Goal: Task Accomplishment & Management: Manage account settings

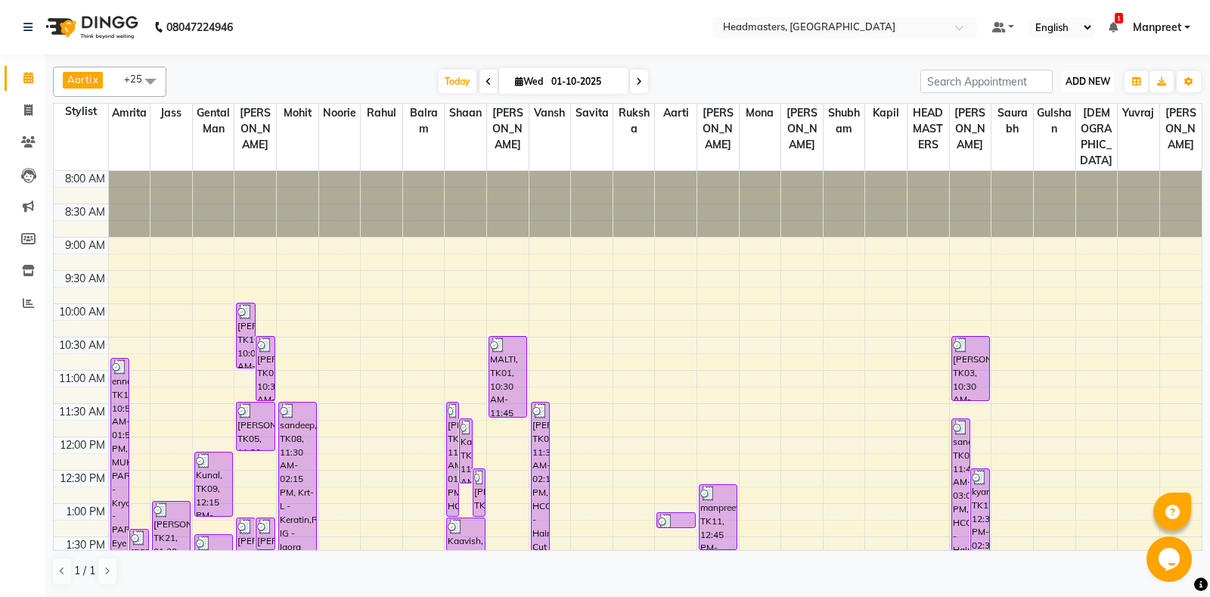
click at [1089, 80] on span "ADD NEW" at bounding box center [1087, 81] width 45 height 11
click at [1012, 131] on link "Add Invoice" at bounding box center [1053, 130] width 119 height 20
select select "service"
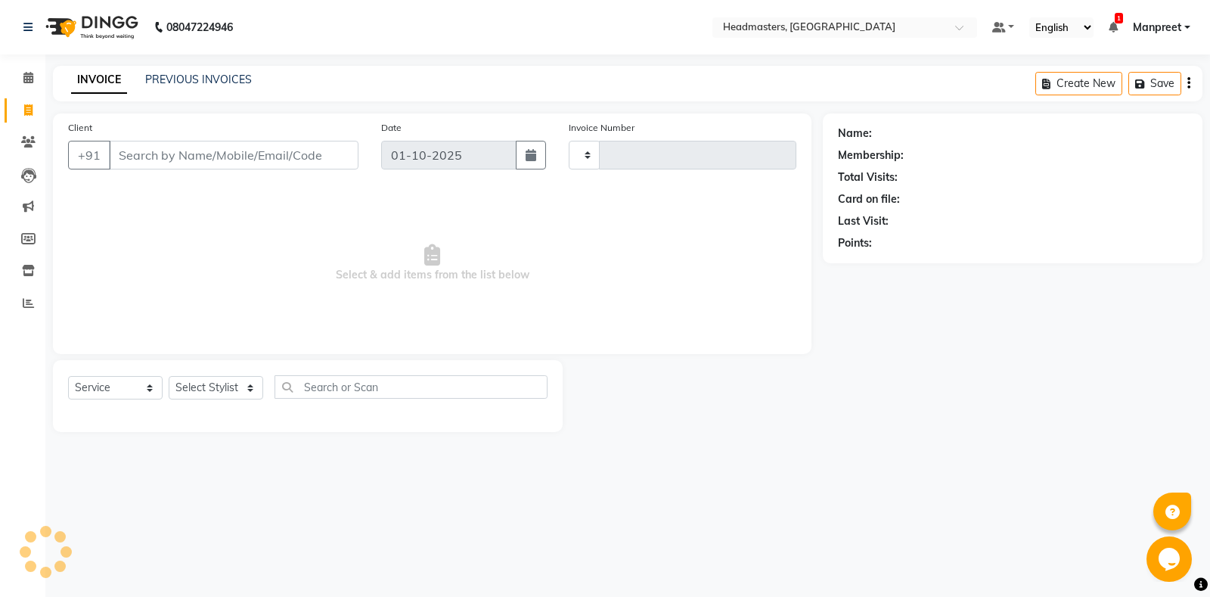
type input "6933"
select select "7130"
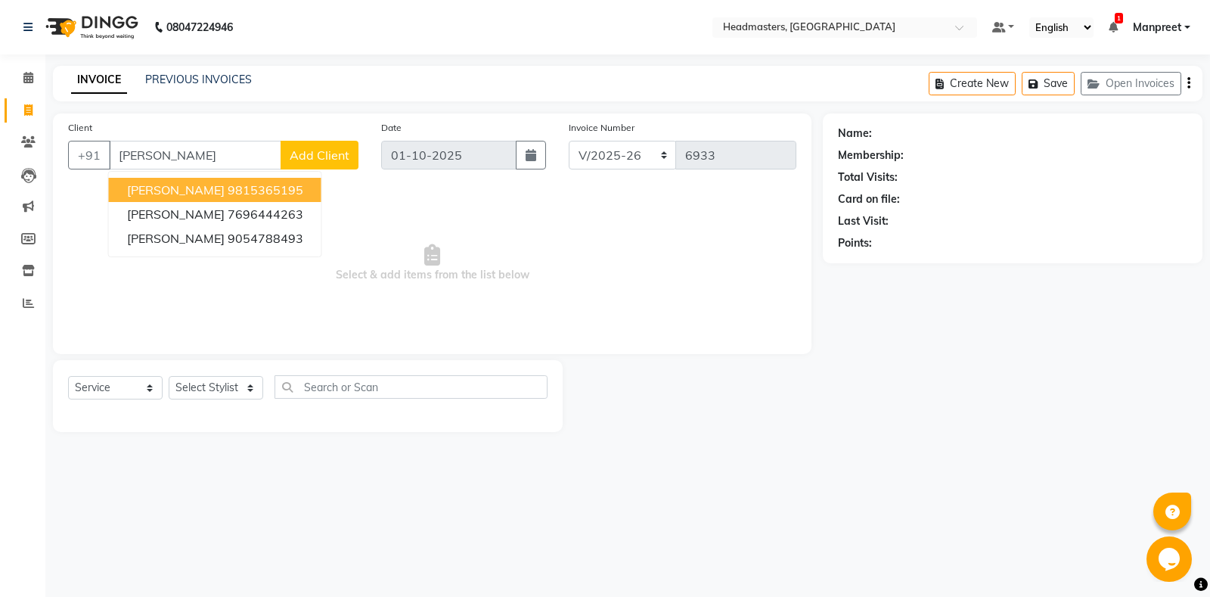
click at [237, 158] on input "[PERSON_NAME]" at bounding box center [195, 155] width 172 height 29
type input "j"
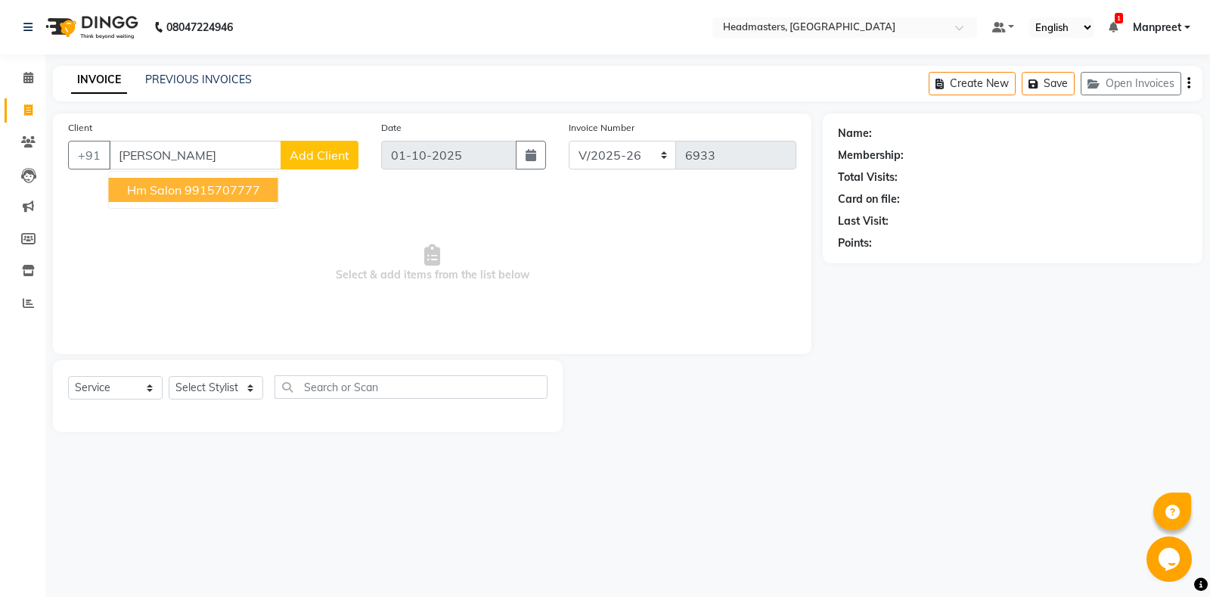
click at [217, 184] on ngb-highlight "9915707777" at bounding box center [222, 189] width 76 height 15
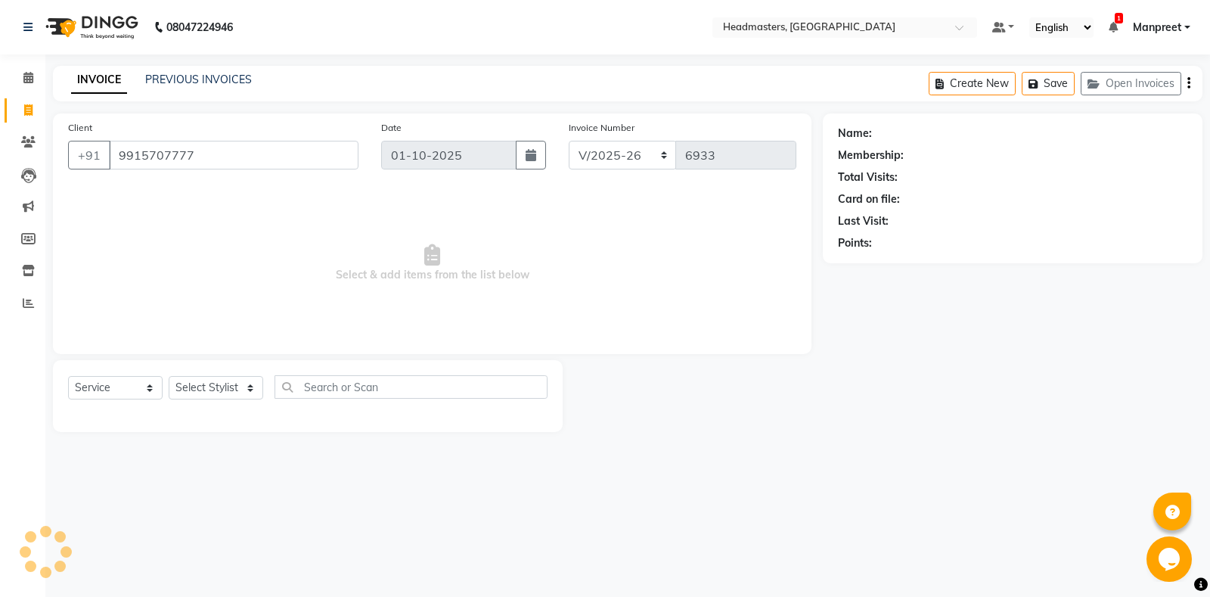
type input "9915707777"
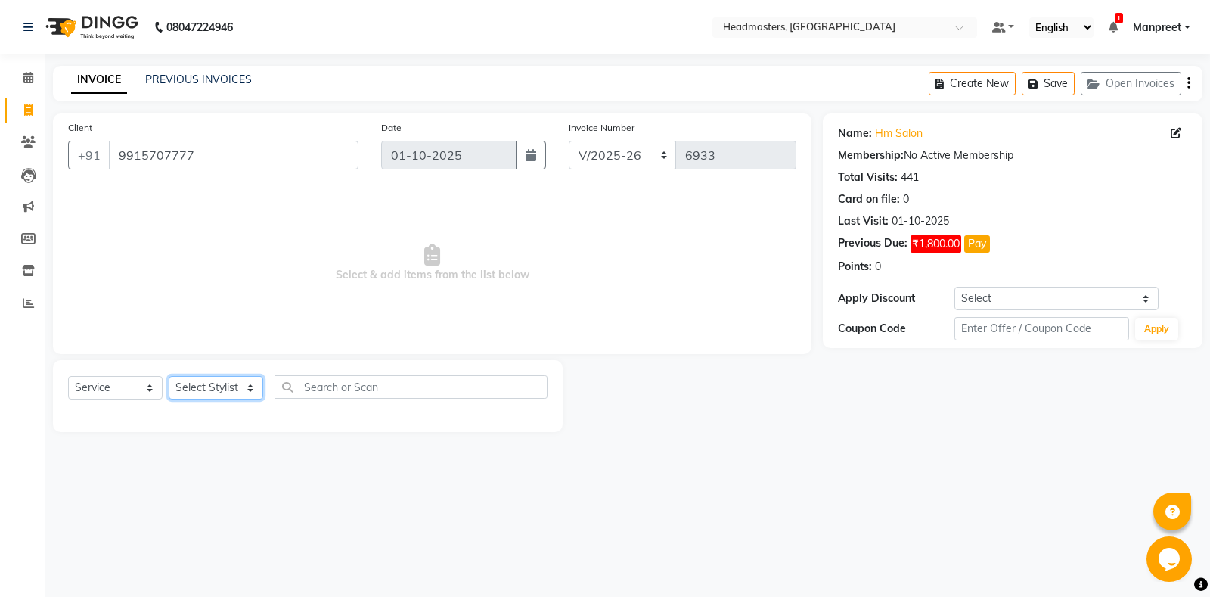
click at [169, 376] on select "Select Stylist [PERSON_NAME] Amrita - Front Desk [PERSON_NAME] Gental Man Gulsh…" at bounding box center [216, 387] width 95 height 23
select select "60712"
click option "Amrita" at bounding box center [0, 0] width 0 height 0
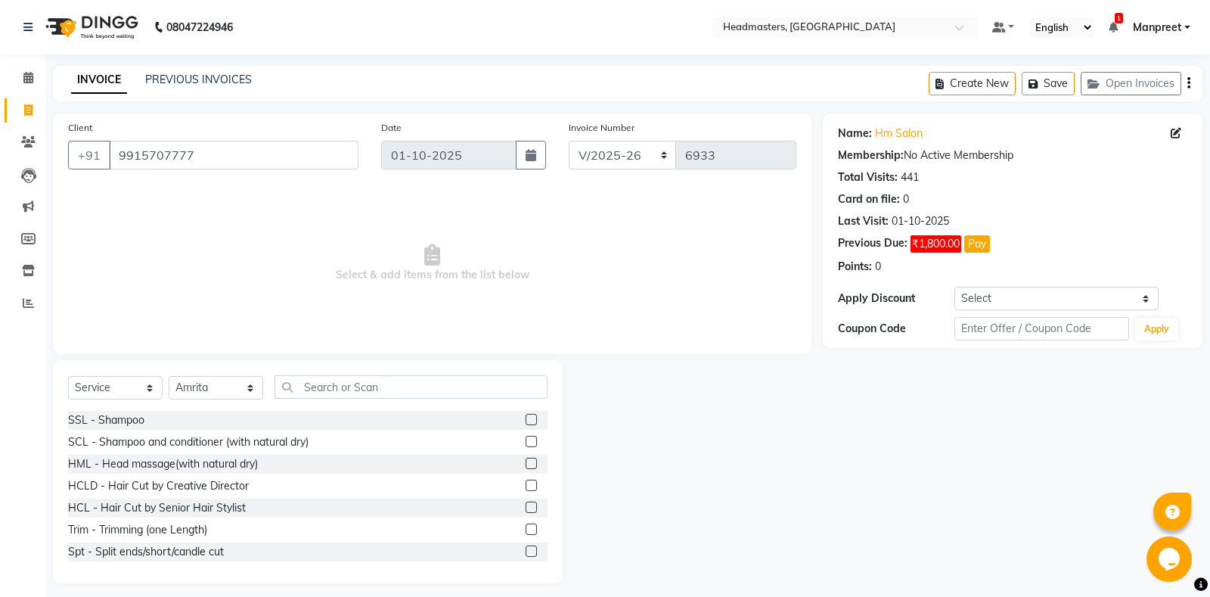
click at [363, 372] on div "Select Service Product Membership Package Voucher Prepaid Gift Card Select Styl…" at bounding box center [308, 471] width 510 height 223
click at [362, 386] on input "text" at bounding box center [410, 386] width 273 height 23
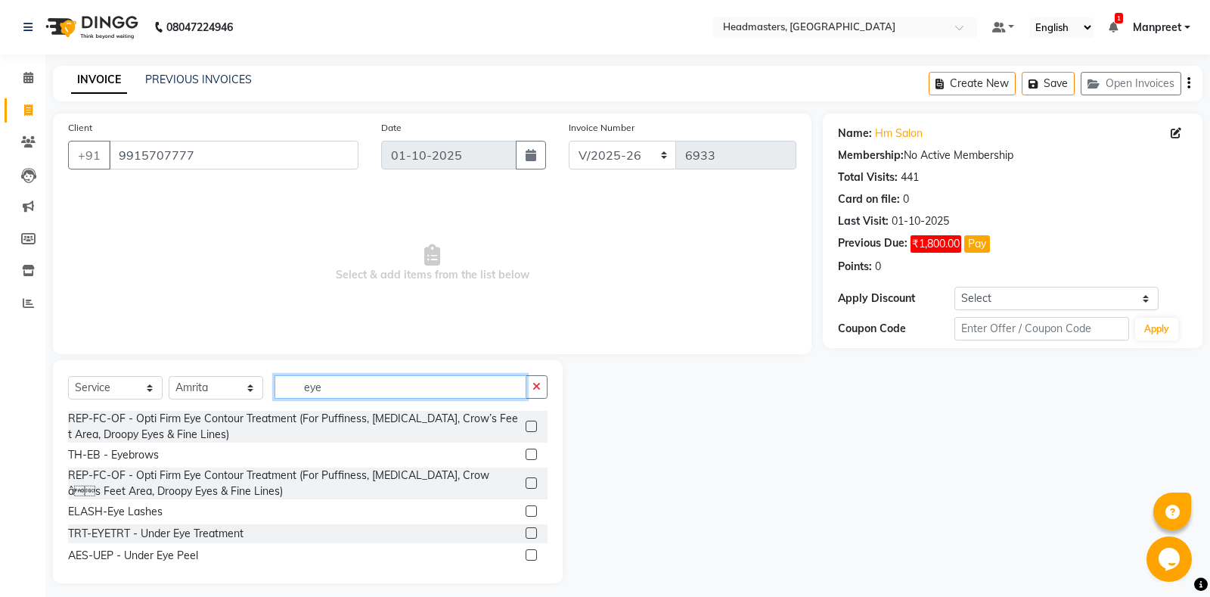
type input "eye"
click at [528, 452] on label at bounding box center [531, 453] width 11 height 11
click at [528, 452] on input "checkbox" at bounding box center [531, 455] width 10 height 10
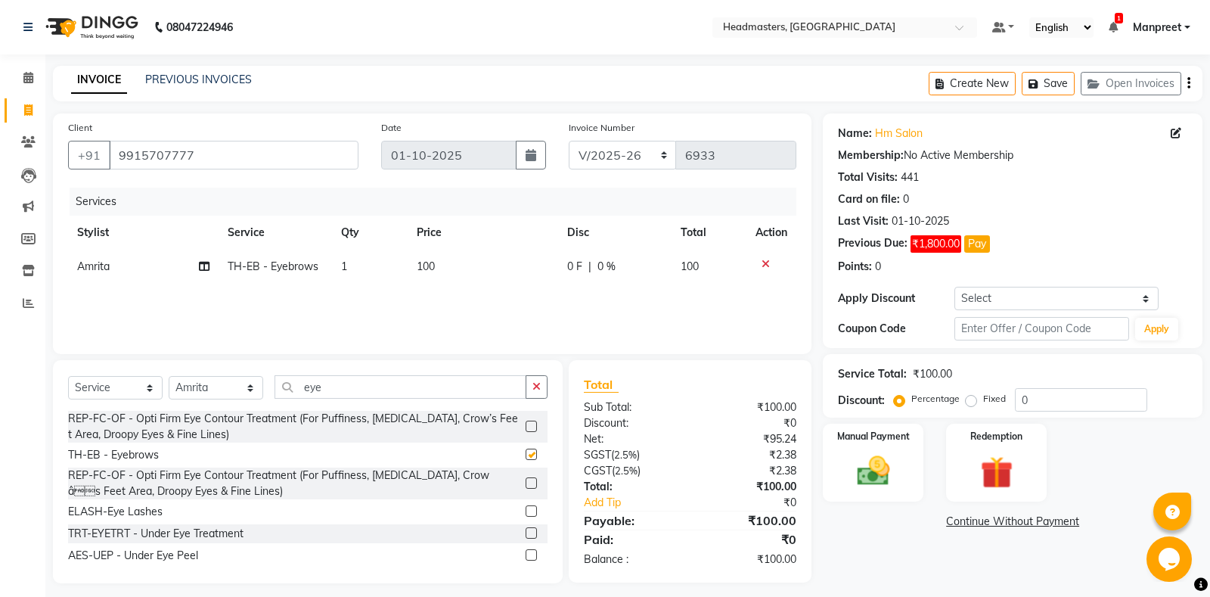
checkbox input "false"
click at [582, 282] on td "0 F | 0 %" at bounding box center [614, 267] width 113 height 34
select select "60712"
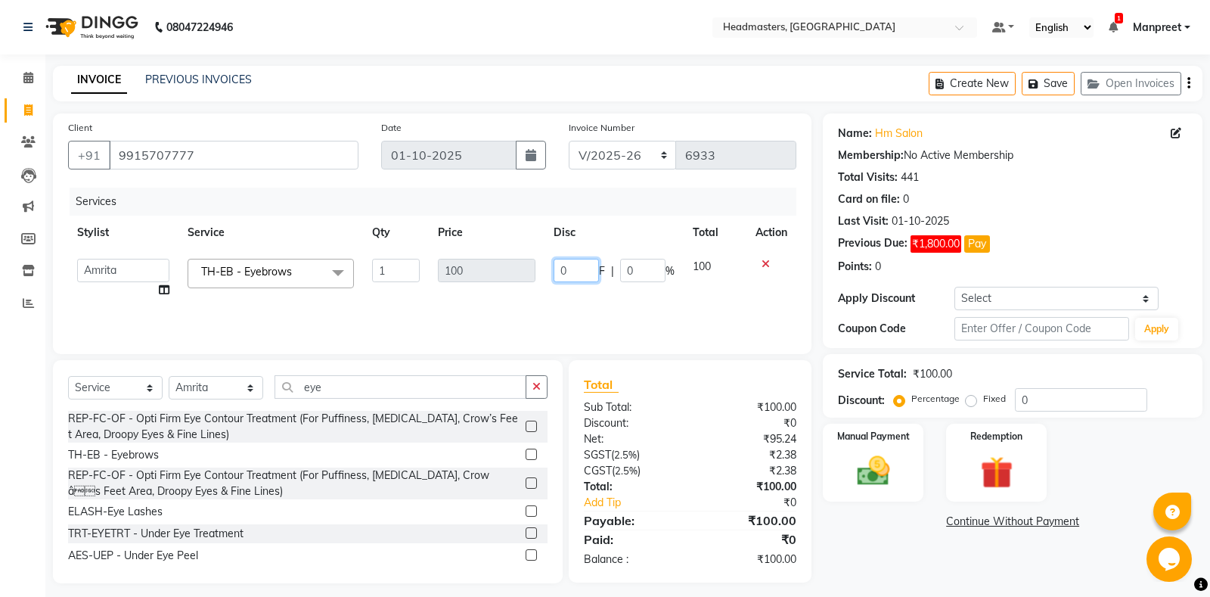
click at [560, 274] on input "0" at bounding box center [575, 270] width 45 height 23
type input "40"
click at [575, 318] on div "Services Stylist Service Qty Price Disc Total Action [PERSON_NAME] Amrita Amrit…" at bounding box center [432, 263] width 728 height 151
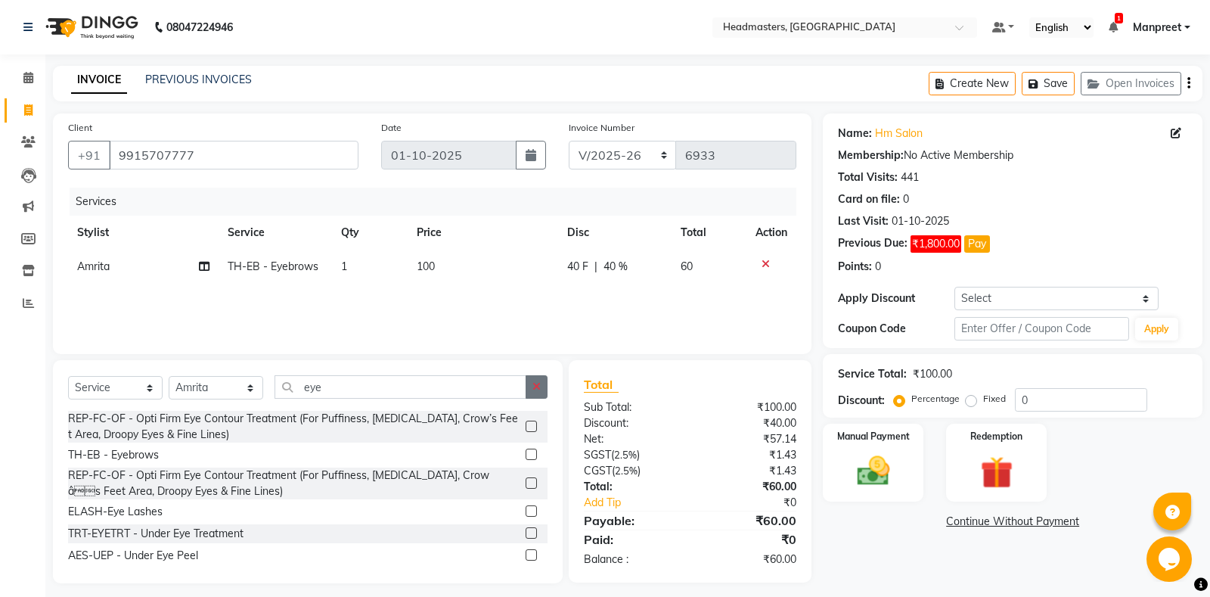
click at [532, 387] on button "button" at bounding box center [537, 386] width 22 height 23
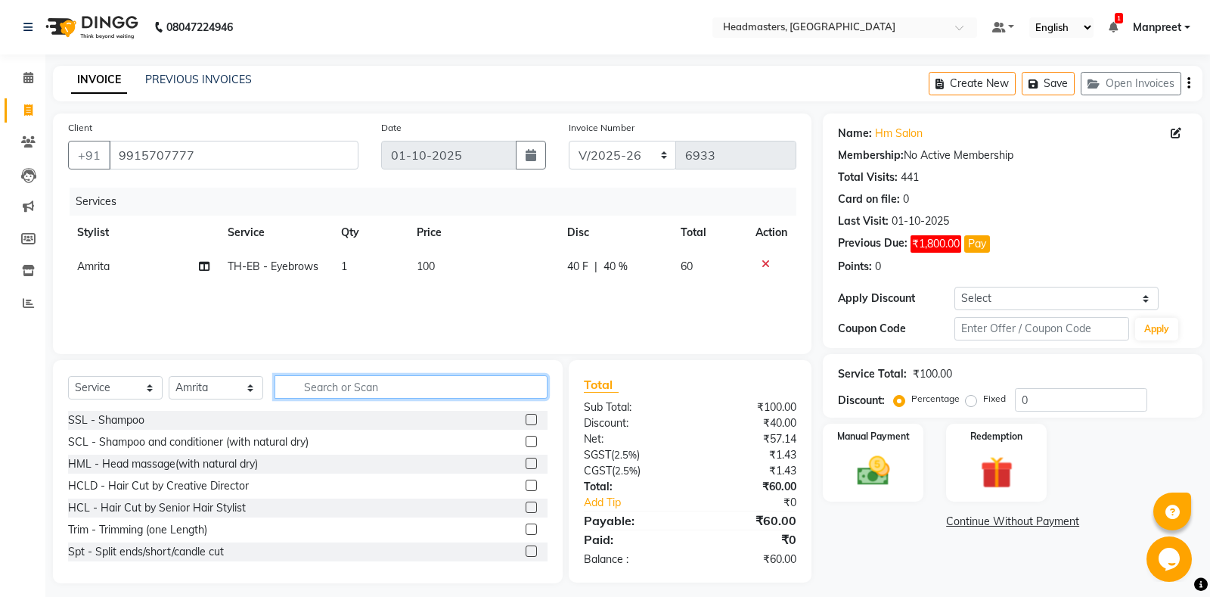
type input "t"
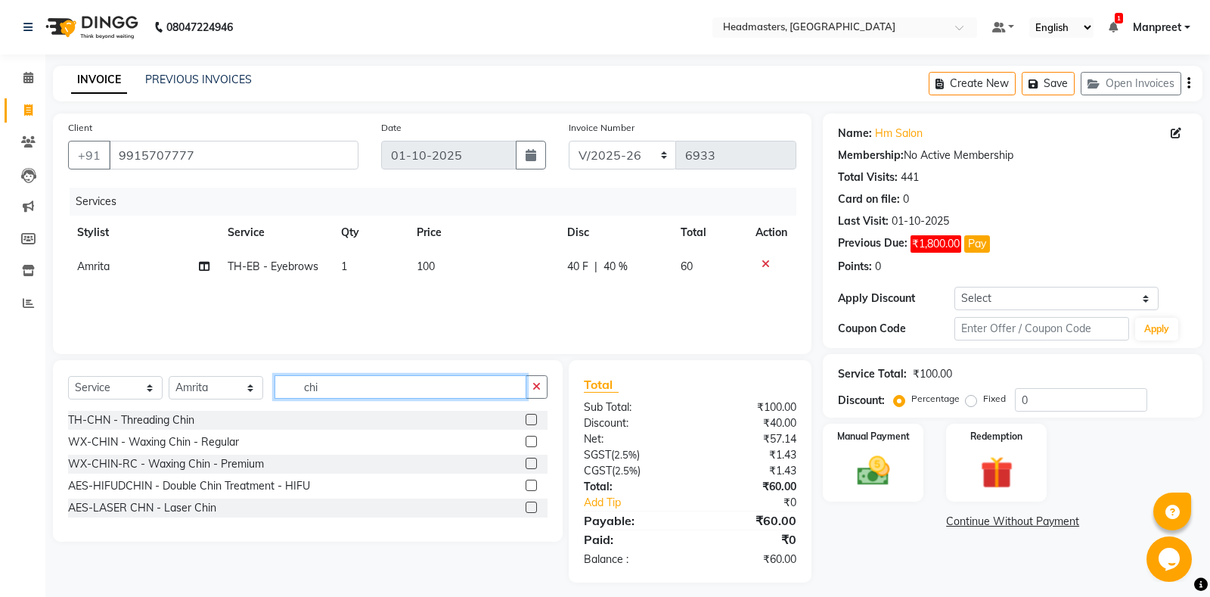
type input "chi"
click at [533, 417] on label at bounding box center [531, 419] width 11 height 11
click at [533, 417] on input "checkbox" at bounding box center [531, 420] width 10 height 10
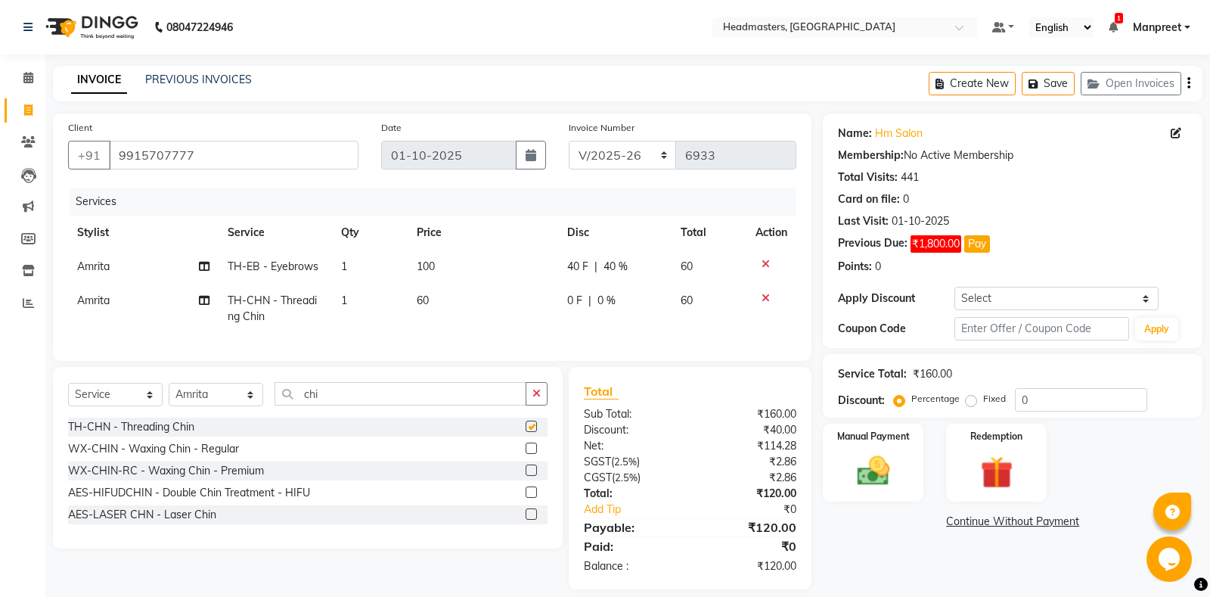
scroll to position [15, 0]
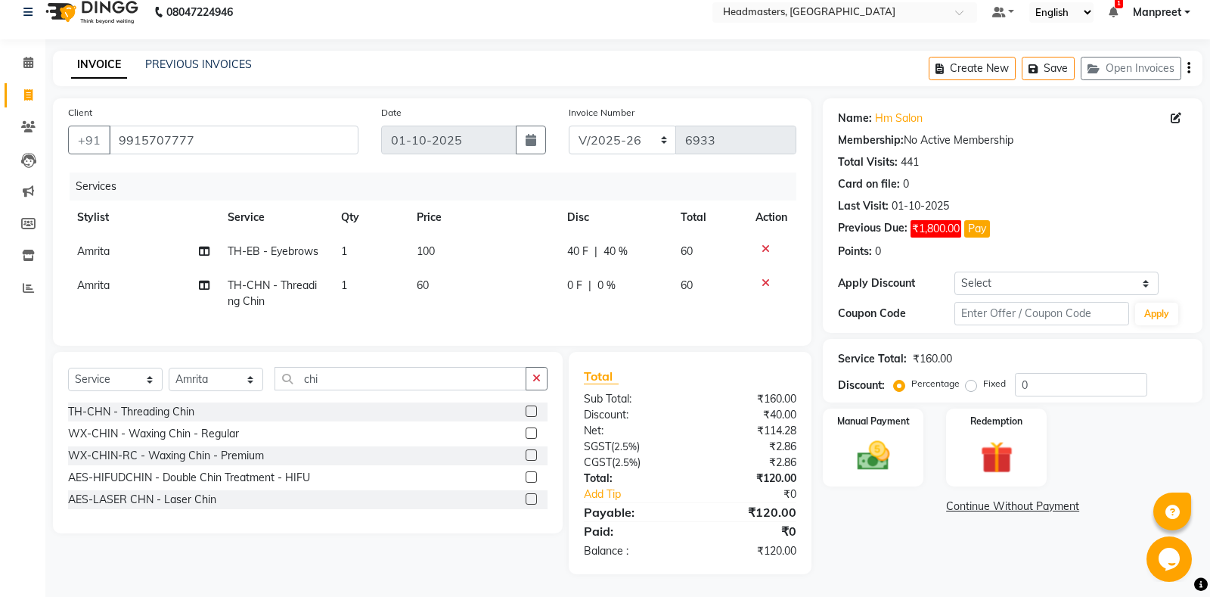
checkbox input "false"
click at [868, 447] on img at bounding box center [873, 455] width 54 height 39
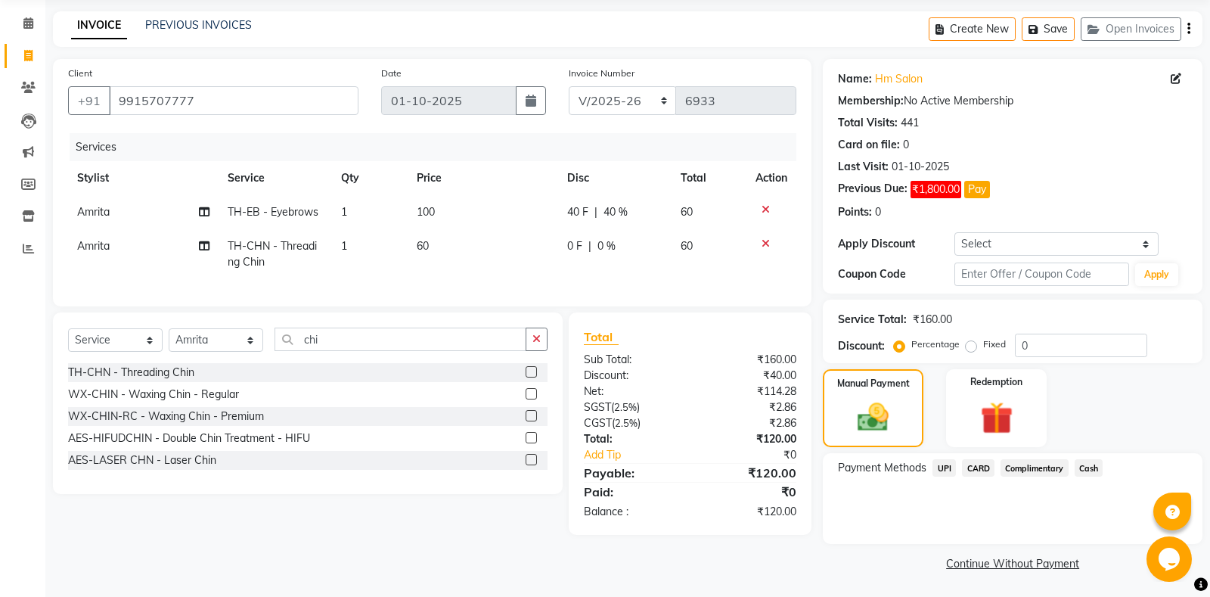
click at [947, 473] on span "UPI" at bounding box center [943, 467] width 23 height 17
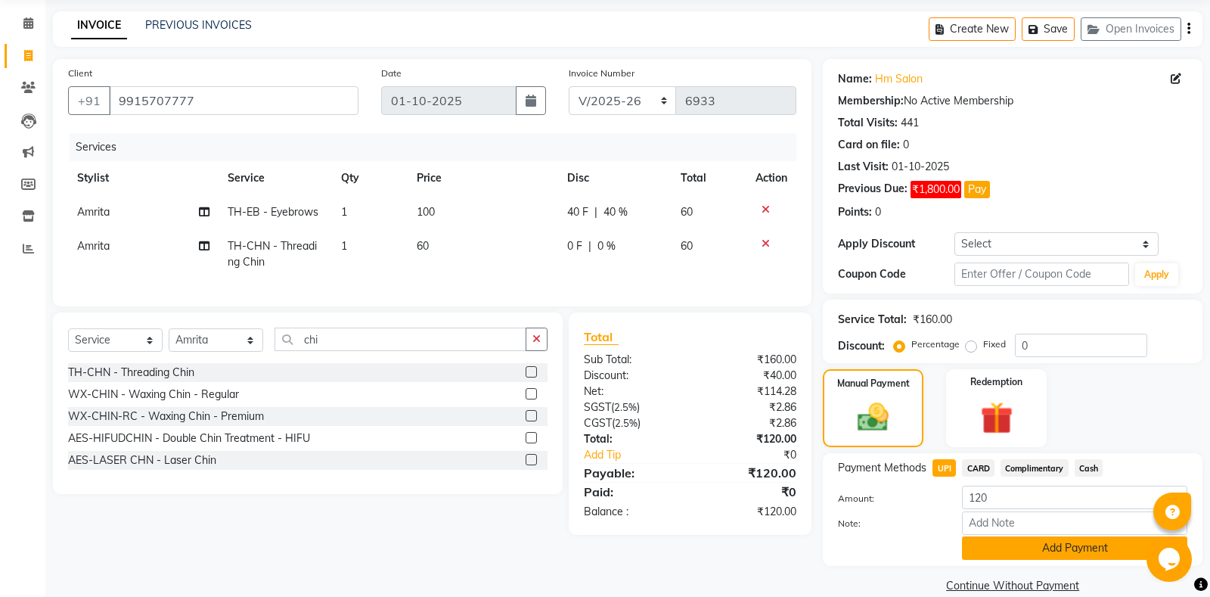
click at [1035, 554] on button "Add Payment" at bounding box center [1074, 547] width 225 height 23
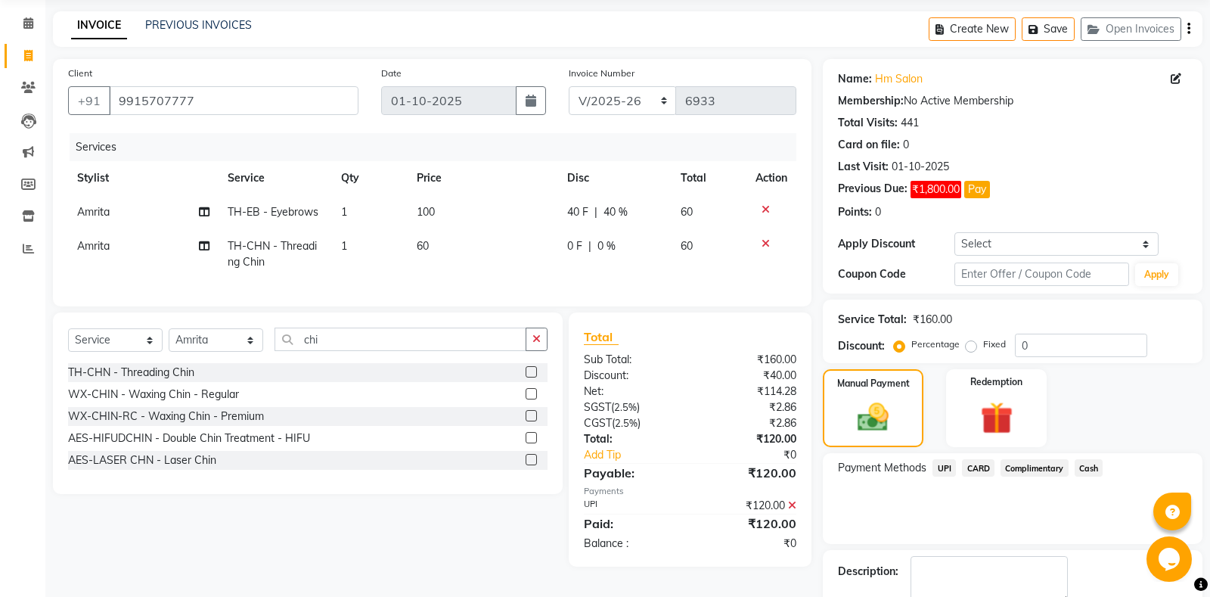
scroll to position [117, 0]
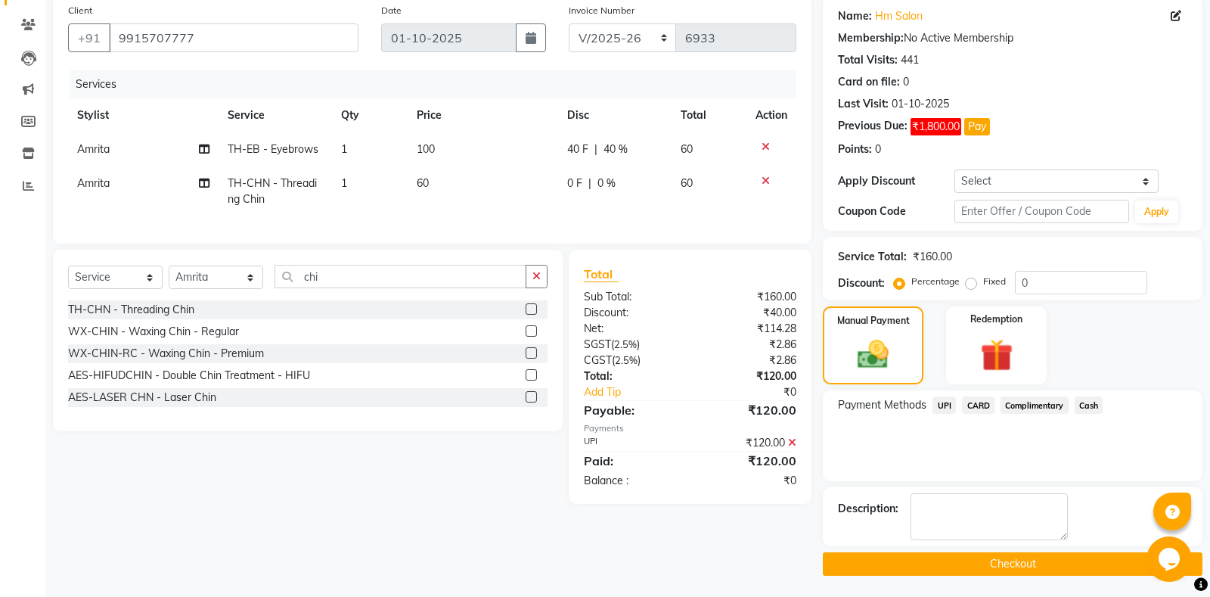
click at [941, 568] on button "Checkout" at bounding box center [1013, 563] width 380 height 23
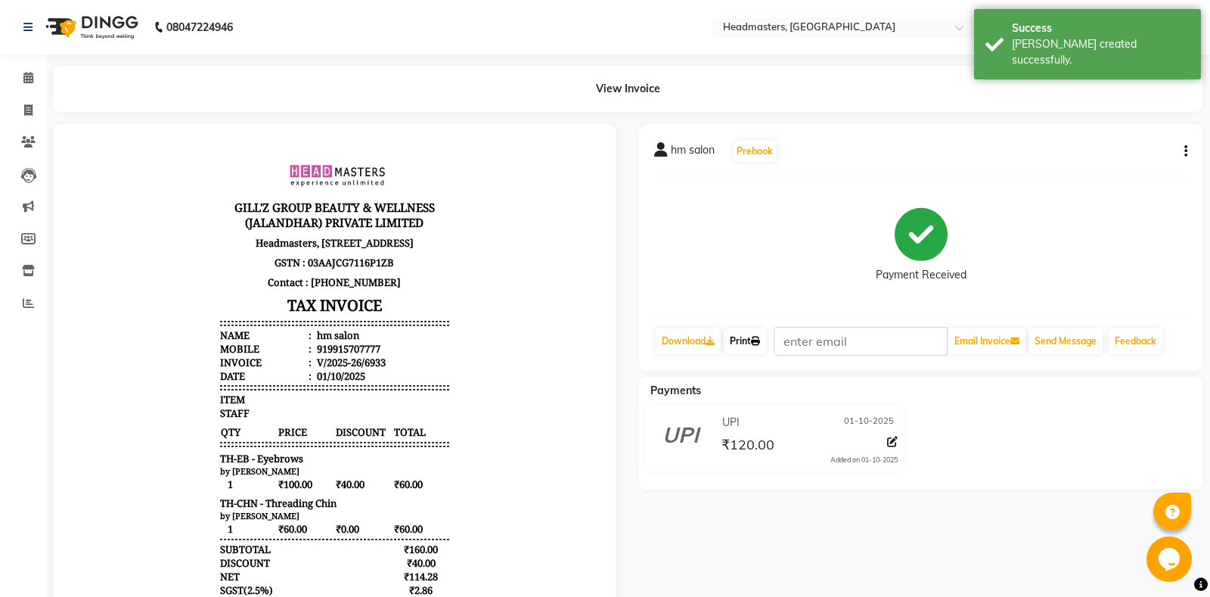
click at [751, 349] on link "Print" at bounding box center [745, 341] width 42 height 26
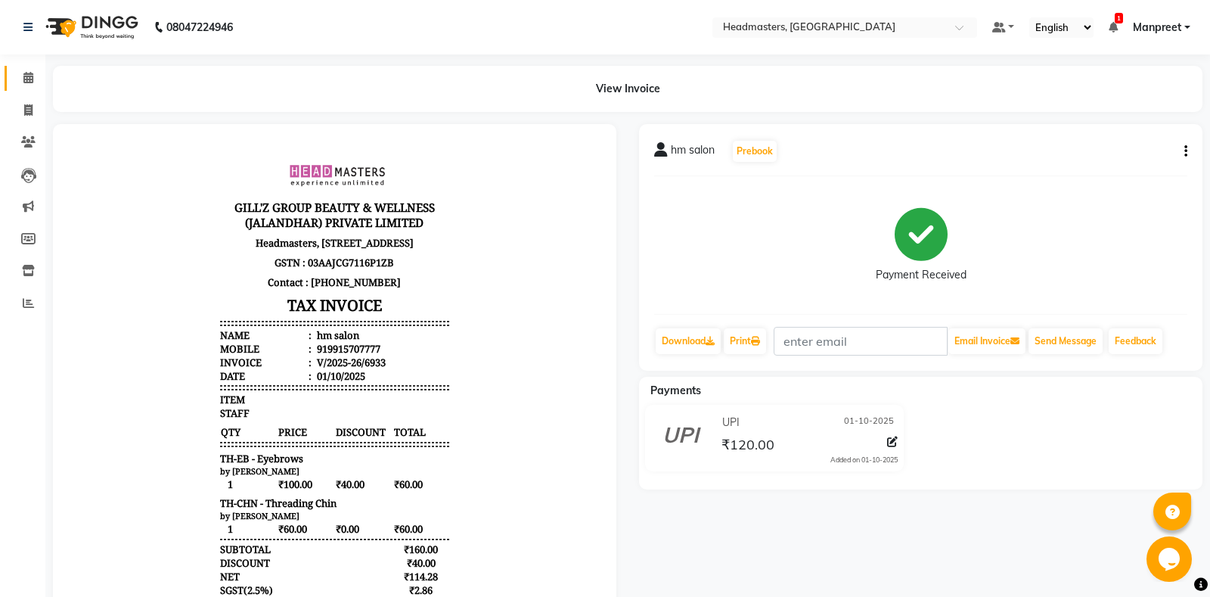
click at [33, 76] on icon at bounding box center [28, 77] width 10 height 11
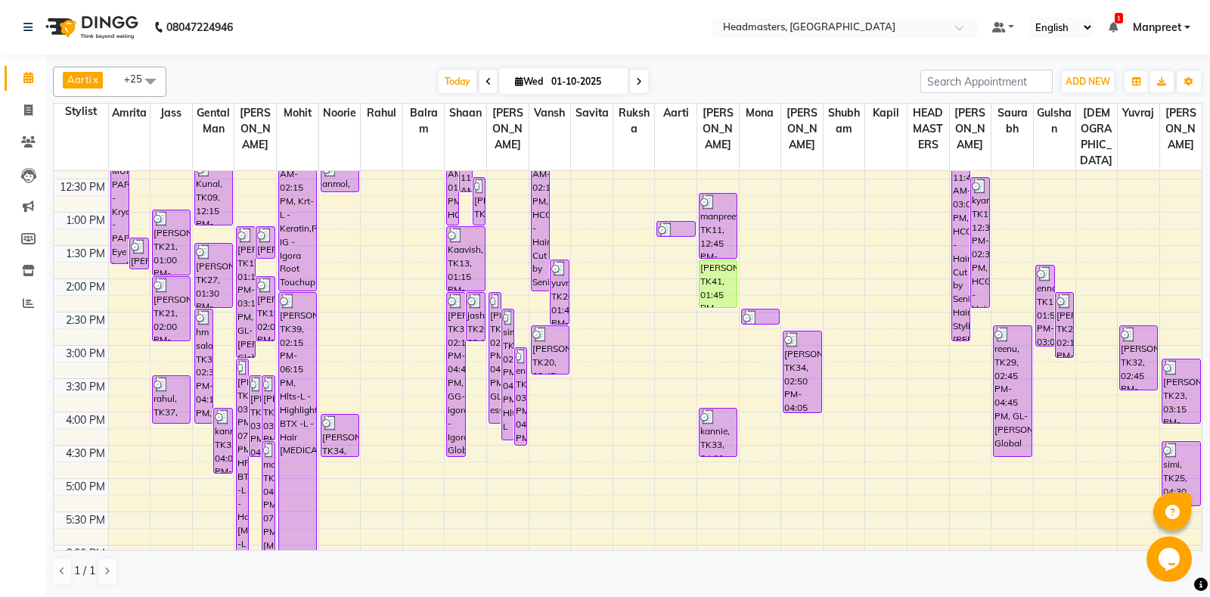
scroll to position [318, 0]
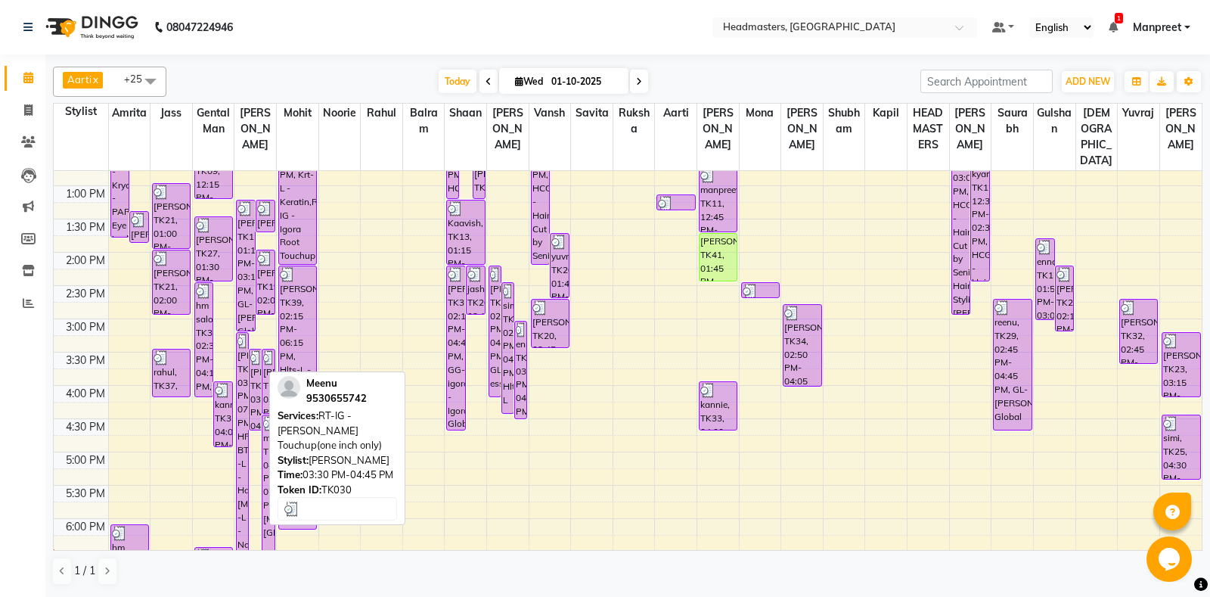
click at [253, 383] on div "[PERSON_NAME], TK30, 03:30 PM-04:45 PM, RT-IG - [PERSON_NAME] Touchup(one inch …" at bounding box center [255, 389] width 11 height 80
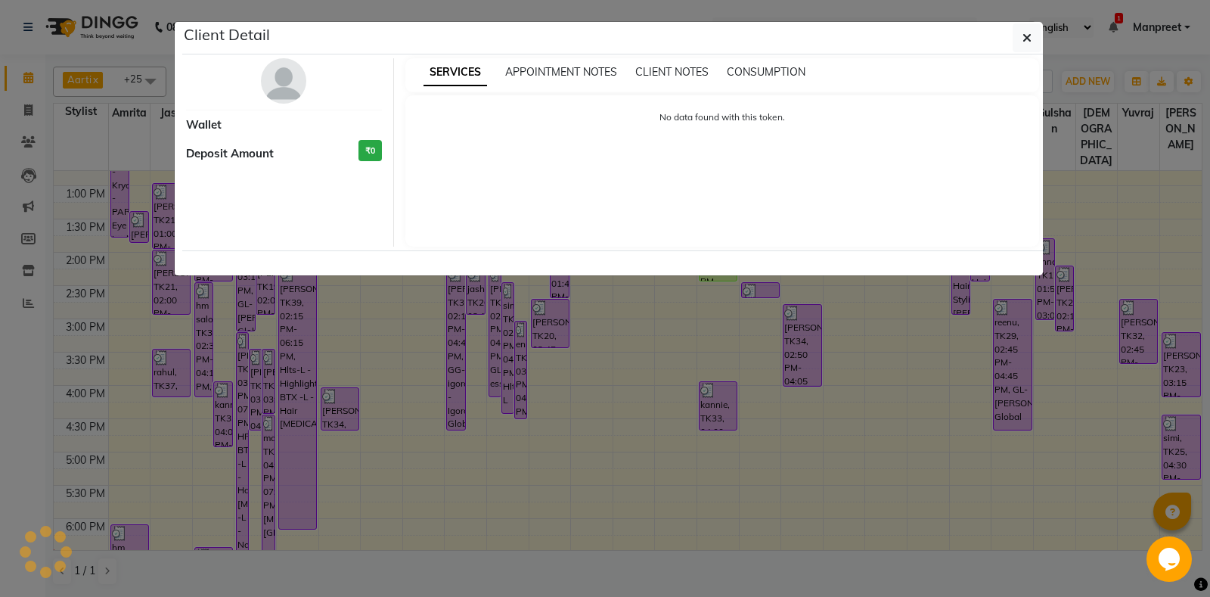
select select "3"
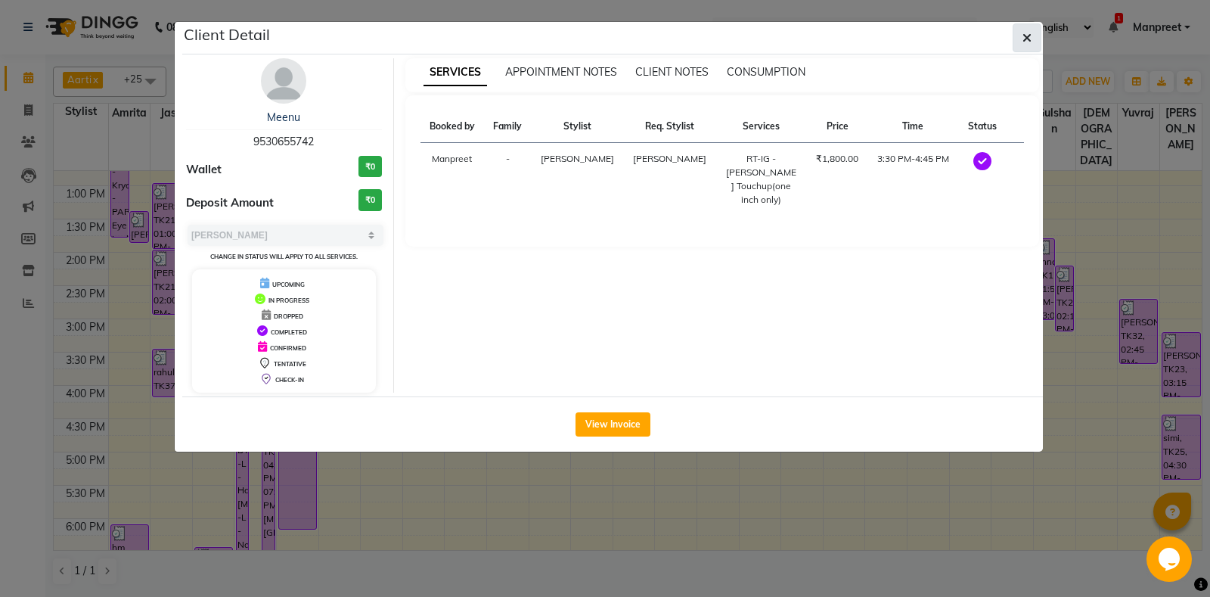
click at [1024, 36] on icon "button" at bounding box center [1026, 38] width 9 height 12
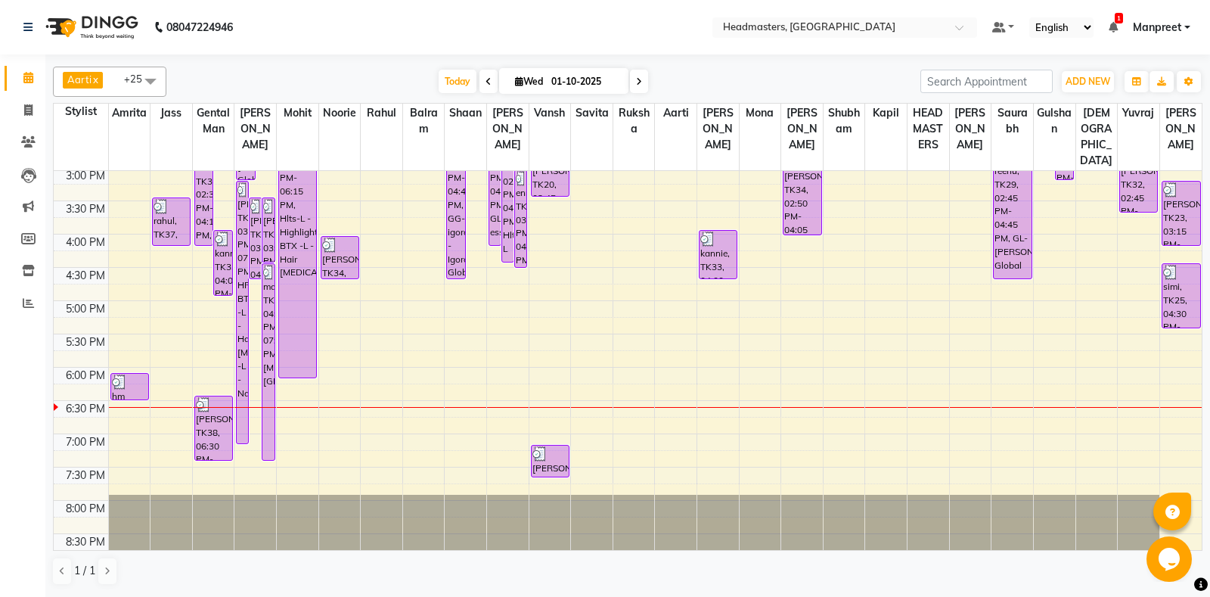
scroll to position [476, 0]
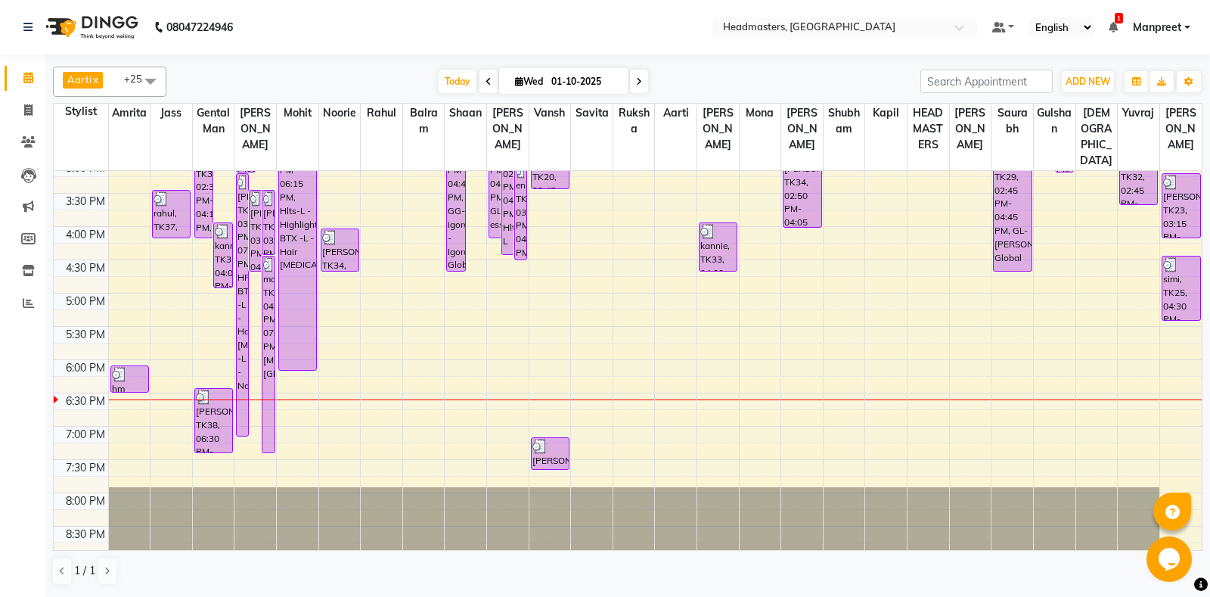
click at [656, 352] on div "8:00 AM 8:30 AM 9:00 AM 9:30 AM 10:00 AM 10:30 AM 11:00 AM 11:30 AM 12:00 PM 12…" at bounding box center [628, 160] width 1148 height 931
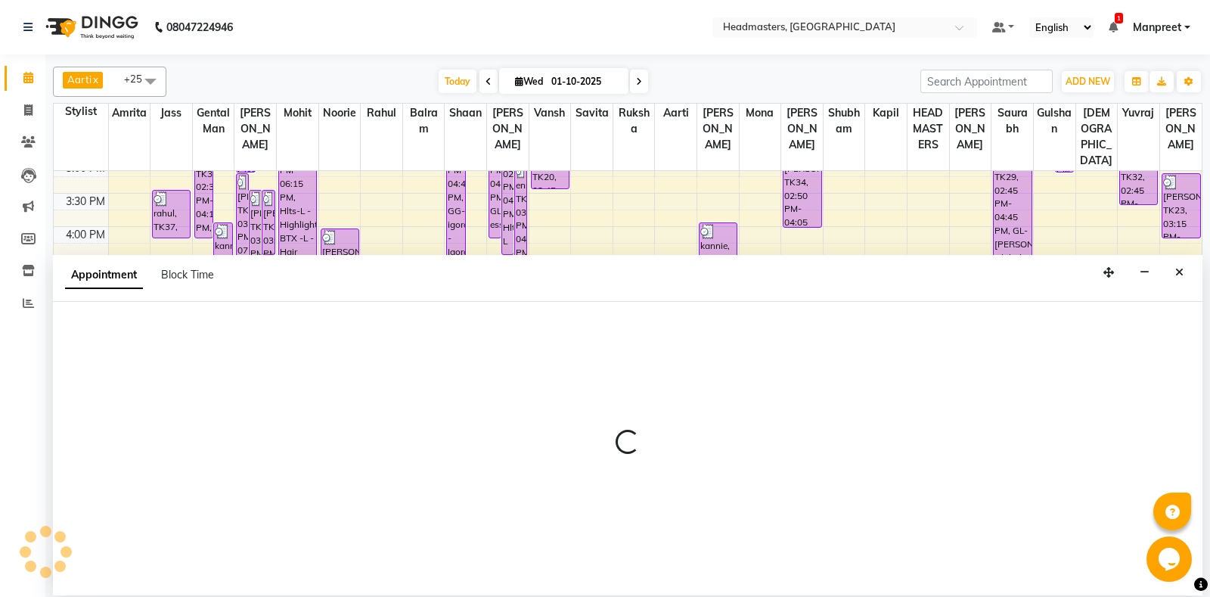
select select "60735"
select select "tentative"
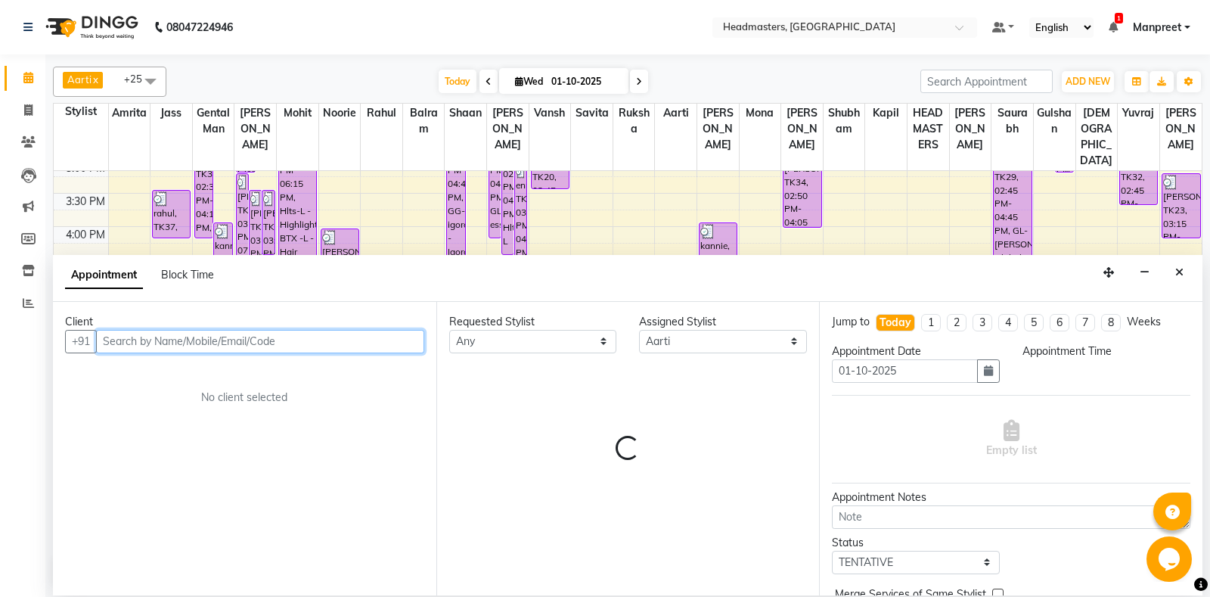
select select "1065"
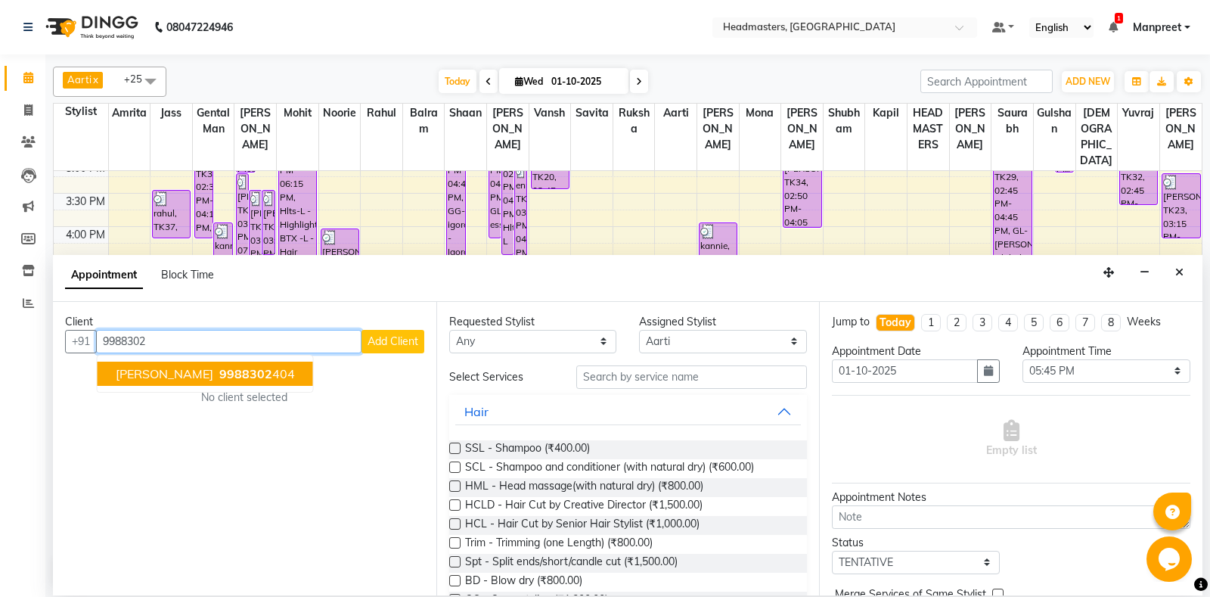
click at [219, 369] on span "9988302" at bounding box center [245, 373] width 53 height 15
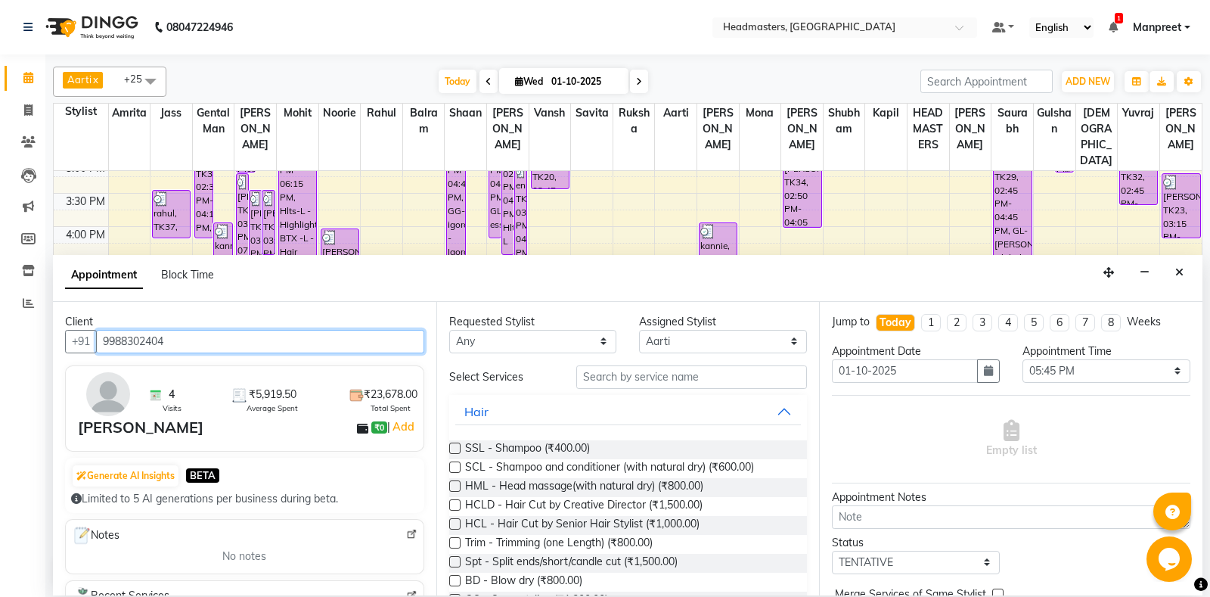
type input "9988302404"
drag, startPoint x: 454, startPoint y: 325, endPoint x: 495, endPoint y: 341, distance: 43.1
click at [457, 327] on div "Requested Stylist" at bounding box center [533, 322] width 168 height 16
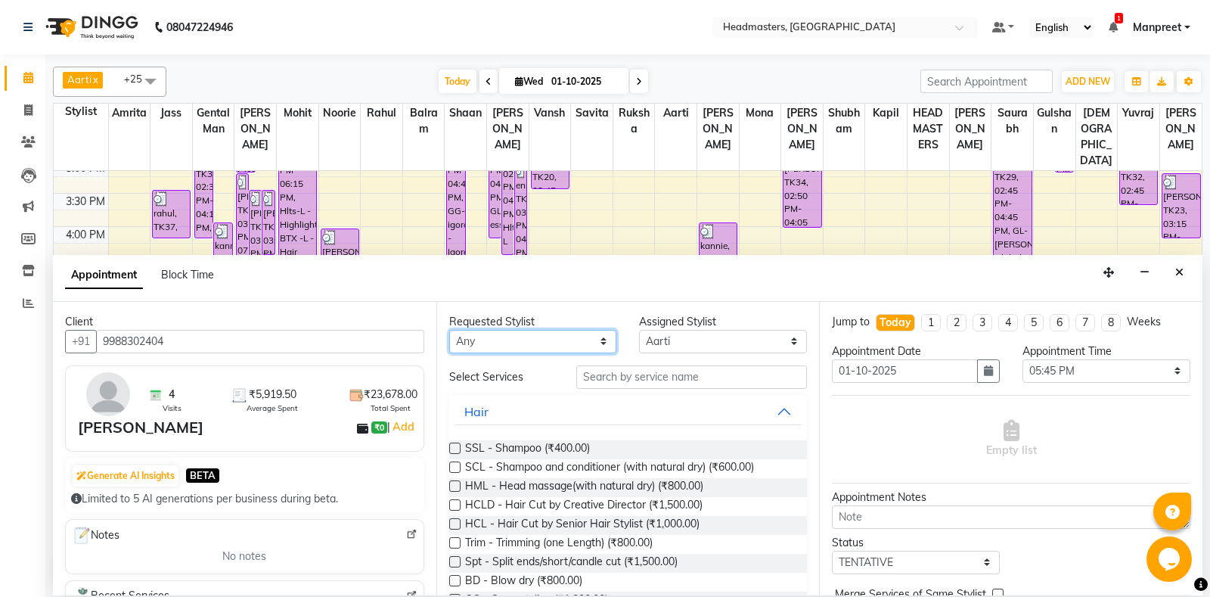
click at [449, 330] on select "An[PERSON_NAME] Amrit[PERSON_NAME]am Gental Man Gulshan HEADMASTER[PERSON_NAME]…" at bounding box center [533, 341] width 168 height 23
select select "60724"
click option "Noorie" at bounding box center [0, 0] width 0 height 0
select select "60724"
click at [665, 377] on input "text" at bounding box center [691, 376] width 231 height 23
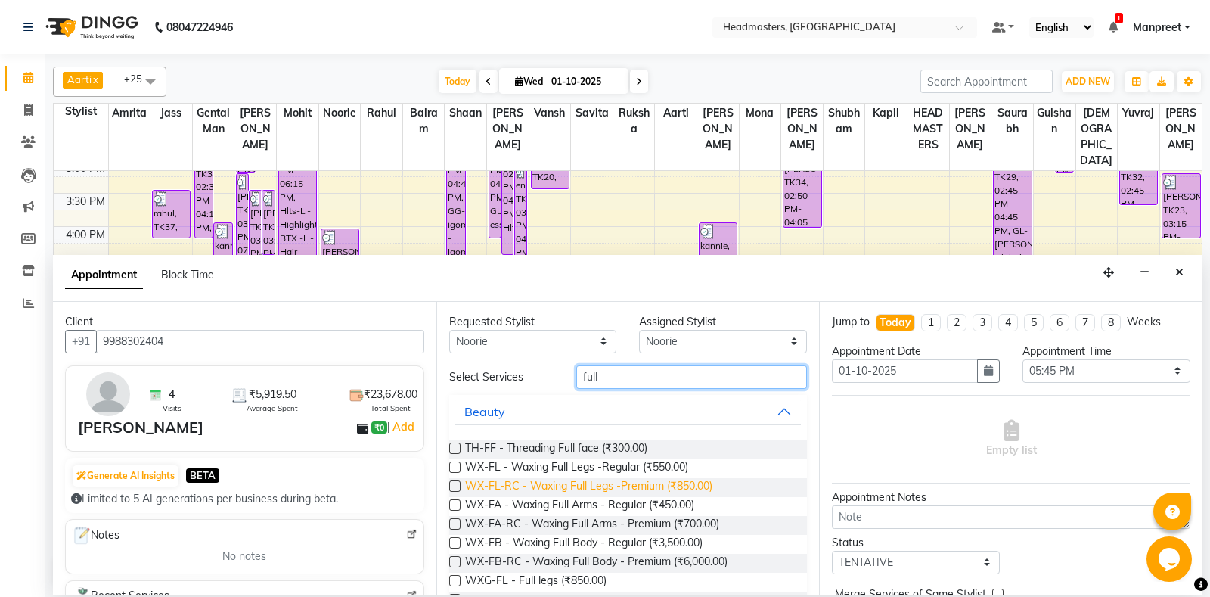
type input "full"
click at [690, 488] on span "WX-FL-RC - Waxing Full Legs -Premium (₹850.00)" at bounding box center [588, 487] width 247 height 19
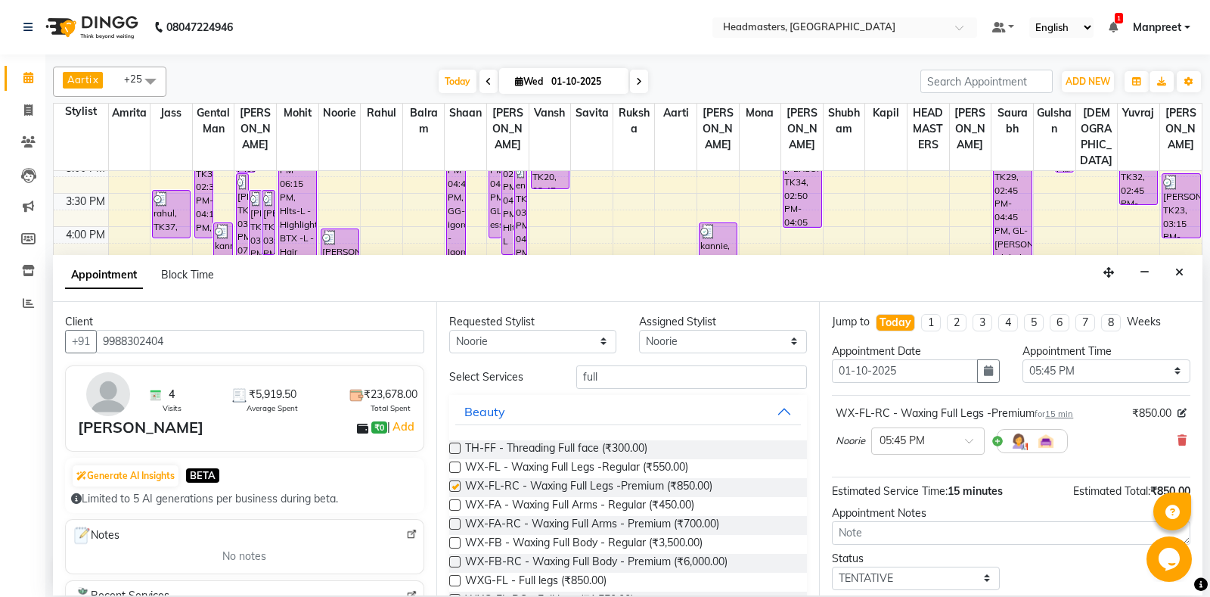
checkbox input "false"
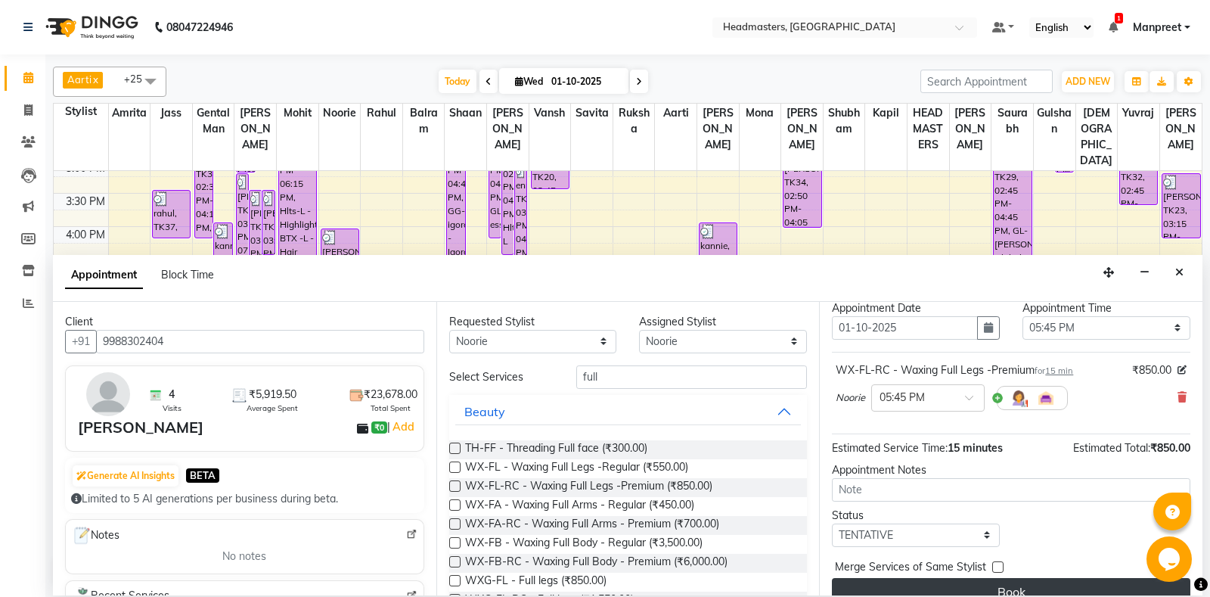
scroll to position [64, 0]
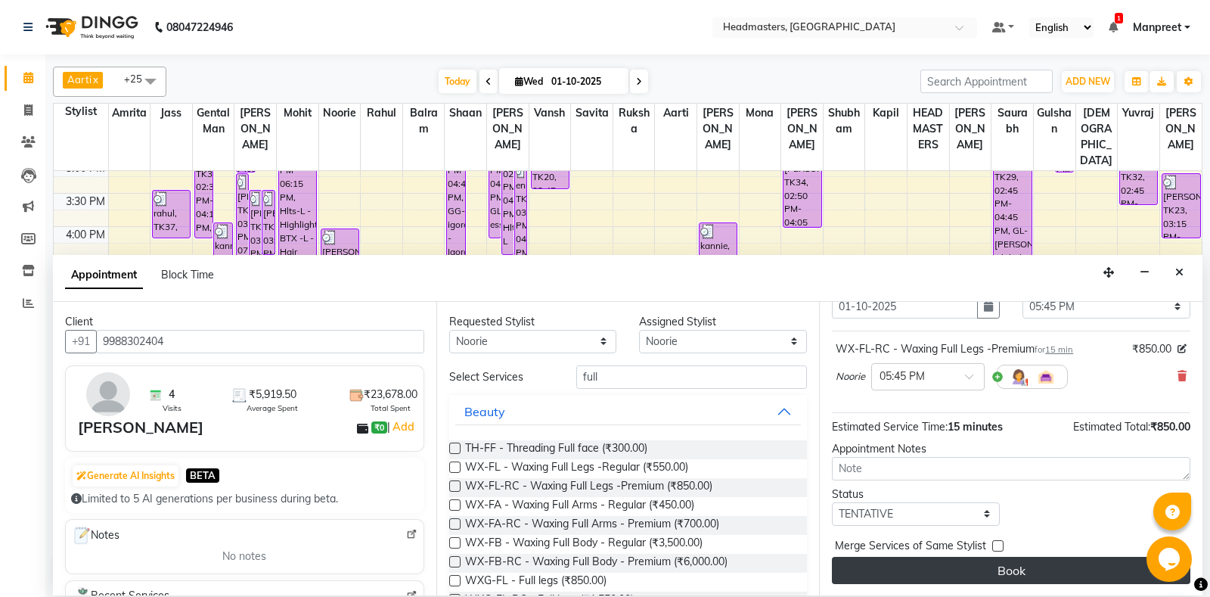
click at [950, 566] on button "Book" at bounding box center [1011, 570] width 358 height 27
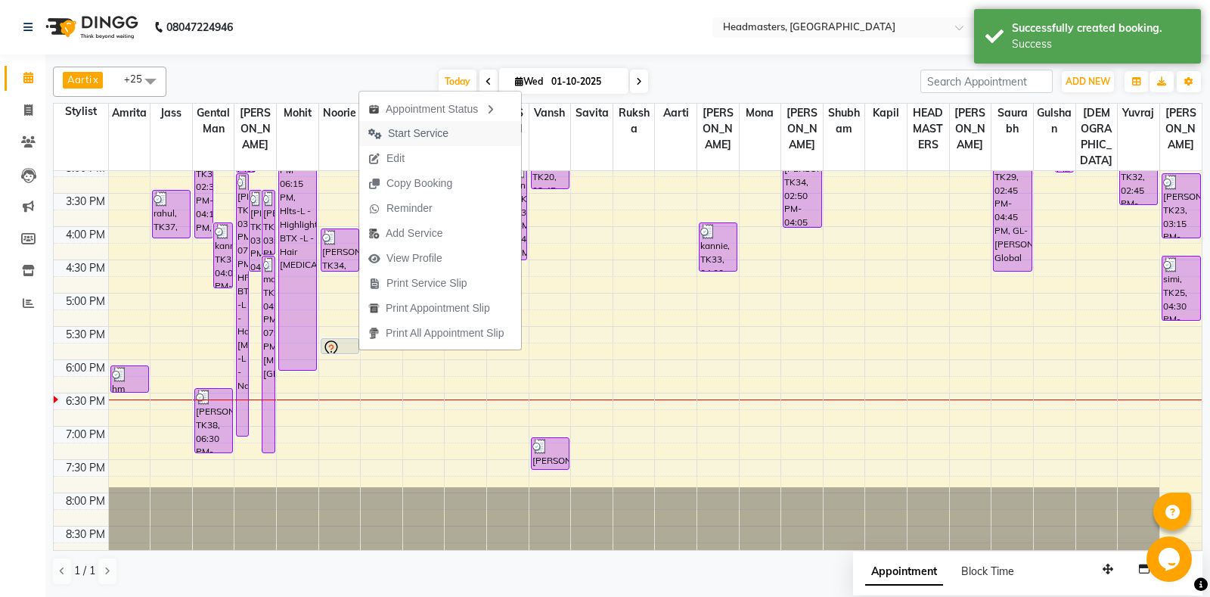
click at [461, 129] on button "Start Service" at bounding box center [440, 133] width 162 height 25
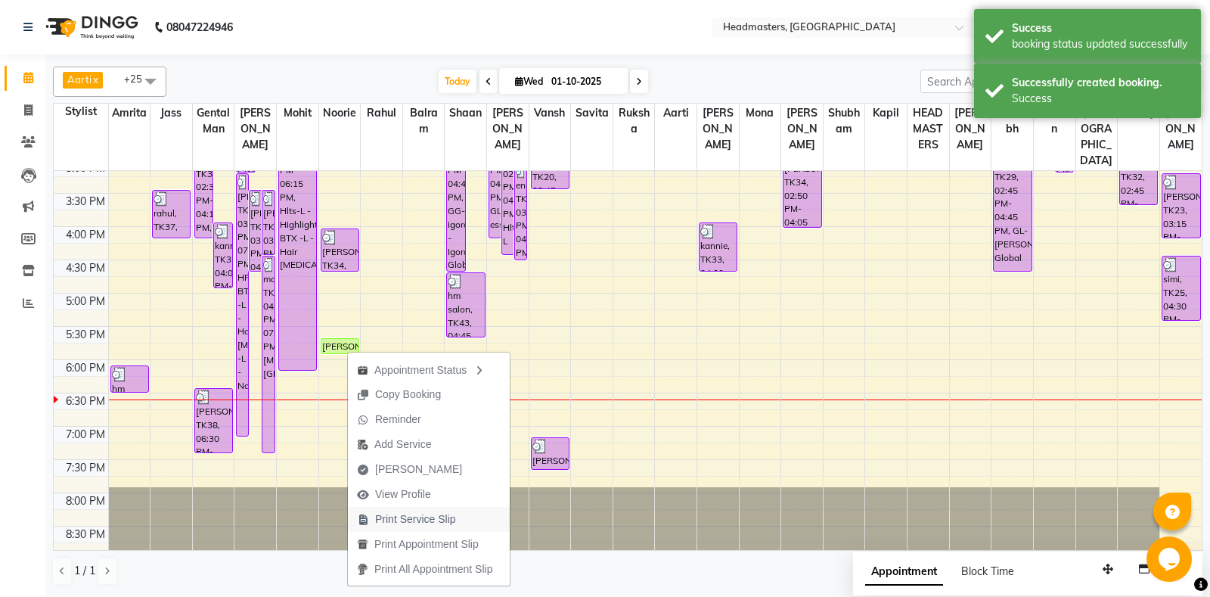
click at [436, 522] on span "Print Service Slip" at bounding box center [415, 519] width 81 height 16
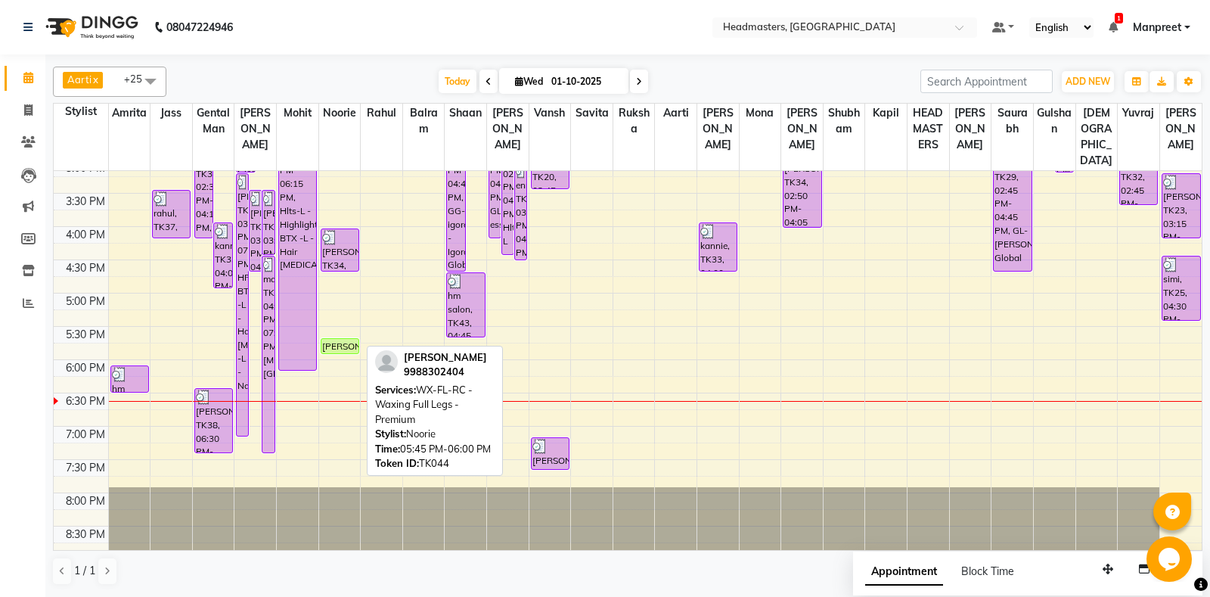
click at [354, 349] on div "[PERSON_NAME], TK44, 05:45 PM-06:00 PM, [GEOGRAPHIC_DATA]-FL-RC - Waxing Full L…" at bounding box center [339, 346] width 37 height 14
select select "1"
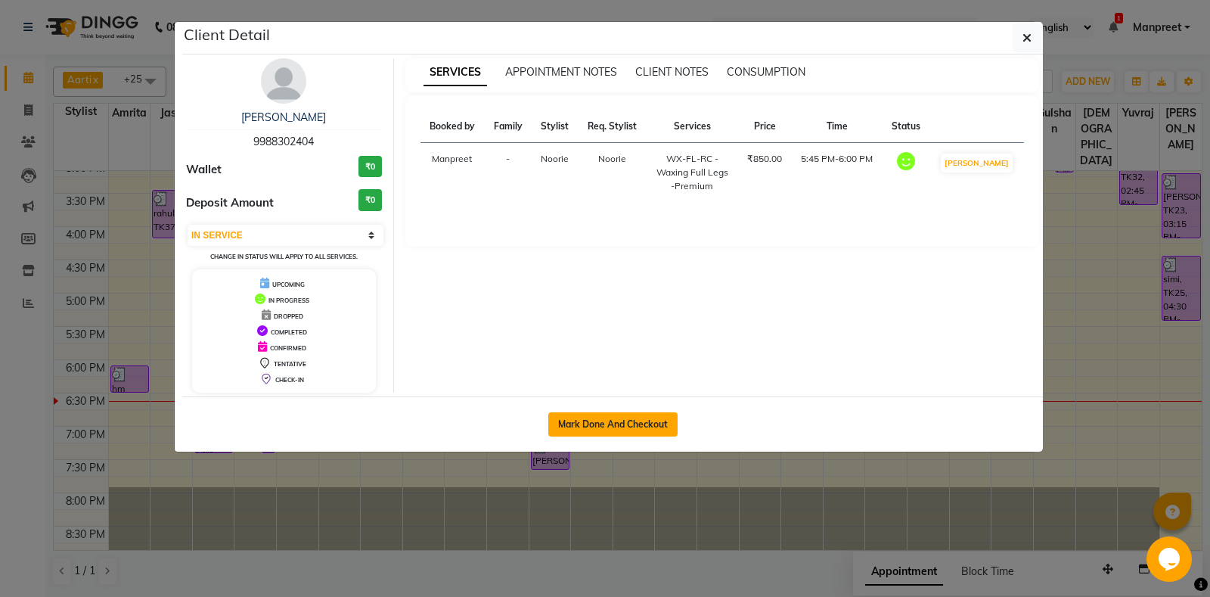
click at [573, 431] on button "Mark Done And Checkout" at bounding box center [612, 424] width 129 height 24
select select "7130"
select select "service"
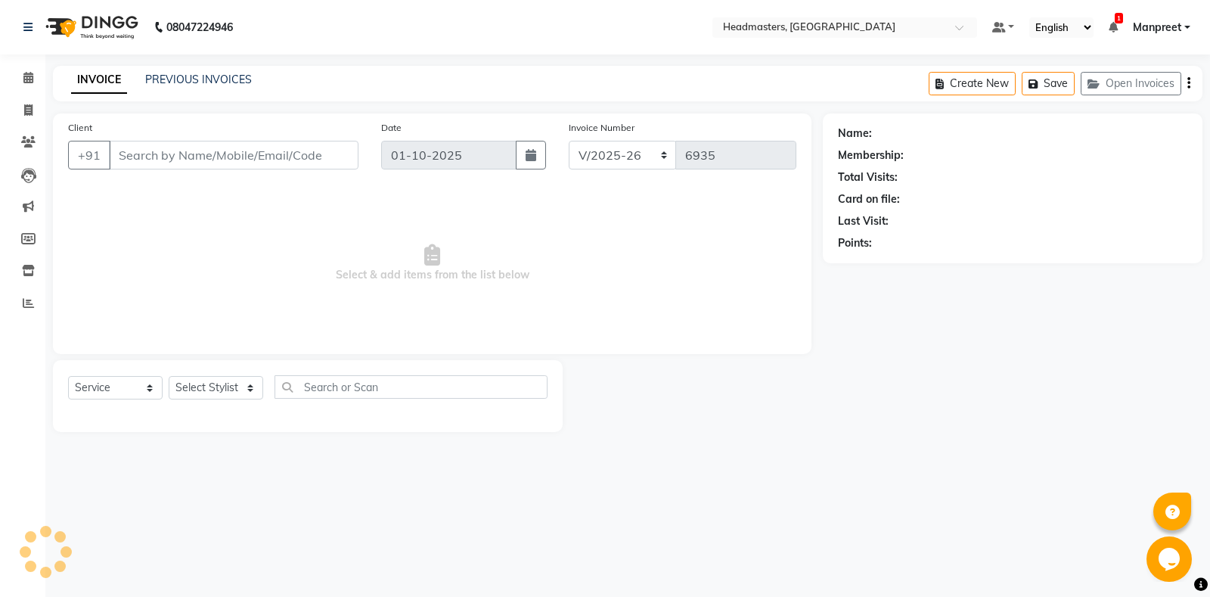
type input "9988302404"
select select "60724"
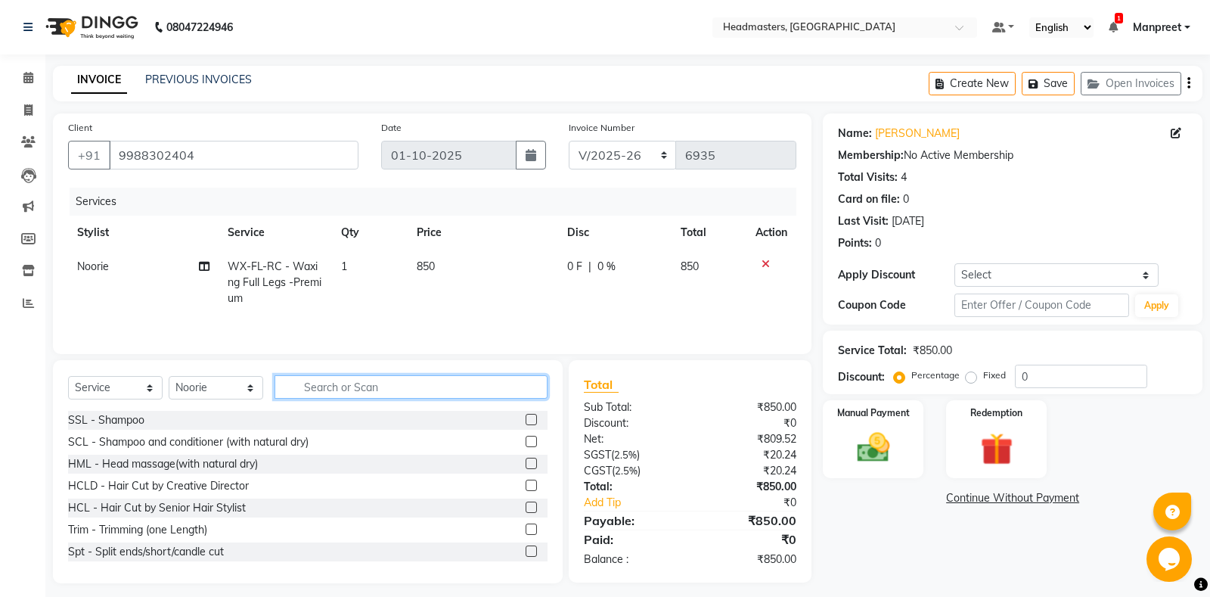
click at [382, 392] on input "text" at bounding box center [410, 386] width 273 height 23
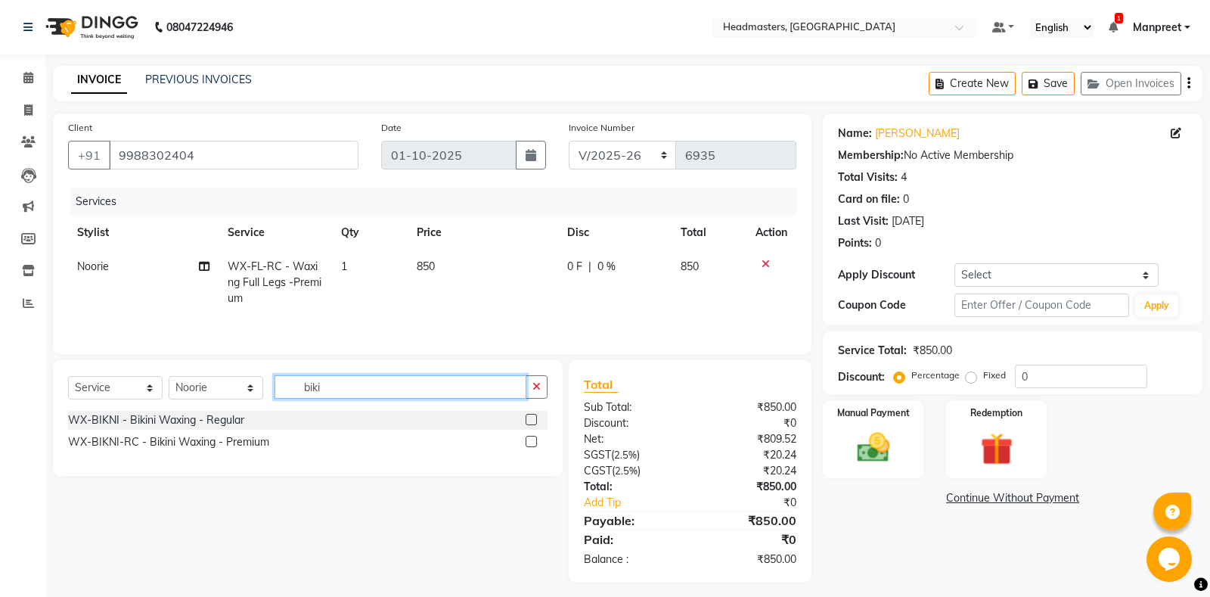
type input "biki"
click at [533, 439] on label at bounding box center [531, 441] width 11 height 11
click at [533, 439] on input "checkbox" at bounding box center [531, 442] width 10 height 10
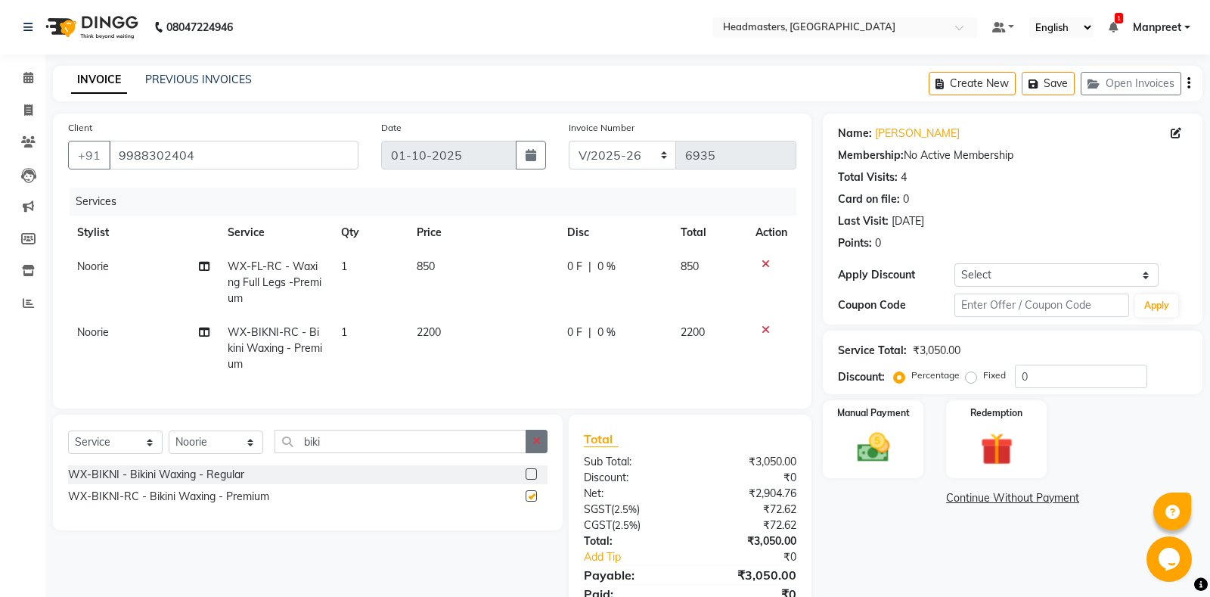
checkbox input "false"
click at [538, 442] on icon "button" at bounding box center [536, 441] width 8 height 11
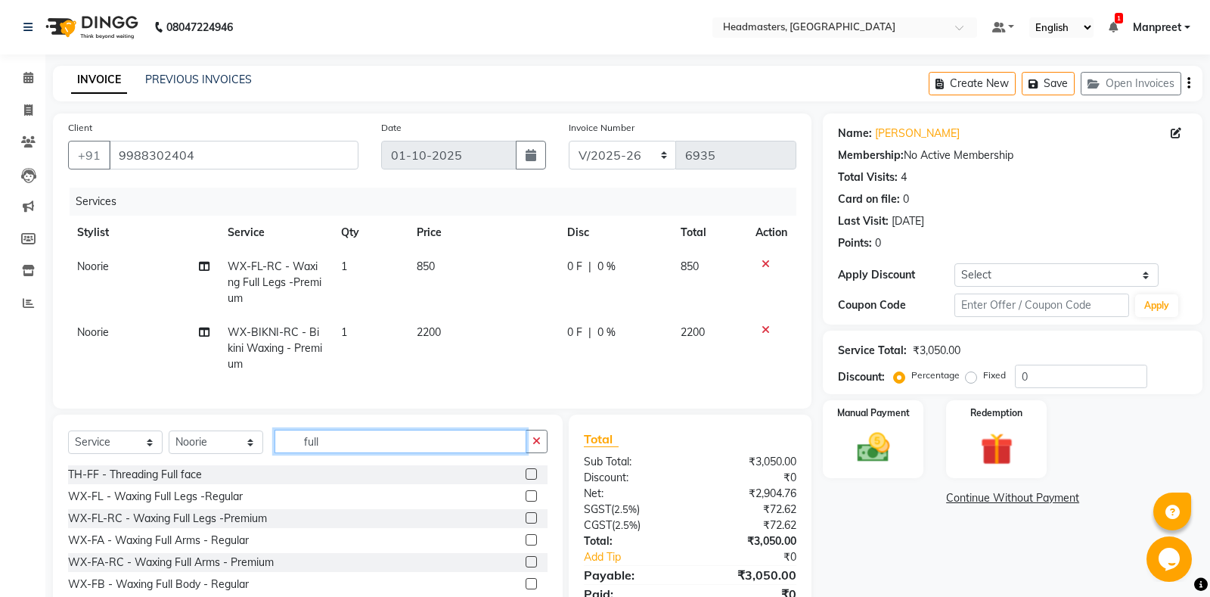
type input "full"
click at [532, 561] on label at bounding box center [531, 561] width 11 height 11
click at [532, 561] on input "checkbox" at bounding box center [531, 562] width 10 height 10
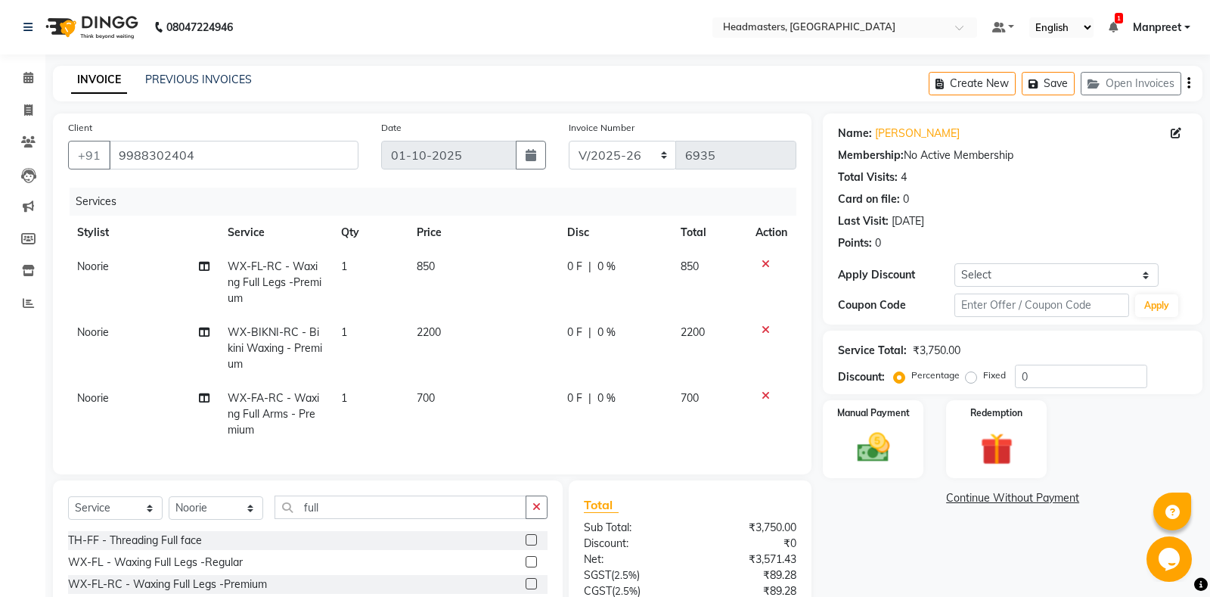
scroll to position [129, 0]
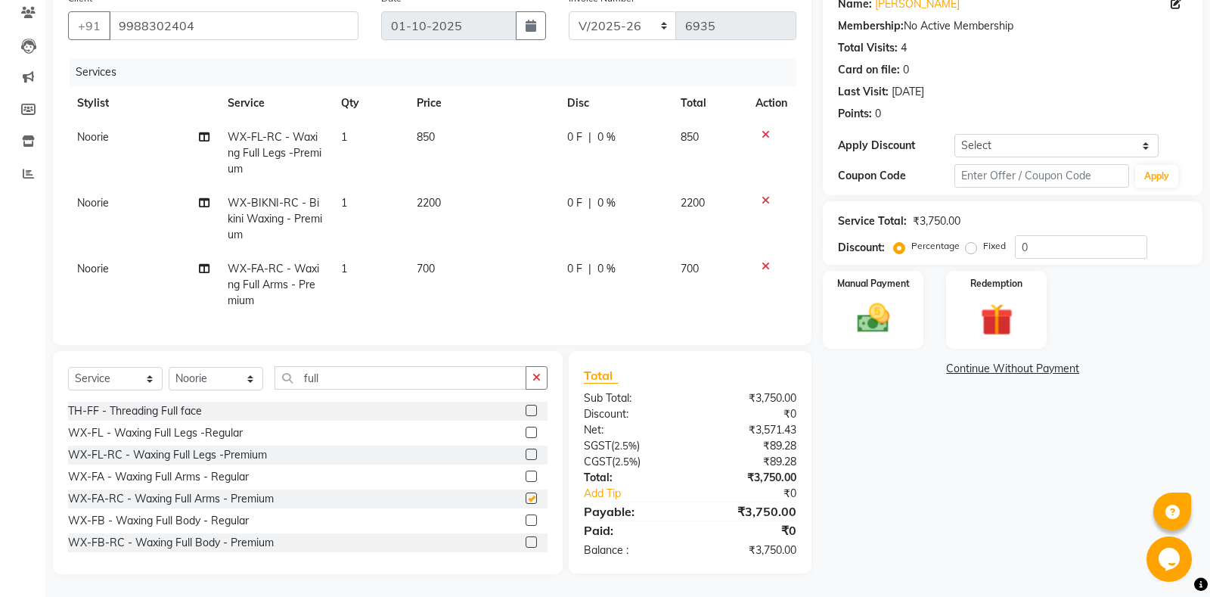
checkbox input "false"
click at [532, 382] on button "button" at bounding box center [537, 377] width 22 height 23
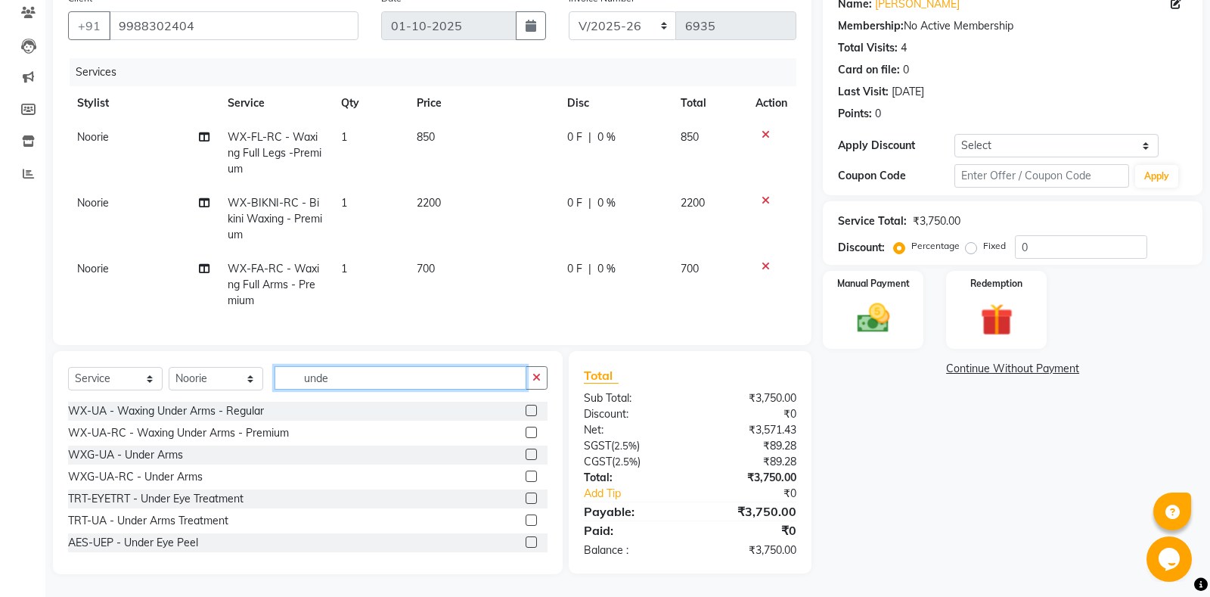
type input "unde"
click at [529, 434] on label at bounding box center [531, 431] width 11 height 11
click at [529, 434] on input "checkbox" at bounding box center [531, 433] width 10 height 10
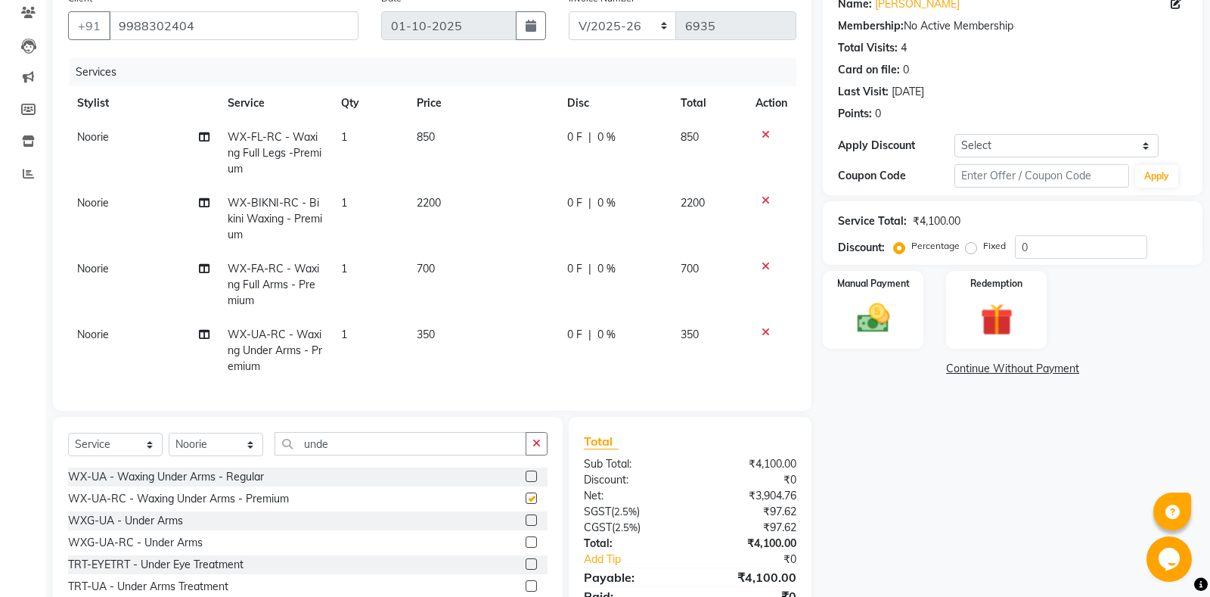
scroll to position [195, 0]
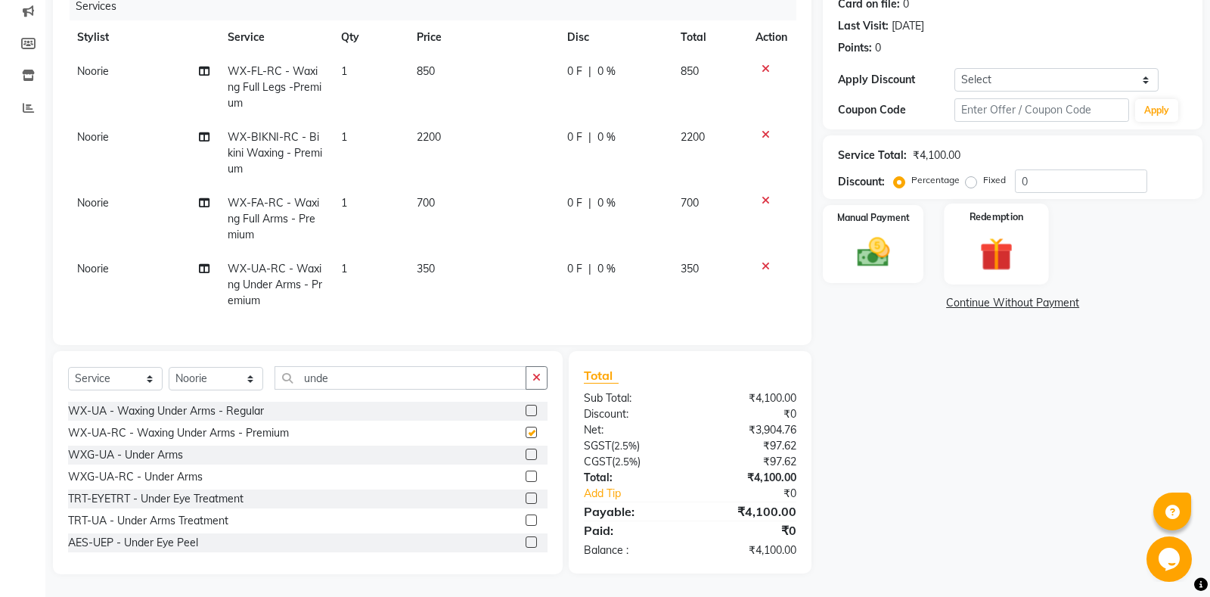
checkbox input "false"
click at [1018, 176] on input "0" at bounding box center [1081, 180] width 132 height 23
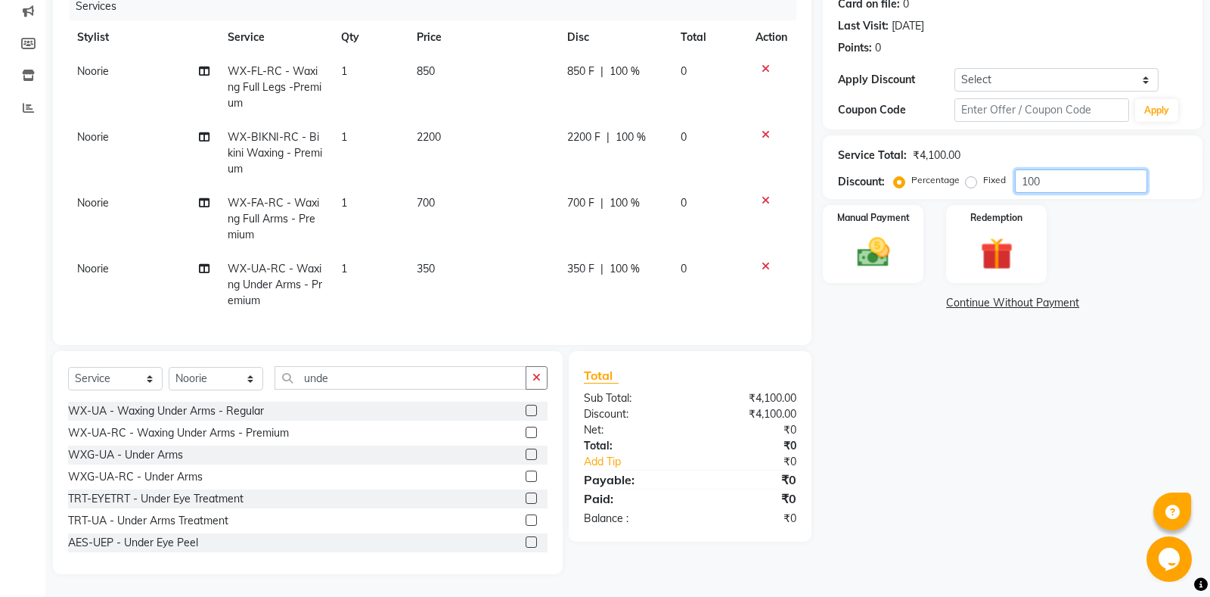
click at [1018, 176] on input "100" at bounding box center [1081, 180] width 132 height 23
click at [1036, 175] on input "100" at bounding box center [1081, 180] width 132 height 23
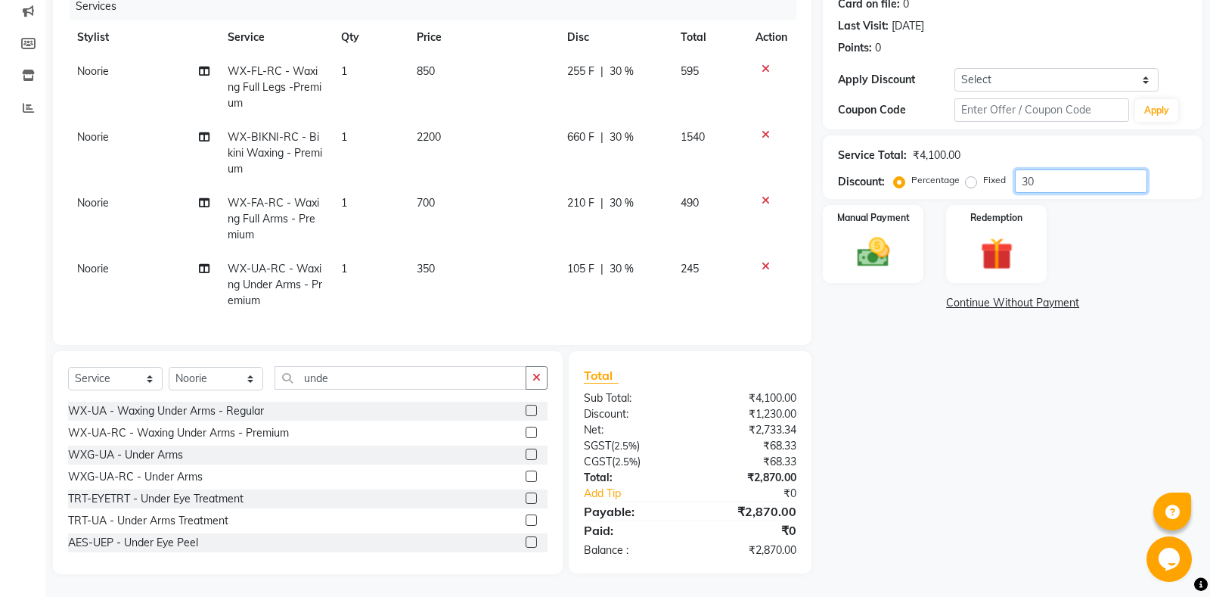
click at [1051, 175] on input "30" at bounding box center [1081, 180] width 132 height 23
type input "3"
type input "2"
type input "1"
click at [603, 157] on td "0 F | 0 %" at bounding box center [614, 153] width 113 height 66
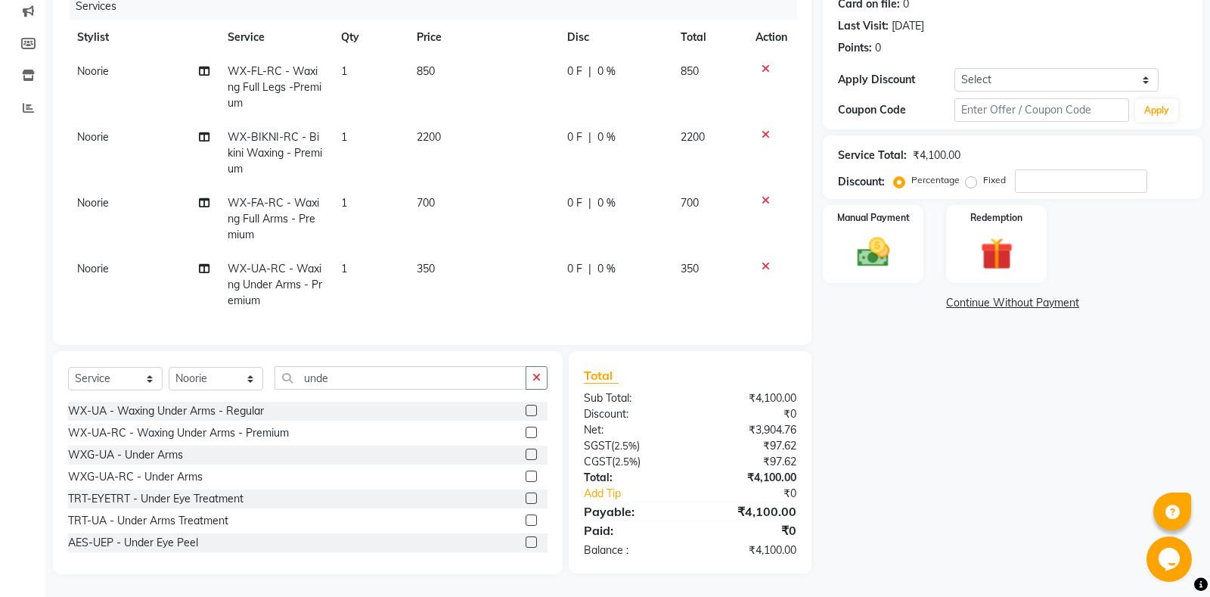
scroll to position [145, 0]
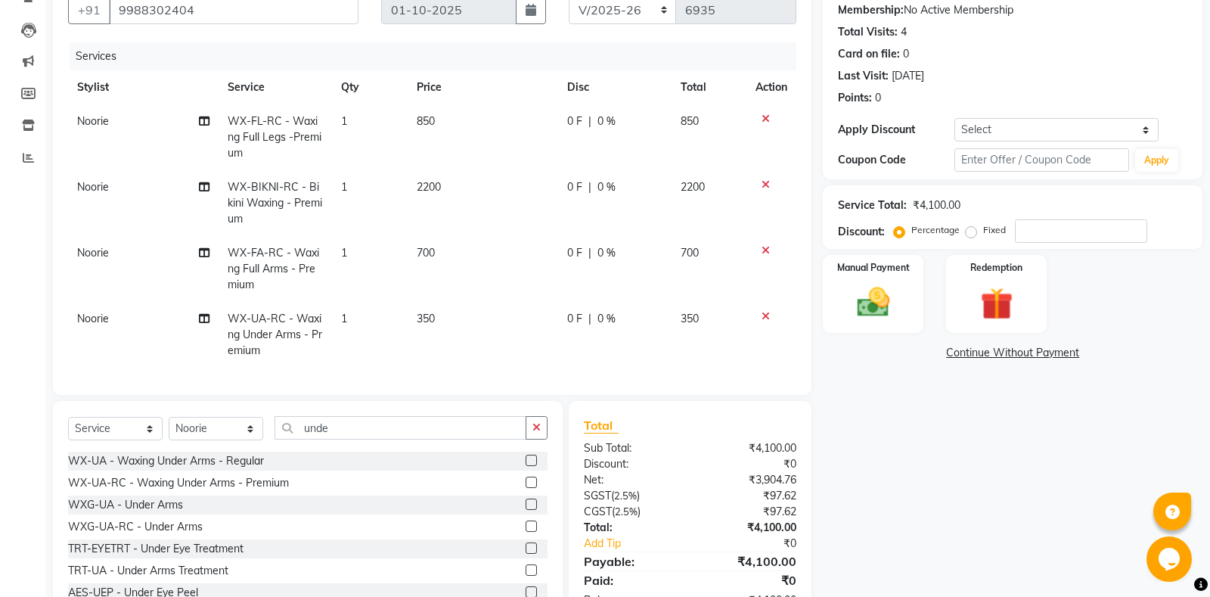
select select "60724"
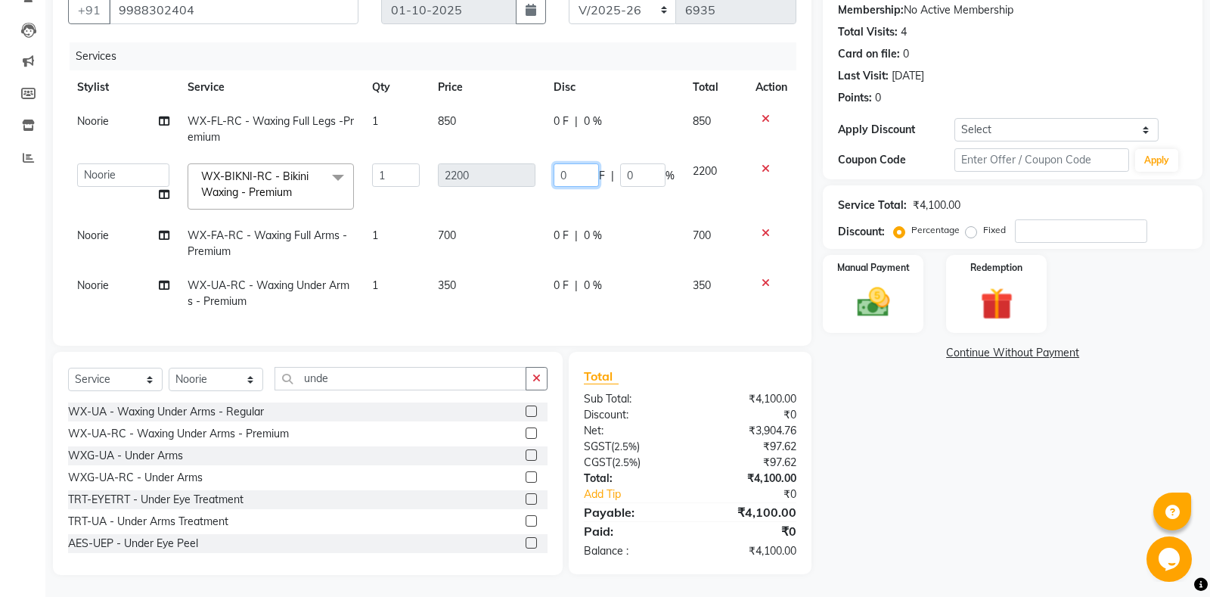
click at [554, 174] on input "0" at bounding box center [575, 174] width 45 height 23
type input "500"
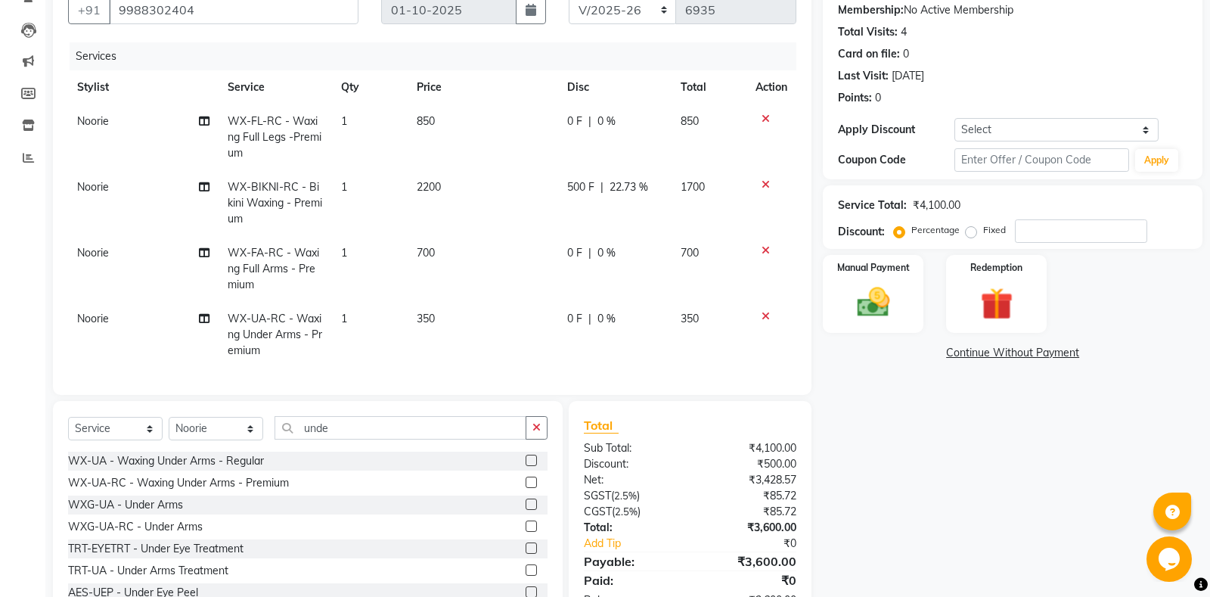
click at [591, 217] on td "500 F | 22.73 %" at bounding box center [614, 203] width 113 height 66
select select "60724"
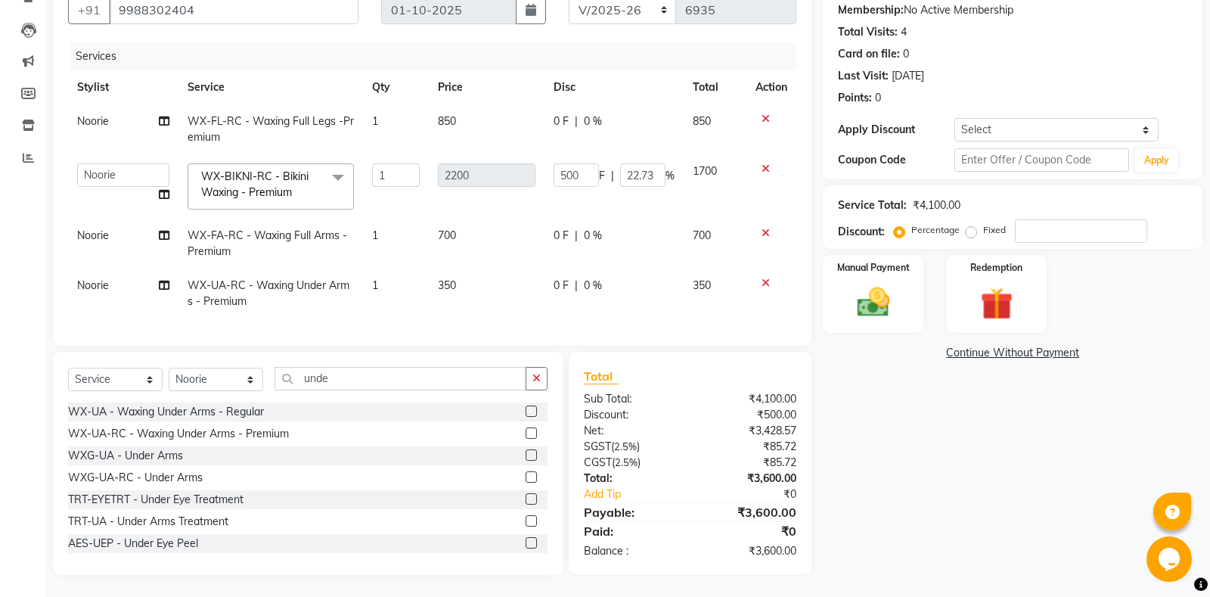
click at [550, 117] on td "0 F | 0 %" at bounding box center [613, 129] width 139 height 50
select select "60724"
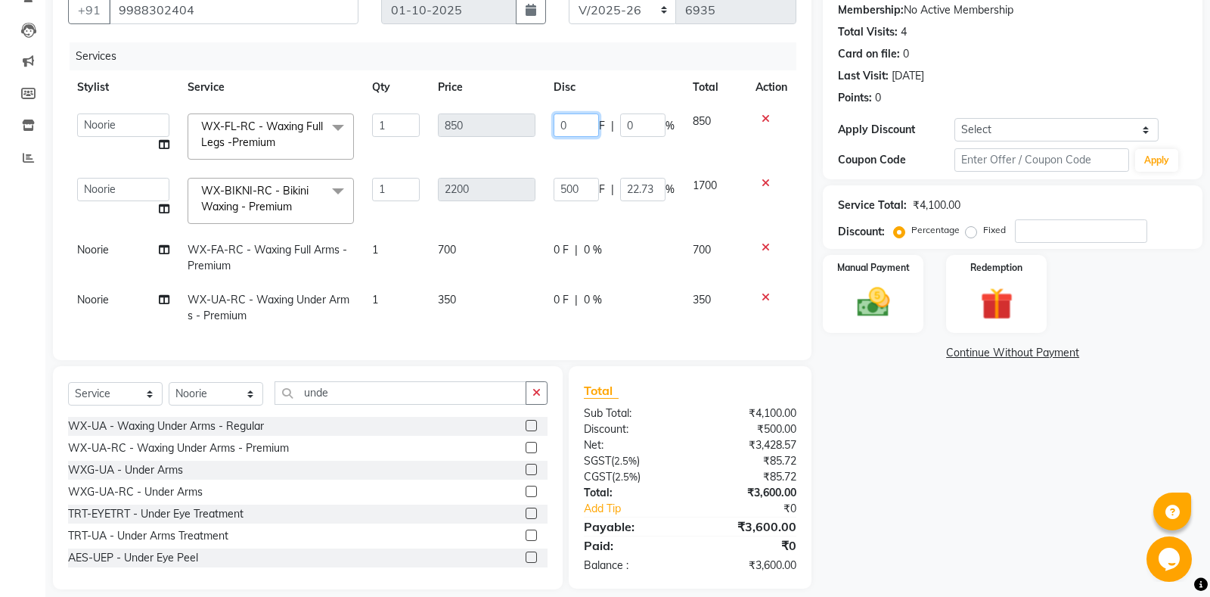
click at [558, 123] on input "0" at bounding box center [575, 124] width 45 height 23
type input "100"
click at [558, 140] on td "100 F | 0 %" at bounding box center [613, 136] width 139 height 64
select select "60724"
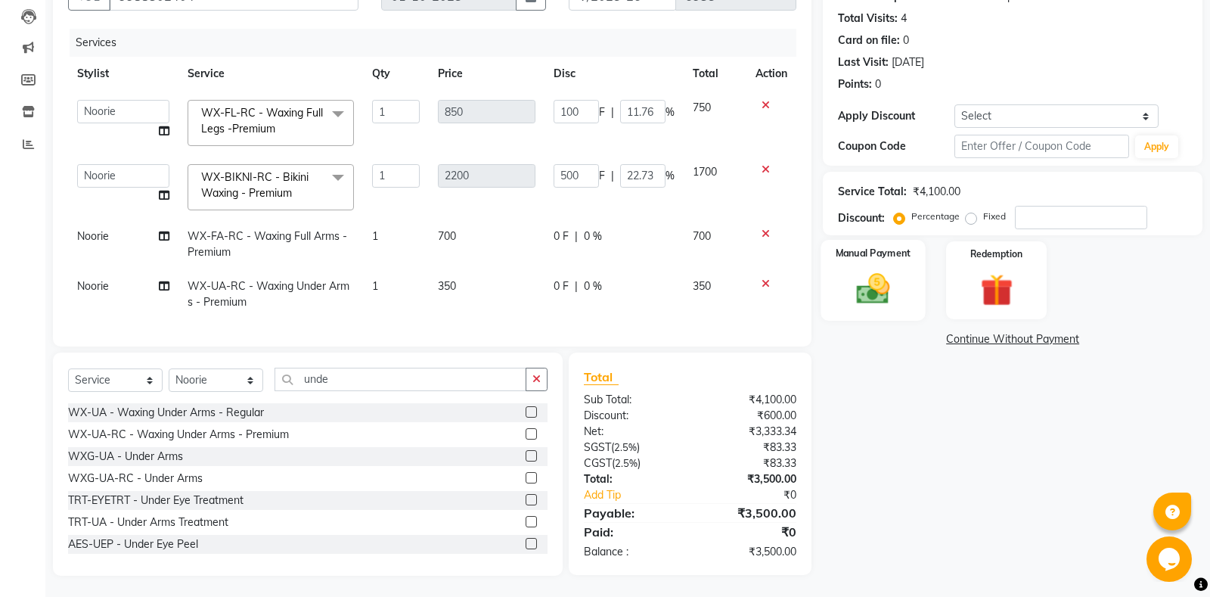
click at [902, 293] on div "Manual Payment" at bounding box center [873, 280] width 104 height 81
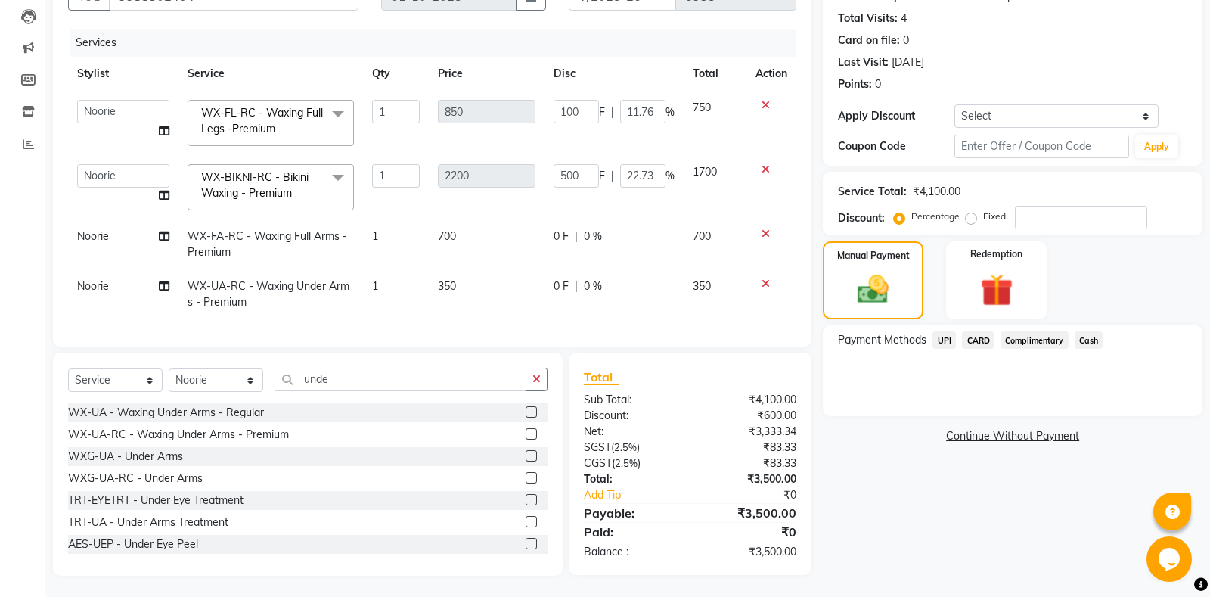
click at [985, 339] on span "CARD" at bounding box center [978, 339] width 33 height 17
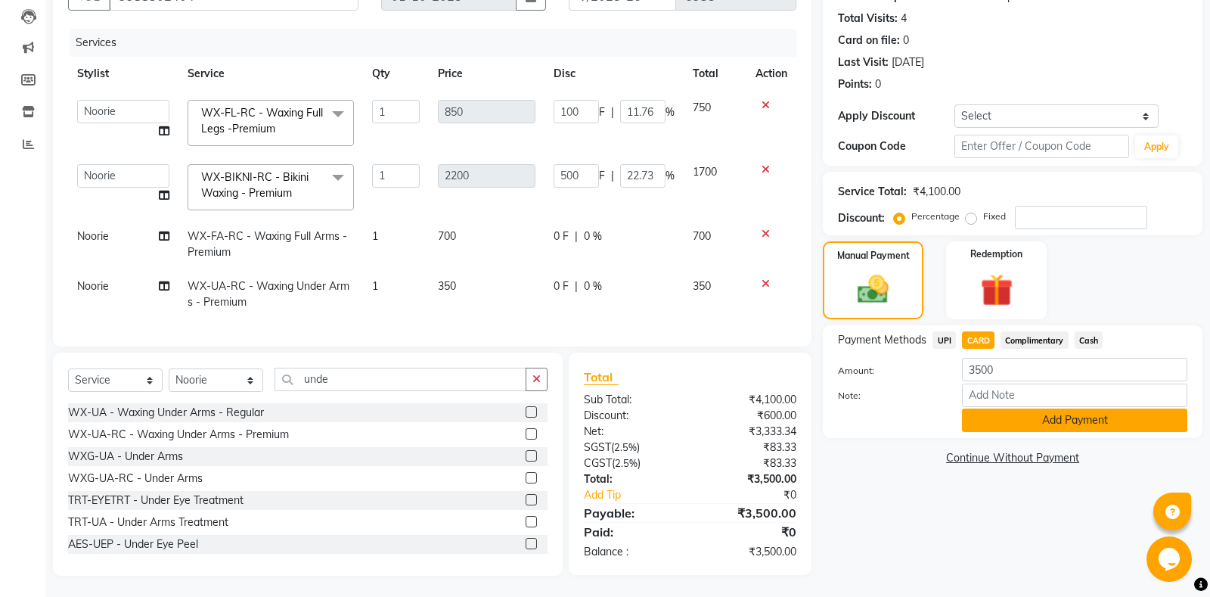
click at [1034, 419] on button "Add Payment" at bounding box center [1074, 419] width 225 height 23
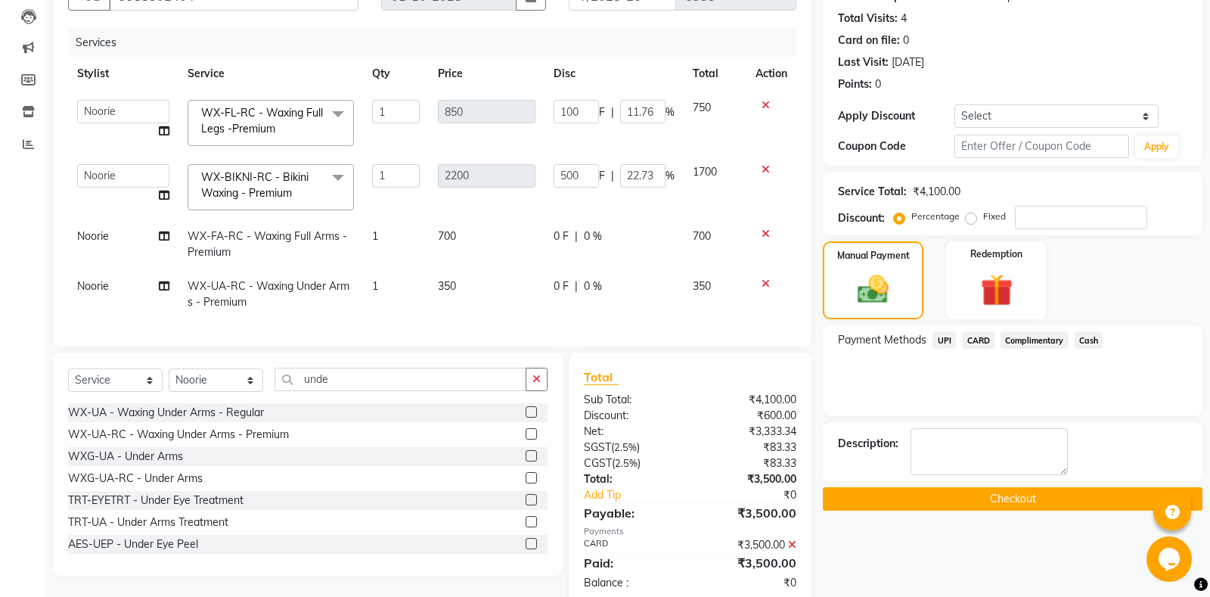
scroll to position [190, 0]
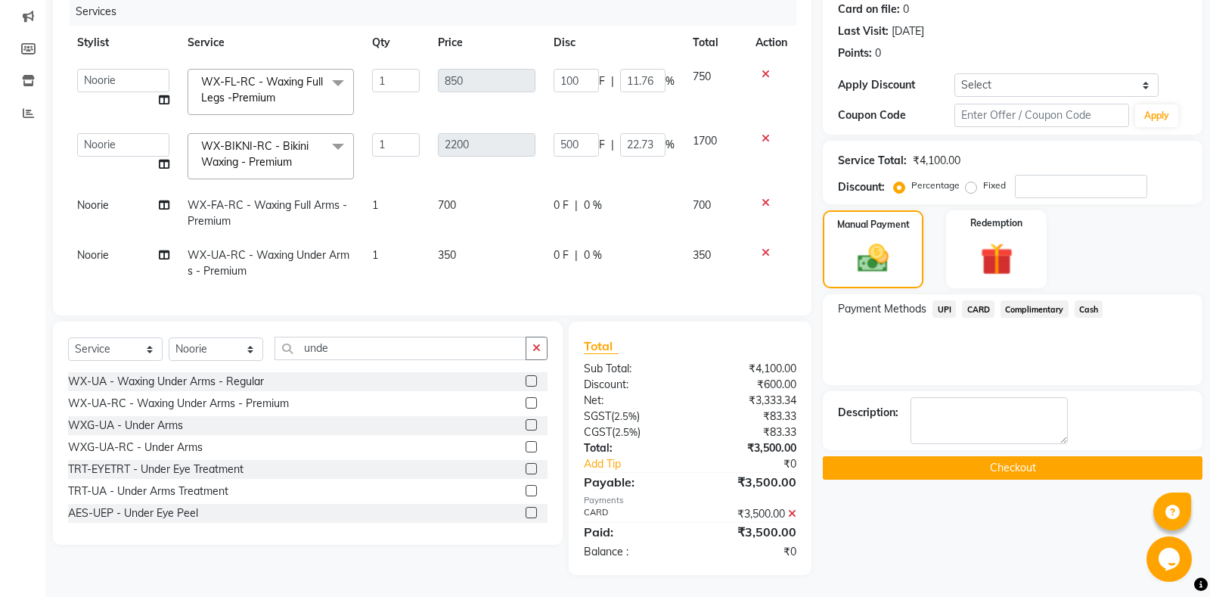
click at [993, 464] on button "Checkout" at bounding box center [1013, 467] width 380 height 23
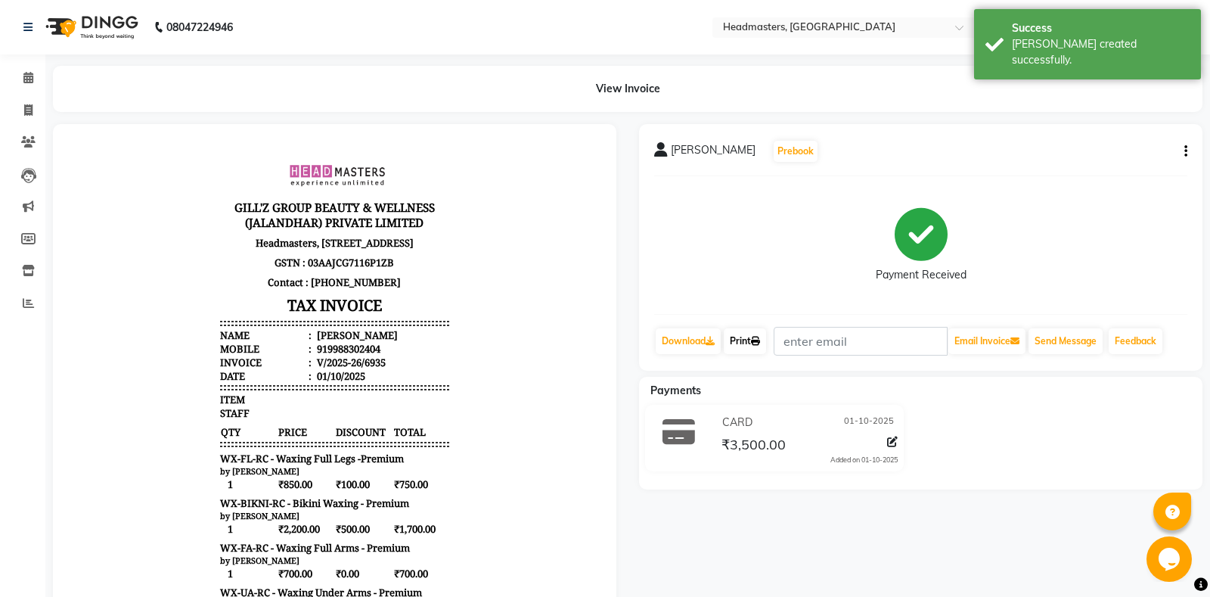
click at [766, 343] on link "Print" at bounding box center [745, 341] width 42 height 26
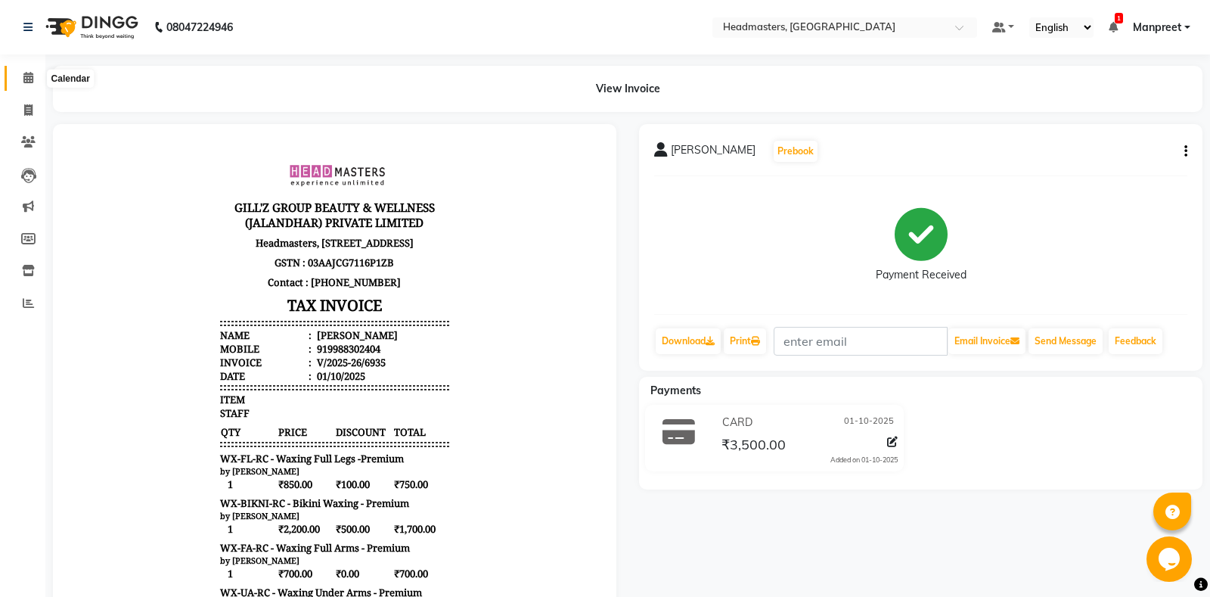
click at [25, 77] on icon at bounding box center [28, 77] width 10 height 11
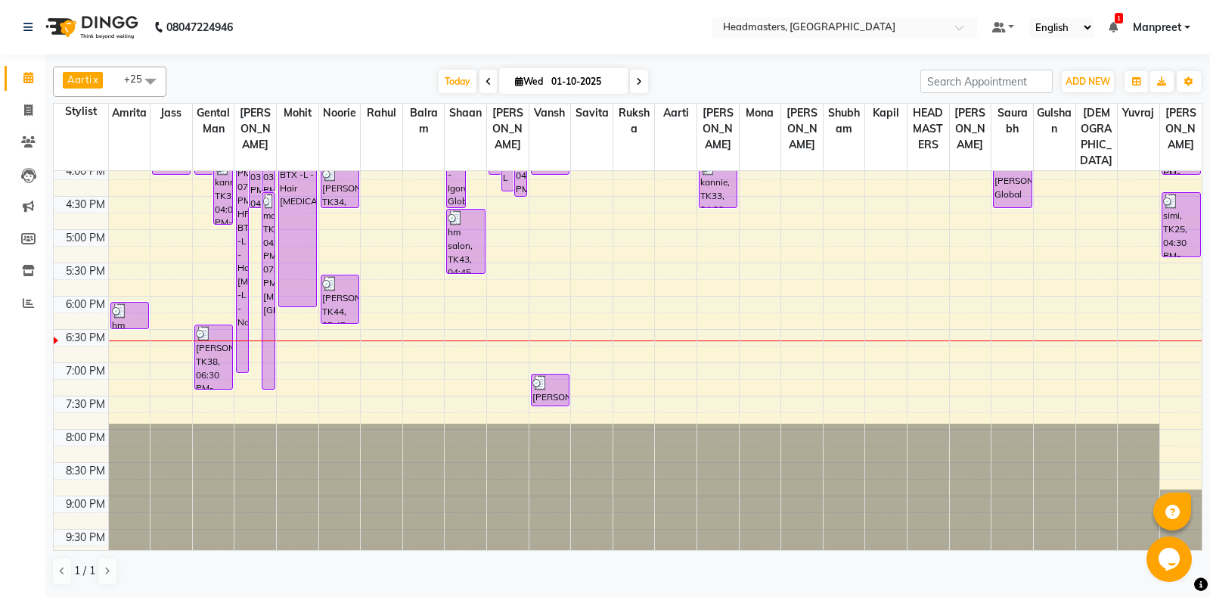
scroll to position [544, 0]
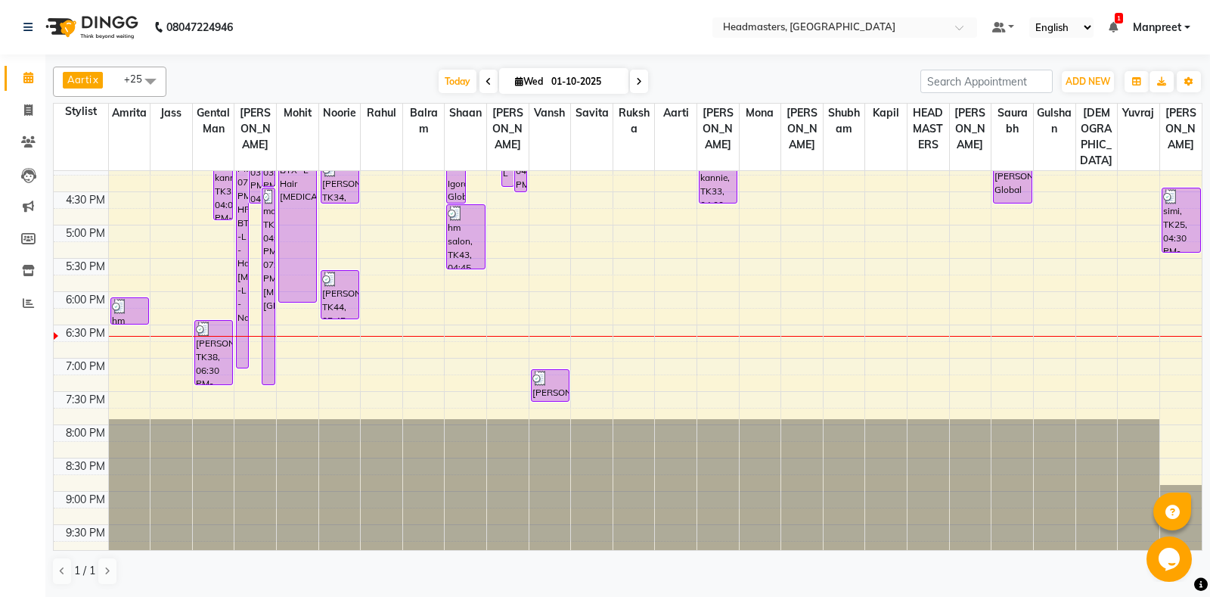
click at [572, 274] on div "8:00 AM 8:30 AM 9:00 AM 9:30 AM 10:00 AM 10:30 AM 11:00 AM 11:30 AM 12:00 PM 12…" at bounding box center [628, 91] width 1148 height 931
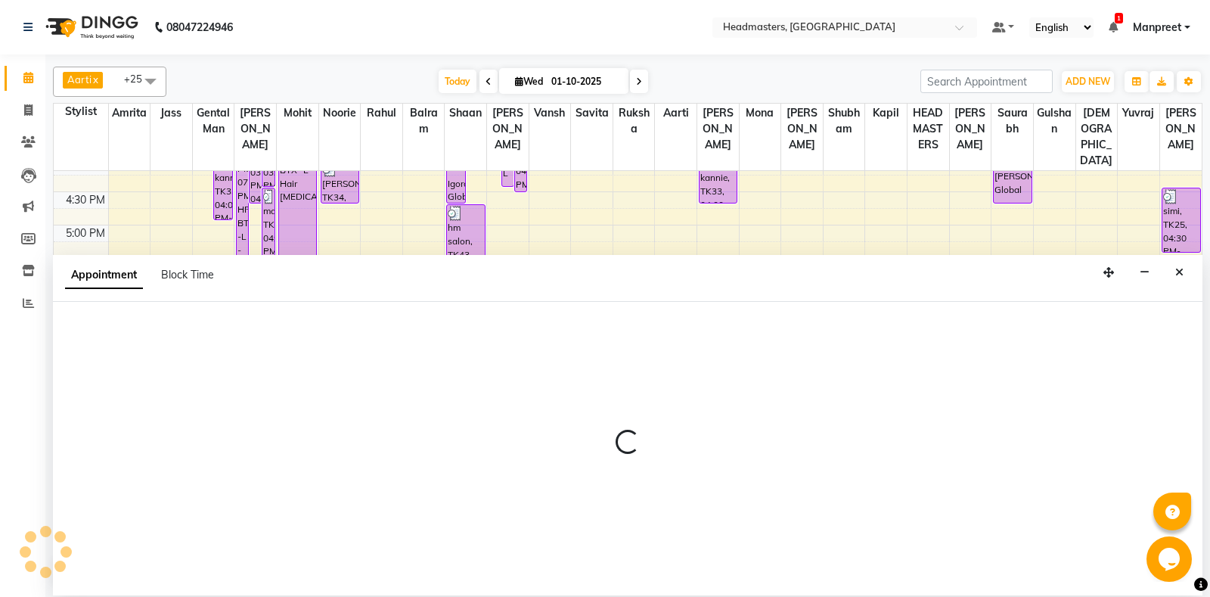
select select "60732"
select select "1065"
select select "tentative"
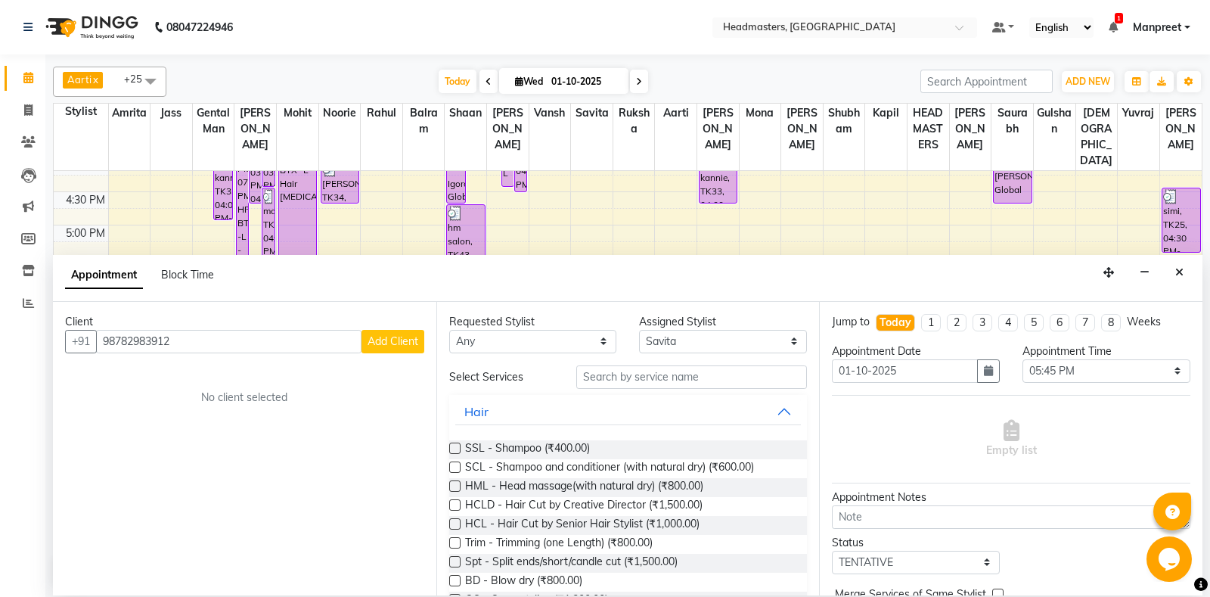
type input "98782983912"
click at [399, 337] on span "Add Client" at bounding box center [392, 341] width 51 height 14
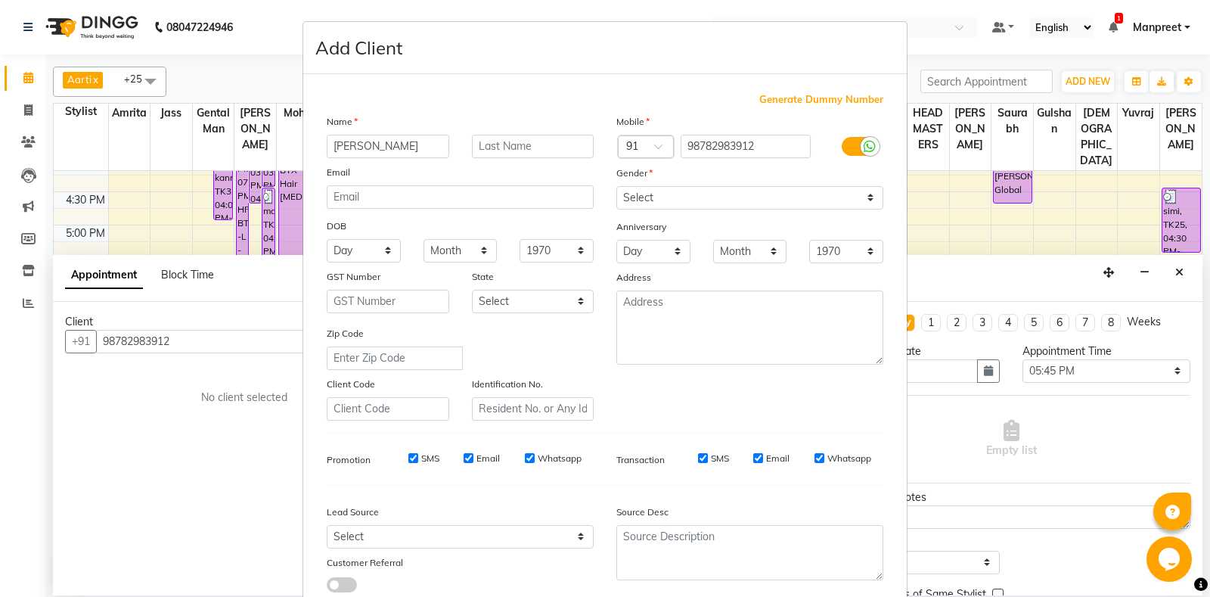
type input "[PERSON_NAME]"
click at [616, 186] on select "Select [DEMOGRAPHIC_DATA] [DEMOGRAPHIC_DATA] Other Prefer Not To Say" at bounding box center [749, 197] width 267 height 23
select select "[DEMOGRAPHIC_DATA]"
click option "[DEMOGRAPHIC_DATA]" at bounding box center [0, 0] width 0 height 0
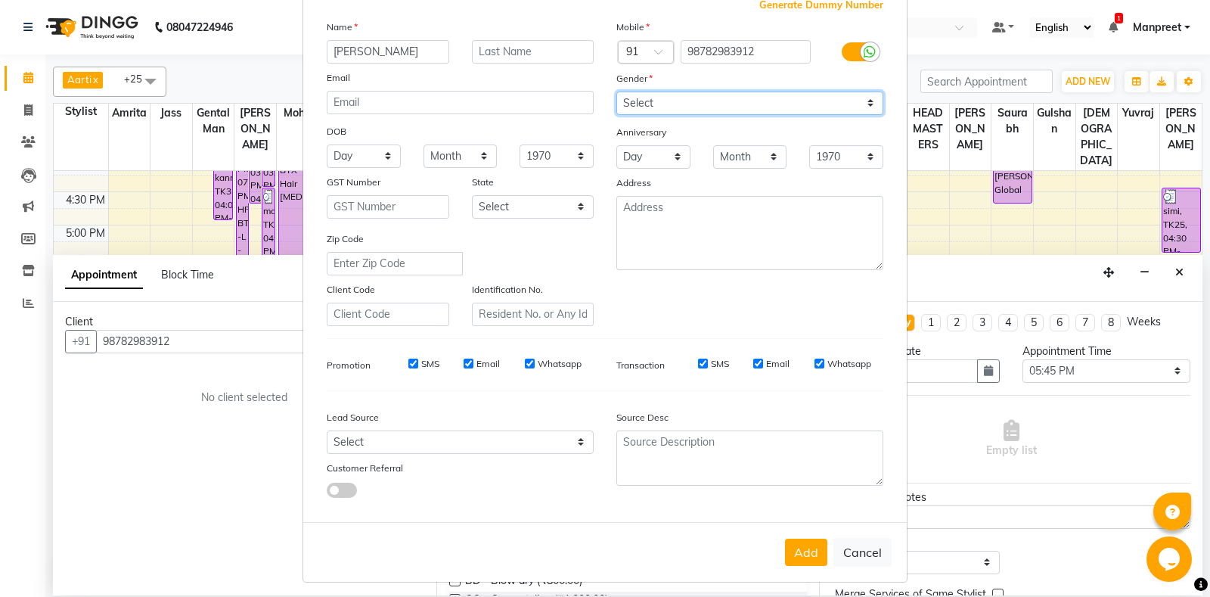
scroll to position [105, 0]
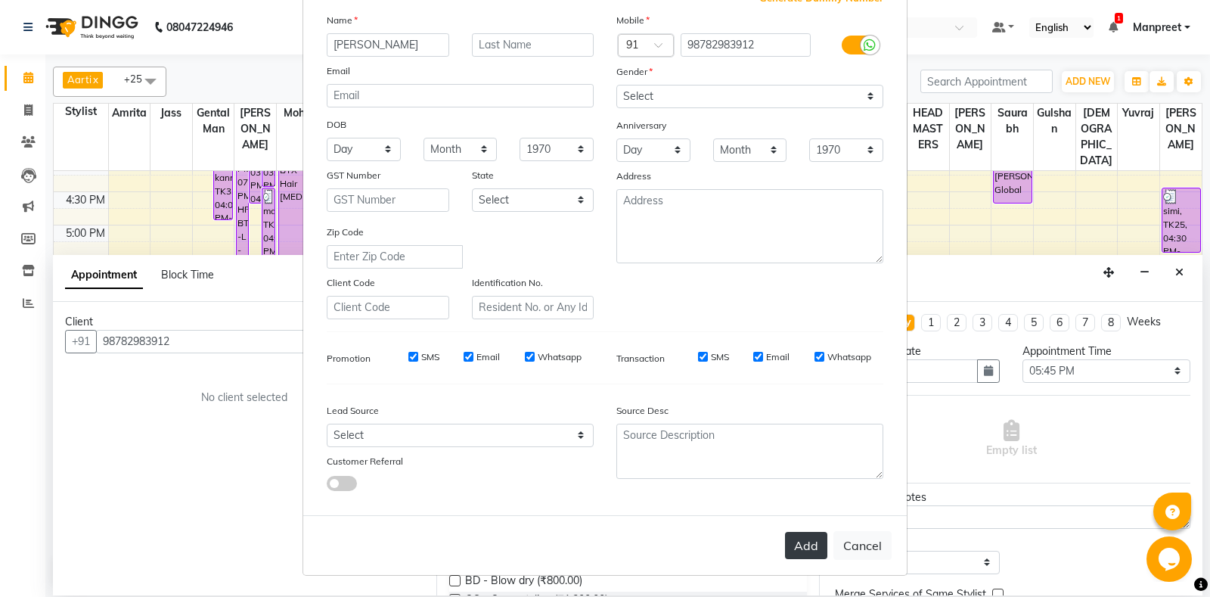
click at [811, 544] on button "Add" at bounding box center [806, 545] width 42 height 27
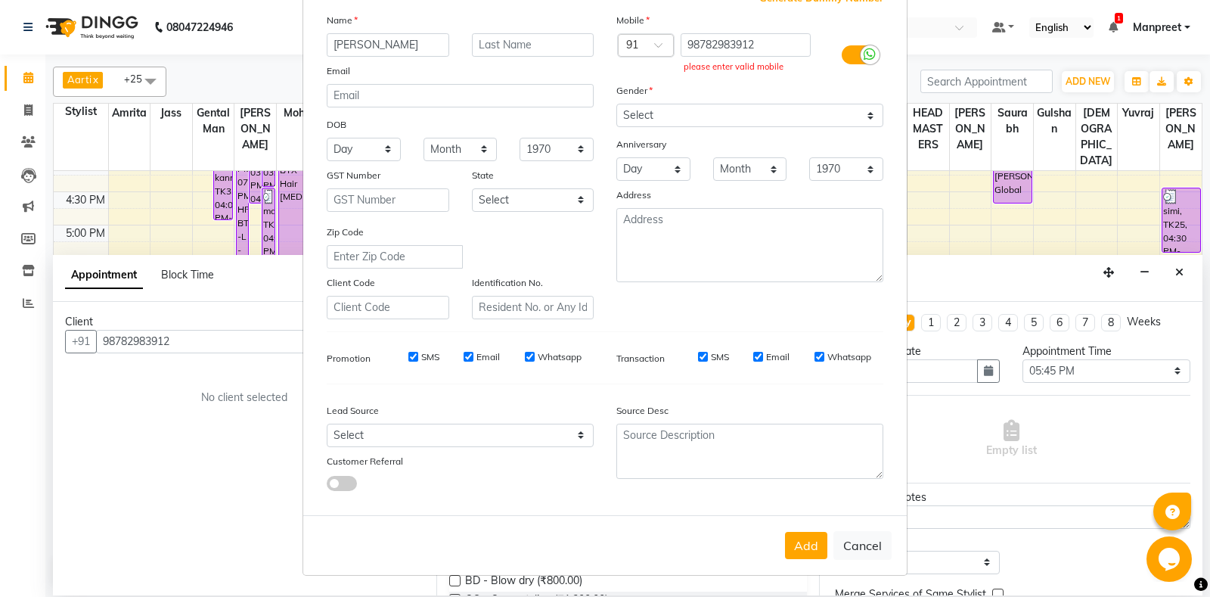
scroll to position [0, 0]
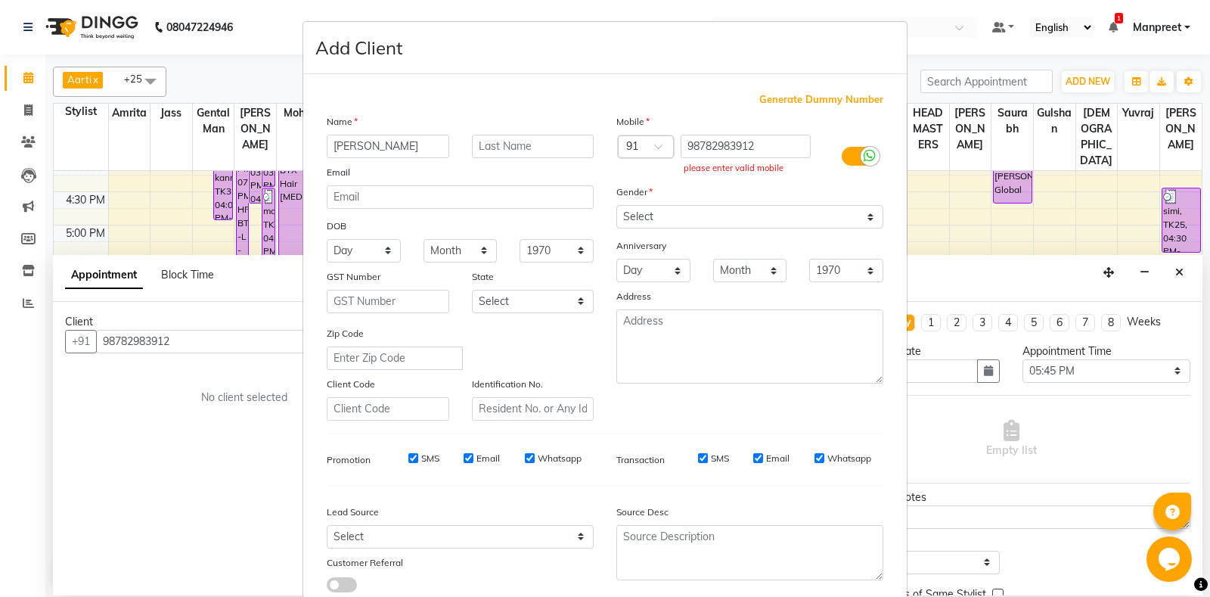
drag, startPoint x: 118, startPoint y: 392, endPoint x: 156, endPoint y: 337, distance: 66.9
click at [118, 392] on ngb-modal-window "Add Client Generate Dummy Number Name kamal Email DOB Day 01 02 03 04 05 06 07 …" at bounding box center [605, 298] width 1210 height 597
drag, startPoint x: 126, startPoint y: 330, endPoint x: 133, endPoint y: 337, distance: 10.2
click at [129, 333] on ngb-modal-window "Add Client Generate Dummy Number Name kamal Email DOB Day 01 02 03 04 05 06 07 …" at bounding box center [605, 298] width 1210 height 597
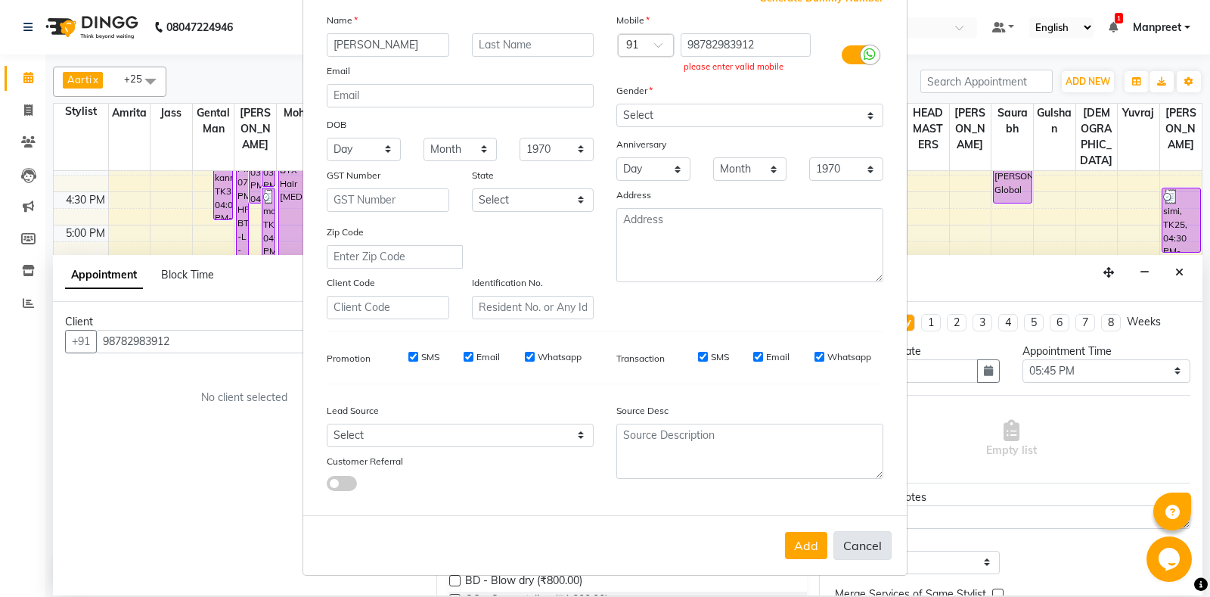
click at [854, 547] on button "Cancel" at bounding box center [862, 545] width 58 height 29
select select
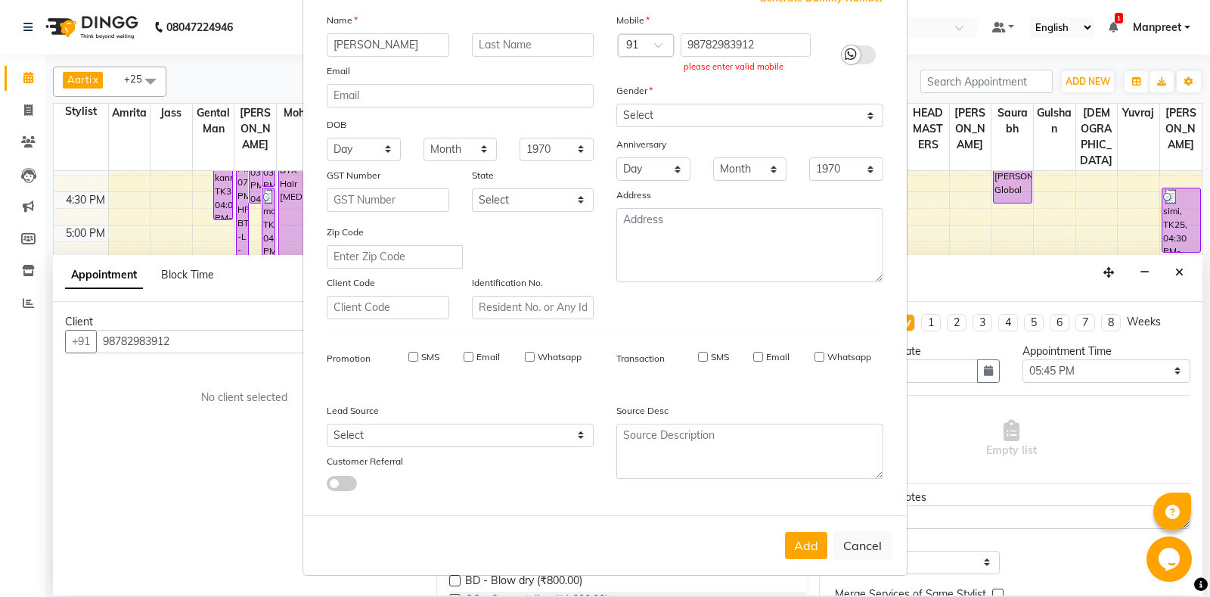
select select
checkbox input "false"
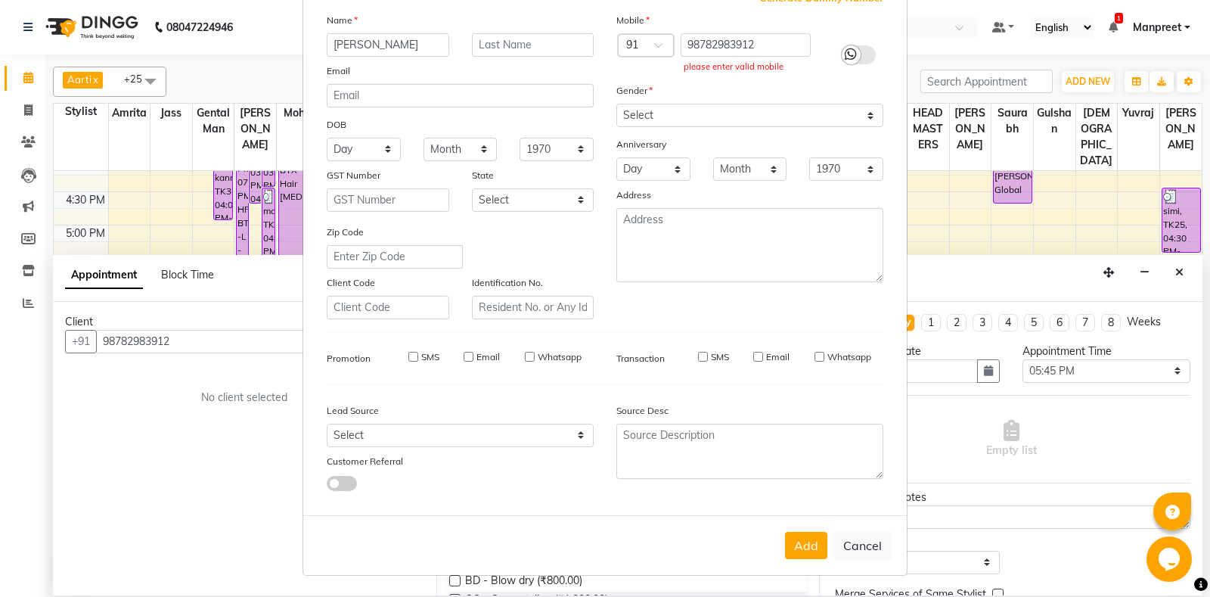
checkbox input "false"
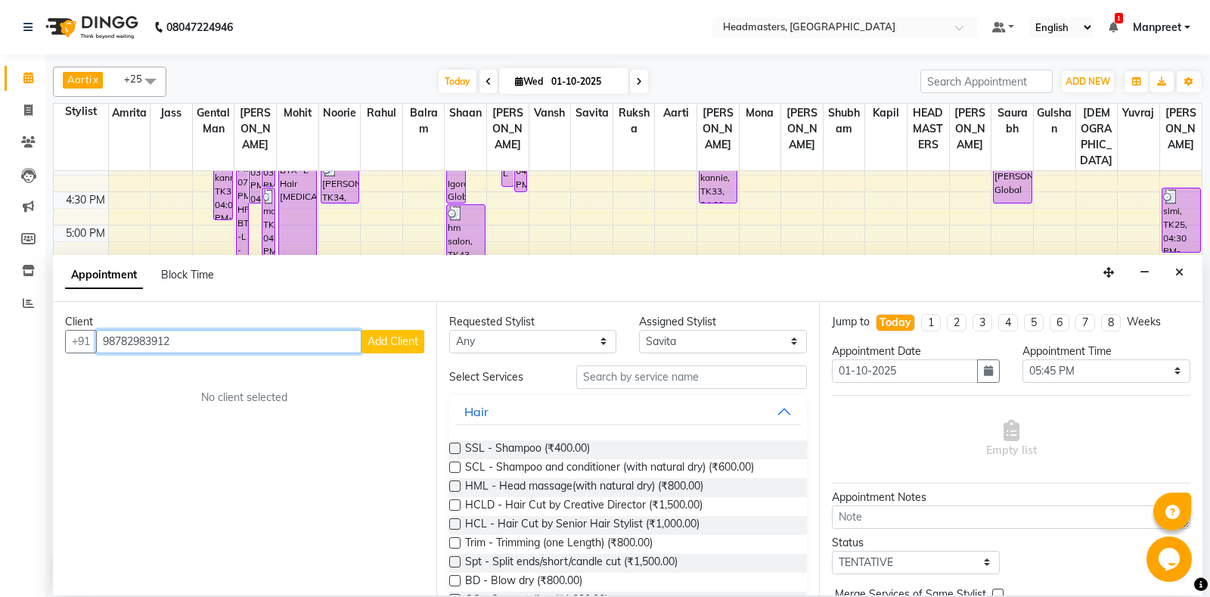
click at [127, 340] on input "98782983912" at bounding box center [228, 341] width 265 height 23
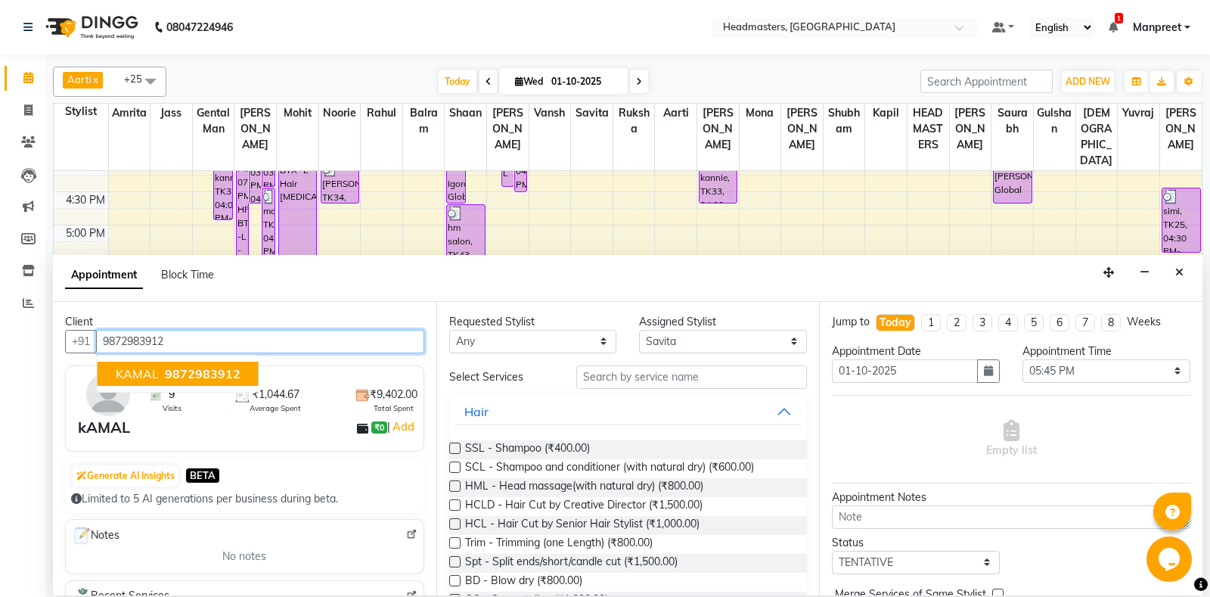
click at [177, 358] on ngb-typeahead-window "kAMAL 9872983912" at bounding box center [178, 374] width 163 height 38
click at [198, 369] on span "9872983912" at bounding box center [203, 373] width 76 height 15
type input "9872983912"
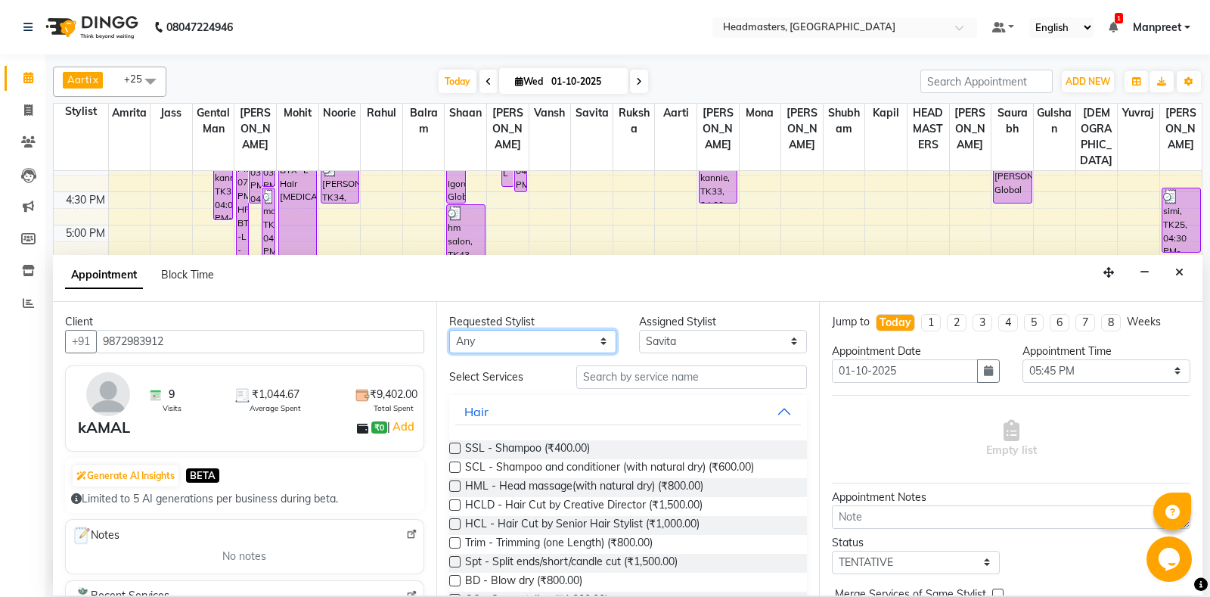
click at [449, 330] on select "An[PERSON_NAME] Amrit[PERSON_NAME]am Gental Man Gulshan HEADMASTER[PERSON_NAME]…" at bounding box center [533, 341] width 168 height 23
select select "64332"
click option "Saurabh" at bounding box center [0, 0] width 0 height 0
select select "64332"
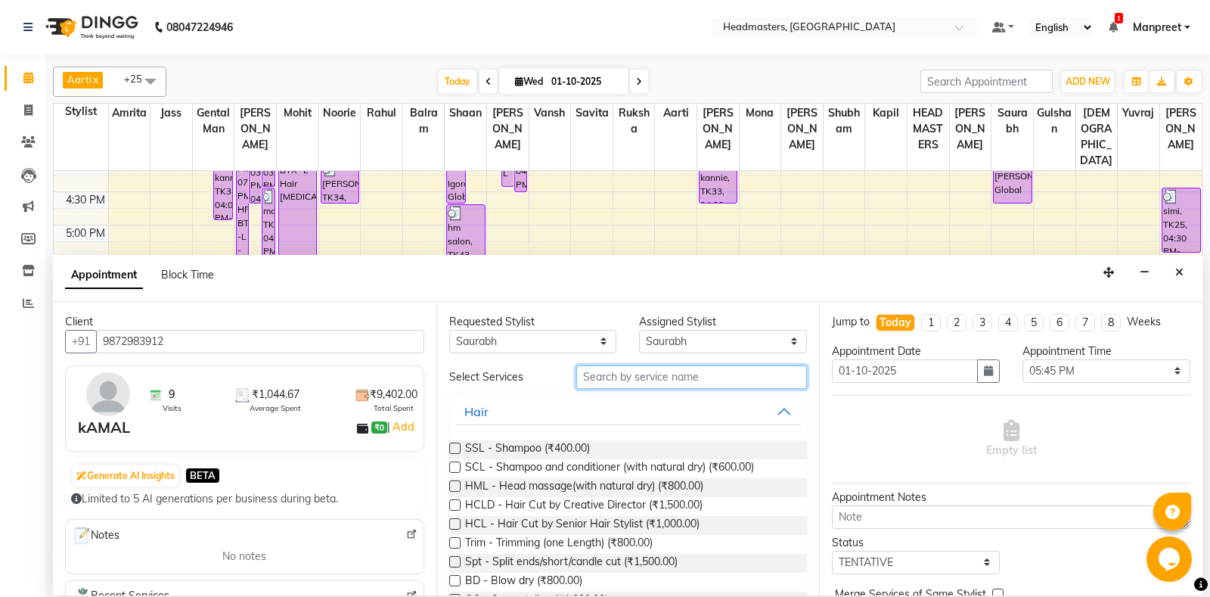
click at [683, 380] on input "text" at bounding box center [691, 376] width 231 height 23
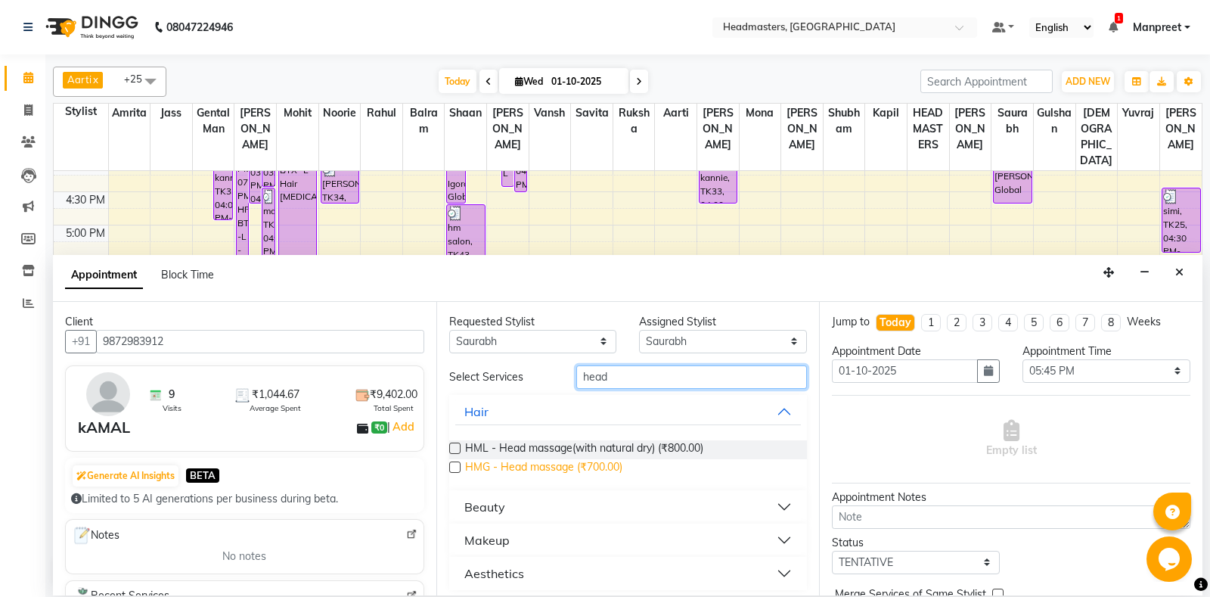
type input "head"
click at [573, 470] on span "HMG - Head massage (₹700.00)" at bounding box center [543, 468] width 157 height 19
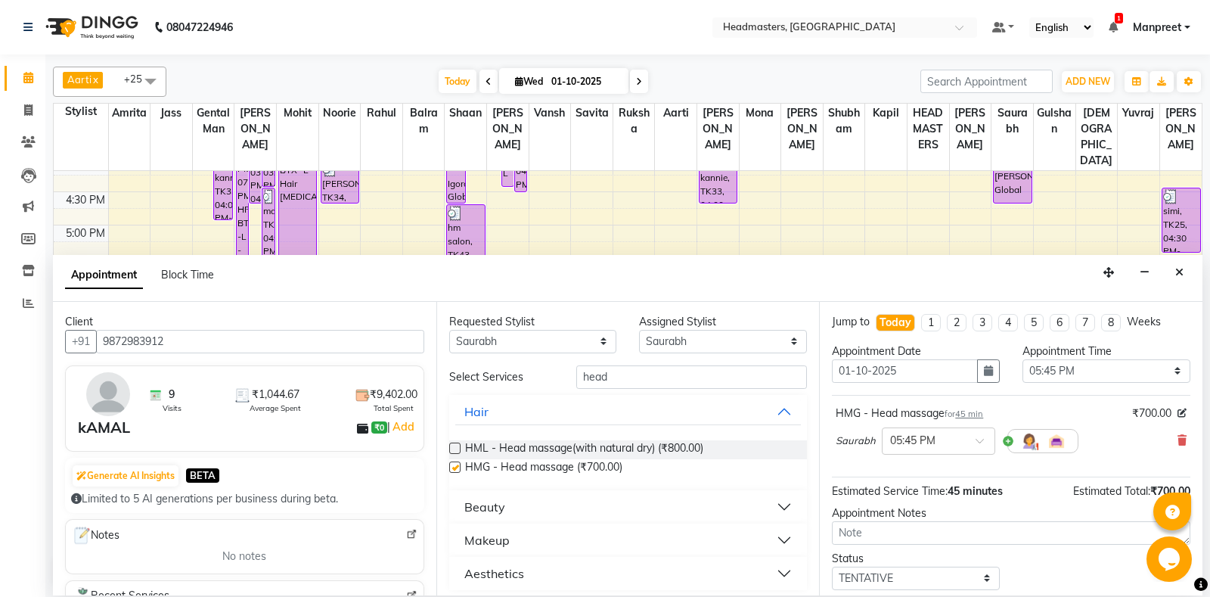
checkbox input "false"
click at [1022, 359] on select "Select 09:00 AM 09:15 AM 09:30 AM 09:45 AM 10:00 AM 10:15 AM 10:30 AM 10:45 AM …" at bounding box center [1106, 370] width 168 height 23
select select "1125"
click option "06:45 PM" at bounding box center [0, 0] width 0 height 0
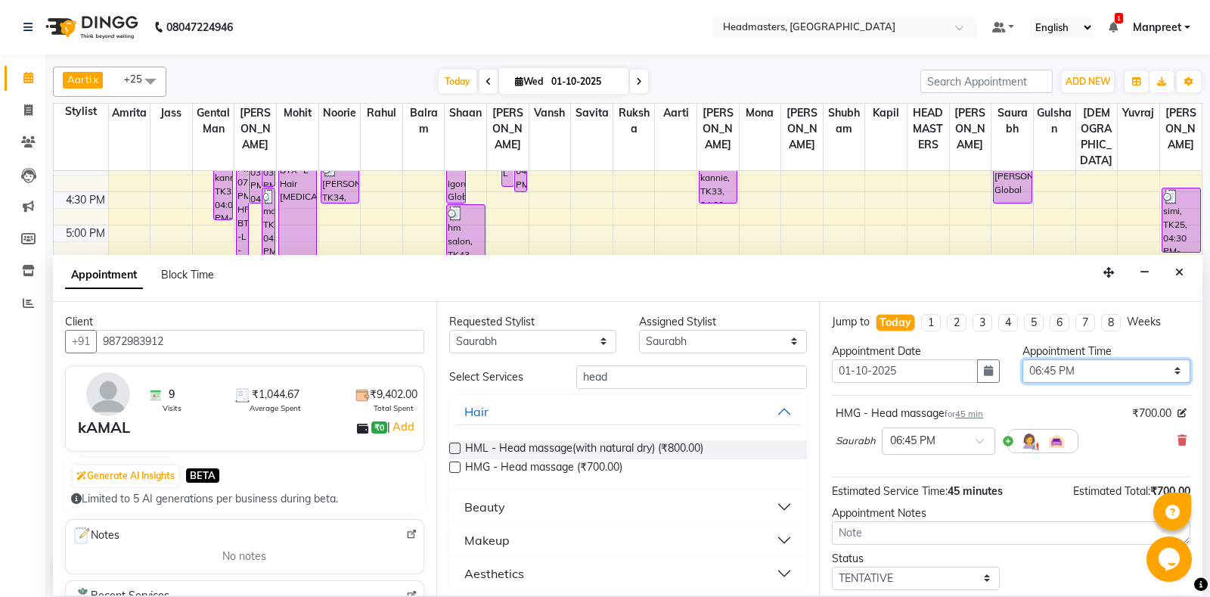
scroll to position [64, 0]
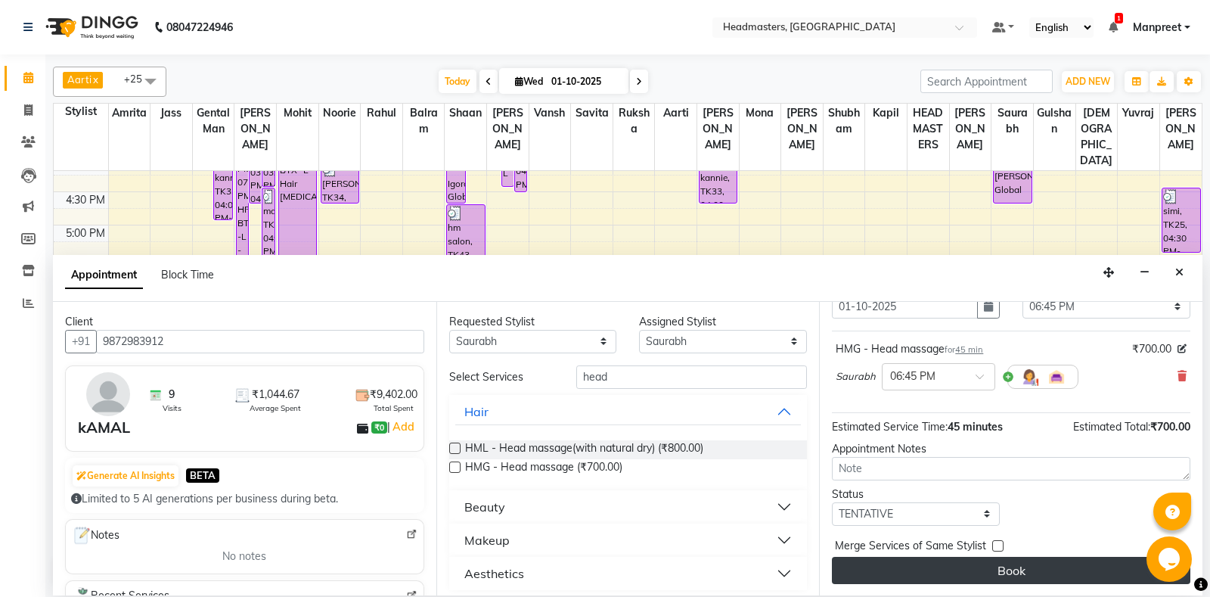
click at [976, 575] on button "Book" at bounding box center [1011, 570] width 358 height 27
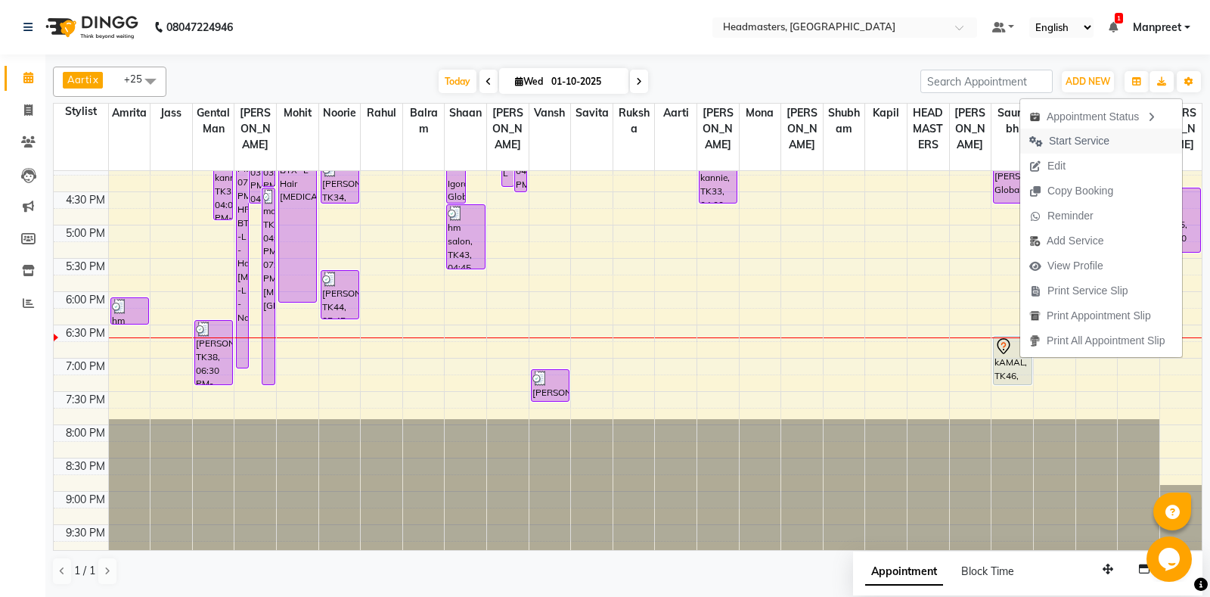
click at [1072, 141] on span "Start Service" at bounding box center [1079, 141] width 60 height 16
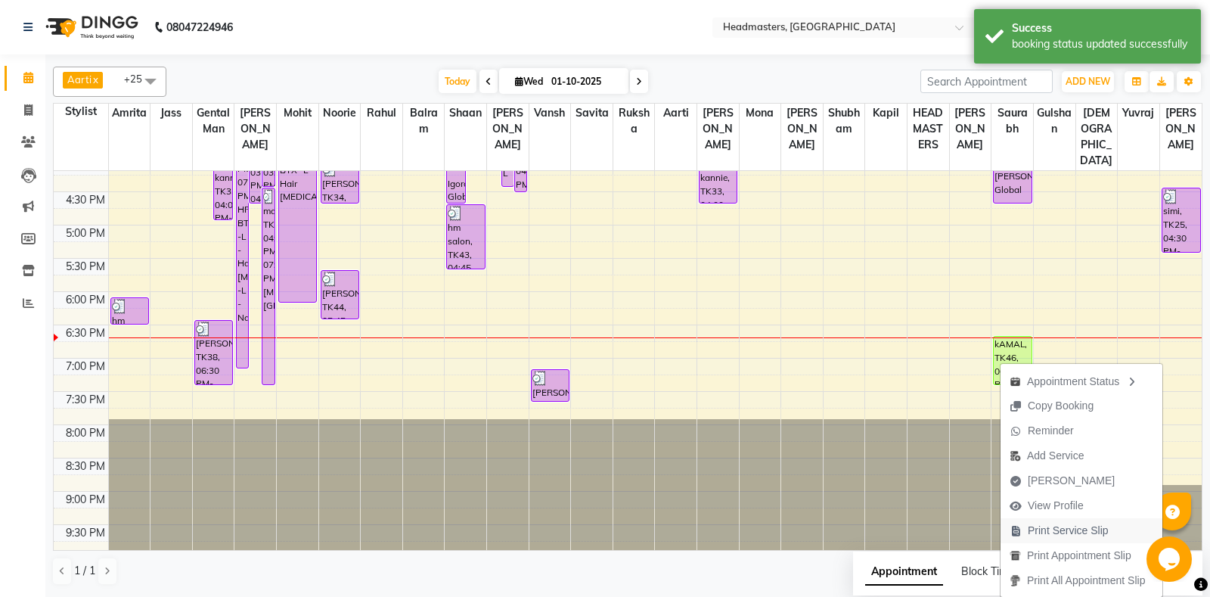
click at [1080, 543] on span "Print Service Slip" at bounding box center [1058, 530] width 117 height 25
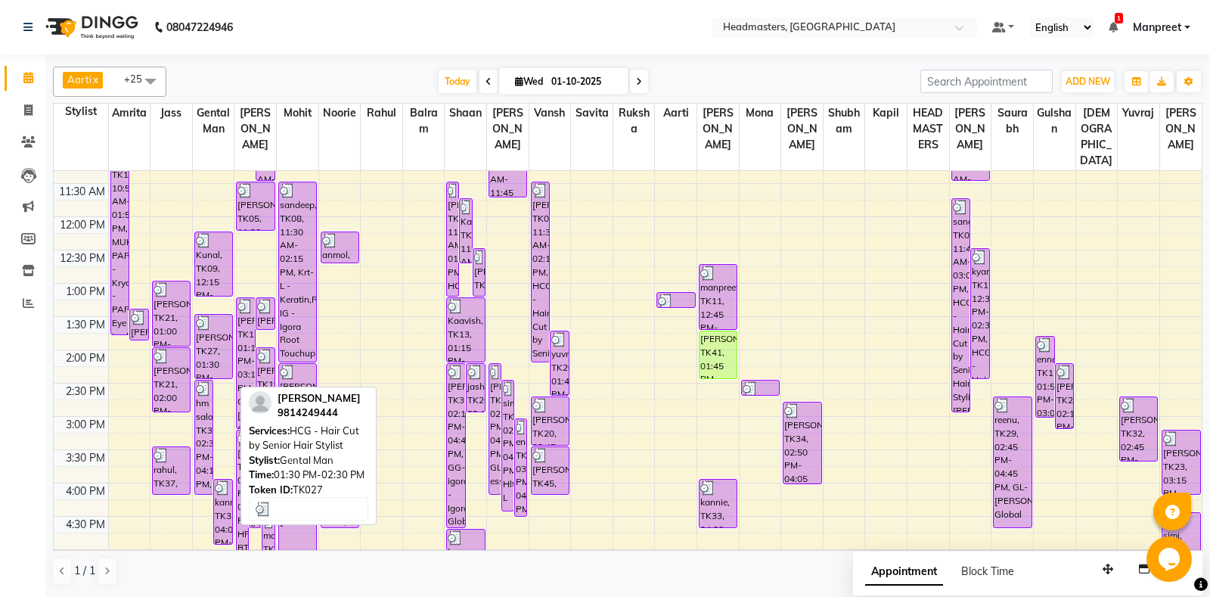
scroll to position [306, 0]
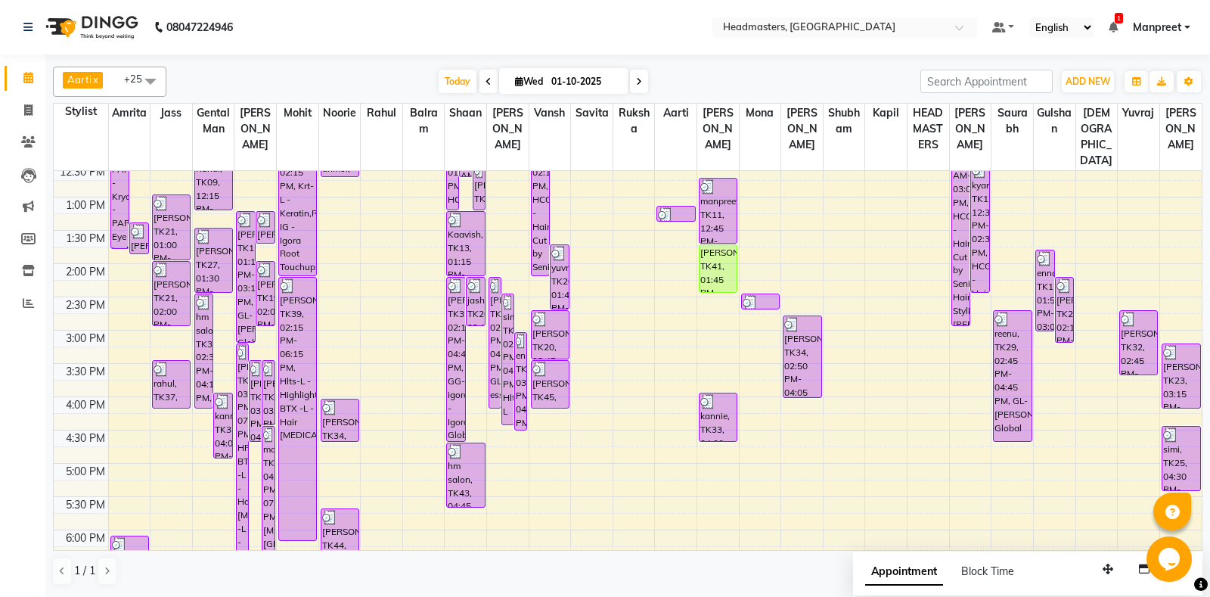
click at [479, 73] on span at bounding box center [488, 81] width 18 height 23
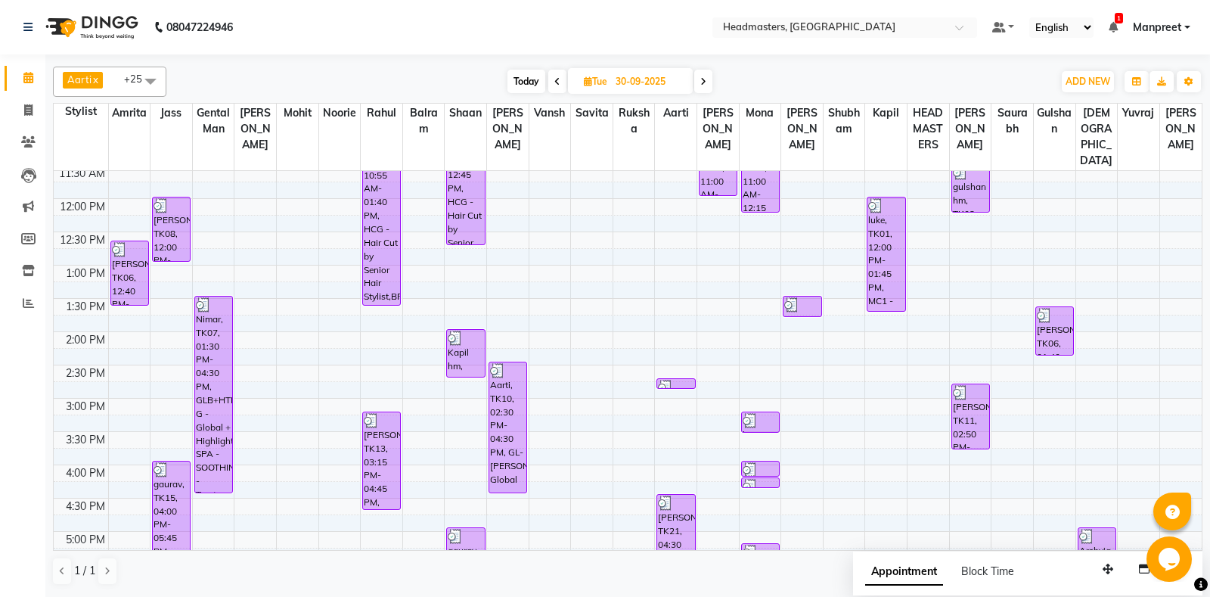
scroll to position [544, 0]
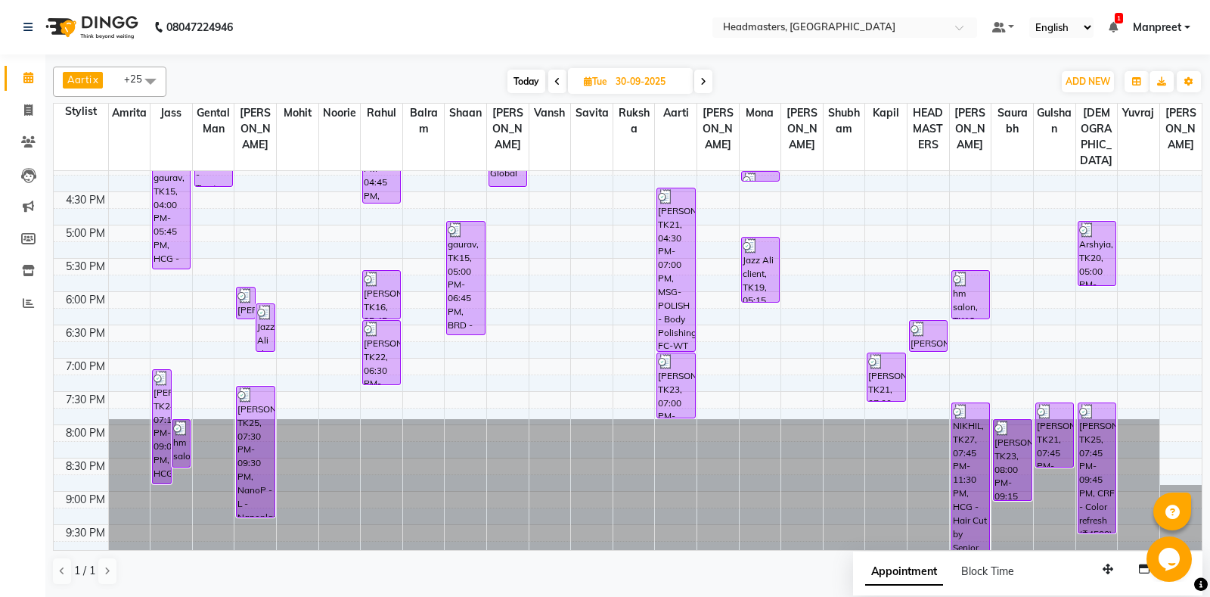
click at [708, 81] on span at bounding box center [703, 81] width 18 height 23
type input "01-10-2025"
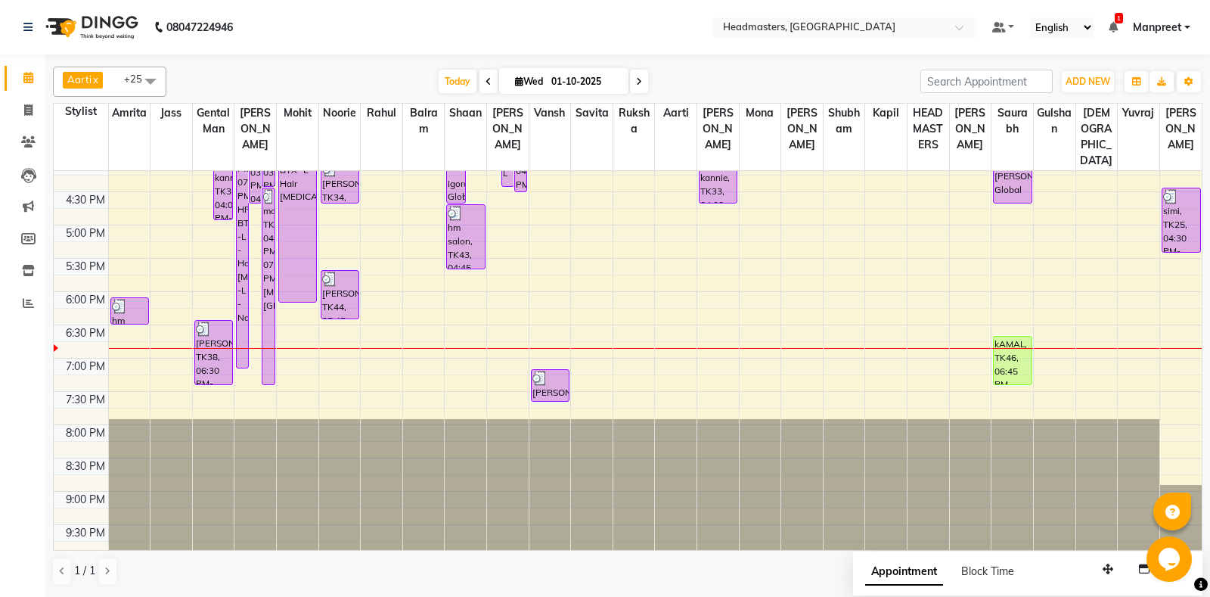
click at [547, 323] on div "8:00 AM 8:30 AM 9:00 AM 9:30 AM 10:00 AM 10:30 AM 11:00 AM 11:30 AM 12:00 PM 12…" at bounding box center [628, 91] width 1148 height 931
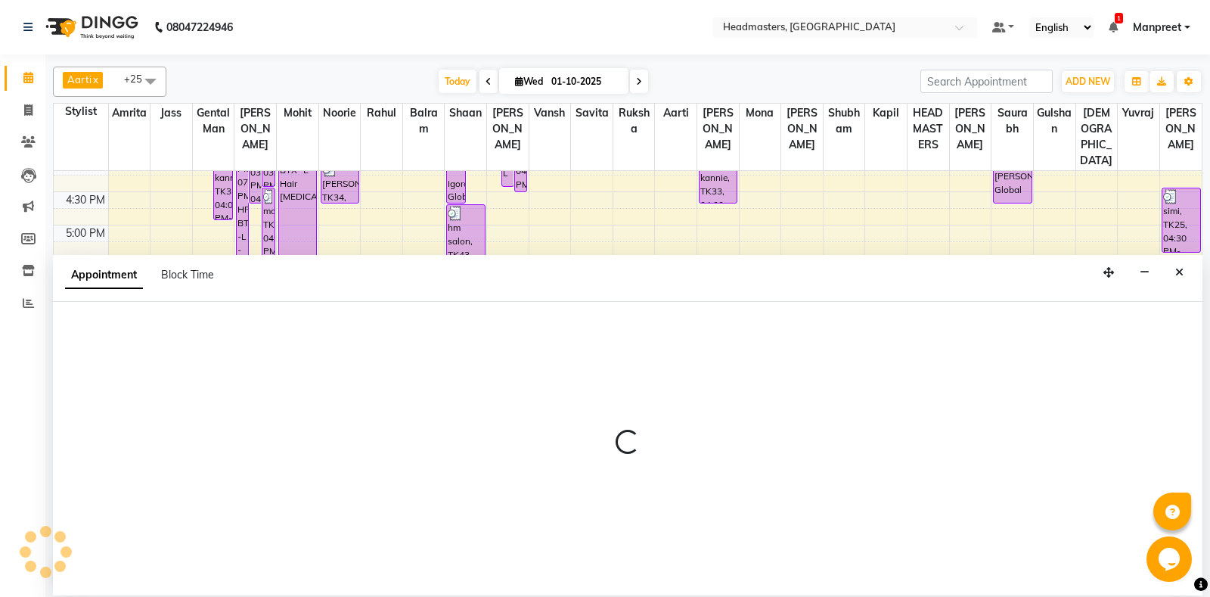
select select "60730"
select select "1110"
select select "tentative"
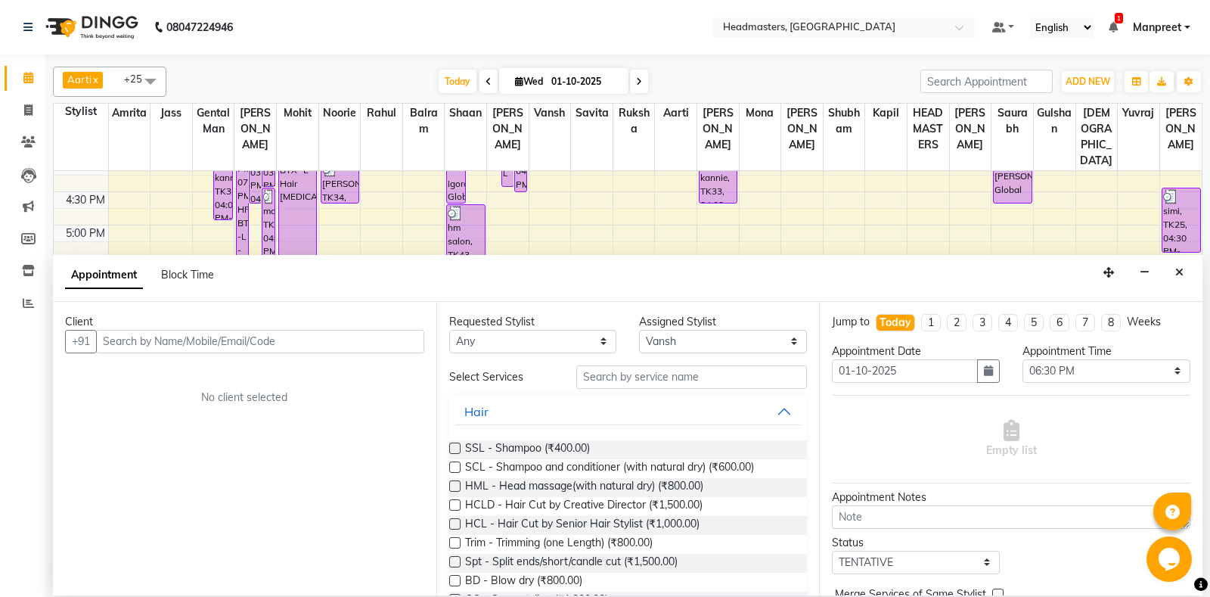
click at [200, 339] on input "text" at bounding box center [260, 341] width 328 height 23
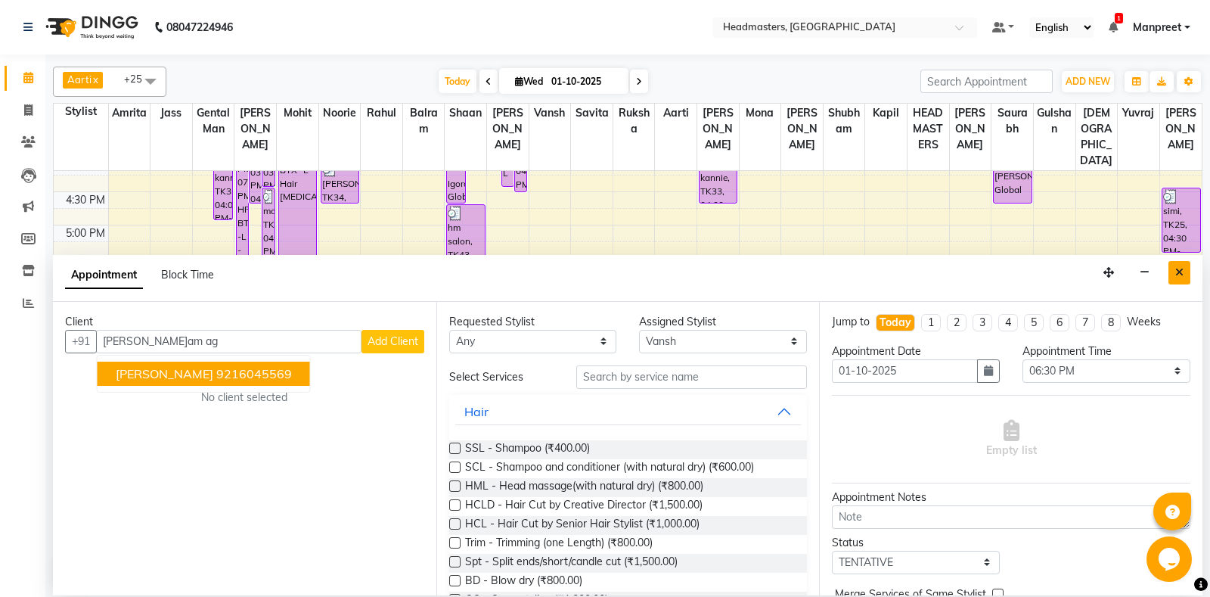
type input "[PERSON_NAME]am ag"
click at [1180, 268] on icon "Close" at bounding box center [1179, 272] width 8 height 11
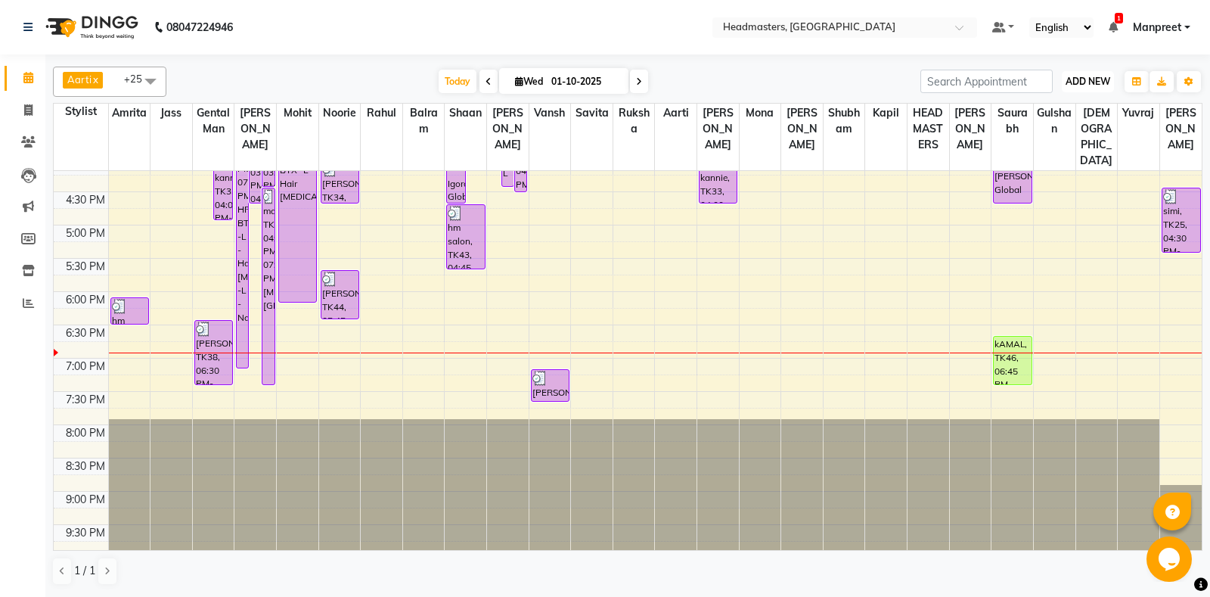
click at [1079, 79] on span "ADD NEW" at bounding box center [1087, 81] width 45 height 11
click at [1041, 132] on link "Add Invoice" at bounding box center [1053, 130] width 119 height 20
select select "service"
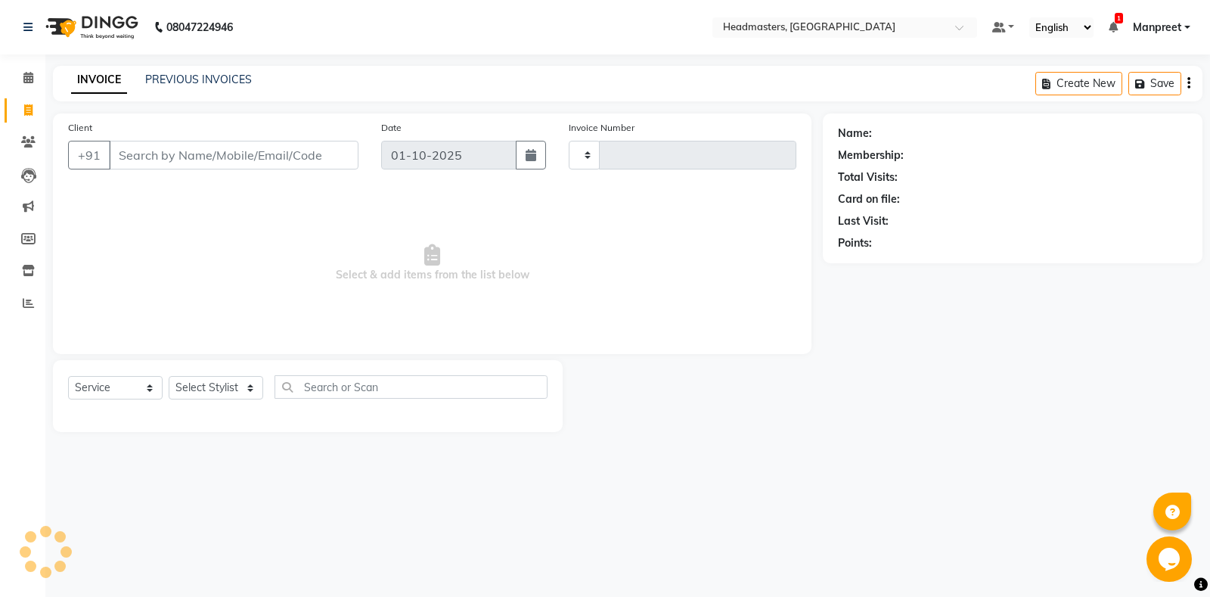
type input "6937"
select select "7130"
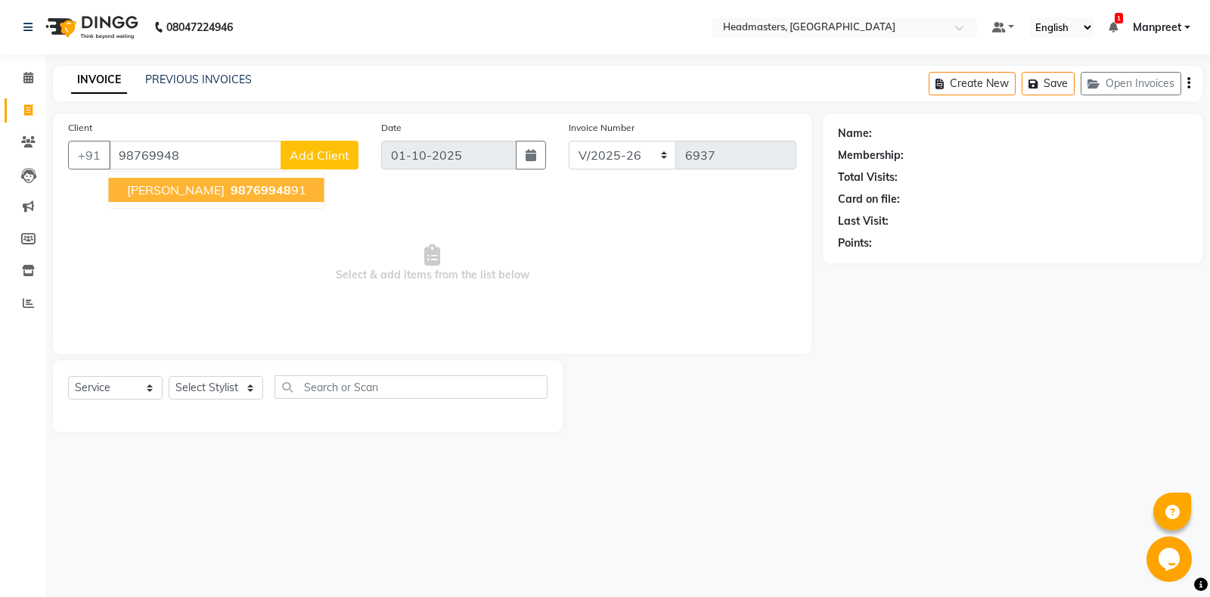
click at [252, 190] on span "98769948" at bounding box center [261, 189] width 60 height 15
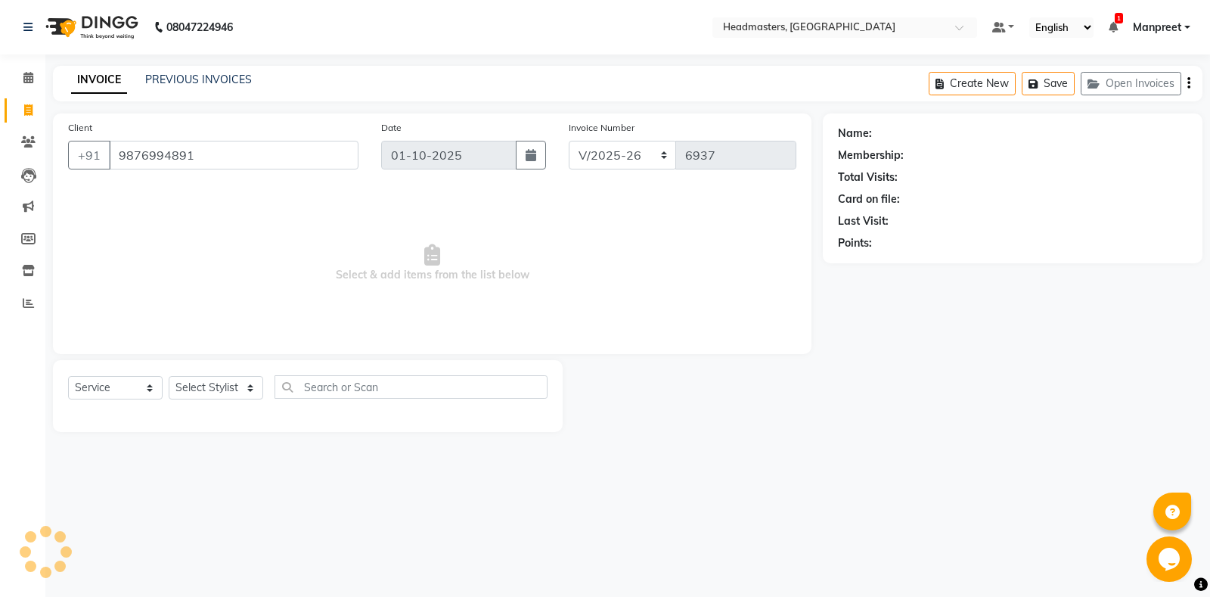
type input "9876994891"
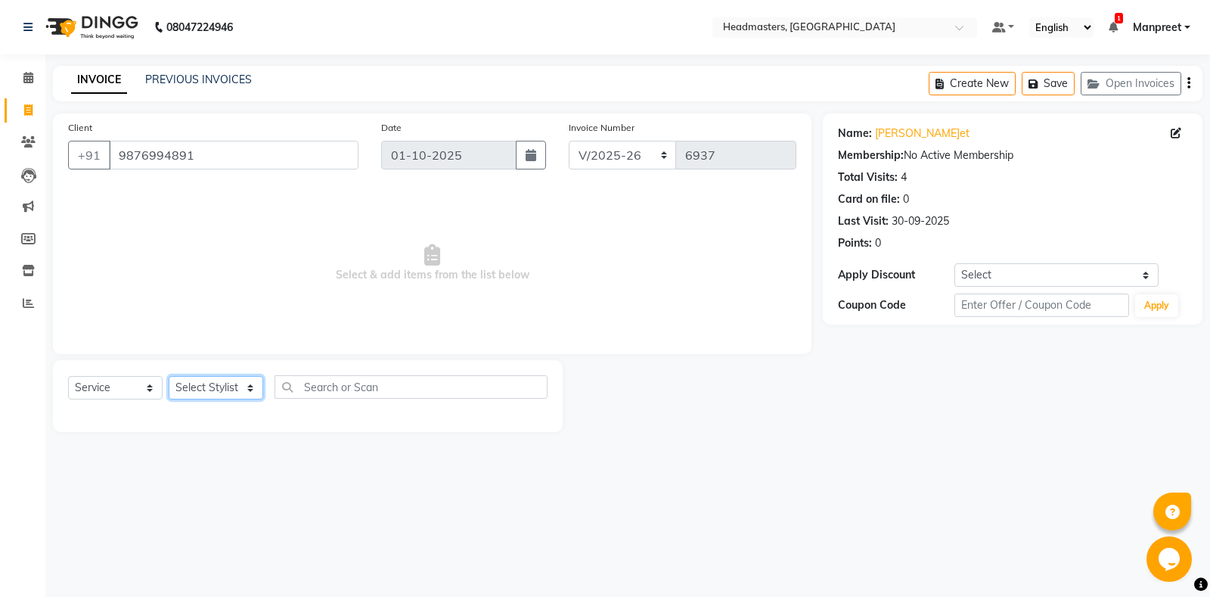
click at [169, 376] on select "Select Stylist [PERSON_NAME] Amrita - Front Desk [PERSON_NAME] Gental Man Gulsh…" at bounding box center [216, 387] width 95 height 23
click at [342, 392] on input "text" at bounding box center [410, 386] width 273 height 23
click at [169, 376] on select "Select Stylist [PERSON_NAME] Amrita - Front Desk [PERSON_NAME] Gental Man Gulsh…" at bounding box center [216, 387] width 95 height 23
select select "60749"
click option "Shubham" at bounding box center [0, 0] width 0 height 0
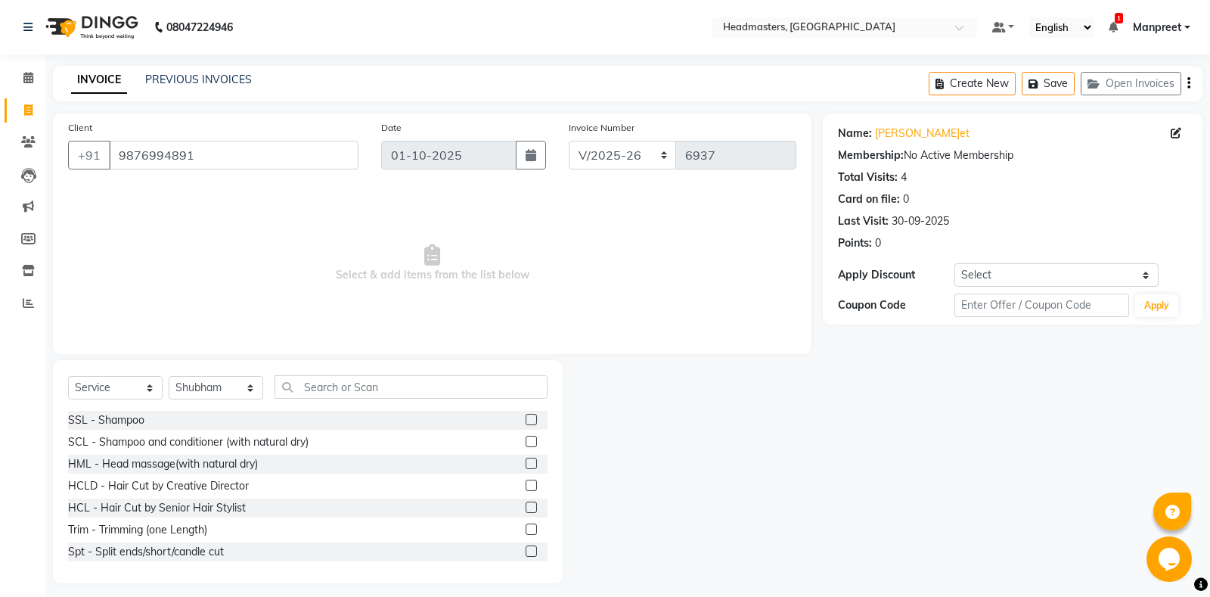
click at [337, 401] on div "Select Service Product Membership Package Voucher Prepaid Gift Card Select Styl…" at bounding box center [308, 471] width 510 height 223
click at [337, 393] on input "text" at bounding box center [410, 386] width 273 height 23
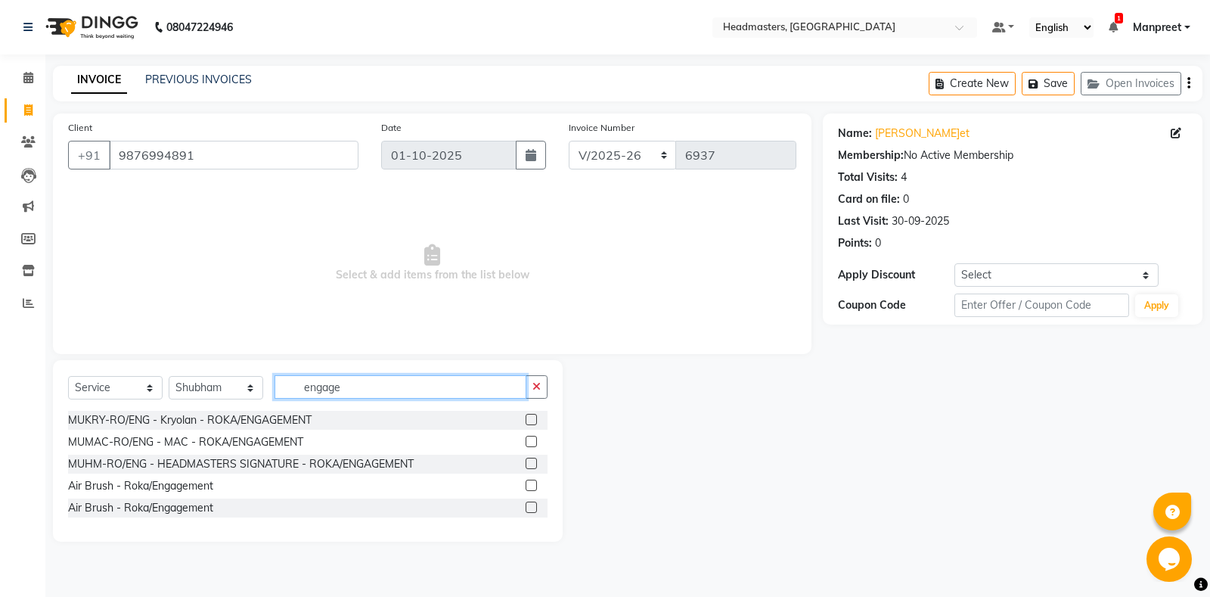
type input "engage"
click at [532, 423] on label at bounding box center [531, 419] width 11 height 11
click at [532, 423] on input "checkbox" at bounding box center [531, 420] width 10 height 10
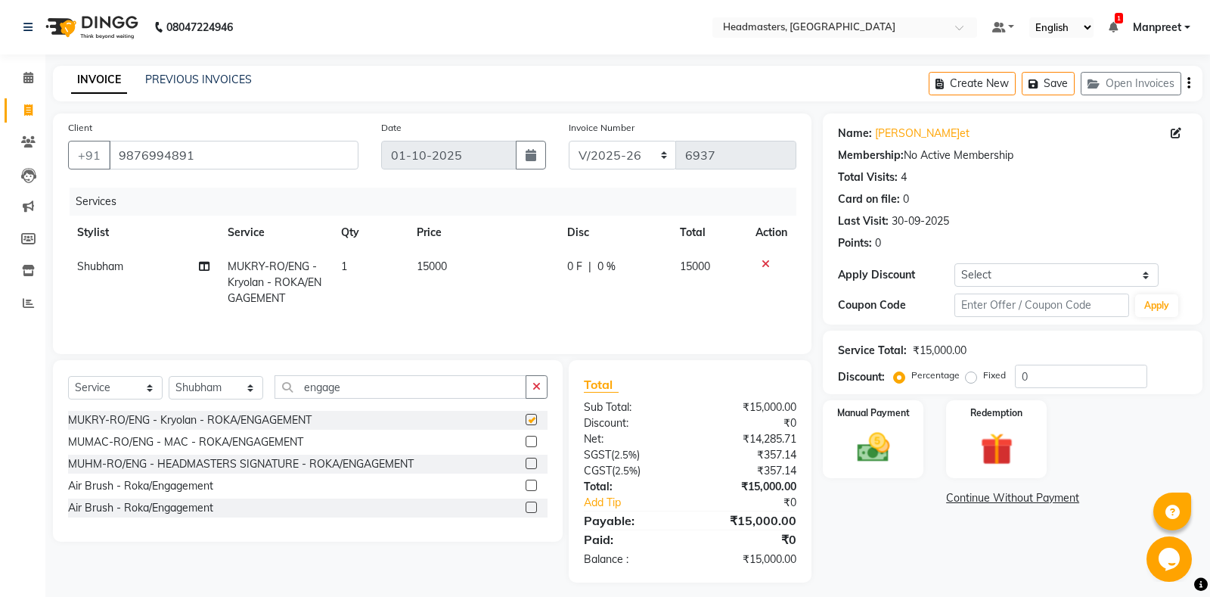
checkbox input "false"
click at [588, 263] on span "|" at bounding box center [589, 267] width 3 height 16
select select "60749"
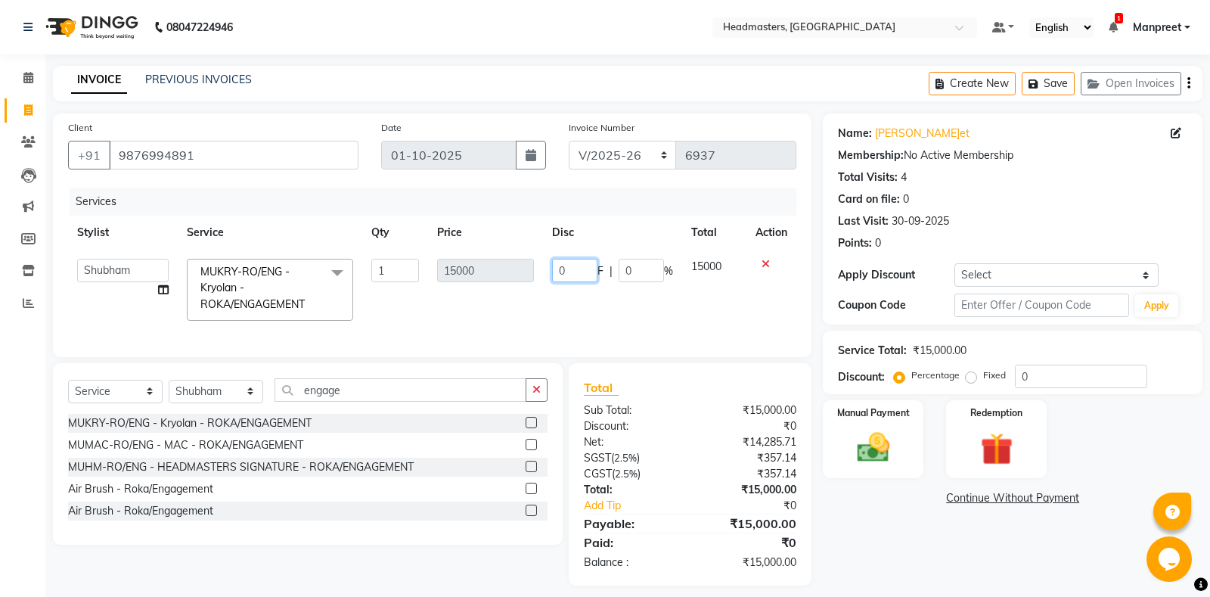
click at [561, 268] on input "0" at bounding box center [574, 270] width 45 height 23
type input "6000"
click at [588, 292] on td "6000 F | 0 %" at bounding box center [612, 290] width 139 height 80
select select "60749"
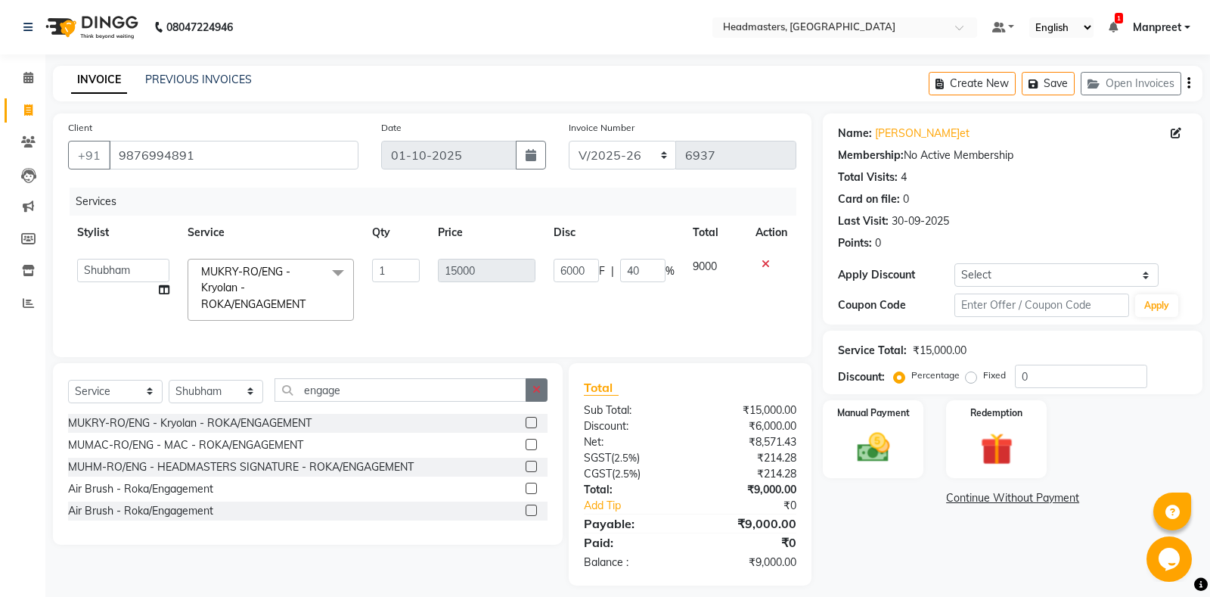
scroll to position [11, 0]
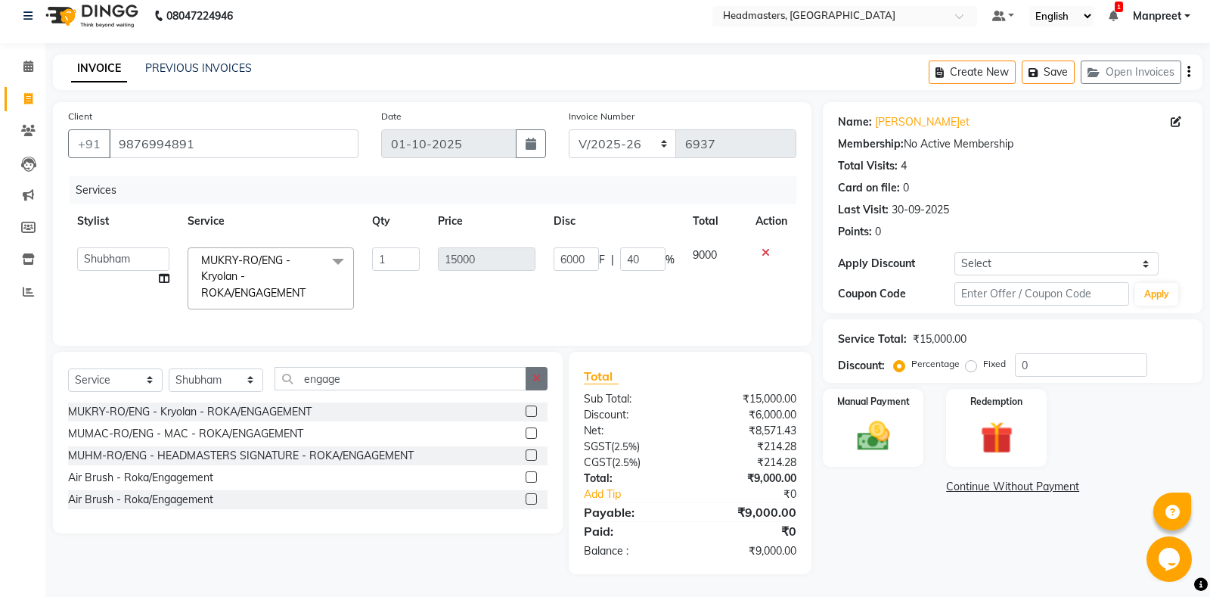
click at [538, 373] on button "button" at bounding box center [537, 378] width 22 height 23
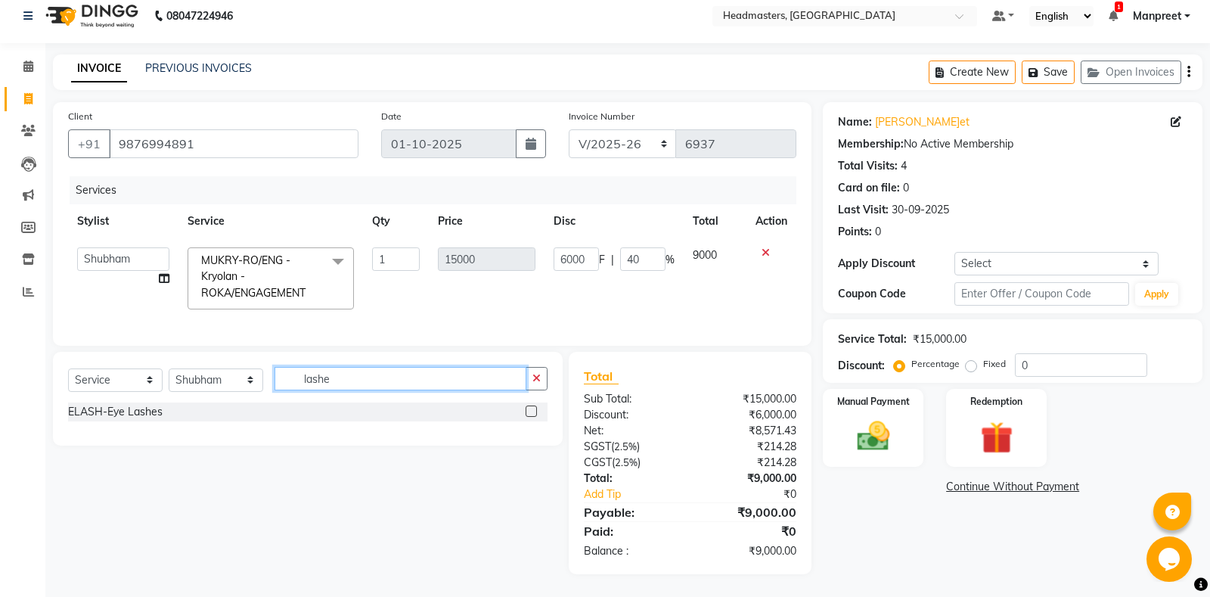
type input "lashe"
click at [532, 411] on label at bounding box center [531, 410] width 11 height 11
click at [532, 411] on input "checkbox" at bounding box center [531, 412] width 10 height 10
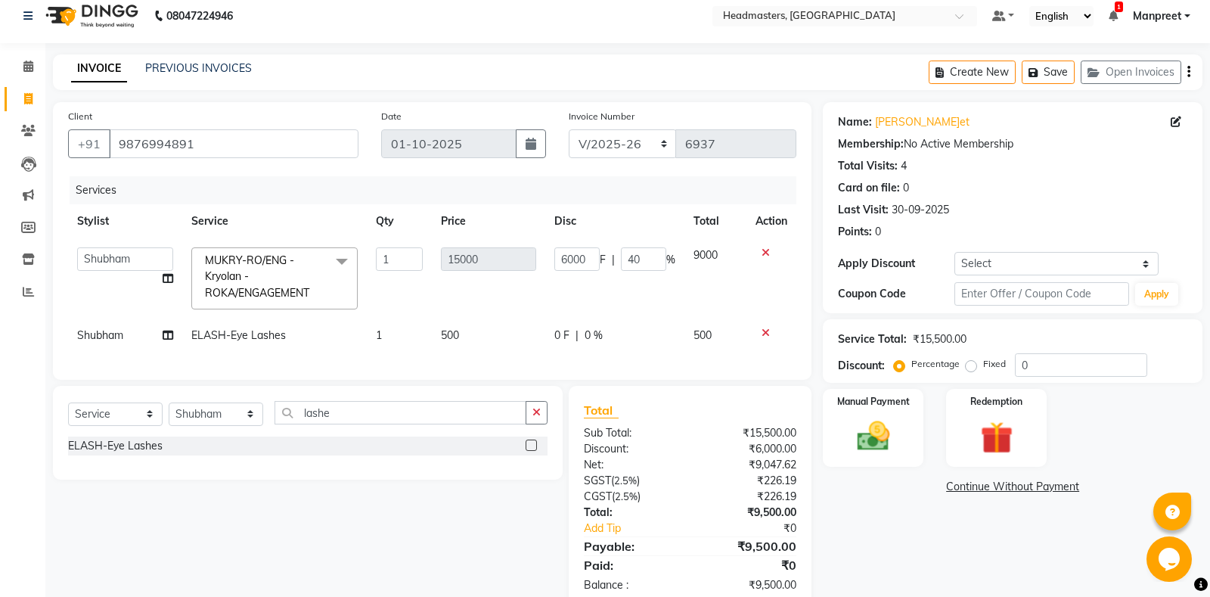
click at [530, 448] on label at bounding box center [531, 444] width 11 height 11
click at [530, 448] on input "checkbox" at bounding box center [531, 446] width 10 height 10
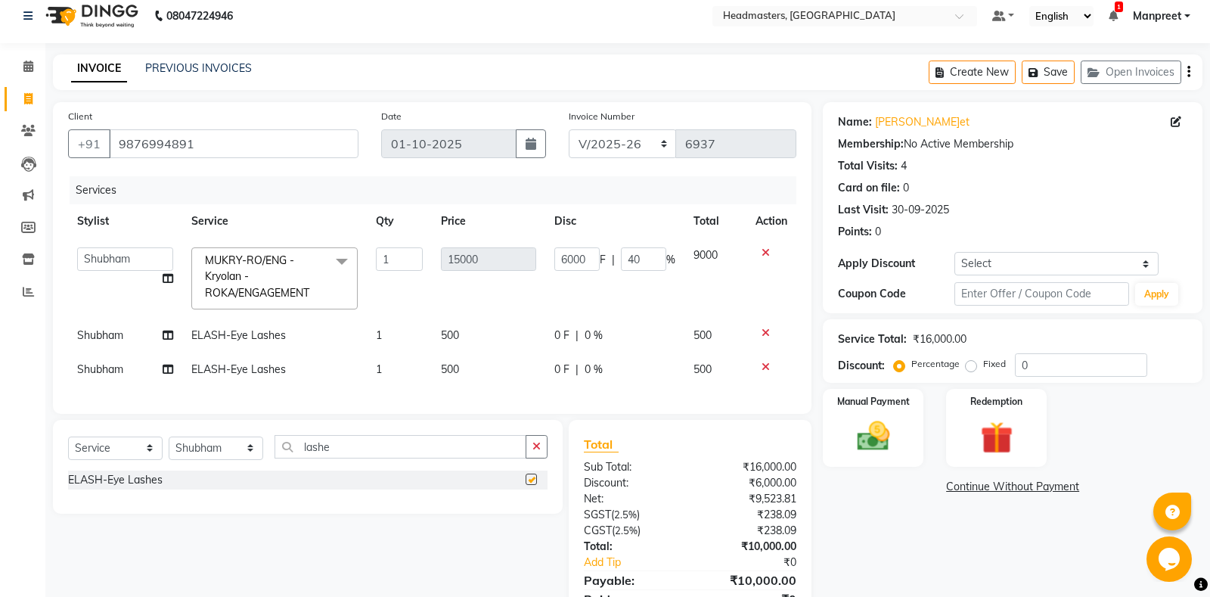
scroll to position [79, 0]
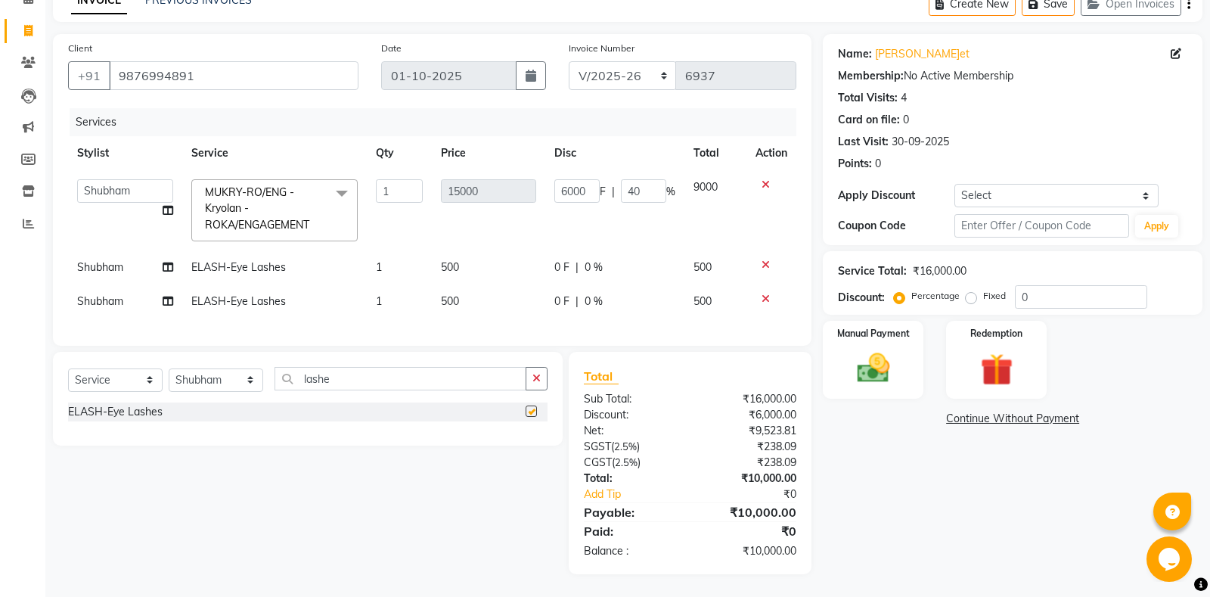
checkbox input "false"
click at [540, 382] on icon "button" at bounding box center [536, 378] width 8 height 11
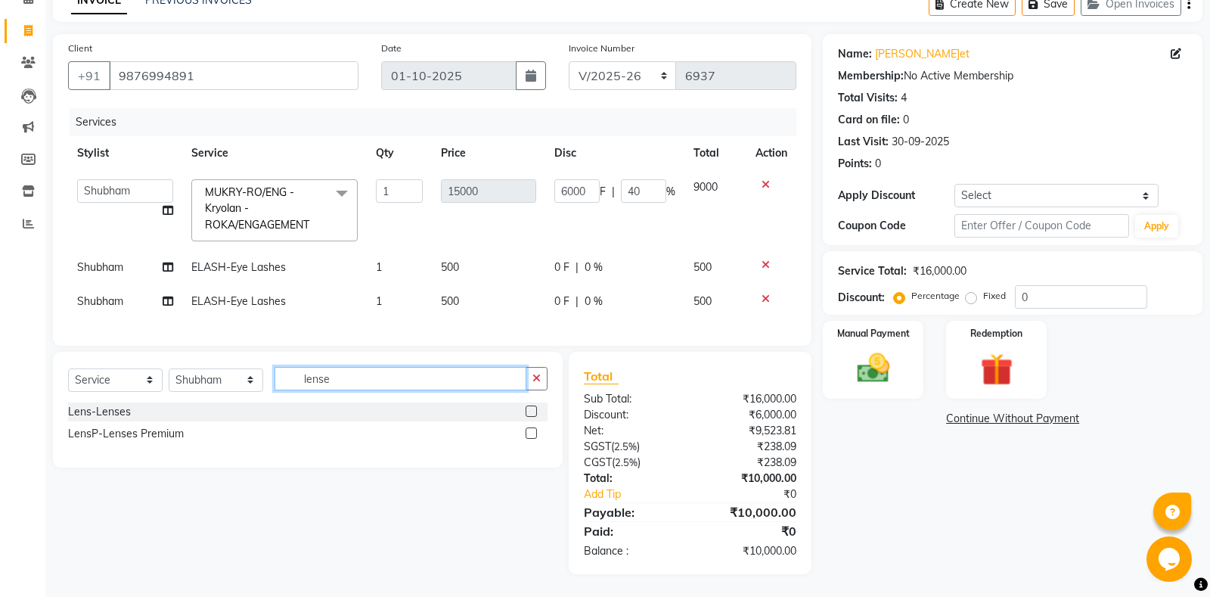
type input "lense"
click at [529, 433] on label at bounding box center [531, 432] width 11 height 11
click at [529, 433] on input "checkbox" at bounding box center [531, 434] width 10 height 10
checkbox input "true"
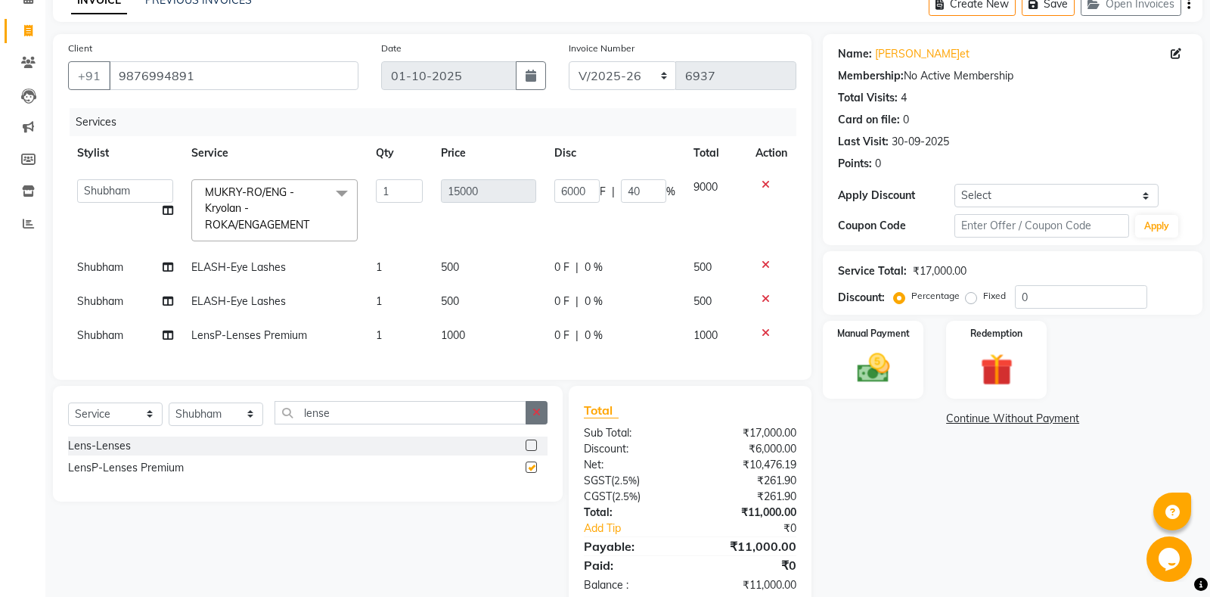
scroll to position [113, 0]
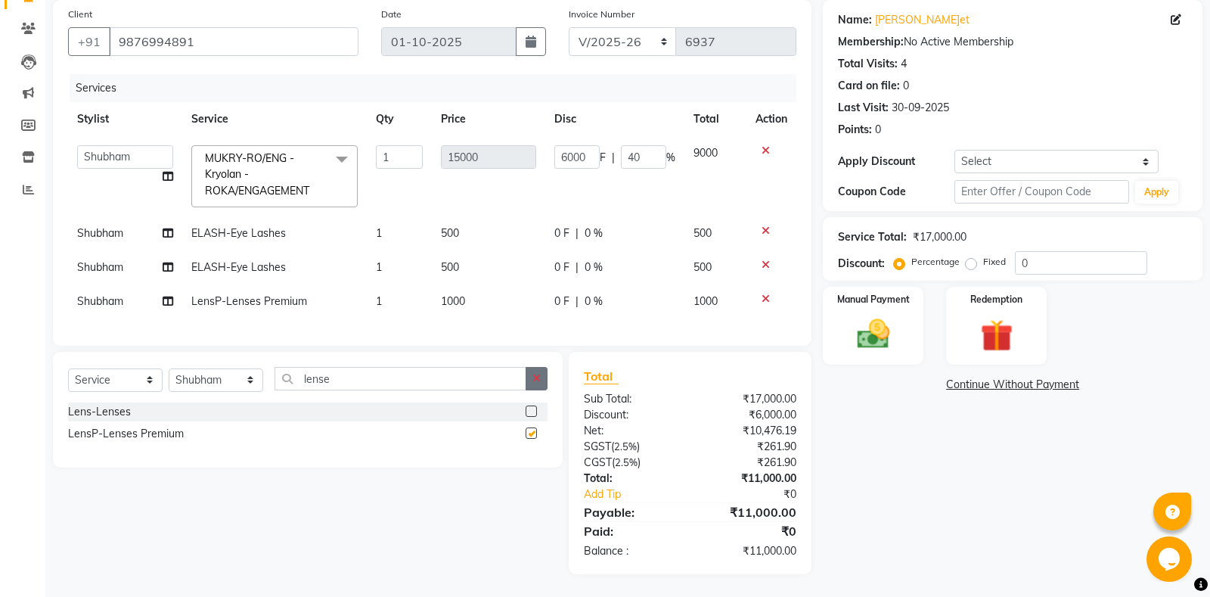
click at [537, 375] on icon "button" at bounding box center [536, 378] width 8 height 11
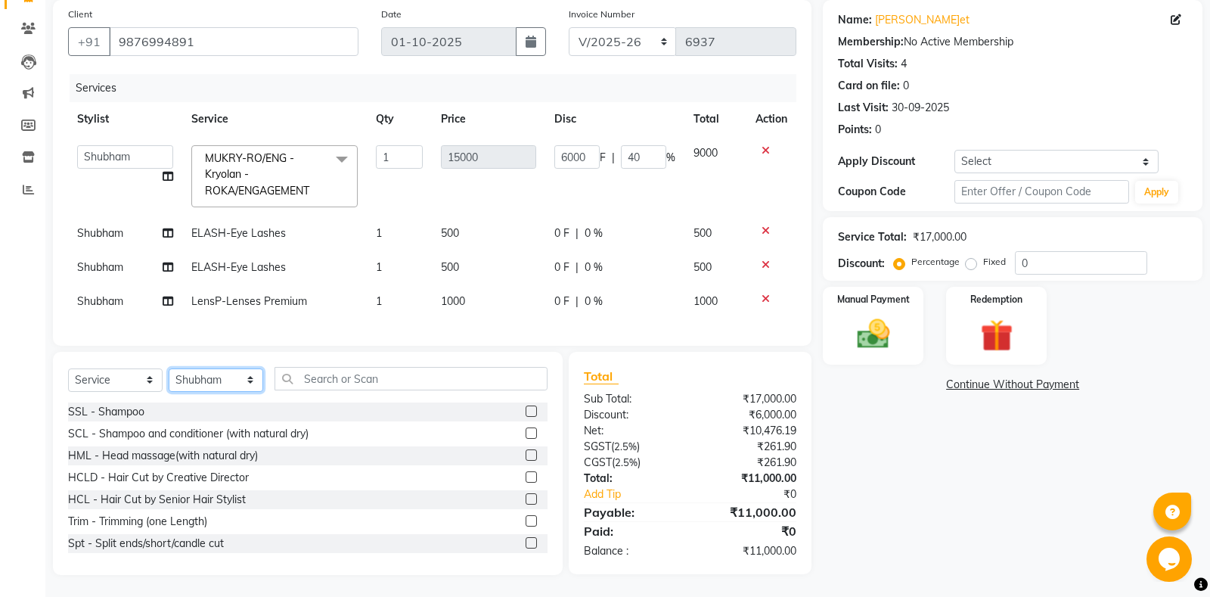
click at [169, 368] on select "Select Stylist [PERSON_NAME] Amrita - Front Desk [PERSON_NAME] Gental Man Gulsh…" at bounding box center [216, 379] width 95 height 23
select select "60723"
click option "Mohit" at bounding box center [0, 0] width 0 height 0
click at [344, 388] on input "text" at bounding box center [410, 378] width 273 height 23
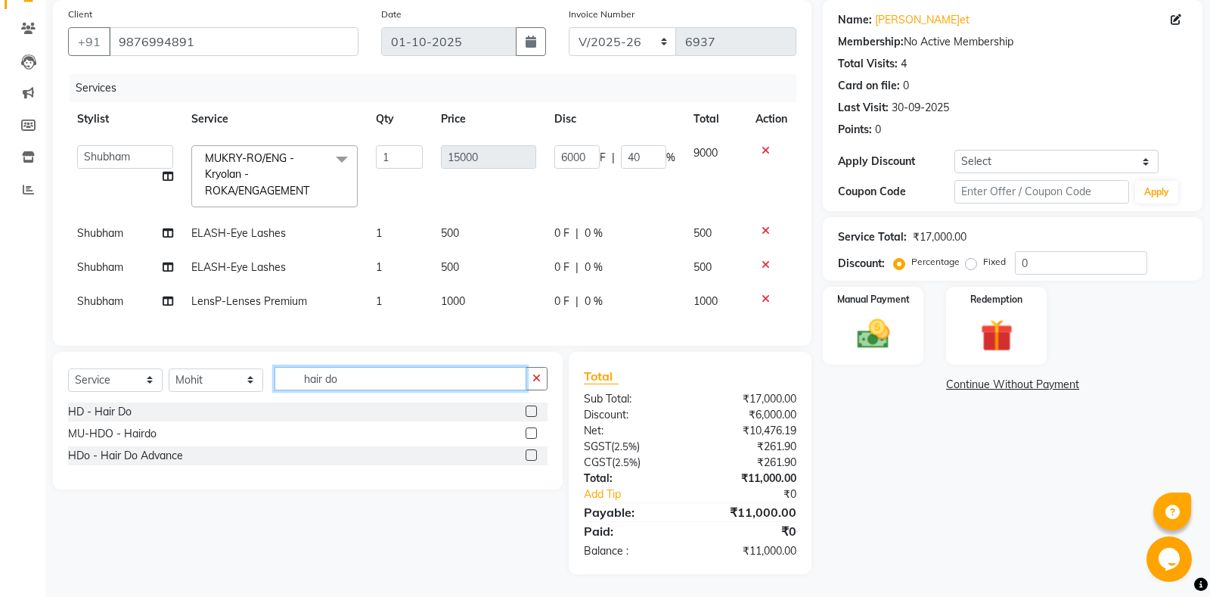
type input "hair do"
click at [535, 433] on label at bounding box center [531, 432] width 11 height 11
click at [535, 433] on input "checkbox" at bounding box center [531, 434] width 10 height 10
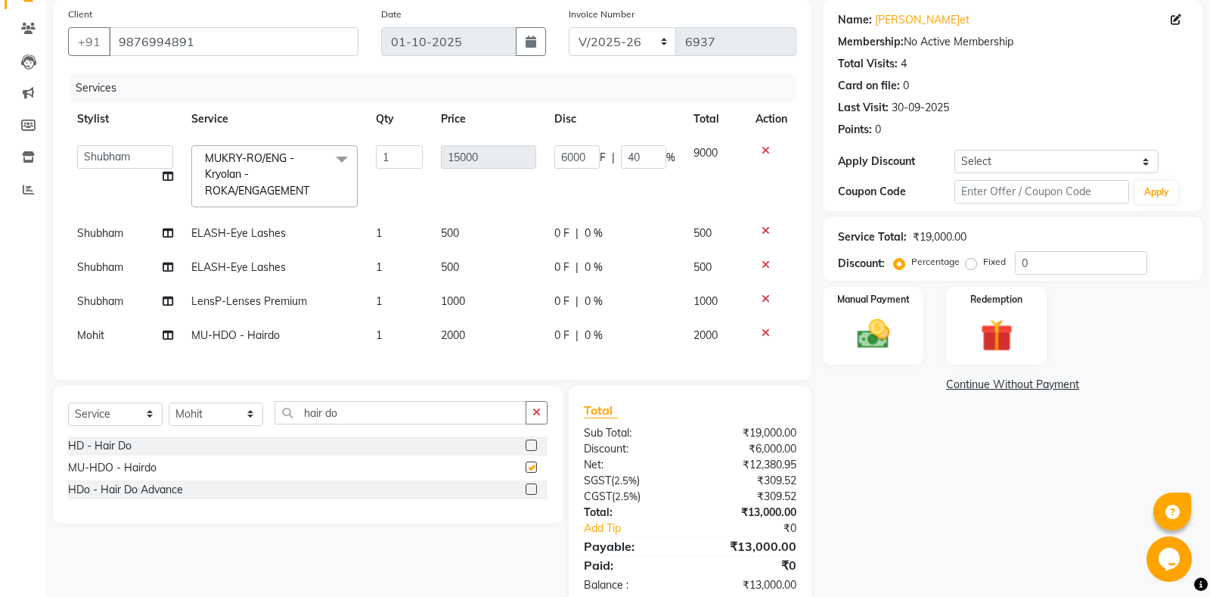
scroll to position [147, 0]
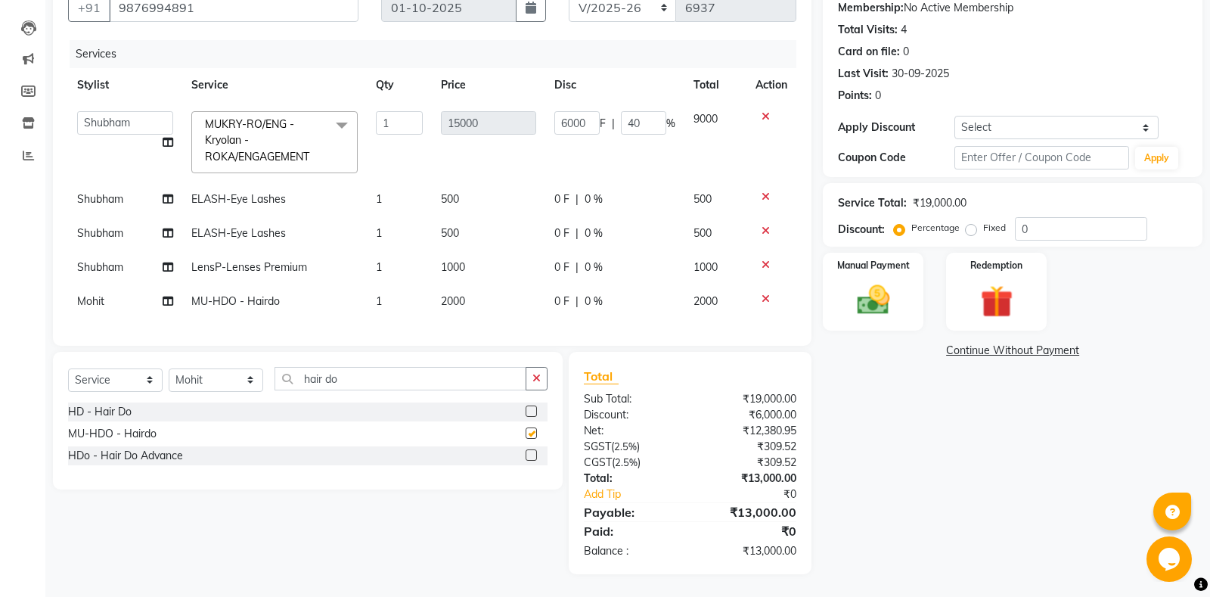
checkbox input "false"
click at [534, 456] on label at bounding box center [531, 454] width 11 height 11
click at [534, 456] on input "checkbox" at bounding box center [531, 456] width 10 height 10
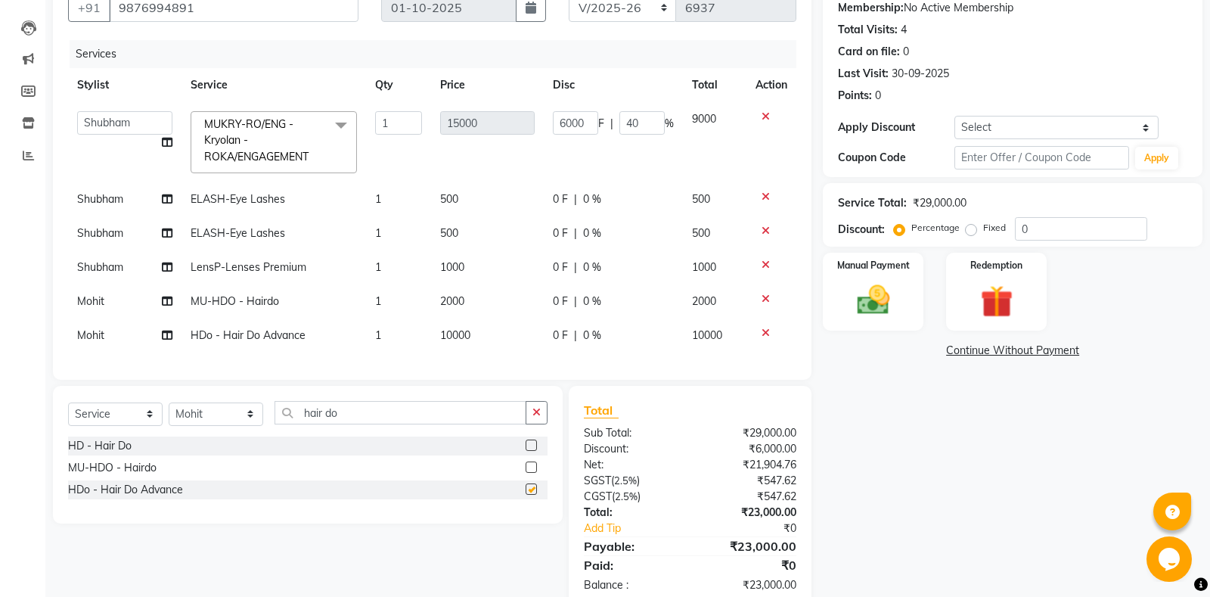
checkbox input "false"
click at [766, 297] on icon at bounding box center [765, 298] width 8 height 11
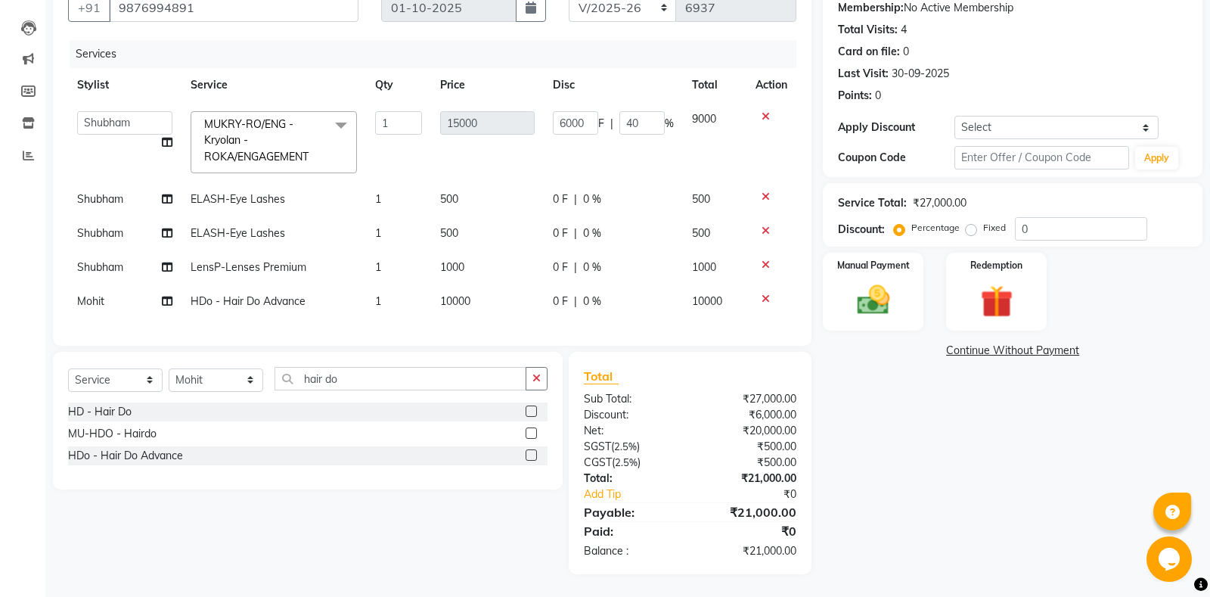
click at [570, 308] on div "0 F | 0 %" at bounding box center [613, 301] width 121 height 16
select select "60723"
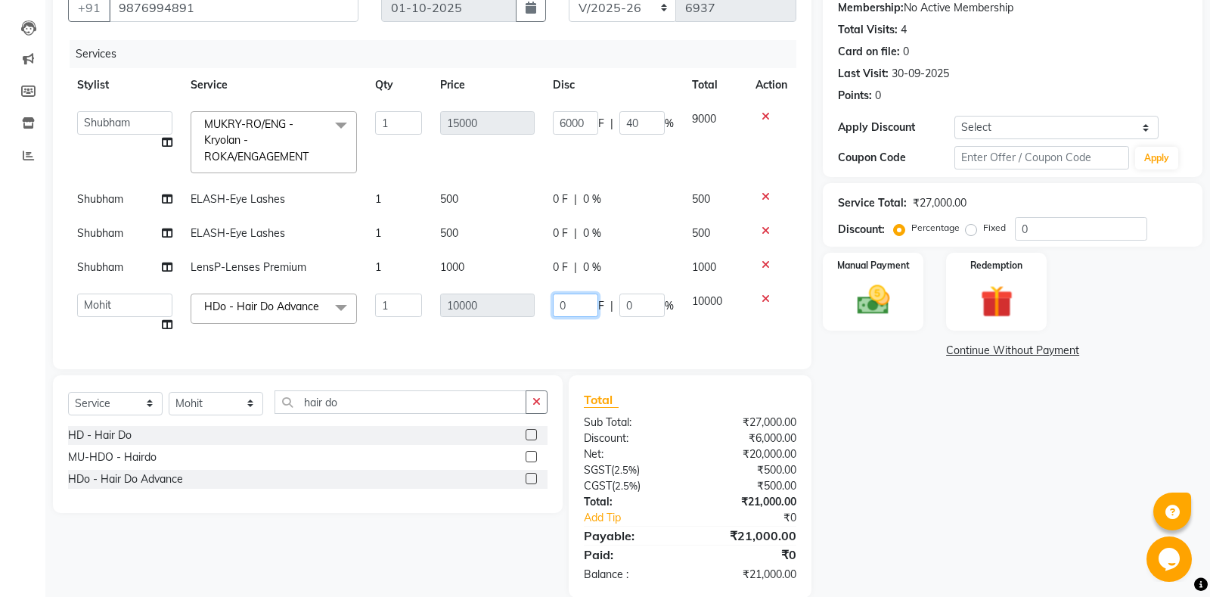
click at [560, 302] on input "0" at bounding box center [575, 304] width 45 height 23
type input "6000"
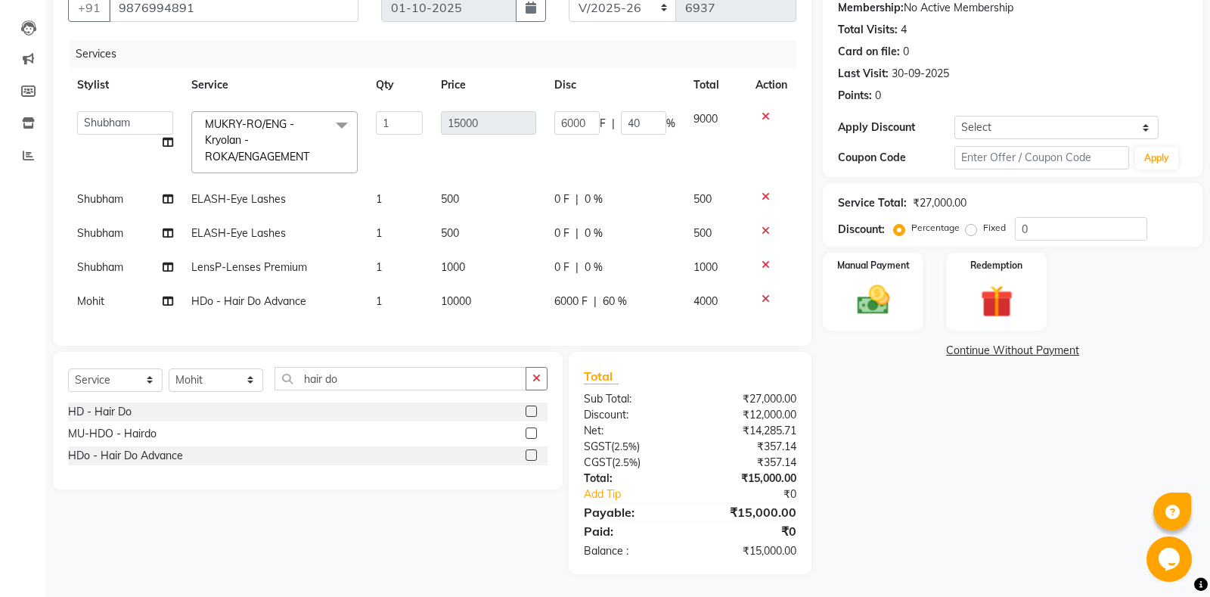
click at [573, 327] on div "Services Stylist Service Qty Price Disc Total Action [PERSON_NAME] Amrita Amrit…" at bounding box center [432, 185] width 728 height 290
click at [579, 312] on td "6000 F | 60 %" at bounding box center [614, 301] width 139 height 34
select select "60723"
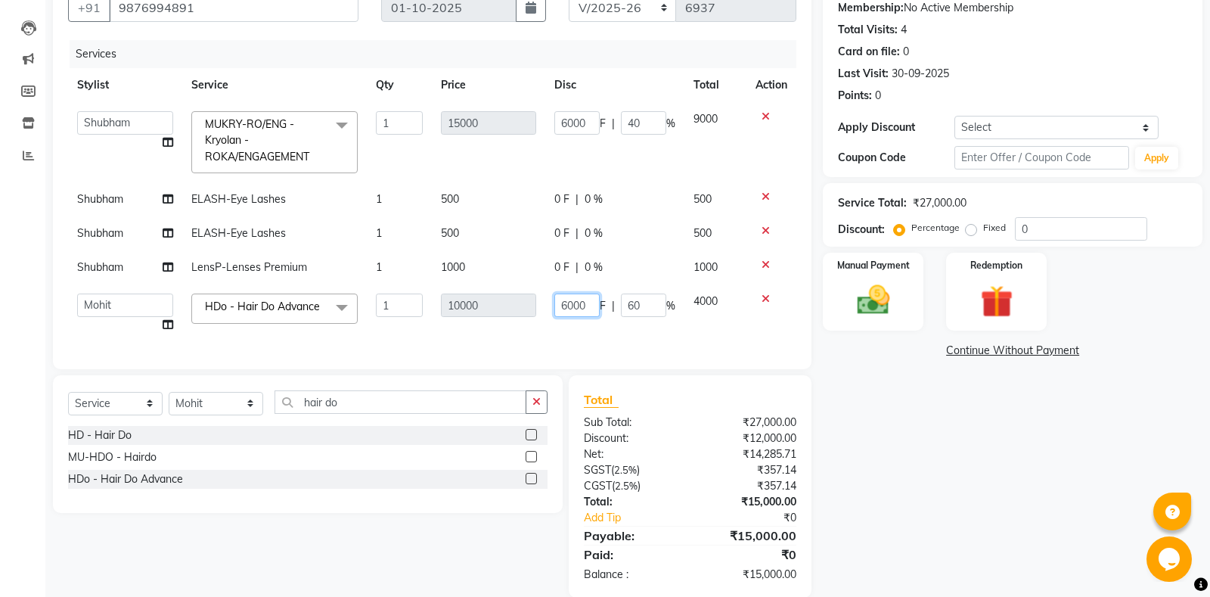
click at [570, 302] on input "6000" at bounding box center [576, 304] width 45 height 23
click at [573, 302] on input "6000" at bounding box center [576, 304] width 45 height 23
type input "6500"
click at [607, 334] on div "Services Stylist Service Qty Price Disc Total Action [PERSON_NAME] Amrita Amrit…" at bounding box center [432, 197] width 728 height 314
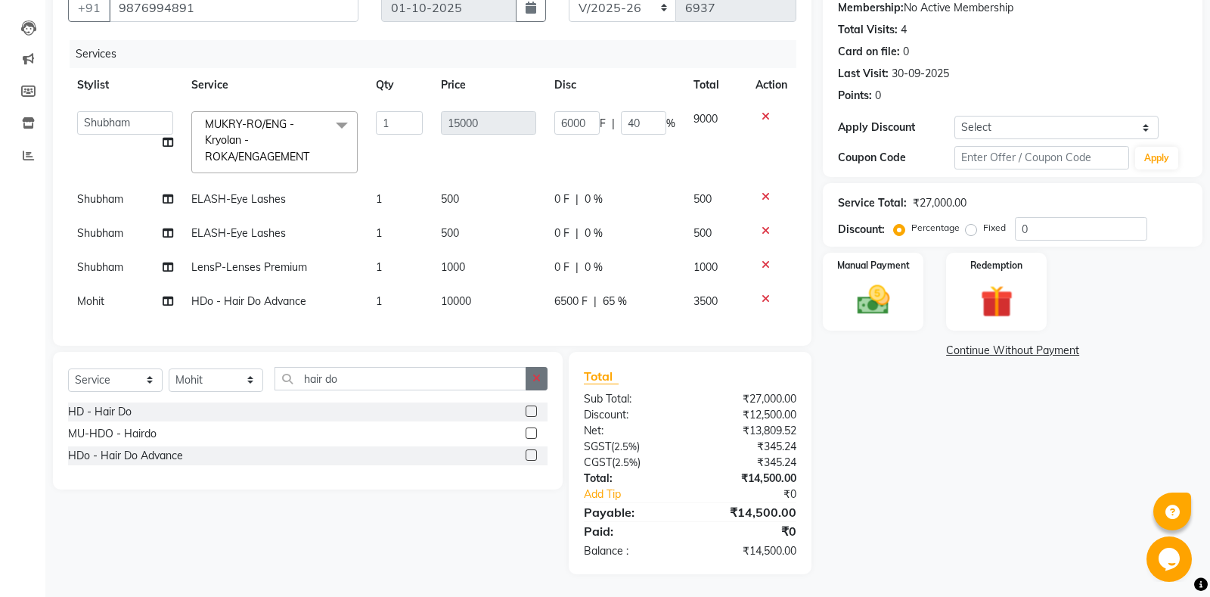
click at [541, 381] on button "button" at bounding box center [537, 378] width 22 height 23
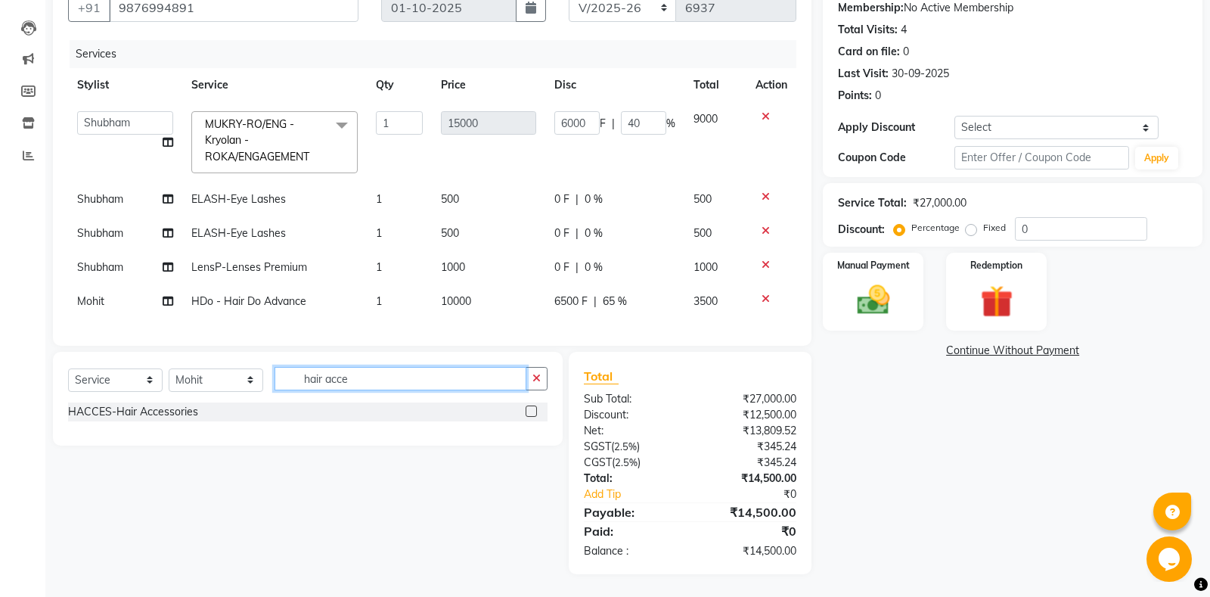
type input "hair acce"
click at [532, 411] on label at bounding box center [531, 410] width 11 height 11
click at [532, 411] on input "checkbox" at bounding box center [531, 412] width 10 height 10
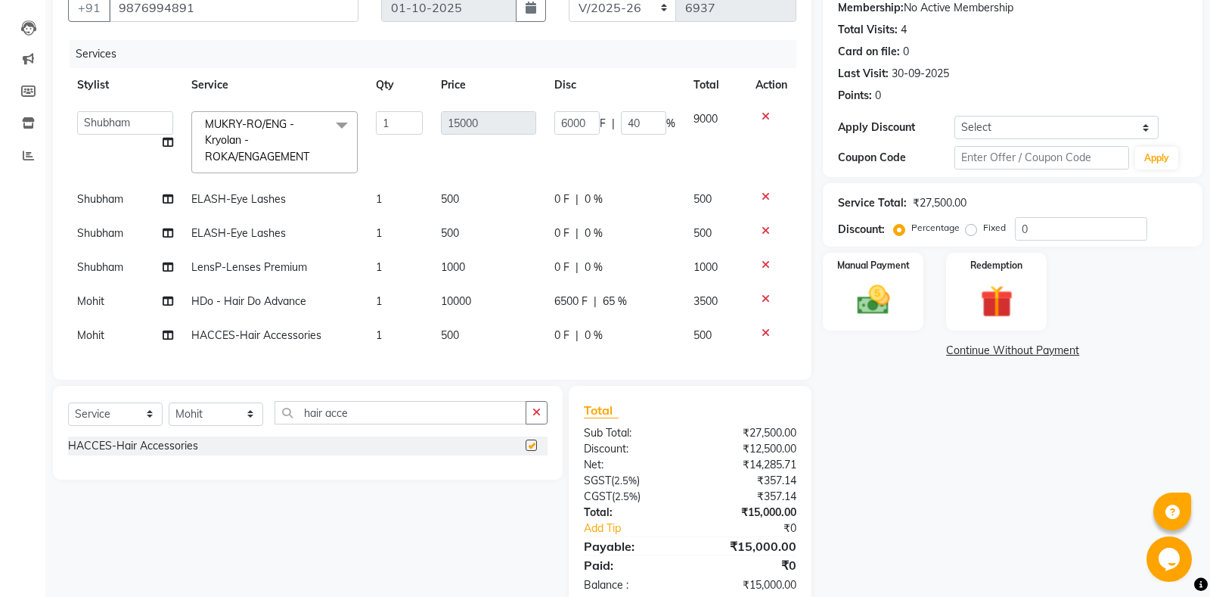
checkbox input "false"
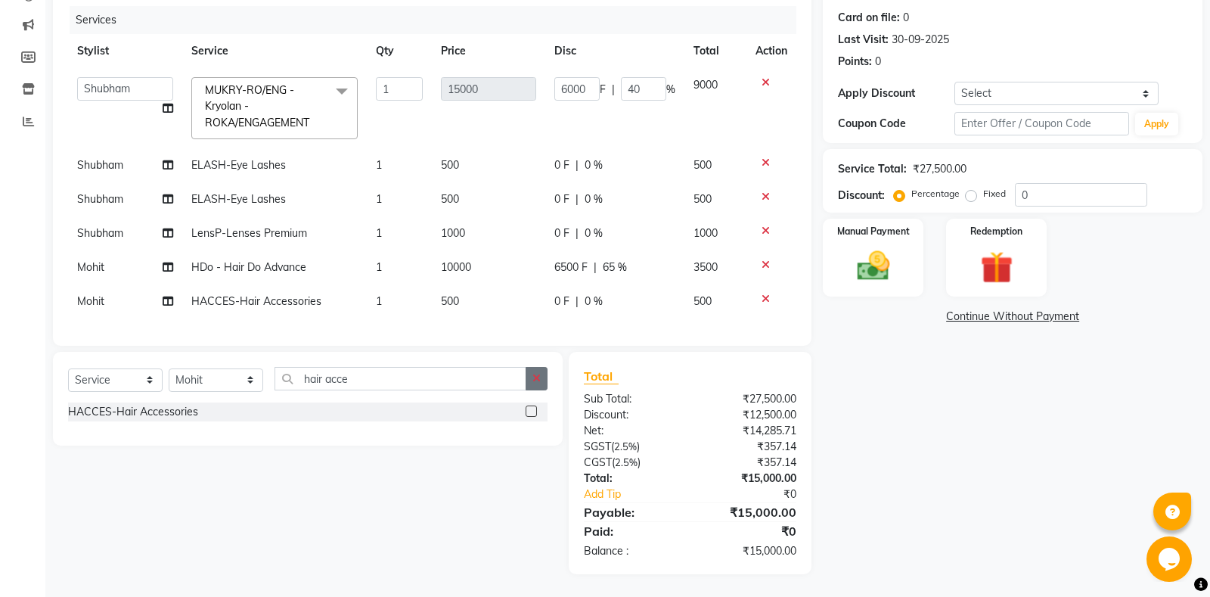
click at [532, 381] on button "button" at bounding box center [537, 378] width 22 height 23
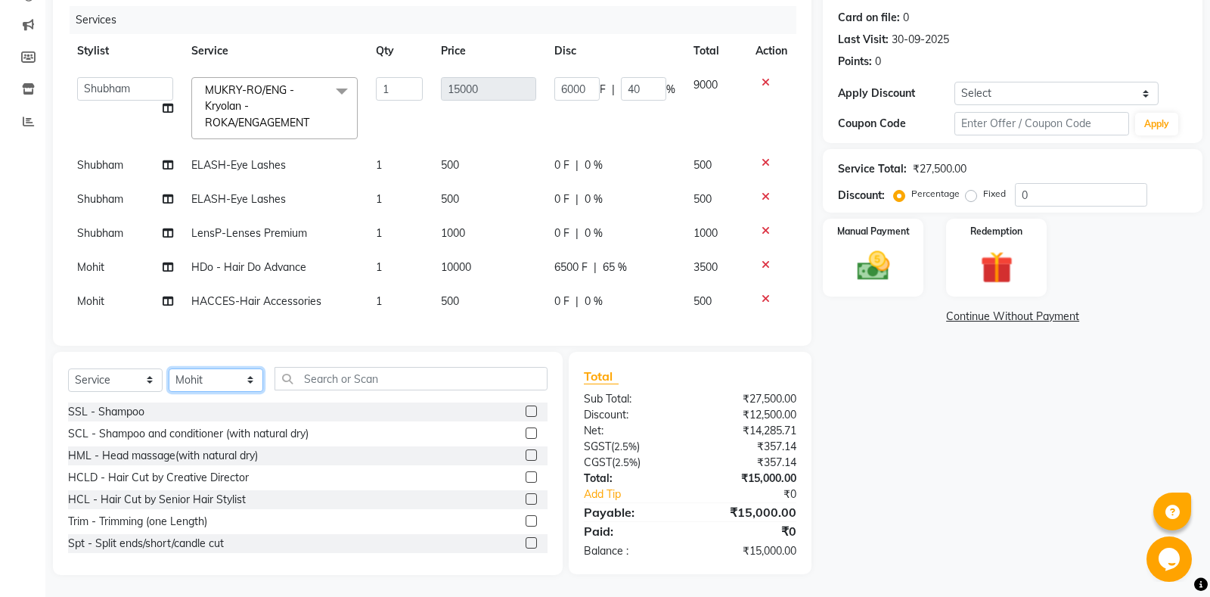
click at [169, 368] on select "Select Stylist [PERSON_NAME] Amrita - Front Desk [PERSON_NAME] Gental Man Gulsh…" at bounding box center [216, 379] width 95 height 23
select select "64331"
click option "[PERSON_NAME]" at bounding box center [0, 0] width 0 height 0
click at [332, 375] on input "text" at bounding box center [410, 378] width 273 height 23
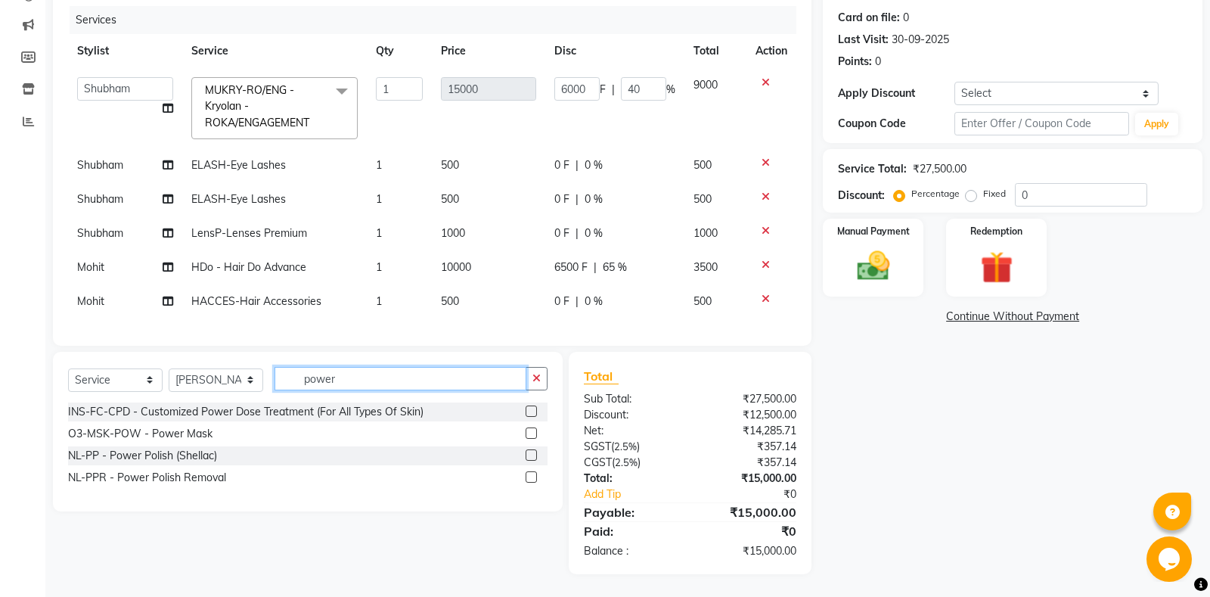
type input "power"
click at [529, 429] on label at bounding box center [531, 432] width 11 height 11
click at [529, 429] on input "checkbox" at bounding box center [531, 434] width 10 height 10
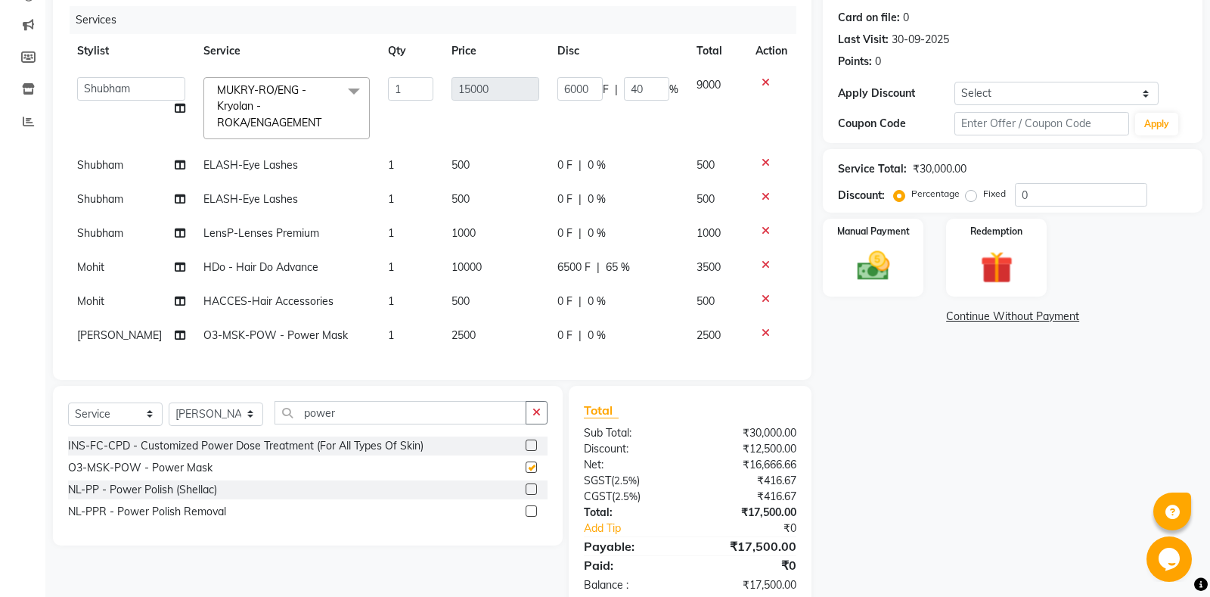
checkbox input "false"
click at [569, 346] on td "0 F | 0 %" at bounding box center [617, 335] width 139 height 34
select select "64331"
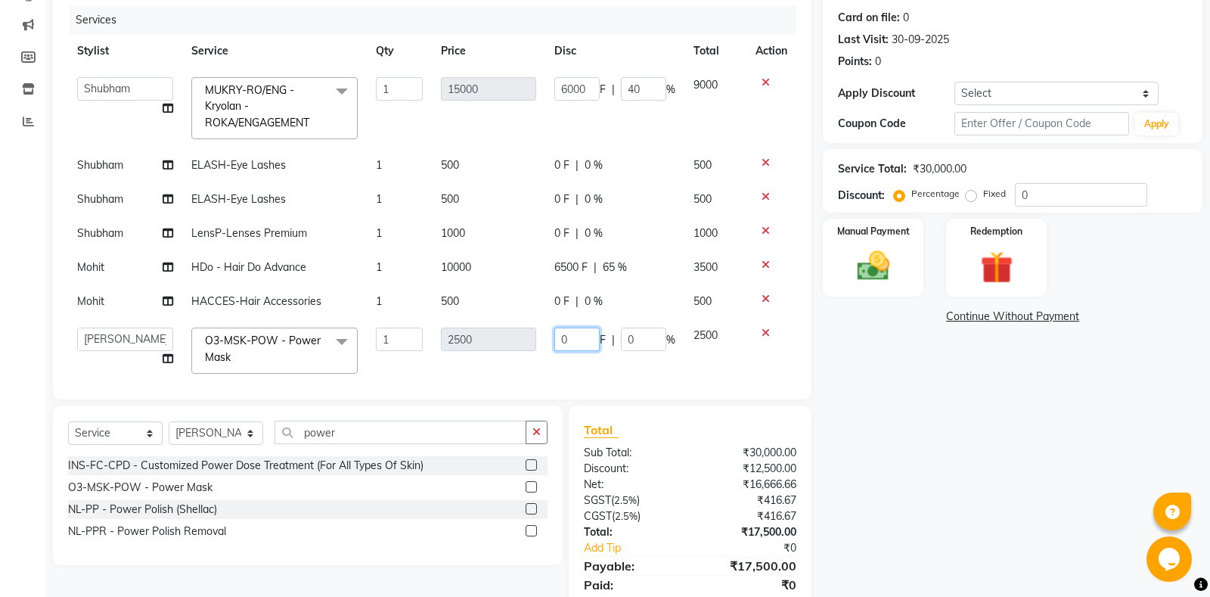
click at [563, 339] on input "0" at bounding box center [576, 338] width 45 height 23
type input "1000"
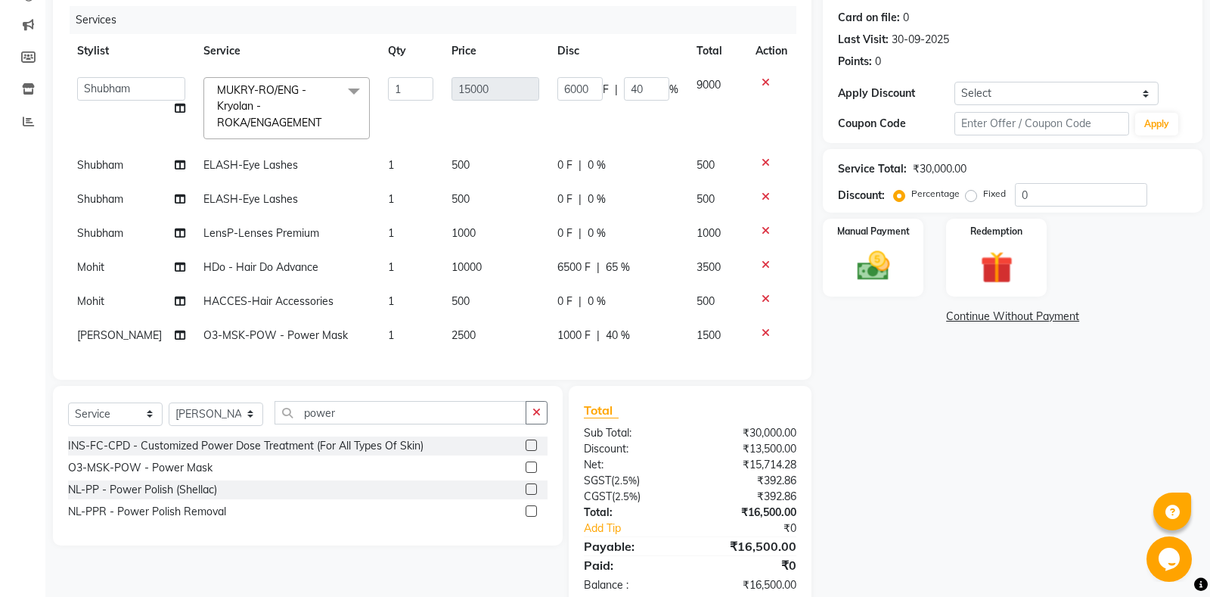
click at [550, 364] on div "Services Stylist Service Qty Price Disc Total Action [PERSON_NAME] Amrita Amrit…" at bounding box center [432, 185] width 728 height 358
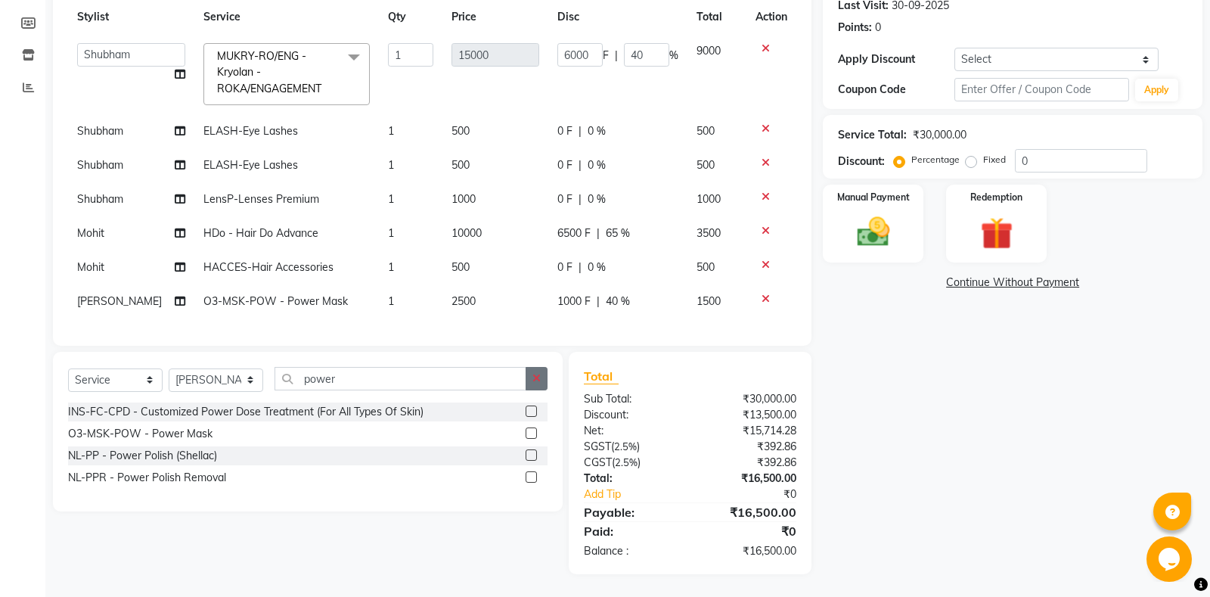
click at [543, 379] on button "button" at bounding box center [537, 378] width 22 height 23
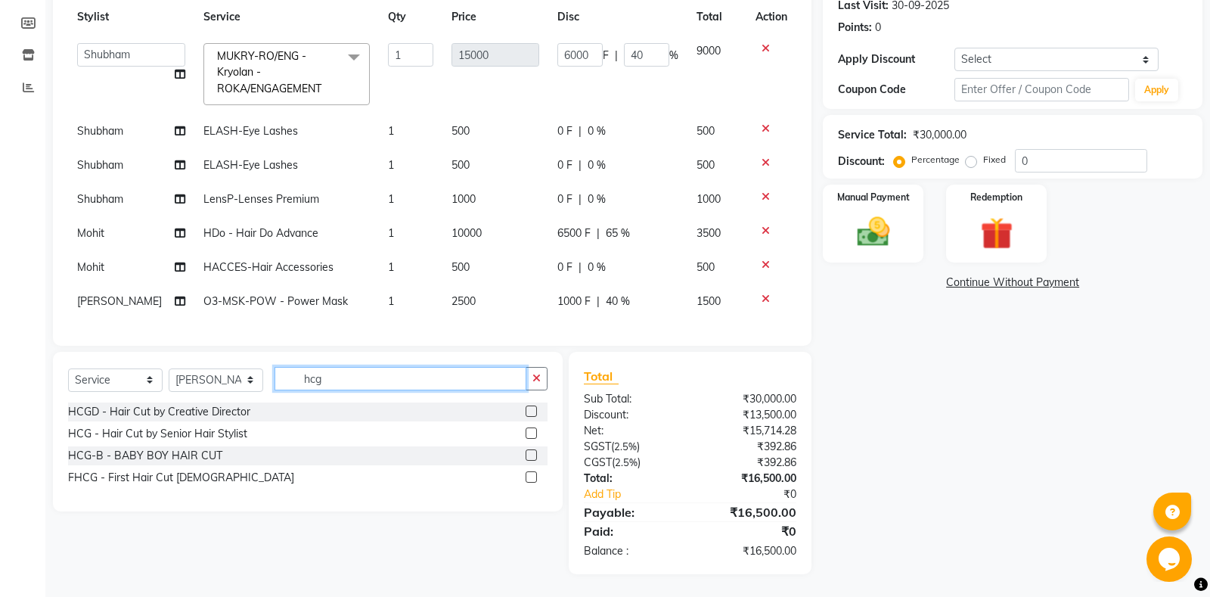
type input "hcg"
click at [528, 430] on label at bounding box center [531, 432] width 11 height 11
click at [528, 430] on input "checkbox" at bounding box center [531, 434] width 10 height 10
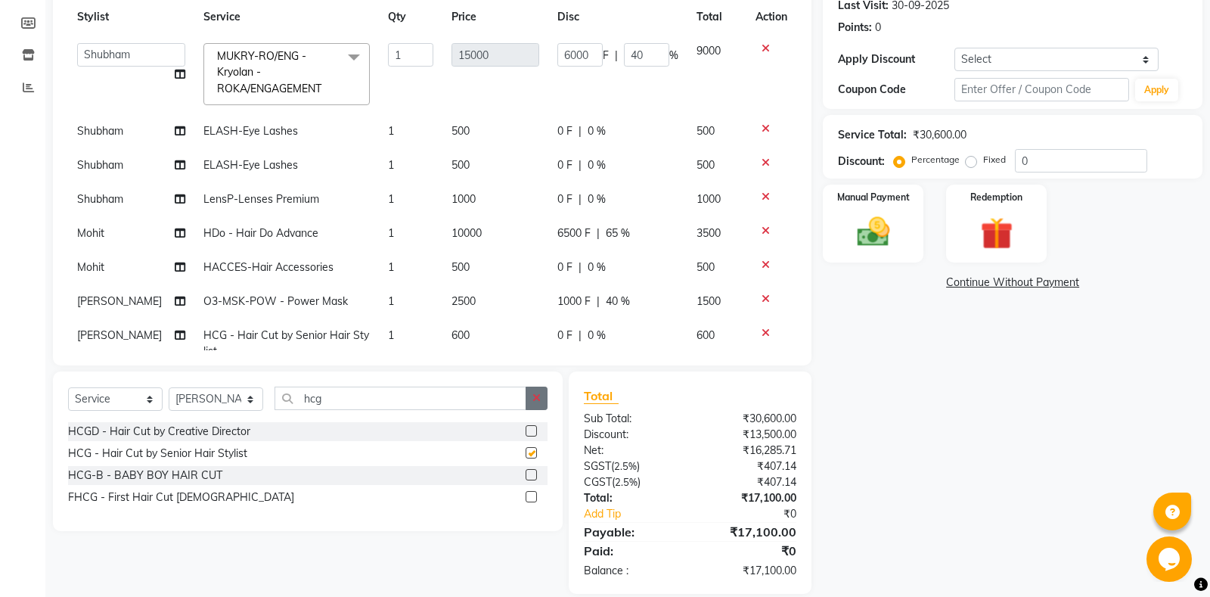
checkbox input "false"
click at [535, 398] on icon "button" at bounding box center [536, 397] width 8 height 11
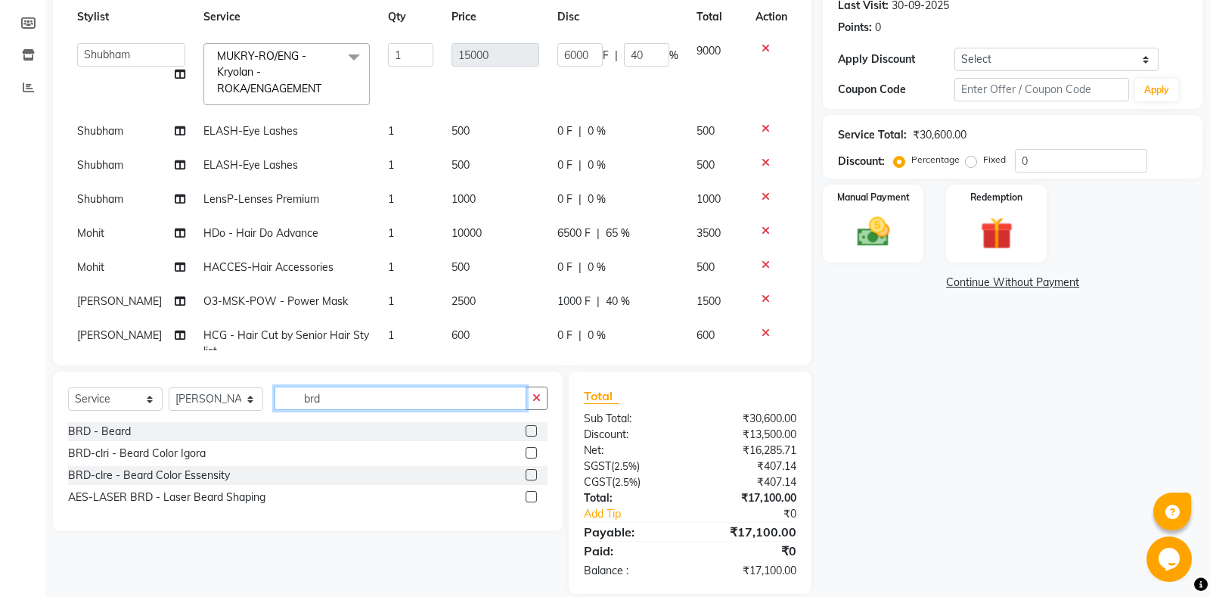
type input "brd"
click at [534, 430] on label at bounding box center [531, 430] width 11 height 11
click at [534, 430] on input "checkbox" at bounding box center [531, 431] width 10 height 10
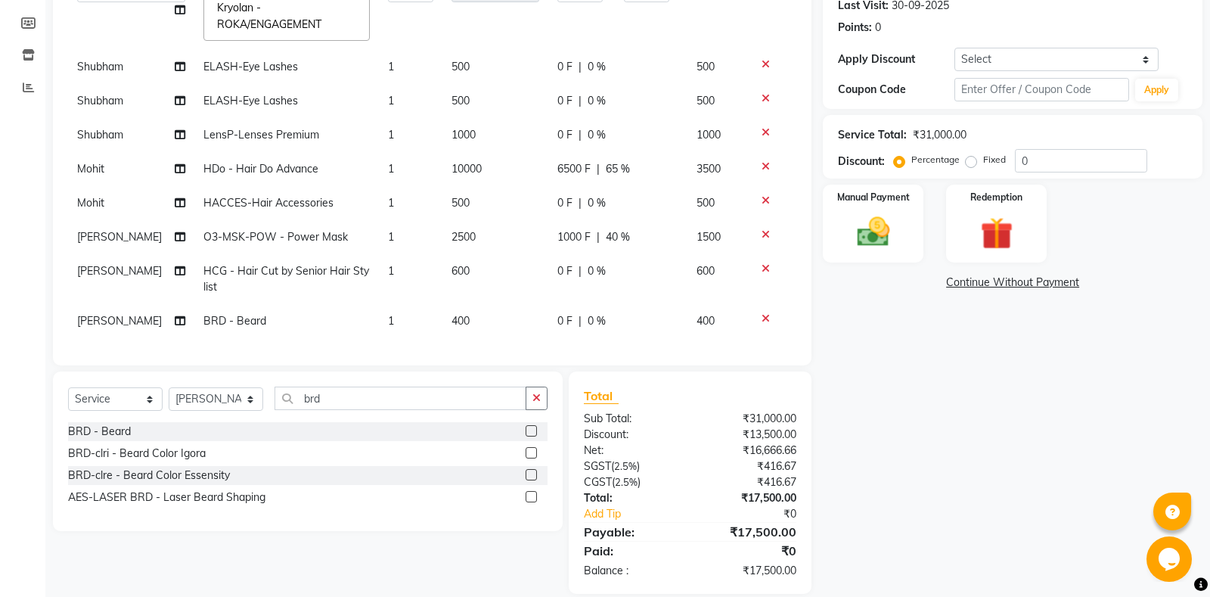
checkbox input "false"
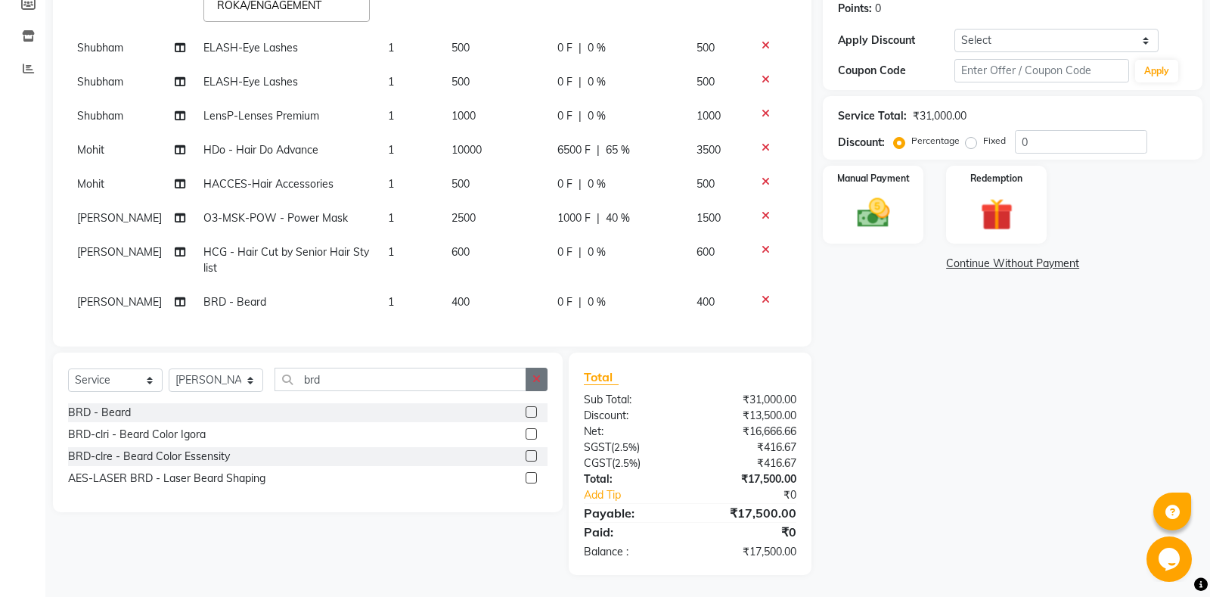
click at [532, 378] on button "button" at bounding box center [537, 378] width 22 height 23
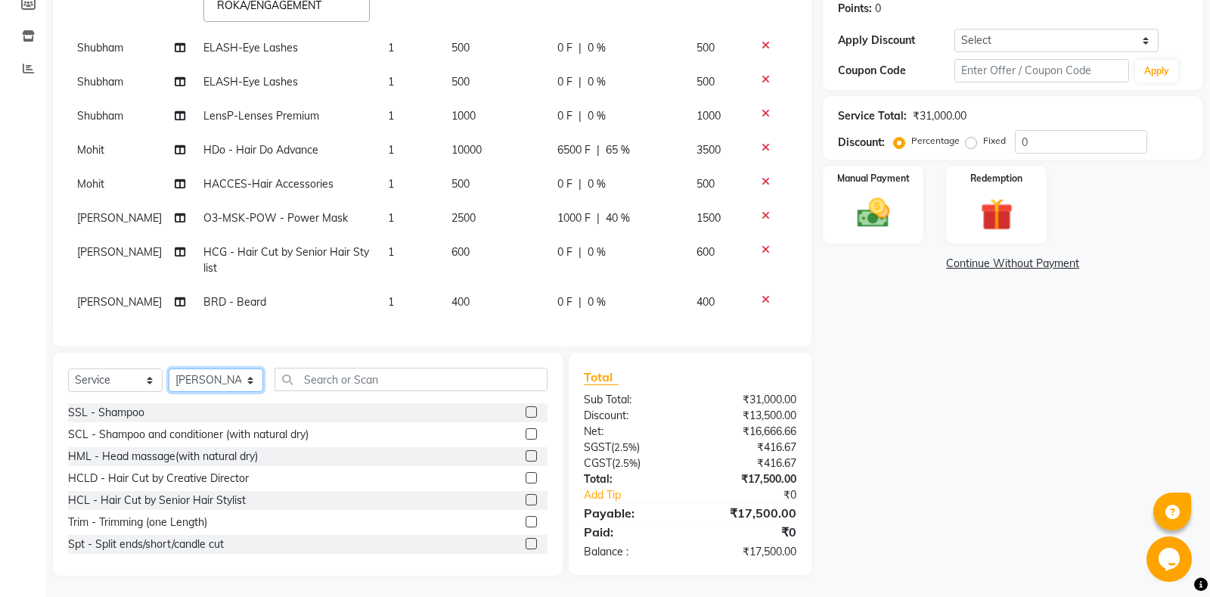
click at [169, 368] on select "Select Stylist [PERSON_NAME] Amrita - Front Desk [PERSON_NAME] Gental Man Gulsh…" at bounding box center [216, 379] width 95 height 23
select select "60747"
click option "[PERSON_NAME]" at bounding box center [0, 0] width 0 height 0
click at [407, 373] on input "text" at bounding box center [410, 378] width 273 height 23
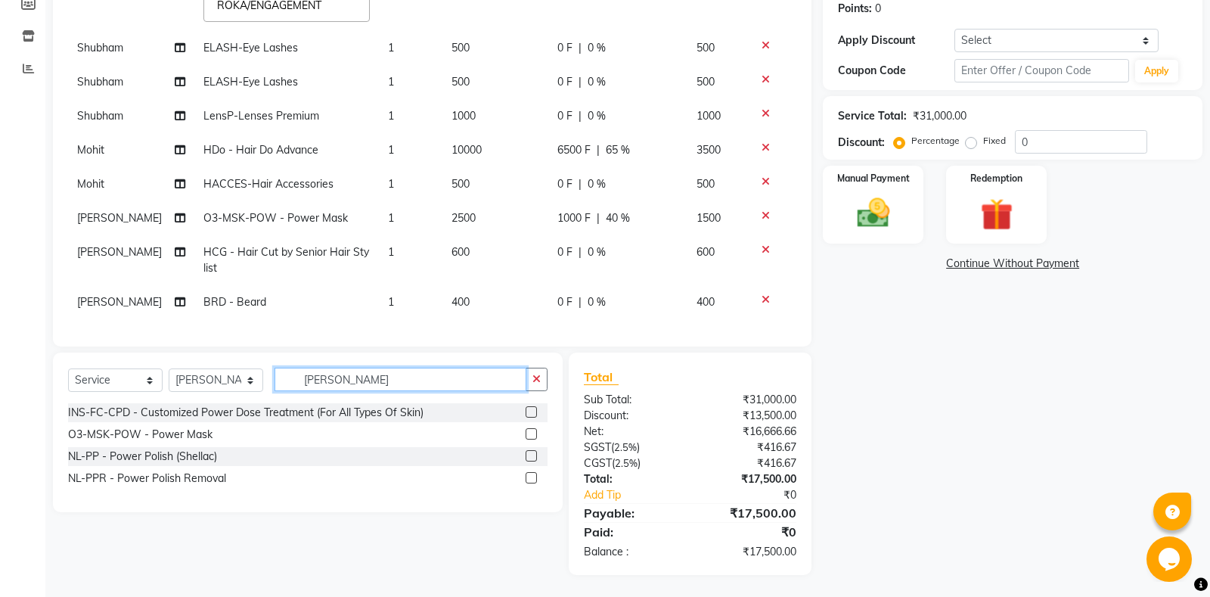
type input "[PERSON_NAME]"
click at [528, 455] on label at bounding box center [531, 455] width 11 height 11
click at [528, 455] on input "checkbox" at bounding box center [531, 456] width 10 height 10
checkbox input "false"
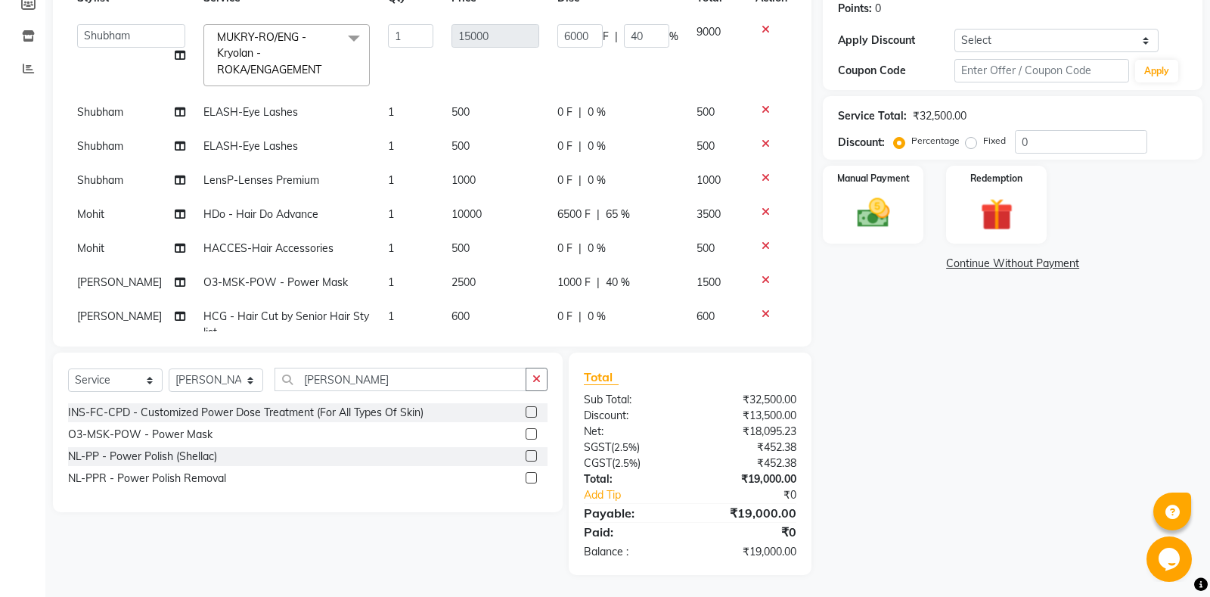
scroll to position [76, 0]
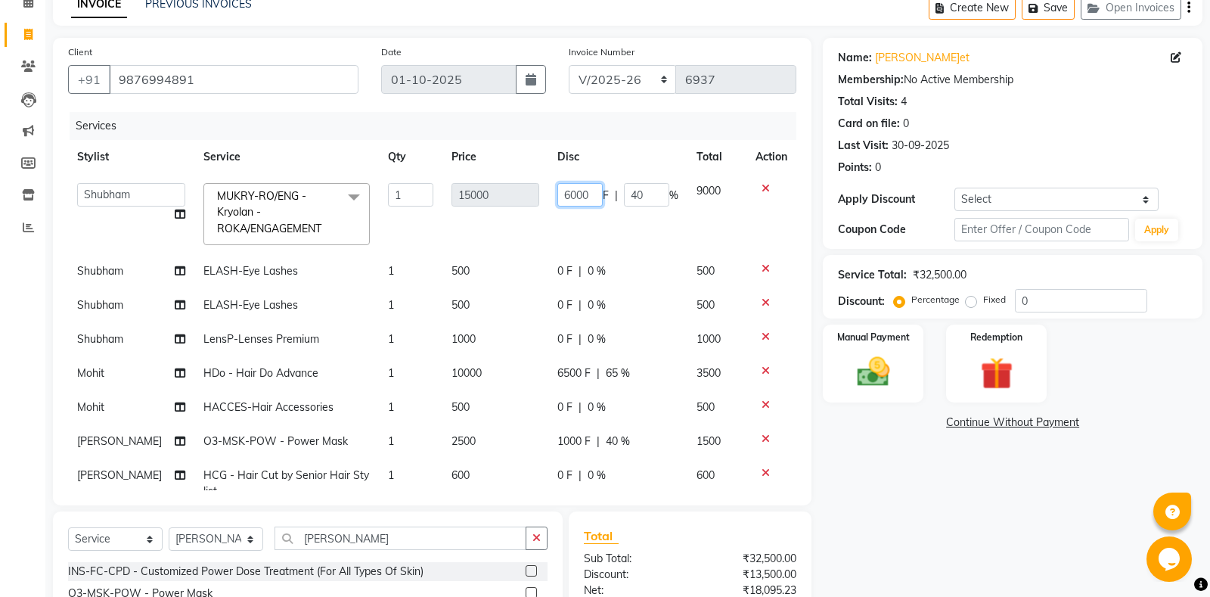
click at [569, 194] on input "6000" at bounding box center [579, 194] width 45 height 23
type input "7000"
click at [622, 225] on td "7000 F | 40 %" at bounding box center [617, 214] width 139 height 80
select select "60749"
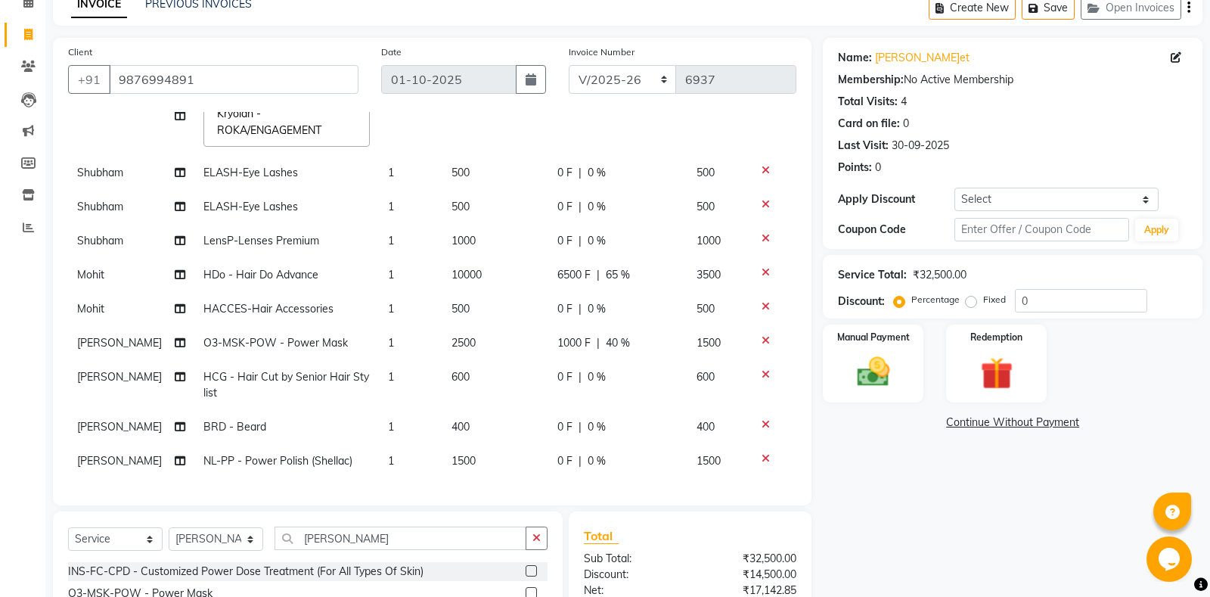
scroll to position [0, 0]
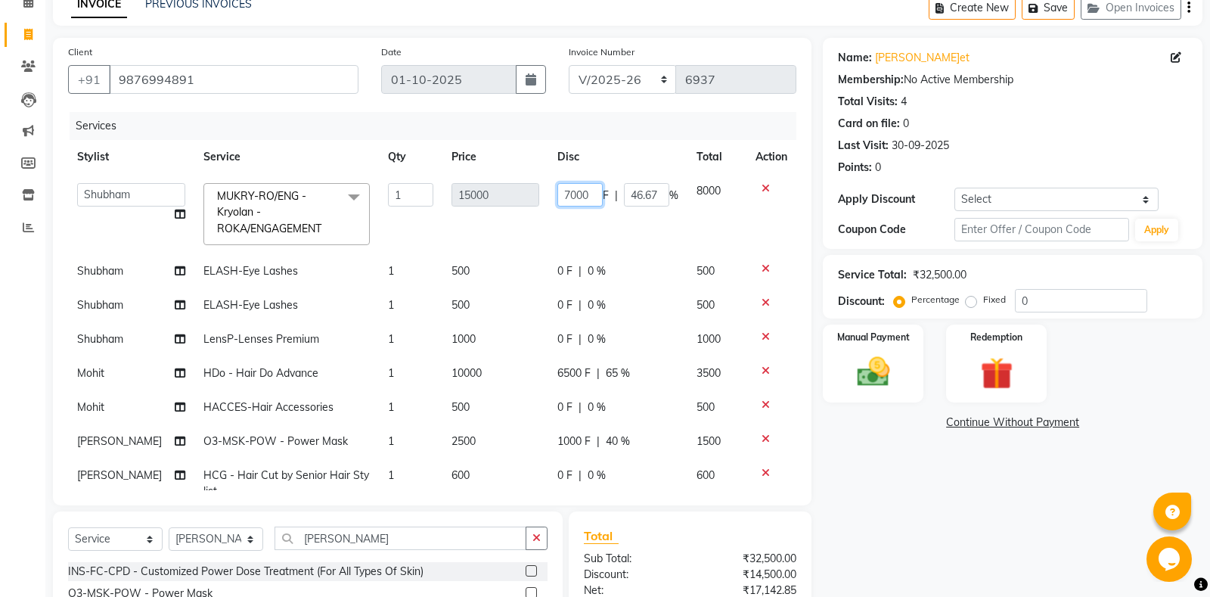
click at [569, 191] on input "7000" at bounding box center [579, 194] width 45 height 23
type input "9000"
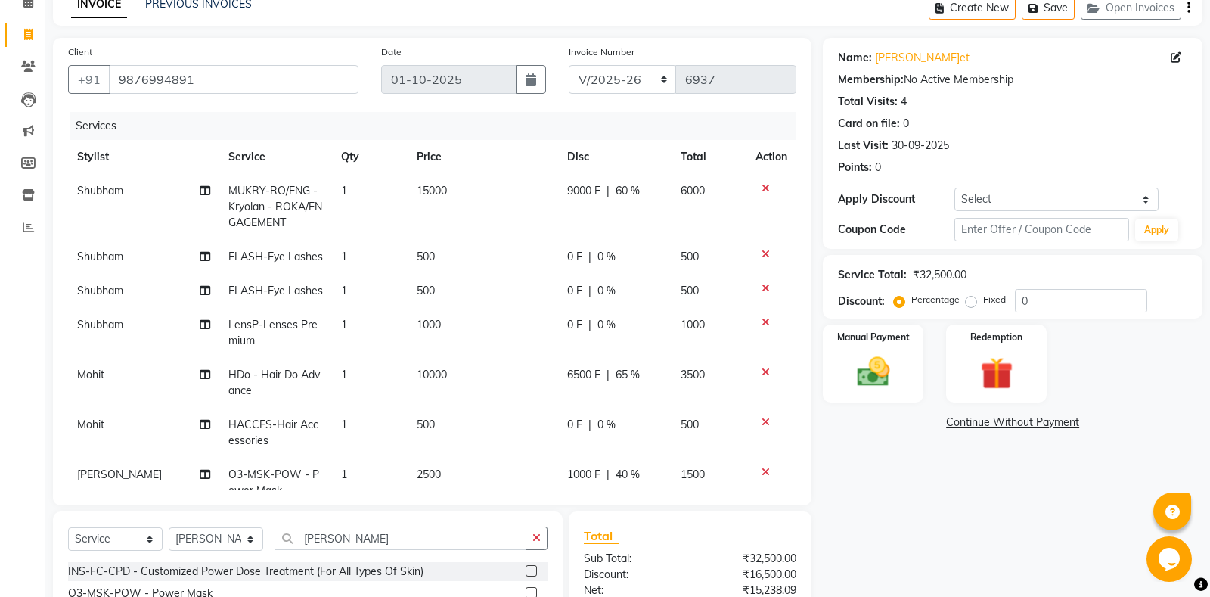
click at [593, 217] on td "9000 F | 60 %" at bounding box center [614, 207] width 113 height 66
select select "60749"
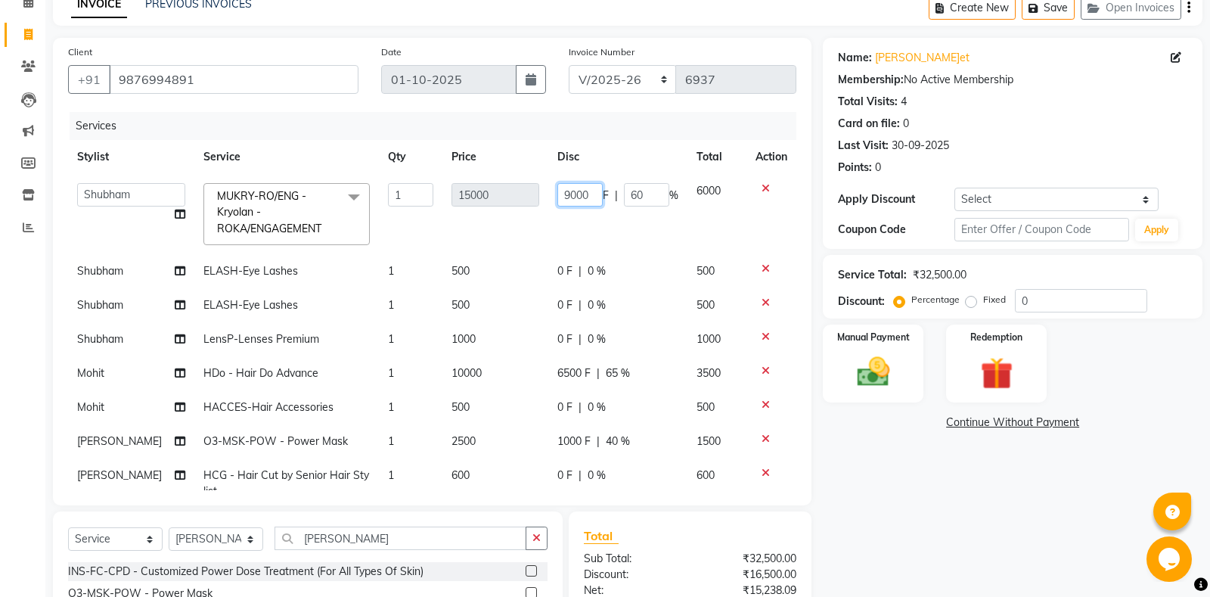
click at [569, 191] on input "9000" at bounding box center [579, 194] width 45 height 23
click at [573, 191] on input "000" at bounding box center [579, 194] width 45 height 23
click at [557, 191] on input "000" at bounding box center [579, 194] width 45 height 23
type input "6000"
click at [565, 200] on input "6000" at bounding box center [579, 194] width 45 height 23
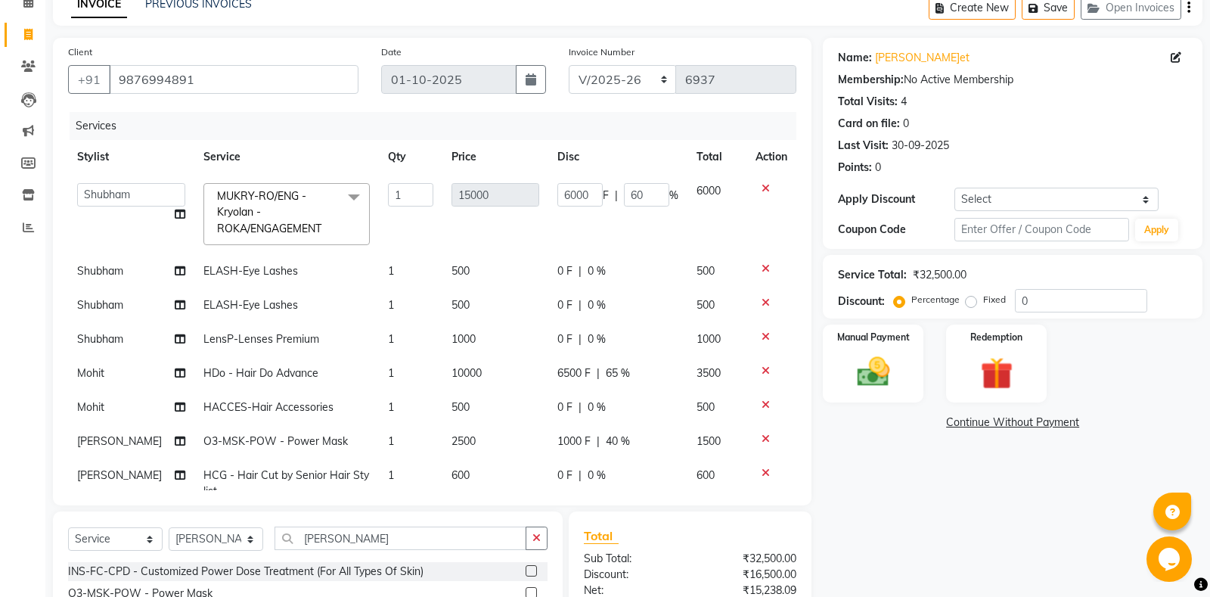
click at [573, 231] on td "6000 F | 60 %" at bounding box center [617, 214] width 139 height 80
select select "60749"
click at [569, 188] on input "6000" at bounding box center [579, 194] width 45 height 23
type input "4000"
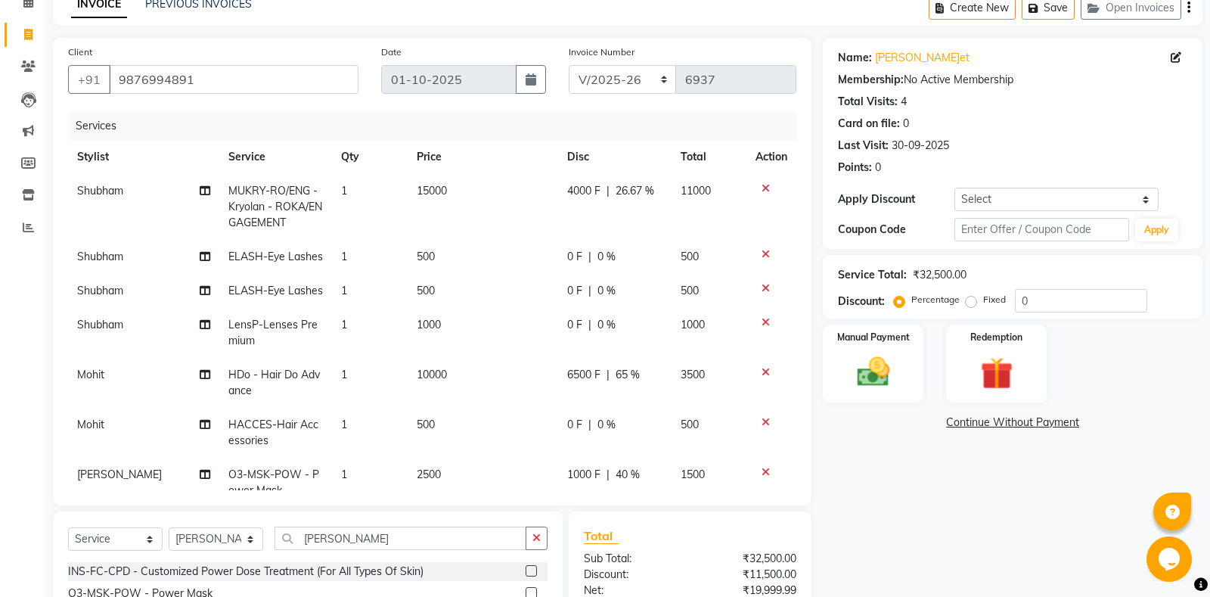
click at [586, 228] on td "4000 F | 26.67 %" at bounding box center [614, 207] width 113 height 66
select select "60749"
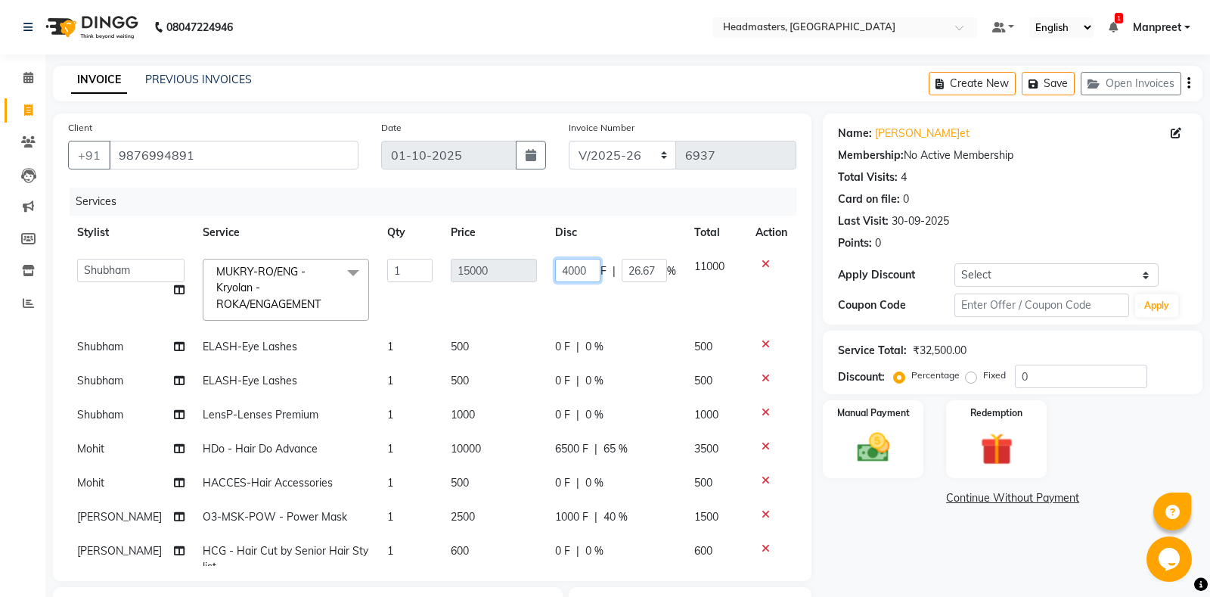
click at [563, 268] on input "4000" at bounding box center [577, 270] width 45 height 23
type input "5000"
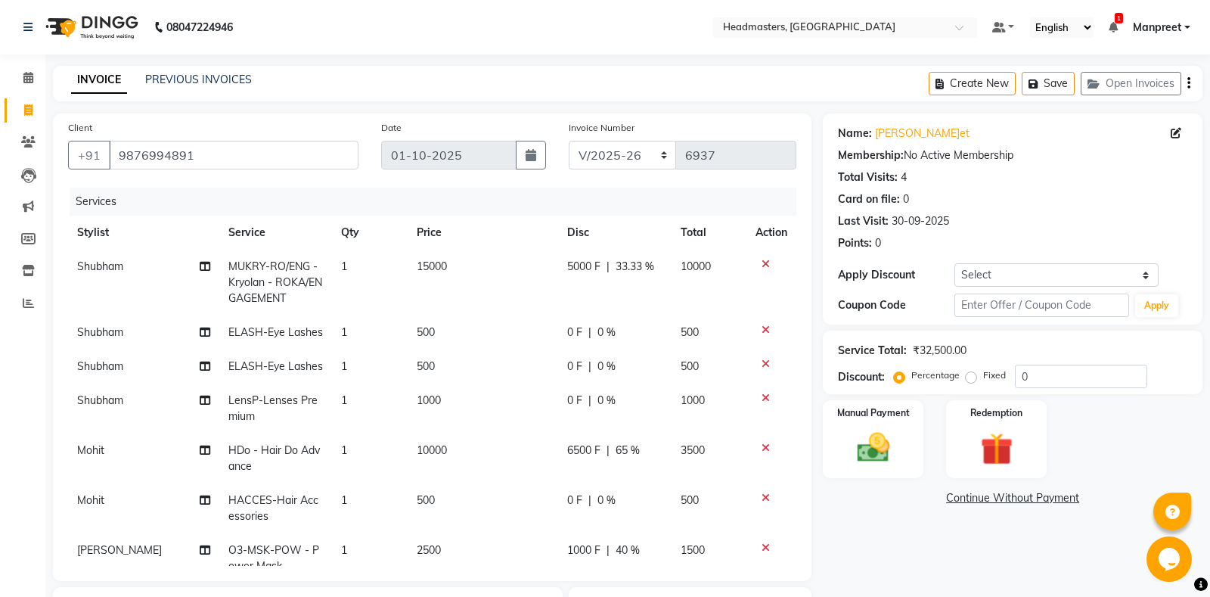
click at [577, 315] on td "5000 F | 33.33 %" at bounding box center [614, 283] width 113 height 66
select select "60749"
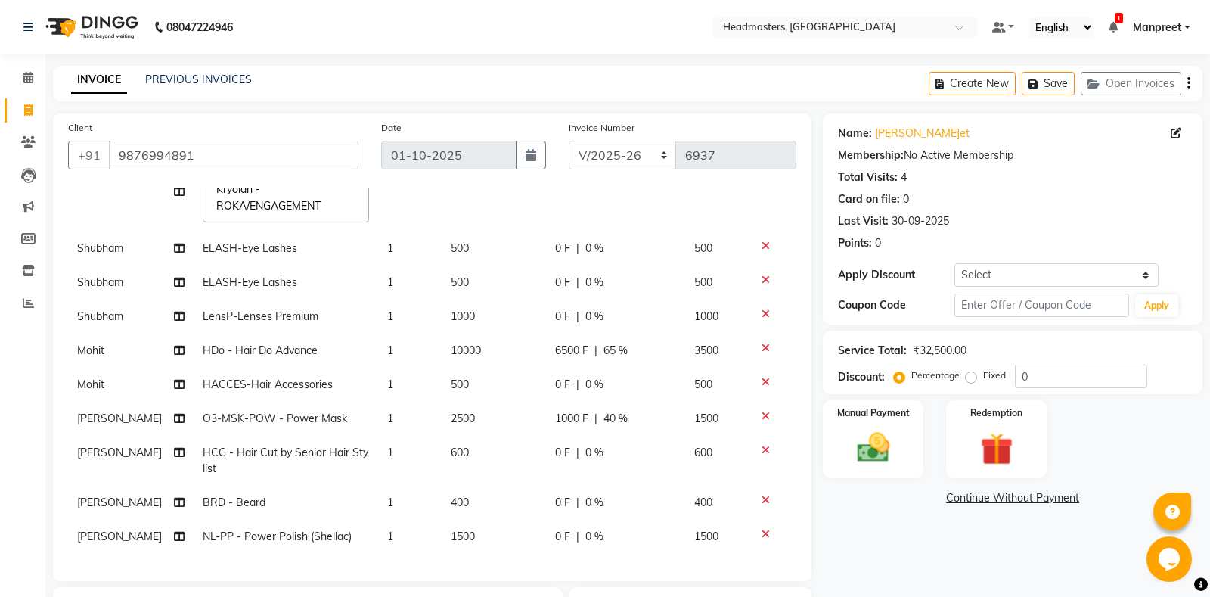
scroll to position [234, 0]
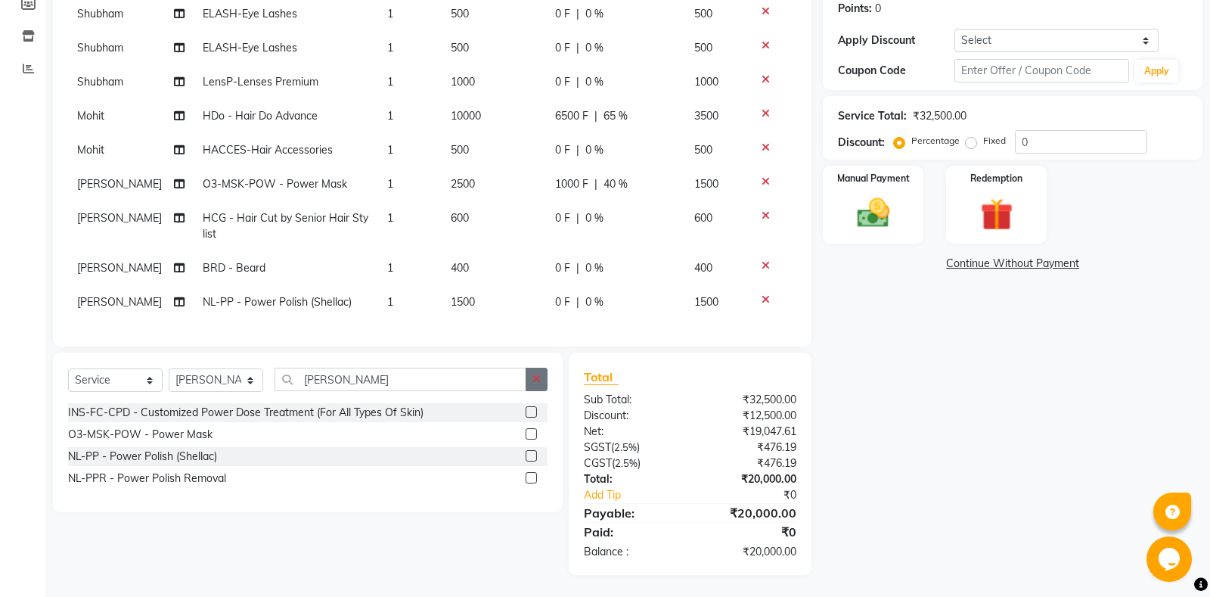
click at [532, 378] on button "button" at bounding box center [537, 378] width 22 height 23
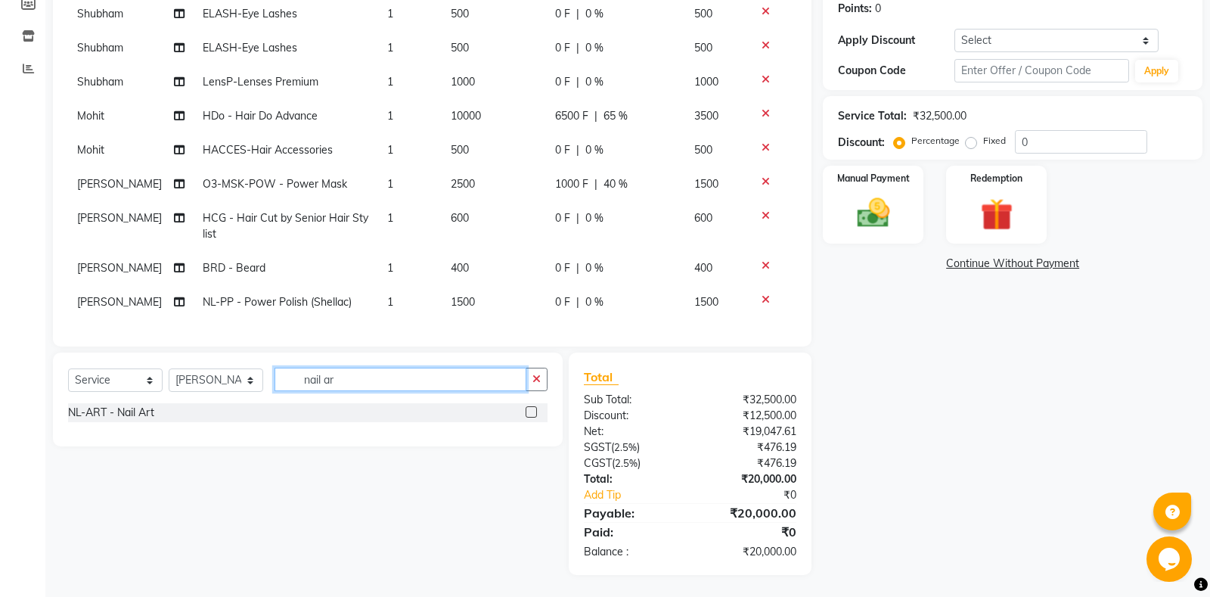
type input "nail ar"
click at [560, 123] on span "6500 F" at bounding box center [571, 116] width 33 height 16
select select "60723"
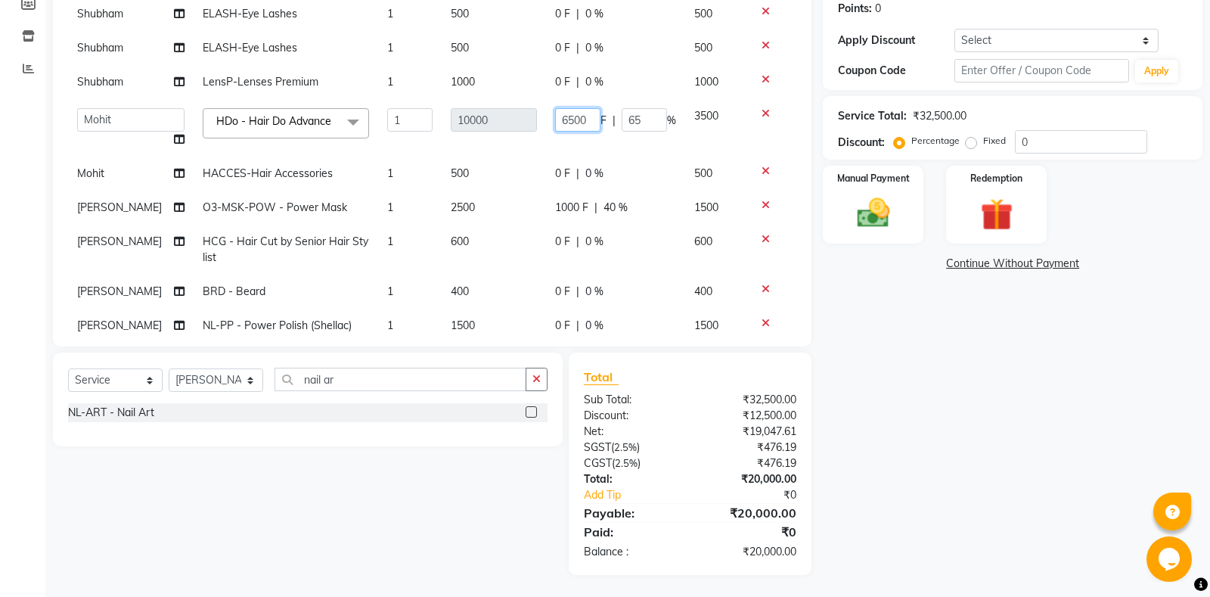
click at [573, 118] on input "6500" at bounding box center [577, 119] width 45 height 23
type input "6000"
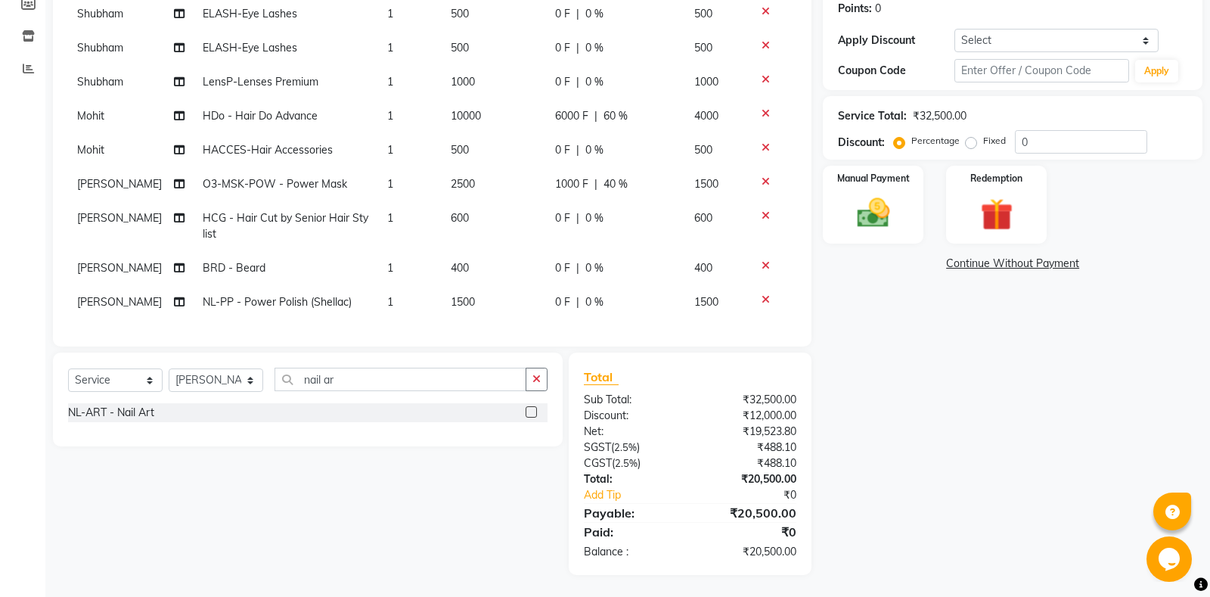
click at [605, 147] on tbody "[PERSON_NAME]li Amrita Amrita - Front Desk [PERSON_NAME]am Gental Man Gulshan H…" at bounding box center [432, 118] width 728 height 402
click at [898, 210] on img at bounding box center [873, 213] width 54 height 39
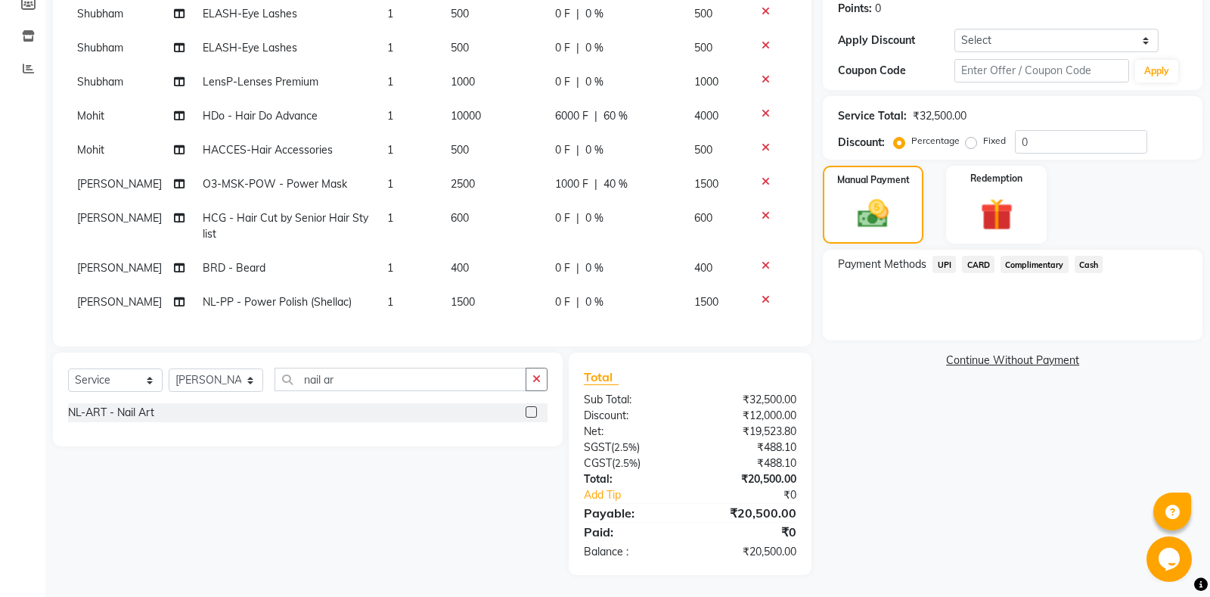
click at [1093, 263] on span "Cash" at bounding box center [1088, 264] width 29 height 17
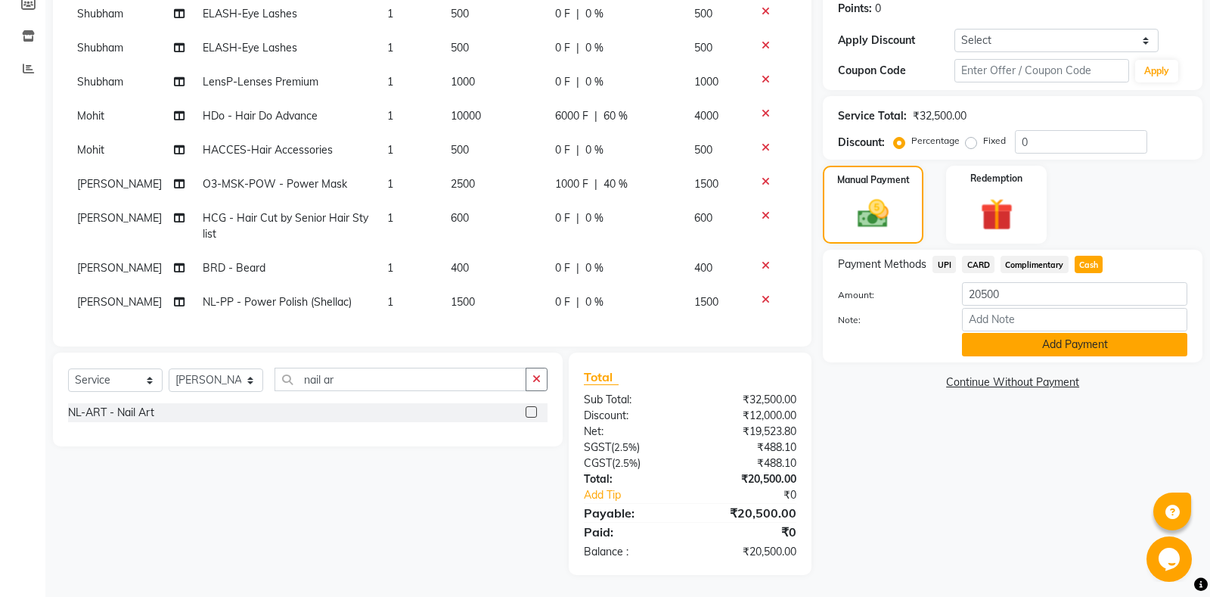
click at [1043, 345] on button "Add Payment" at bounding box center [1074, 344] width 225 height 23
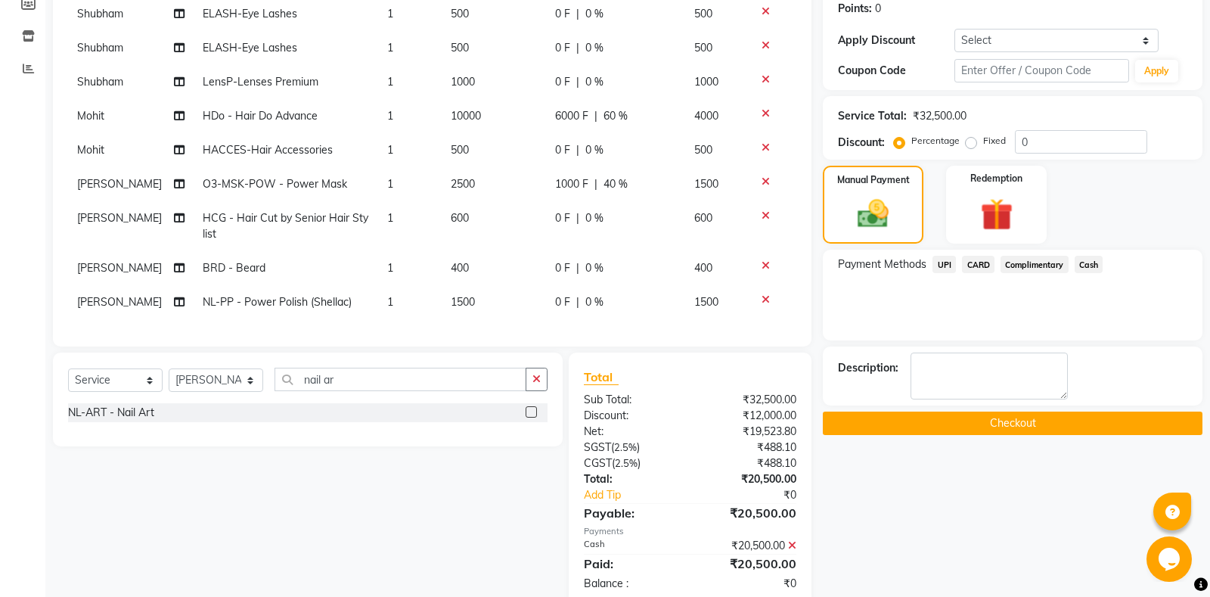
scroll to position [266, 0]
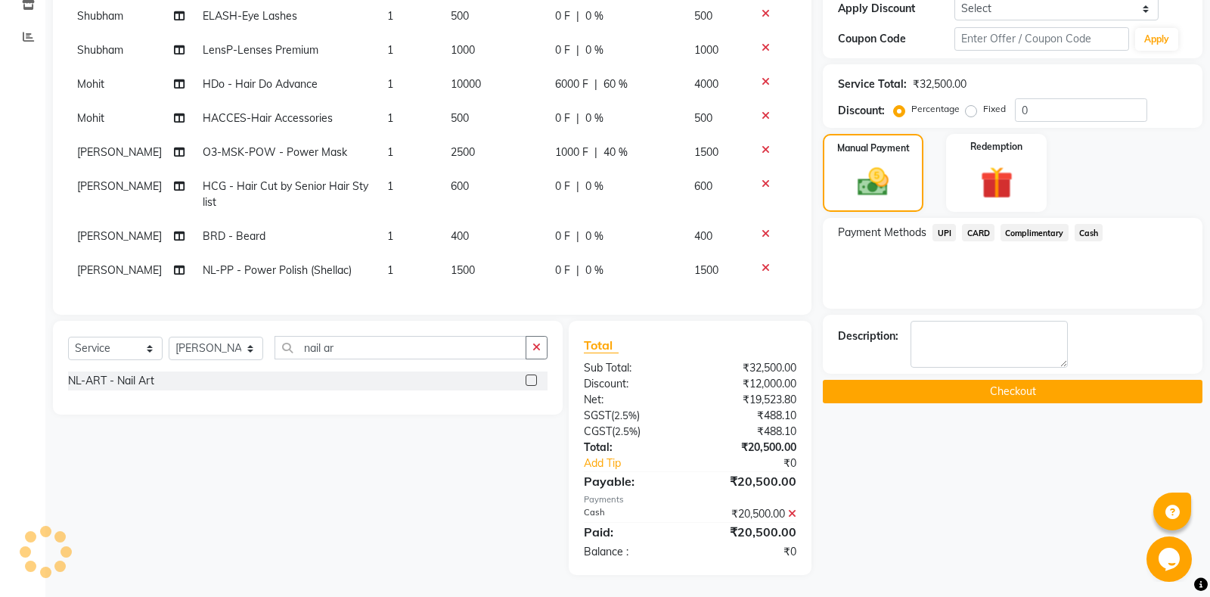
click at [989, 393] on button "Checkout" at bounding box center [1013, 391] width 380 height 23
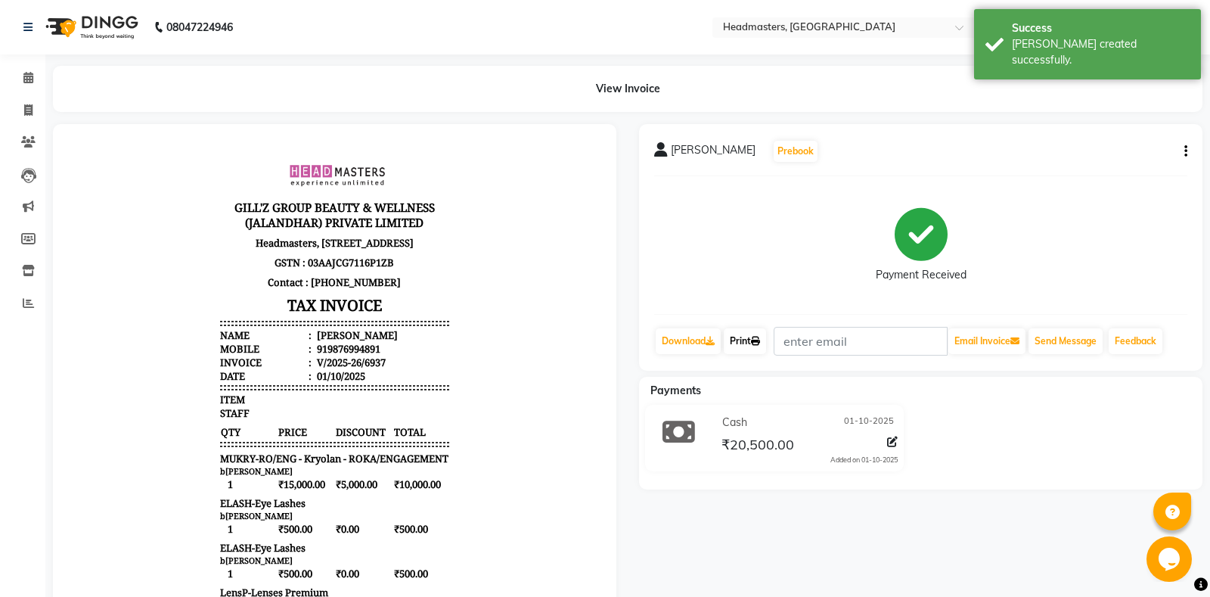
click at [755, 342] on link "Print" at bounding box center [745, 341] width 42 height 26
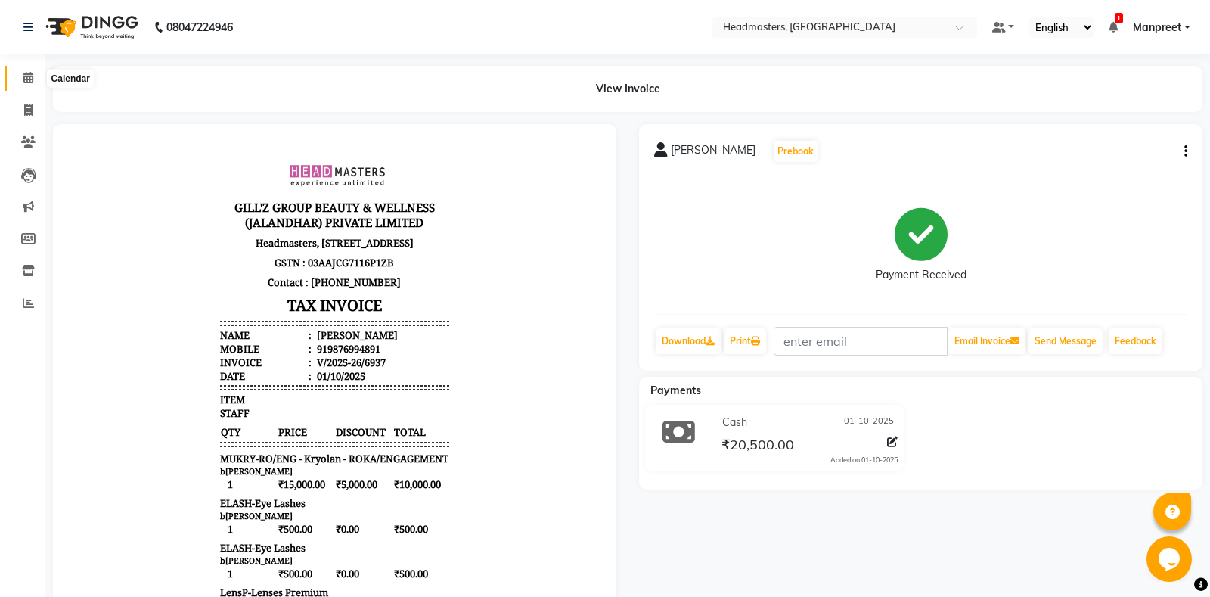
click at [28, 74] on icon at bounding box center [28, 77] width 10 height 11
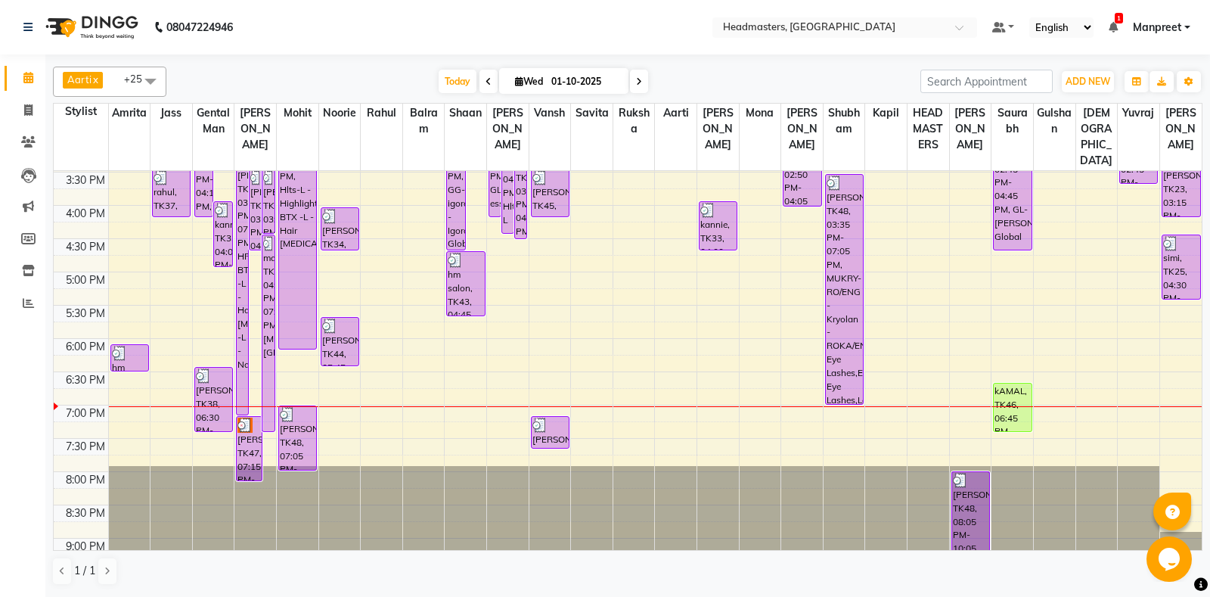
scroll to position [544, 0]
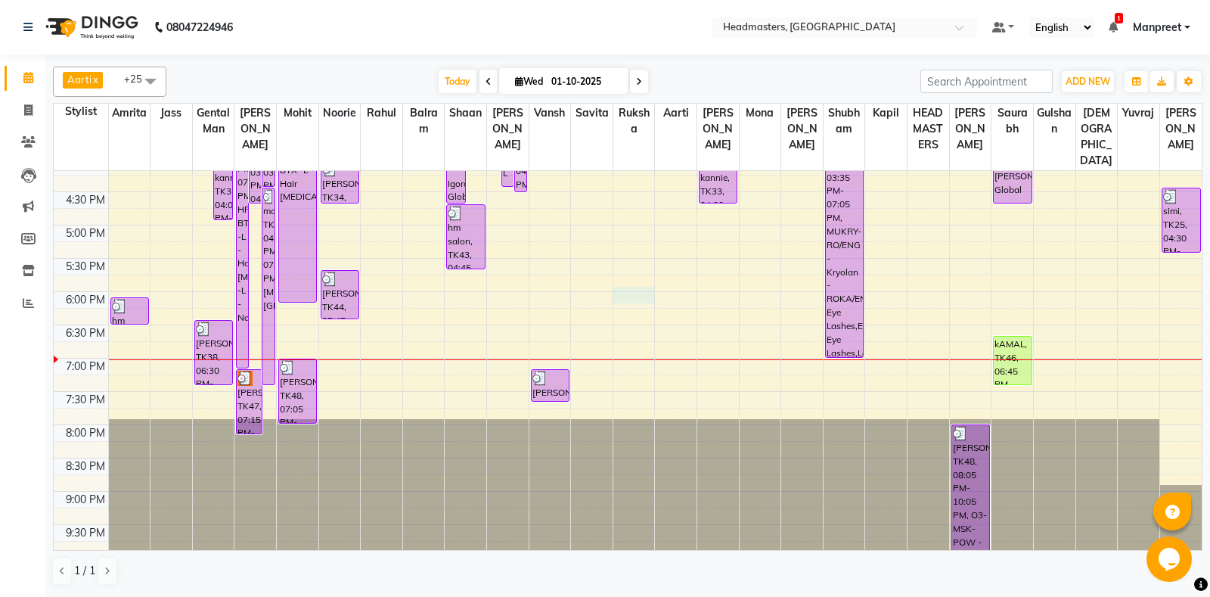
click at [616, 286] on div "8:00 AM 8:30 AM 9:00 AM 9:30 AM 10:00 AM 10:30 AM 11:00 AM 11:30 AM 12:00 PM 12…" at bounding box center [628, 91] width 1148 height 931
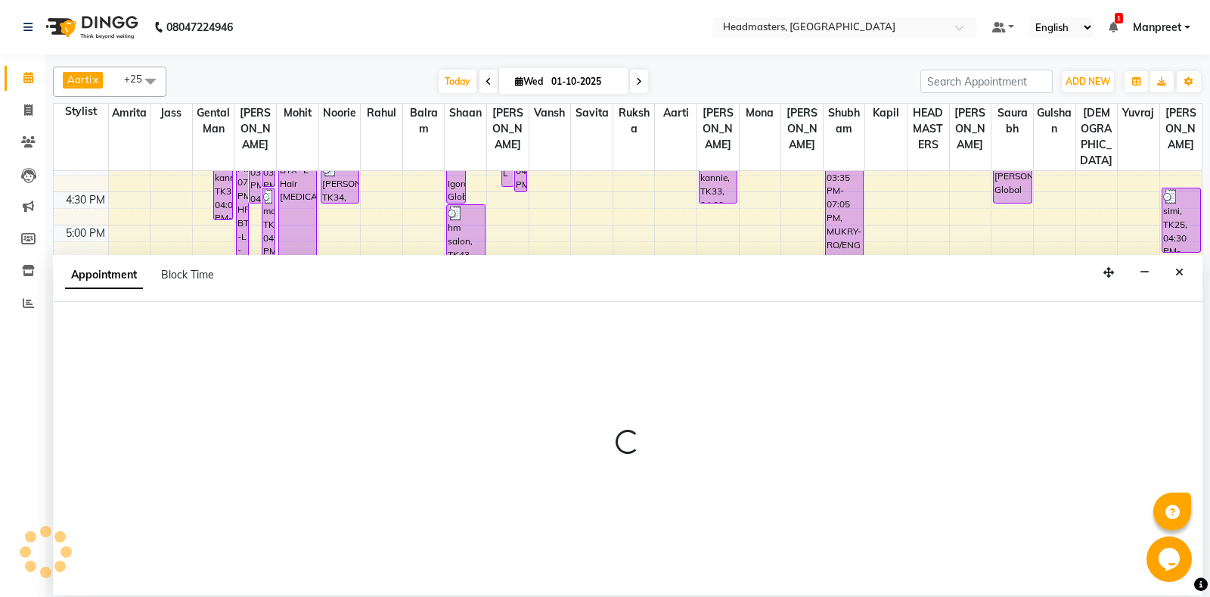
select select "60733"
select select "1080"
select select "tentative"
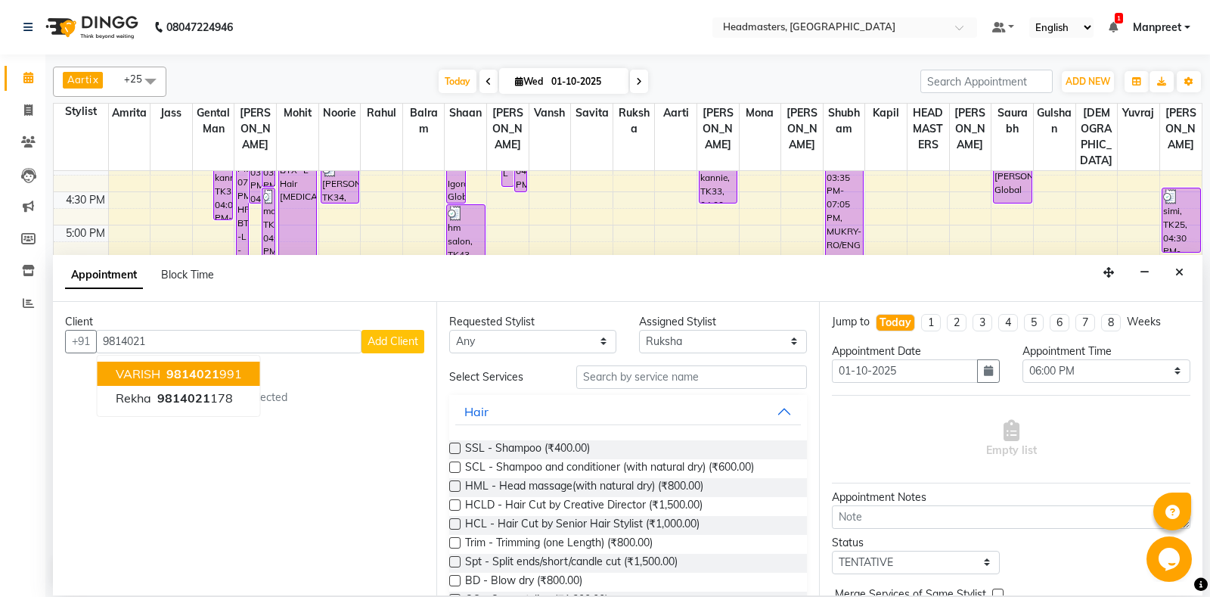
click at [249, 373] on button "[PERSON_NAME] 9814021 991" at bounding box center [179, 373] width 163 height 24
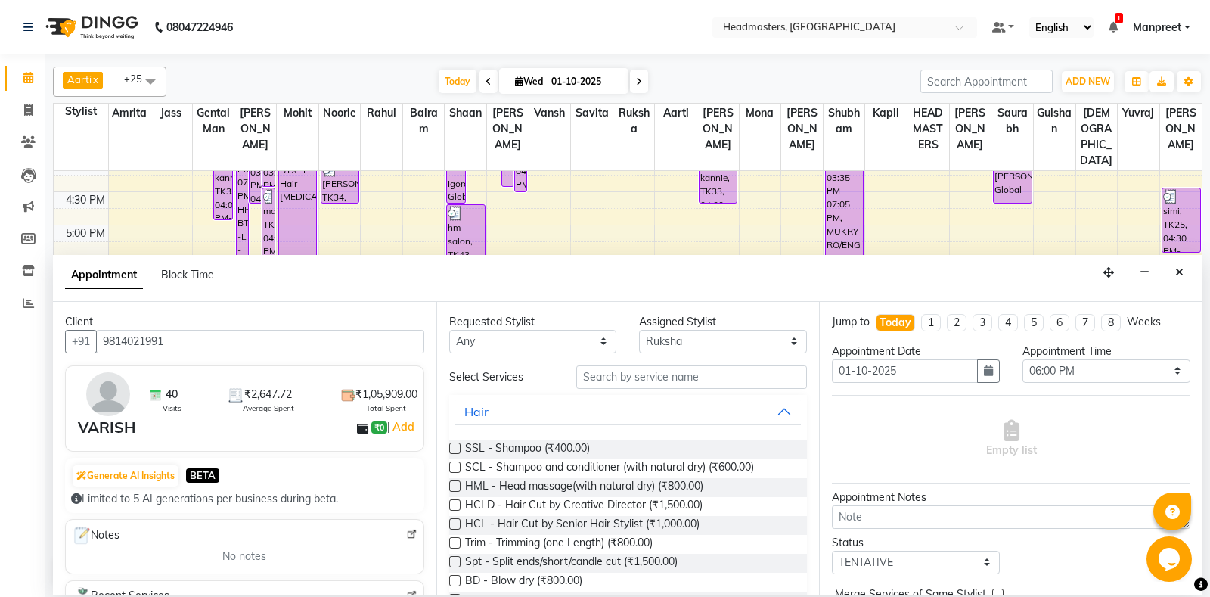
type input "9814021991"
click at [512, 355] on div "Requested Stylist Any [PERSON_NAME] Amrita [PERSON_NAME] Gental Man Gulshan HEA…" at bounding box center [627, 448] width 383 height 293
click at [449, 330] on select "An[PERSON_NAME] Amrit[PERSON_NAME]am Gental Man Gulshan HEADMASTER[PERSON_NAME]…" at bounding box center [533, 341] width 168 height 23
select select "60737"
click option "[PERSON_NAME]" at bounding box center [0, 0] width 0 height 0
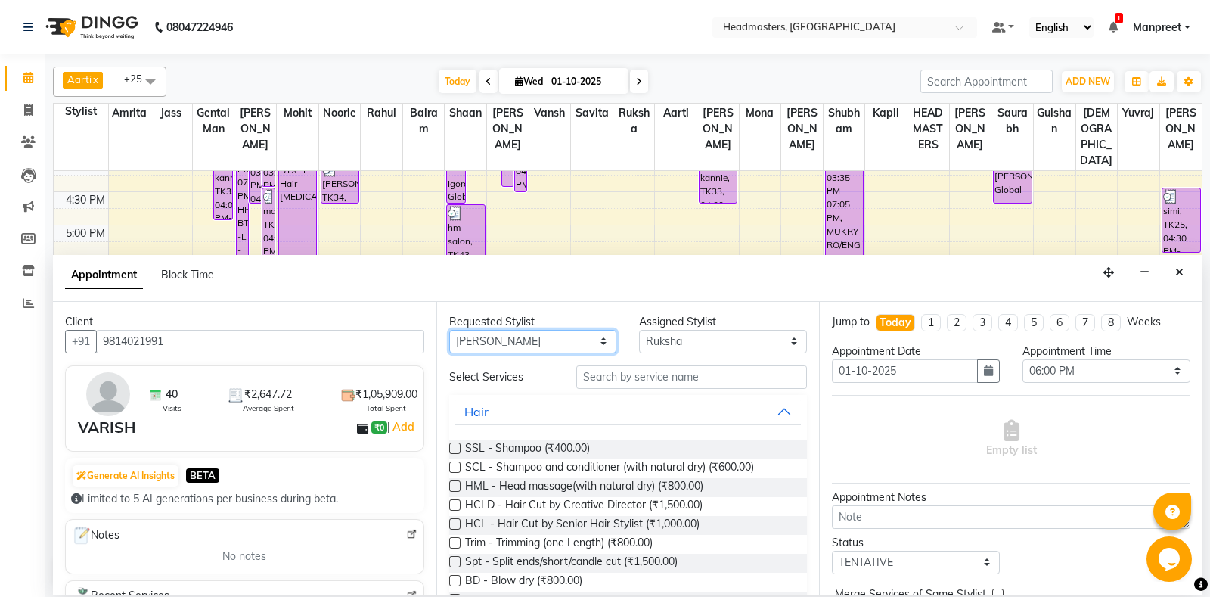
select select "60737"
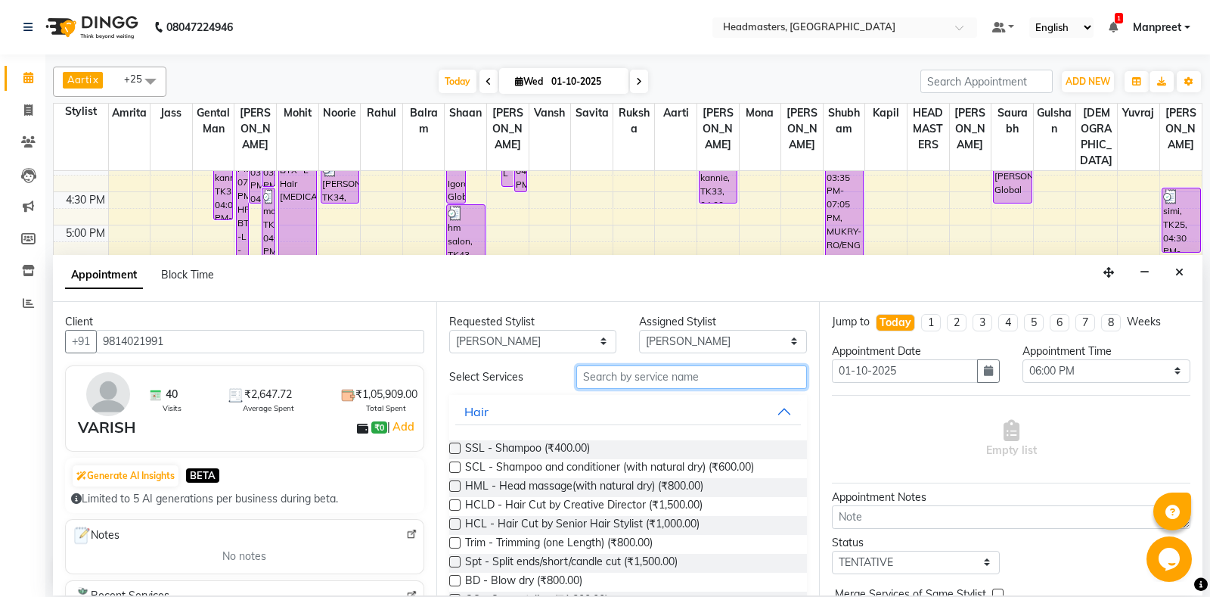
click at [646, 383] on input "text" at bounding box center [691, 376] width 231 height 23
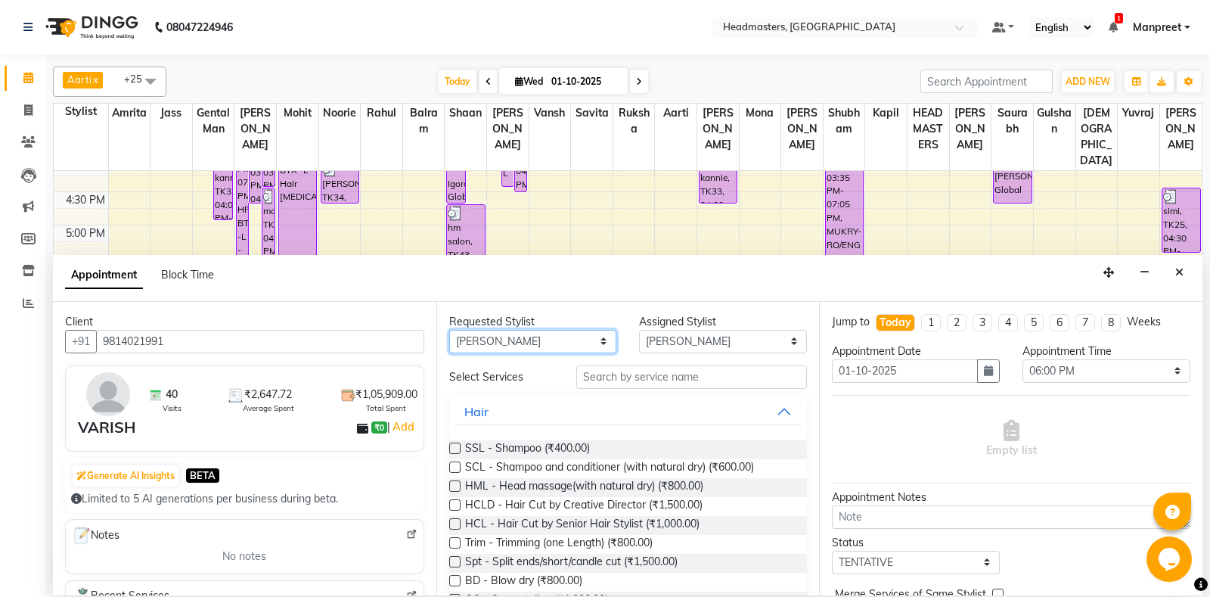
click at [449, 330] on select "An[PERSON_NAME] Amrit[PERSON_NAME]am Gental Man Gulshan HEADMASTER[PERSON_NAME]…" at bounding box center [533, 341] width 168 height 23
select select "60727"
click option "Shaan" at bounding box center [0, 0] width 0 height 0
select select "60727"
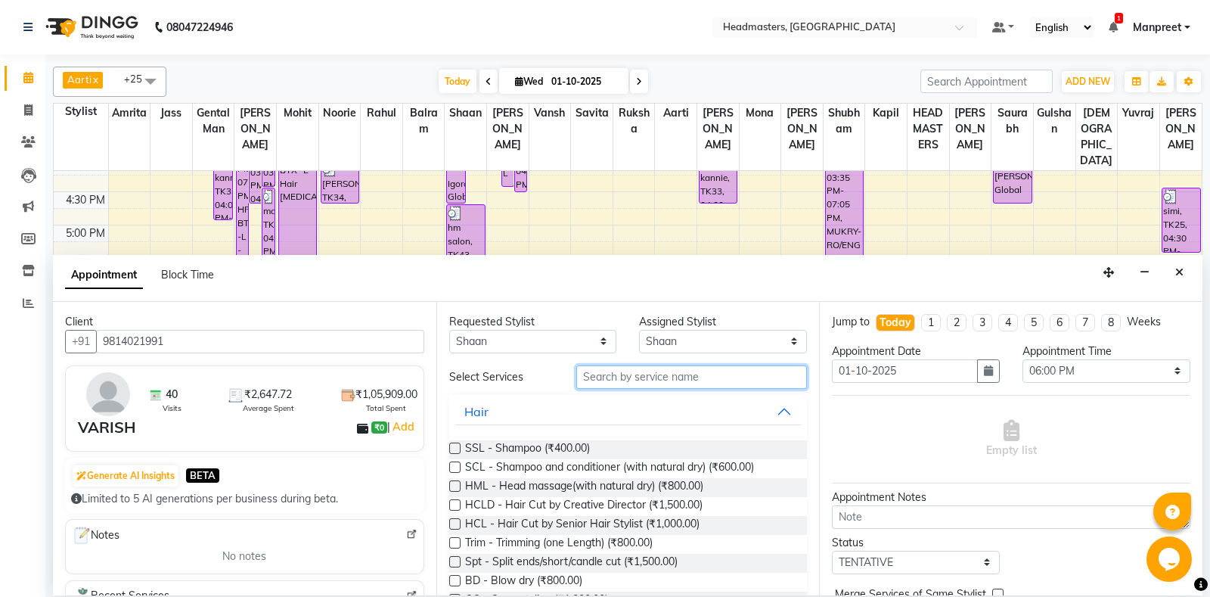
click at [653, 374] on input "text" at bounding box center [691, 376] width 231 height 23
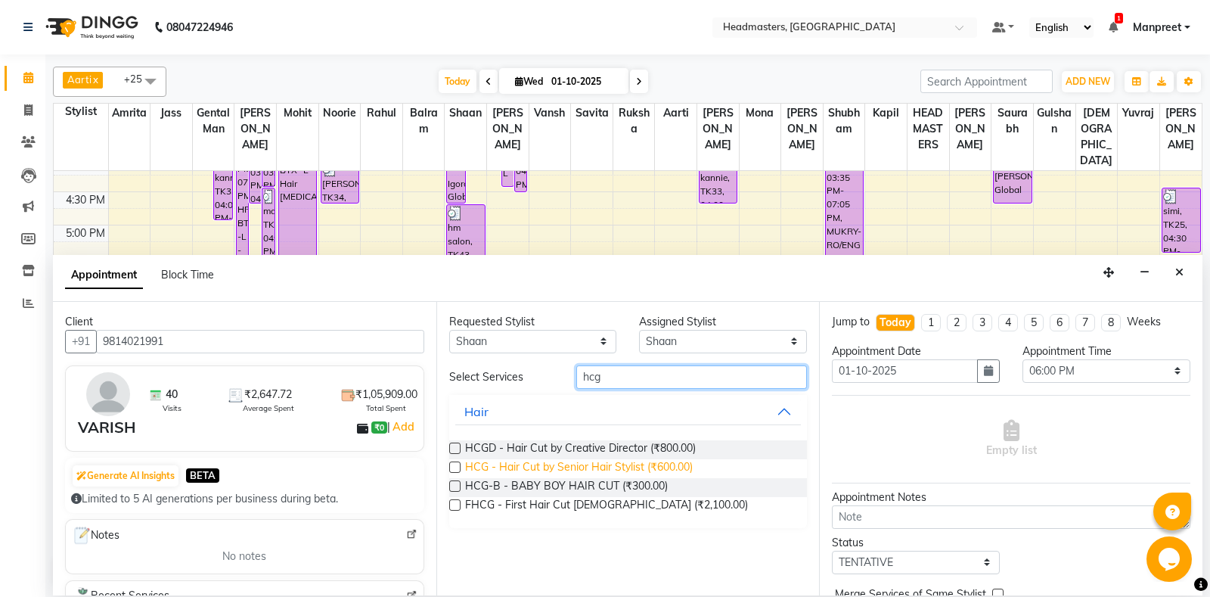
type input "hcg"
click at [660, 471] on span "HCG - Hair Cut by Senior Hair Stylist (₹600.00)" at bounding box center [579, 468] width 228 height 19
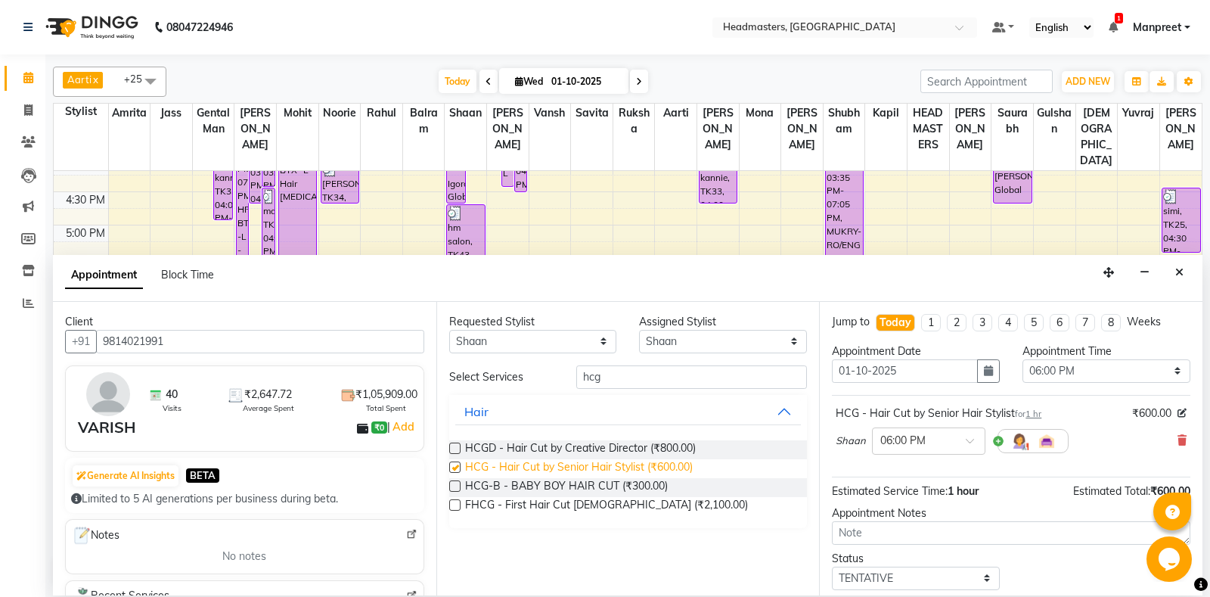
checkbox input "false"
click at [639, 330] on select "Selec[PERSON_NAME]li Amrit[PERSON_NAME]am Gental Man Gulshan HEADMASTER[PERSON_…" at bounding box center [723, 341] width 168 height 23
select select "60737"
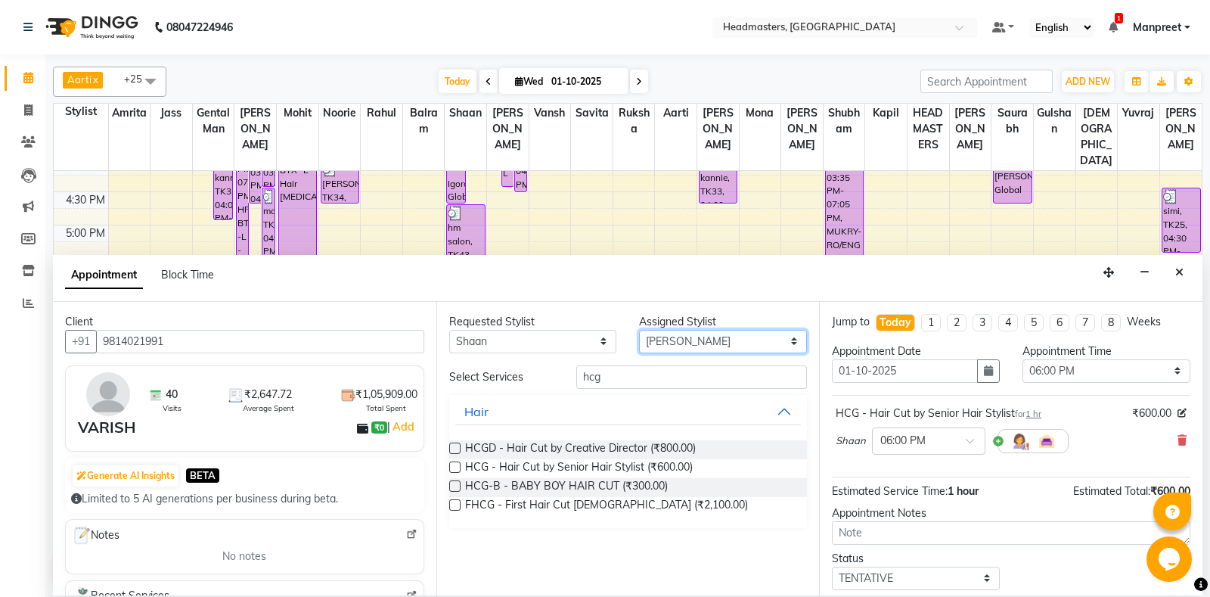
click option "[PERSON_NAME]" at bounding box center [0, 0] width 0 height 0
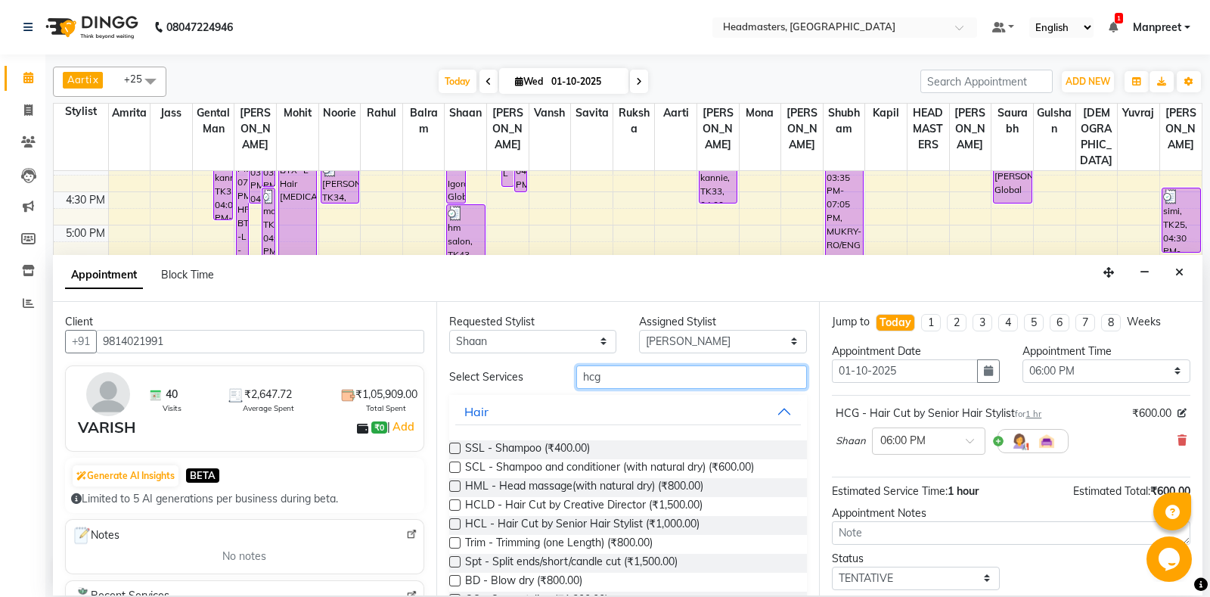
click at [718, 377] on input "hcg" at bounding box center [691, 376] width 231 height 23
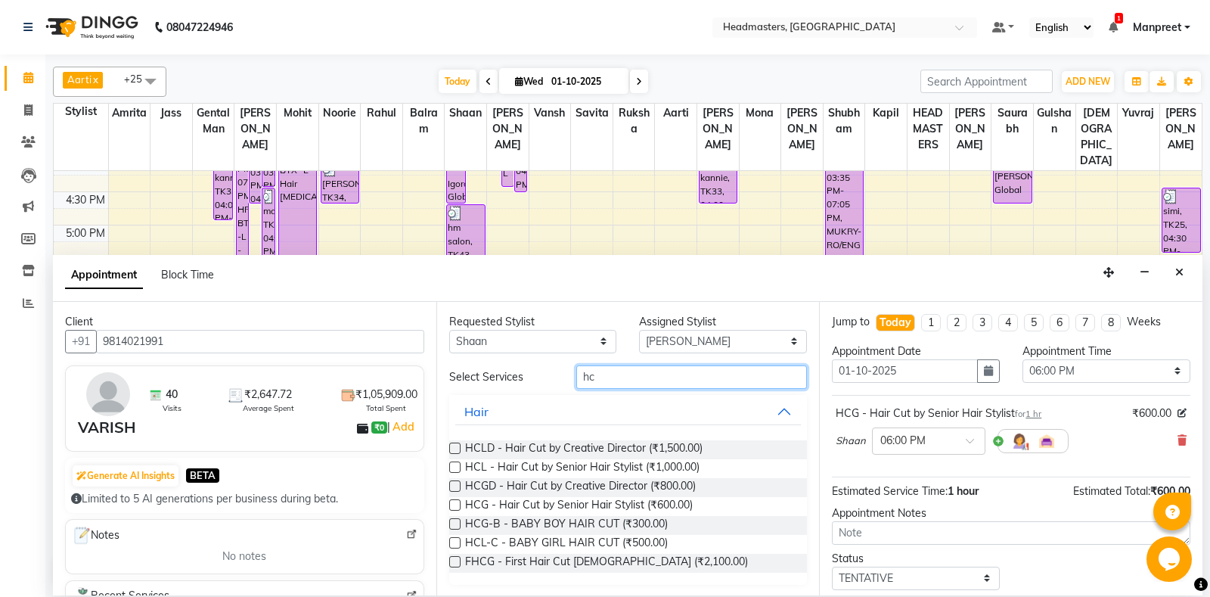
type input "h"
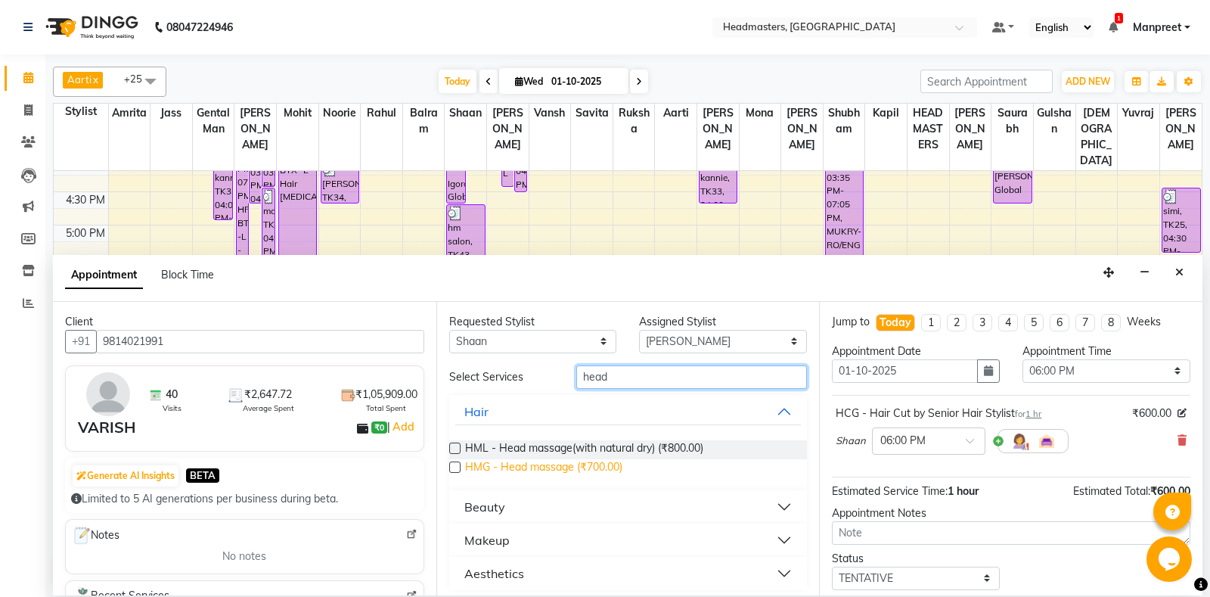
type input "head"
click at [603, 462] on span "HMG - Head massage (₹700.00)" at bounding box center [543, 468] width 157 height 19
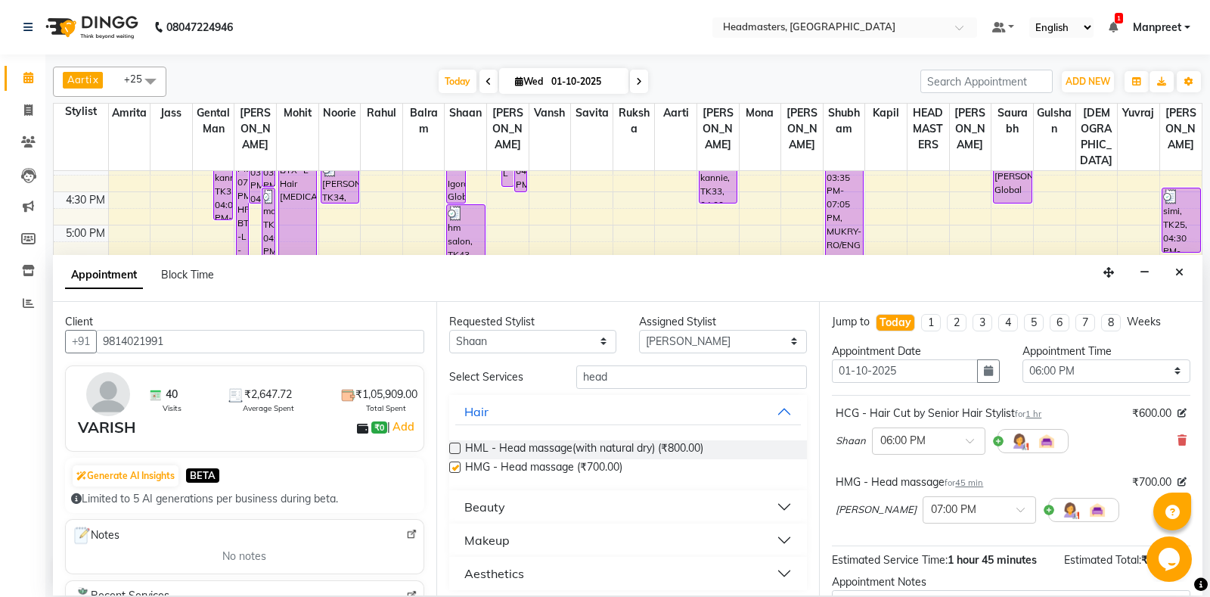
checkbox input "false"
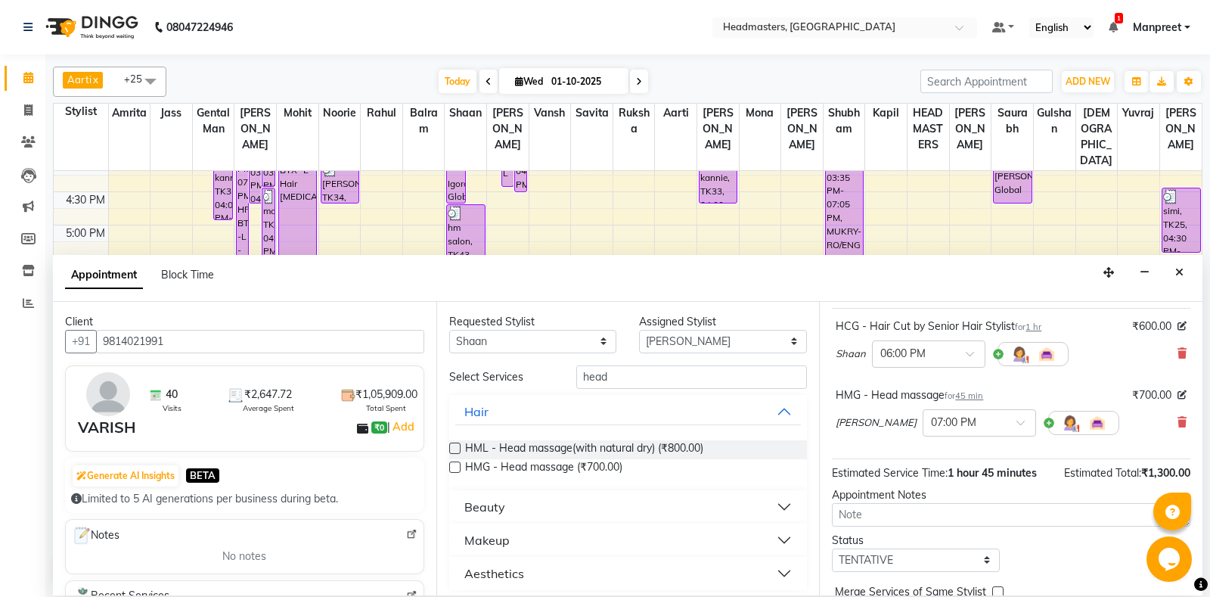
scroll to position [133, 0]
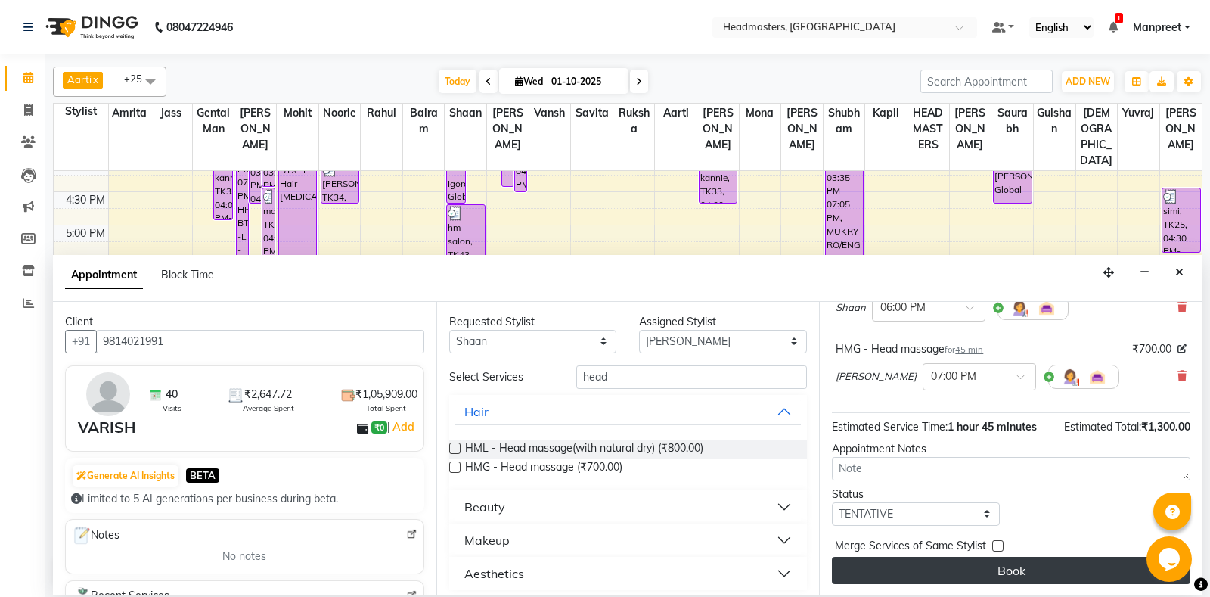
click at [1082, 558] on button "Book" at bounding box center [1011, 570] width 358 height 27
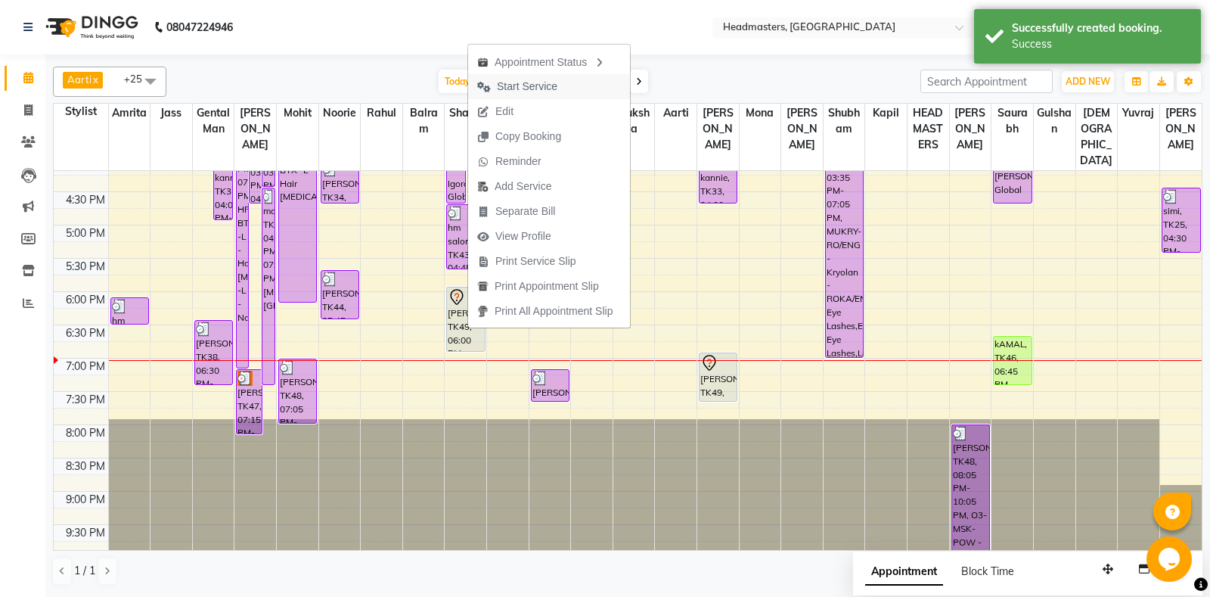
click at [555, 91] on span "Start Service" at bounding box center [527, 87] width 60 height 16
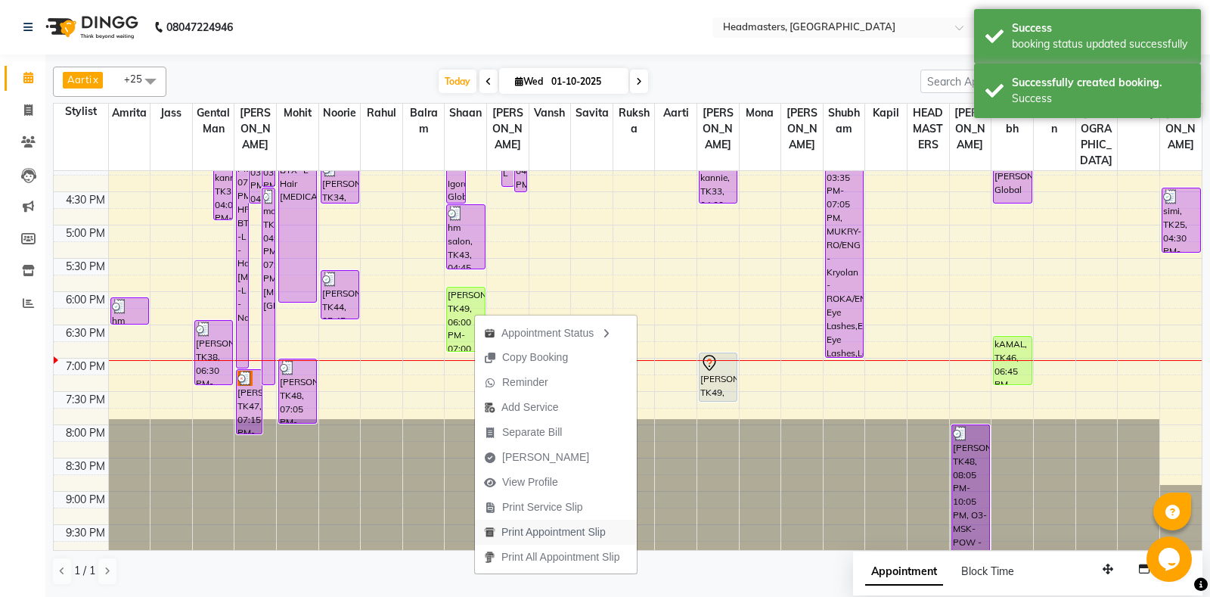
click at [538, 528] on span "Print Appointment Slip" at bounding box center [553, 532] width 104 height 16
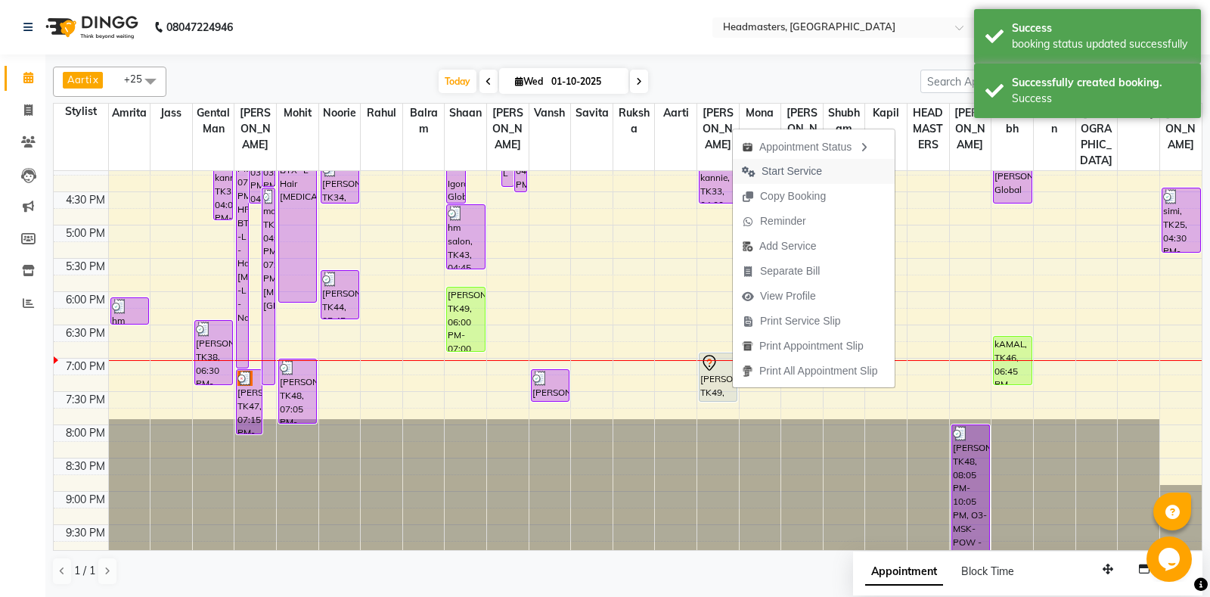
click at [804, 169] on span "Start Service" at bounding box center [791, 171] width 60 height 16
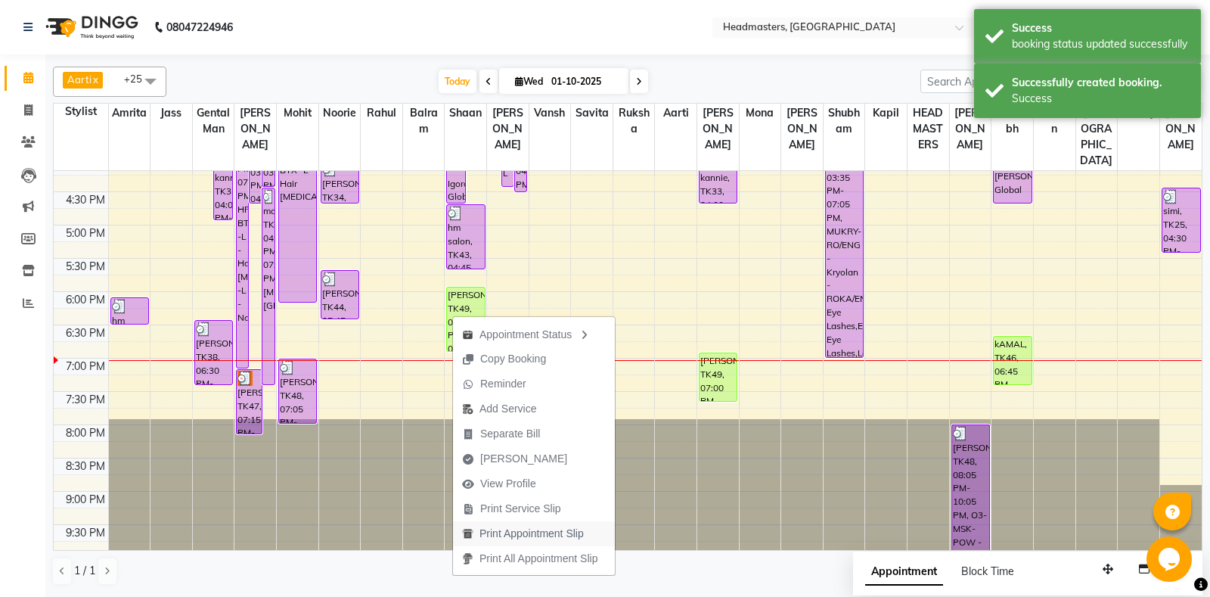
click at [544, 532] on span "Print Appointment Slip" at bounding box center [531, 534] width 104 height 16
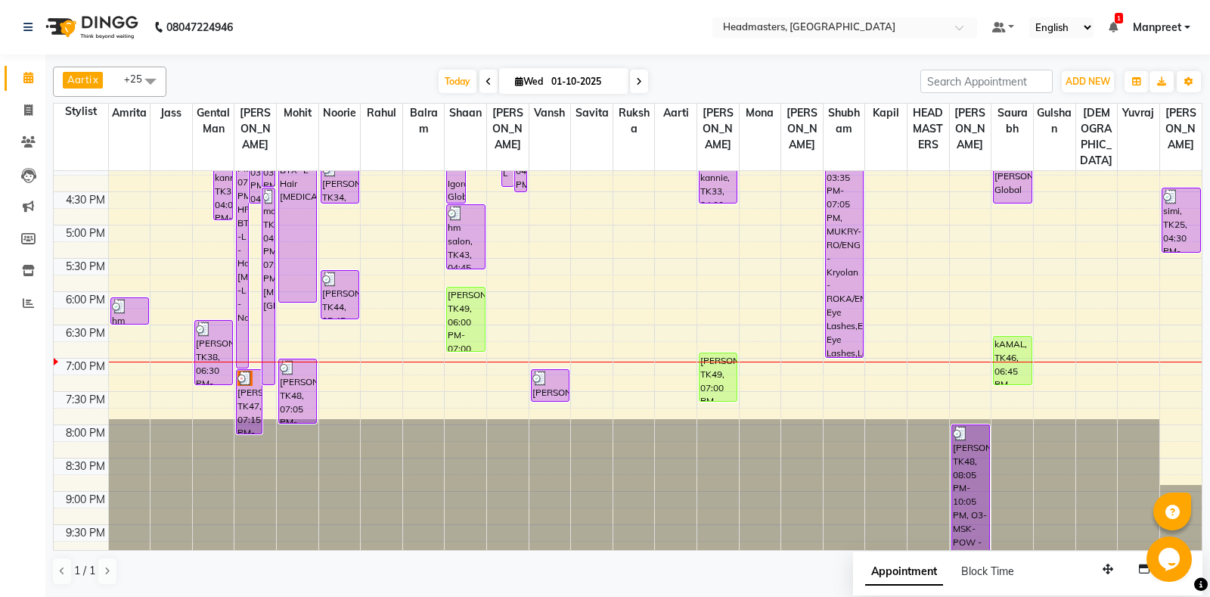
click at [418, 395] on div "8:00 AM 8:30 AM 9:00 AM 9:30 AM 10:00 AM 10:30 AM 11:00 AM 11:30 AM 12:00 PM 12…" at bounding box center [628, 91] width 1148 height 931
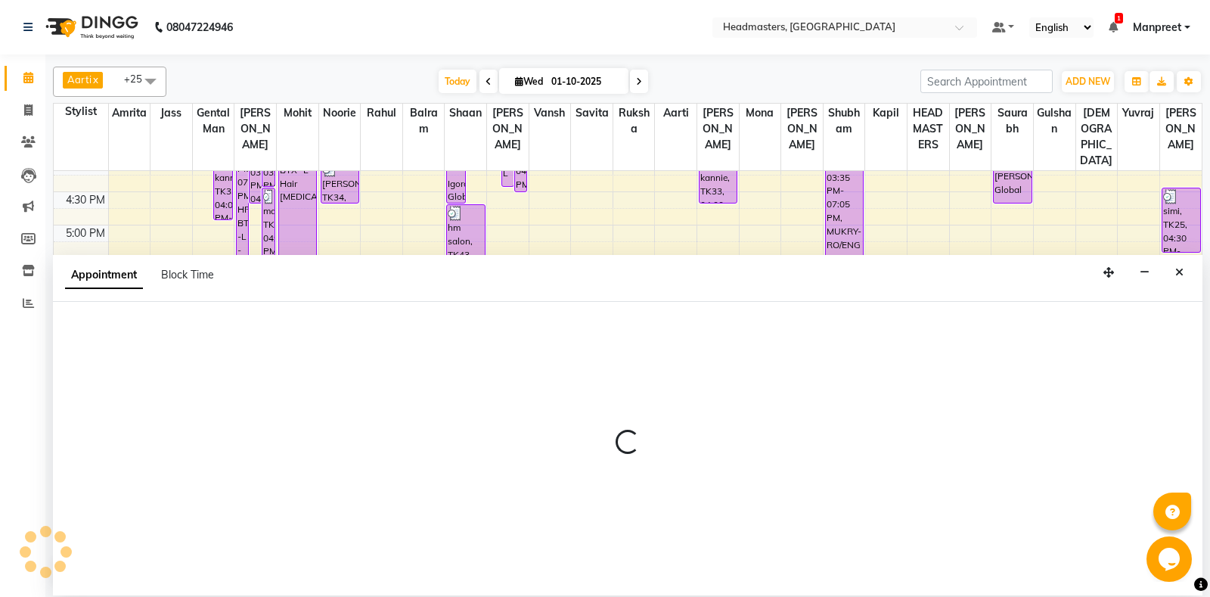
select select "60726"
select select "tentative"
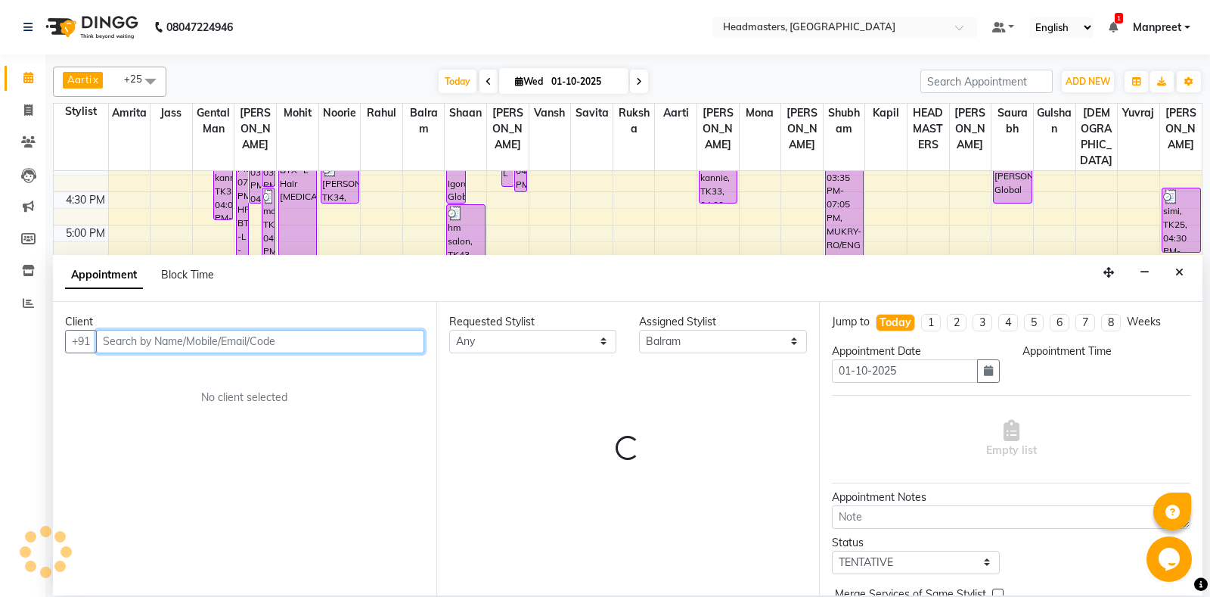
select select "1170"
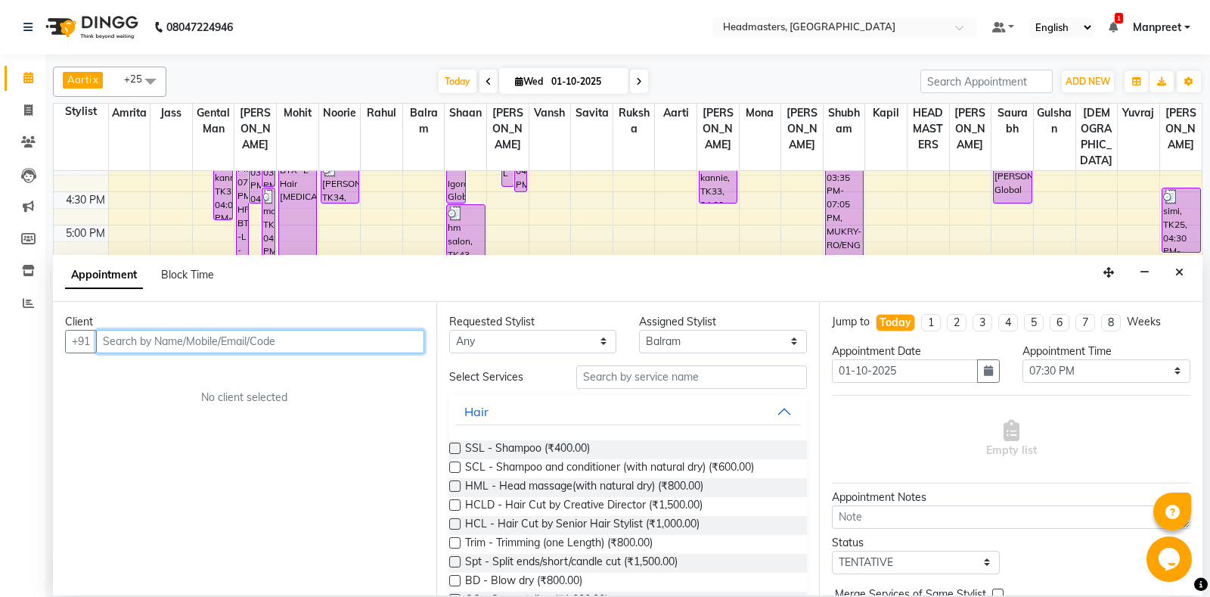
click at [349, 330] on input "text" at bounding box center [260, 341] width 328 height 23
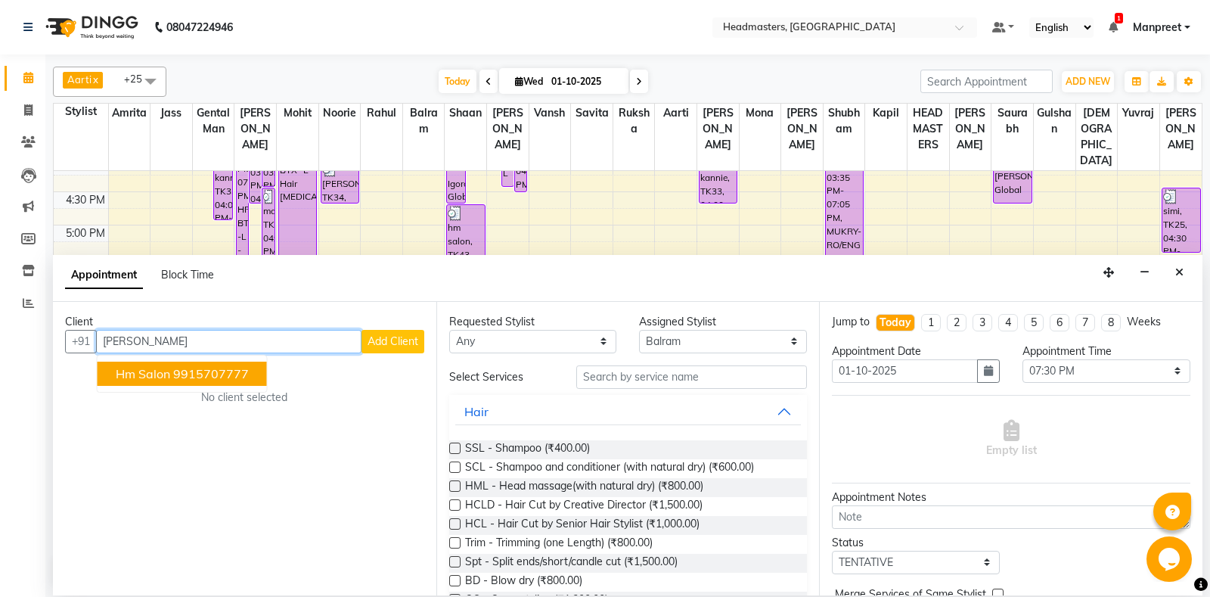
click at [219, 385] on ngb-typeahead-window "hm salon 9915707777" at bounding box center [182, 374] width 171 height 38
click at [221, 385] on ngb-typeahead-window "hm salon 9915707777" at bounding box center [182, 374] width 171 height 38
drag, startPoint x: 192, startPoint y: 371, endPoint x: 611, endPoint y: 377, distance: 418.9
click at [221, 370] on ngb-highlight "9915707777" at bounding box center [211, 373] width 76 height 15
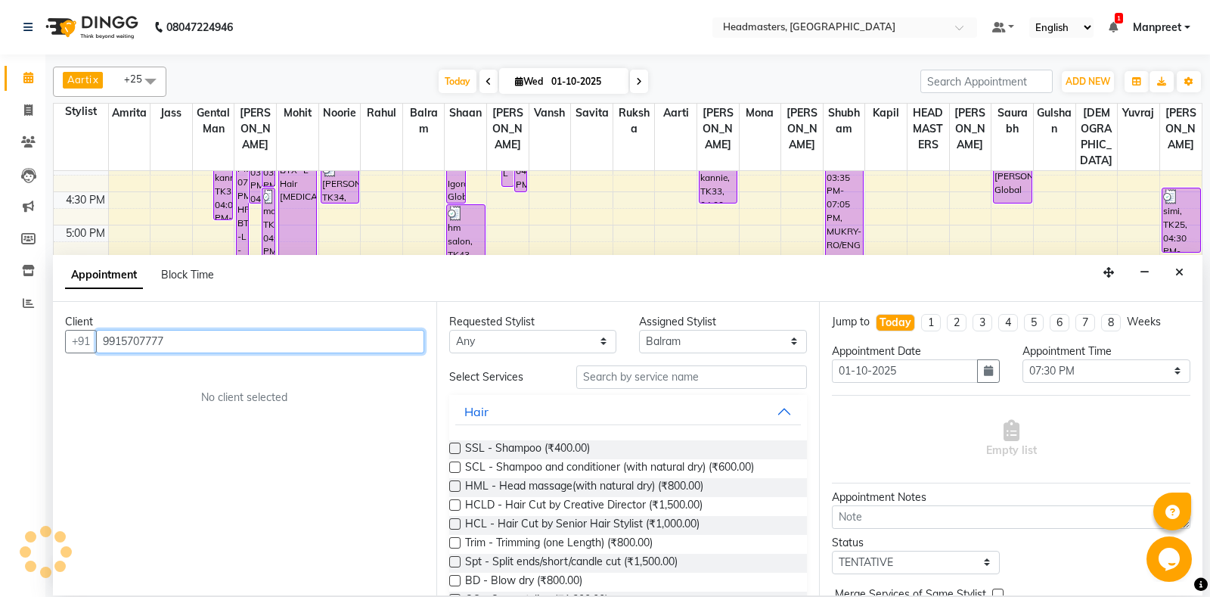
type input "9915707777"
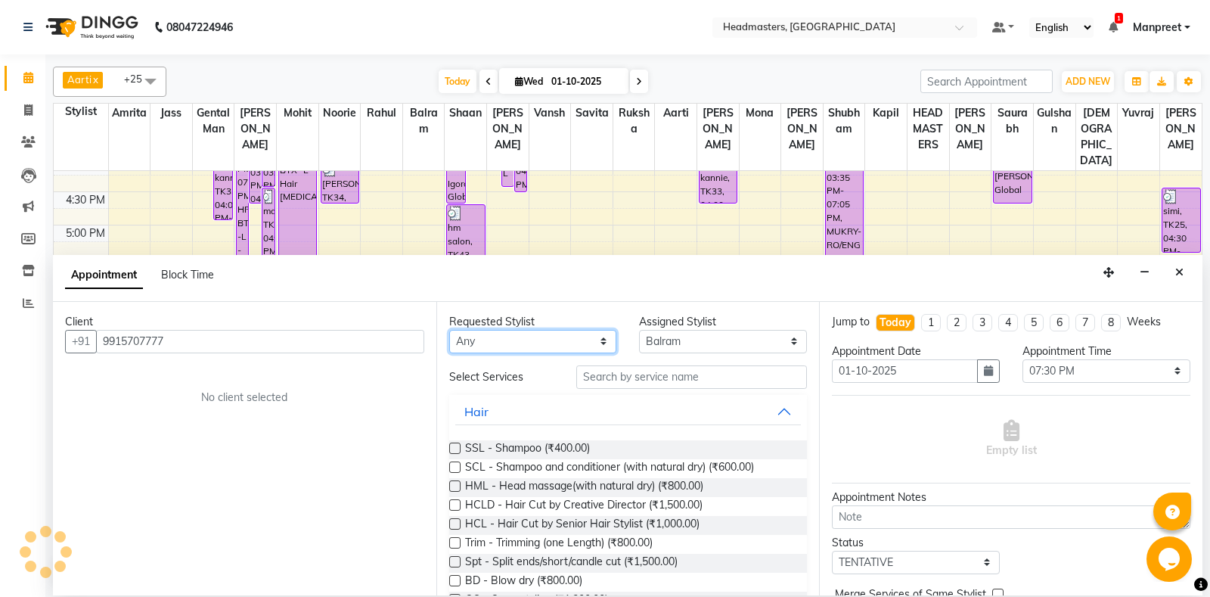
click at [449, 330] on select "An[PERSON_NAME] Amrit[PERSON_NAME]am Gental Man Gulshan HEADMASTER[PERSON_NAME]…" at bounding box center [533, 341] width 168 height 23
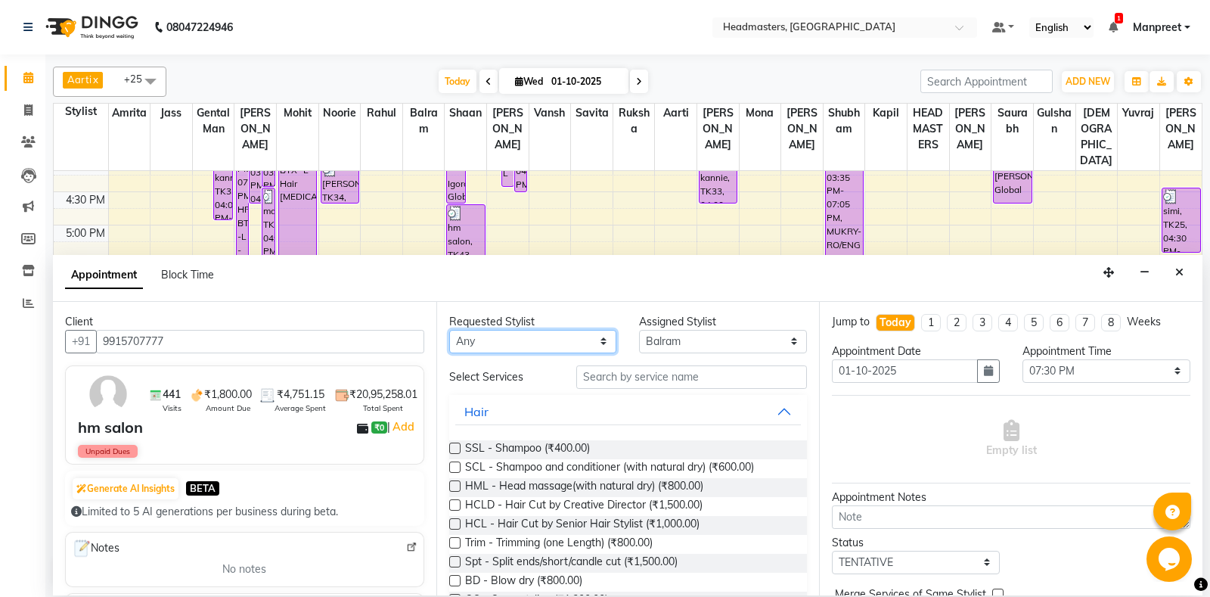
select select "60714"
click option "Jass" at bounding box center [0, 0] width 0 height 0
select select "60714"
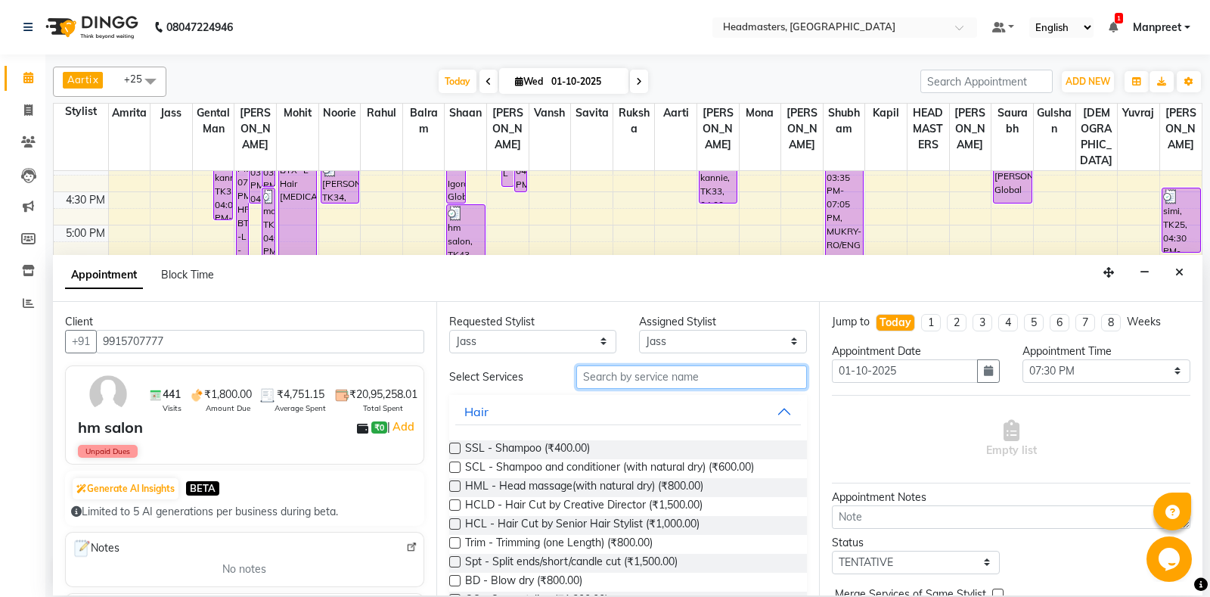
click at [656, 377] on input "text" at bounding box center [691, 376] width 231 height 23
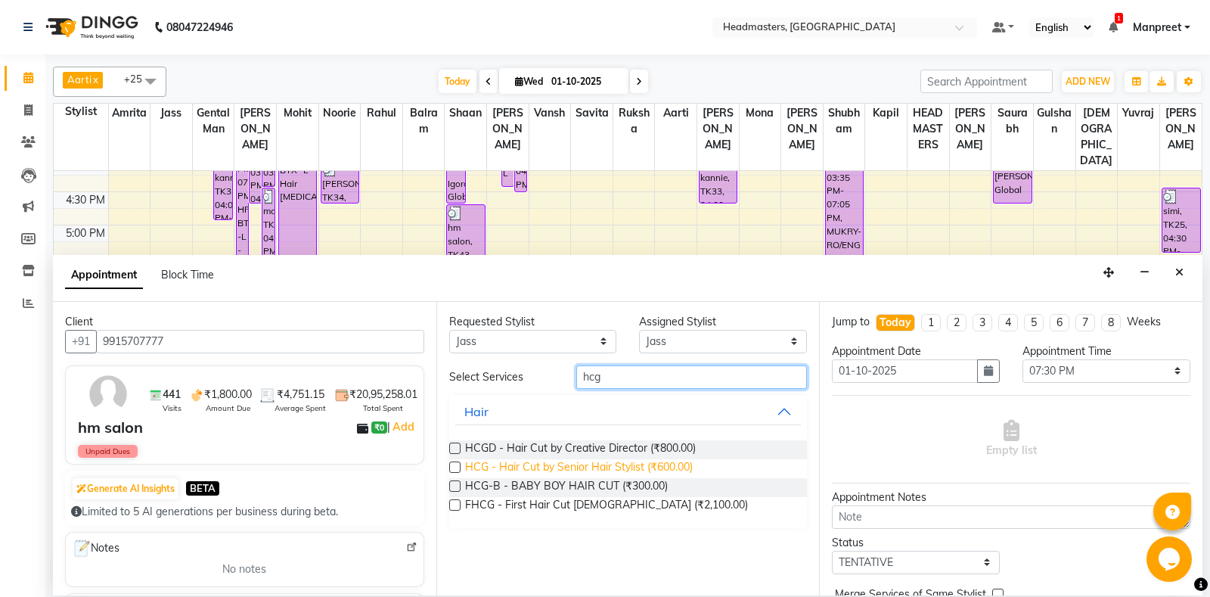
type input "hcg"
click at [682, 465] on span "HCG - Hair Cut by Senior Hair Stylist (₹600.00)" at bounding box center [579, 468] width 228 height 19
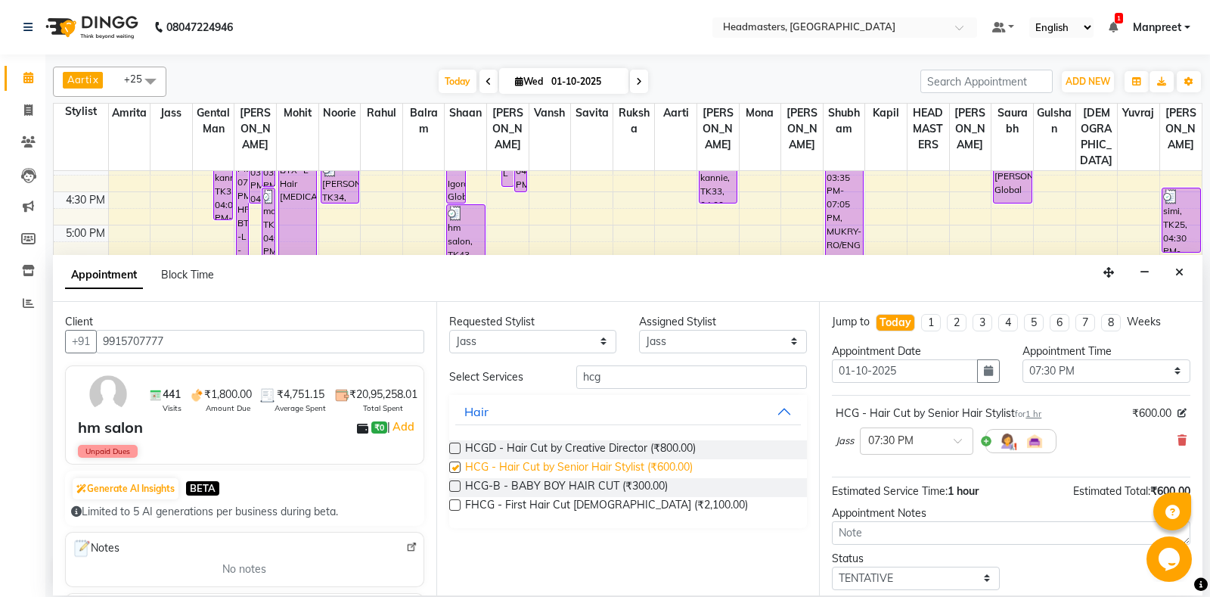
checkbox input "false"
click at [1022, 359] on select "Select 09:00 AM 09:15 AM 09:30 AM 09:45 AM 10:00 AM 10:15 AM 10:30 AM 10:45 AM …" at bounding box center [1106, 370] width 168 height 23
select select "1140"
click option "07:00 PM" at bounding box center [0, 0] width 0 height 0
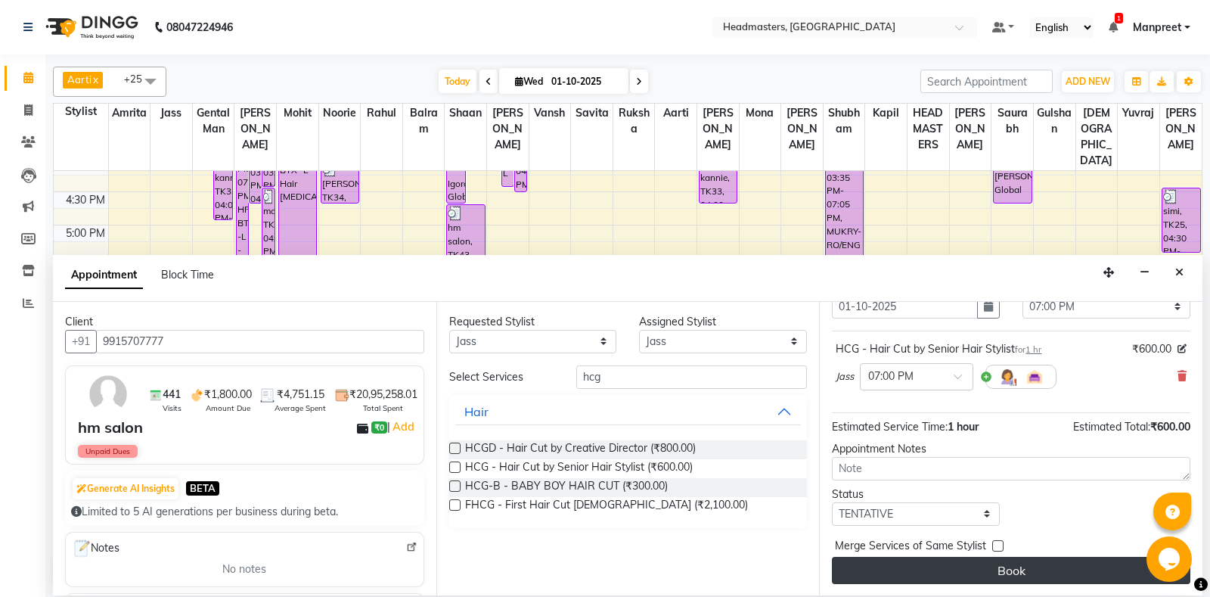
click at [952, 569] on button "Book" at bounding box center [1011, 570] width 358 height 27
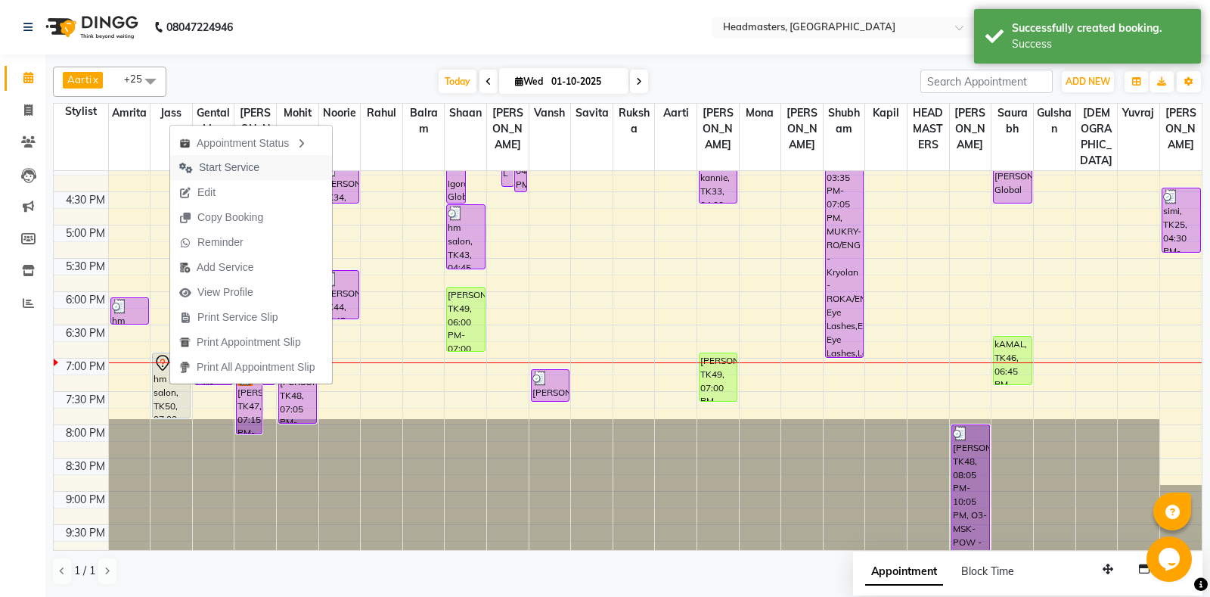
click at [244, 173] on span "Start Service" at bounding box center [229, 168] width 60 height 16
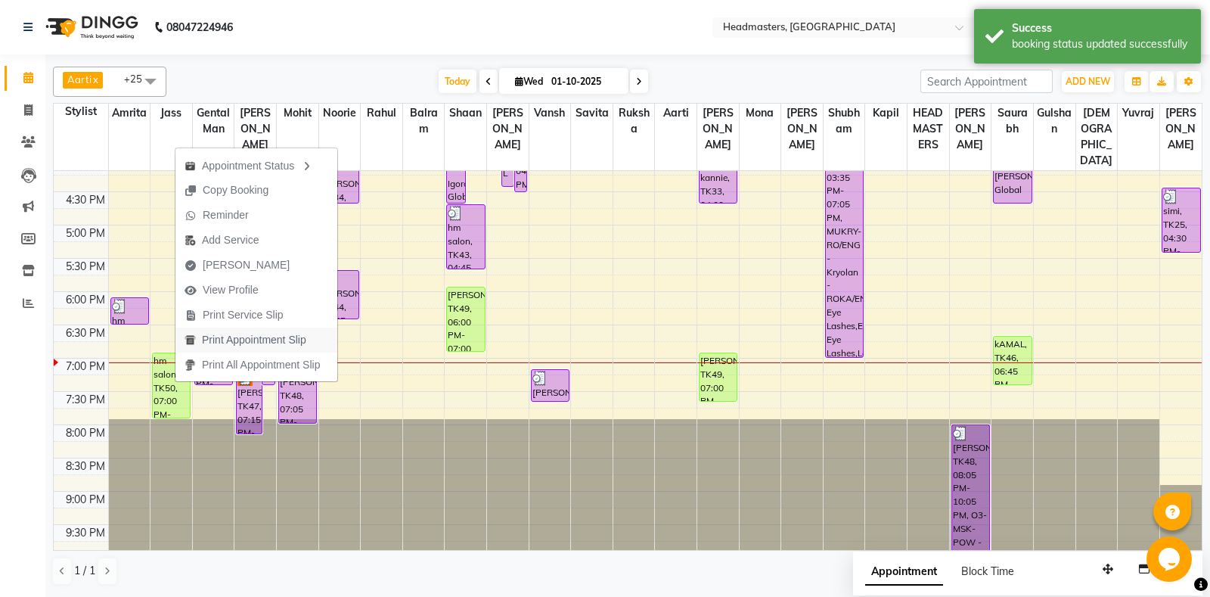
click at [288, 340] on span "Print Appointment Slip" at bounding box center [254, 340] width 104 height 16
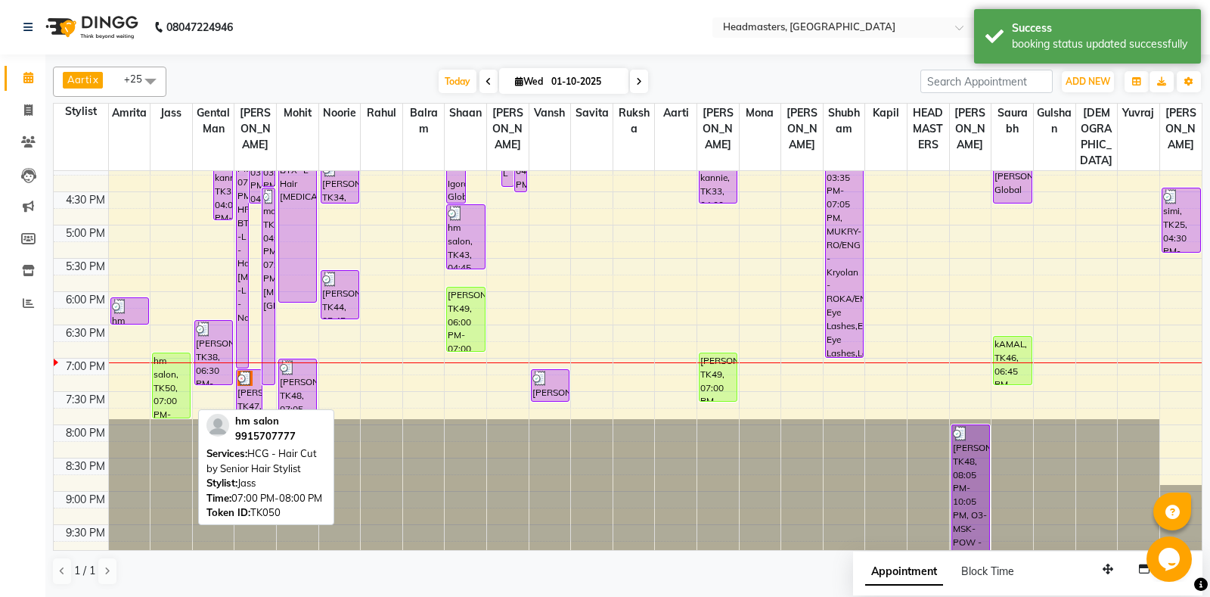
click at [191, 386] on link "hm salon, TK50, 07:00 PM-08:00 PM, HCG - Hair Cut by Senior Hair Stylist" at bounding box center [171, 385] width 39 height 66
select select "1"
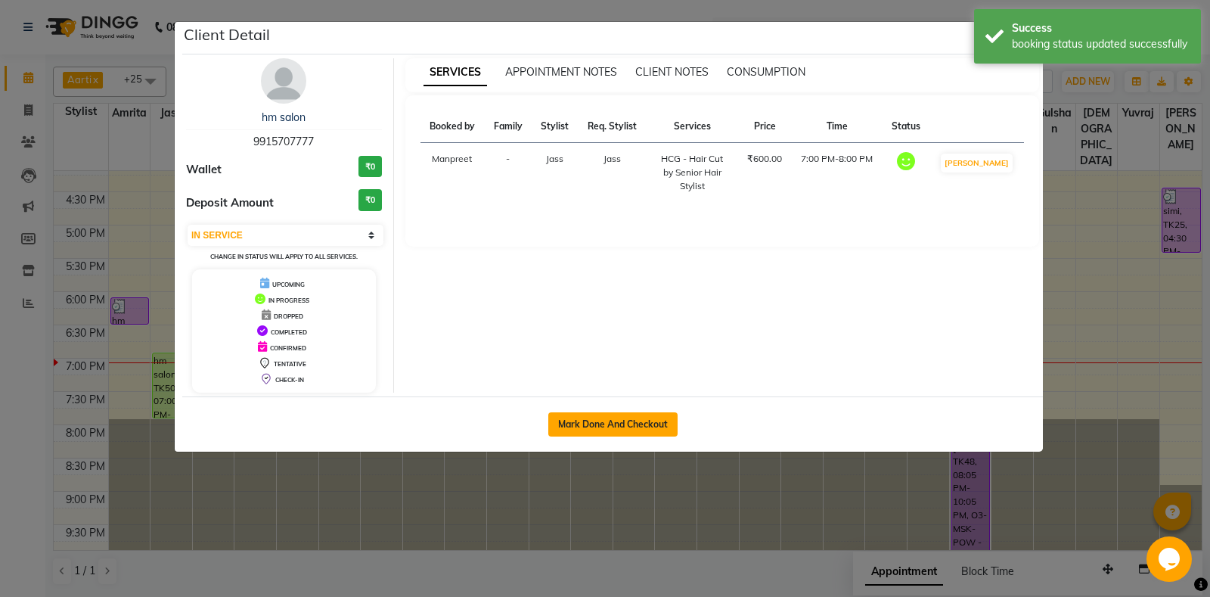
click at [641, 433] on button "Mark Done And Checkout" at bounding box center [612, 424] width 129 height 24
select select "service"
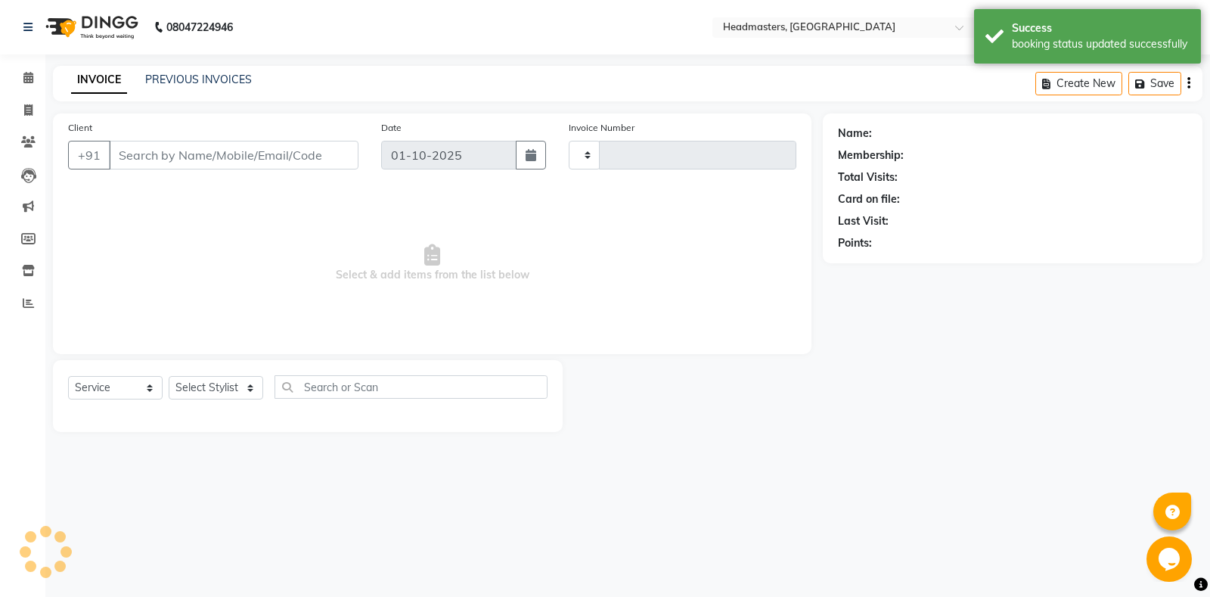
type input "6938"
select select "7130"
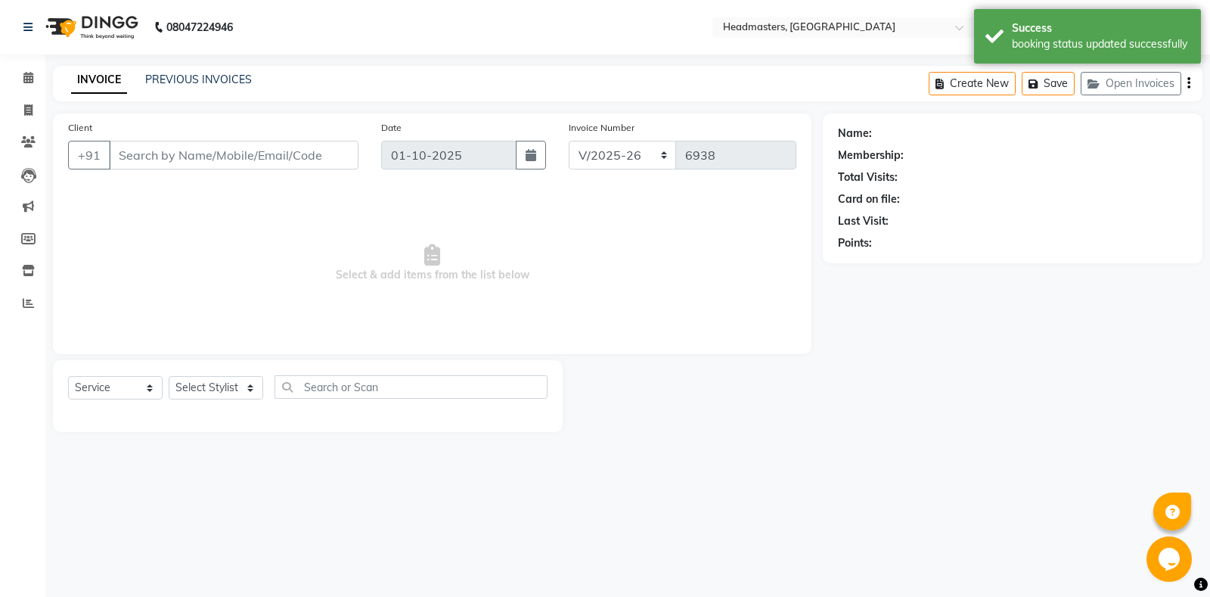
type input "9915707777"
select select "60714"
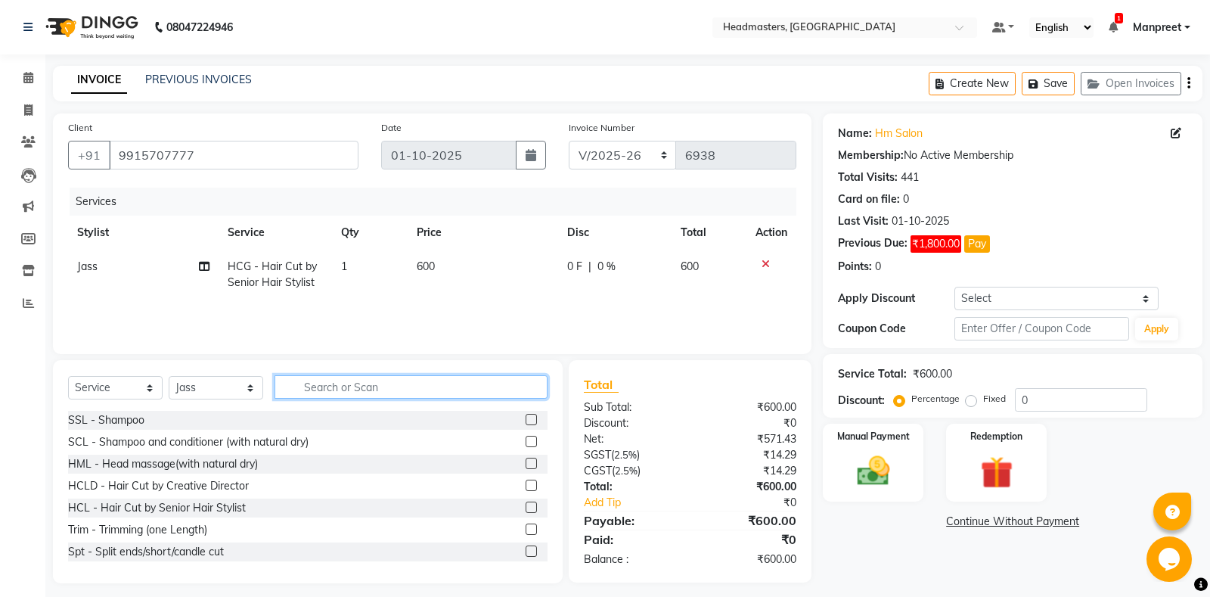
click at [387, 394] on input "text" at bounding box center [410, 386] width 273 height 23
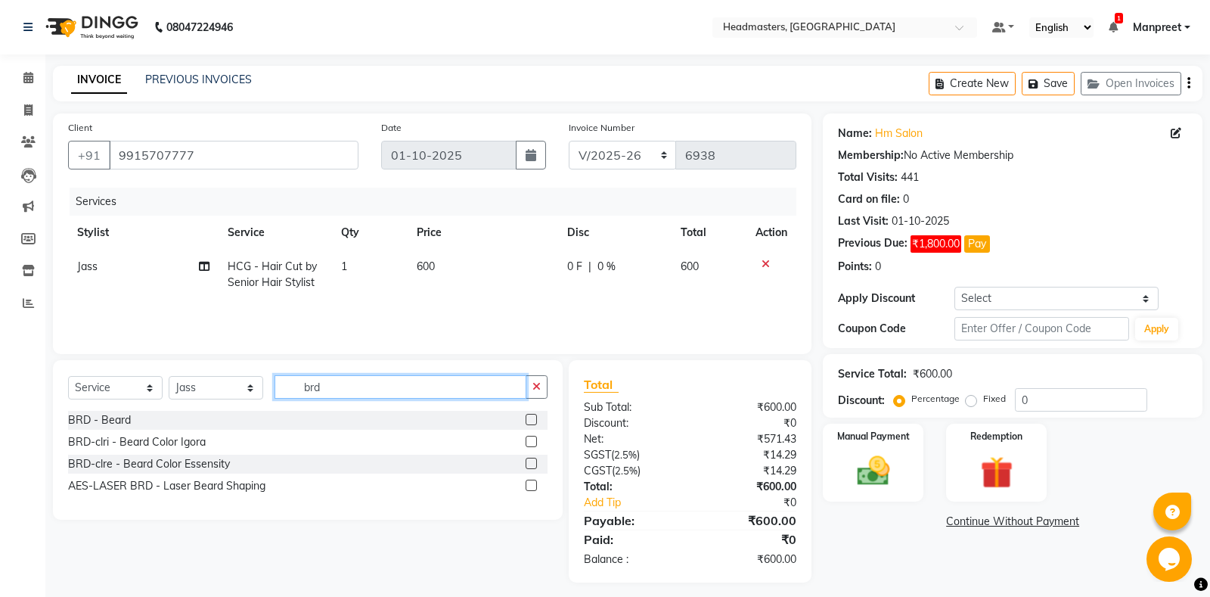
type input "brd"
click at [528, 419] on label at bounding box center [531, 419] width 11 height 11
click at [528, 419] on input "checkbox" at bounding box center [531, 420] width 10 height 10
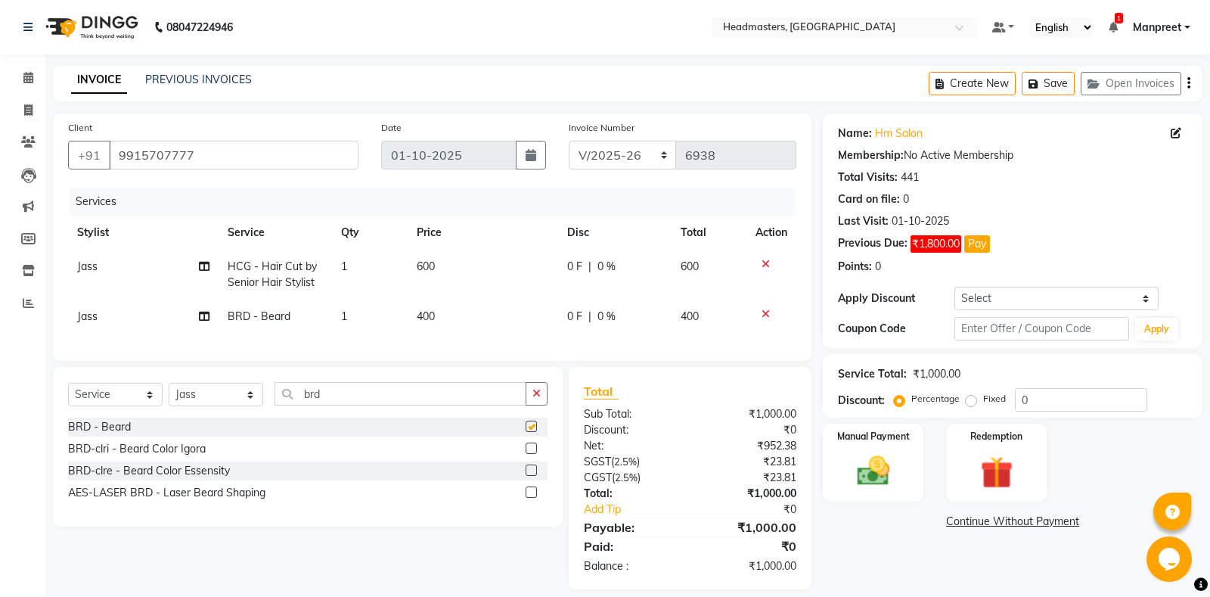
checkbox input "false"
click at [584, 287] on td "0 F | 0 %" at bounding box center [614, 275] width 113 height 50
select select "60714"
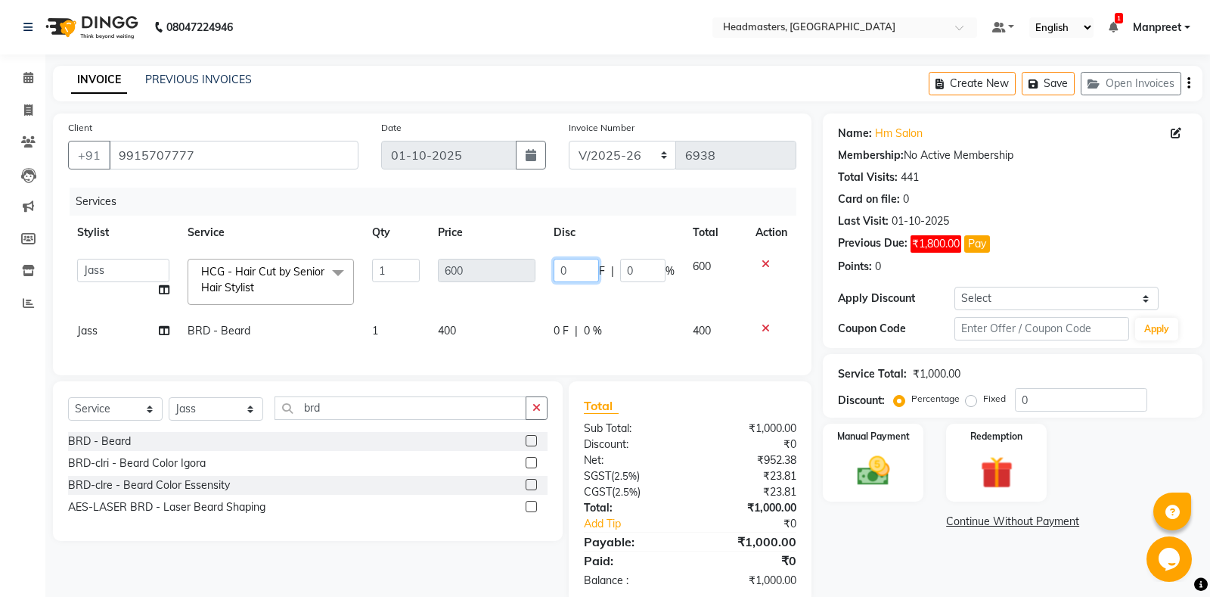
click at [560, 265] on input "0" at bounding box center [575, 270] width 45 height 23
type input "100"
click at [518, 302] on tbody "[PERSON_NAME]li Amrita Amrita - Front Desk [PERSON_NAME]am Gental Man Gulshan H…" at bounding box center [432, 299] width 728 height 98
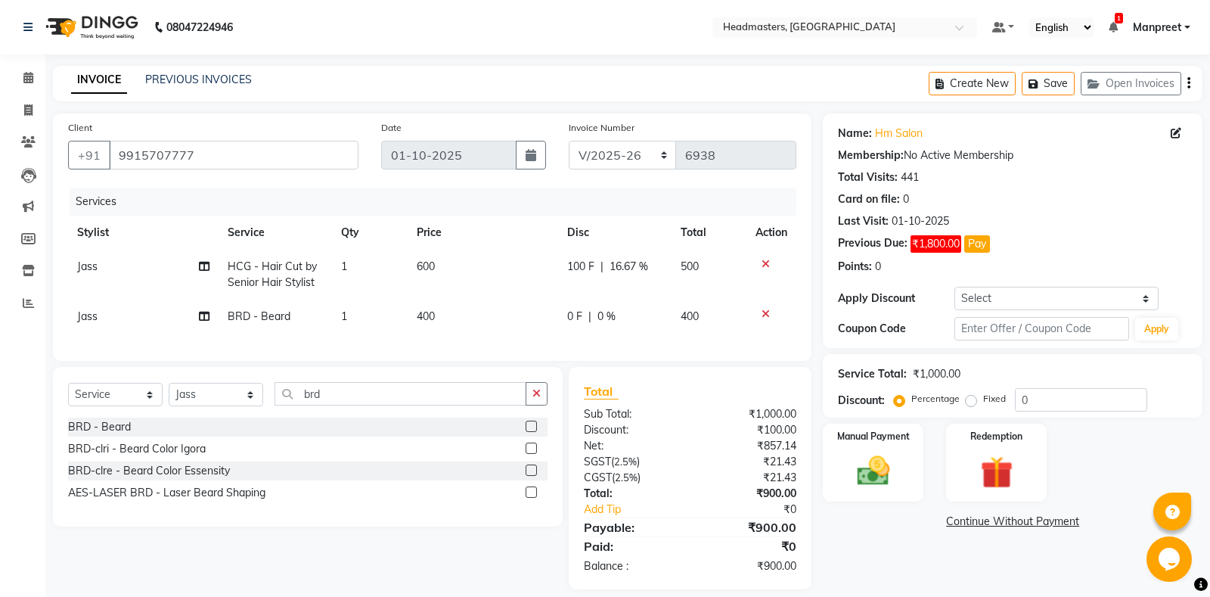
click at [581, 321] on span "0 F" at bounding box center [574, 316] width 15 height 16
select select "60714"
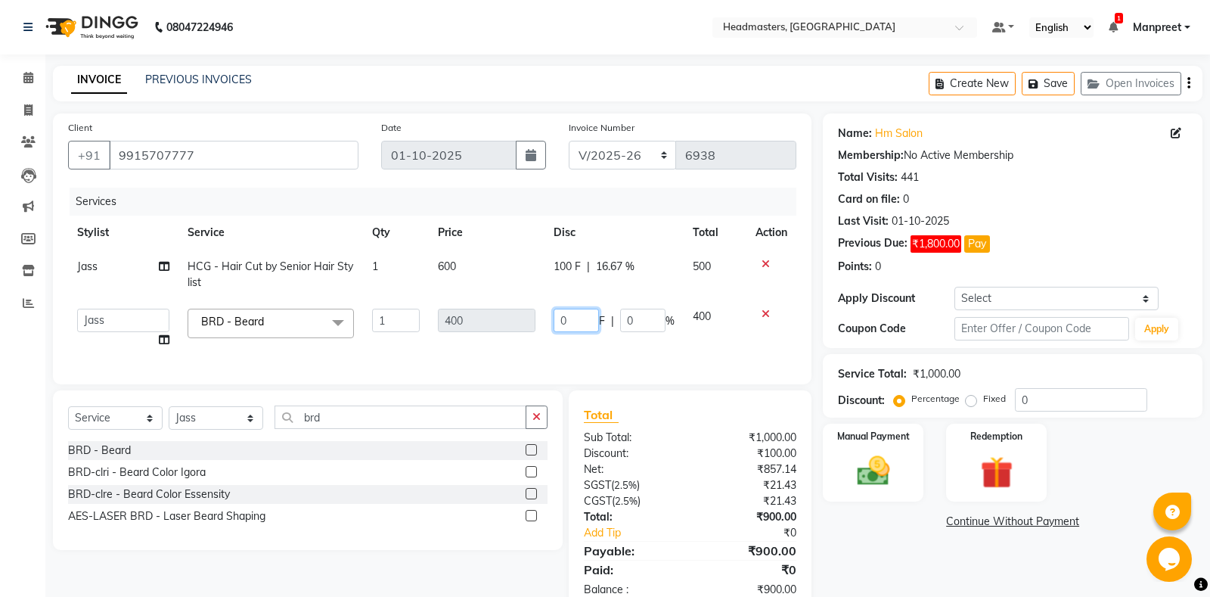
click at [554, 311] on input "0" at bounding box center [575, 319] width 45 height 23
type input "100"
click at [588, 351] on div "Services Stylist Service Qty Price Disc Total Action Jass HCG - Hair Cut by Sen…" at bounding box center [432, 278] width 728 height 181
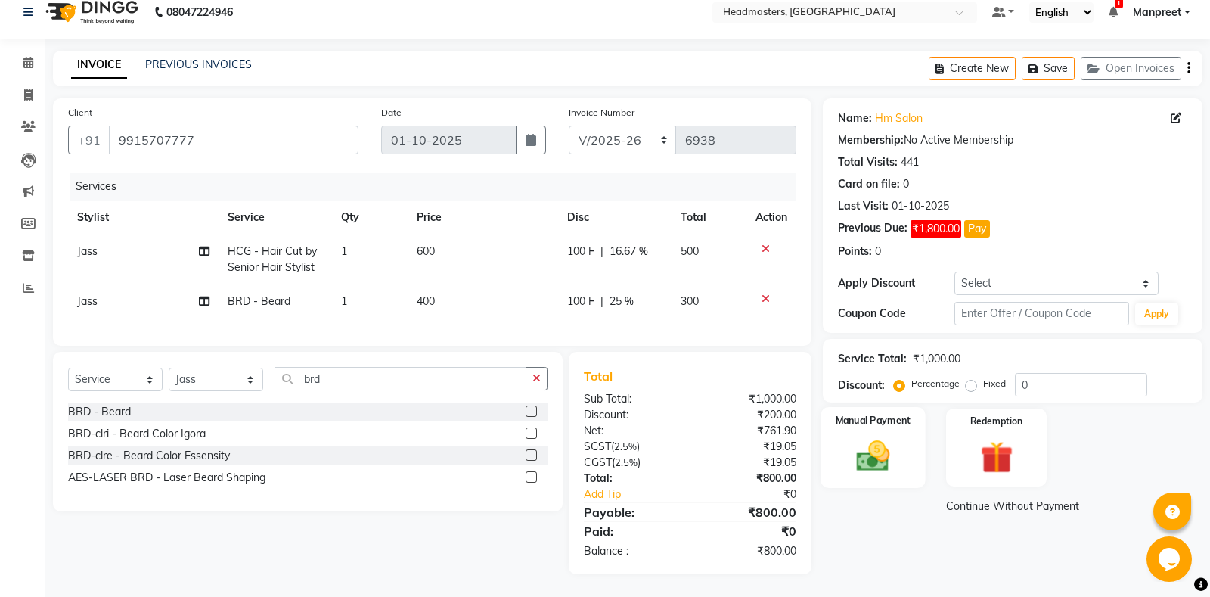
click at [872, 451] on img at bounding box center [873, 455] width 54 height 39
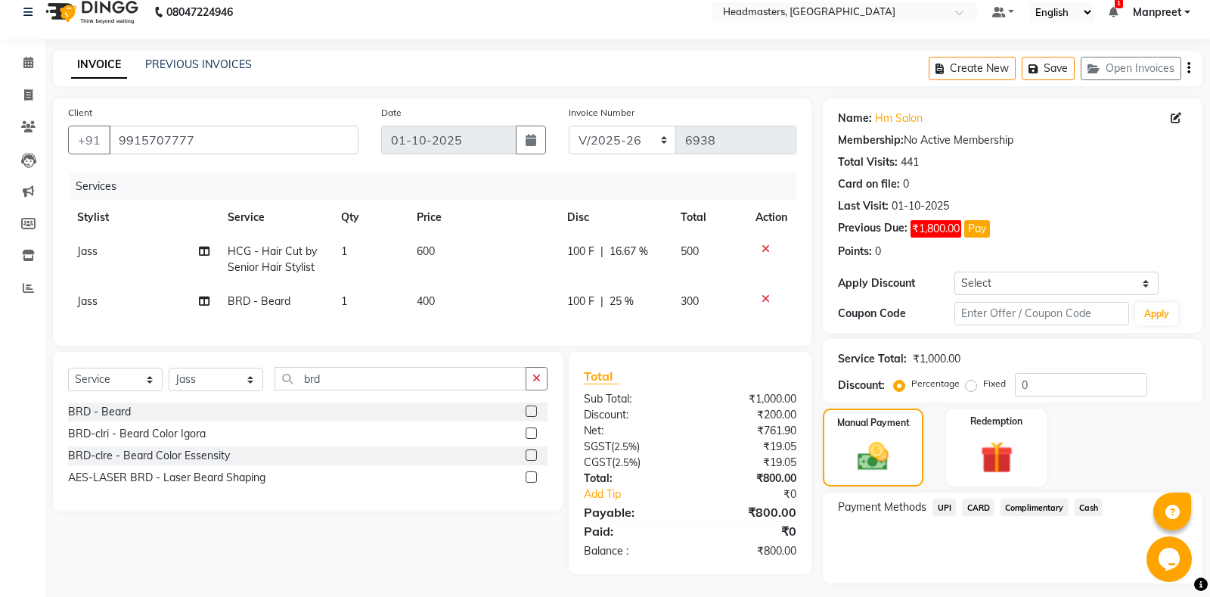
scroll to position [54, 0]
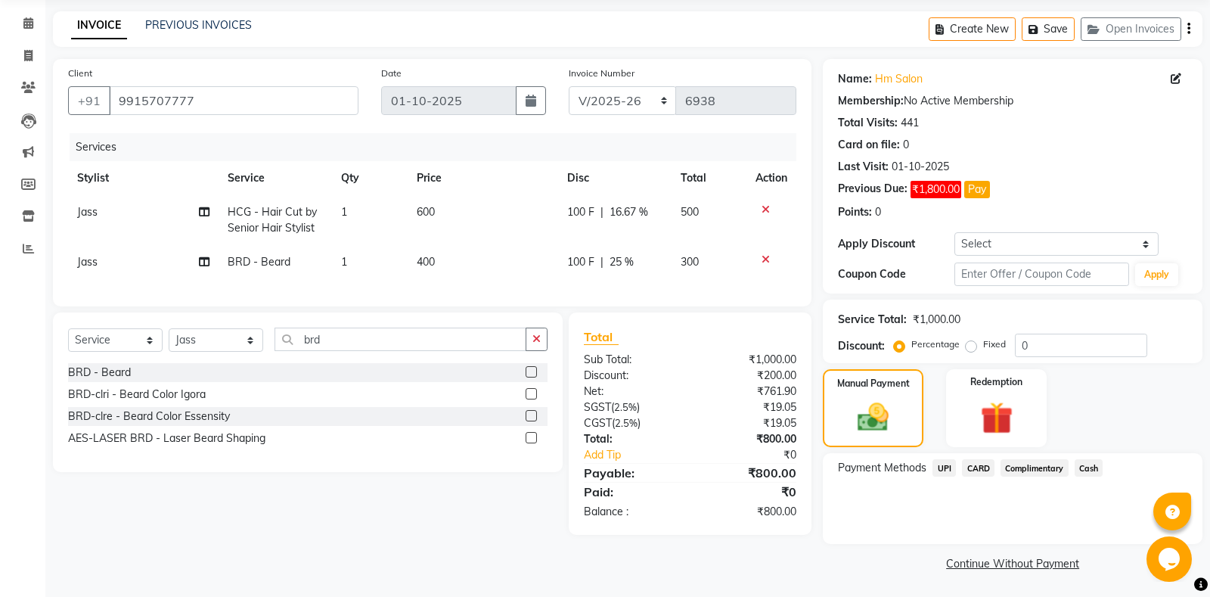
click at [1091, 468] on span "Cash" at bounding box center [1088, 467] width 29 height 17
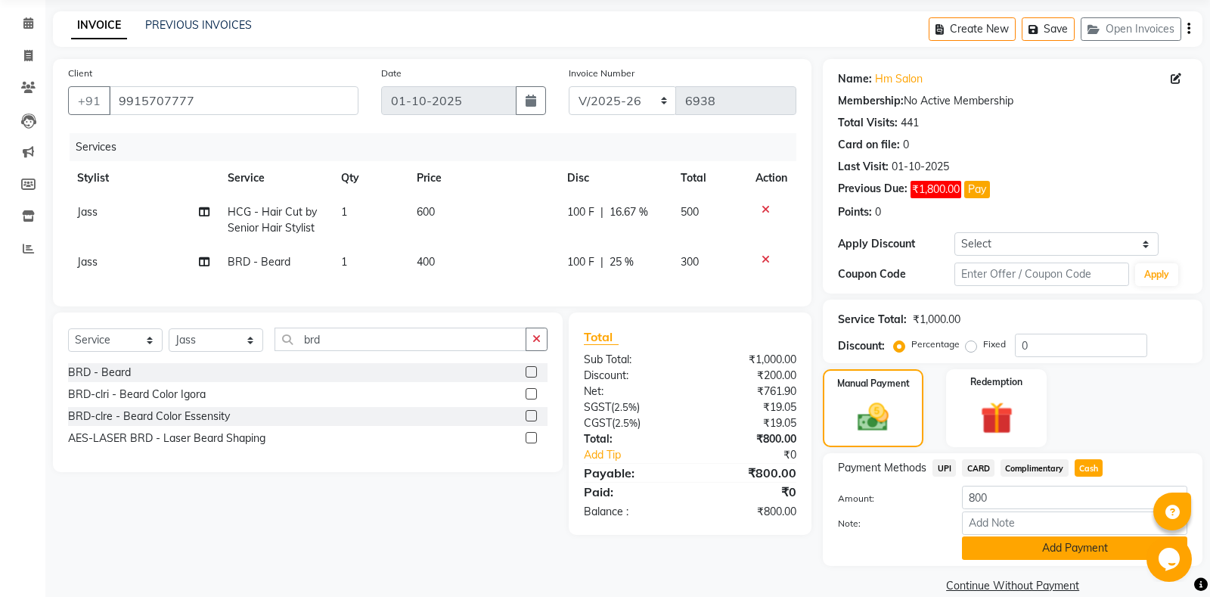
click at [1105, 558] on button "Add Payment" at bounding box center [1074, 547] width 225 height 23
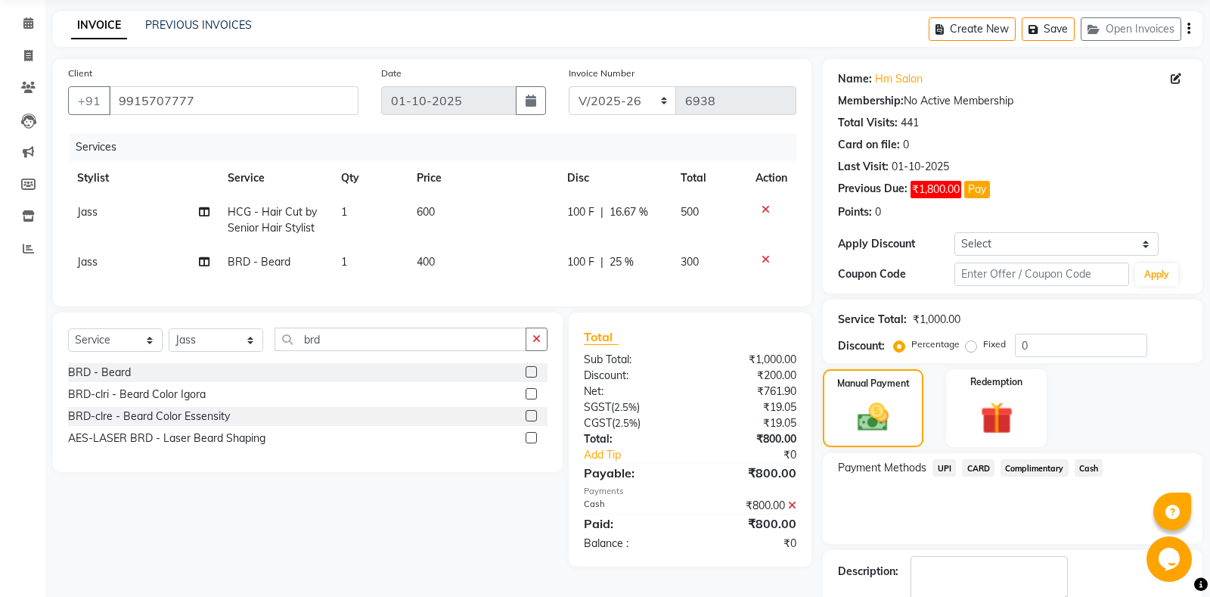
scroll to position [117, 0]
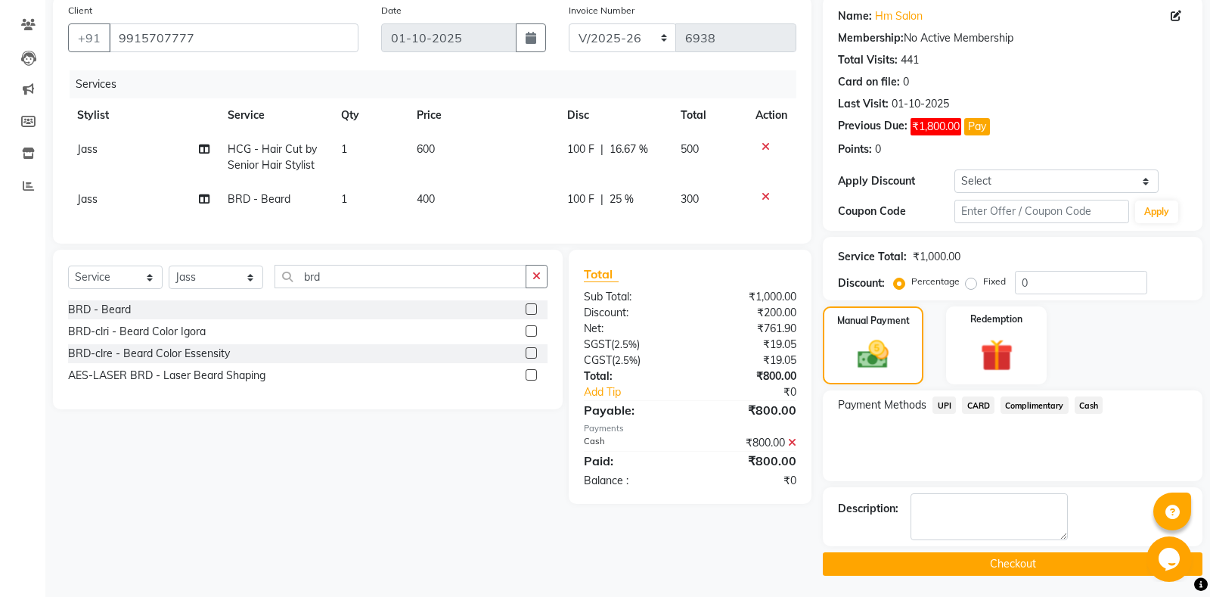
click at [1051, 567] on button "Checkout" at bounding box center [1013, 563] width 380 height 23
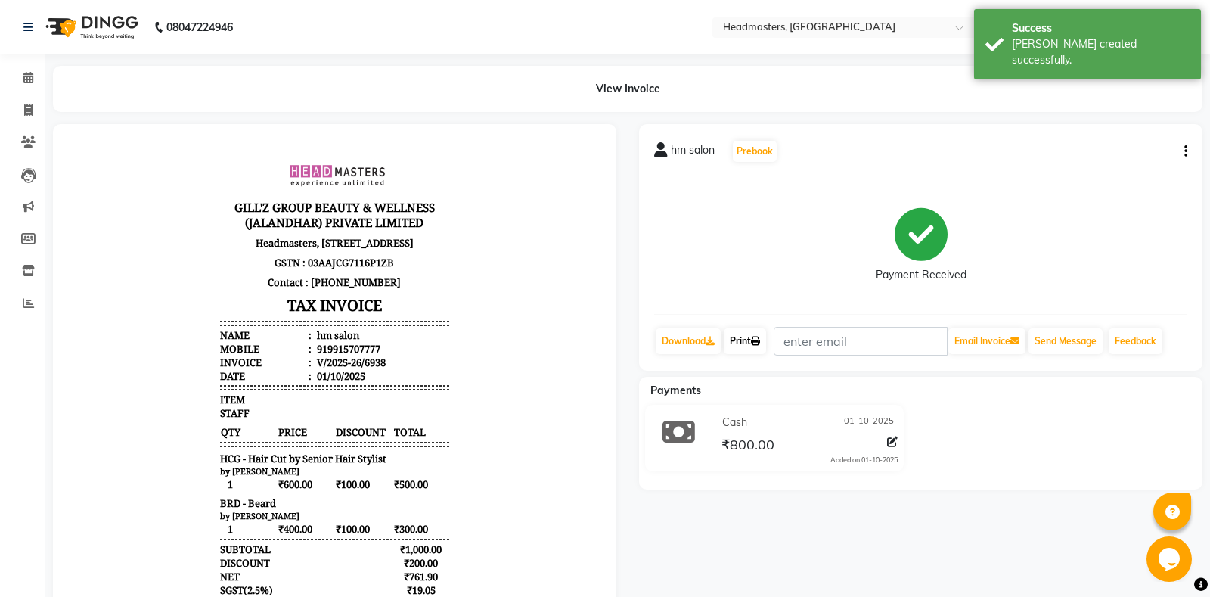
click at [752, 344] on link "Print" at bounding box center [745, 341] width 42 height 26
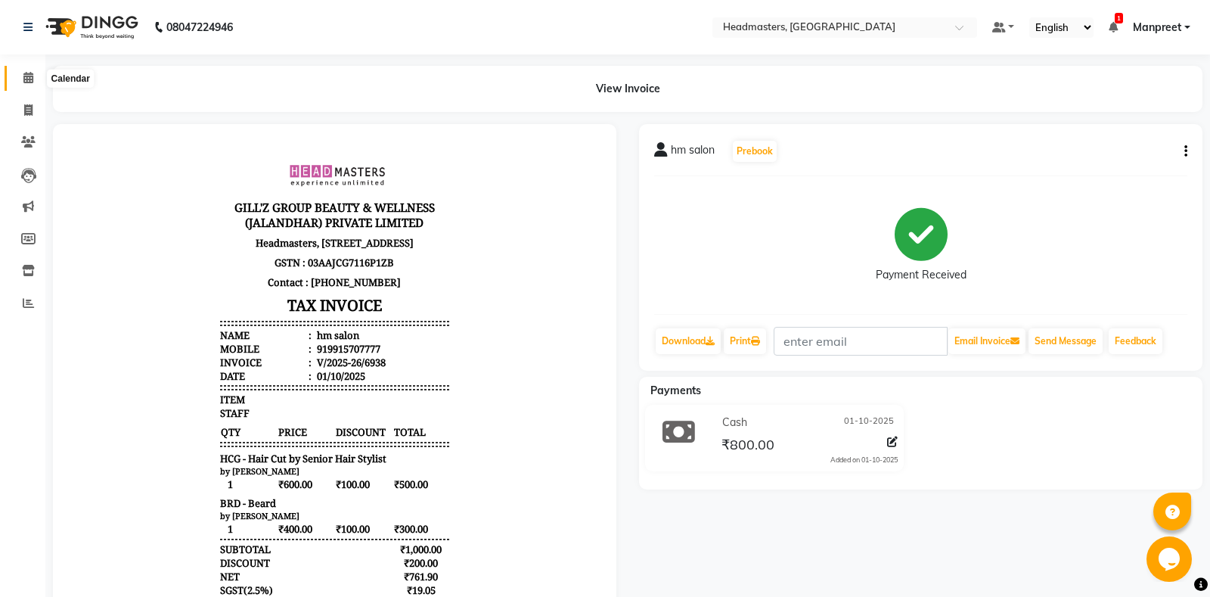
click at [28, 80] on icon at bounding box center [28, 77] width 10 height 11
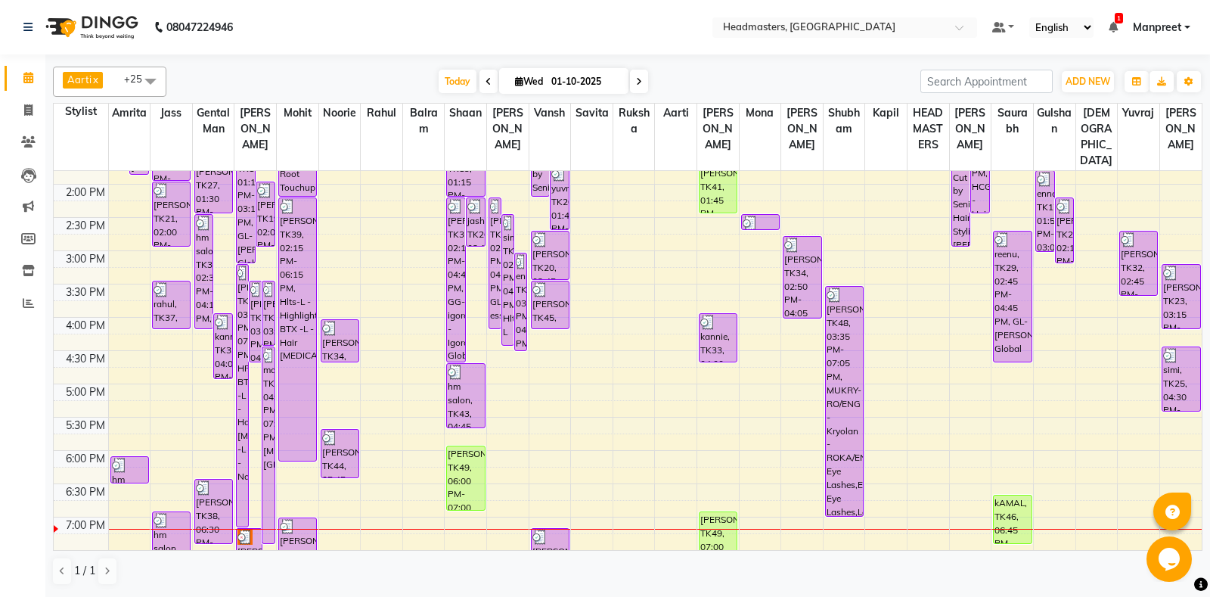
scroll to position [544, 0]
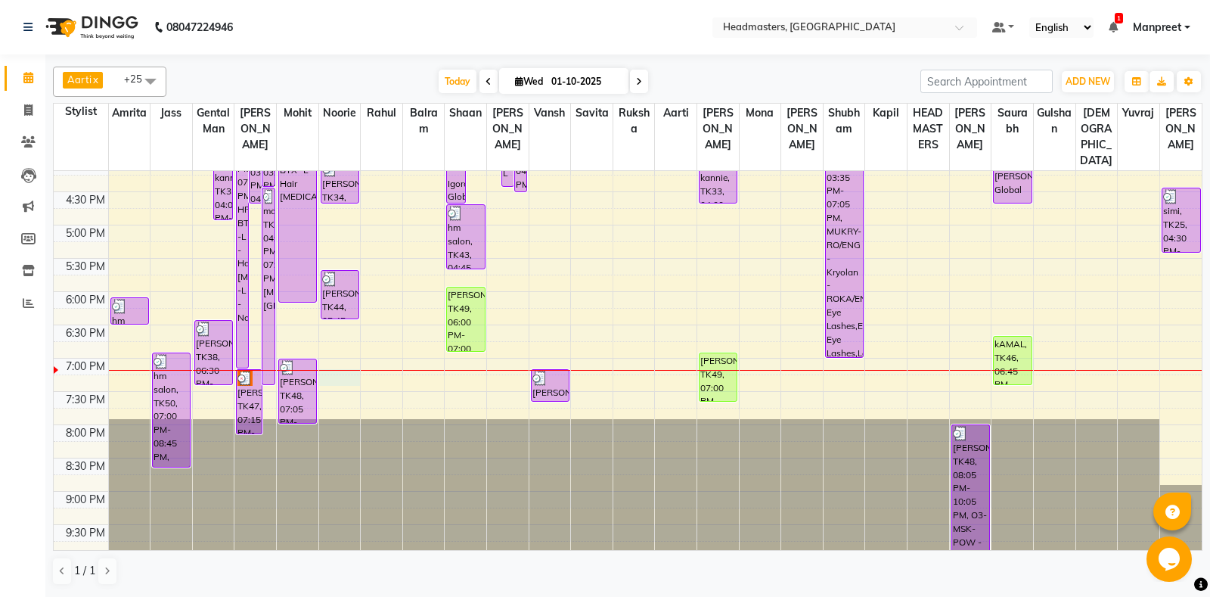
click at [334, 380] on div "8:00 AM 8:30 AM 9:00 AM 9:30 AM 10:00 AM 10:30 AM 11:00 AM 11:30 AM 12:00 PM 12…" at bounding box center [628, 91] width 1148 height 931
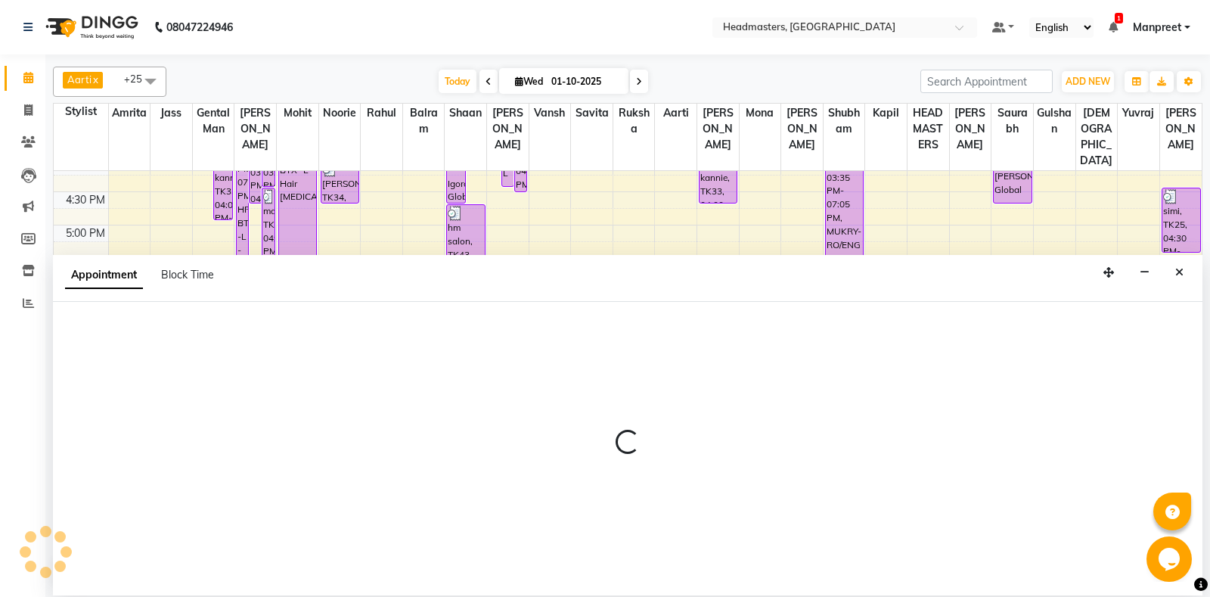
select select "60724"
select select "1155"
select select "tentative"
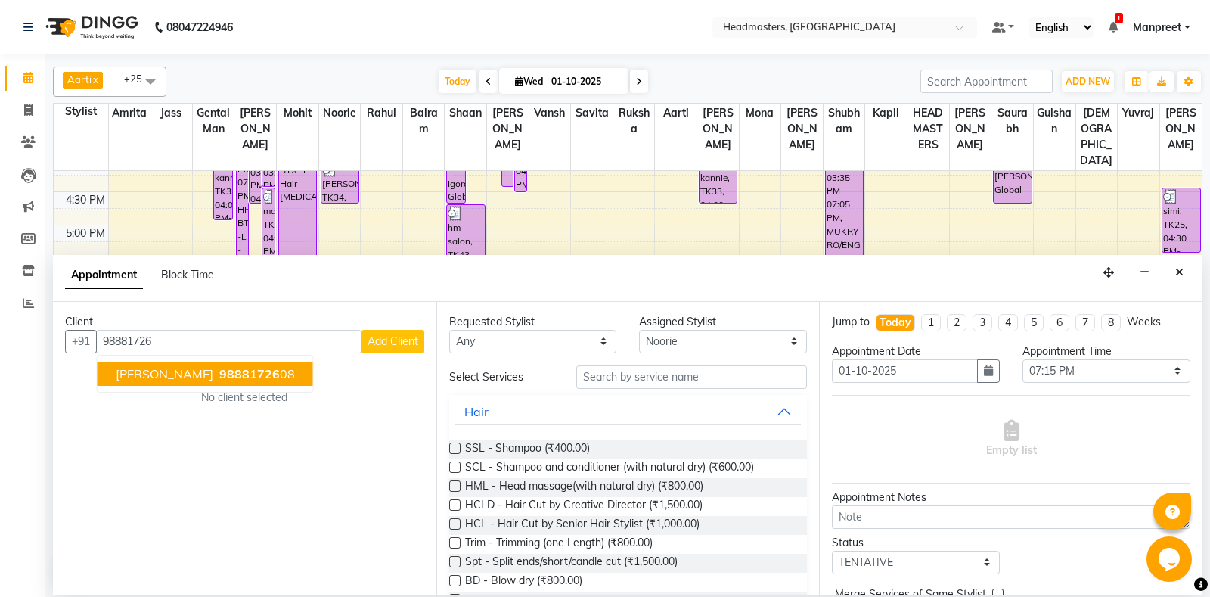
click at [219, 369] on span "98881726" at bounding box center [249, 373] width 60 height 15
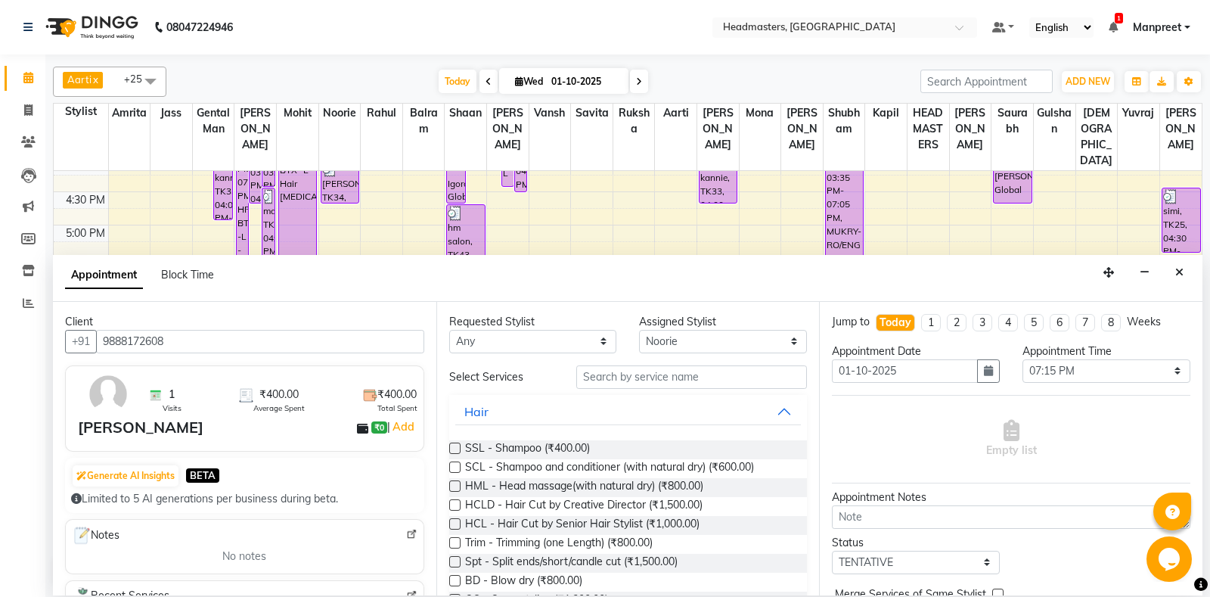
type input "9888172608"
click at [449, 330] on select "An[PERSON_NAME] Amrit[PERSON_NAME]am Gental Man Gulshan HEADMASTER[PERSON_NAME]…" at bounding box center [533, 341] width 168 height 23
select select "60717"
click option "Gental Man" at bounding box center [0, 0] width 0 height 0
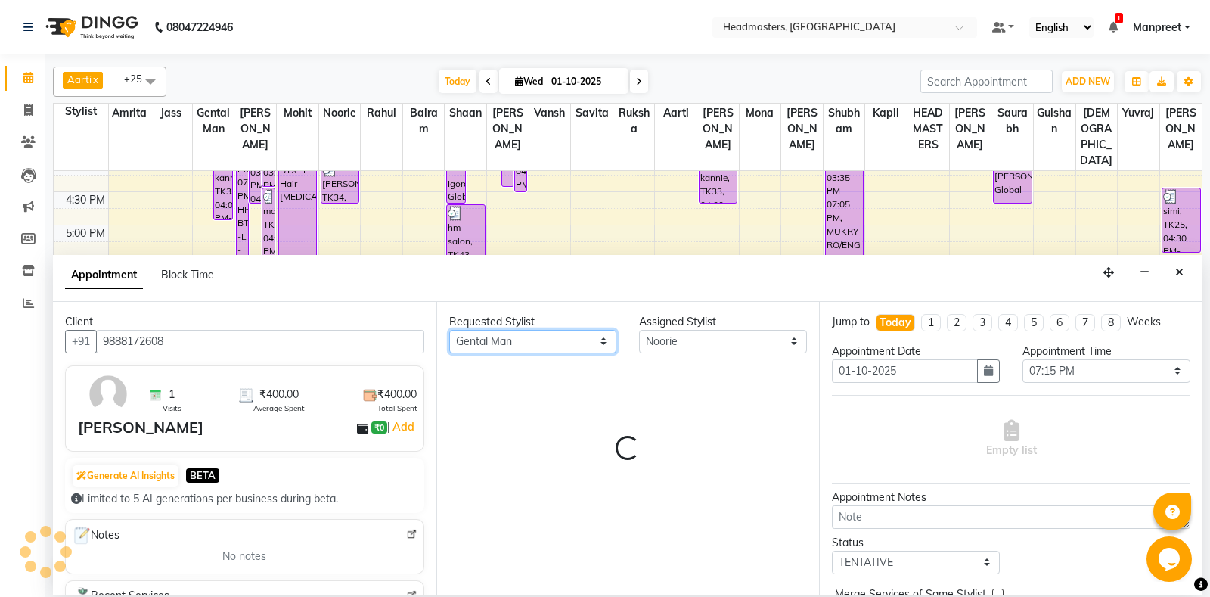
select select "60717"
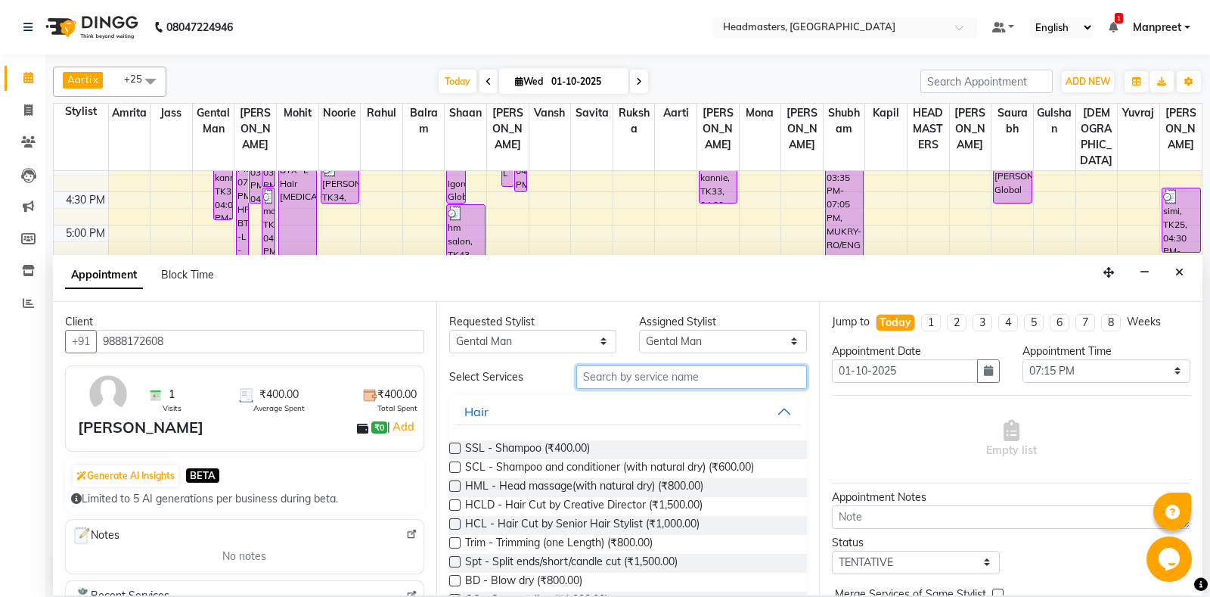
click at [695, 376] on input "text" at bounding box center [691, 376] width 231 height 23
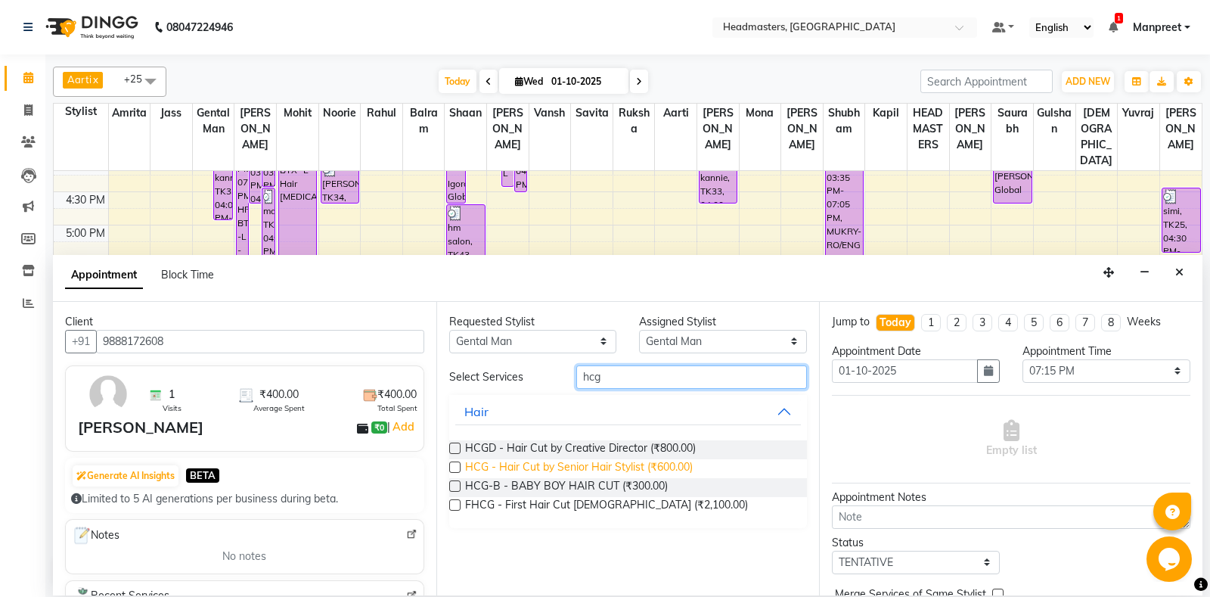
type input "hcg"
click at [682, 464] on span "HCG - Hair Cut by Senior Hair Stylist (₹600.00)" at bounding box center [579, 468] width 228 height 19
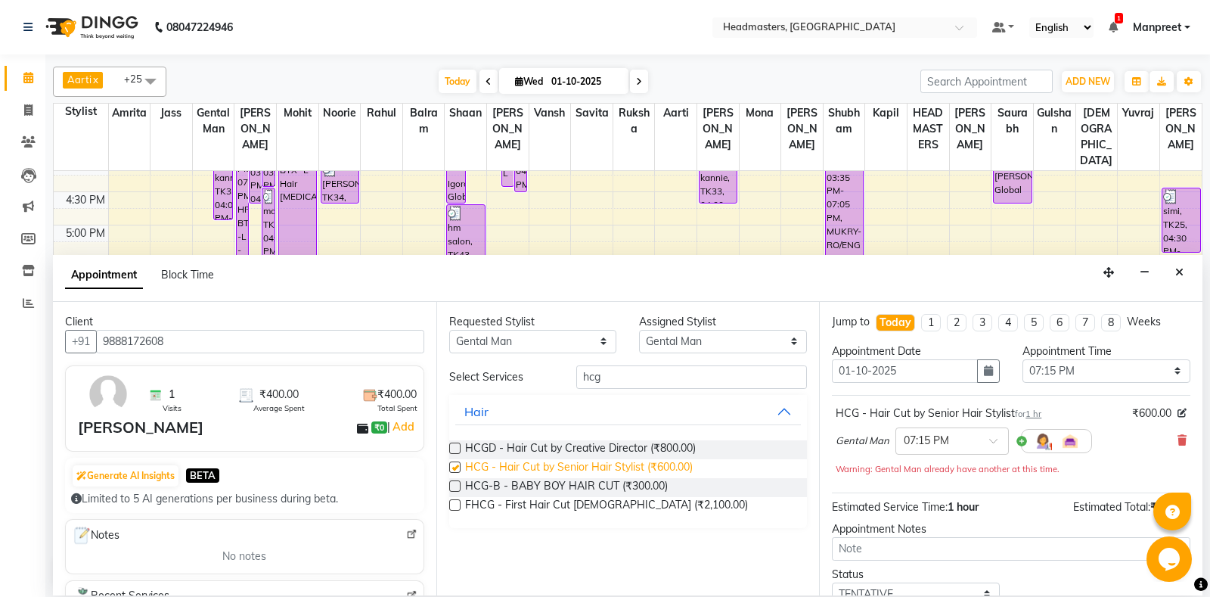
checkbox input "false"
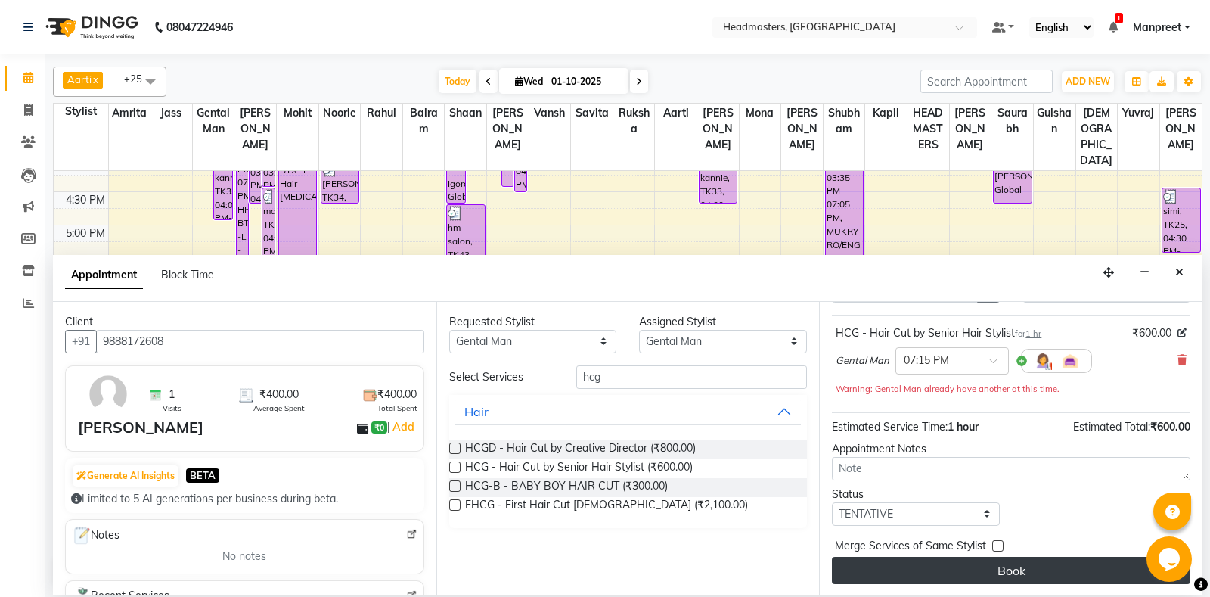
click at [971, 558] on button "Book" at bounding box center [1011, 570] width 358 height 27
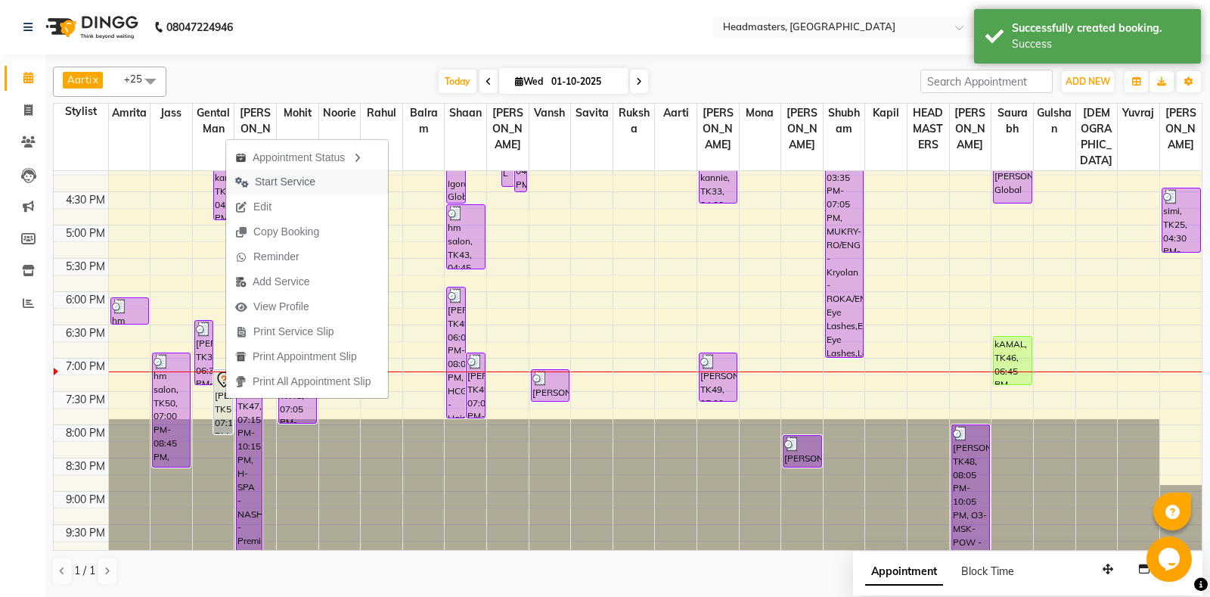
click at [312, 172] on span "Start Service" at bounding box center [275, 181] width 98 height 25
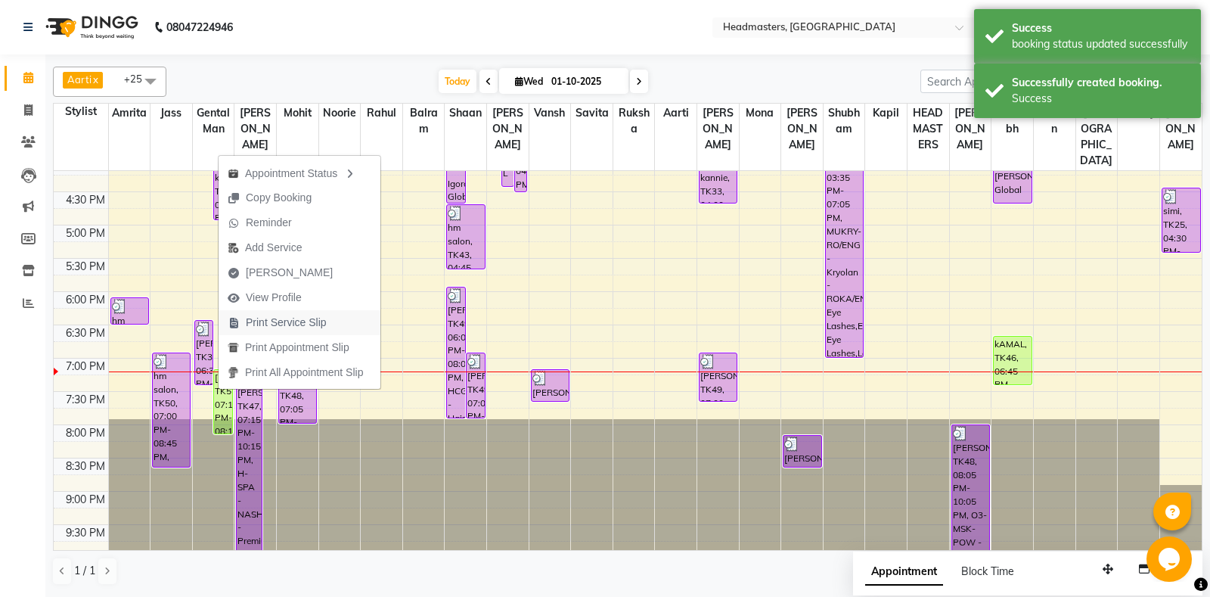
click at [346, 318] on button "Print Service Slip" at bounding box center [300, 322] width 162 height 25
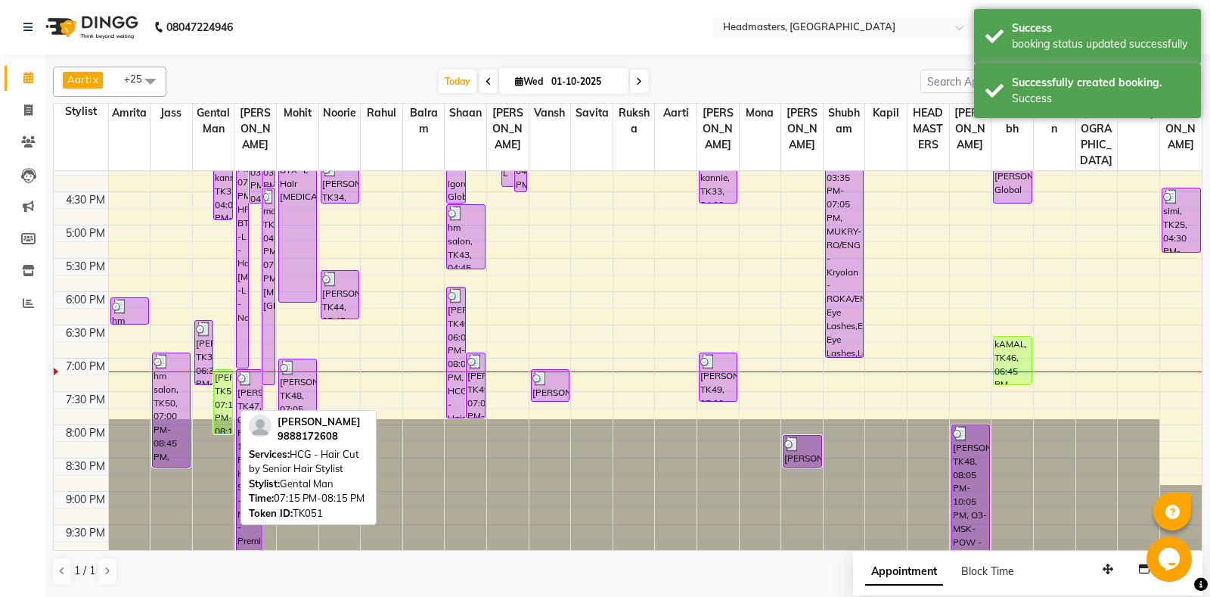
click at [222, 392] on div "[PERSON_NAME]av, TK51, 07:15 PM-08:15 PM, HCG - Hair Cut by Senior Hair Stylist" at bounding box center [223, 402] width 18 height 64
select select "1"
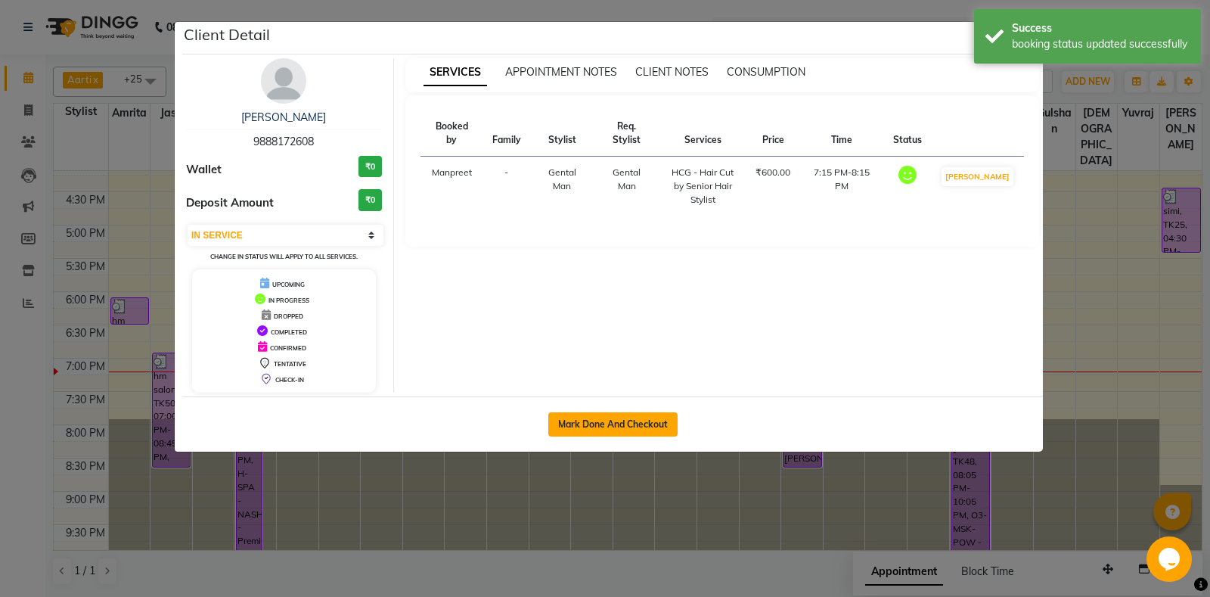
click at [566, 426] on button "Mark Done And Checkout" at bounding box center [612, 424] width 129 height 24
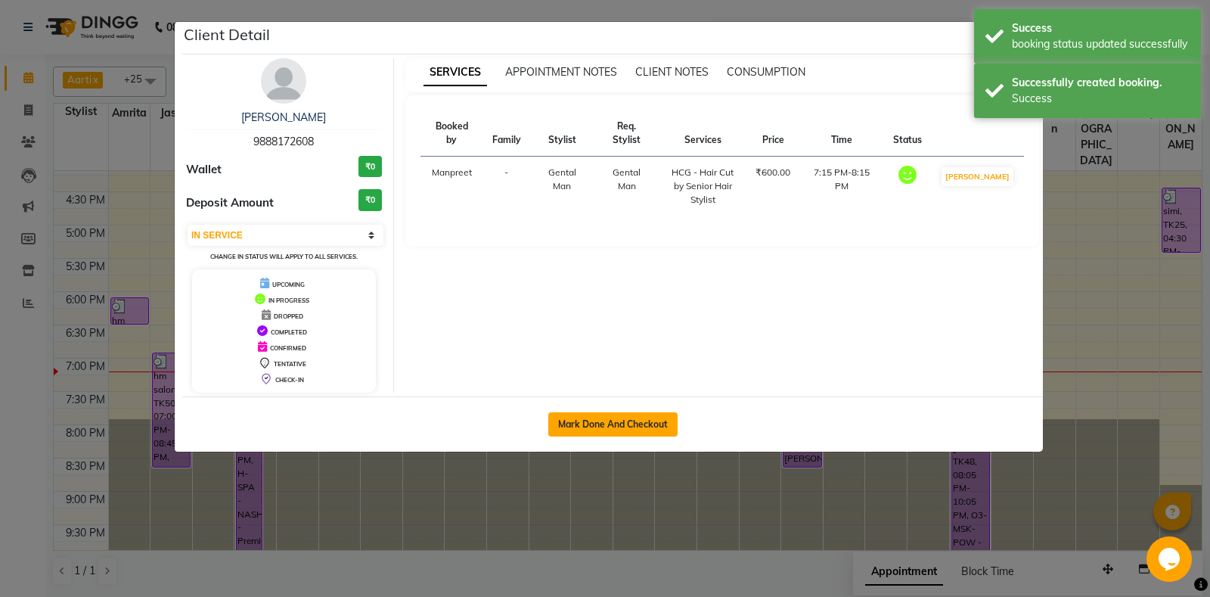
select select "service"
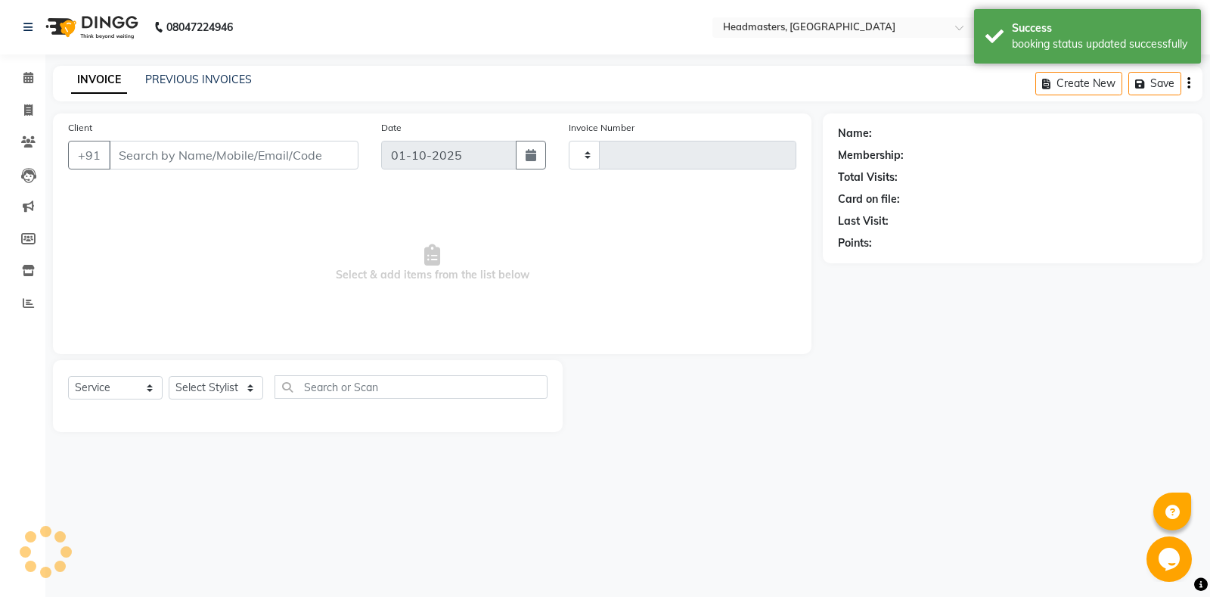
type input "6941"
select select "7130"
type input "9888172608"
select select "60717"
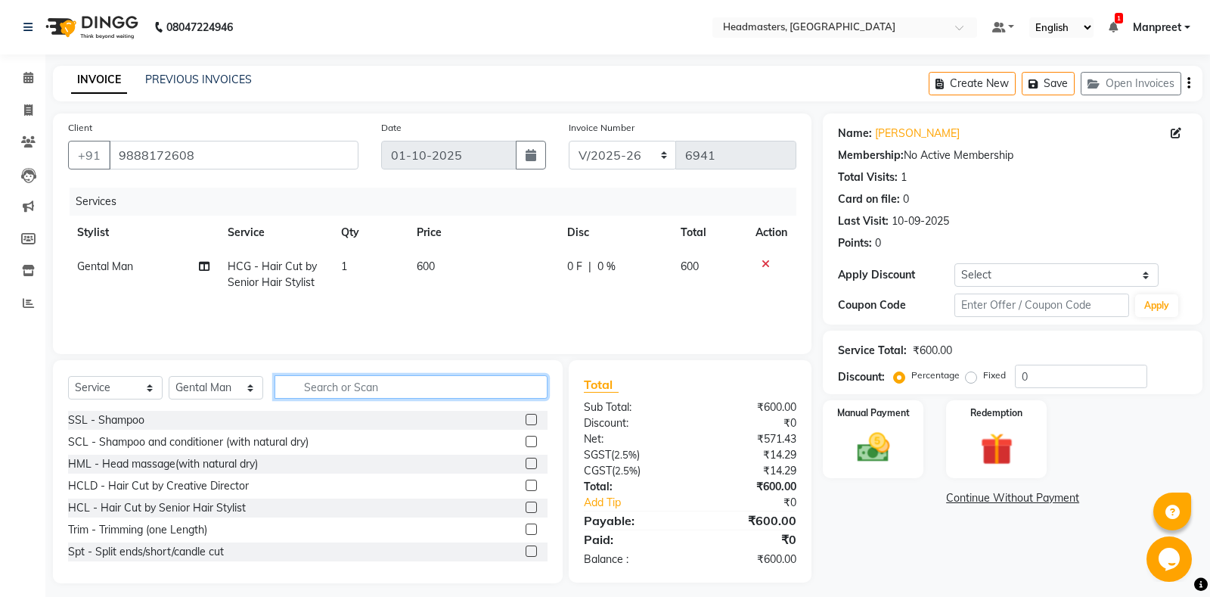
click at [443, 384] on input "text" at bounding box center [410, 386] width 273 height 23
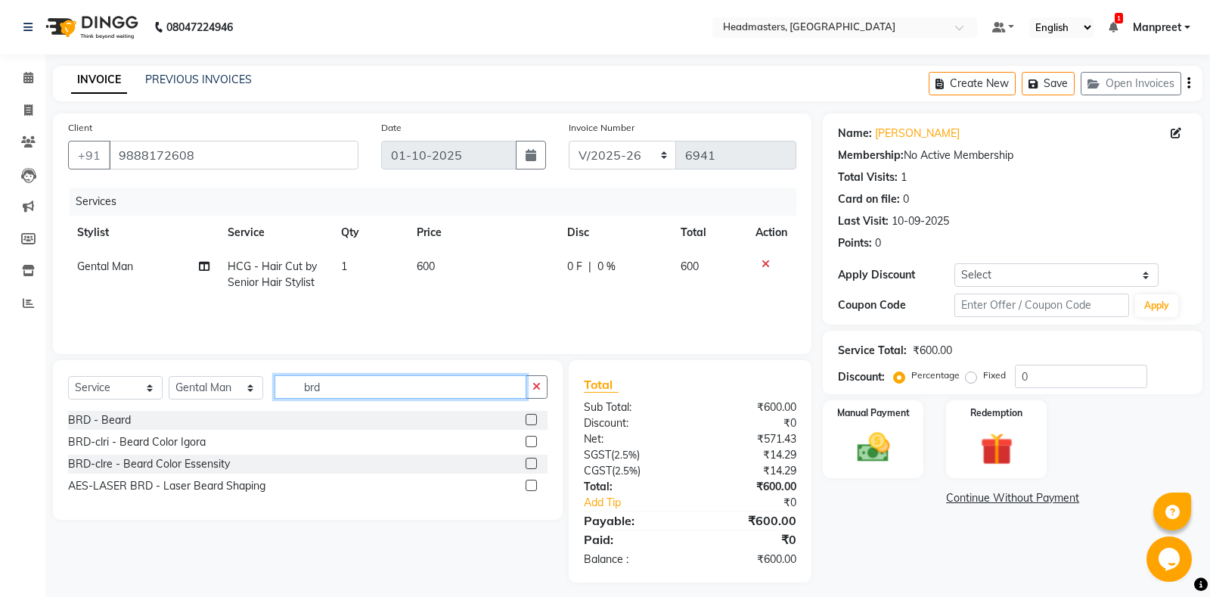
type input "brd"
click at [528, 419] on label at bounding box center [531, 419] width 11 height 11
click at [528, 419] on input "checkbox" at bounding box center [531, 420] width 10 height 10
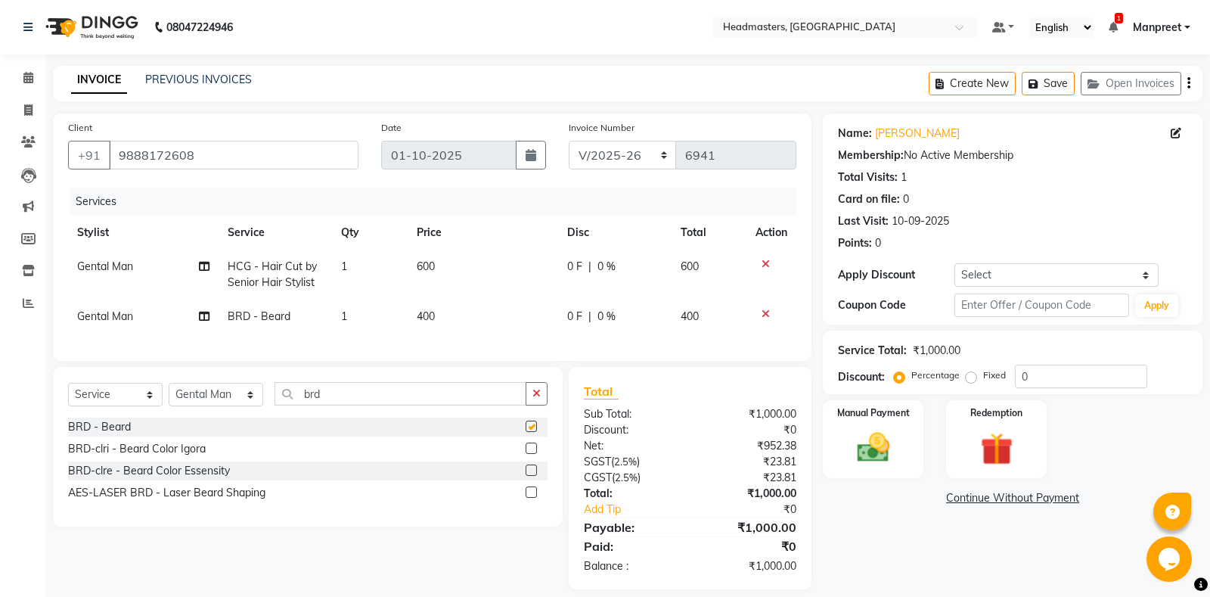
scroll to position [15, 0]
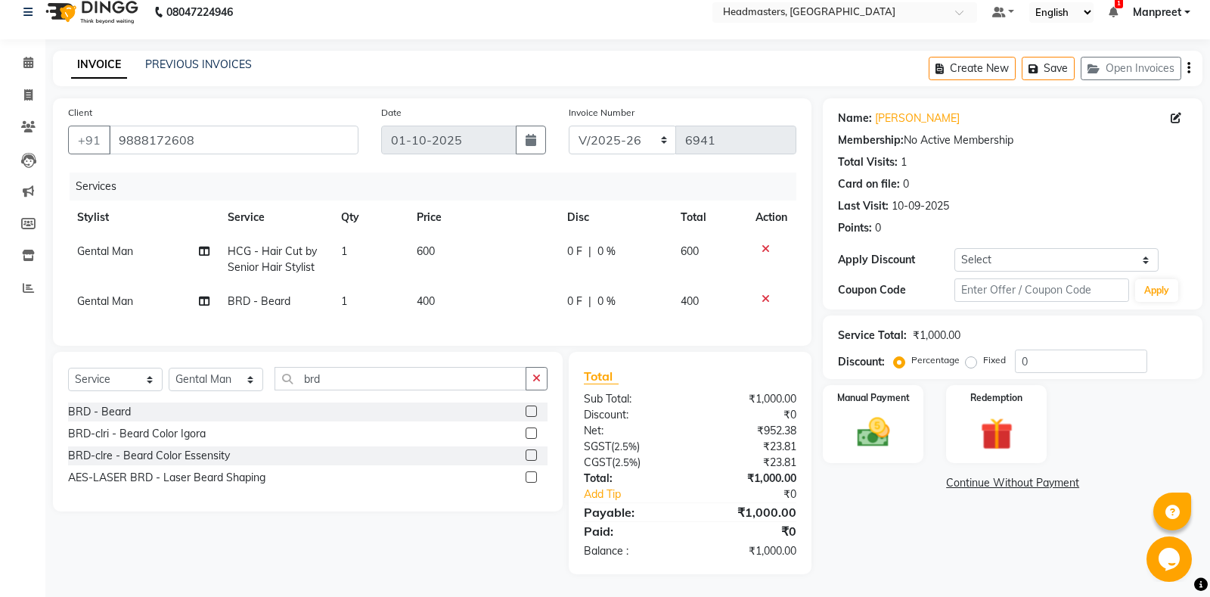
checkbox input "false"
click at [895, 431] on img at bounding box center [873, 432] width 54 height 39
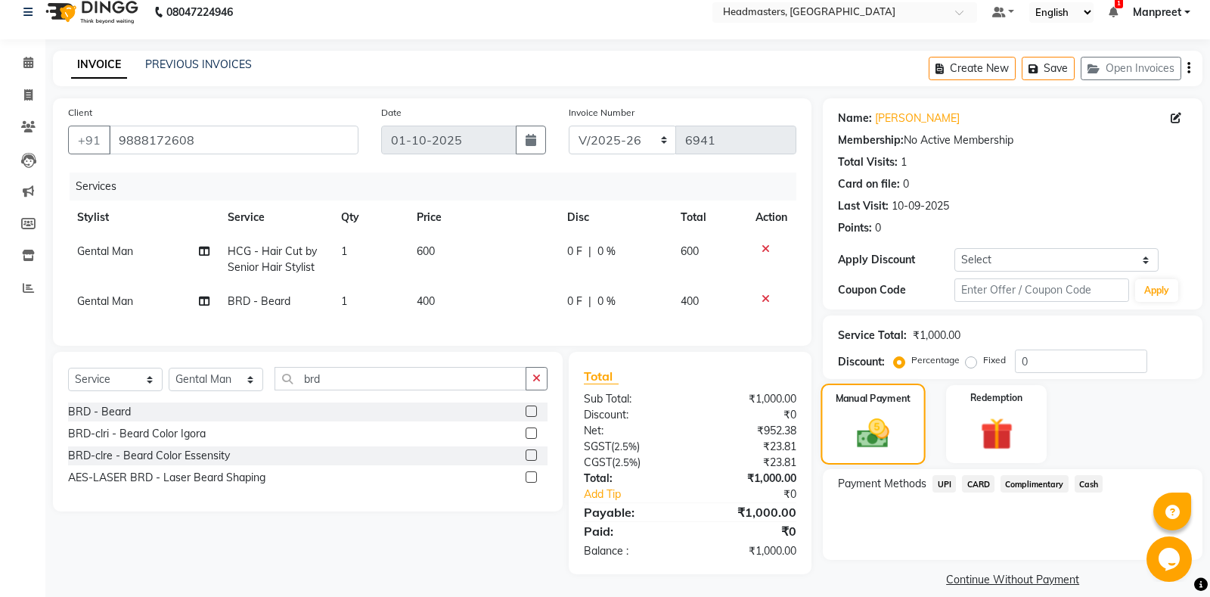
scroll to position [31, 0]
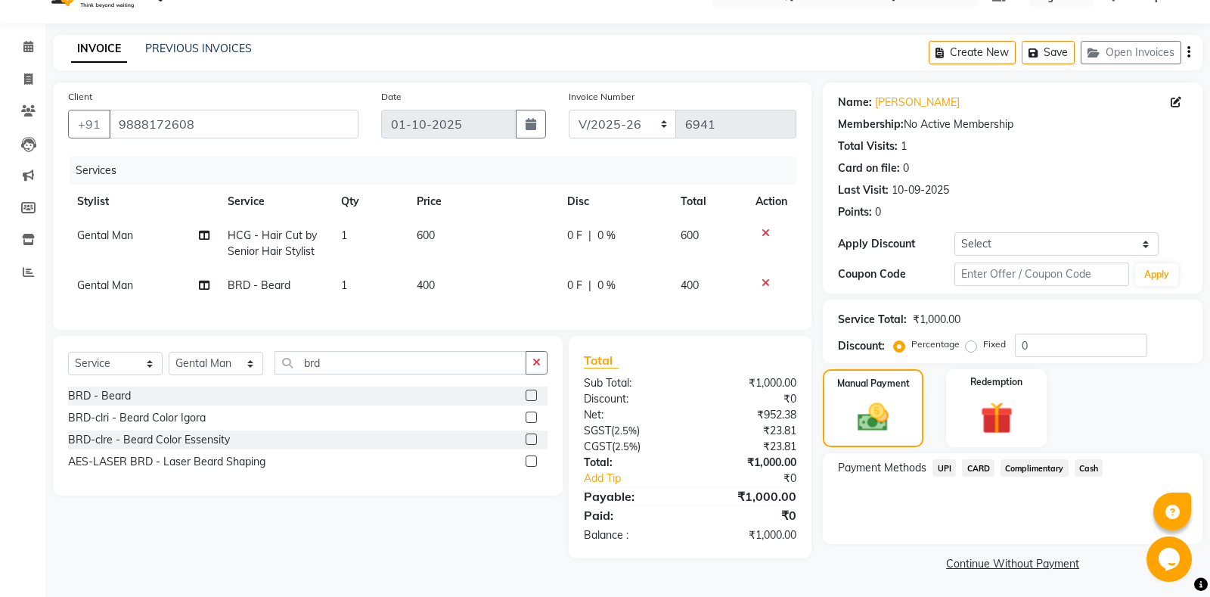
click at [985, 463] on span "CARD" at bounding box center [978, 467] width 33 height 17
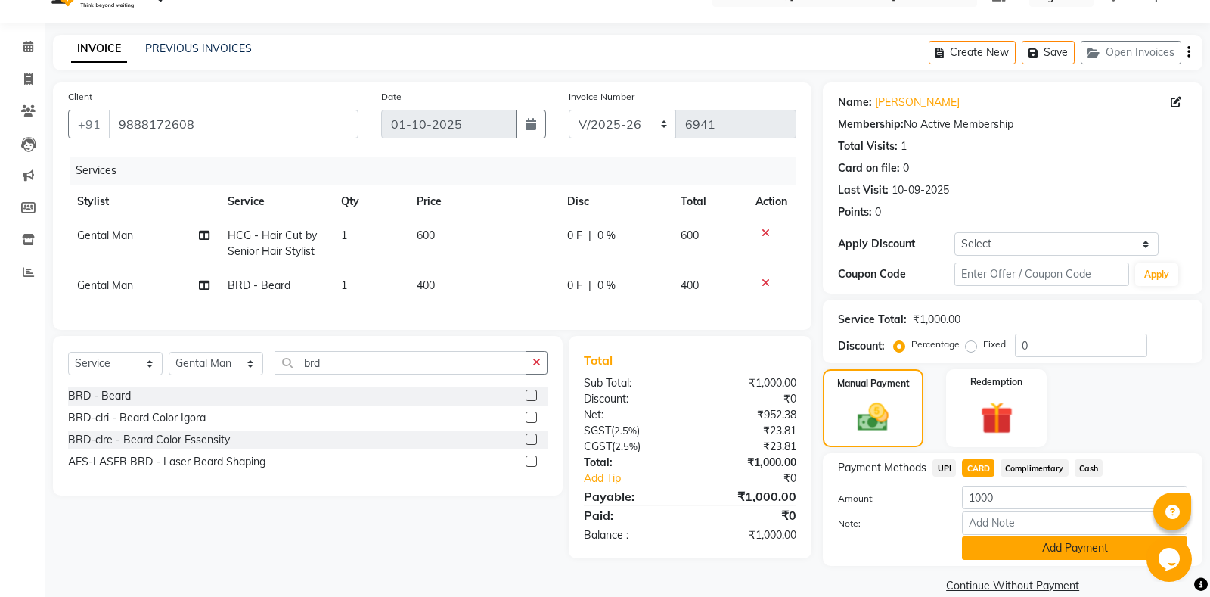
click at [1087, 547] on button "Add Payment" at bounding box center [1074, 547] width 225 height 23
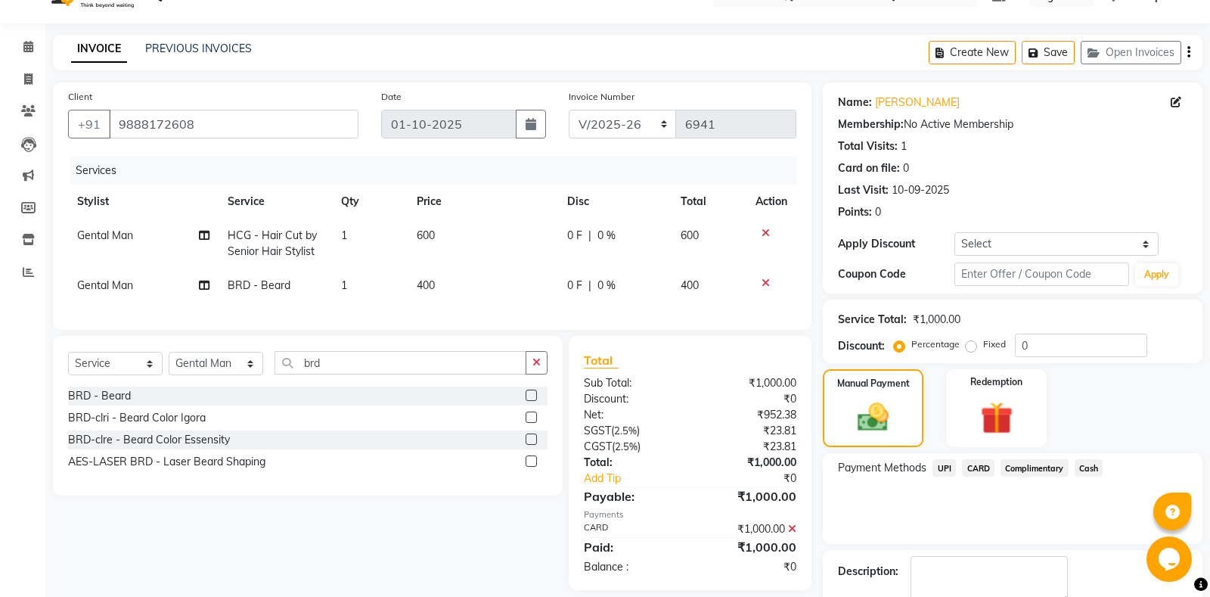
scroll to position [95, 0]
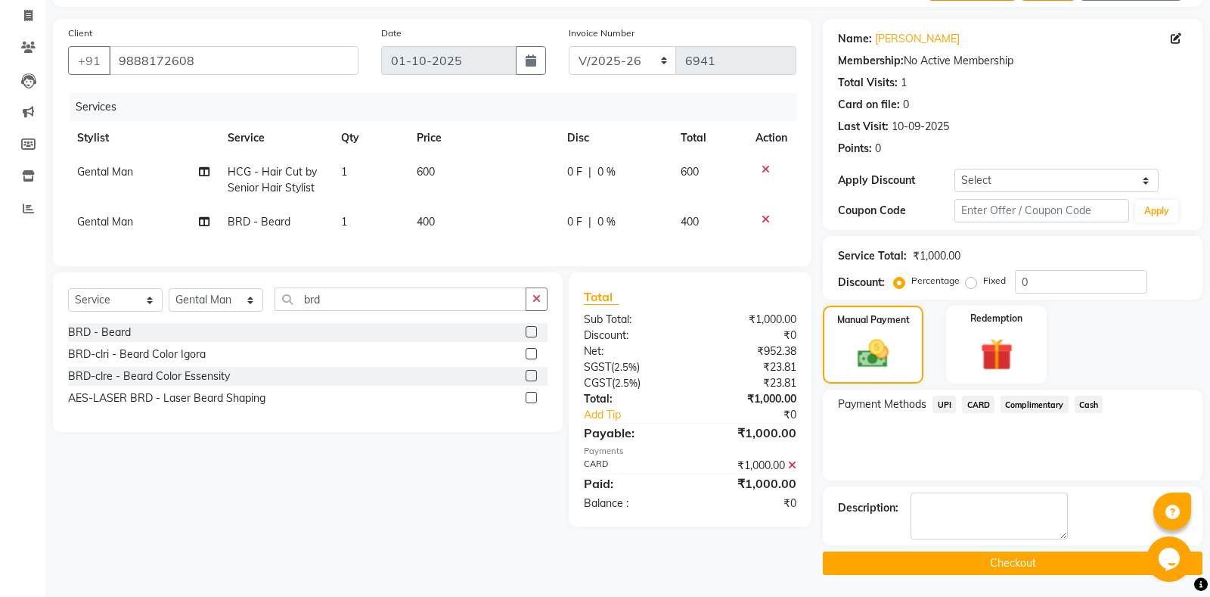
click at [1031, 565] on button "Checkout" at bounding box center [1013, 562] width 380 height 23
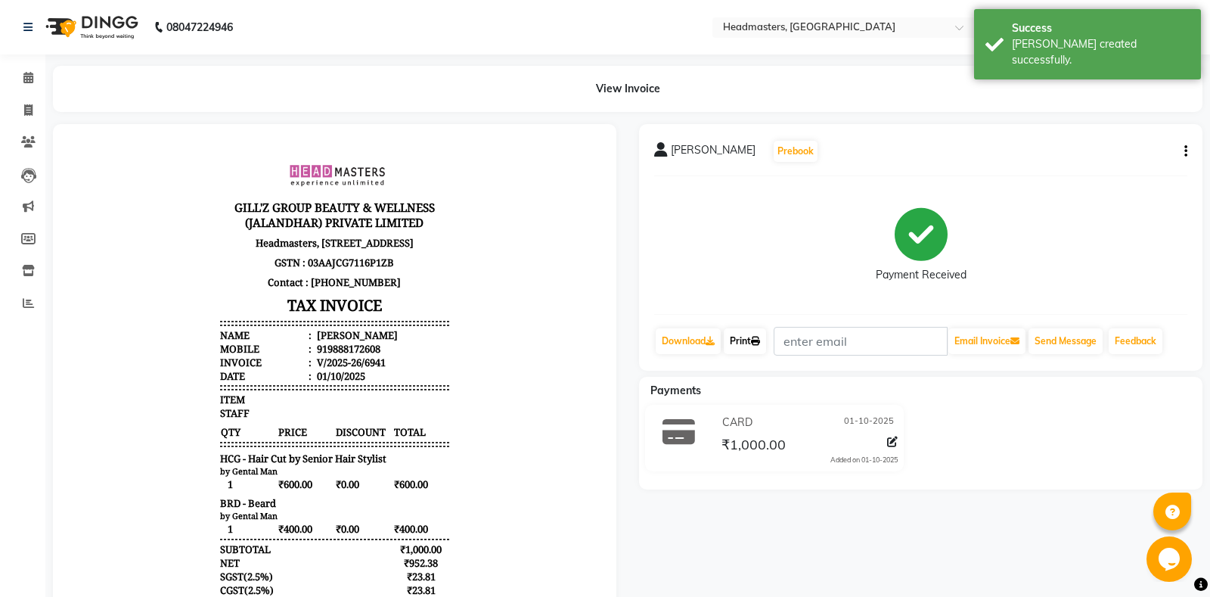
click at [734, 336] on link "Print" at bounding box center [745, 341] width 42 height 26
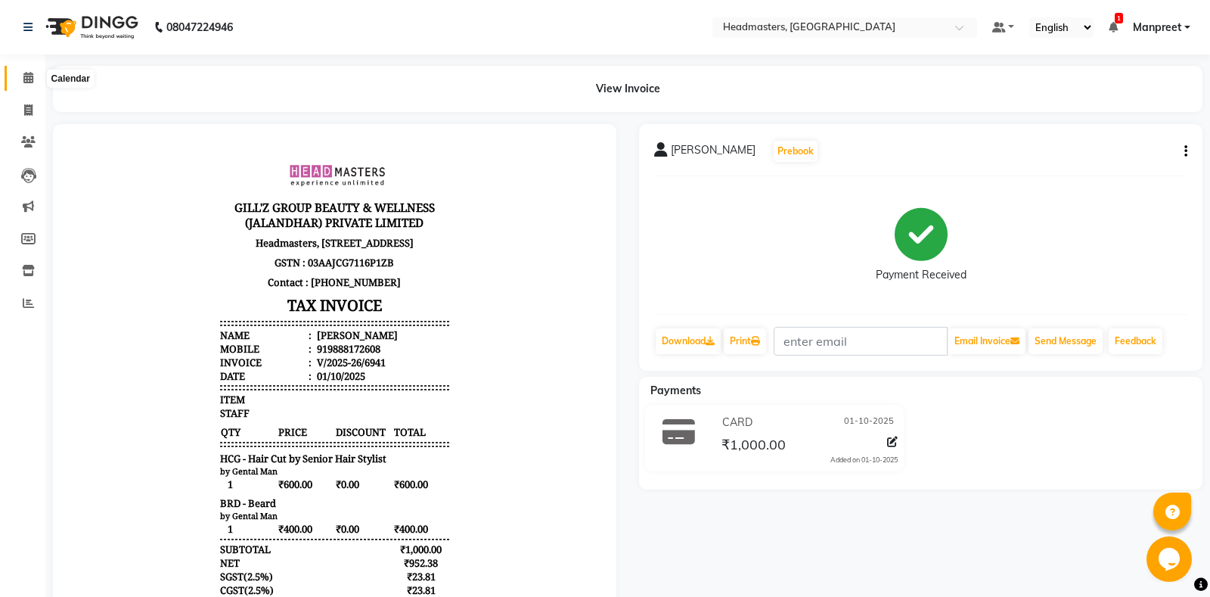
click at [34, 76] on span at bounding box center [28, 78] width 26 height 17
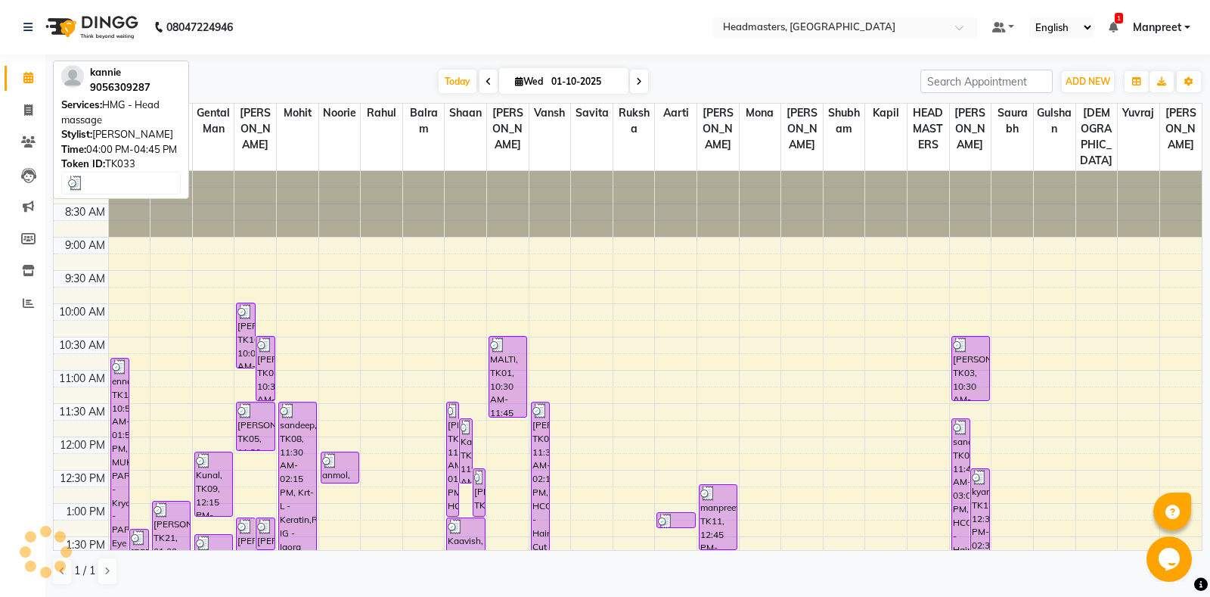
scroll to position [412, 0]
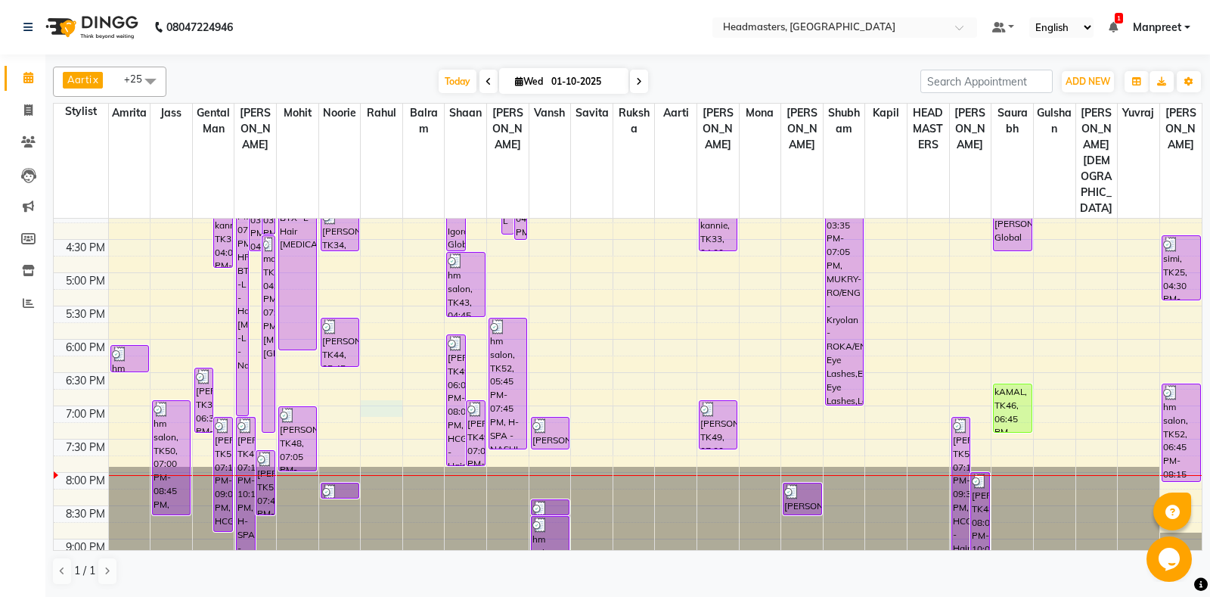
click at [376, 361] on div "8:00 AM 8:30 AM 9:00 AM 9:30 AM 10:00 AM 10:30 AM 11:00 AM 11:30 AM 12:00 PM 12…" at bounding box center [628, 139] width 1148 height 931
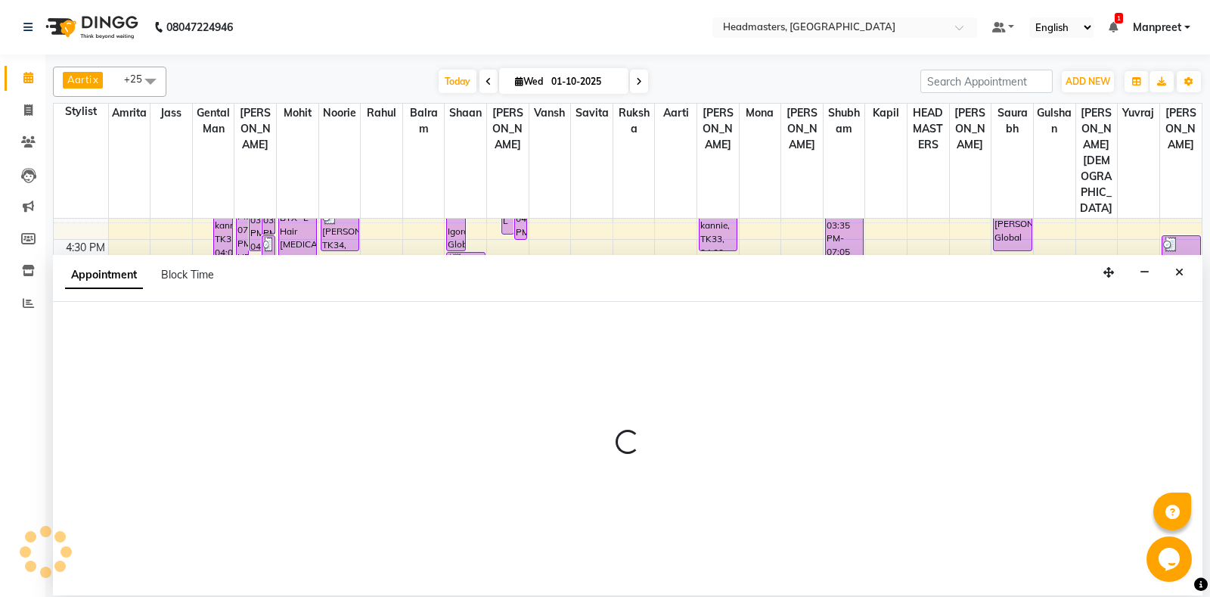
select select "60725"
select select "1140"
select select "tentative"
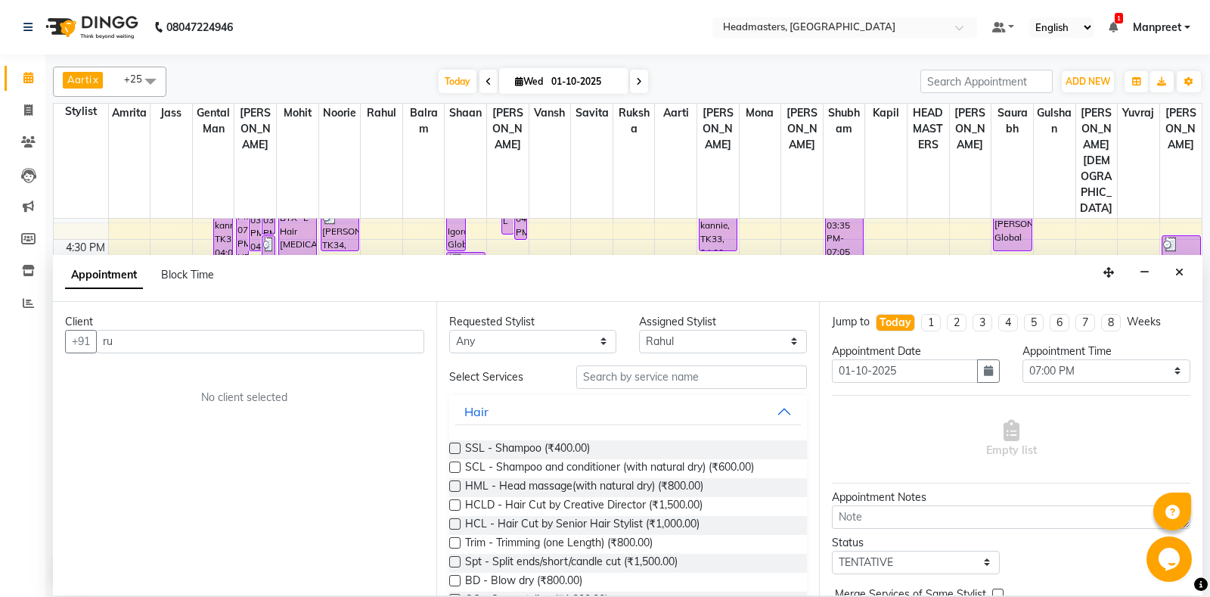
type input "r"
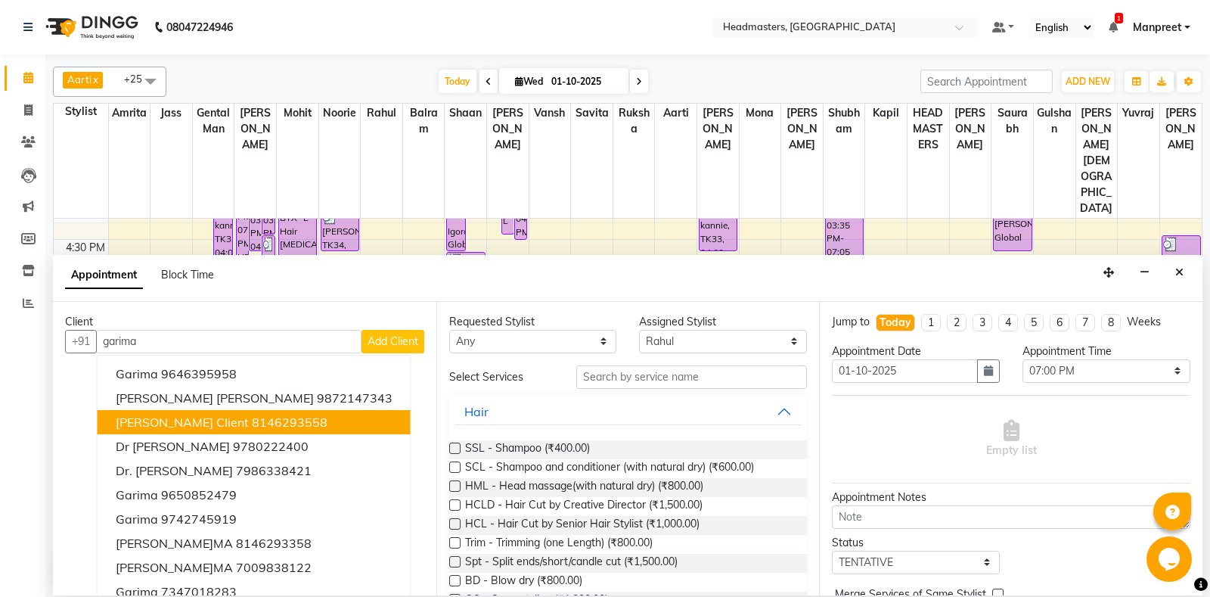
click at [228, 426] on span "Garima ruksha client" at bounding box center [182, 421] width 133 height 15
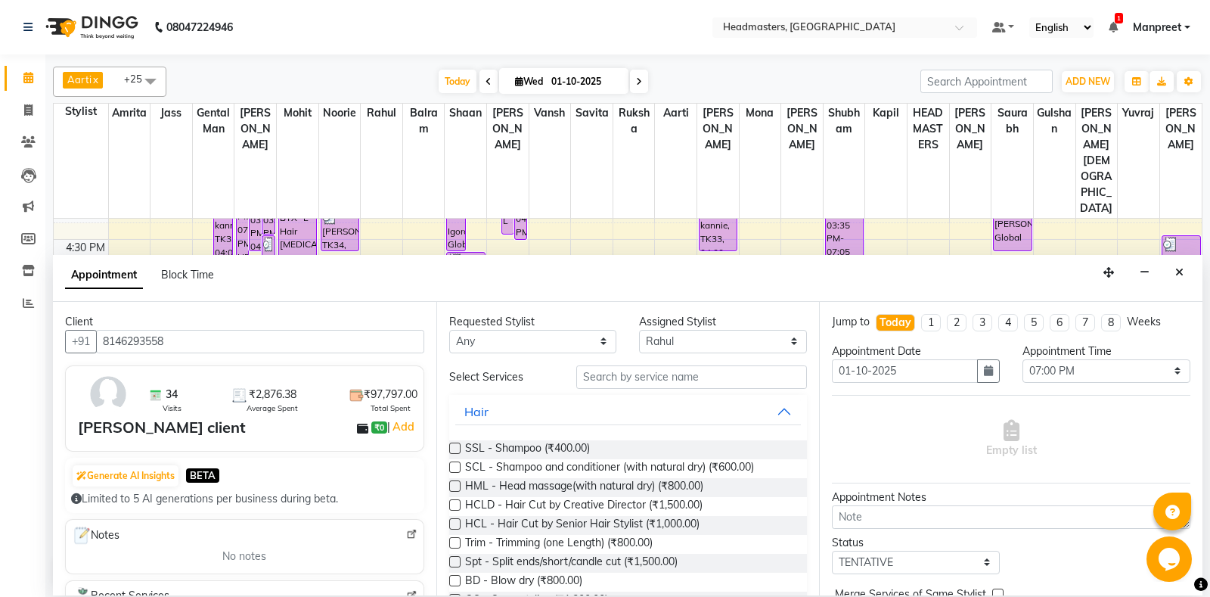
type input "8146293558"
click at [449, 330] on select "An[PERSON_NAME] Amrit[PERSON_NAME]am Gental Man Gulshan HEADMASTER[PERSON_NAME]…" at bounding box center [533, 341] width 168 height 23
select select "60735"
click option "Aarti" at bounding box center [0, 0] width 0 height 0
select select "60735"
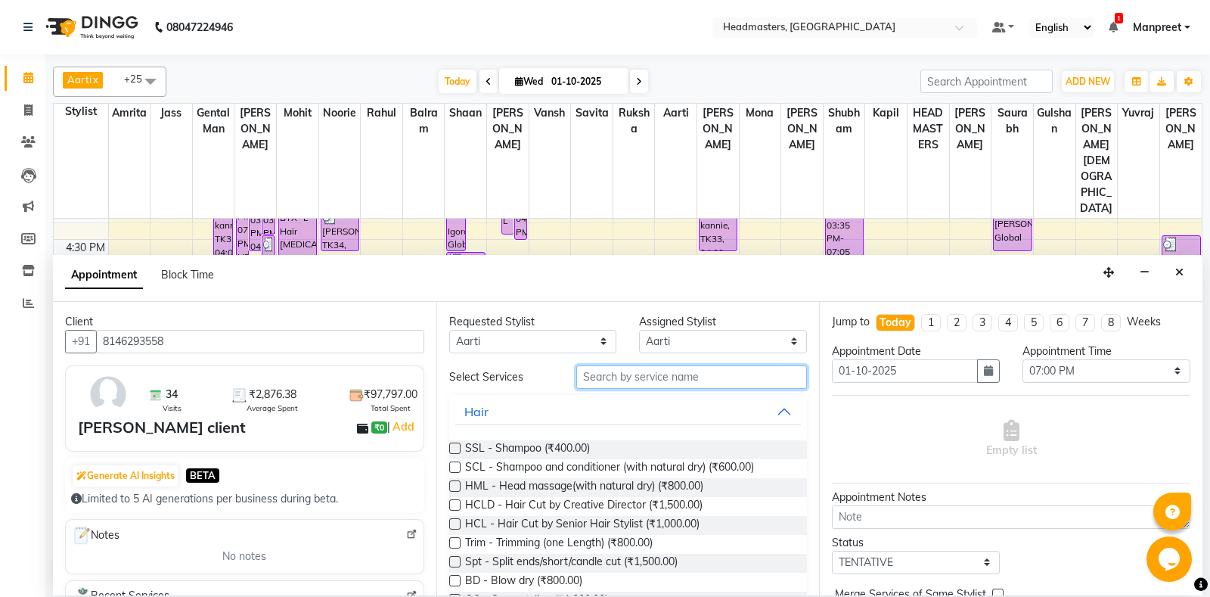
click at [672, 377] on input "text" at bounding box center [691, 376] width 231 height 23
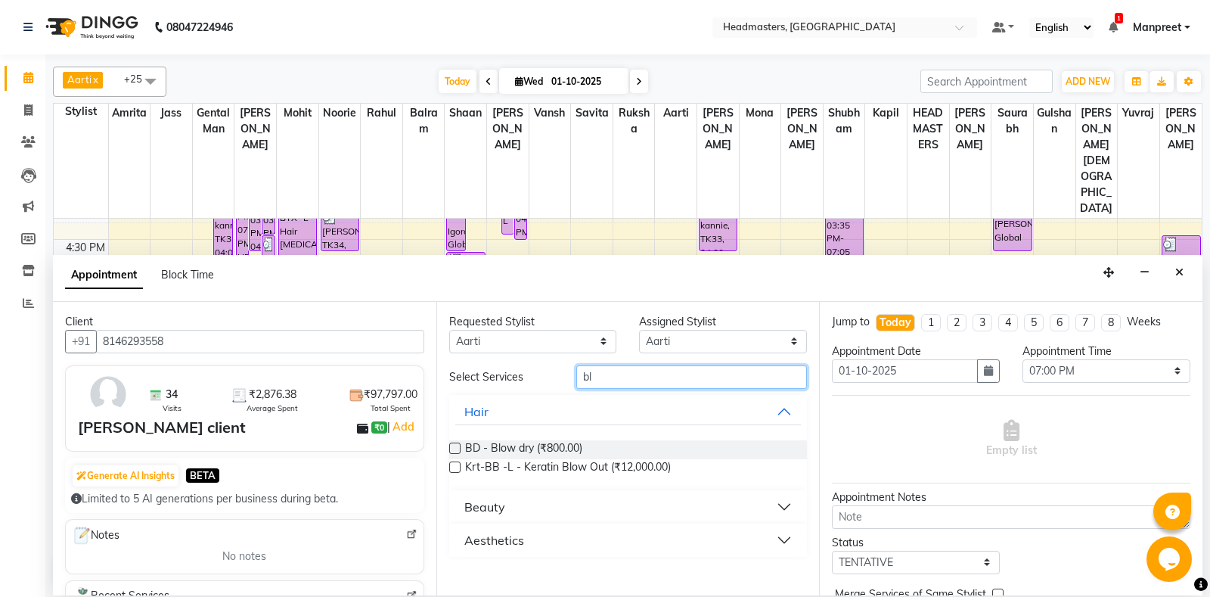
type input "b"
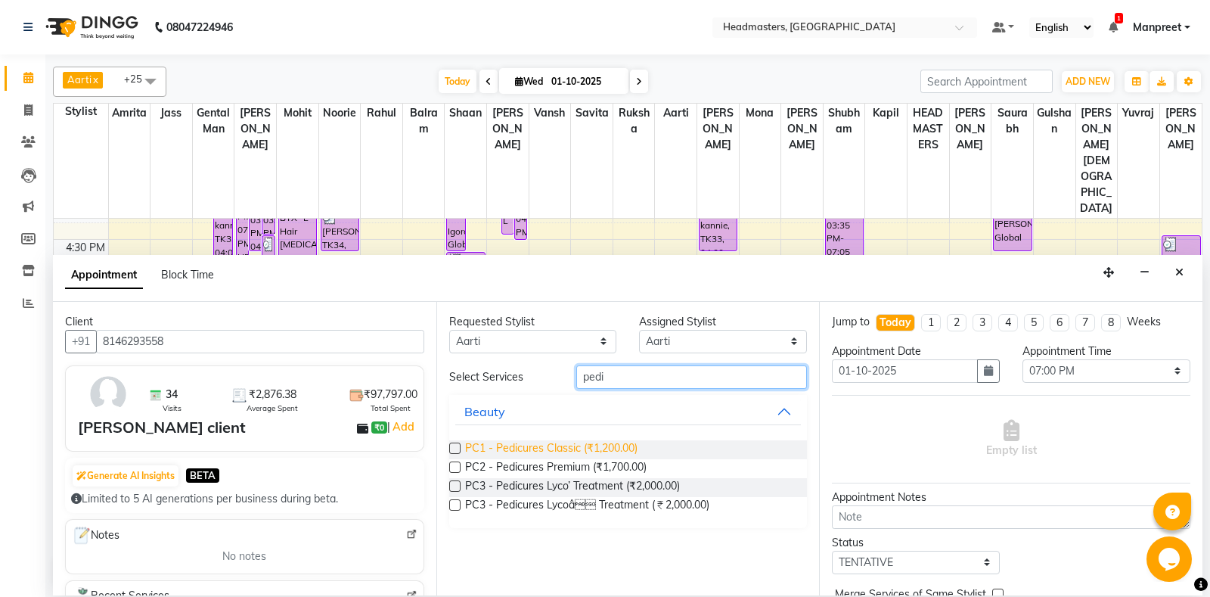
type input "pedi"
drag, startPoint x: 574, startPoint y: 442, endPoint x: 798, endPoint y: 445, distance: 223.8
click at [581, 442] on span "PC1 - Pedicures Classic (₹1,200.00)" at bounding box center [551, 449] width 172 height 19
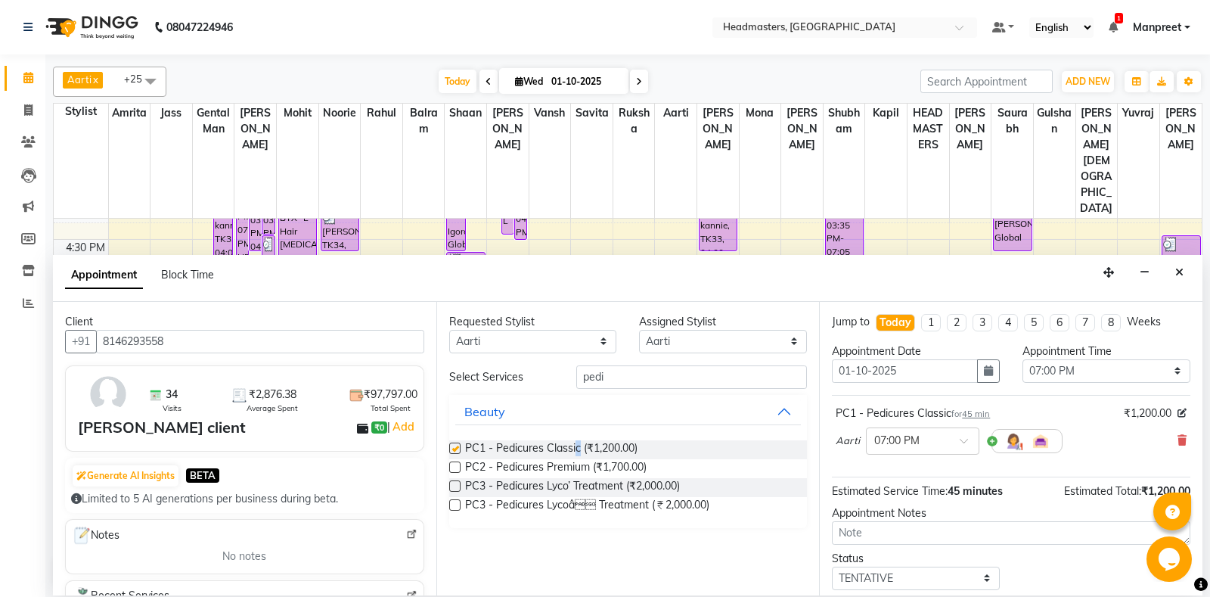
checkbox input "false"
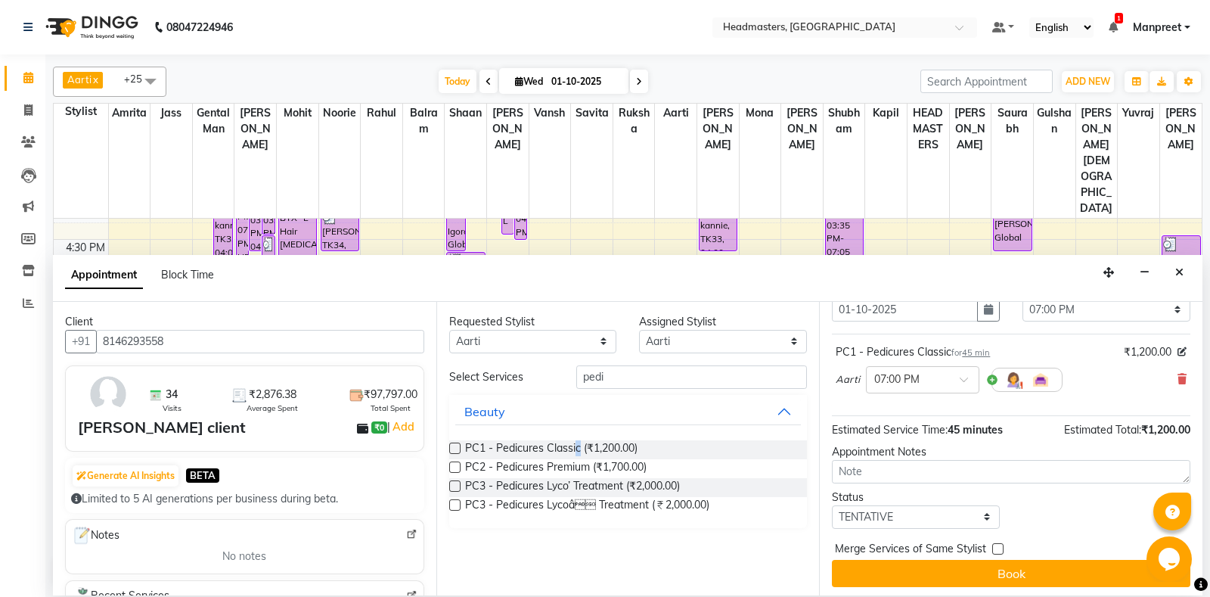
scroll to position [64, 0]
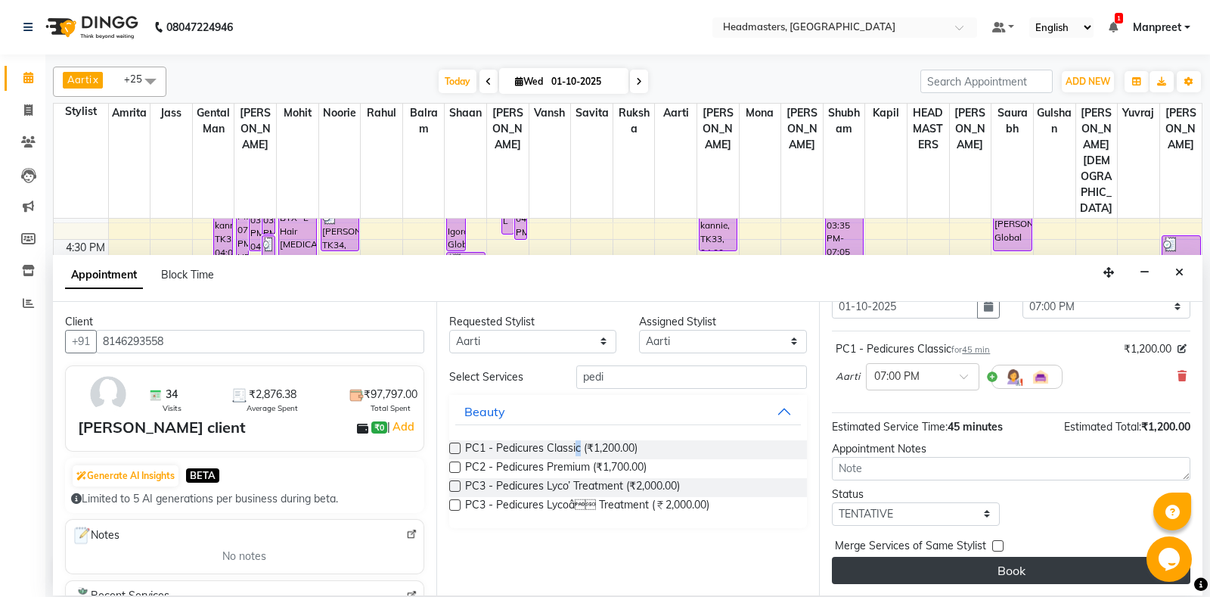
click at [999, 578] on button "Book" at bounding box center [1011, 570] width 358 height 27
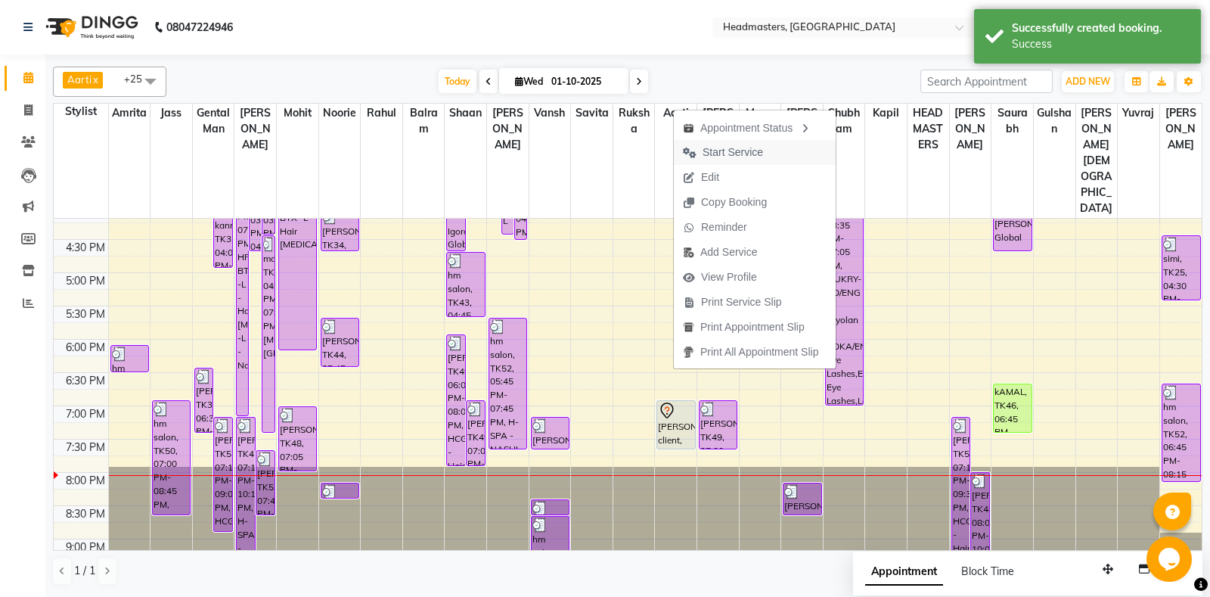
click at [752, 144] on span "Start Service" at bounding box center [723, 152] width 98 height 25
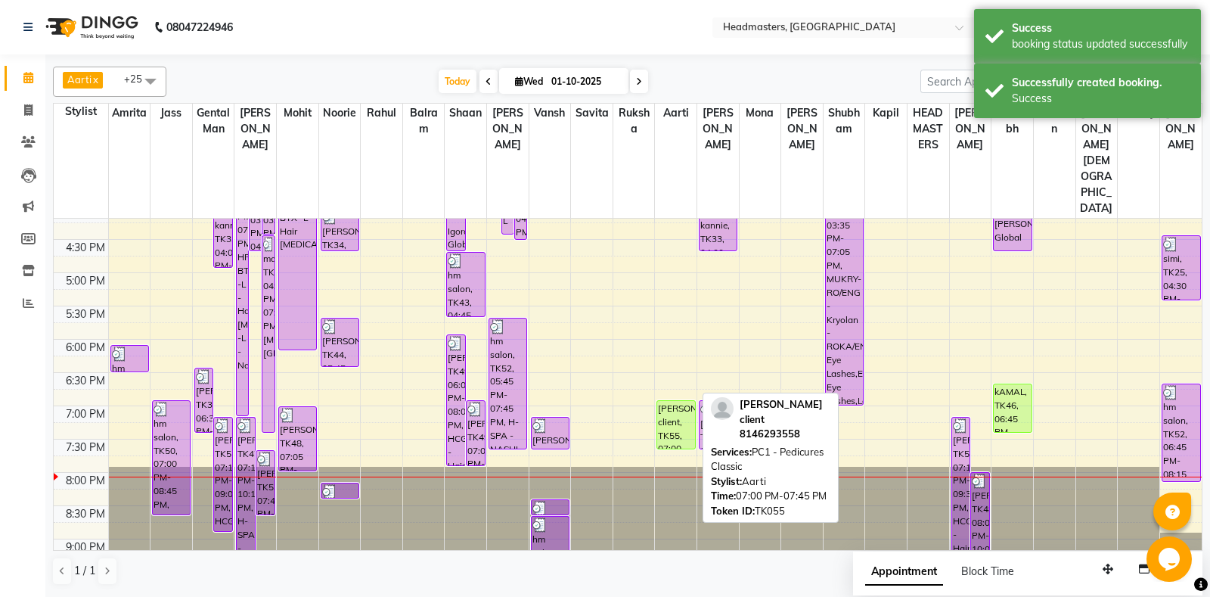
click at [668, 401] on div "Garima ruksha client, TK55, 07:00 PM-07:45 PM, PC1 - Pedicures Classic" at bounding box center [675, 425] width 37 height 48
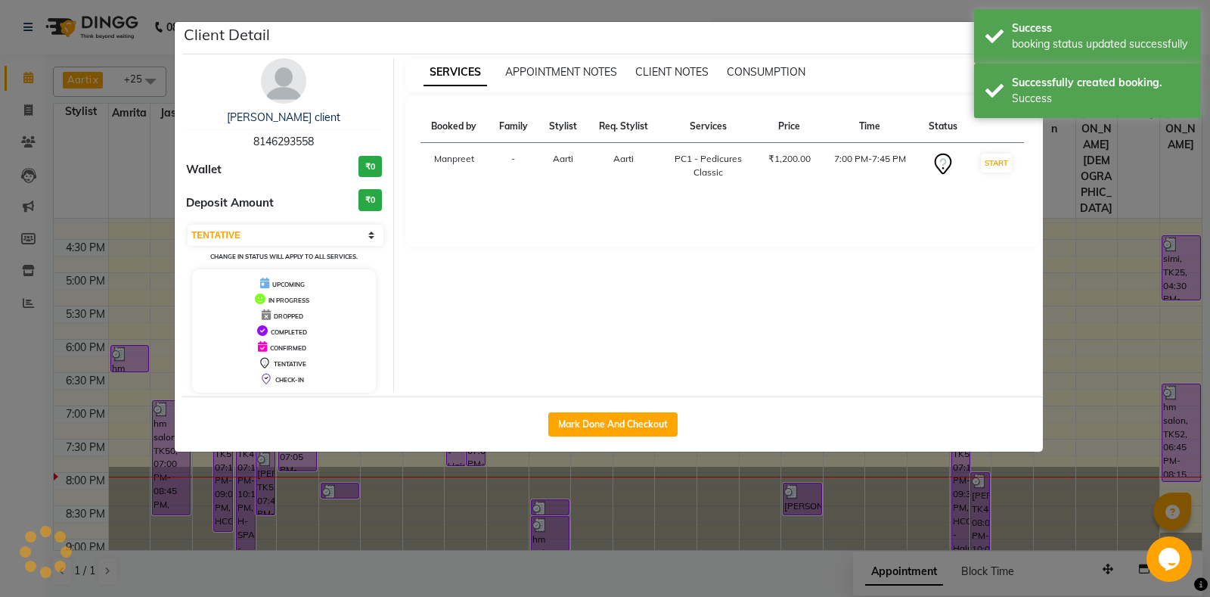
select select "1"
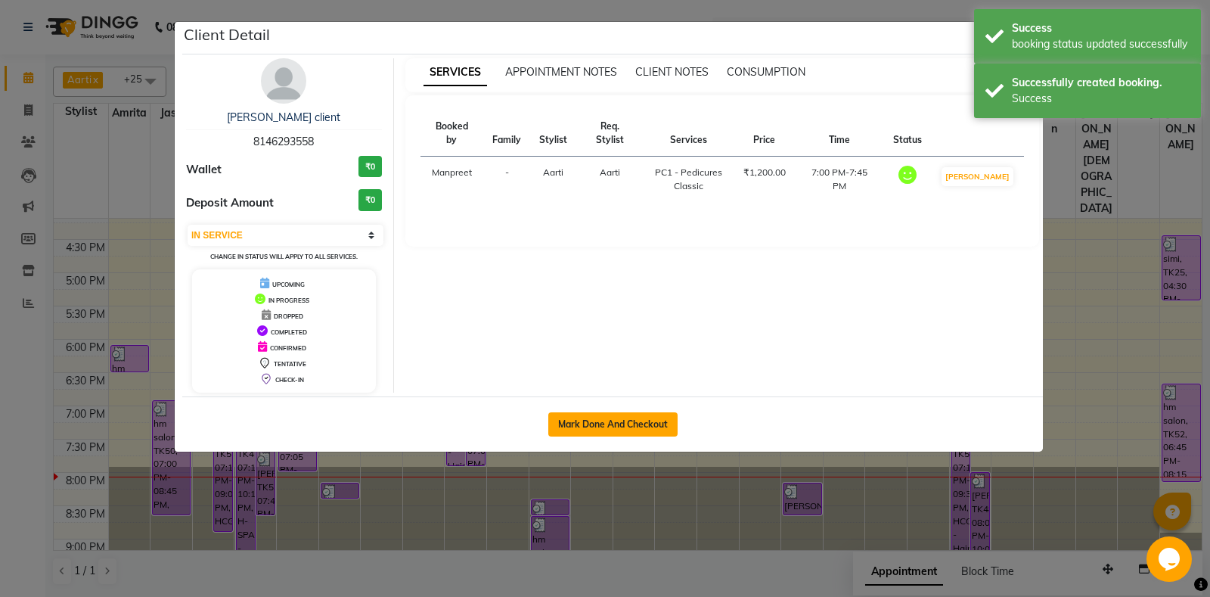
click at [634, 429] on button "Mark Done And Checkout" at bounding box center [612, 424] width 129 height 24
select select "service"
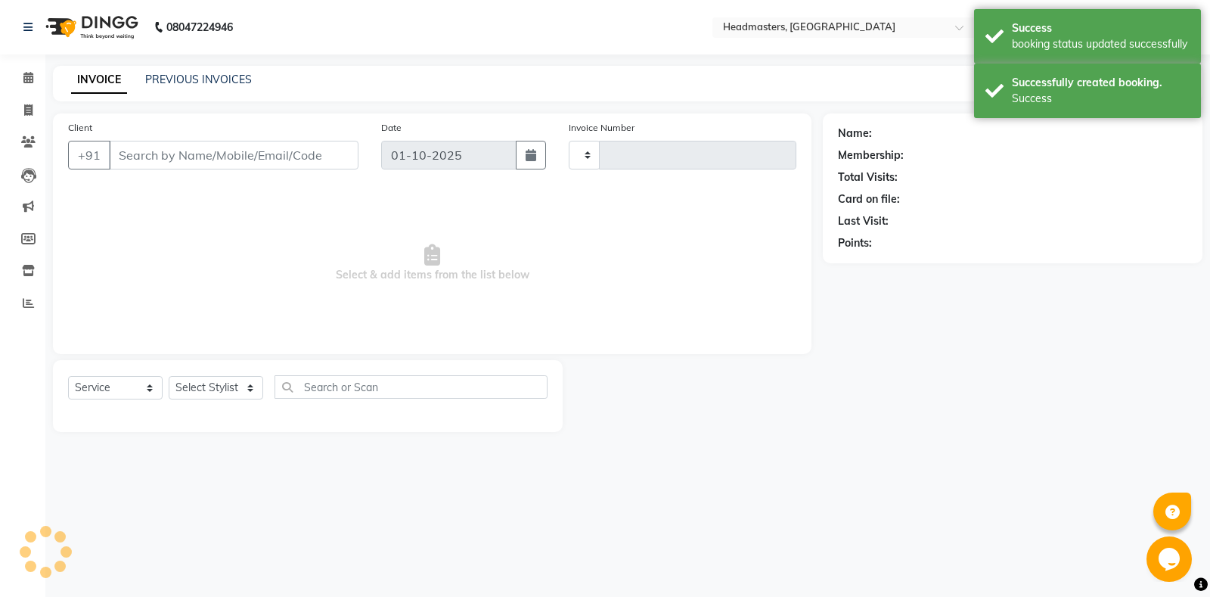
type input "6945"
select select "7130"
type input "8146293558"
select select "60735"
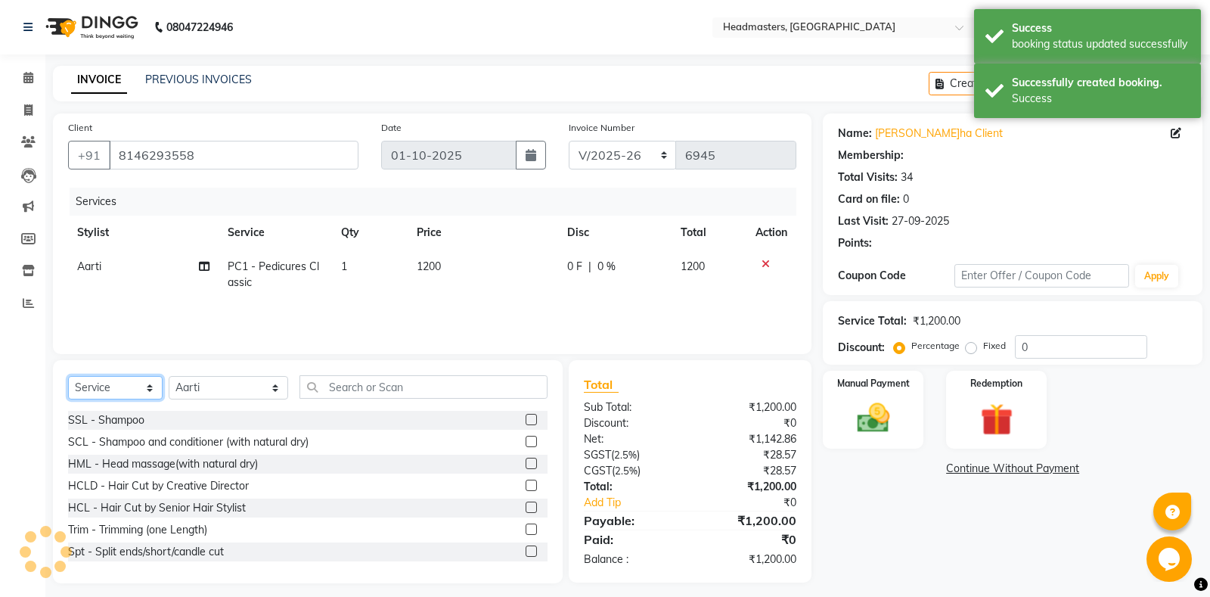
click at [126, 386] on select "Select Service Product Membership Package Voucher Prepaid Gift Card" at bounding box center [115, 387] width 95 height 23
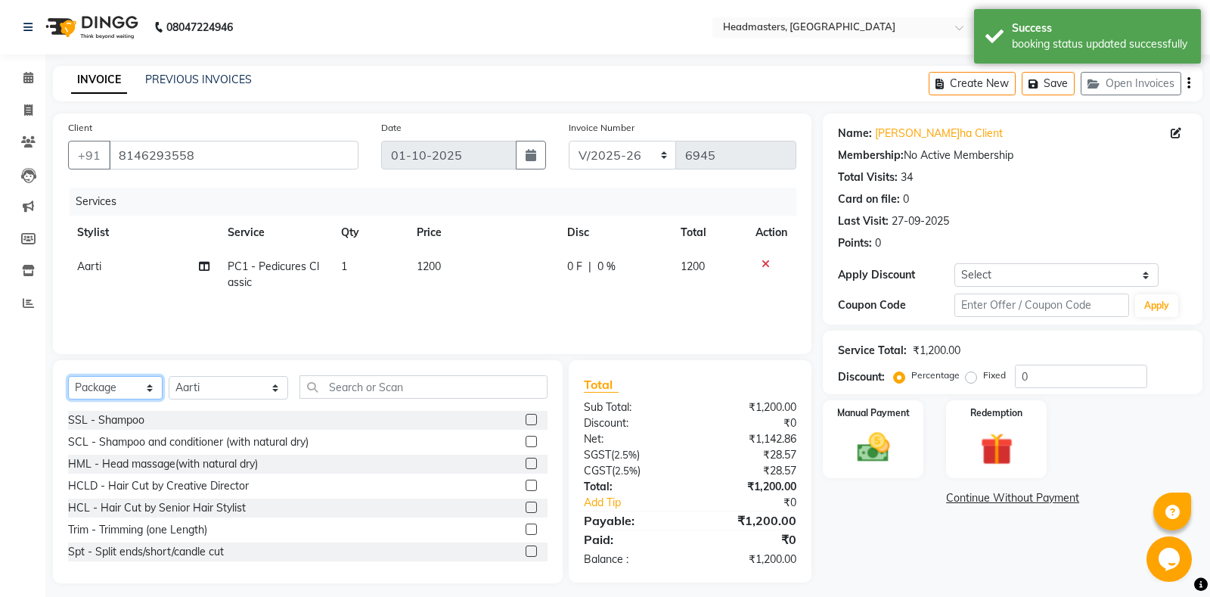
click option "Package" at bounding box center [0, 0] width 0 height 0
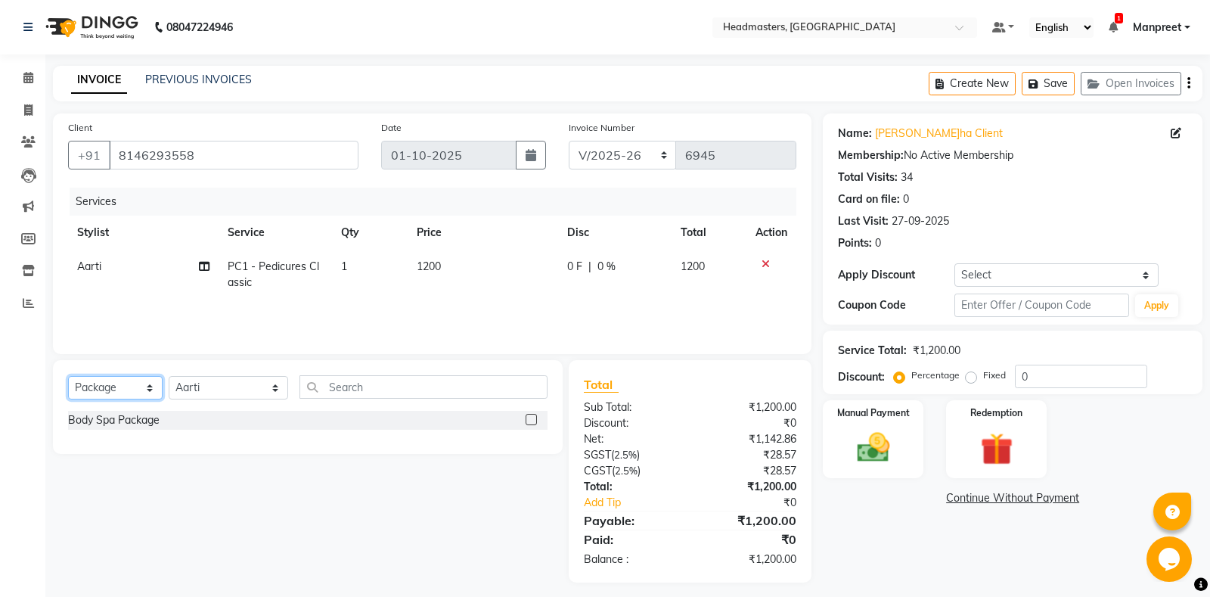
click at [68, 376] on select "Select Service Product Membership Package Voucher Prepaid Gift Card" at bounding box center [115, 387] width 95 height 23
click option "Prepaid" at bounding box center [0, 0] width 0 height 0
click at [68, 376] on select "Select Service Product Membership Package Voucher Prepaid Gift Card" at bounding box center [115, 387] width 95 height 23
click option "Package" at bounding box center [0, 0] width 0 height 0
click at [68, 376] on select "Select Service Product Membership Package Voucher Prepaid Gift Card" at bounding box center [115, 387] width 95 height 23
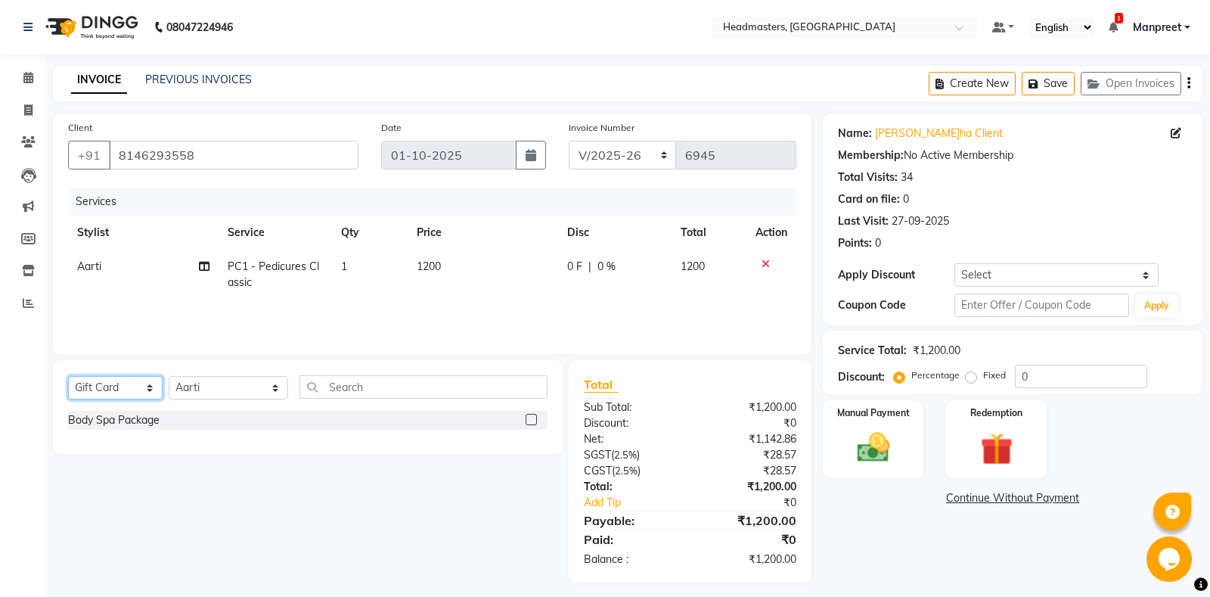
click option "Gift Card" at bounding box center [0, 0] width 0 height 0
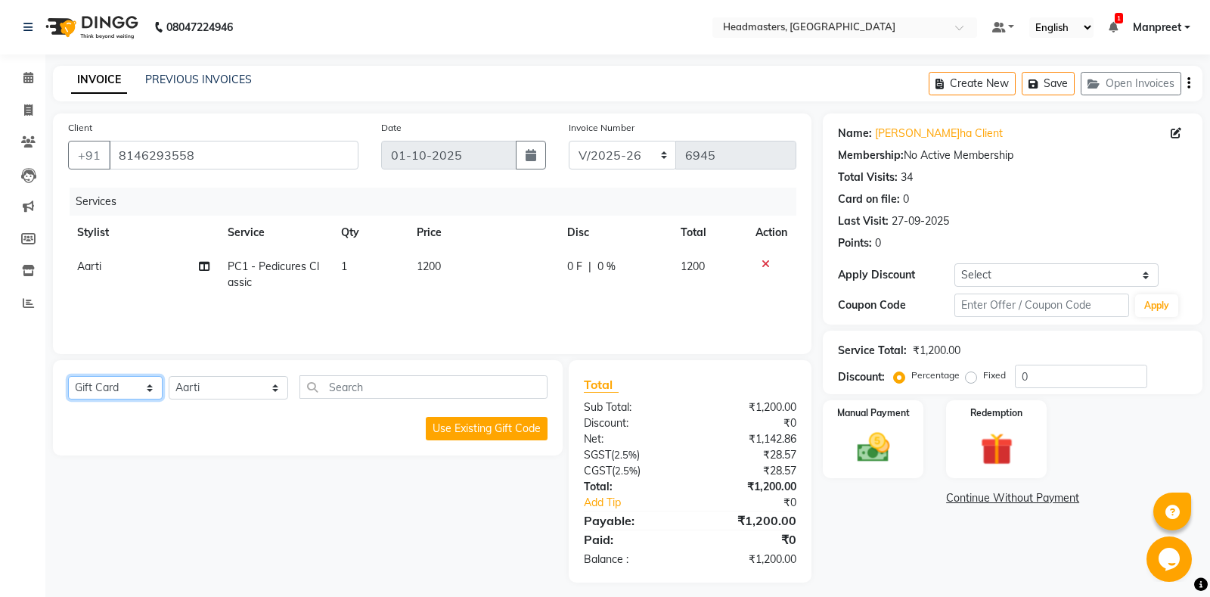
click at [68, 376] on select "Select Service Product Membership Package Voucher Prepaid Gift Card" at bounding box center [115, 387] width 95 height 23
click option "Prepaid" at bounding box center [0, 0] width 0 height 0
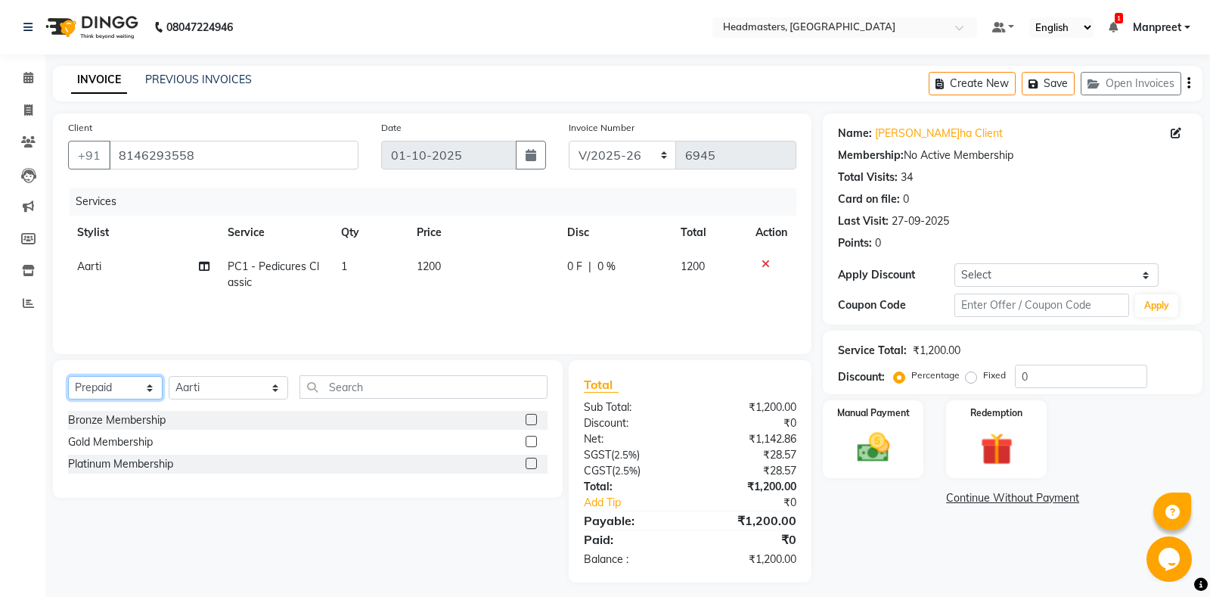
click at [68, 376] on select "Select Service Product Membership Package Voucher Prepaid Gift Card" at bounding box center [115, 387] width 95 height 23
select select "select"
click option "Select" at bounding box center [0, 0] width 0 height 0
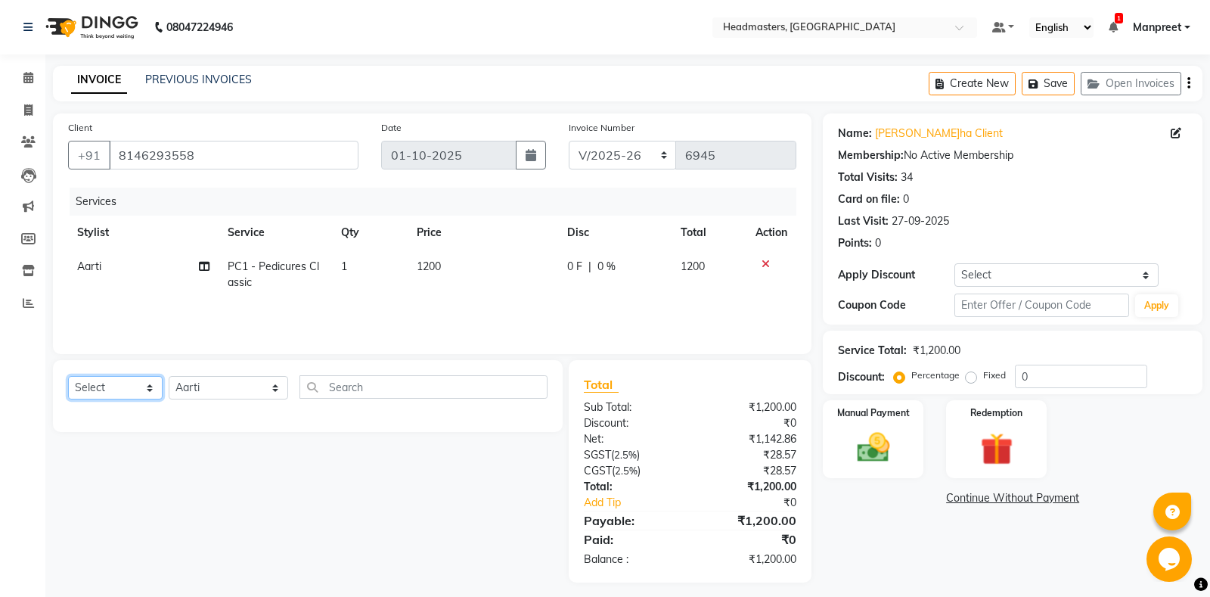
click at [68, 376] on select "Select Service Product Membership Package Voucher Prepaid Gift Card" at bounding box center [115, 387] width 95 height 23
click at [529, 305] on div "Services Stylist Service Qty Price Disc Total Action Aarti PC1 - Pedicures Clas…" at bounding box center [432, 263] width 728 height 151
click at [570, 274] on span "0 F" at bounding box center [574, 267] width 15 height 16
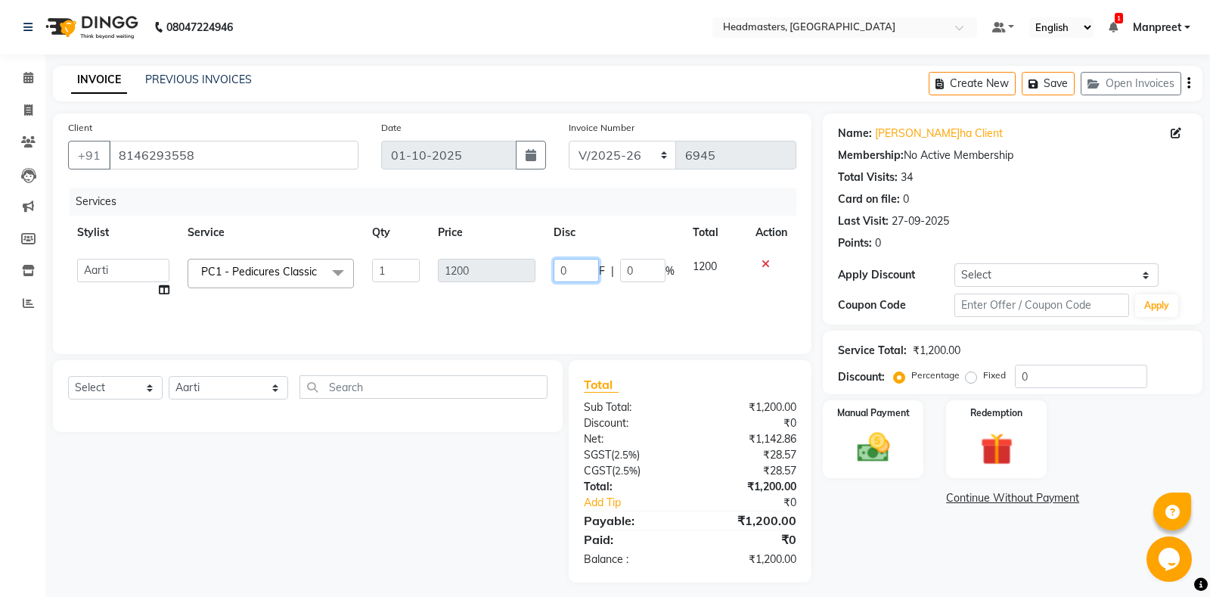
click at [554, 266] on input "0" at bounding box center [575, 270] width 45 height 23
type input "700"
click at [578, 305] on div "Services Stylist Service Qty Price Disc Total Action Aarti Ali Amrita Amrita - …" at bounding box center [432, 263] width 728 height 151
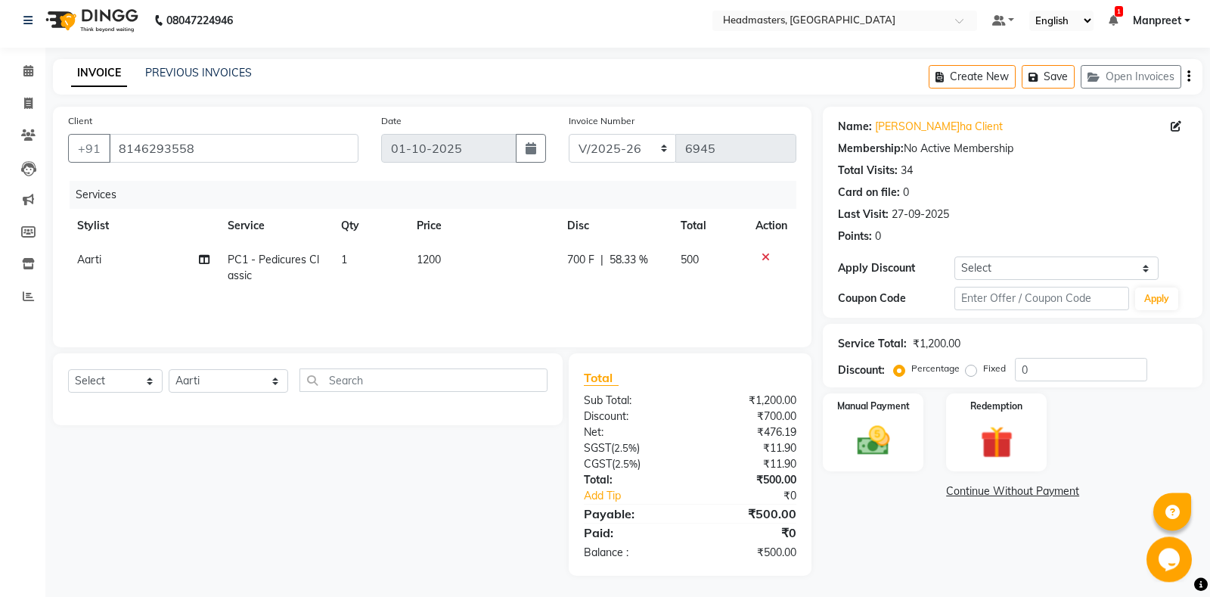
scroll to position [8, 0]
click at [91, 266] on td "Aarti" at bounding box center [143, 267] width 150 height 50
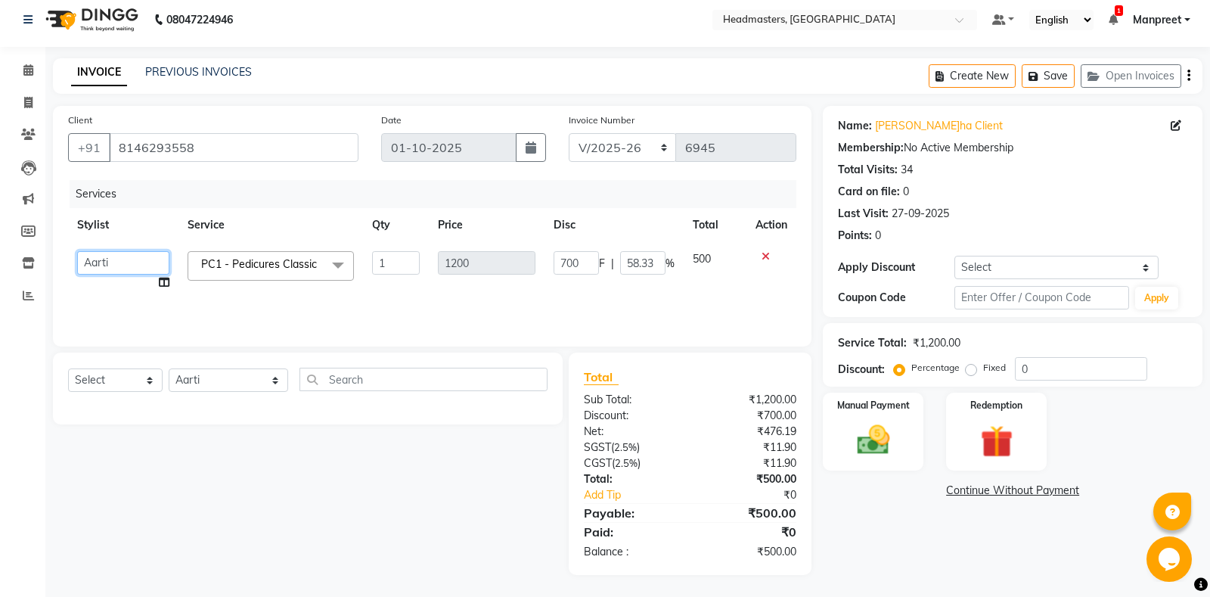
click at [77, 251] on select "Aarti Ali Amrita Amrita - Front Desk Balram Gental Man Gulshan HEADMASTERS Jass…" at bounding box center [123, 262] width 92 height 23
select select "60737"
click at [169, 368] on select "Select Stylist [PERSON_NAME] Amrita - Front Desk [PERSON_NAME] Gental Man Gulsh…" at bounding box center [228, 379] width 119 height 23
click at [346, 382] on input "text" at bounding box center [423, 378] width 248 height 23
type input "man"
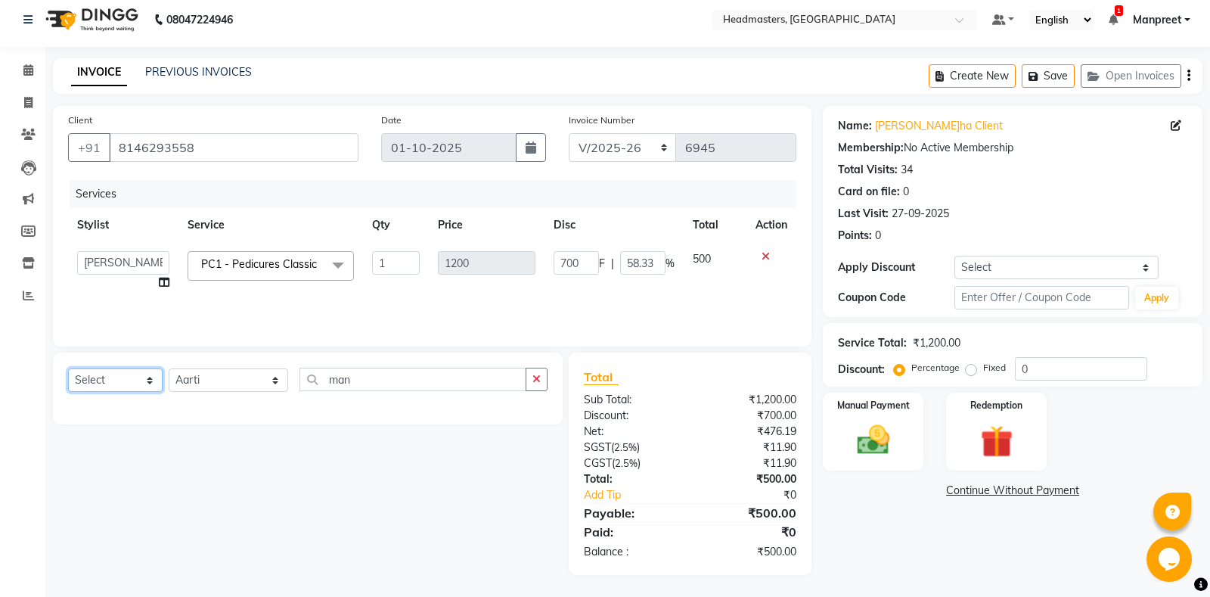
click at [68, 368] on select "Select Service Product Membership Package Voucher Prepaid Gift Card" at bounding box center [115, 379] width 95 height 23
select select "service"
click option "Service" at bounding box center [0, 0] width 0 height 0
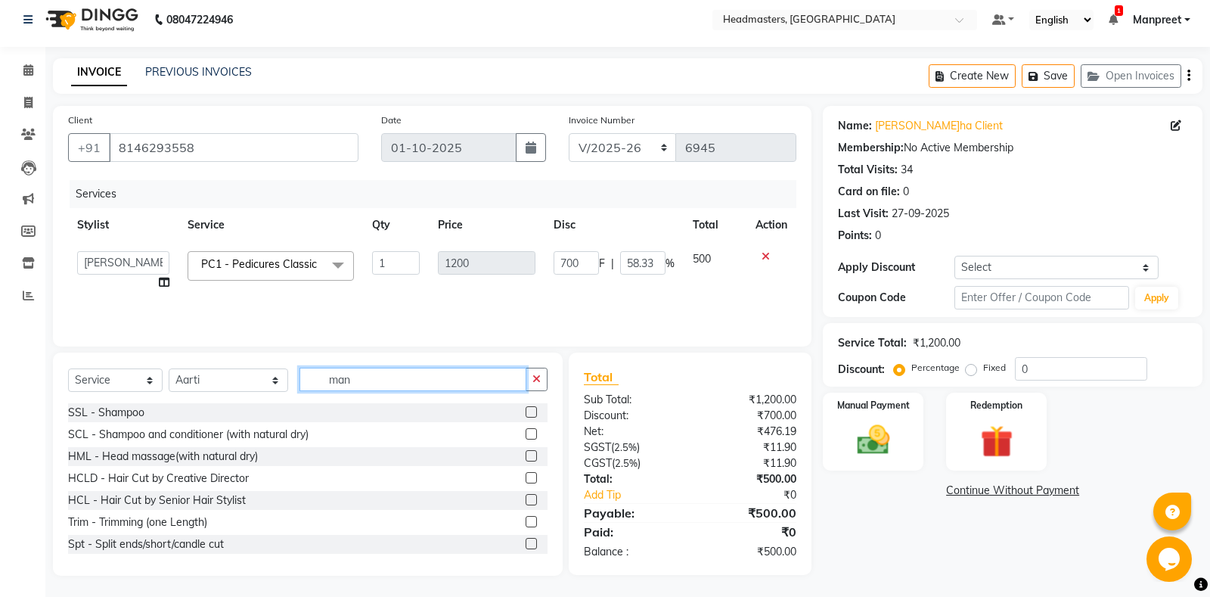
click at [360, 380] on input "man" at bounding box center [412, 378] width 227 height 23
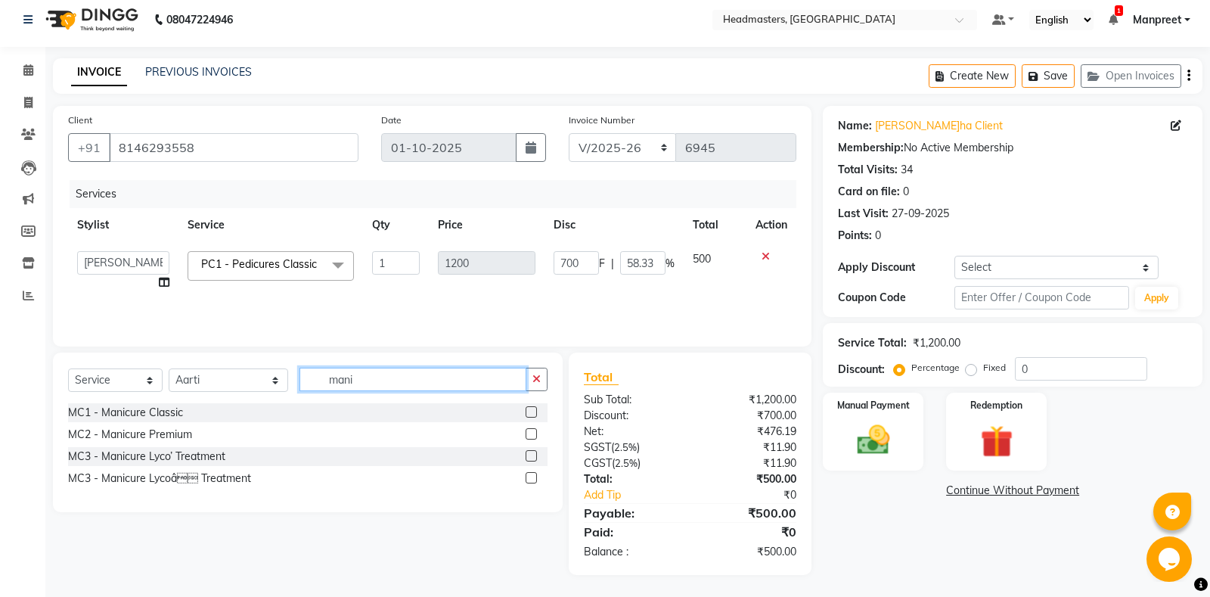
type input "mani"
click at [531, 410] on label at bounding box center [531, 411] width 11 height 11
click at [531, 410] on input "checkbox" at bounding box center [531, 413] width 10 height 10
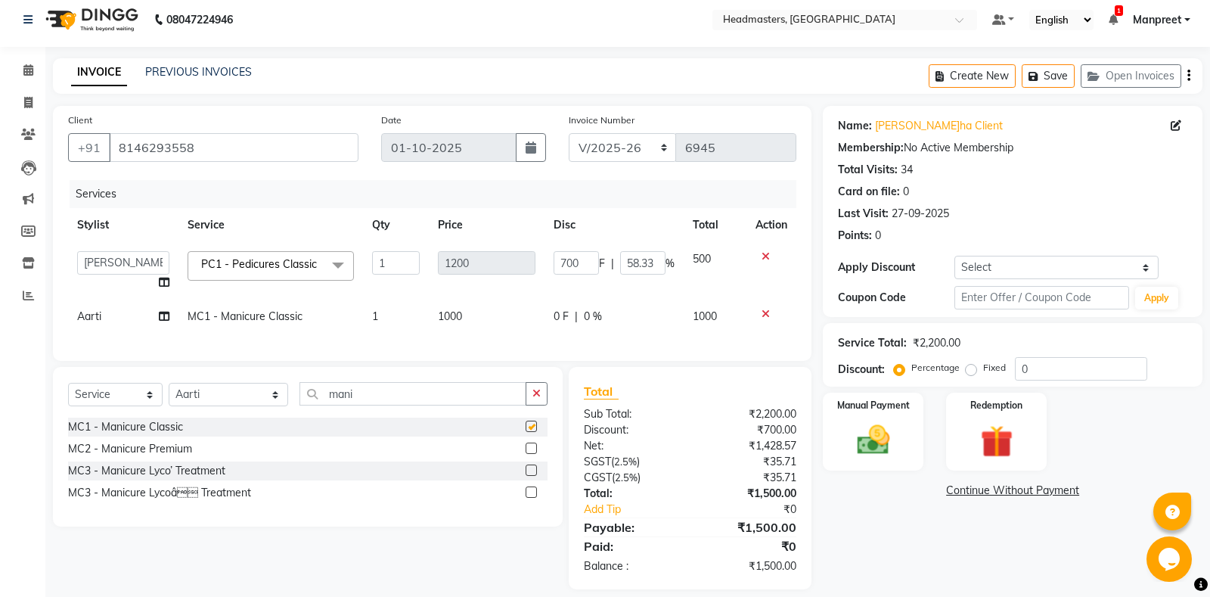
checkbox input "false"
click at [569, 330] on td "0 F | 0 %" at bounding box center [613, 316] width 139 height 34
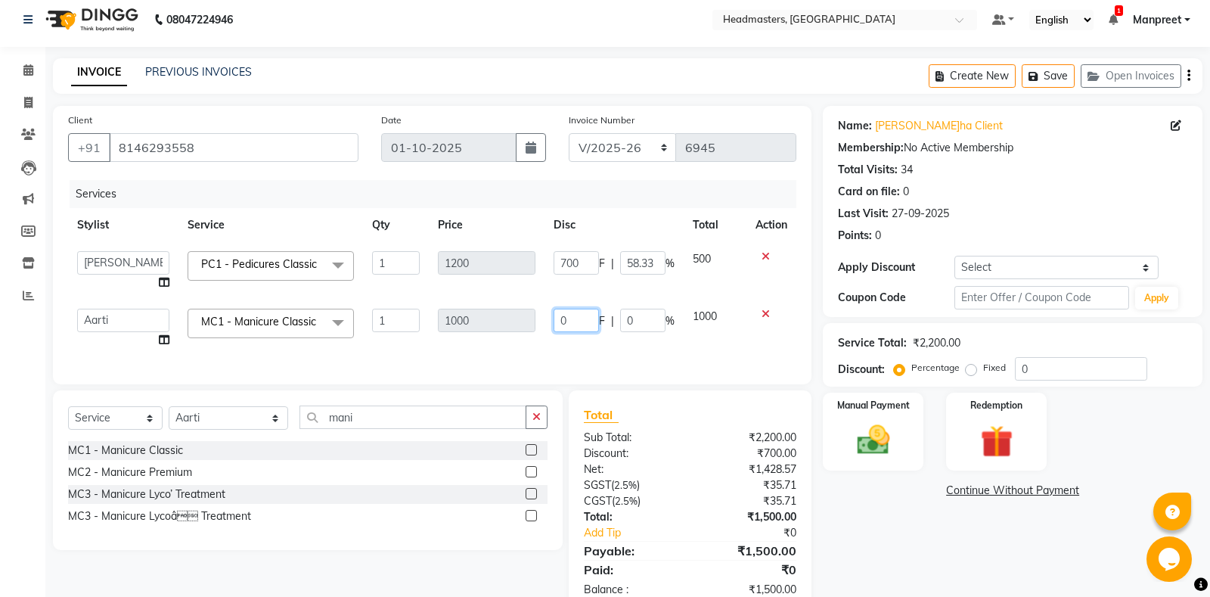
click at [554, 318] on input "0" at bounding box center [575, 319] width 45 height 23
type input "500"
click at [578, 349] on div "Services Stylist Service Qty Price Disc Total Action Aarti Ali Amrita Amrita - …" at bounding box center [432, 274] width 728 height 189
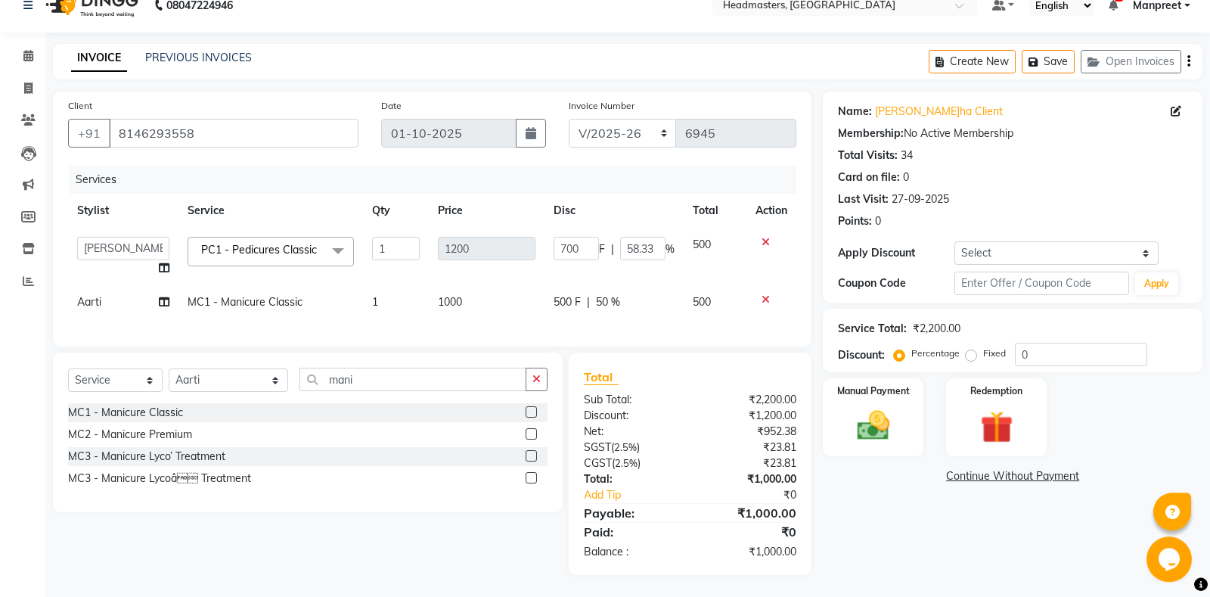
scroll to position [23, 0]
click at [539, 377] on icon "button" at bounding box center [536, 378] width 8 height 11
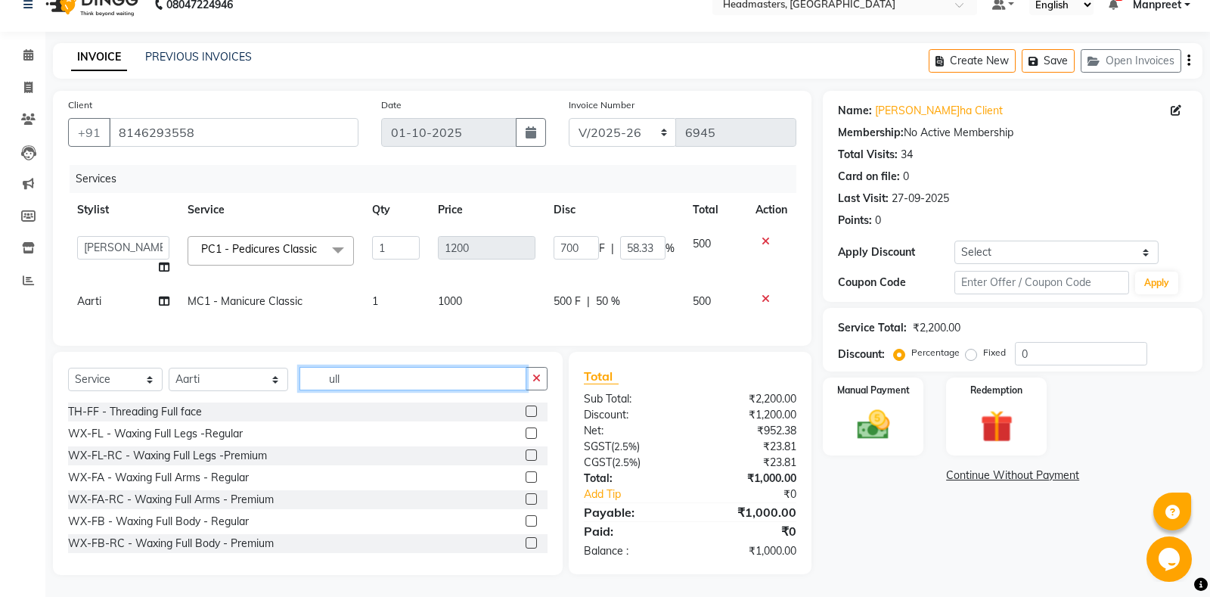
type input "ull"
click at [528, 477] on label at bounding box center [531, 476] width 11 height 11
click at [528, 477] on input "checkbox" at bounding box center [531, 478] width 10 height 10
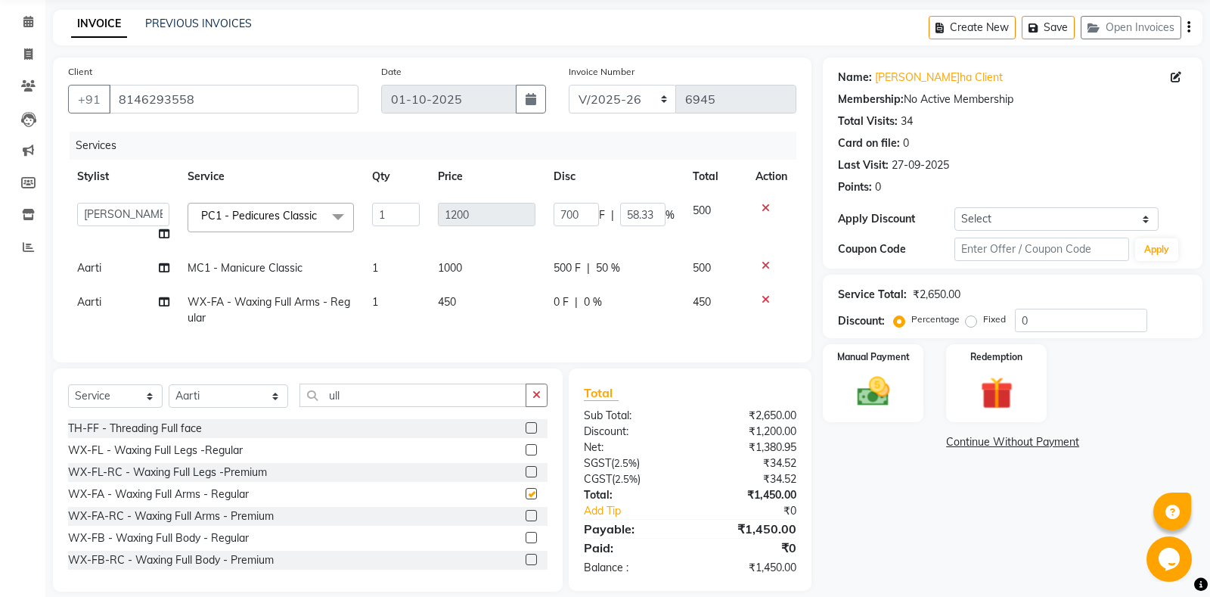
checkbox input "false"
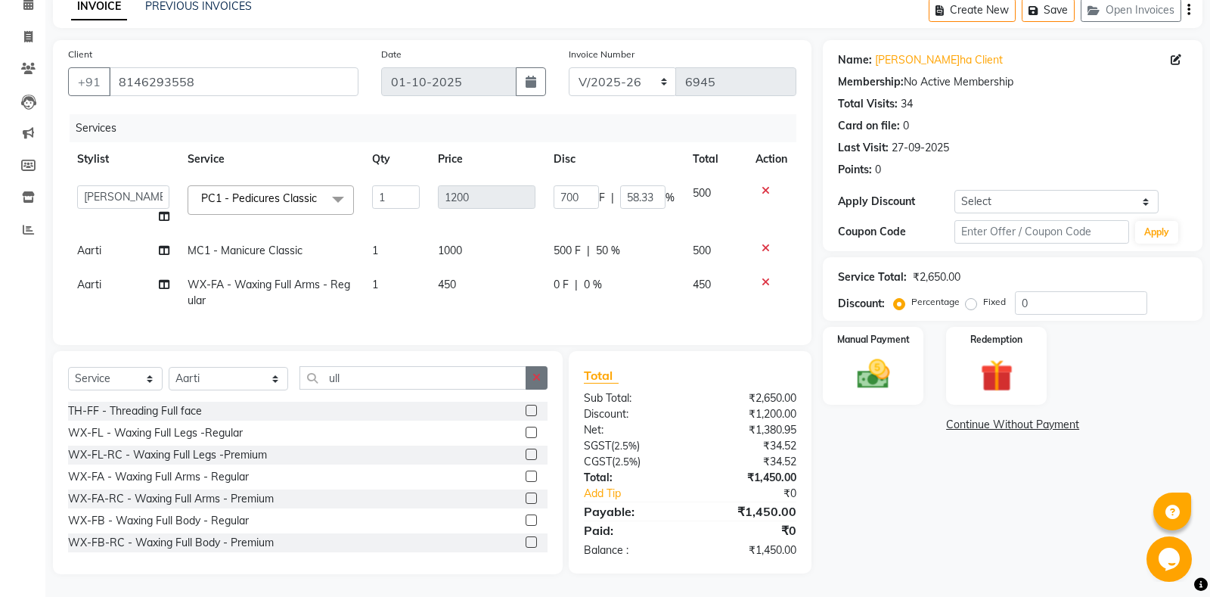
click at [541, 375] on icon "button" at bounding box center [536, 377] width 8 height 11
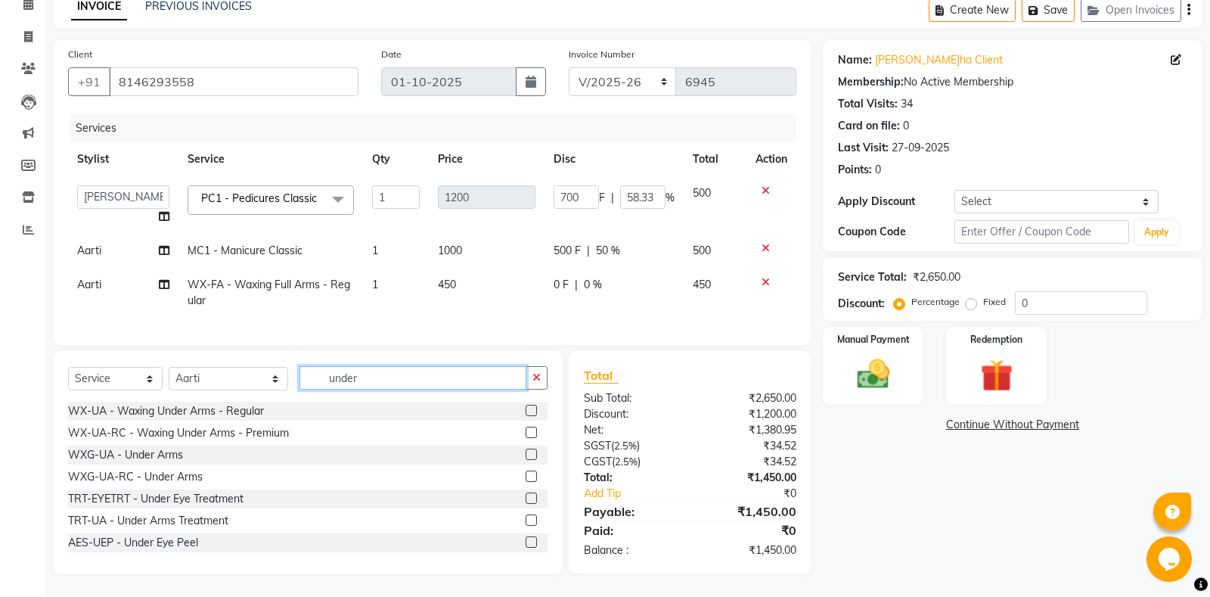
type input "under"
click at [531, 408] on label at bounding box center [531, 410] width 11 height 11
click at [531, 408] on input "checkbox" at bounding box center [531, 411] width 10 height 10
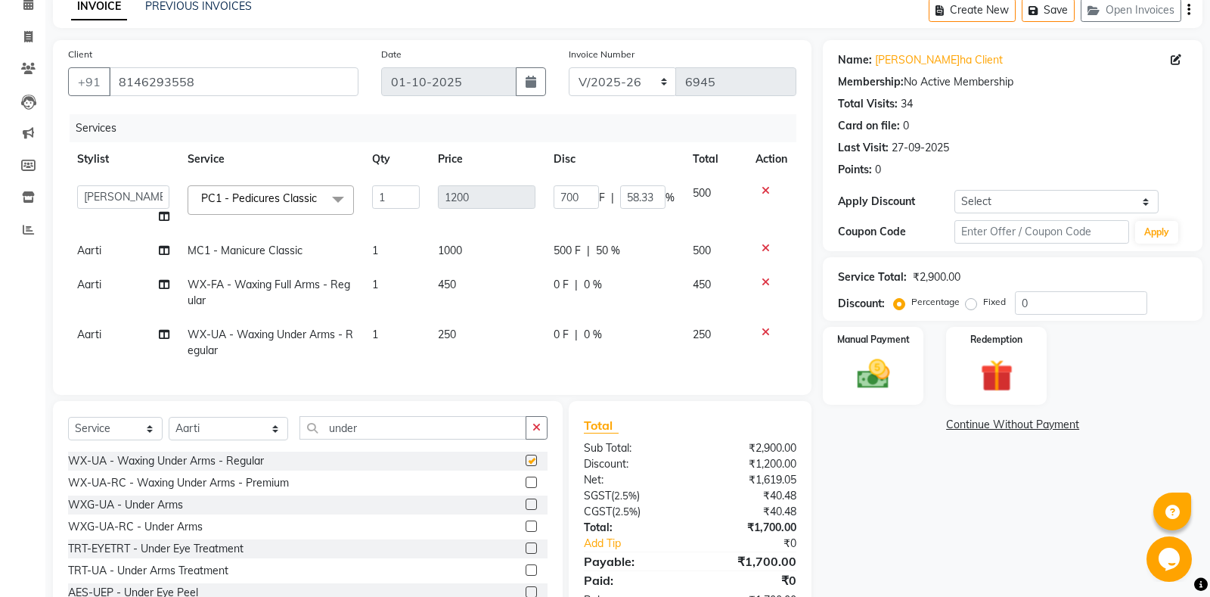
scroll to position [123, 0]
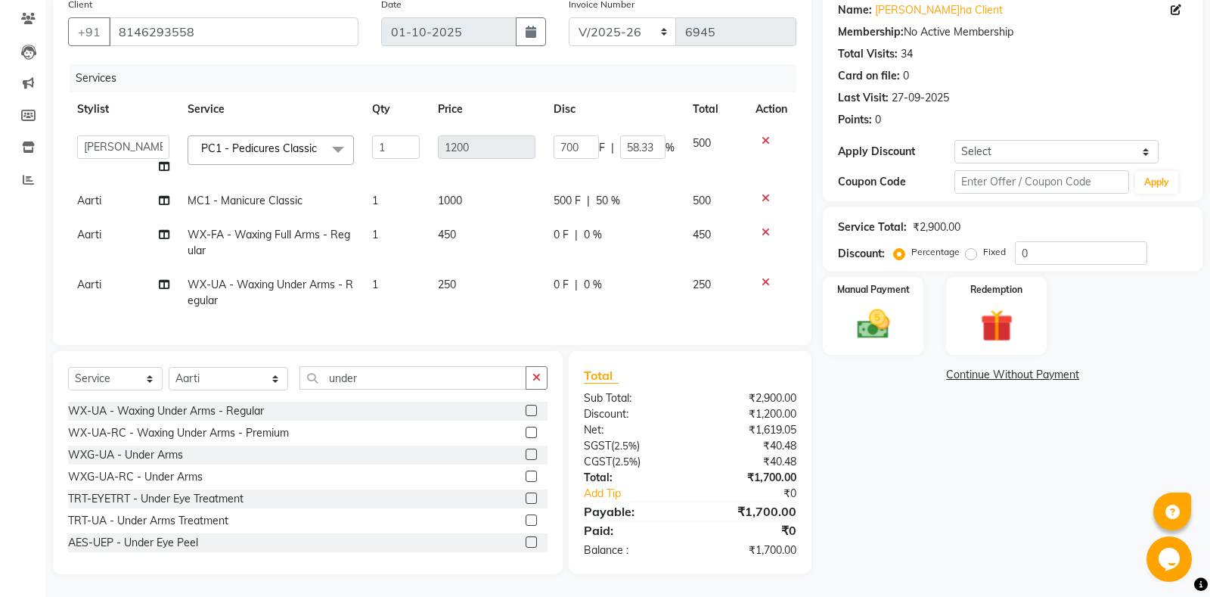
checkbox input "false"
click at [534, 381] on icon "button" at bounding box center [536, 377] width 8 height 11
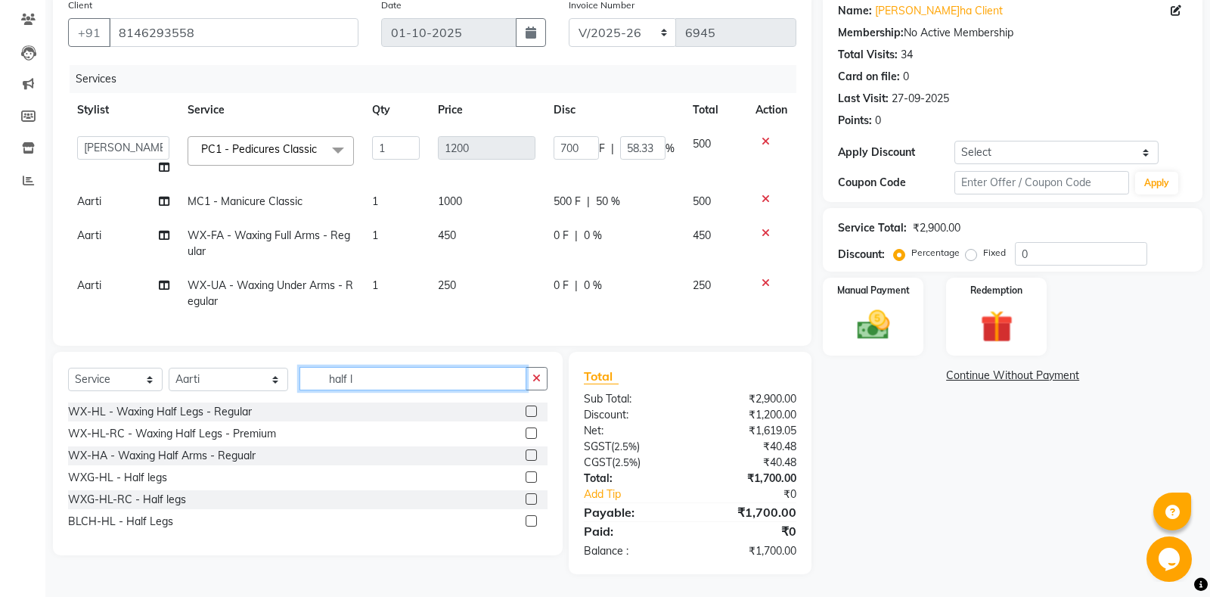
scroll to position [122, 0]
type input "half le"
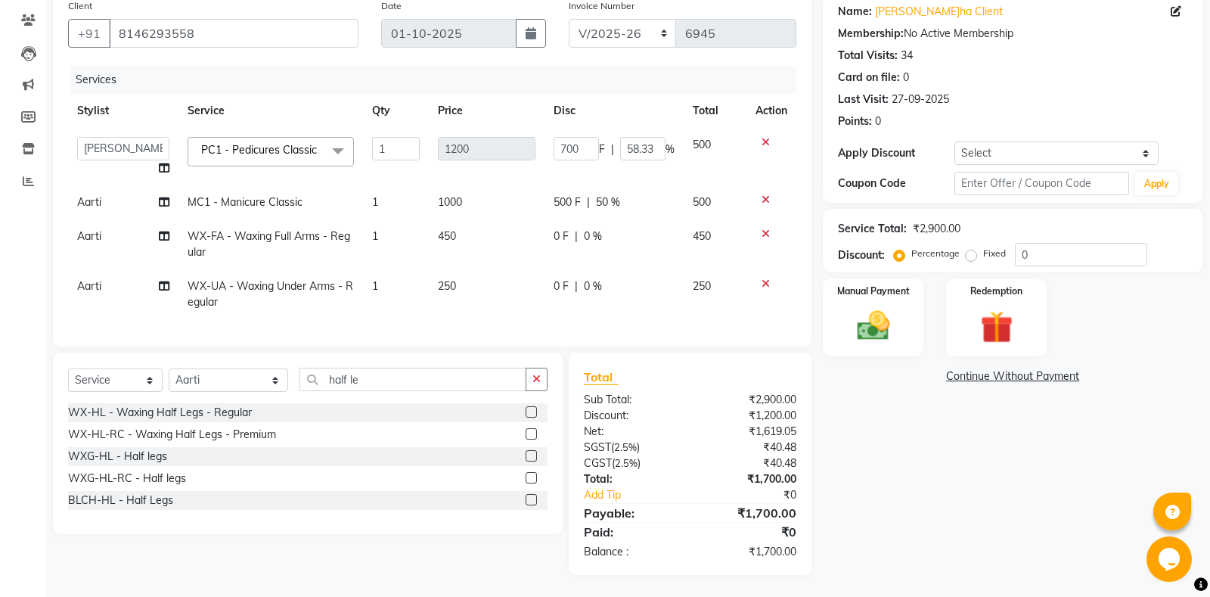
click at [531, 411] on label at bounding box center [531, 411] width 11 height 11
click at [531, 411] on input "checkbox" at bounding box center [531, 413] width 10 height 10
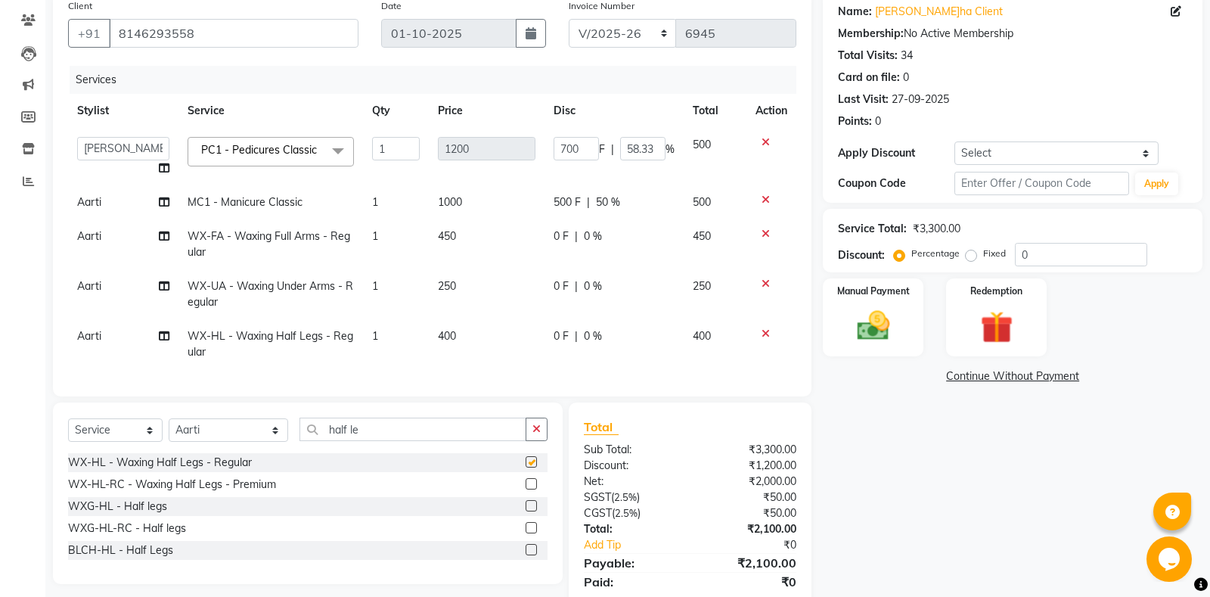
scroll to position [172, 0]
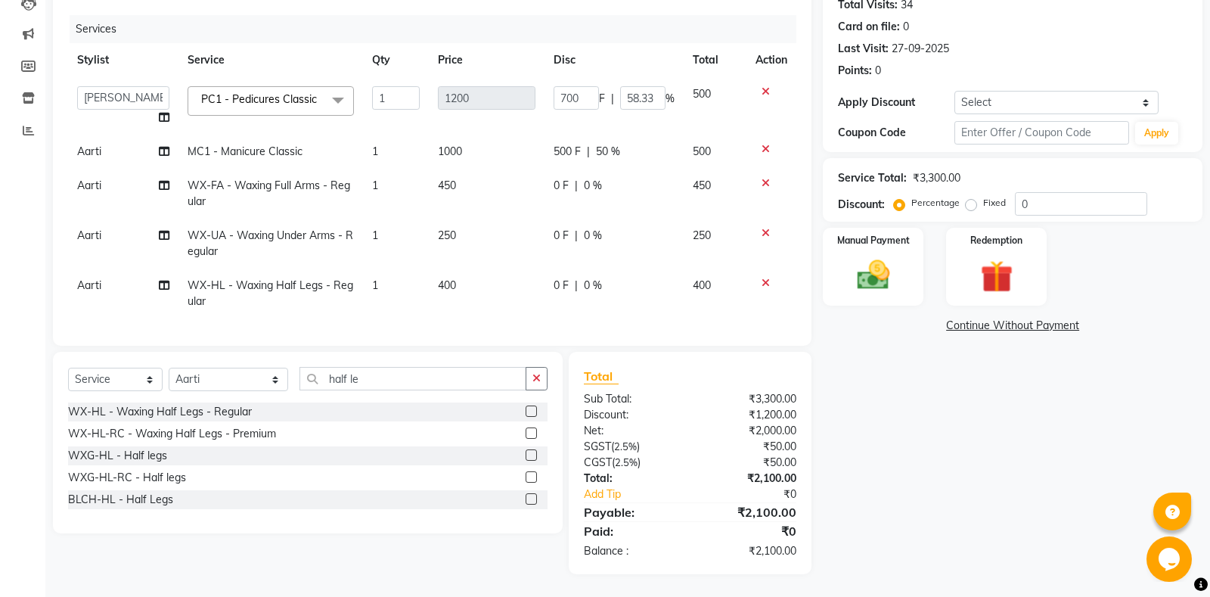
checkbox input "false"
click at [537, 379] on icon "button" at bounding box center [536, 378] width 8 height 11
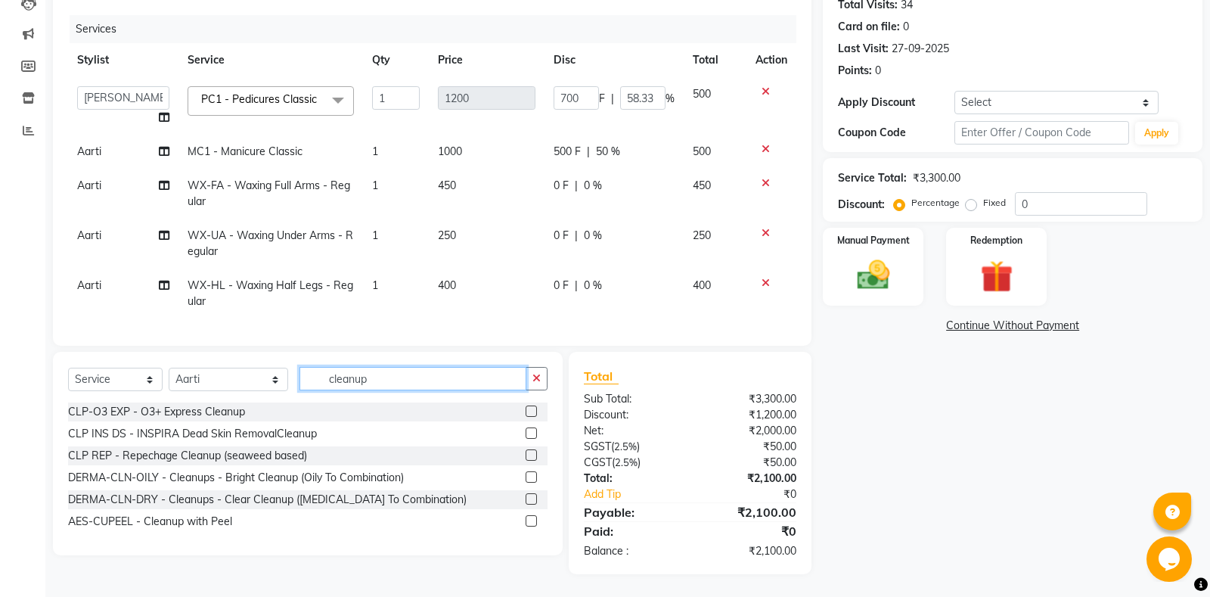
type input "cleanup"
click at [532, 408] on label at bounding box center [531, 410] width 11 height 11
click at [532, 408] on input "checkbox" at bounding box center [531, 412] width 10 height 10
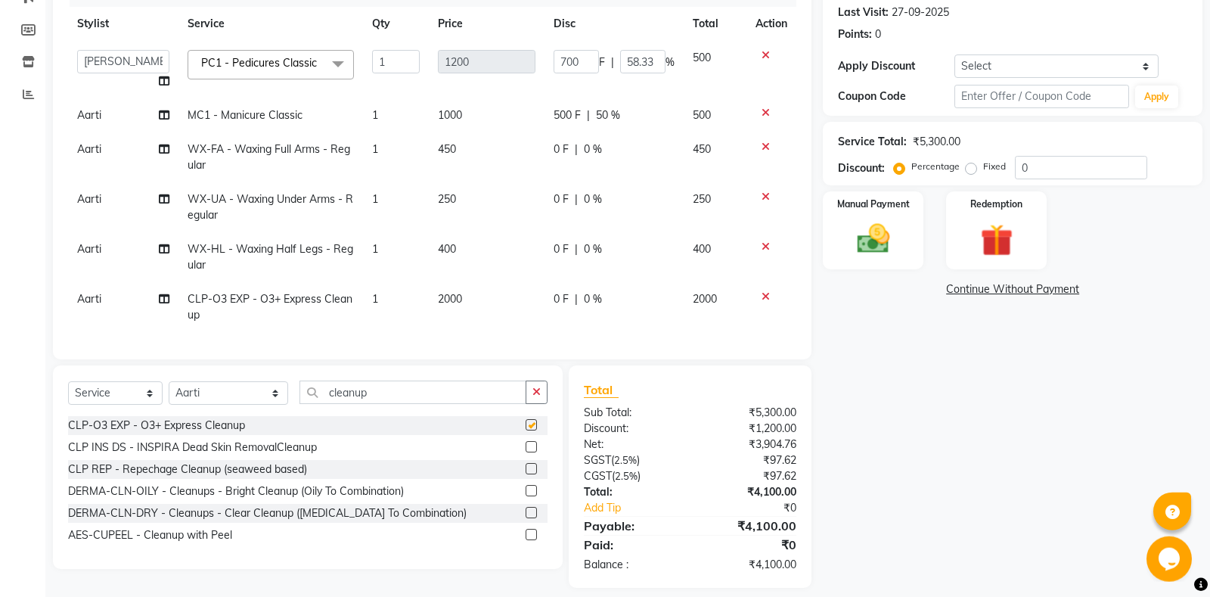
scroll to position [222, 0]
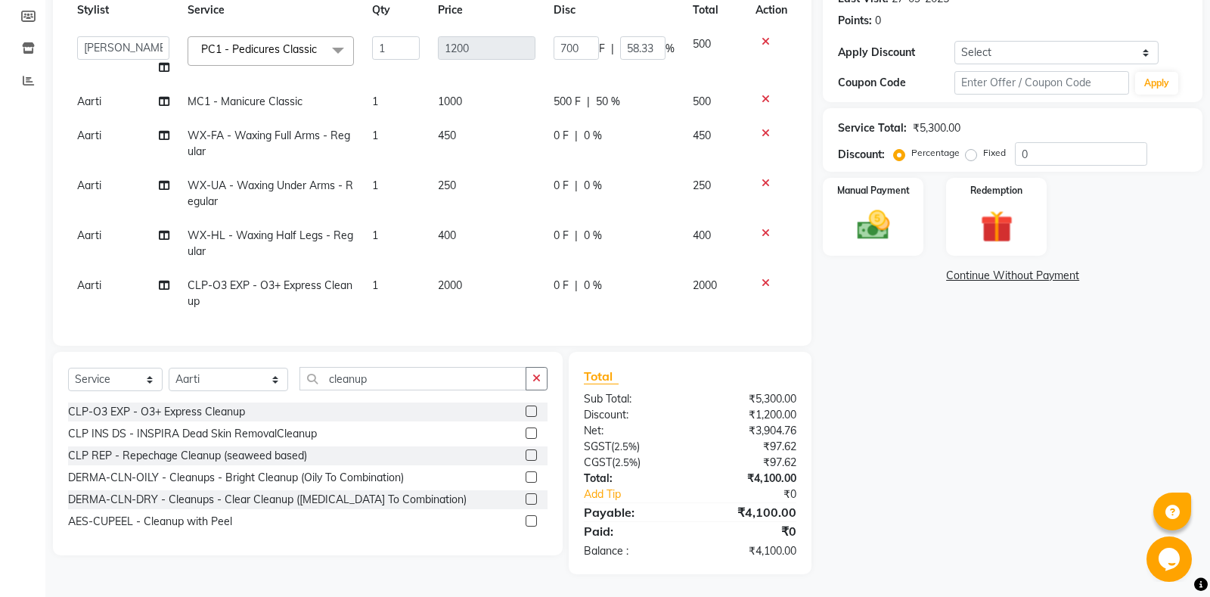
checkbox input "false"
click at [537, 377] on icon "button" at bounding box center [536, 378] width 8 height 11
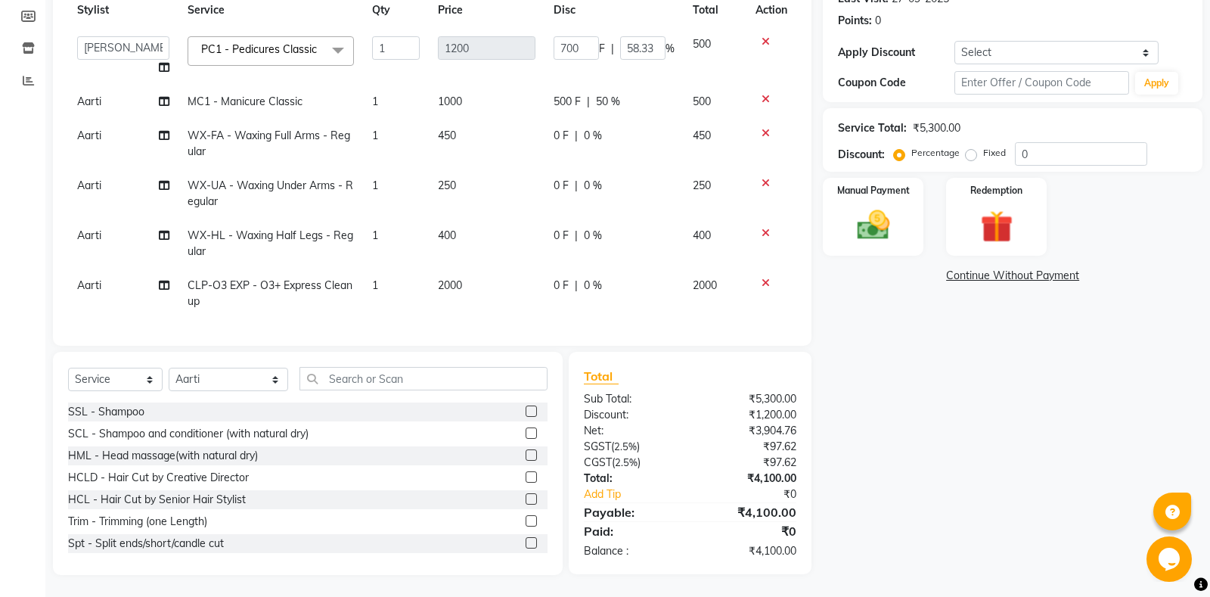
click at [553, 291] on td "0 F | 0 %" at bounding box center [613, 293] width 139 height 50
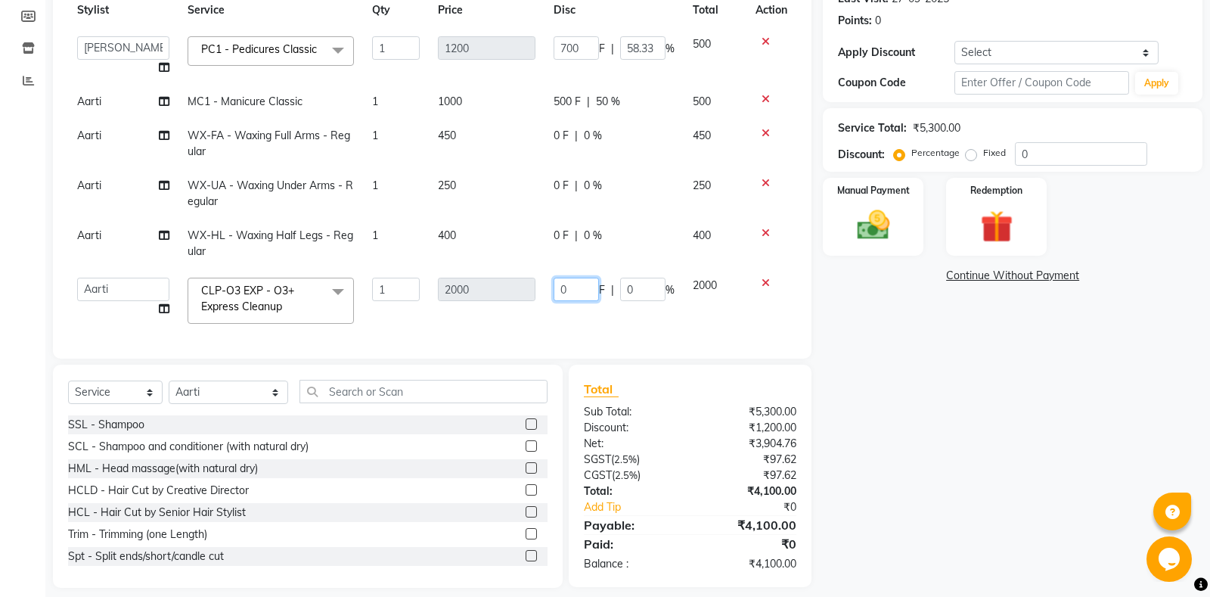
click at [554, 290] on input "0" at bounding box center [575, 288] width 45 height 23
type input "1000"
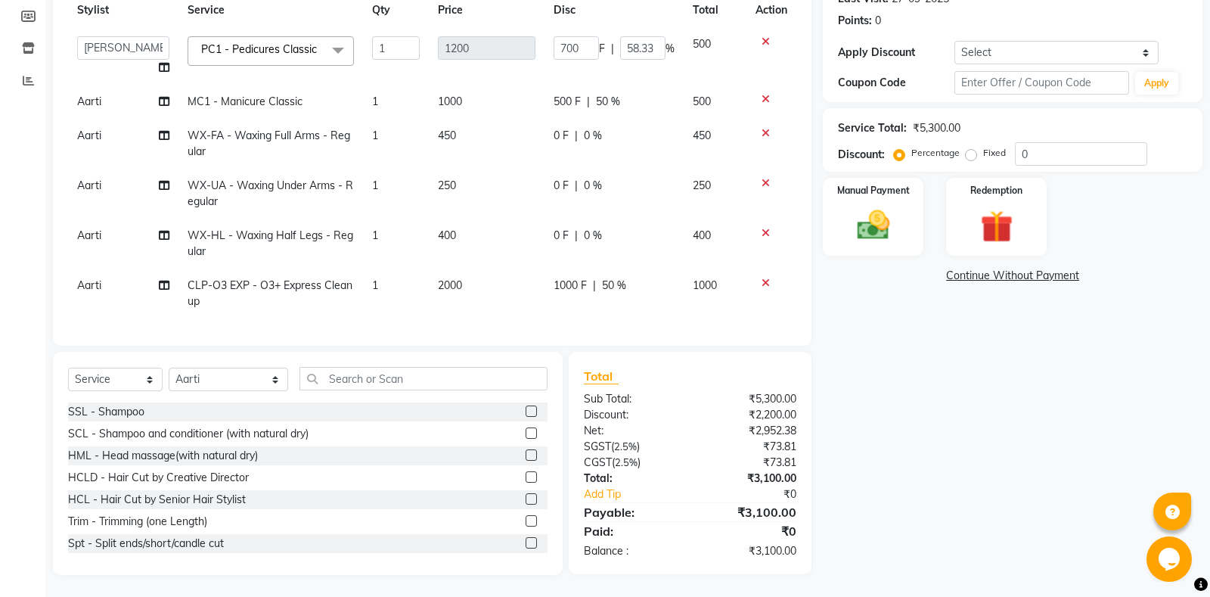
click at [580, 323] on div "Services Stylist Service Qty Price Disc Total Action Aarti Ali Amrita Amrita - …" at bounding box center [432, 147] width 728 height 365
click at [392, 380] on input "text" at bounding box center [423, 377] width 248 height 23
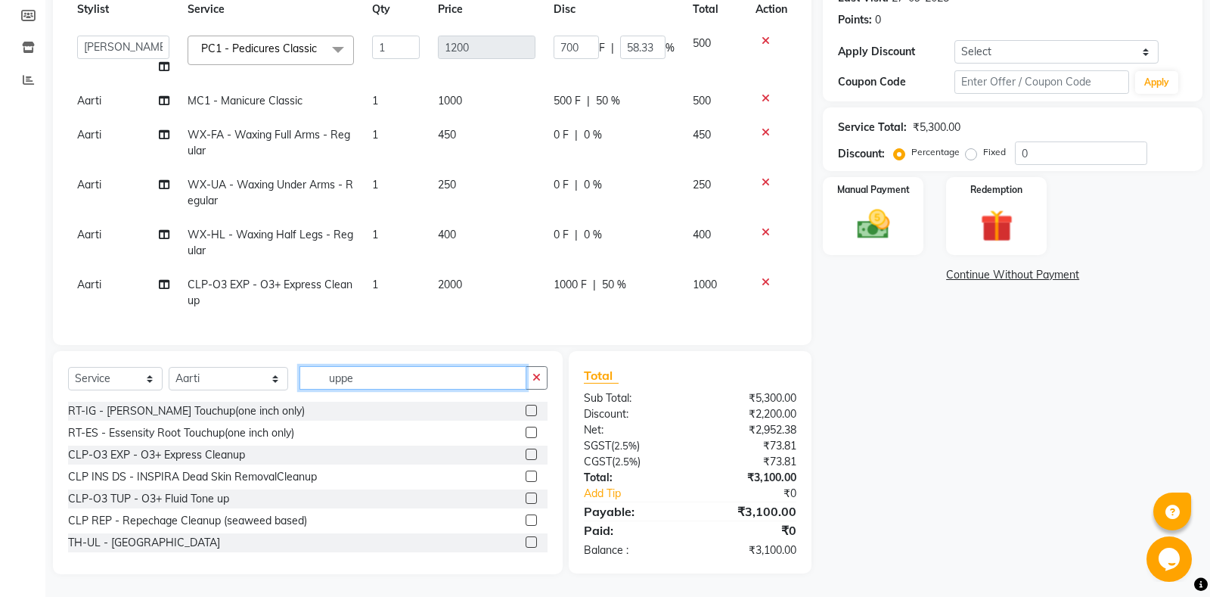
scroll to position [222, 0]
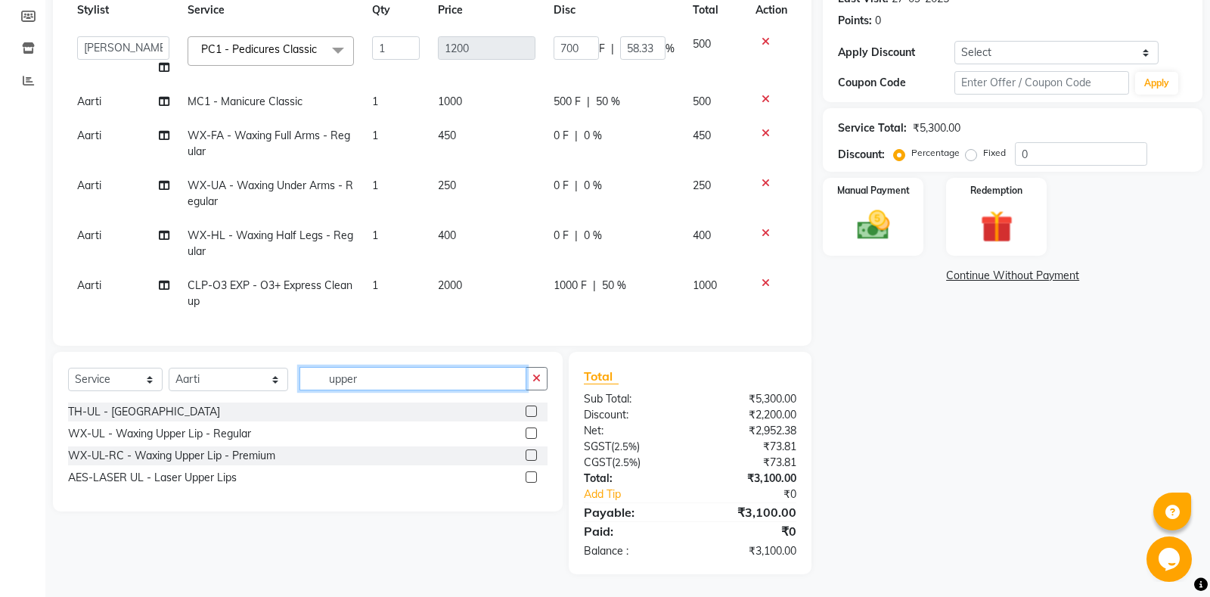
type input "upper"
click at [531, 414] on label at bounding box center [531, 410] width 11 height 11
click at [531, 414] on input "checkbox" at bounding box center [531, 412] width 10 height 10
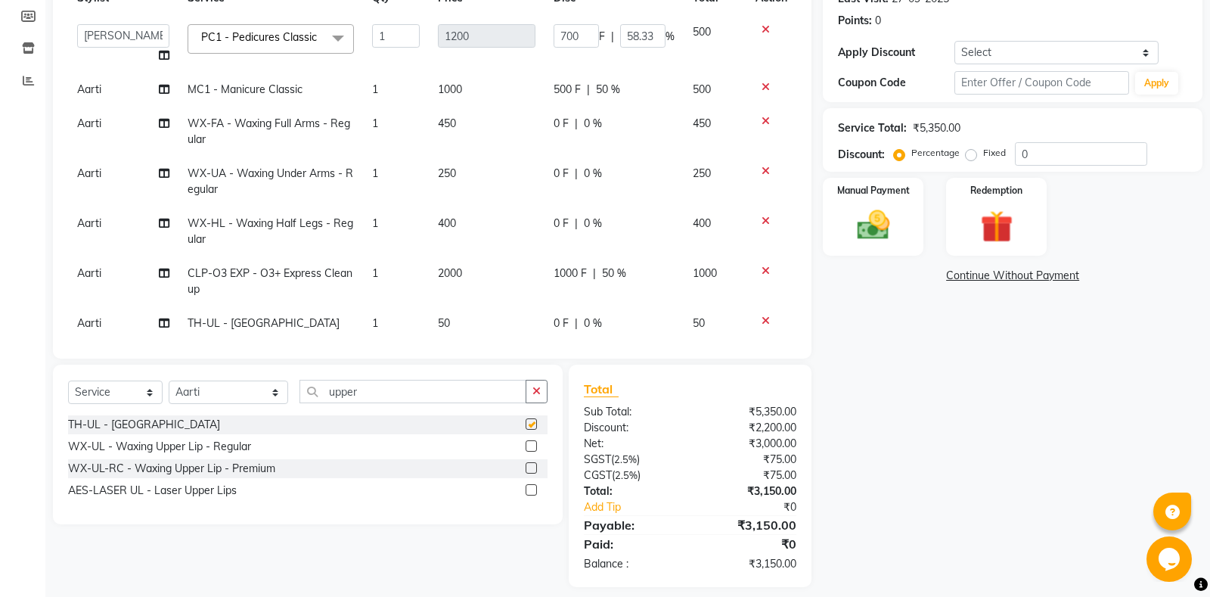
checkbox input "false"
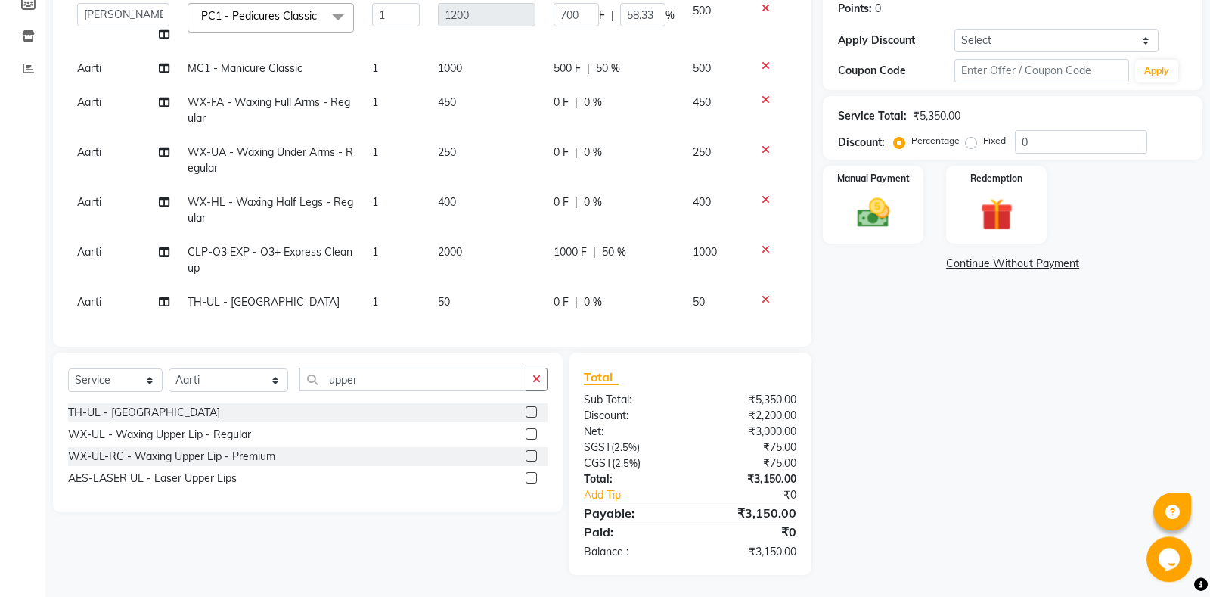
scroll to position [234, 0]
click at [537, 383] on icon "button" at bounding box center [536, 379] width 8 height 11
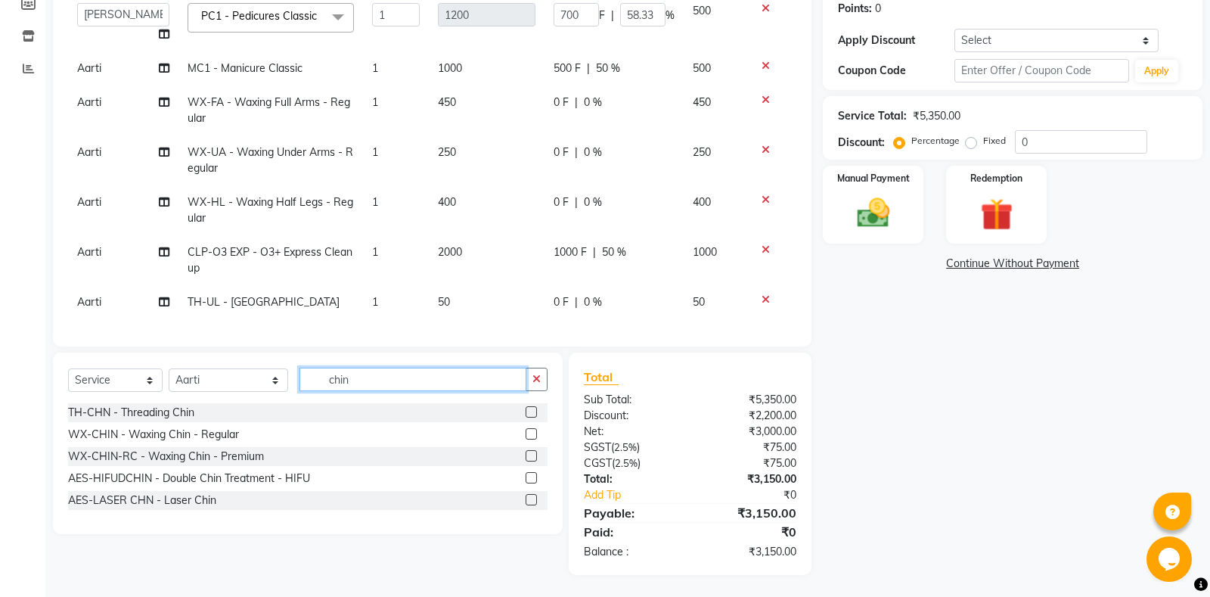
type input "chin"
click at [532, 409] on label at bounding box center [531, 411] width 11 height 11
click at [532, 409] on input "checkbox" at bounding box center [531, 413] width 10 height 10
checkbox input "false"
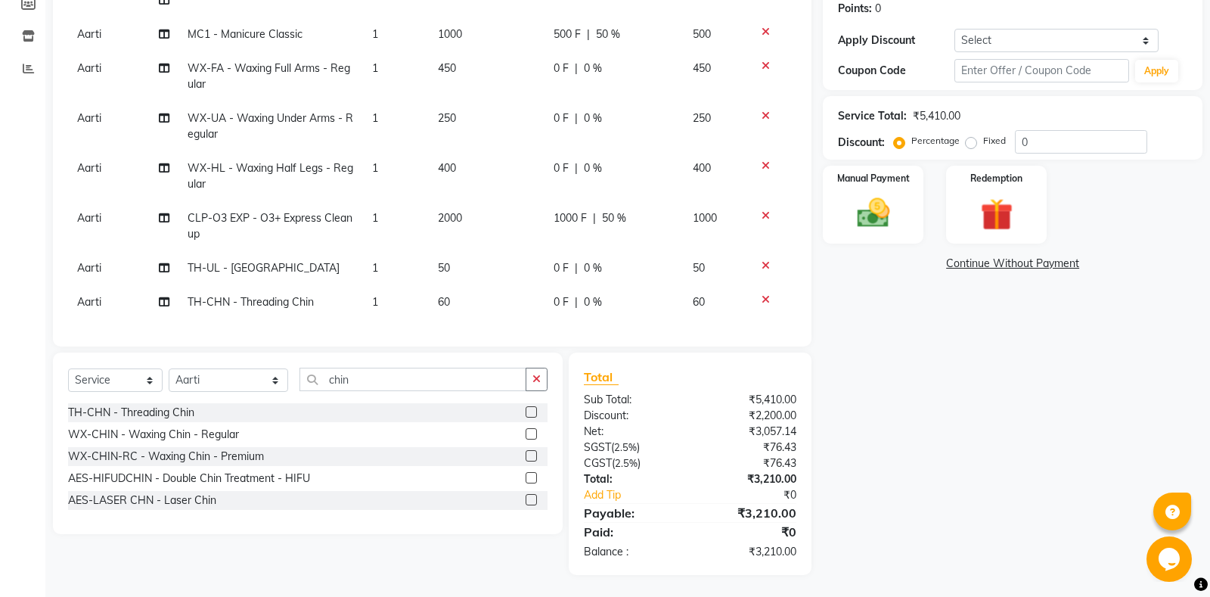
click at [558, 299] on span "0 F" at bounding box center [560, 302] width 15 height 16
click at [562, 299] on input "0" at bounding box center [575, 305] width 45 height 23
type input "10"
click at [550, 321] on div "Services Stylist Service Qty Price Disc Total Action Aarti Ali Amrita Amrita - …" at bounding box center [432, 142] width 728 height 378
click at [538, 383] on icon "button" at bounding box center [536, 379] width 8 height 11
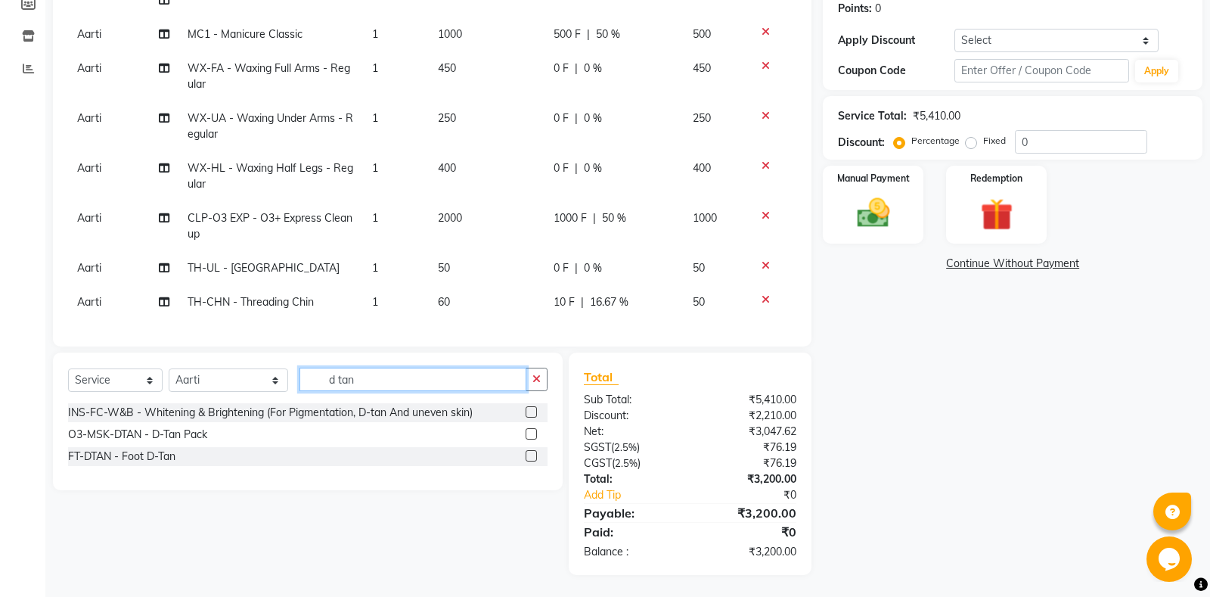
type input "d tan"
click at [526, 436] on label at bounding box center [531, 433] width 11 height 11
click at [526, 436] on input "checkbox" at bounding box center [531, 434] width 10 height 10
checkbox input "false"
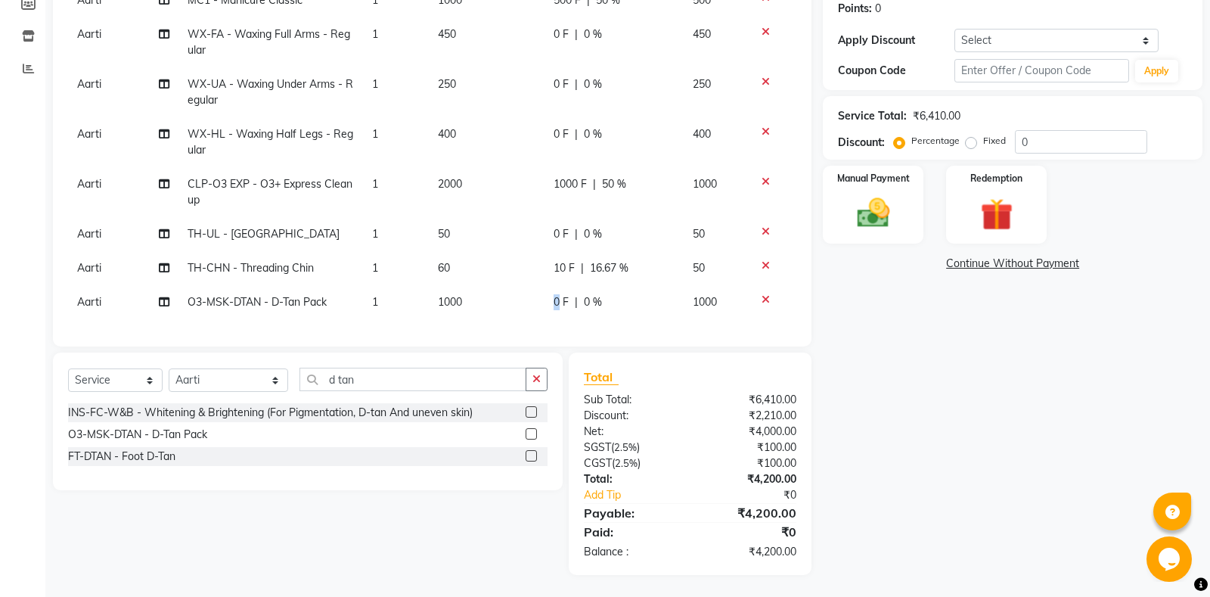
drag, startPoint x: 554, startPoint y: 316, endPoint x: 564, endPoint y: 312, distance: 10.5
click at [564, 312] on td "0 F | 0 %" at bounding box center [613, 302] width 139 height 34
click at [560, 306] on input "0" at bounding box center [575, 305] width 45 height 23
type input "500"
click at [619, 281] on td "10 F | 16.67 %" at bounding box center [613, 268] width 139 height 34
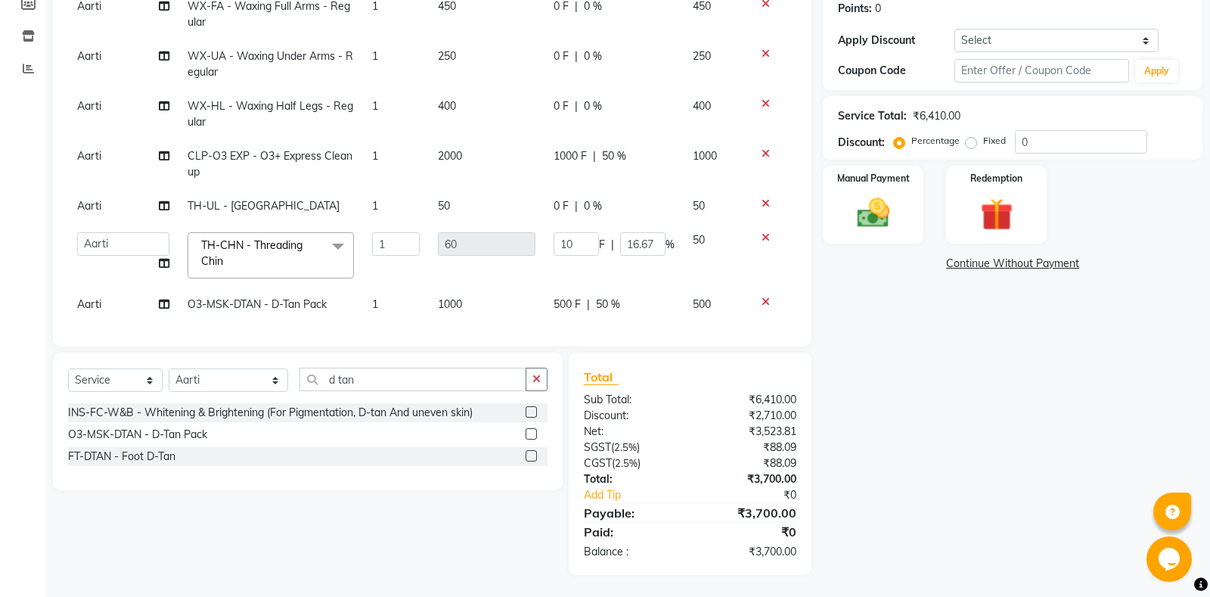
scroll to position [119, 0]
click at [560, 301] on span "500 F" at bounding box center [566, 303] width 27 height 16
click at [568, 307] on input "500" at bounding box center [575, 306] width 45 height 23
click at [609, 276] on td "10 F | 16.67 %" at bounding box center [613, 254] width 139 height 64
click at [169, 368] on select "Select Stylist [PERSON_NAME] Amrita - Front Desk [PERSON_NAME] Gental Man Gulsh…" at bounding box center [228, 379] width 119 height 23
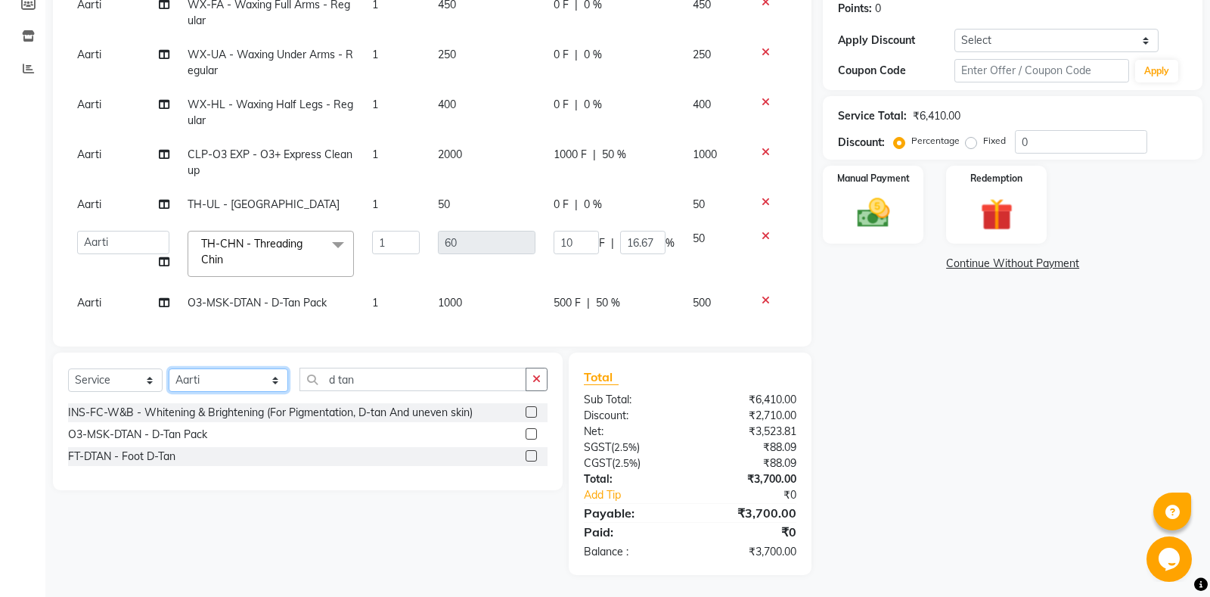
select select "64332"
click option "Saurabh" at bounding box center [0, 0] width 0 height 0
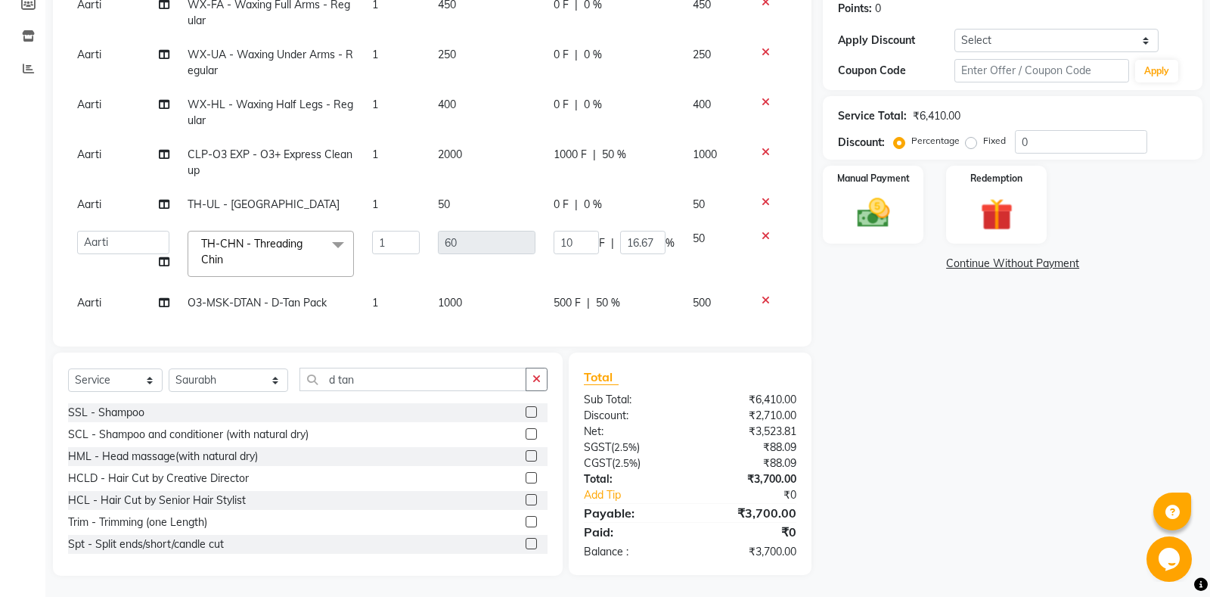
drag, startPoint x: 357, startPoint y: 364, endPoint x: 358, endPoint y: 375, distance: 11.4
click at [358, 374] on div "Select Service Product Membership Package Voucher Prepaid Gift Card Select Styl…" at bounding box center [308, 463] width 510 height 223
click at [358, 375] on input "d tan" at bounding box center [412, 378] width 227 height 23
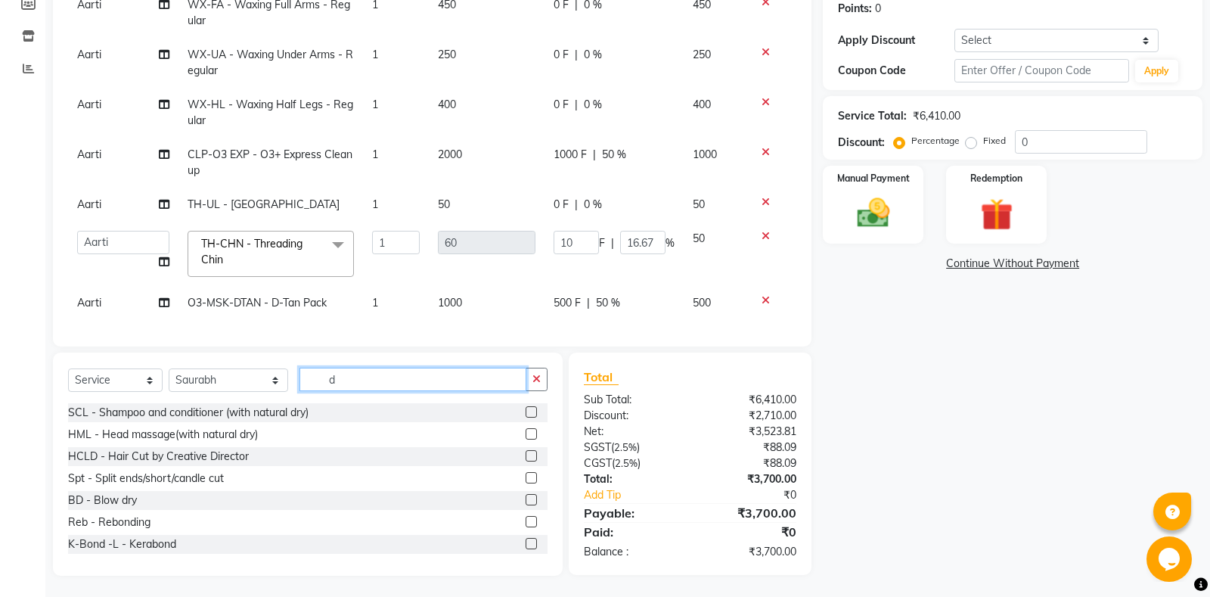
type input "d"
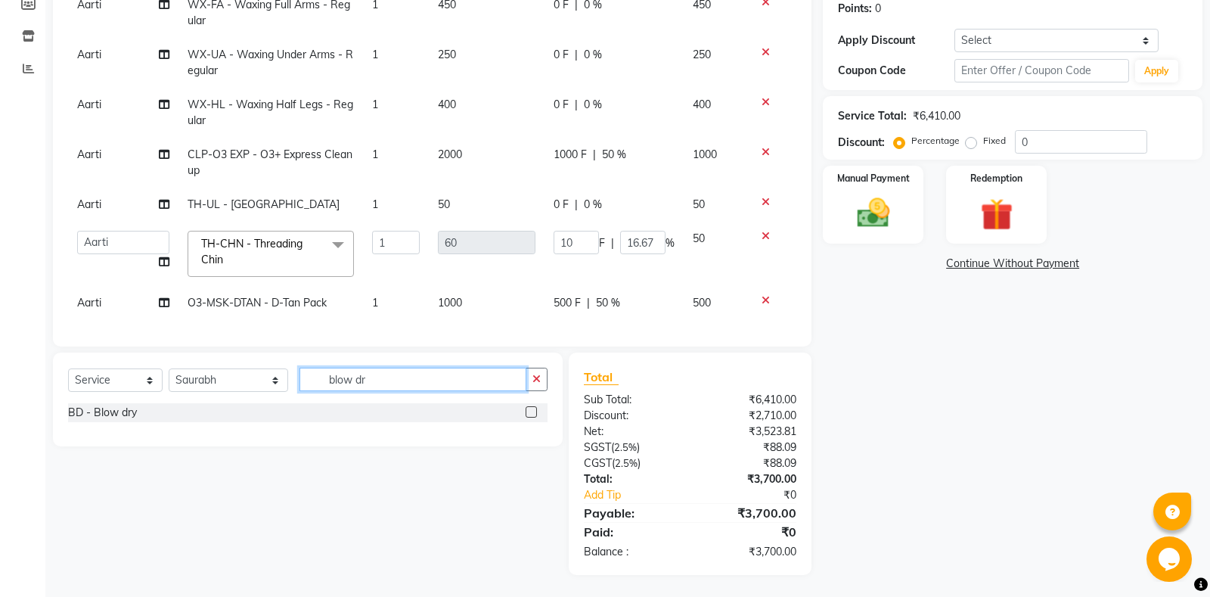
type input "blow dr"
click at [528, 407] on label at bounding box center [531, 411] width 11 height 11
click at [528, 408] on input "checkbox" at bounding box center [531, 413] width 10 height 10
checkbox input "false"
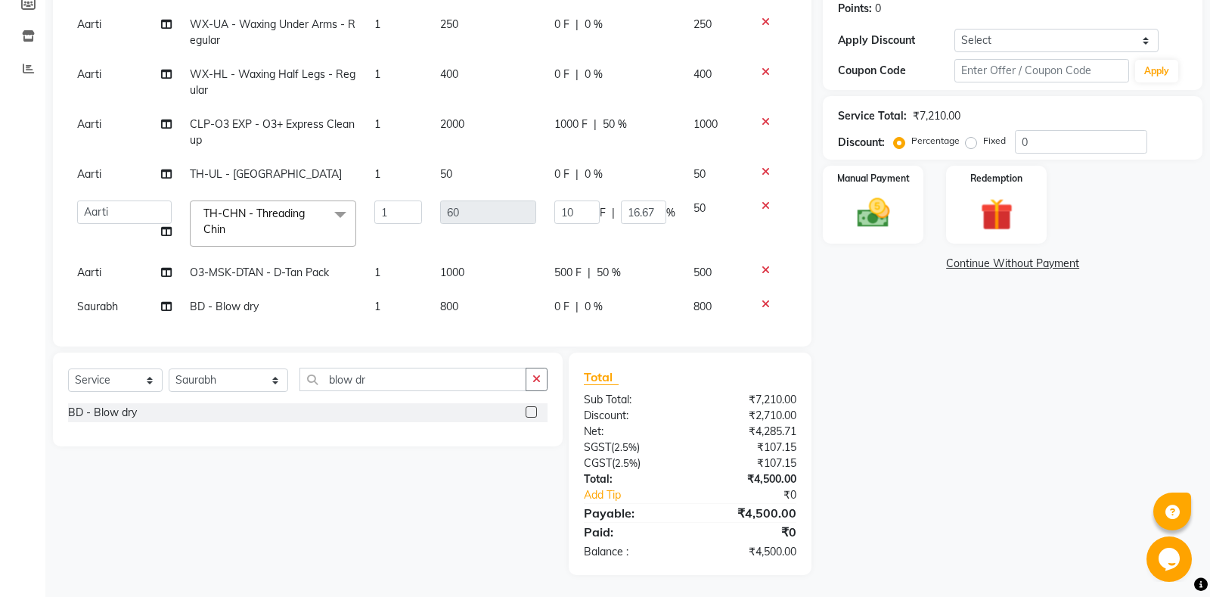
scroll to position [153, 0]
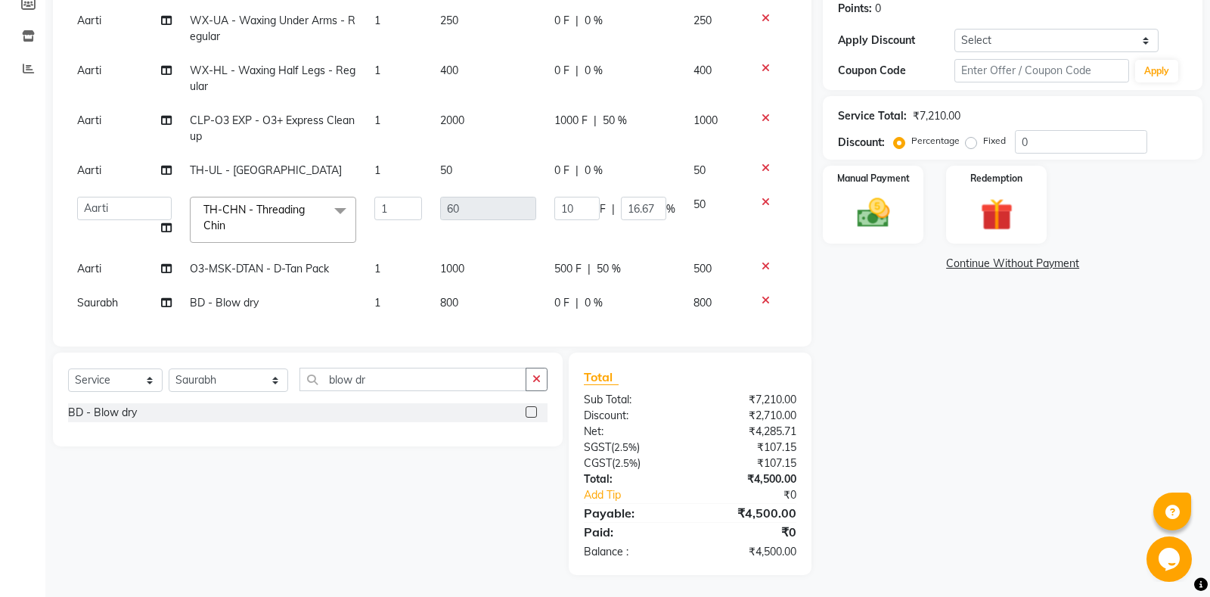
click at [572, 309] on div "0 F | 0 %" at bounding box center [614, 303] width 121 height 16
select select "64332"
click at [560, 304] on input "0" at bounding box center [575, 306] width 45 height 23
type input "500"
click at [607, 322] on div "Services Stylist Service Qty Price Disc Total Action Aarti Ali Amrita Amrita - …" at bounding box center [432, 142] width 728 height 378
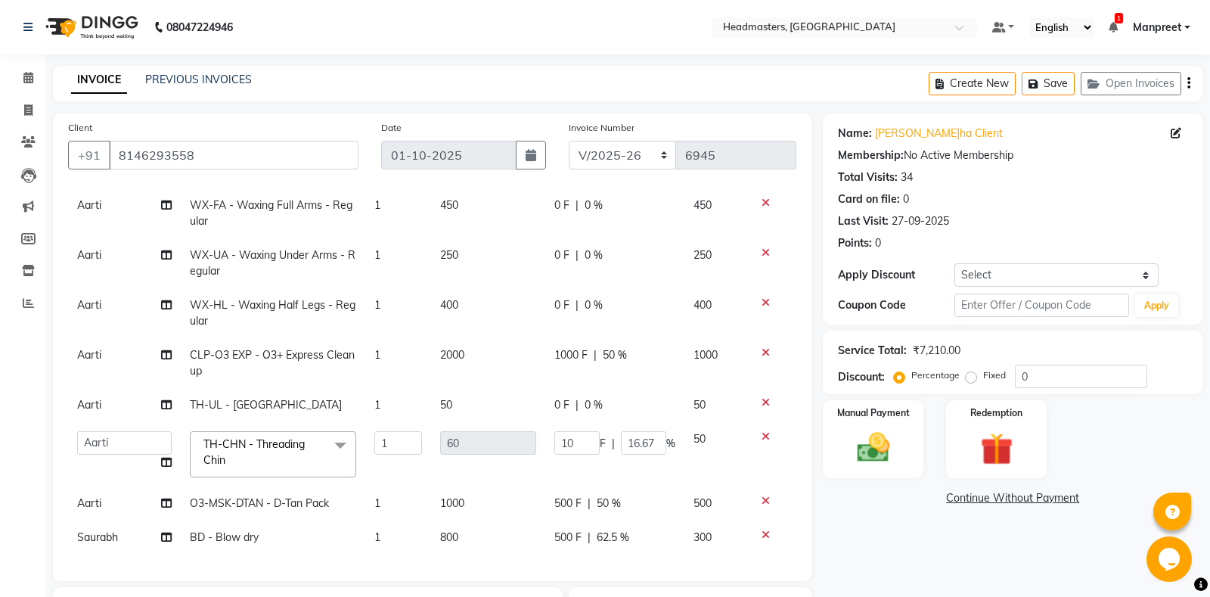
scroll to position [234, 0]
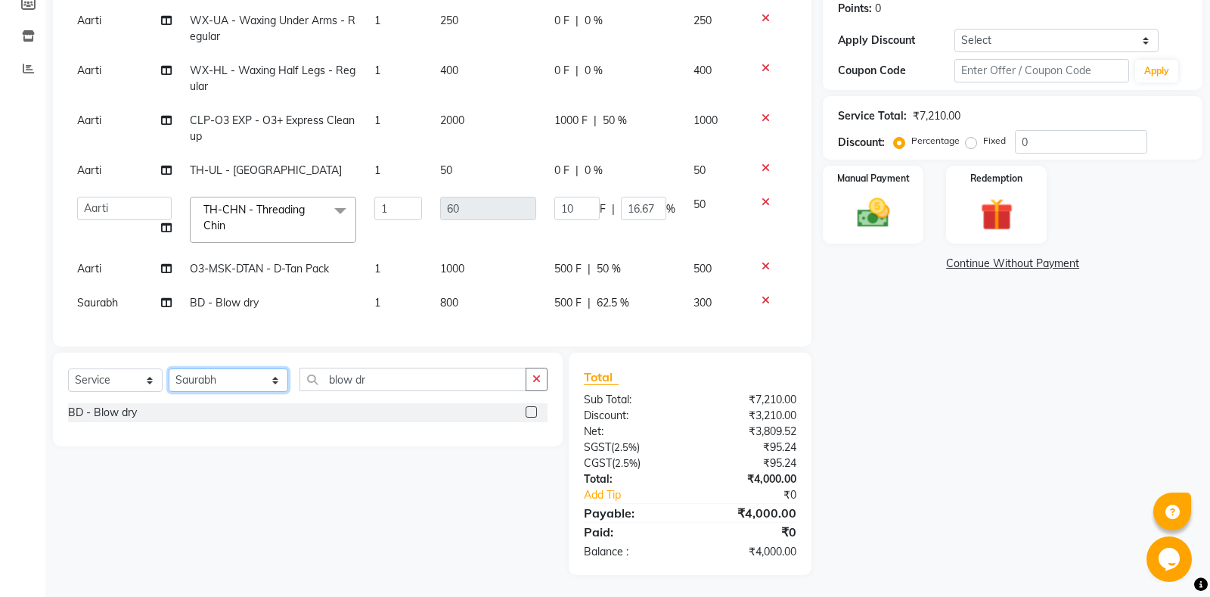
click at [169, 368] on select "Select Stylist [PERSON_NAME] Amrita - Front Desk [PERSON_NAME] Gental Man Gulsh…" at bounding box center [228, 379] width 119 height 23
select select "60735"
click option "Aarti" at bounding box center [0, 0] width 0 height 0
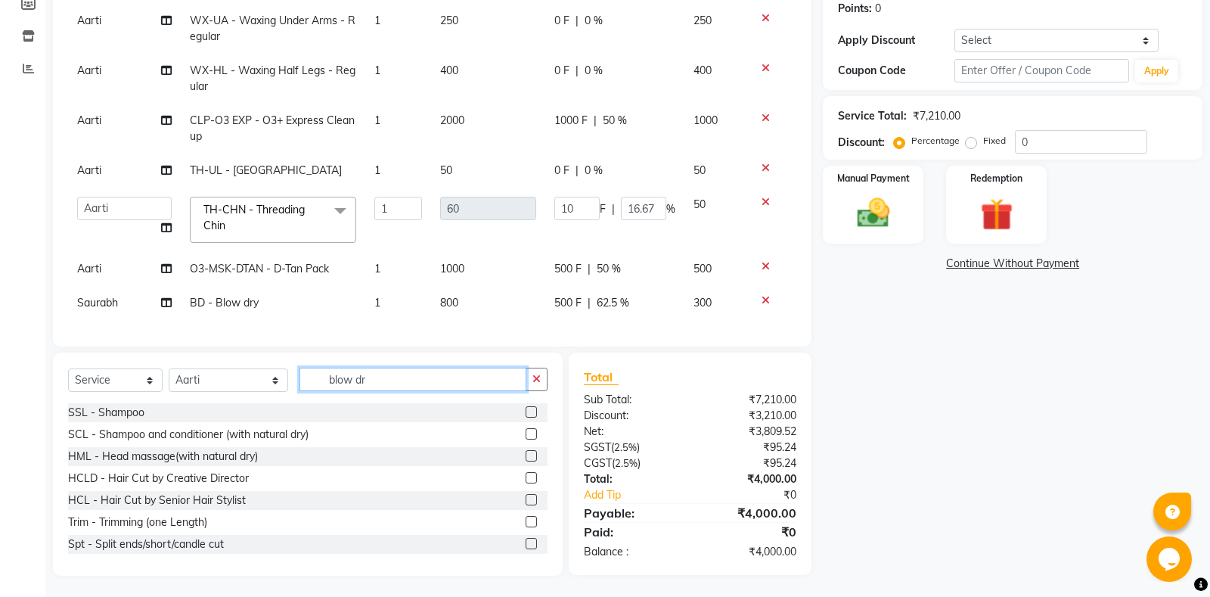
click at [392, 385] on input "blow dr" at bounding box center [412, 378] width 227 height 23
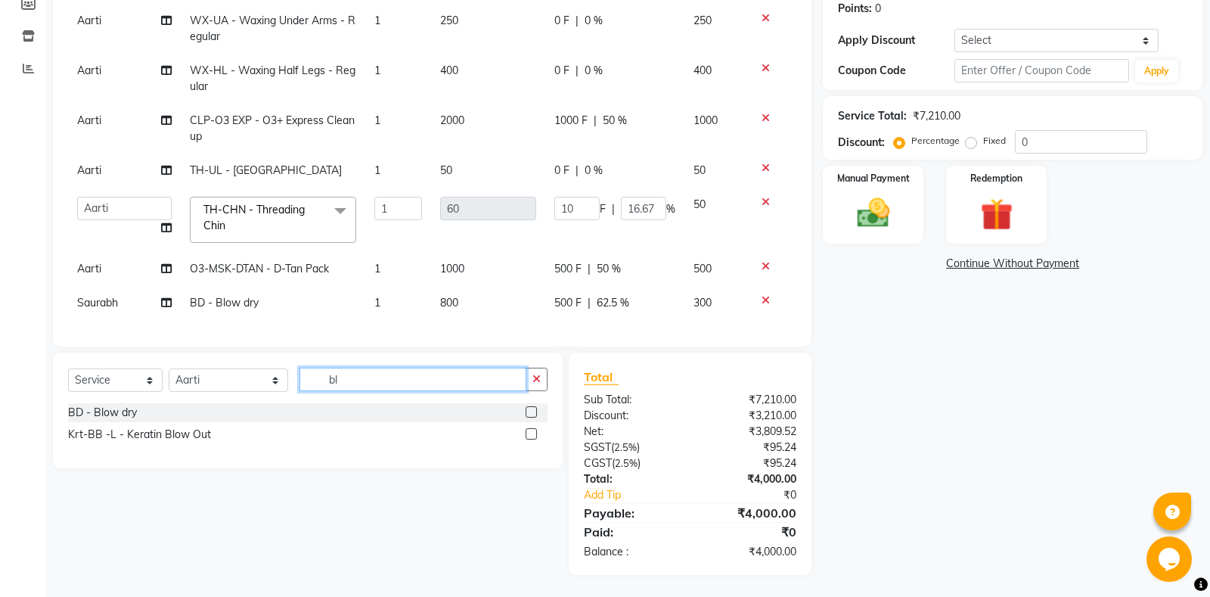
type input "b"
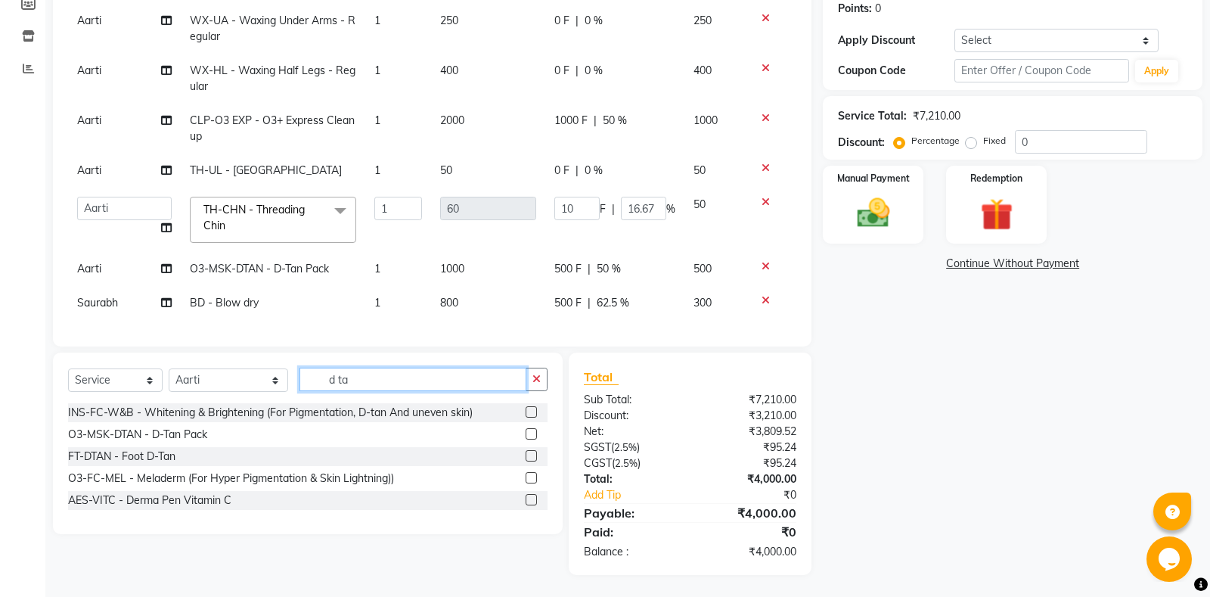
type input "d ta"
click at [532, 433] on label at bounding box center [531, 433] width 11 height 11
click at [532, 433] on input "checkbox" at bounding box center [531, 434] width 10 height 10
checkbox input "false"
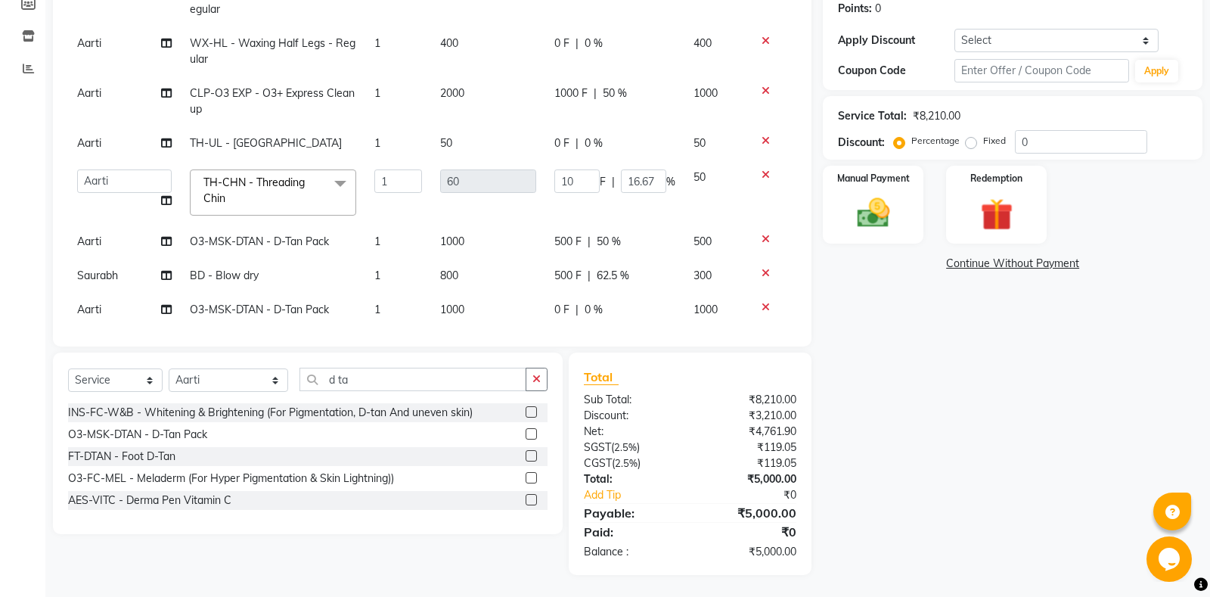
scroll to position [187, 0]
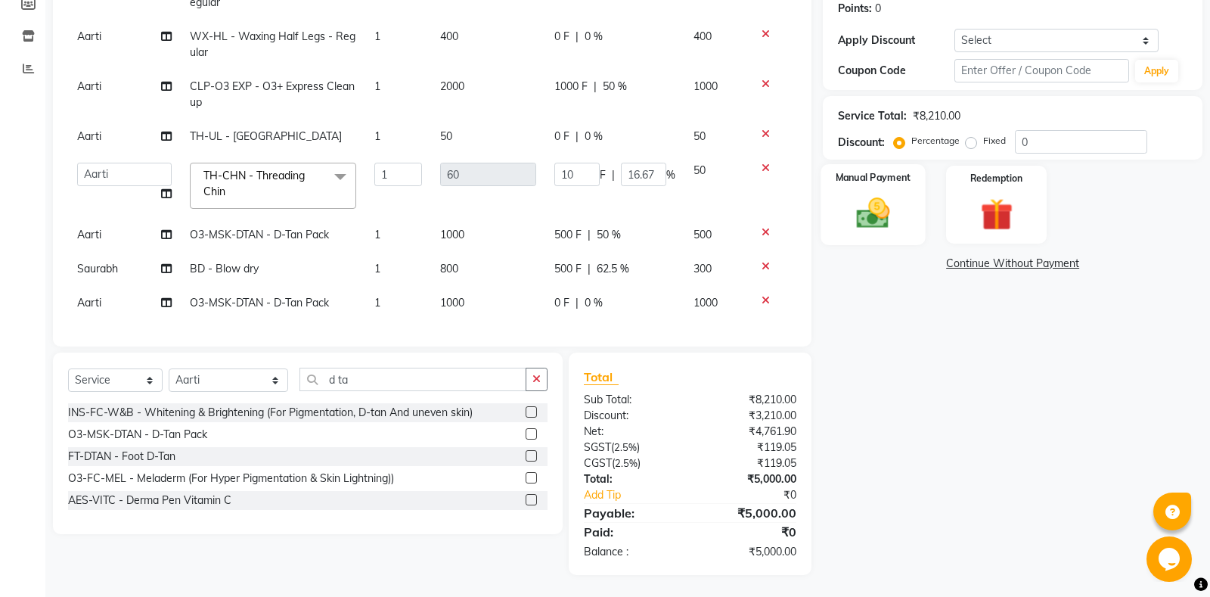
click at [914, 219] on div "Manual Payment" at bounding box center [873, 204] width 104 height 81
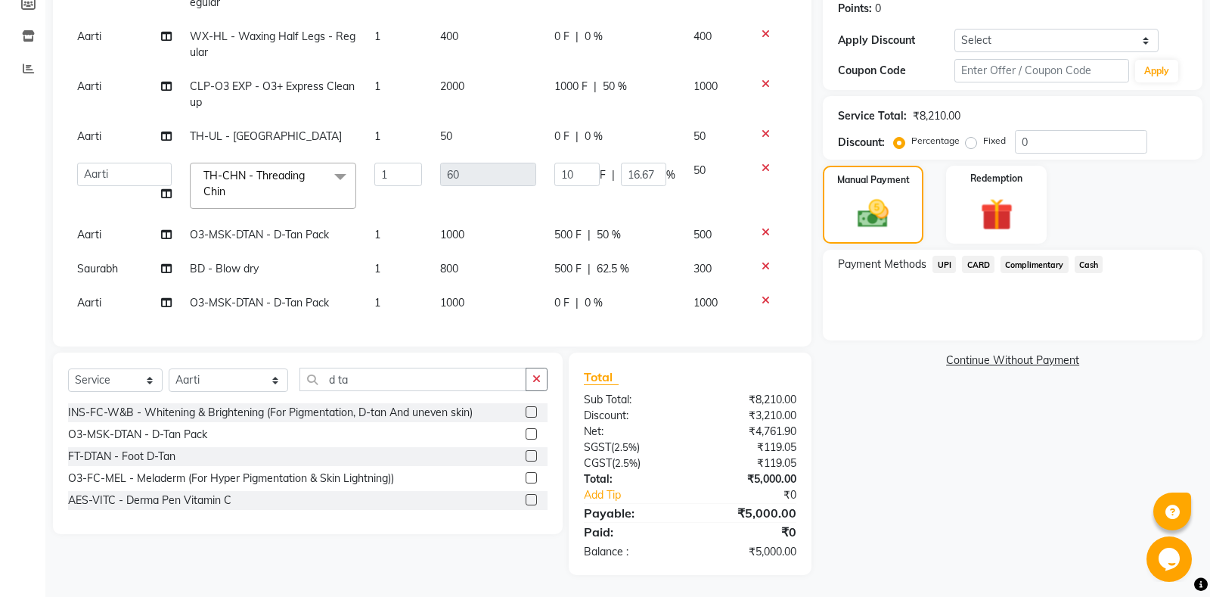
click at [976, 264] on span "CARD" at bounding box center [978, 264] width 33 height 17
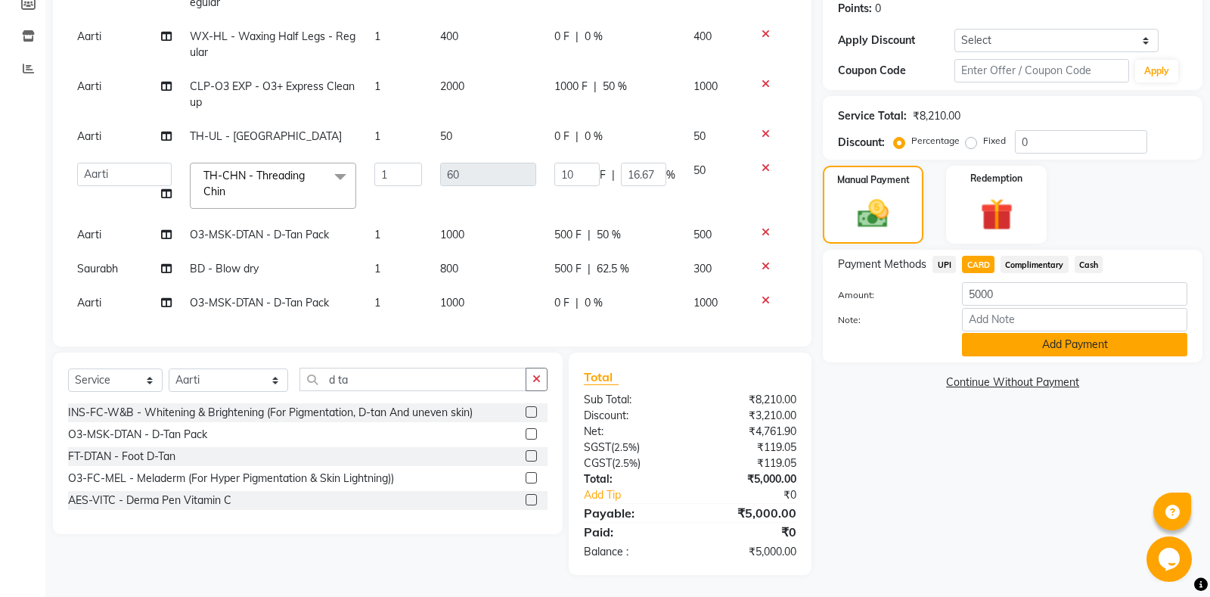
click at [1002, 344] on button "Add Payment" at bounding box center [1074, 344] width 225 height 23
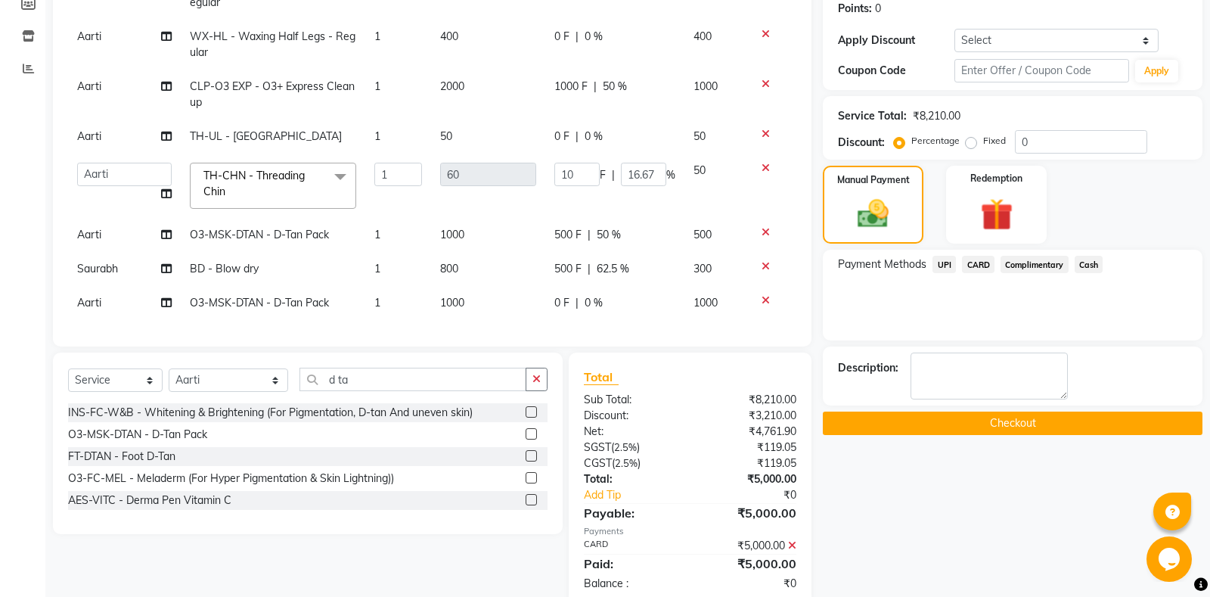
scroll to position [266, 0]
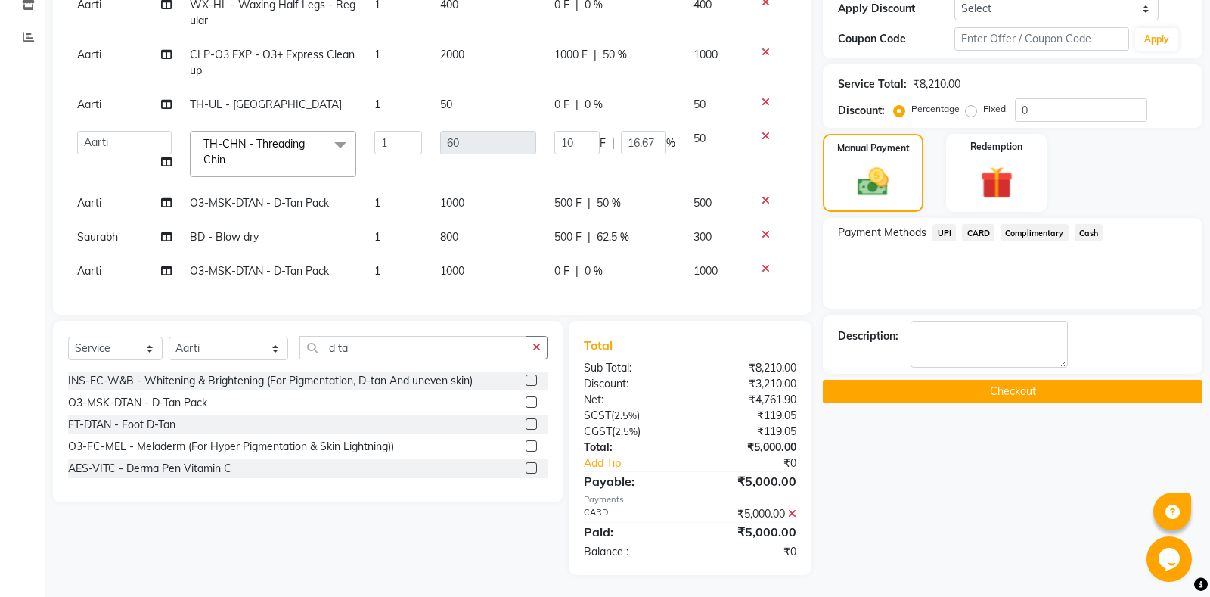
click at [970, 388] on button "Checkout" at bounding box center [1013, 391] width 380 height 23
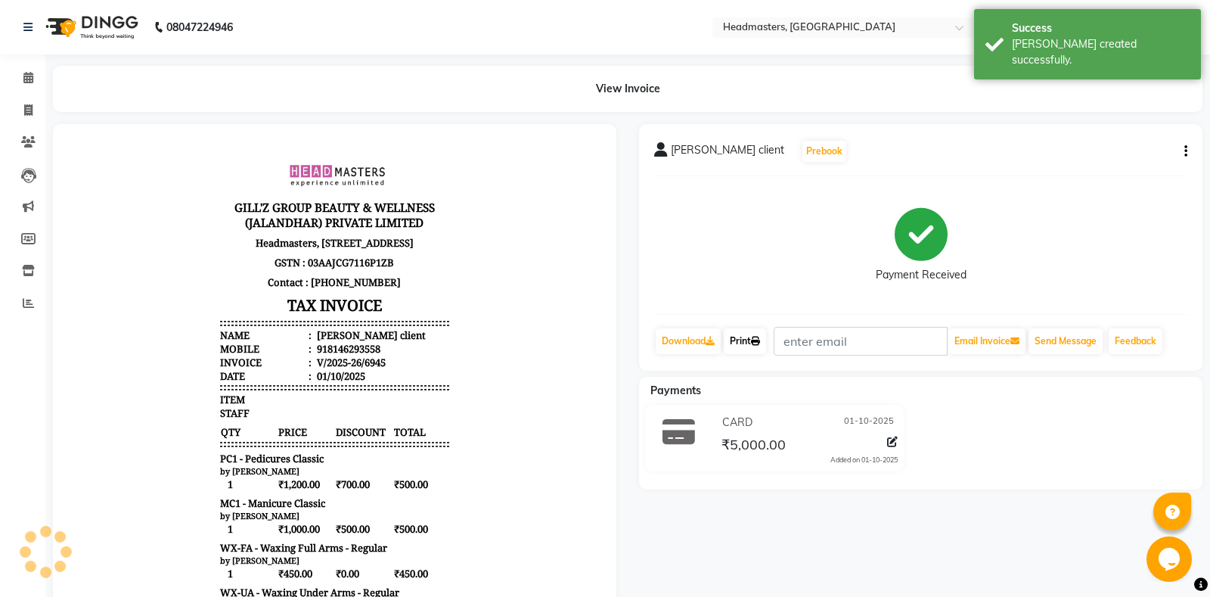
click at [766, 335] on link "Print" at bounding box center [745, 341] width 42 height 26
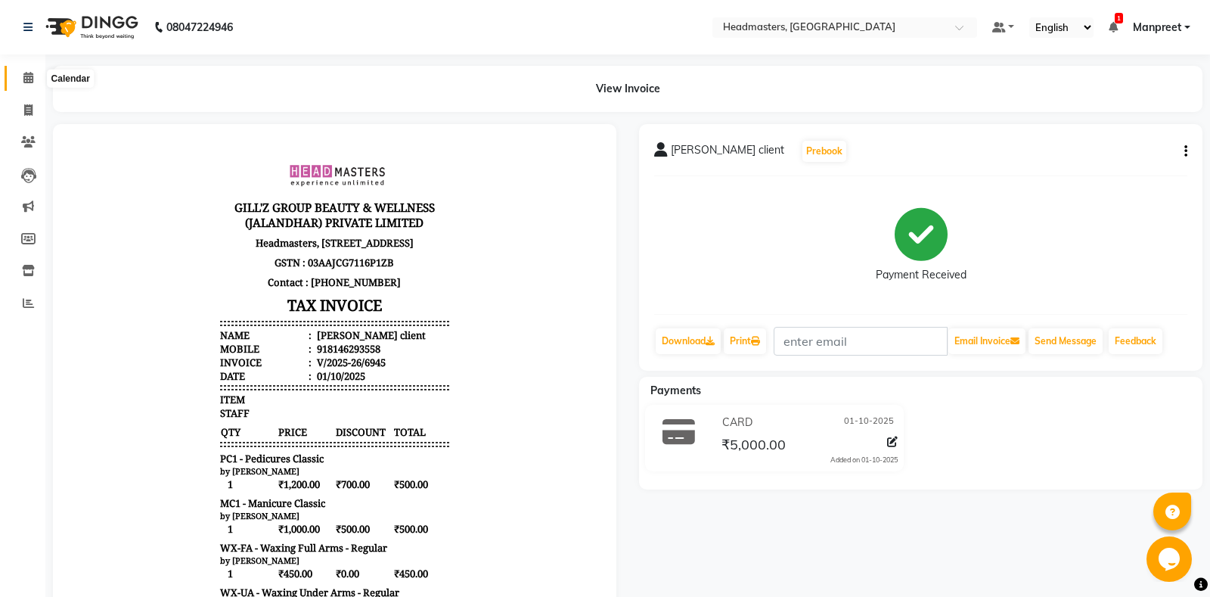
click at [29, 81] on icon at bounding box center [28, 77] width 10 height 11
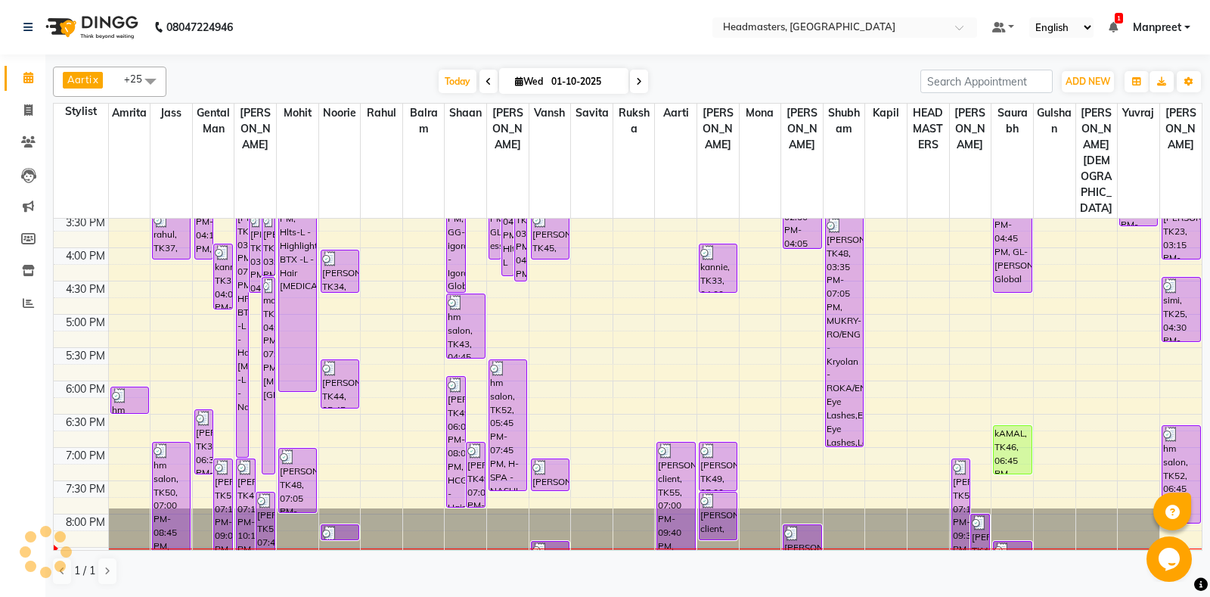
scroll to position [544, 0]
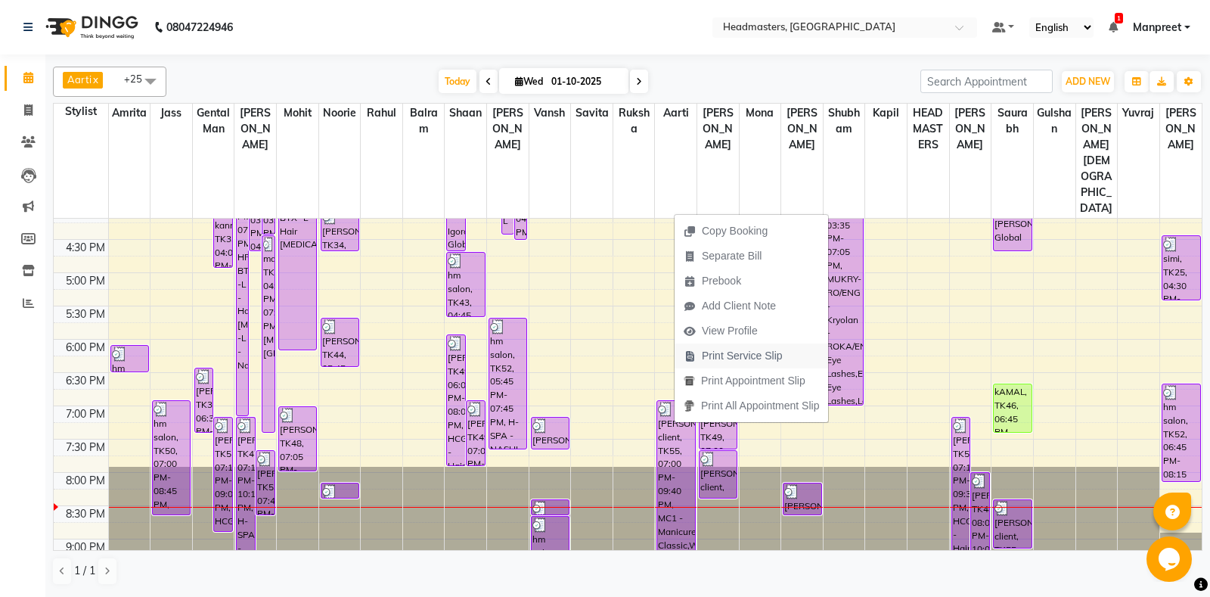
click at [749, 364] on span "Print Service Slip" at bounding box center [732, 355] width 117 height 25
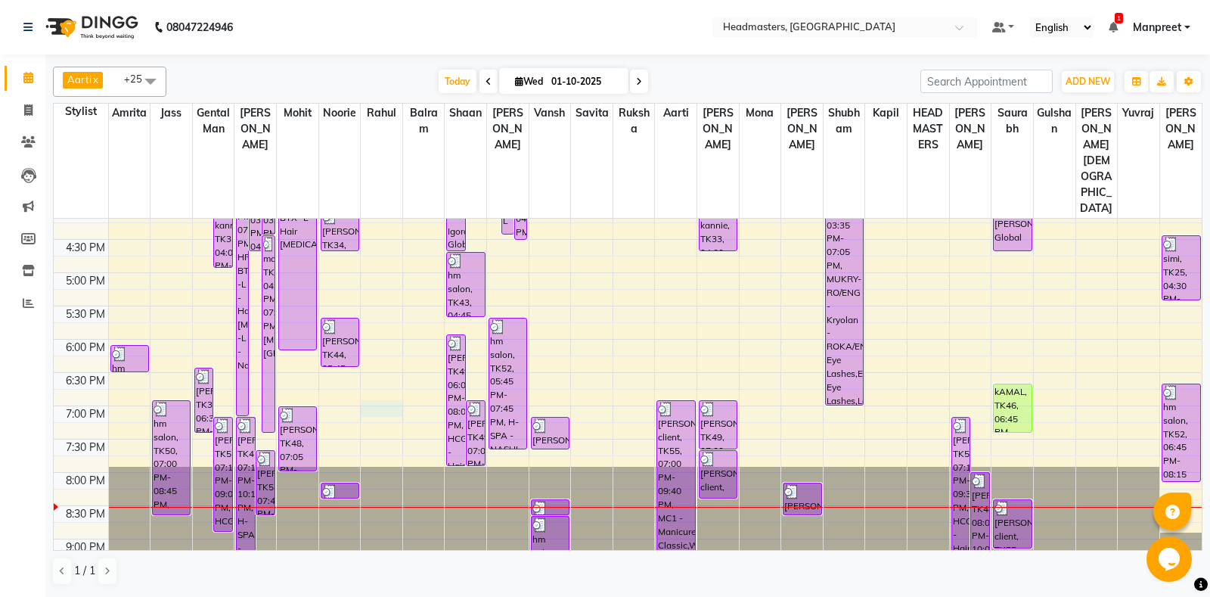
click at [367, 353] on div "8:00 AM 8:30 AM 9:00 AM 9:30 AM 10:00 AM 10:30 AM 11:00 AM 11:30 AM 12:00 PM 12…" at bounding box center [628, 139] width 1148 height 931
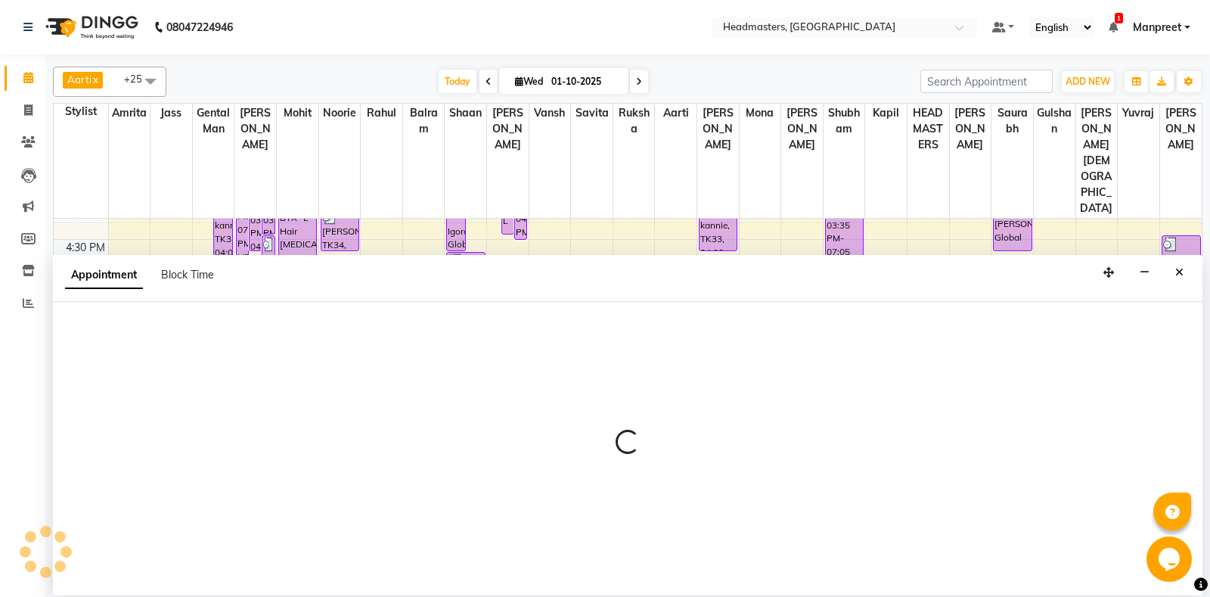
select select "60725"
select select "tentative"
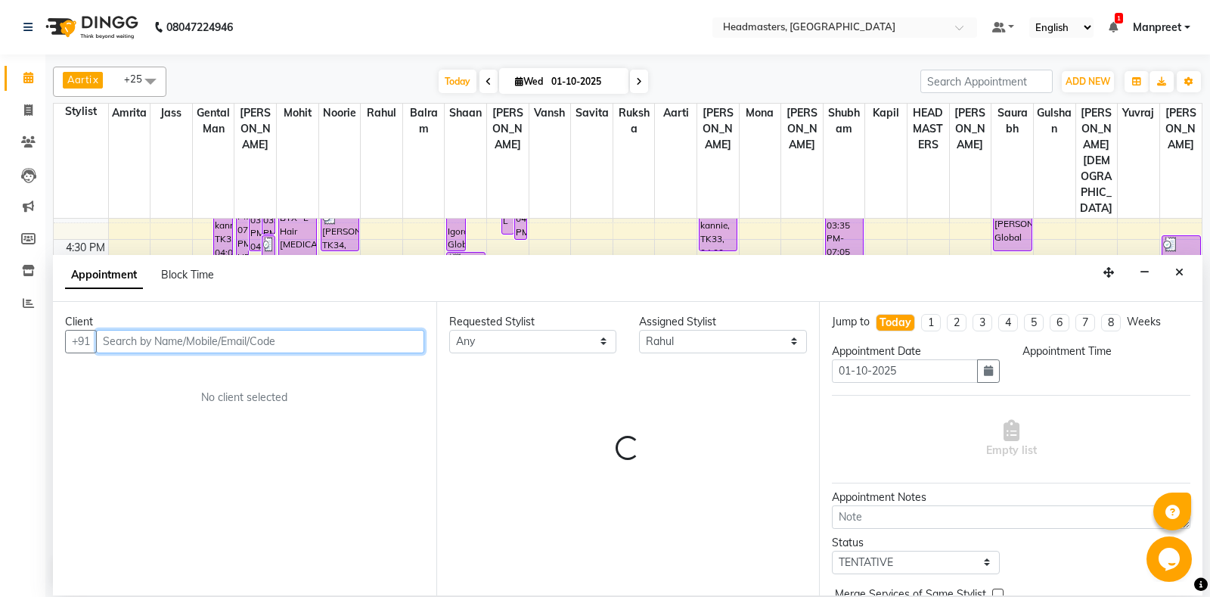
select select "1140"
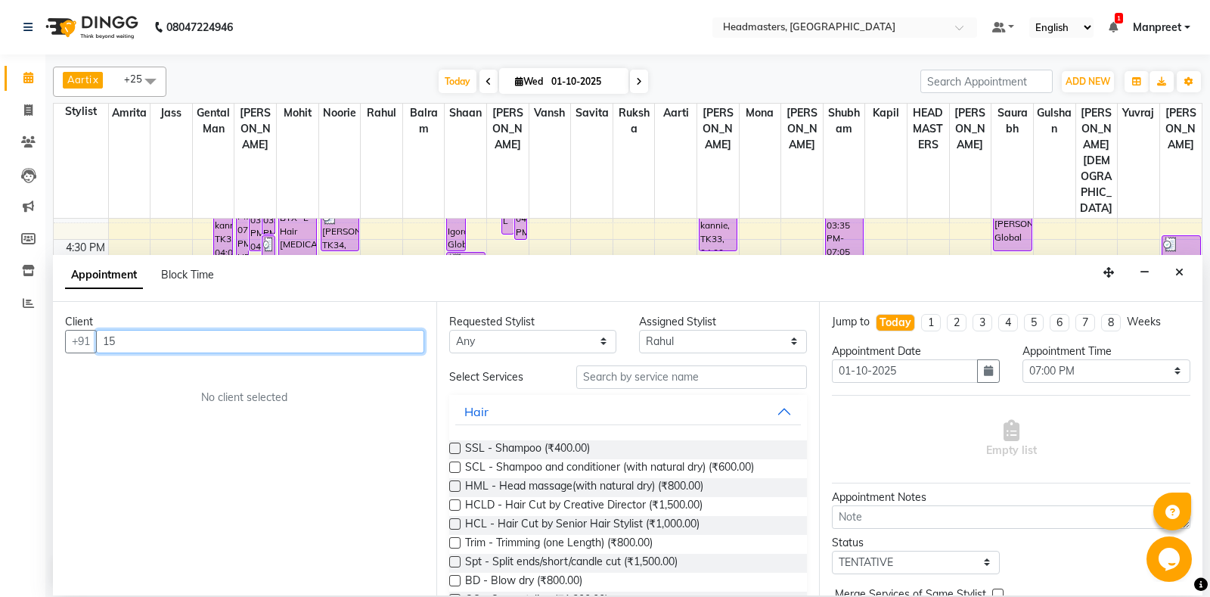
type input "1"
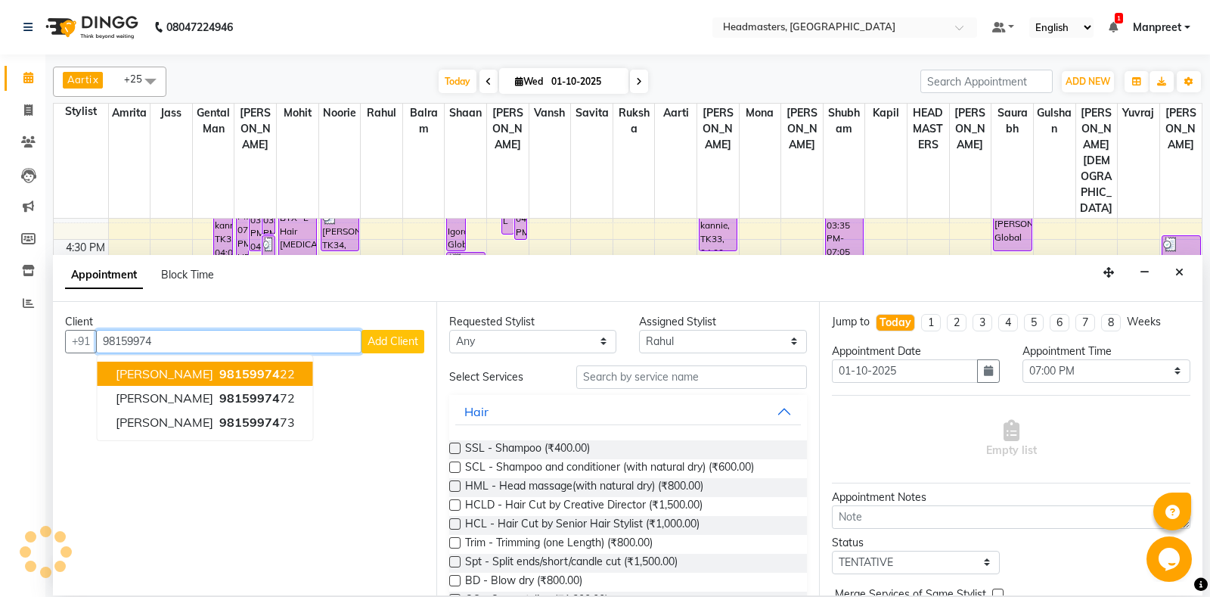
click at [252, 370] on button "Ravi 98159974 22" at bounding box center [205, 373] width 215 height 24
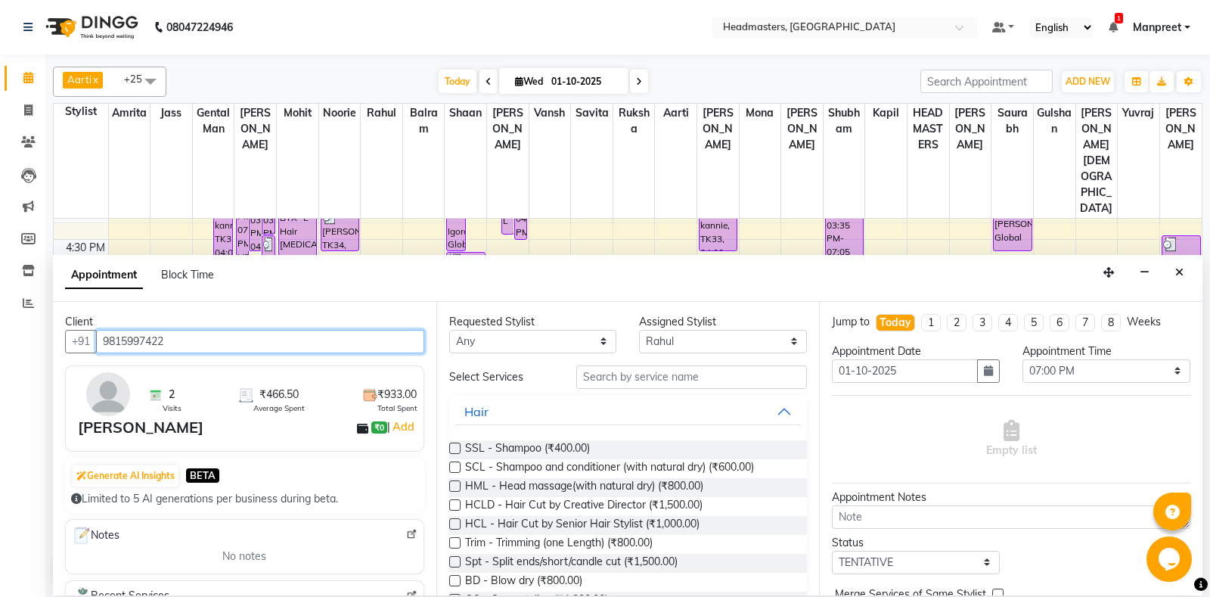
click at [207, 337] on input "9815997422" at bounding box center [260, 341] width 328 height 23
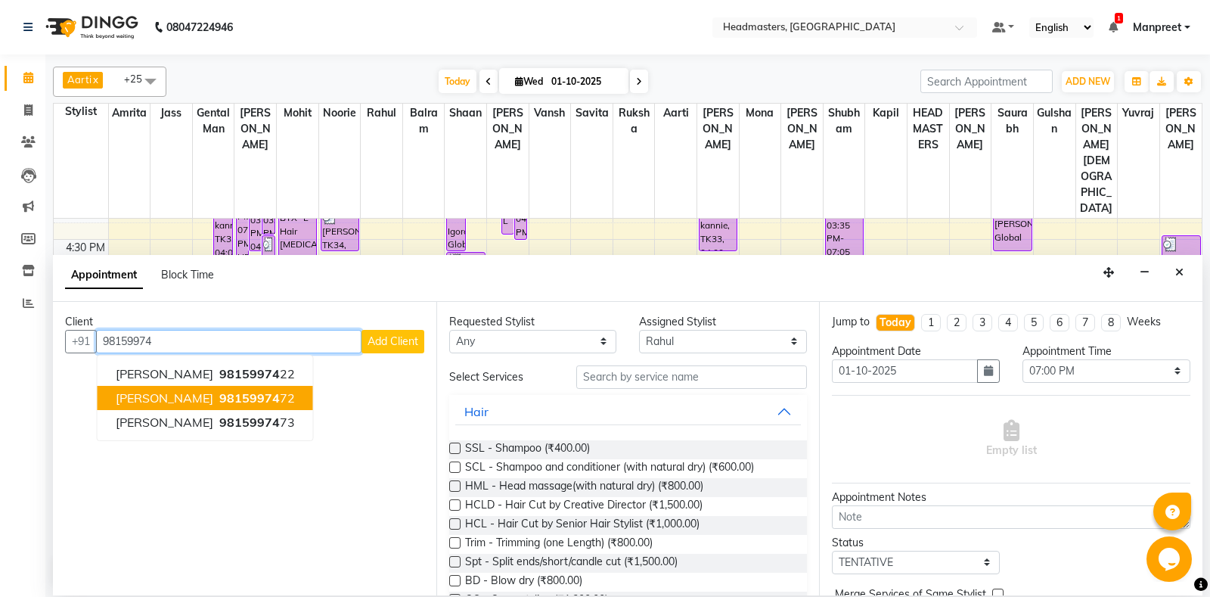
click at [219, 390] on span "98159974" at bounding box center [249, 397] width 60 height 15
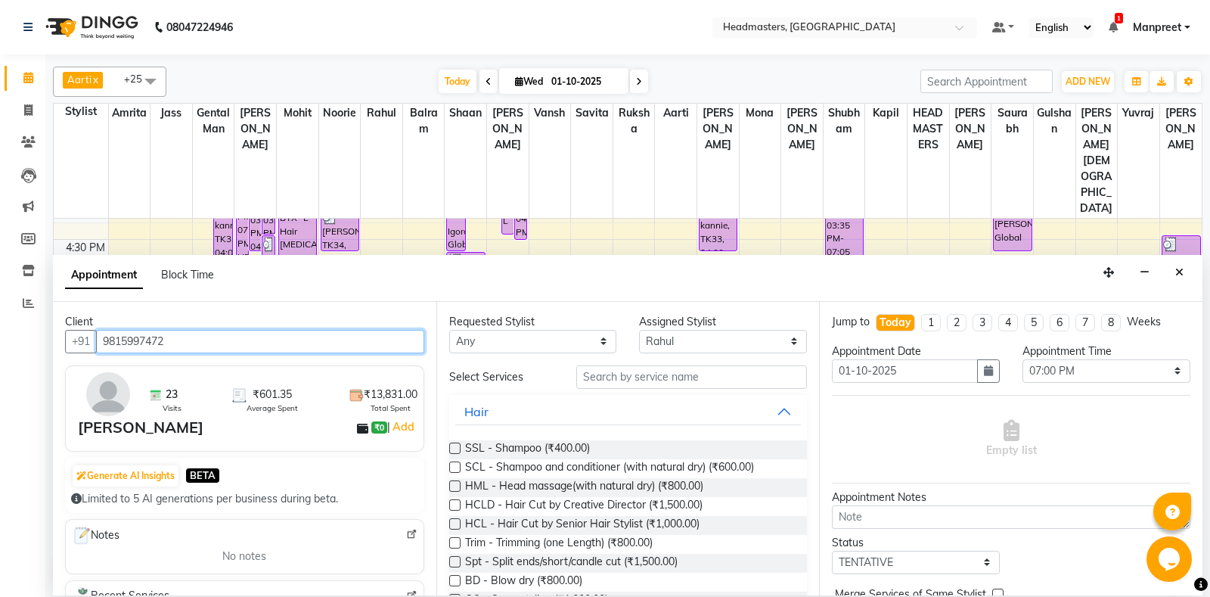
type input "9815997472"
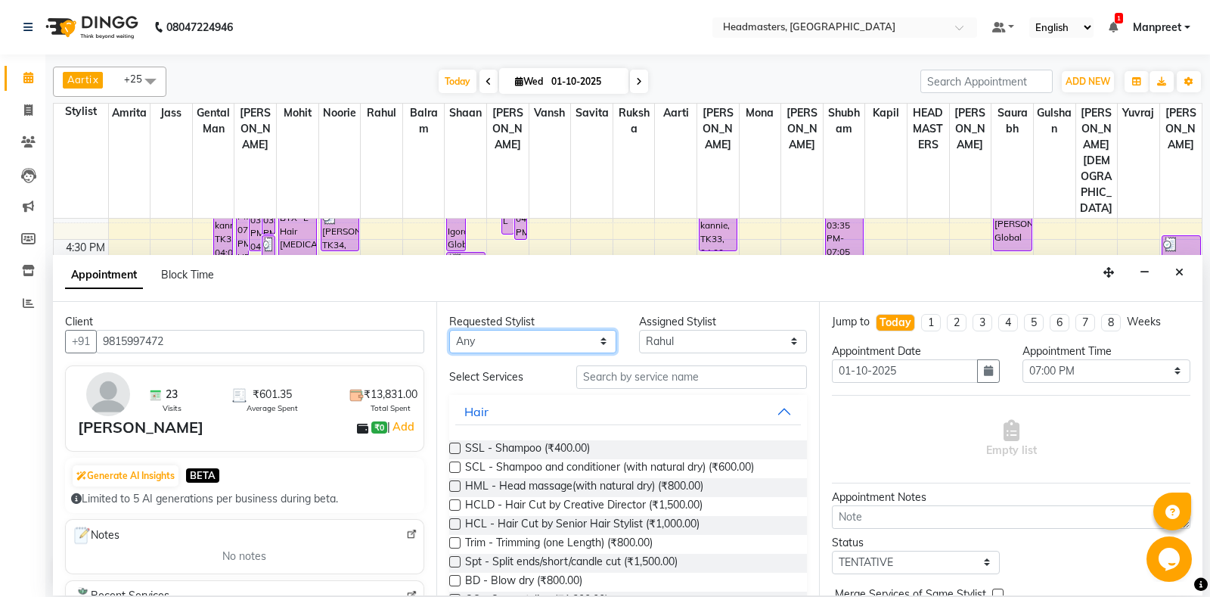
click at [449, 330] on select "An[PERSON_NAME] Amrit[PERSON_NAME]am Gental Man Gulshan HEADMASTER[PERSON_NAME]…" at bounding box center [533, 341] width 168 height 23
select select "60717"
click option "Gental Man" at bounding box center [0, 0] width 0 height 0
select select "60717"
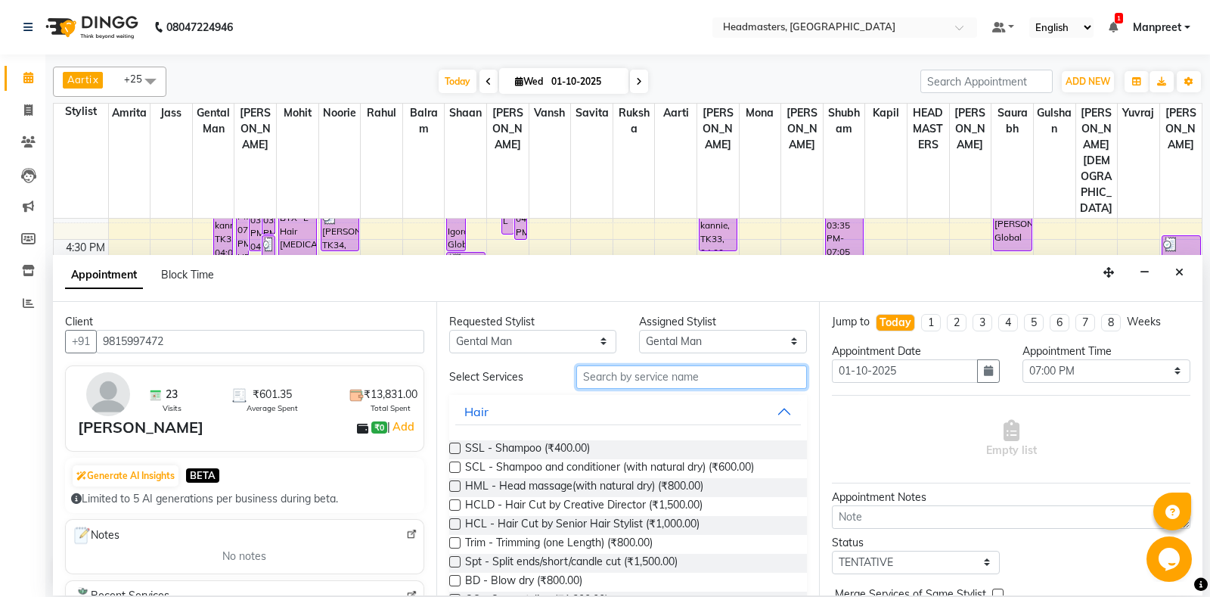
click at [640, 380] on input "text" at bounding box center [691, 376] width 231 height 23
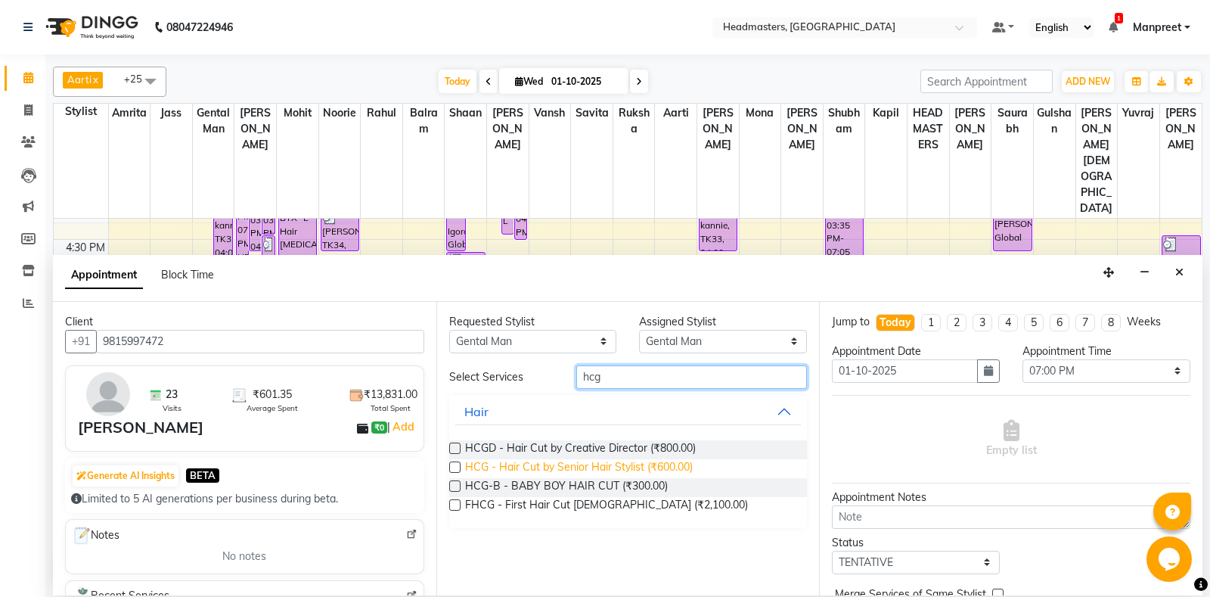
type input "hcg"
click at [671, 464] on span "HCG - Hair Cut by Senior Hair Stylist (₹600.00)" at bounding box center [579, 468] width 228 height 19
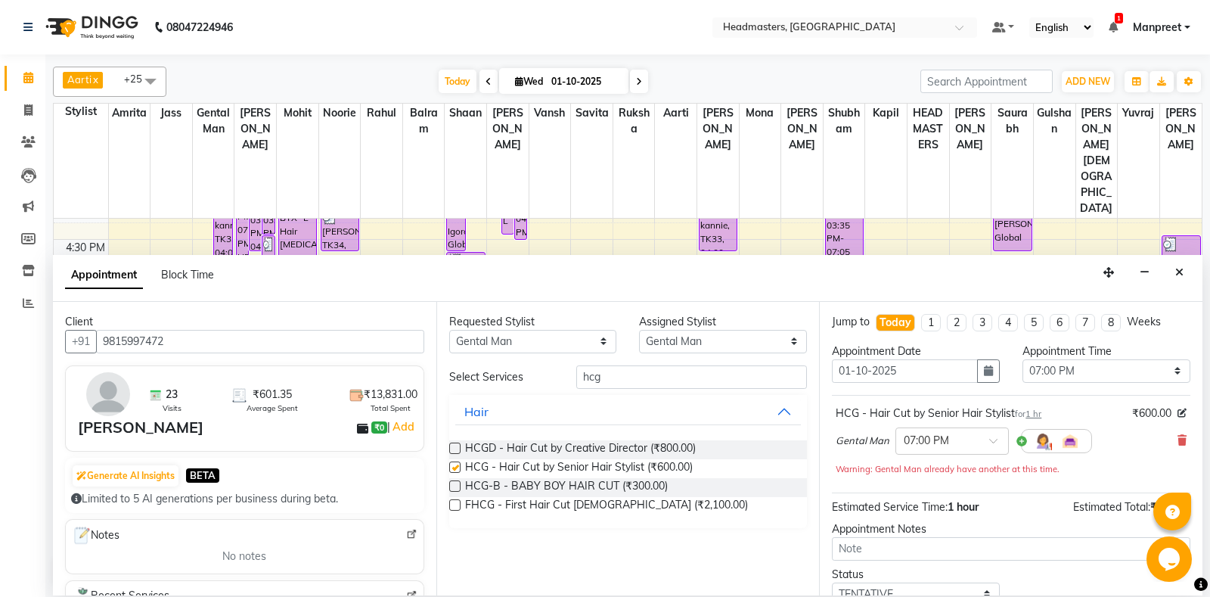
checkbox input "false"
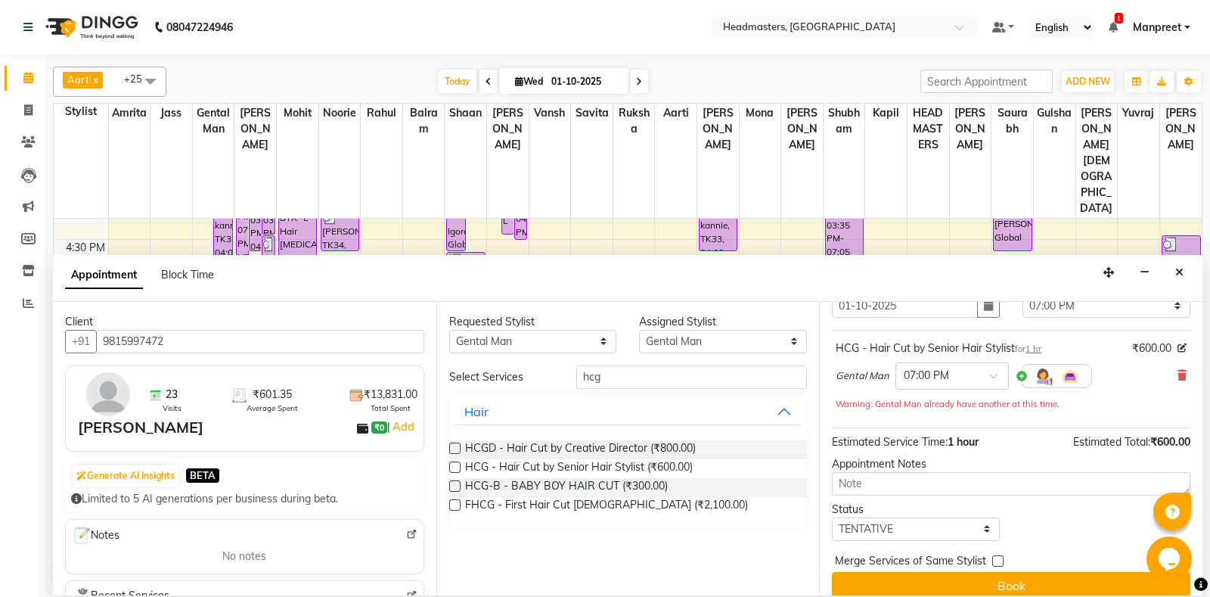
scroll to position [80, 0]
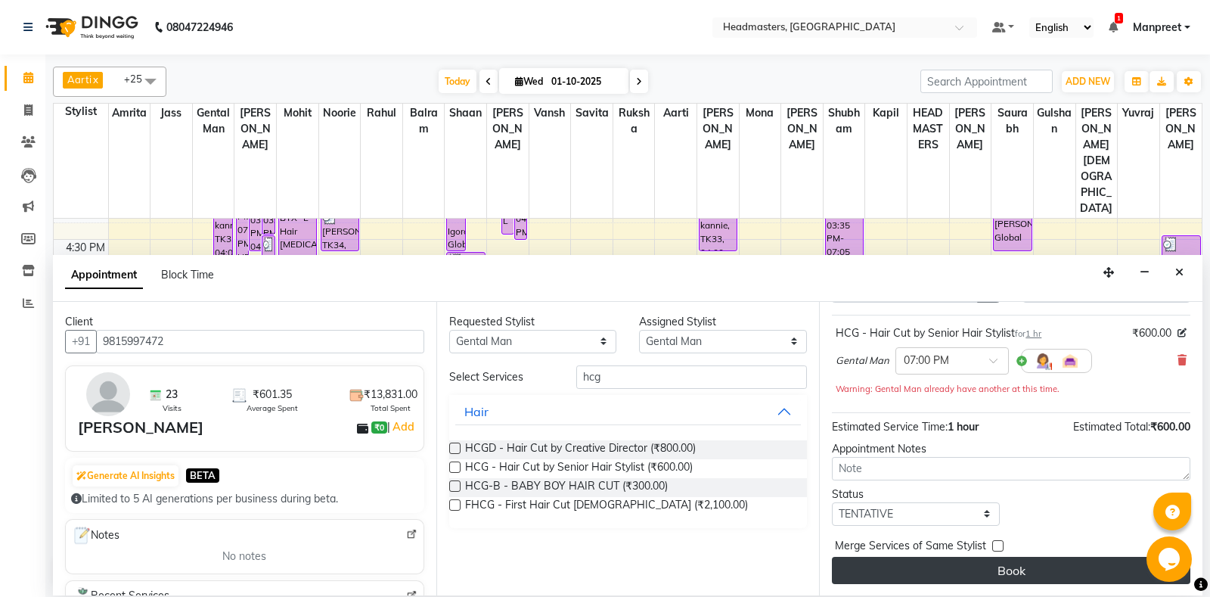
click at [981, 559] on button "Book" at bounding box center [1011, 570] width 358 height 27
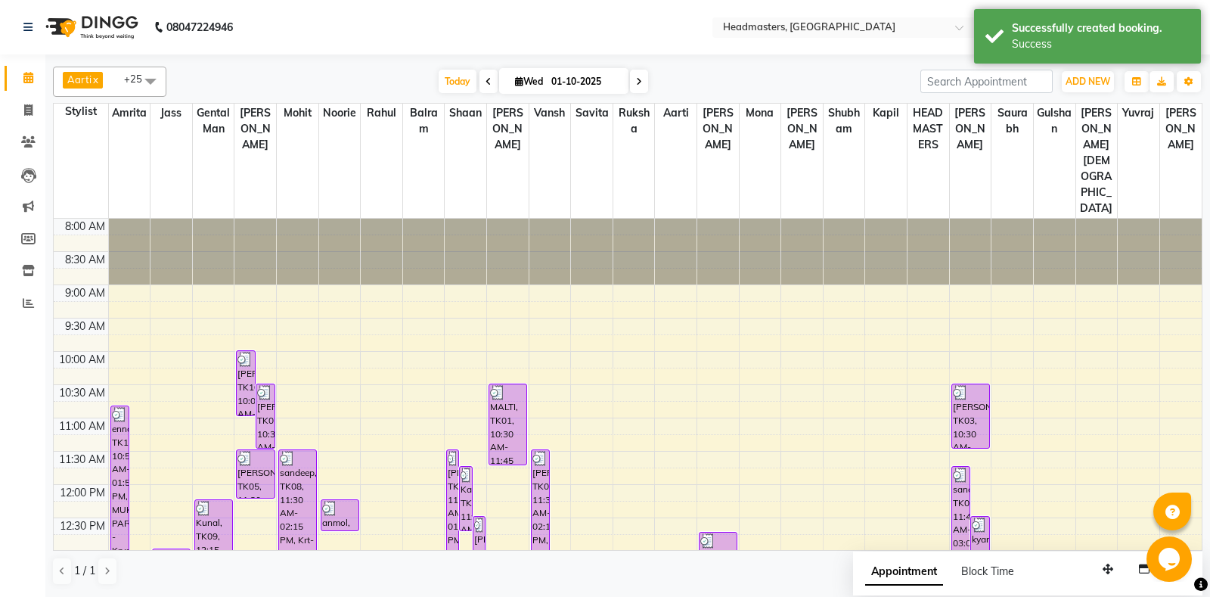
scroll to position [476, 0]
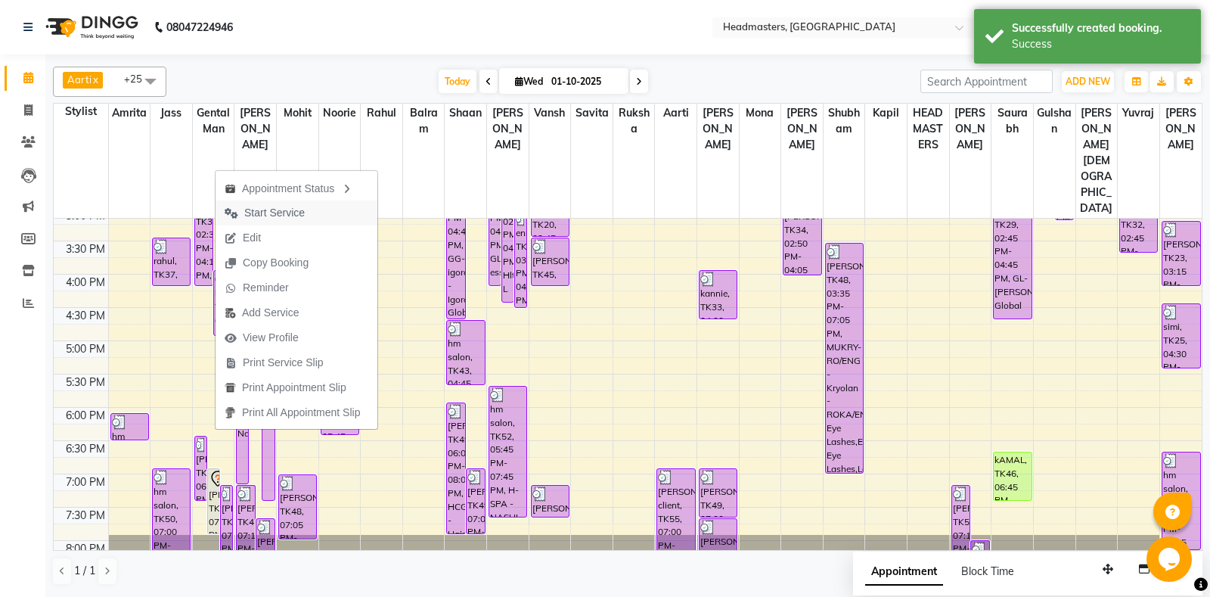
click at [293, 210] on span "Start Service" at bounding box center [274, 213] width 60 height 16
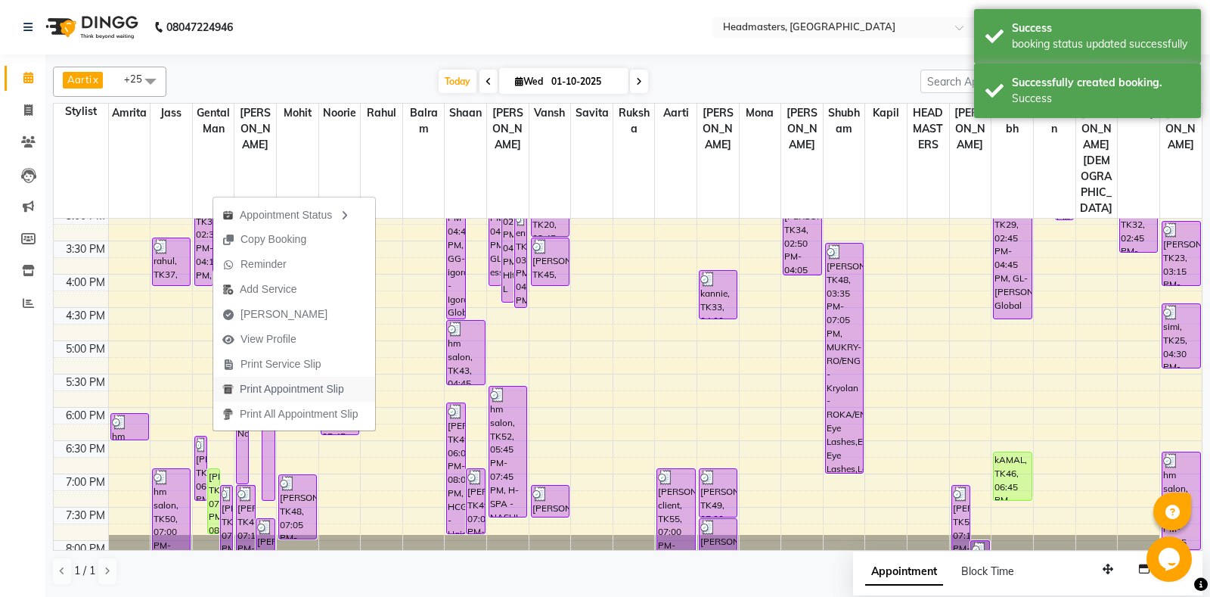
click at [302, 389] on span "Print Appointment Slip" at bounding box center [292, 389] width 104 height 16
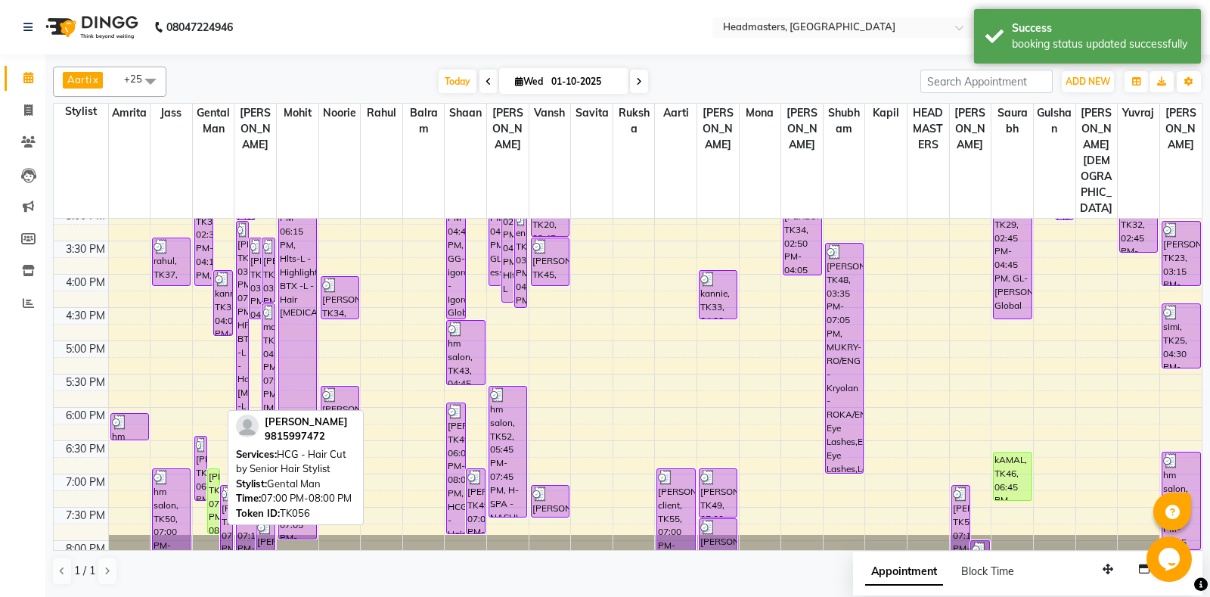
click at [219, 469] on div "RAVEESH, TK56, 07:00 PM-08:00 PM, HCG - Hair Cut by Senior Hair Stylist" at bounding box center [213, 501] width 11 height 64
select select "1"
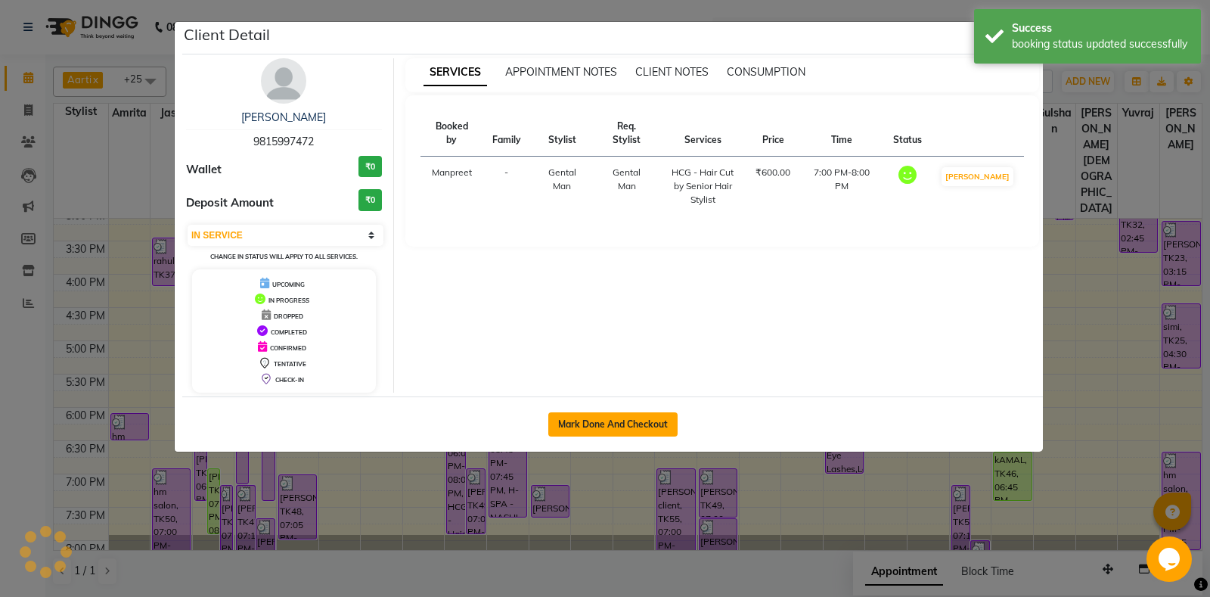
click at [569, 416] on button "Mark Done And Checkout" at bounding box center [612, 424] width 129 height 24
select select "service"
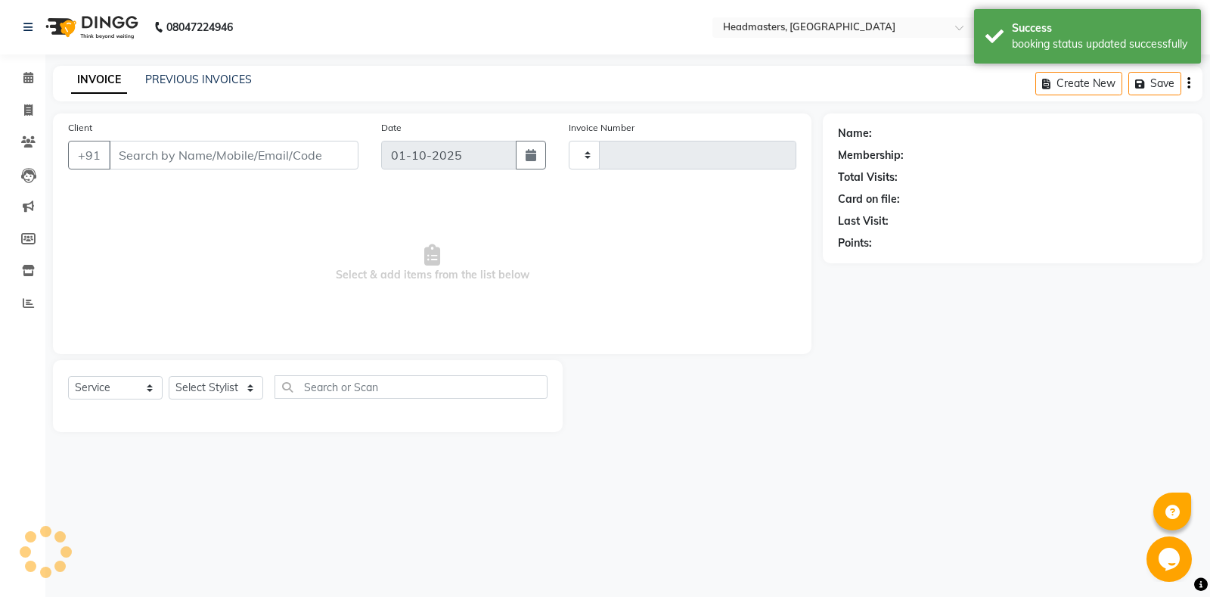
type input "6946"
select select "7130"
type input "9815997472"
select select "60717"
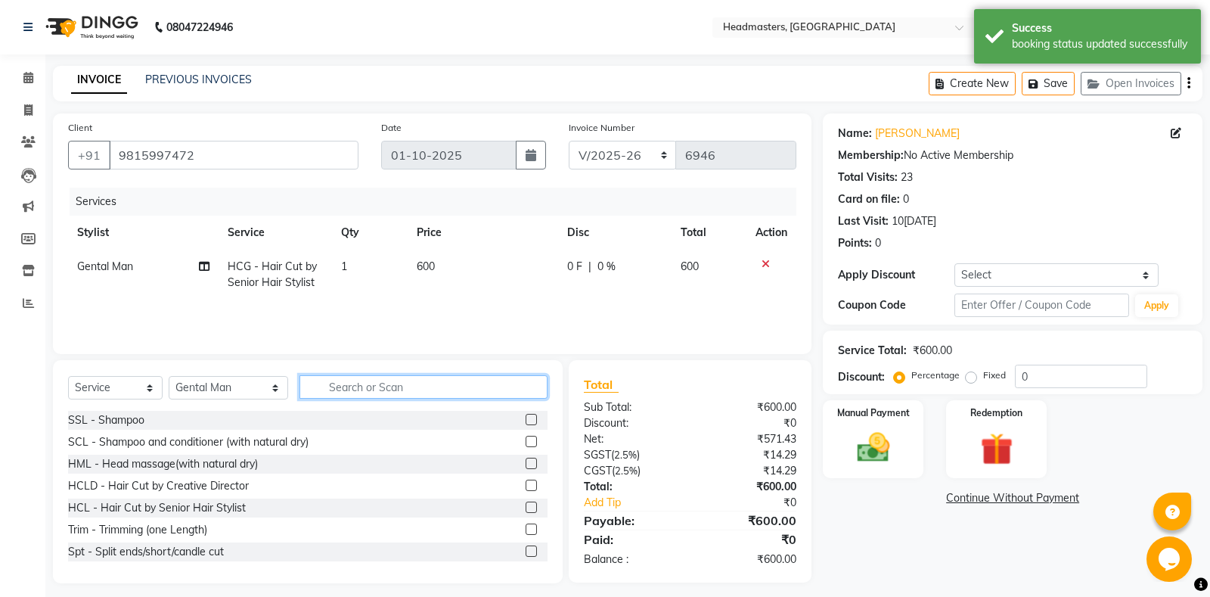
click at [369, 383] on input "text" at bounding box center [423, 386] width 248 height 23
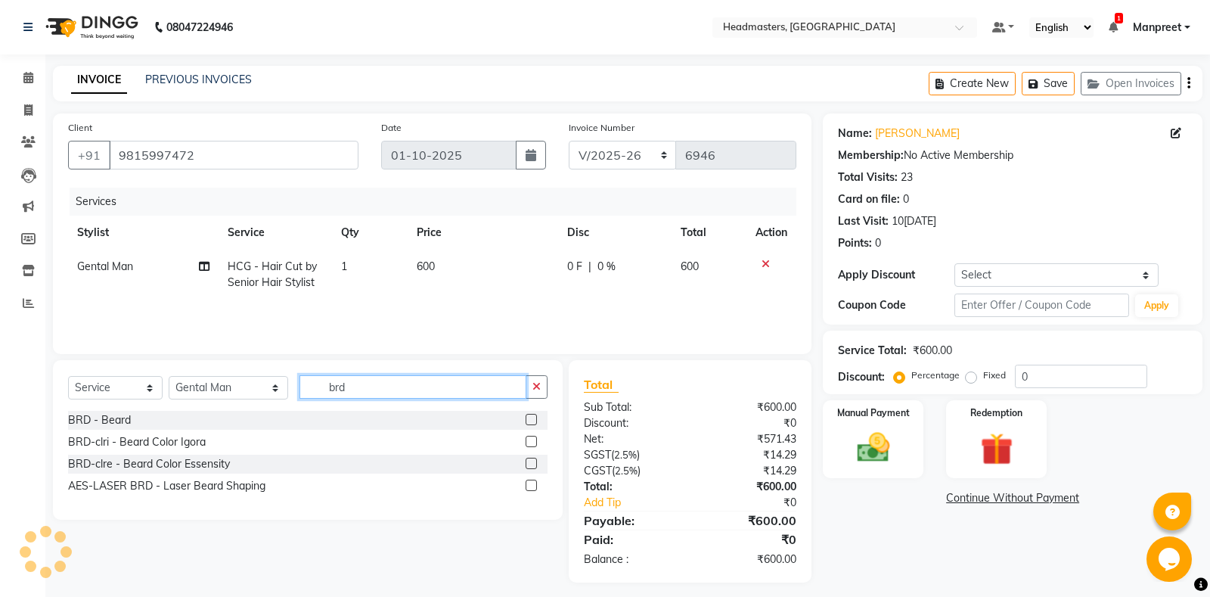
type input "brd"
click at [526, 418] on label at bounding box center [531, 419] width 11 height 11
click at [526, 418] on input "checkbox" at bounding box center [531, 420] width 10 height 10
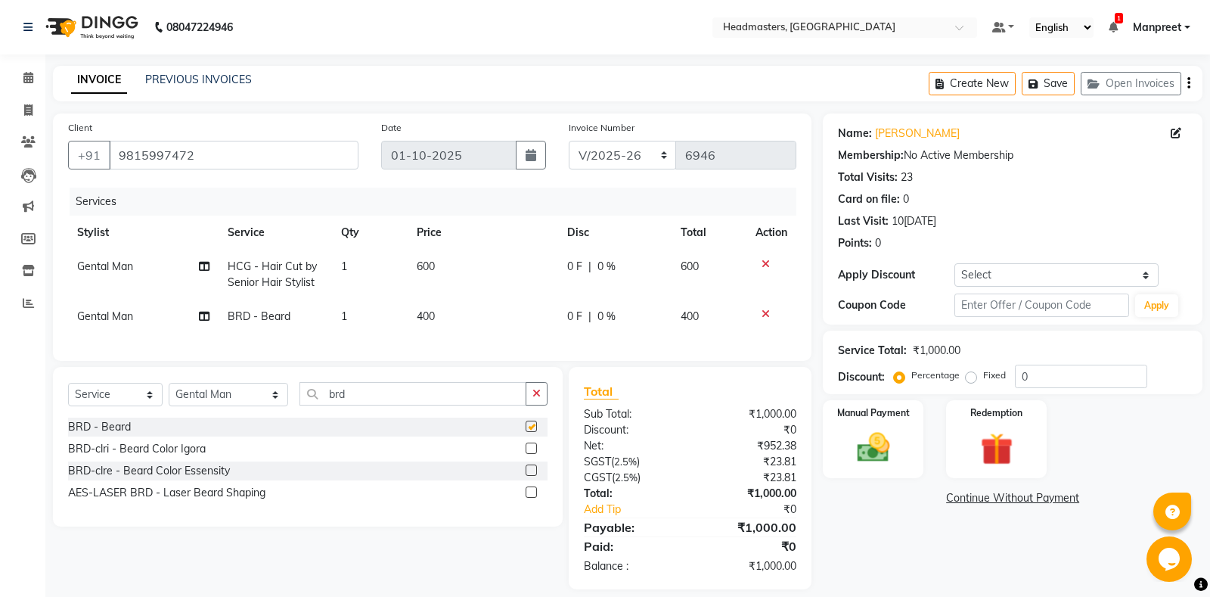
checkbox input "false"
click at [573, 274] on span "0 F" at bounding box center [574, 267] width 15 height 16
select select "60717"
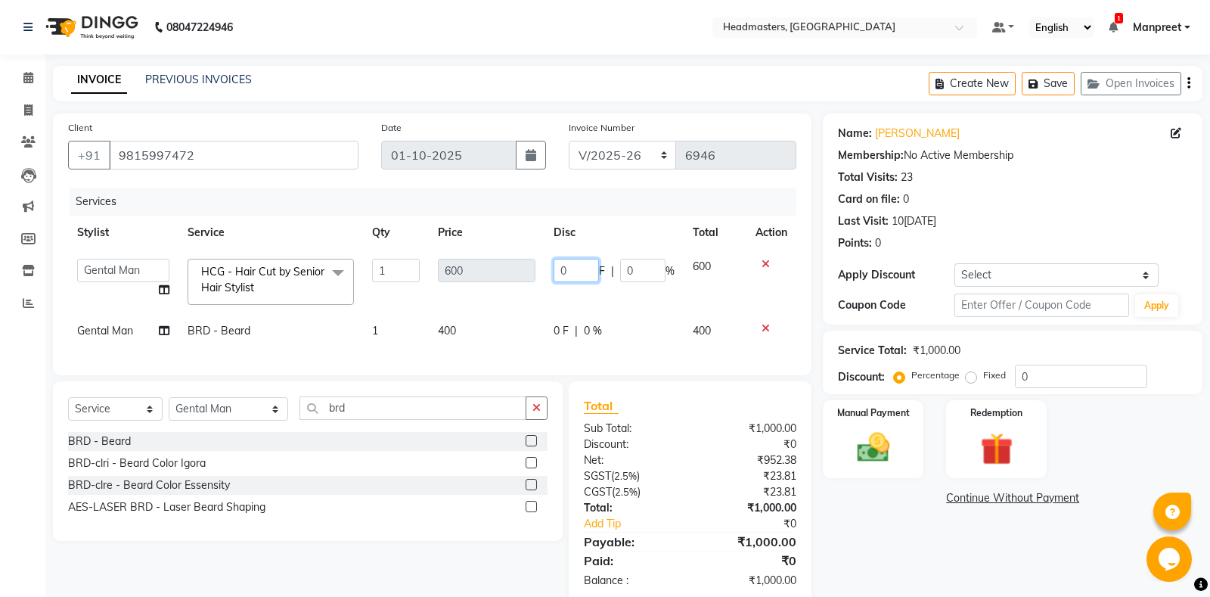
click at [557, 269] on input "0" at bounding box center [575, 270] width 45 height 23
type input "100"
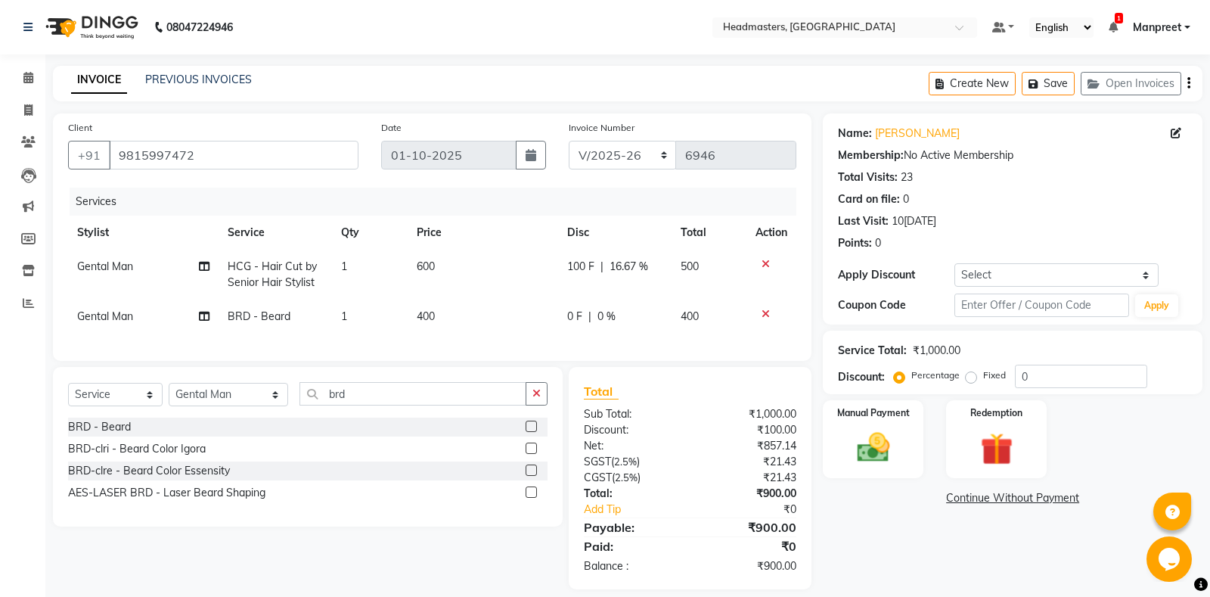
drag, startPoint x: 541, startPoint y: 302, endPoint x: 558, endPoint y: 313, distance: 20.4
click at [541, 302] on tbody "Gental Man HCG - Hair Cut by Senior Hair Stylist 1 600 100 F | 16.67 % 500 Gent…" at bounding box center [432, 292] width 728 height 84
click at [572, 324] on span "0 F" at bounding box center [574, 316] width 15 height 16
select select "60717"
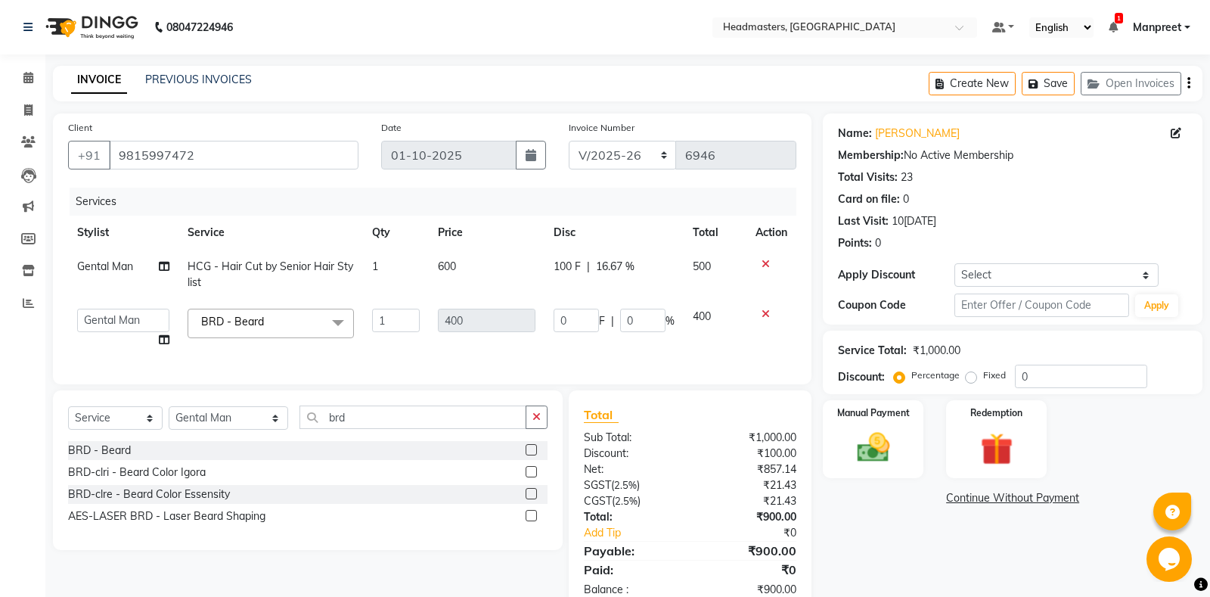
click at [551, 320] on td "0 F | 0 %" at bounding box center [613, 327] width 139 height 57
click at [553, 320] on td "0 F | 0 %" at bounding box center [613, 327] width 139 height 57
click at [556, 316] on input "0" at bounding box center [575, 319] width 45 height 23
type input "100"
click at [581, 339] on div "Services Stylist Service Qty Price Disc Total Action Gental Man HCG - Hair Cut …" at bounding box center [432, 278] width 728 height 181
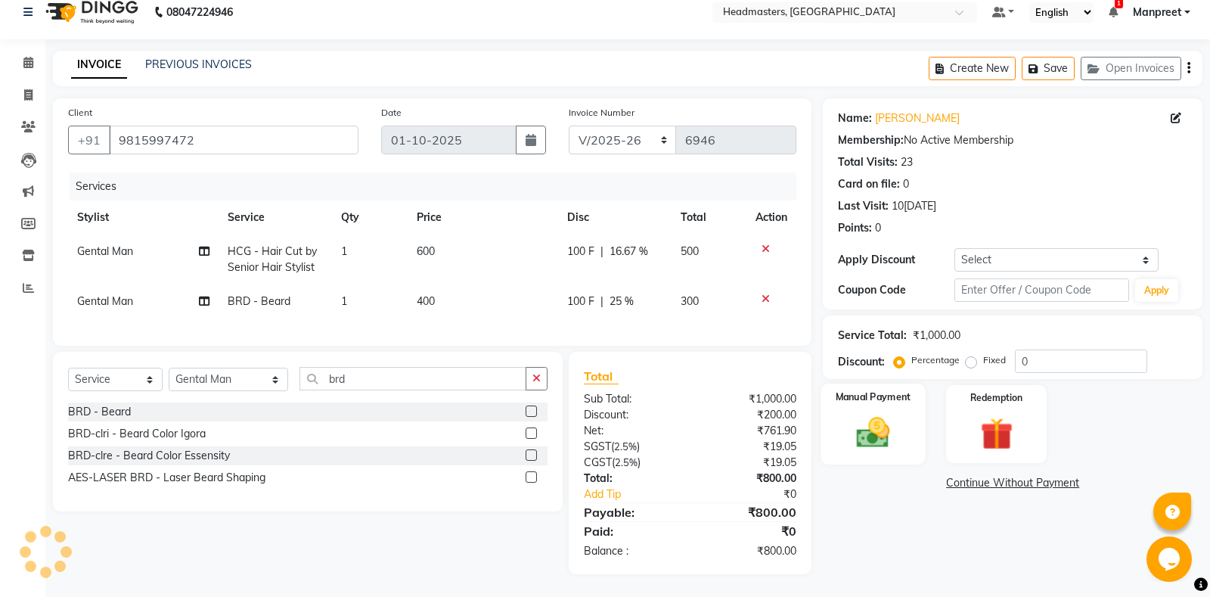
click at [888, 405] on div "Manual Payment" at bounding box center [873, 423] width 104 height 81
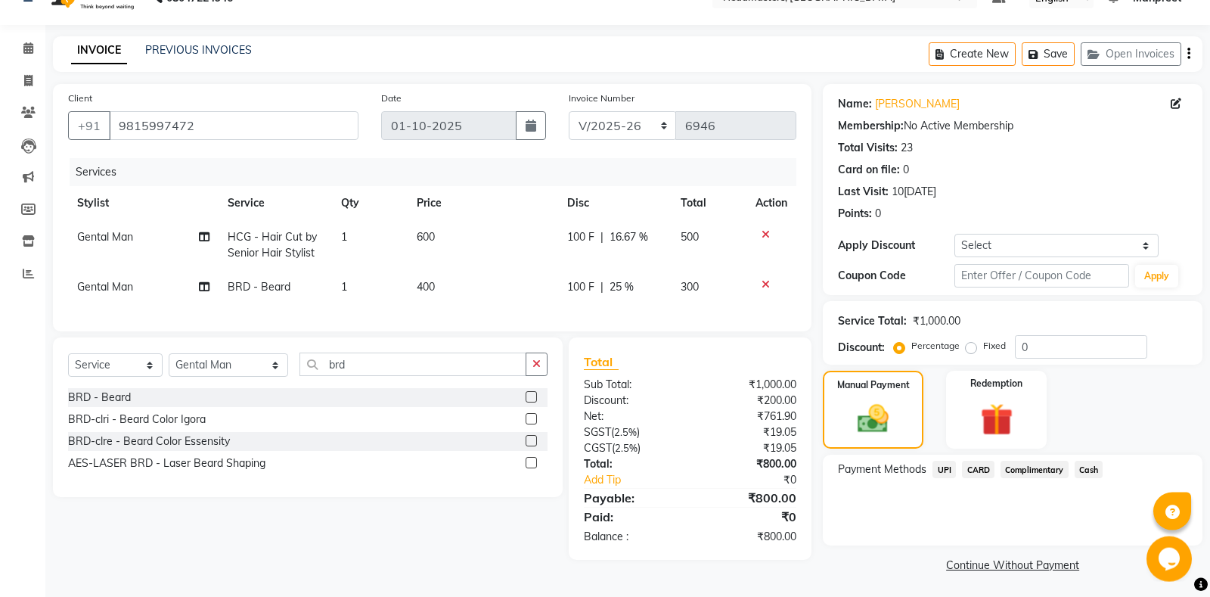
scroll to position [31, 0]
click at [1099, 463] on span "Cash" at bounding box center [1088, 467] width 29 height 17
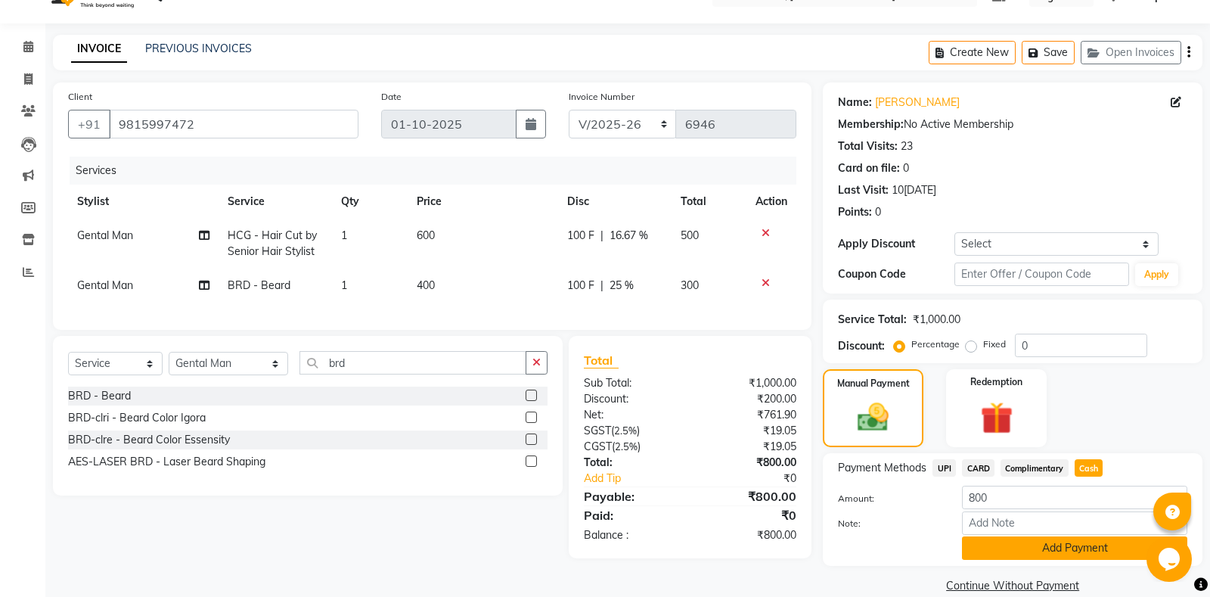
click at [1057, 546] on button "Add Payment" at bounding box center [1074, 547] width 225 height 23
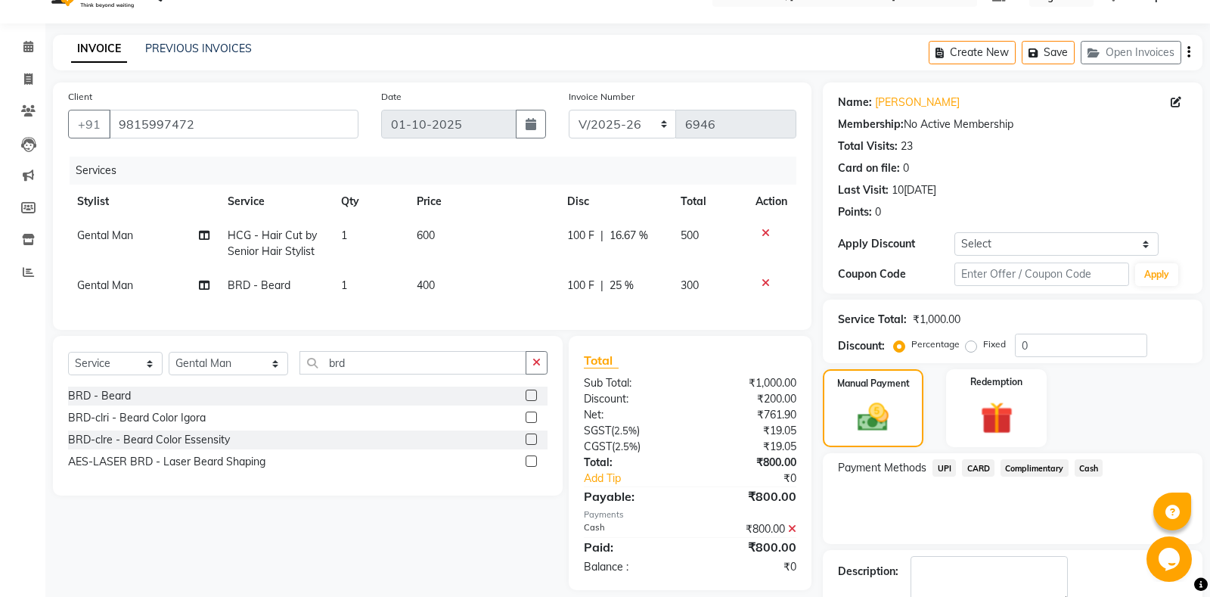
scroll to position [95, 0]
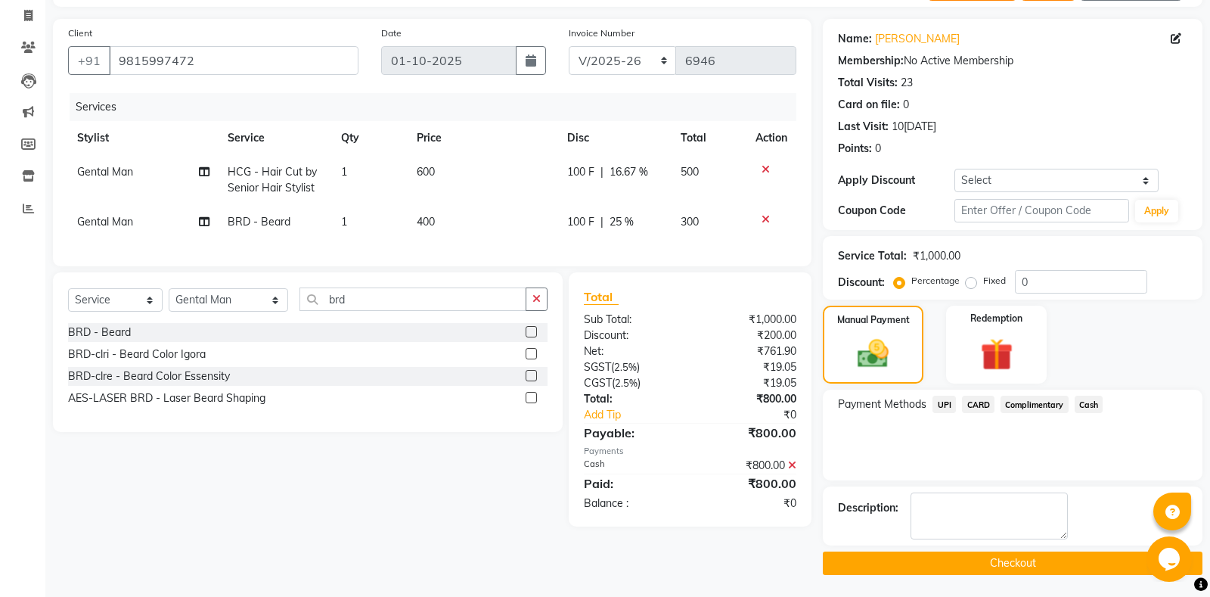
click at [966, 562] on button "Checkout" at bounding box center [1013, 562] width 380 height 23
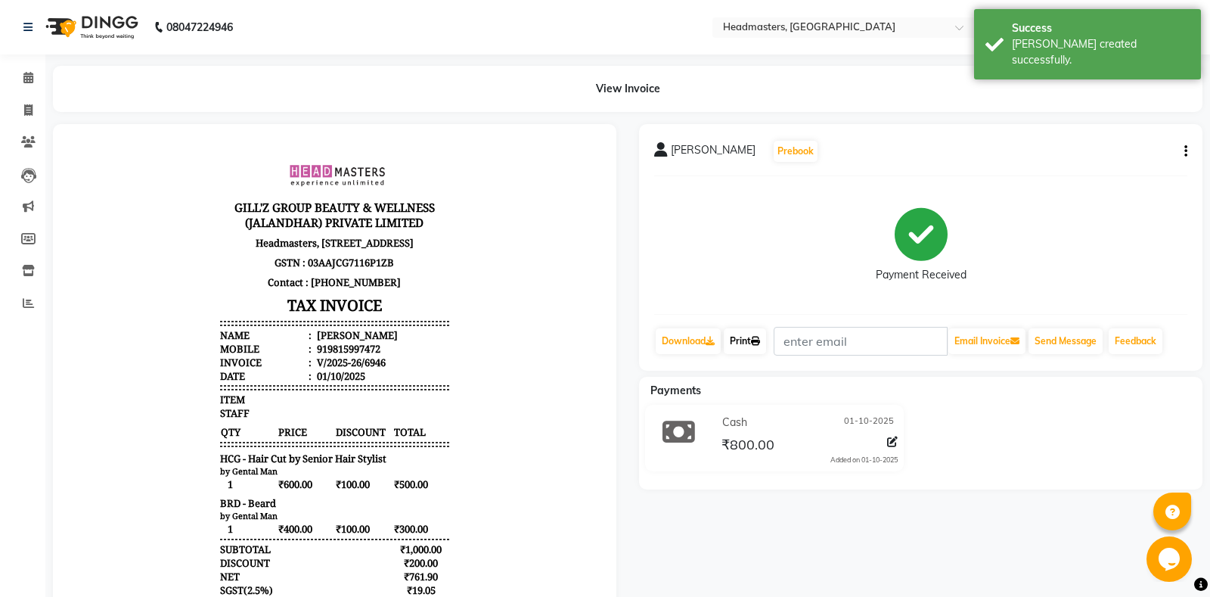
click at [750, 341] on link "Print" at bounding box center [745, 341] width 42 height 26
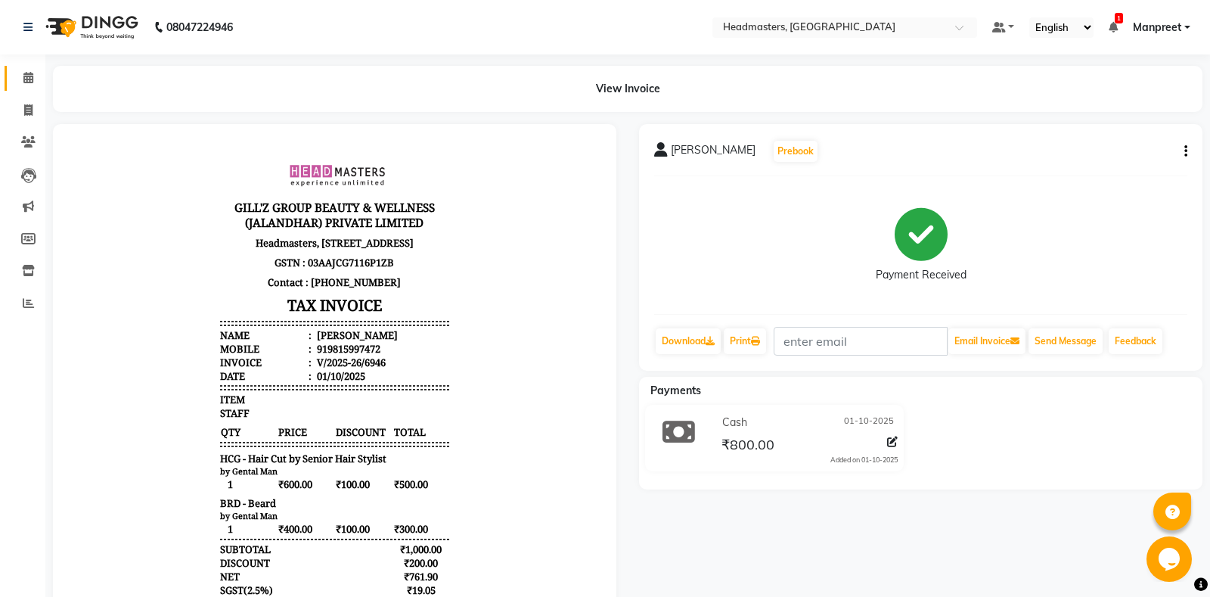
click at [31, 78] on icon at bounding box center [28, 77] width 10 height 11
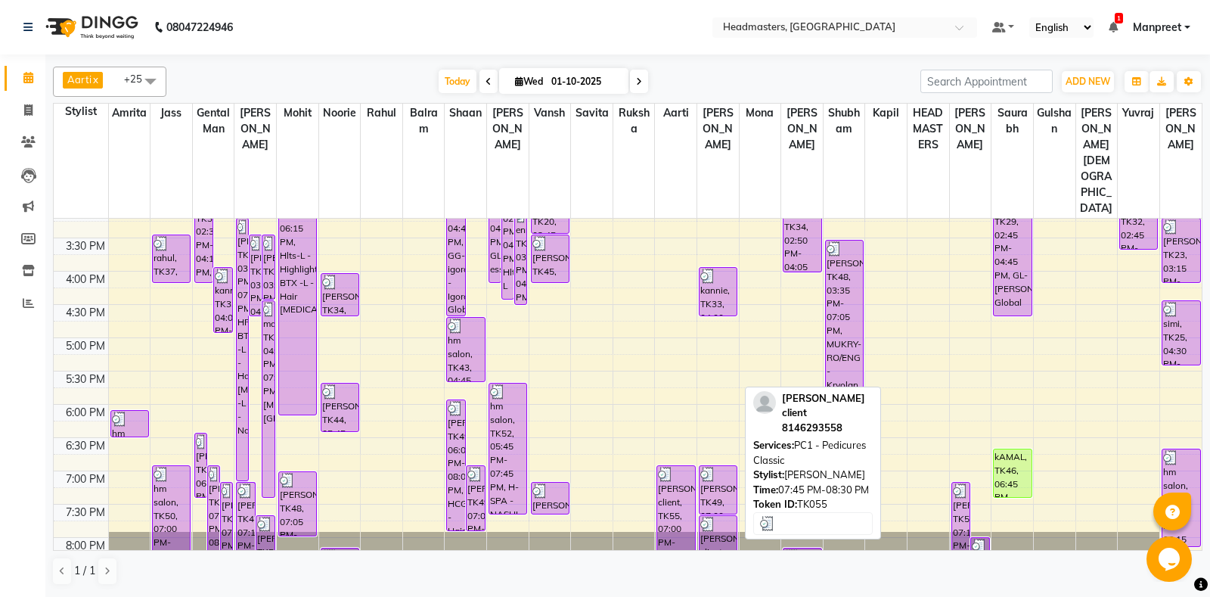
scroll to position [544, 0]
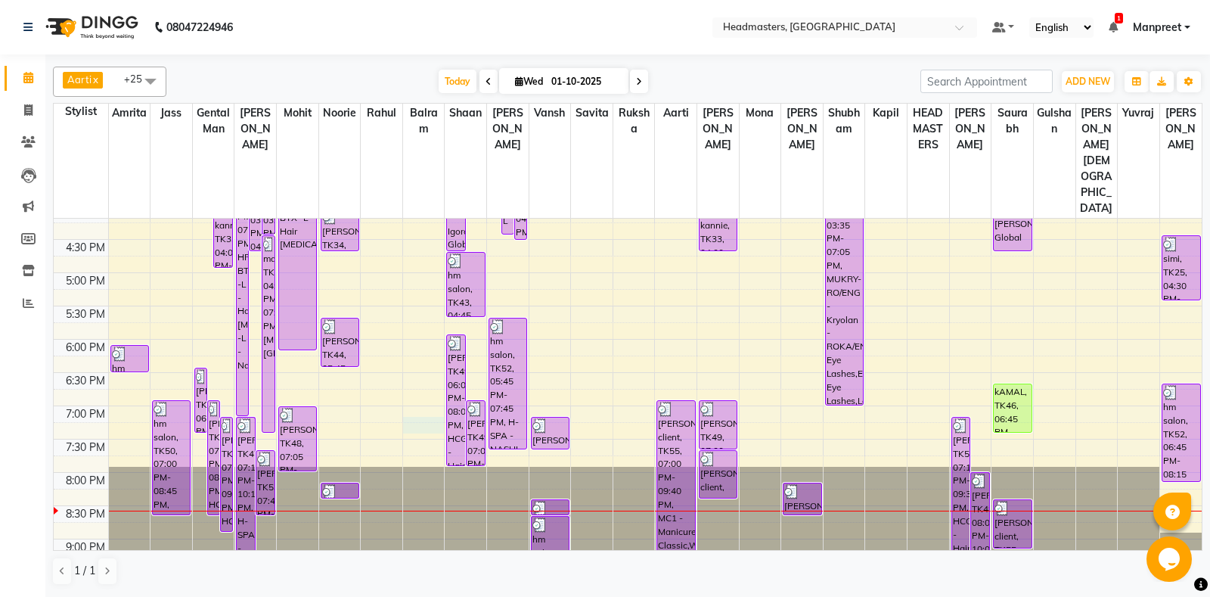
click at [403, 369] on div "8:00 AM 8:30 AM 9:00 AM 9:30 AM 10:00 AM 10:30 AM 11:00 AM 11:30 AM 12:00 PM 12…" at bounding box center [628, 139] width 1148 height 931
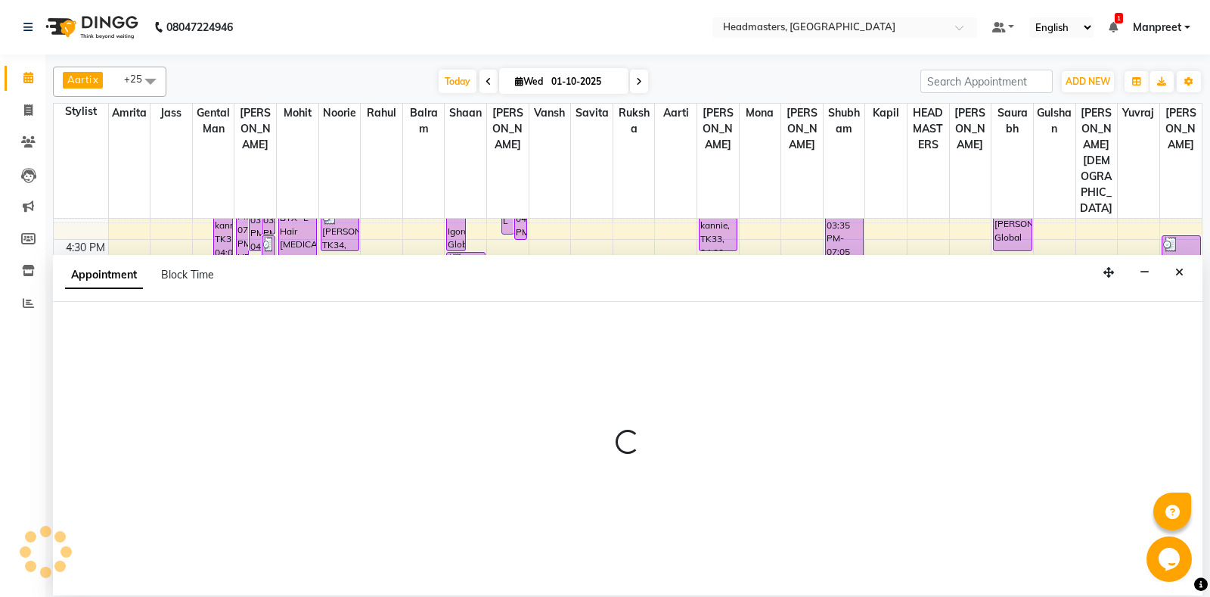
select select "60726"
select select "1155"
select select "tentative"
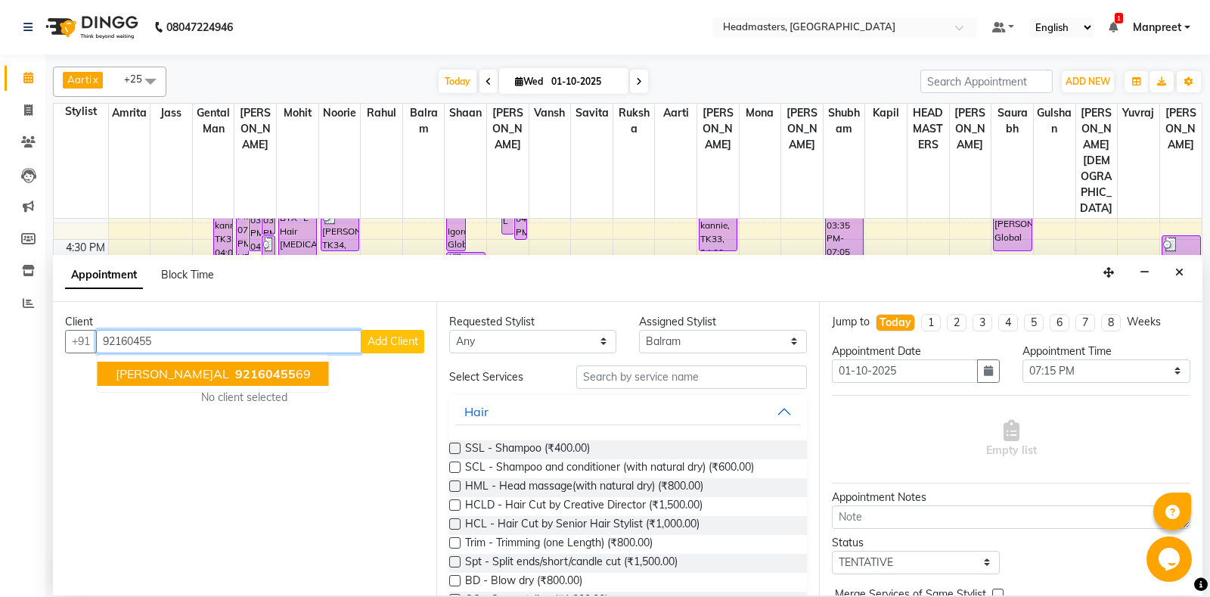
click at [288, 371] on span "92160455" at bounding box center [265, 373] width 60 height 15
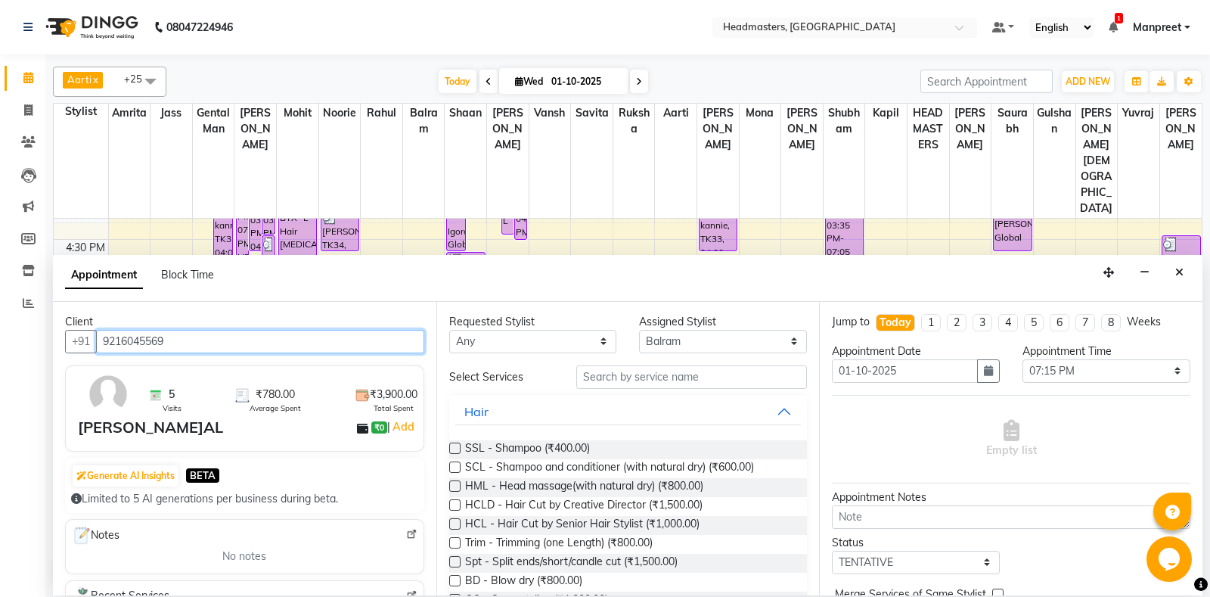
type input "9216045569"
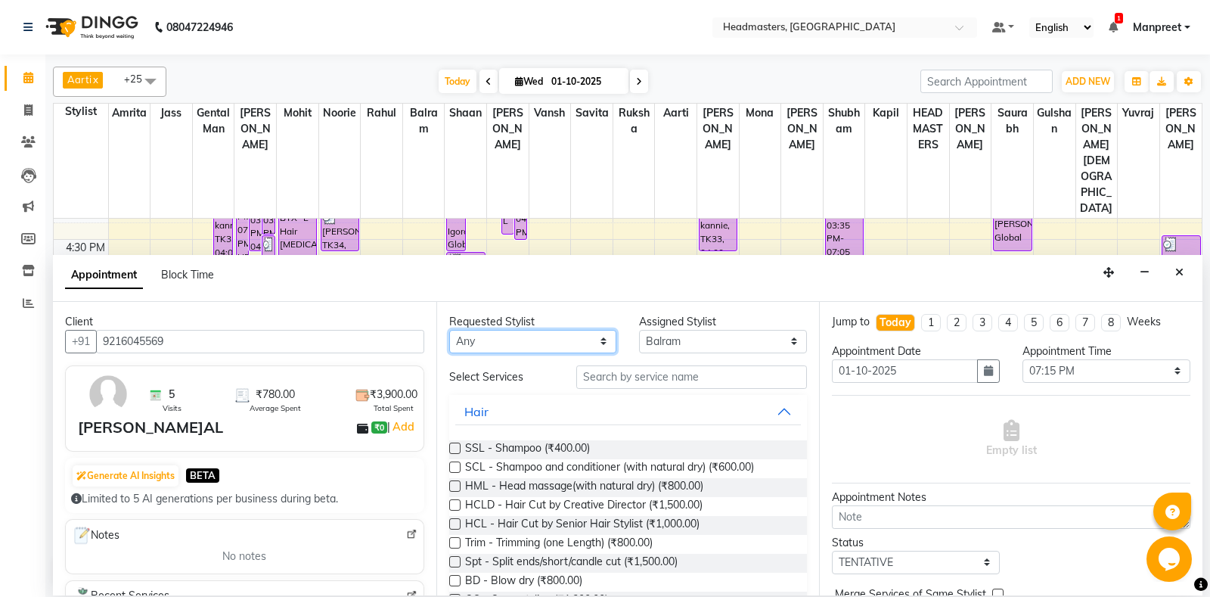
click at [449, 330] on select "An[PERSON_NAME] Amrit[PERSON_NAME]am Gental Man Gulshan HEADMASTER[PERSON_NAME]…" at bounding box center [533, 341] width 168 height 23
select select "60721"
click option "[PERSON_NAME]" at bounding box center [0, 0] width 0 height 0
select select "60721"
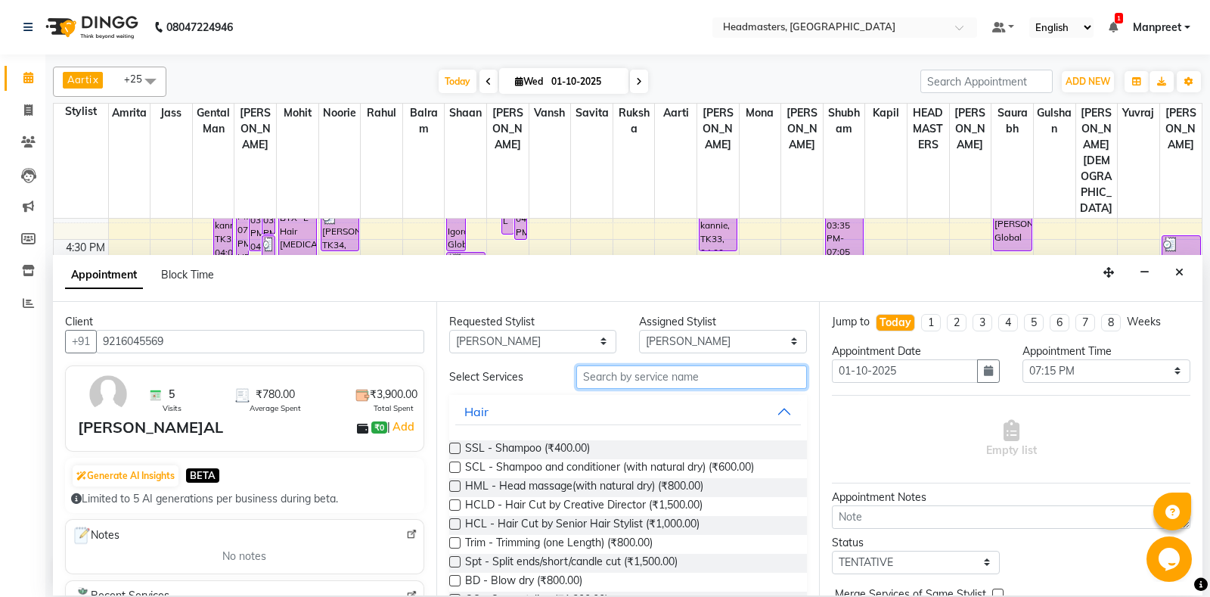
click at [671, 373] on input "text" at bounding box center [691, 376] width 231 height 23
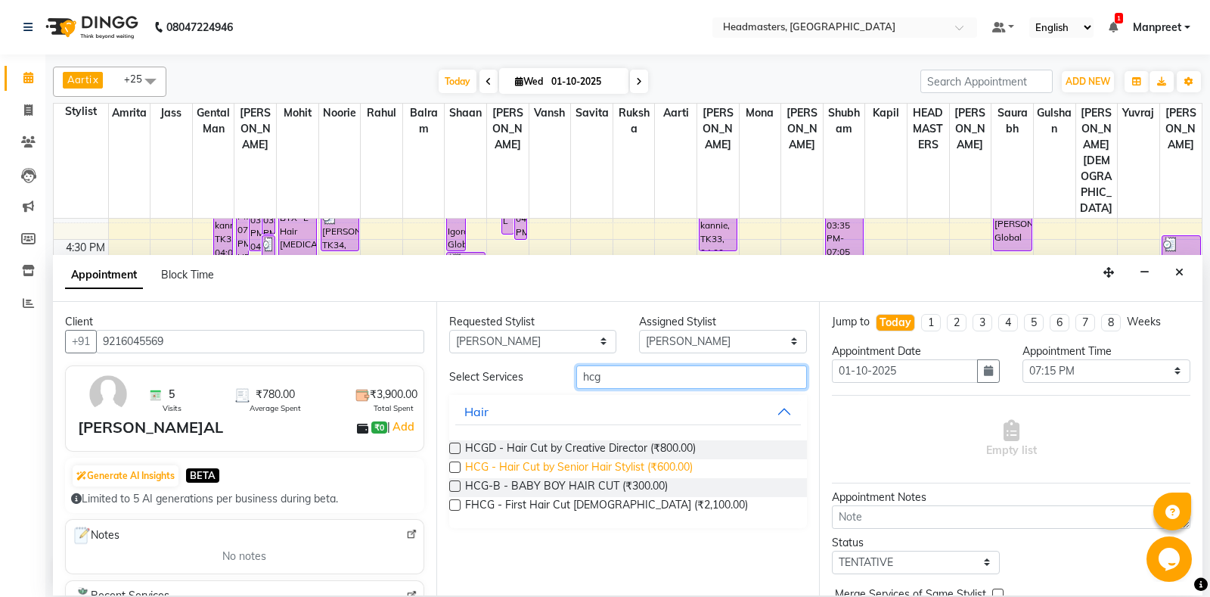
type input "hcg"
click at [644, 462] on span "HCG - Hair Cut by Senior Hair Stylist (₹600.00)" at bounding box center [579, 468] width 228 height 19
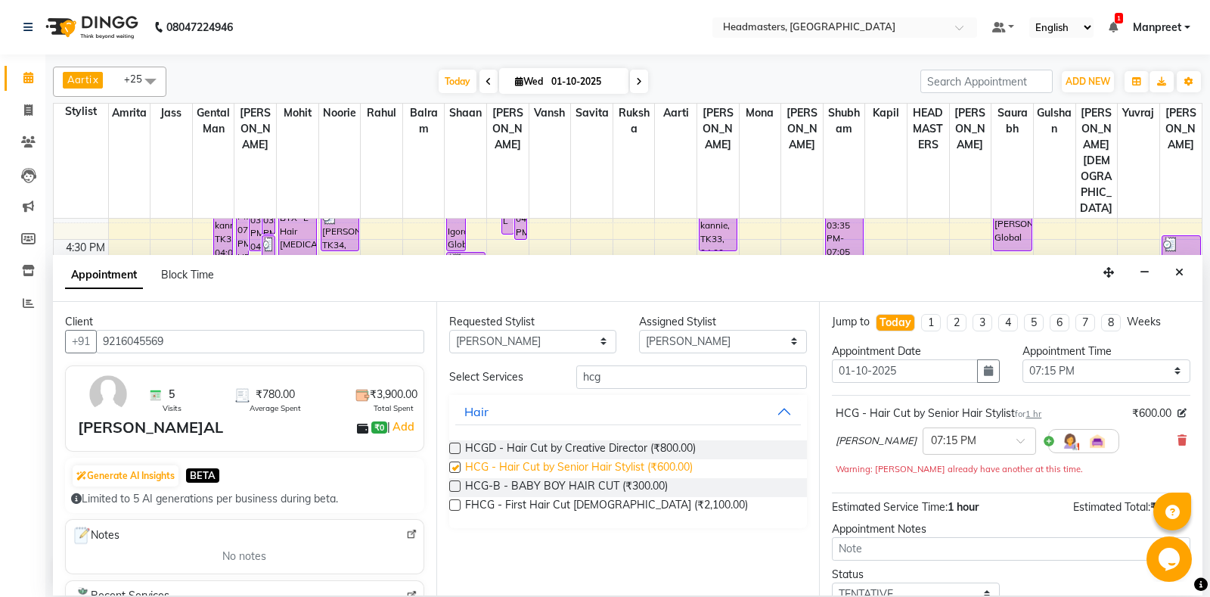
checkbox input "false"
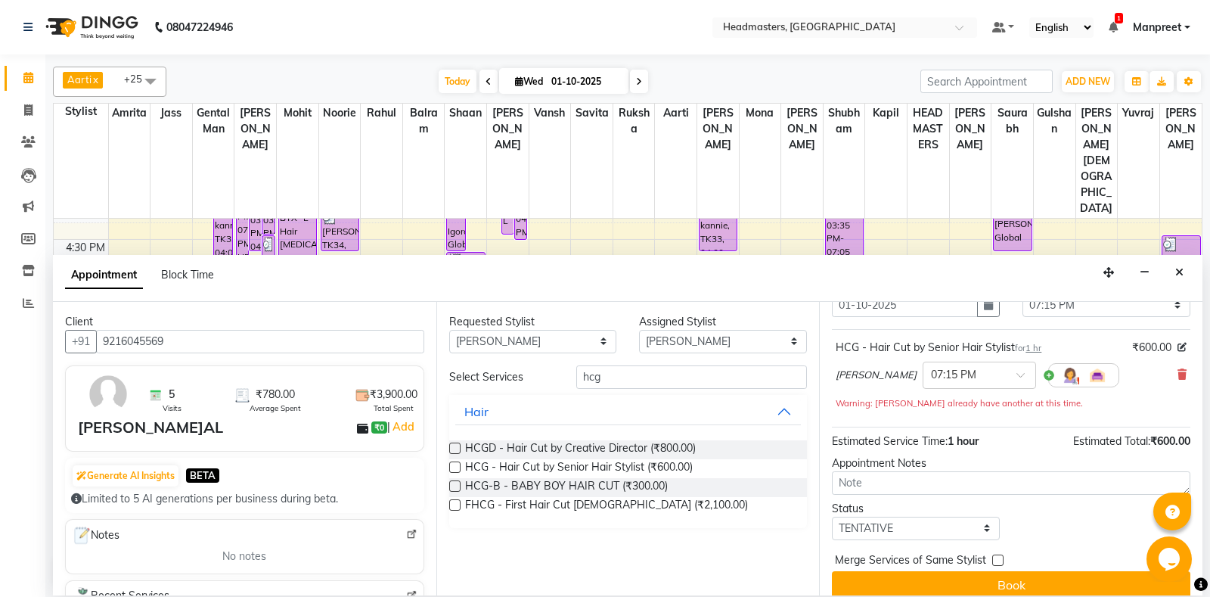
scroll to position [80, 0]
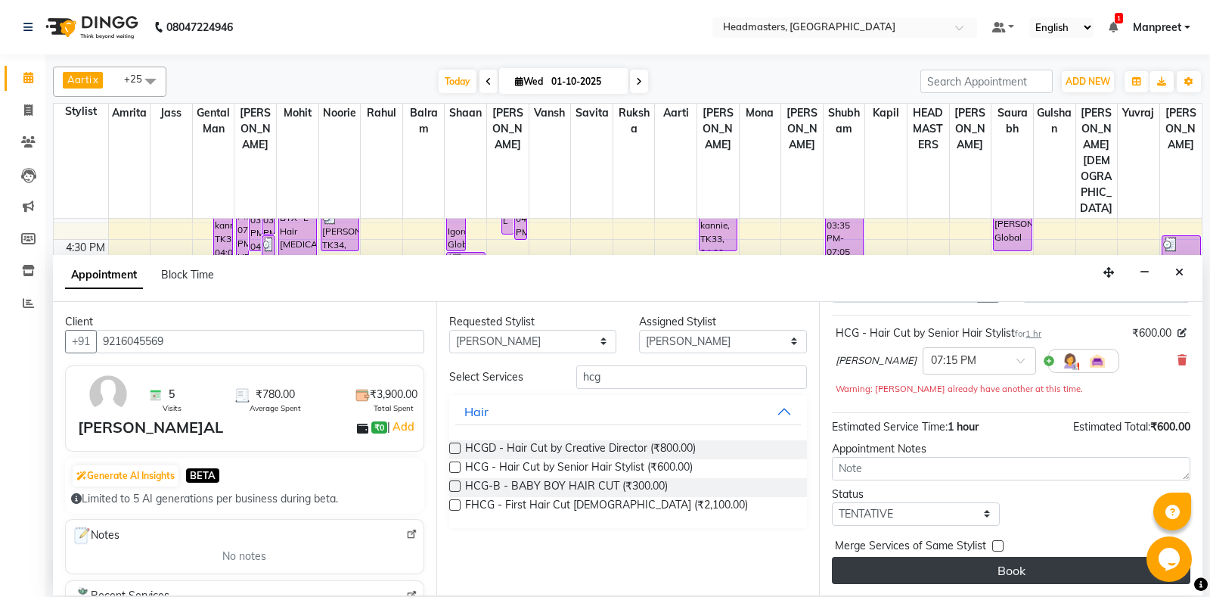
click at [1027, 573] on button "Book" at bounding box center [1011, 570] width 358 height 27
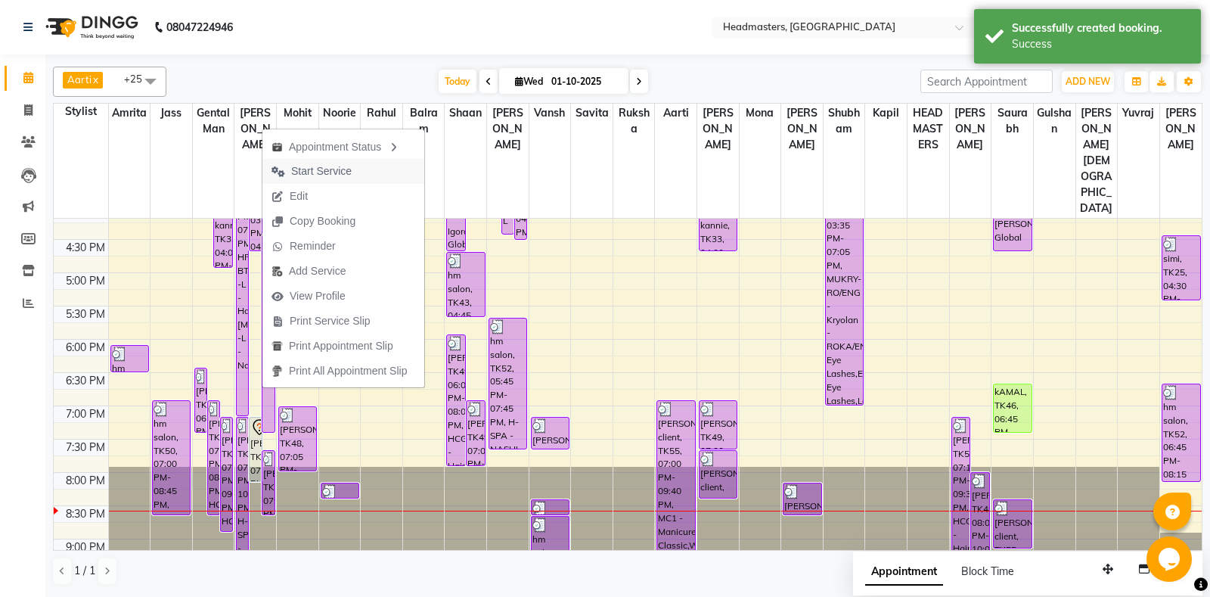
click at [334, 165] on span "Start Service" at bounding box center [321, 171] width 60 height 16
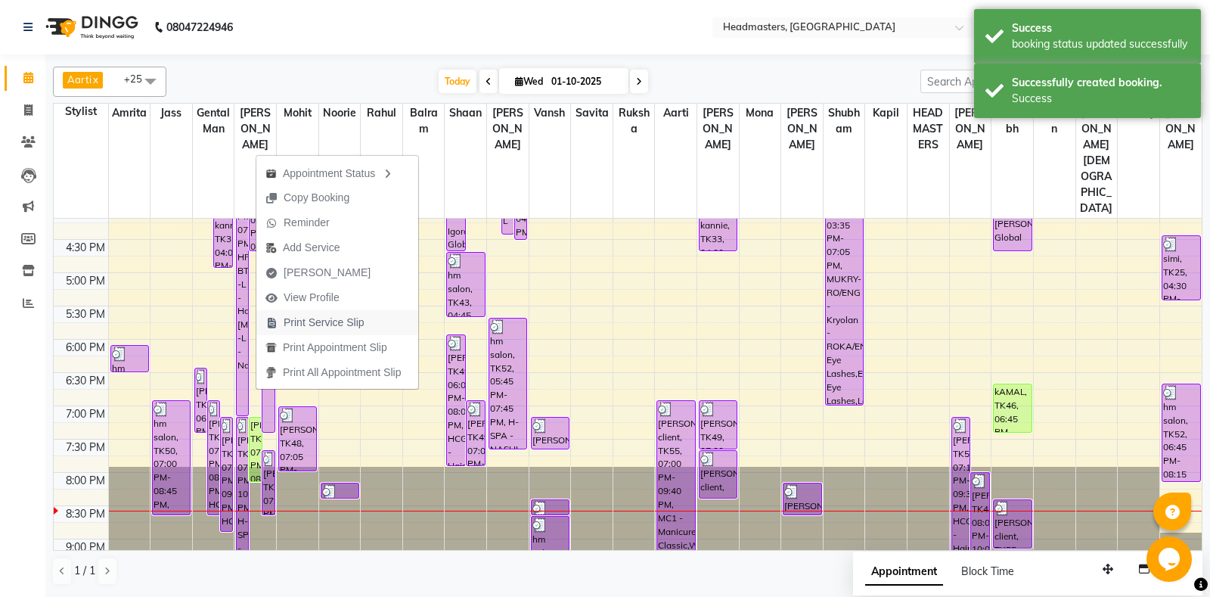
click at [348, 321] on span "Print Service Slip" at bounding box center [324, 323] width 81 height 16
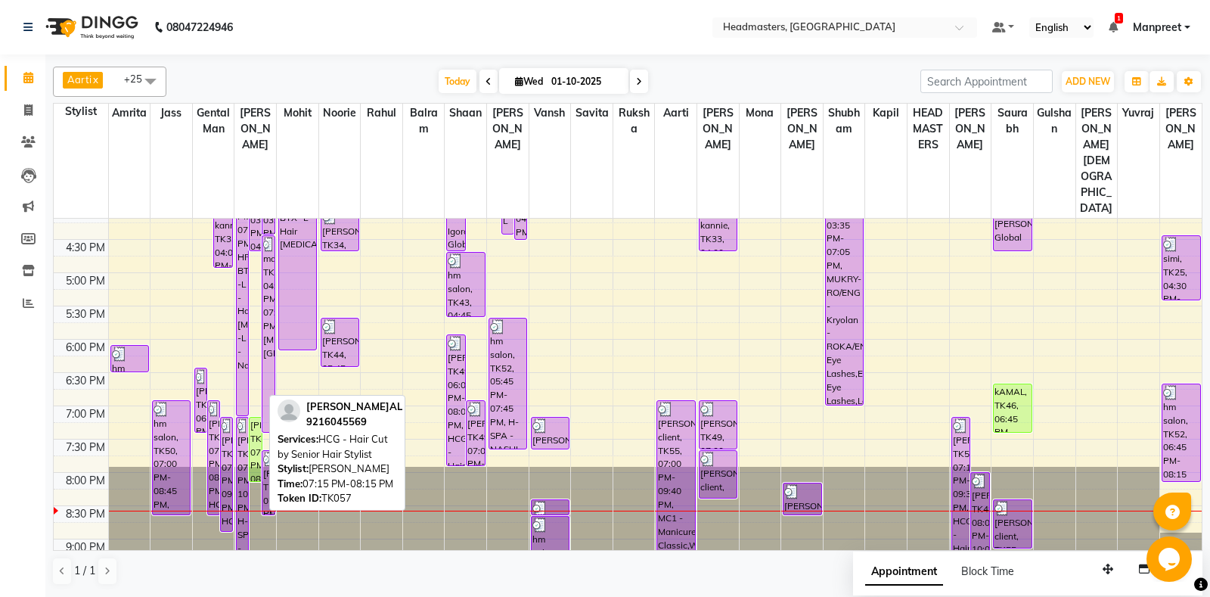
click at [260, 417] on div "SHUBHAM AGGARWAL, TK57, 07:15 PM-08:15 PM, HCG - Hair Cut by Senior Hair Stylist" at bounding box center [255, 449] width 11 height 64
select select "1"
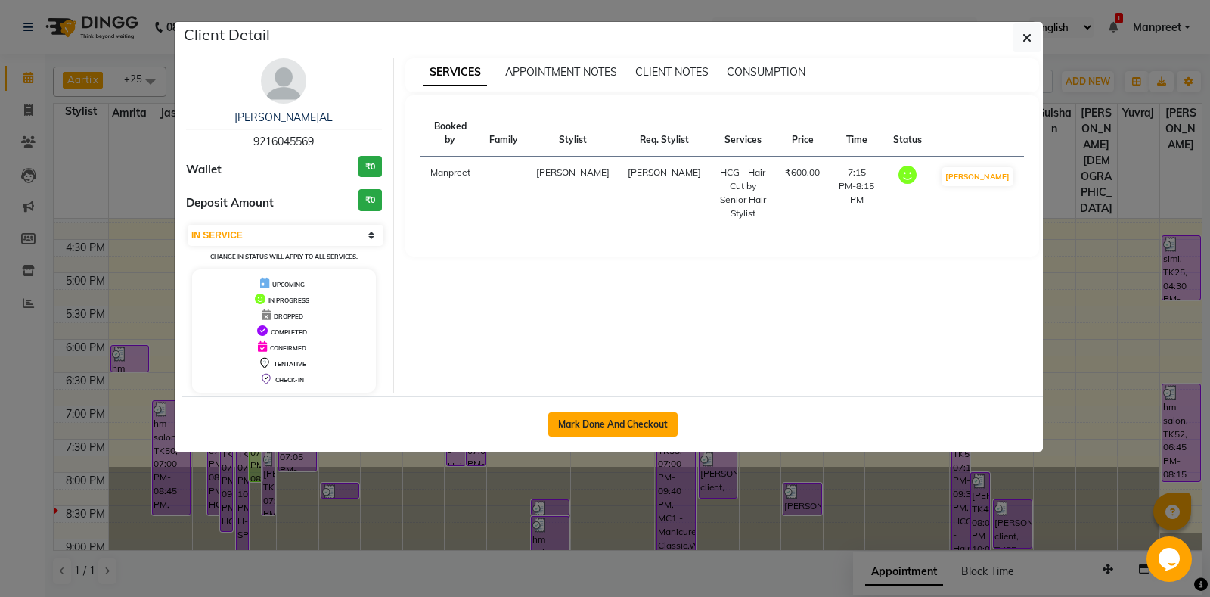
click at [649, 422] on button "Mark Done And Checkout" at bounding box center [612, 424] width 129 height 24
select select "service"
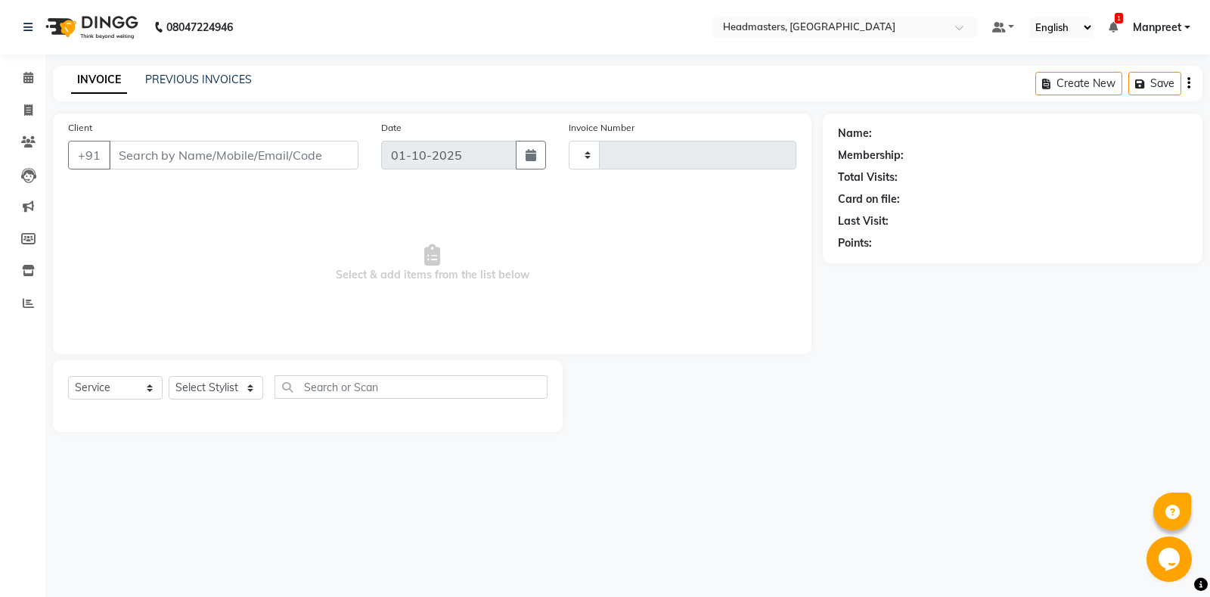
type input "6947"
select select "7130"
type input "9216045569"
select select "60721"
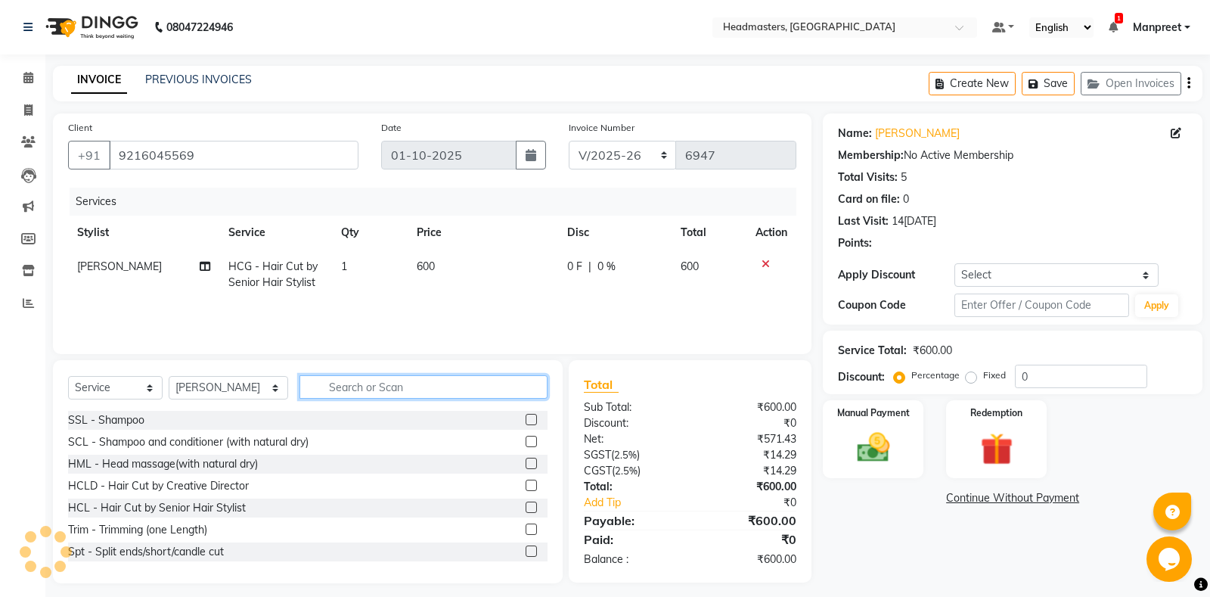
click at [333, 390] on input "text" at bounding box center [423, 386] width 248 height 23
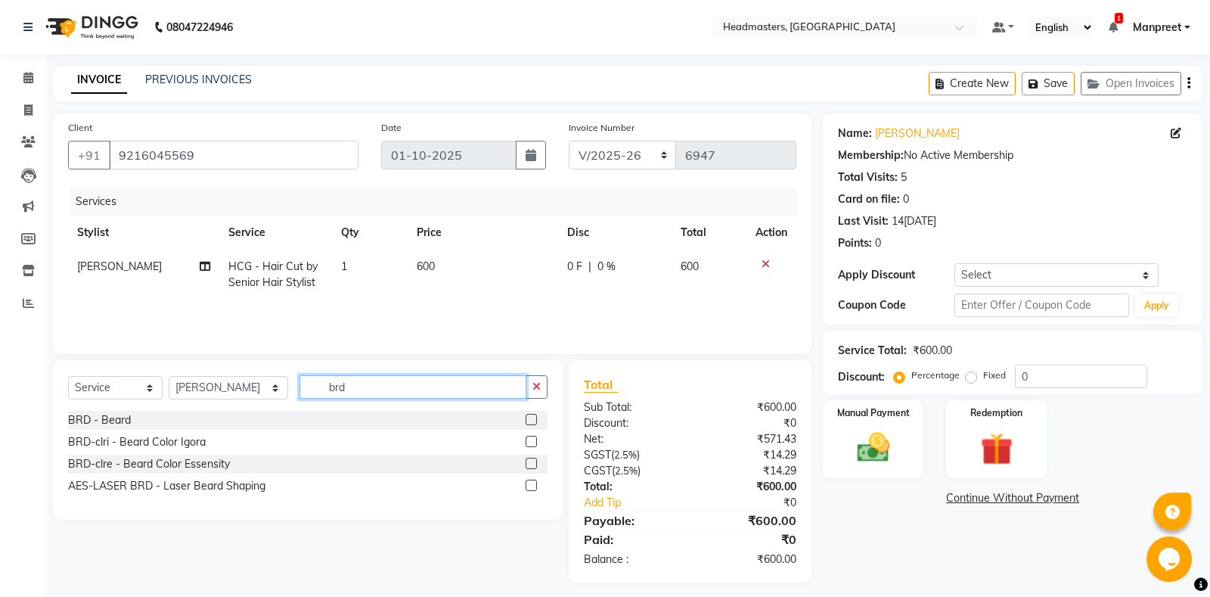
type input "brd"
click at [528, 421] on label at bounding box center [531, 419] width 11 height 11
click at [528, 421] on input "checkbox" at bounding box center [531, 420] width 10 height 10
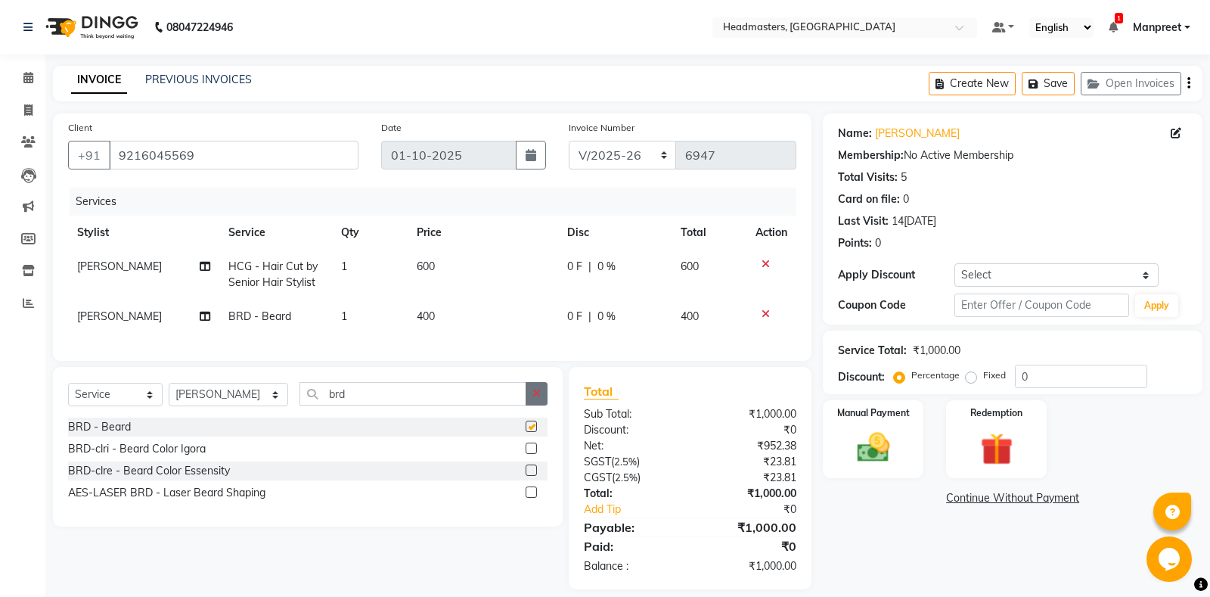
checkbox input "false"
click at [542, 397] on button "button" at bounding box center [537, 393] width 22 height 23
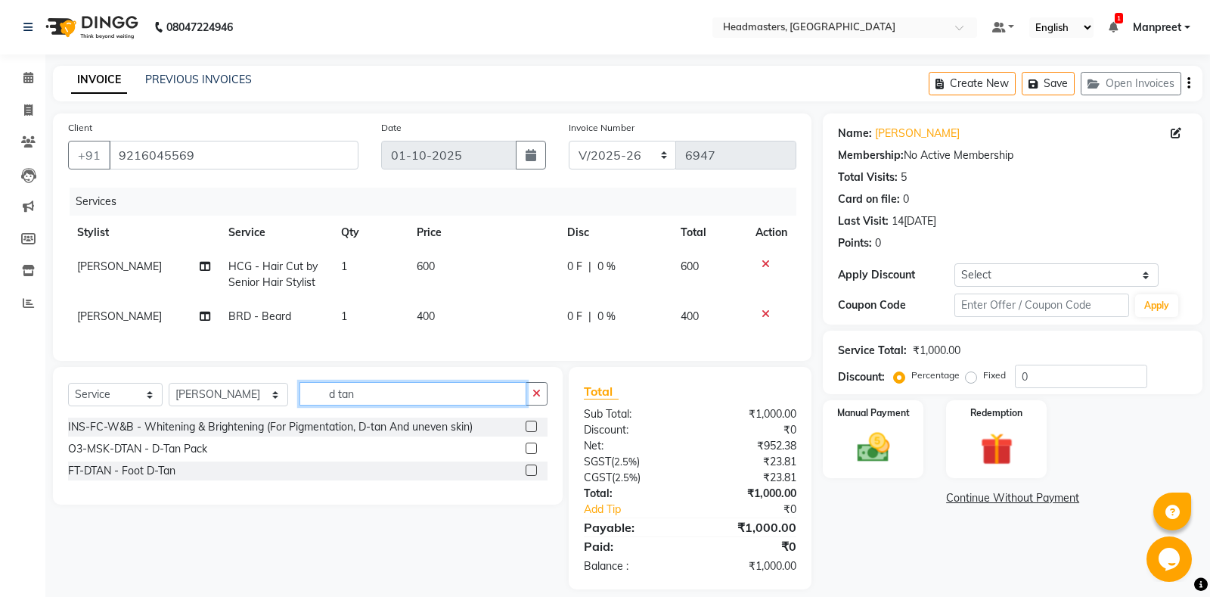
type input "d tan"
click at [526, 445] on label at bounding box center [531, 447] width 11 height 11
click at [526, 445] on input "checkbox" at bounding box center [531, 449] width 10 height 10
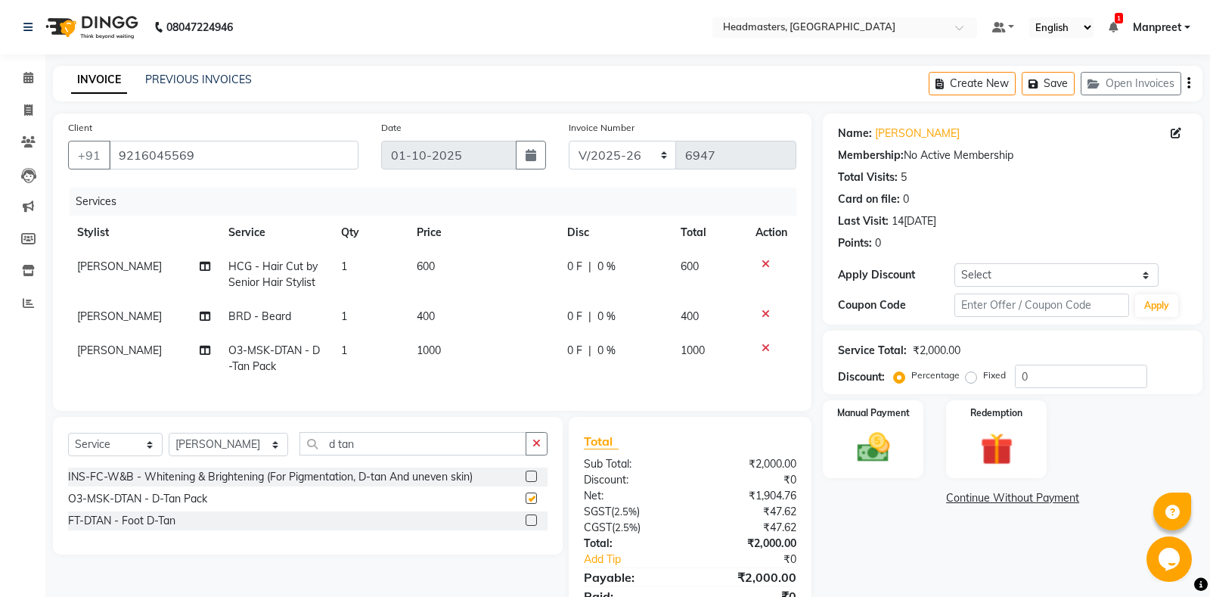
scroll to position [64, 0]
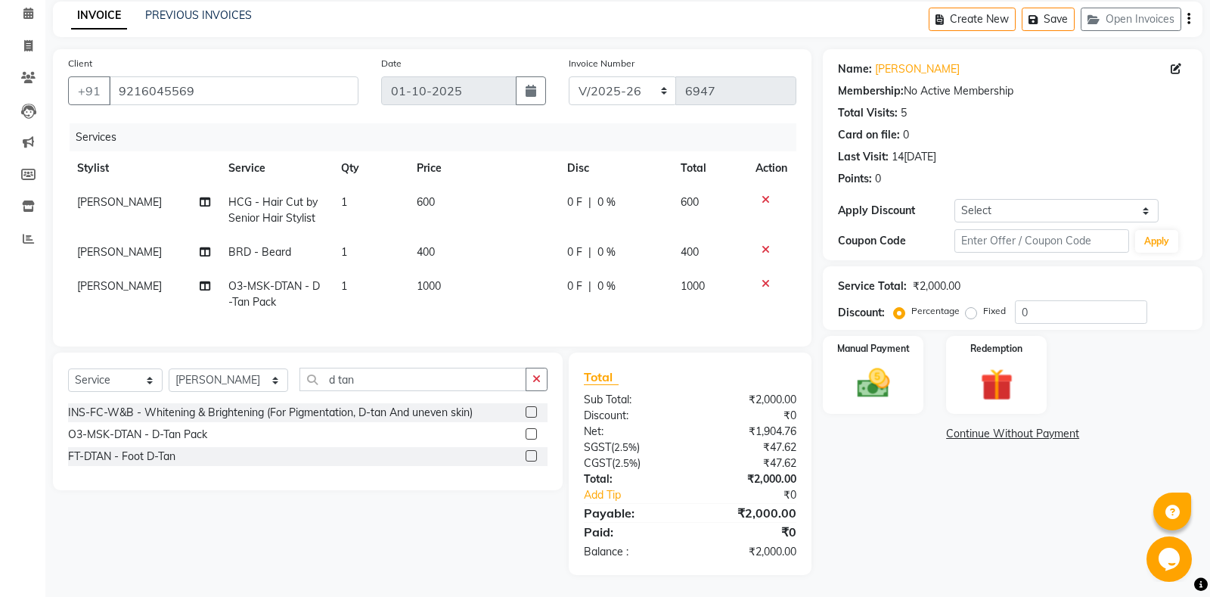
checkbox input "false"
click at [891, 386] on img at bounding box center [873, 383] width 54 height 39
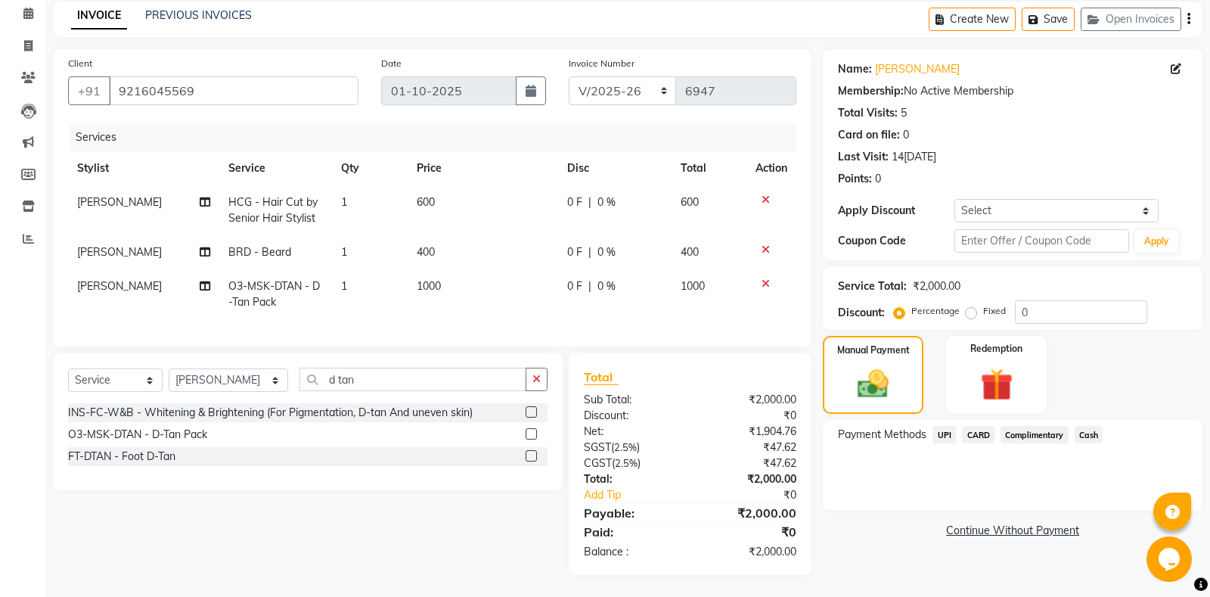
click at [1089, 427] on span "Cash" at bounding box center [1088, 434] width 29 height 17
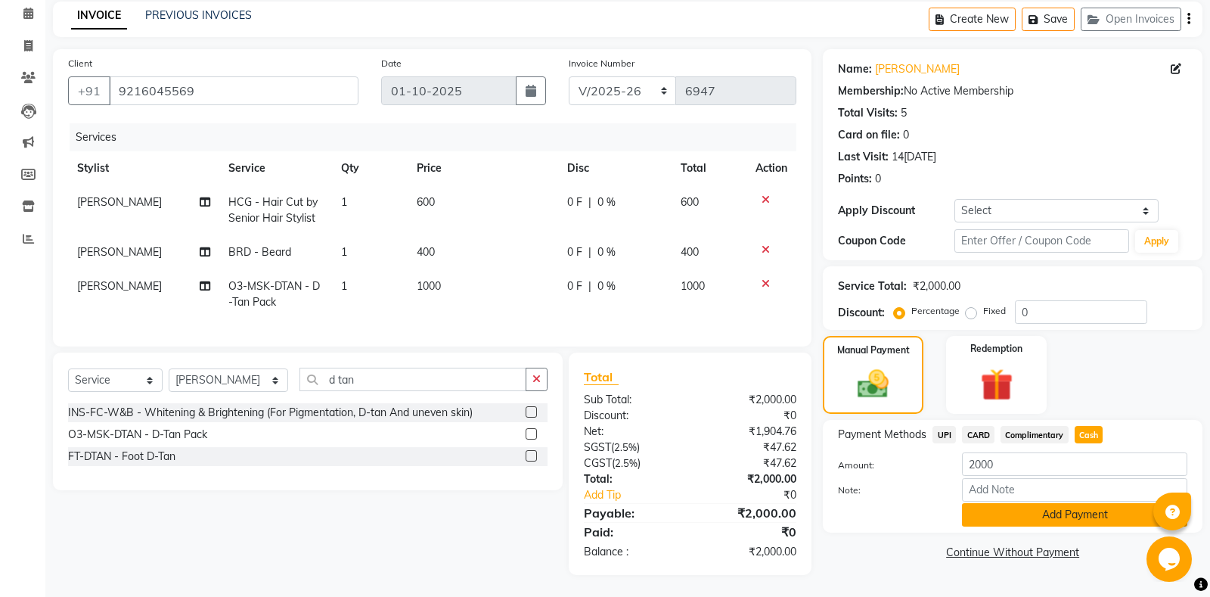
click at [1026, 513] on button "Add Payment" at bounding box center [1074, 514] width 225 height 23
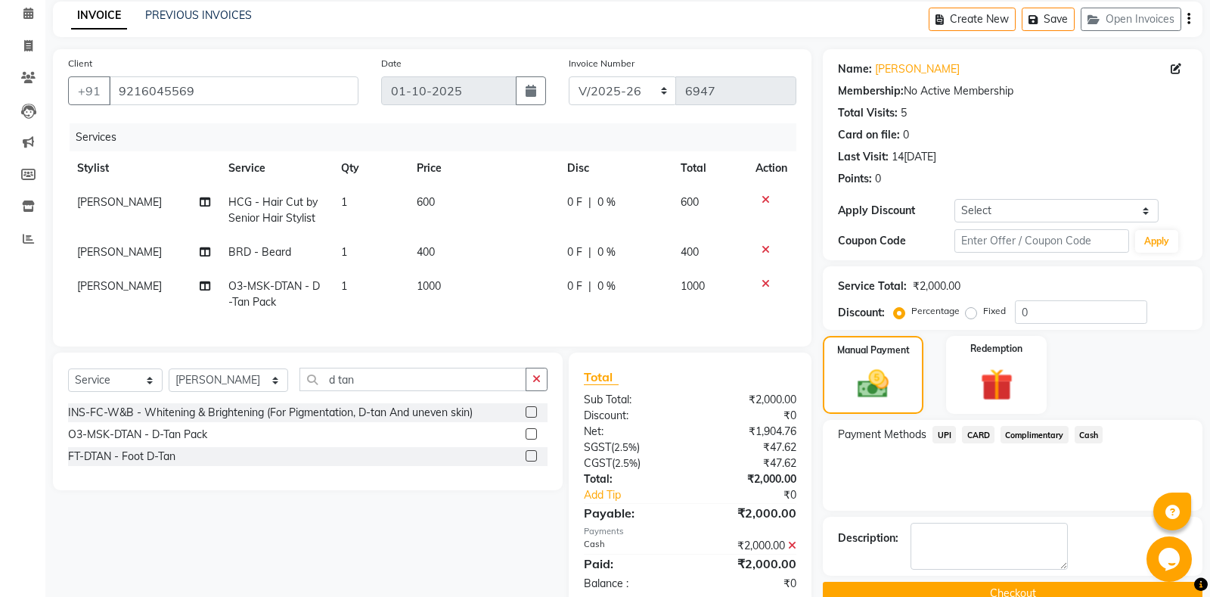
scroll to position [96, 0]
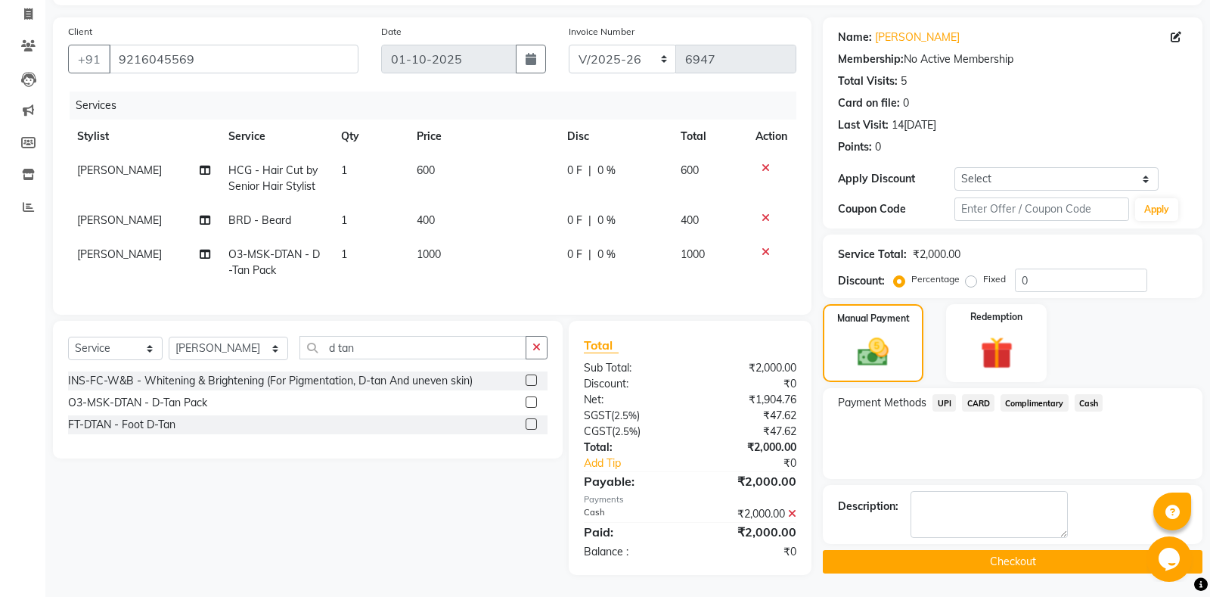
click at [954, 556] on button "Checkout" at bounding box center [1013, 561] width 380 height 23
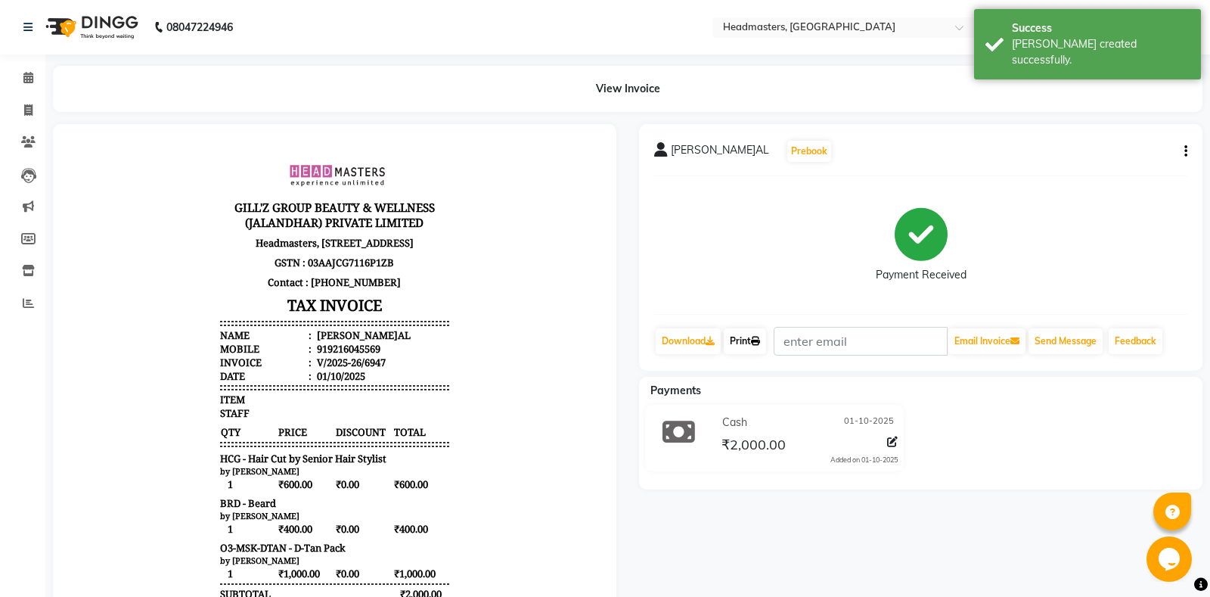
click at [752, 334] on link "Print" at bounding box center [745, 341] width 42 height 26
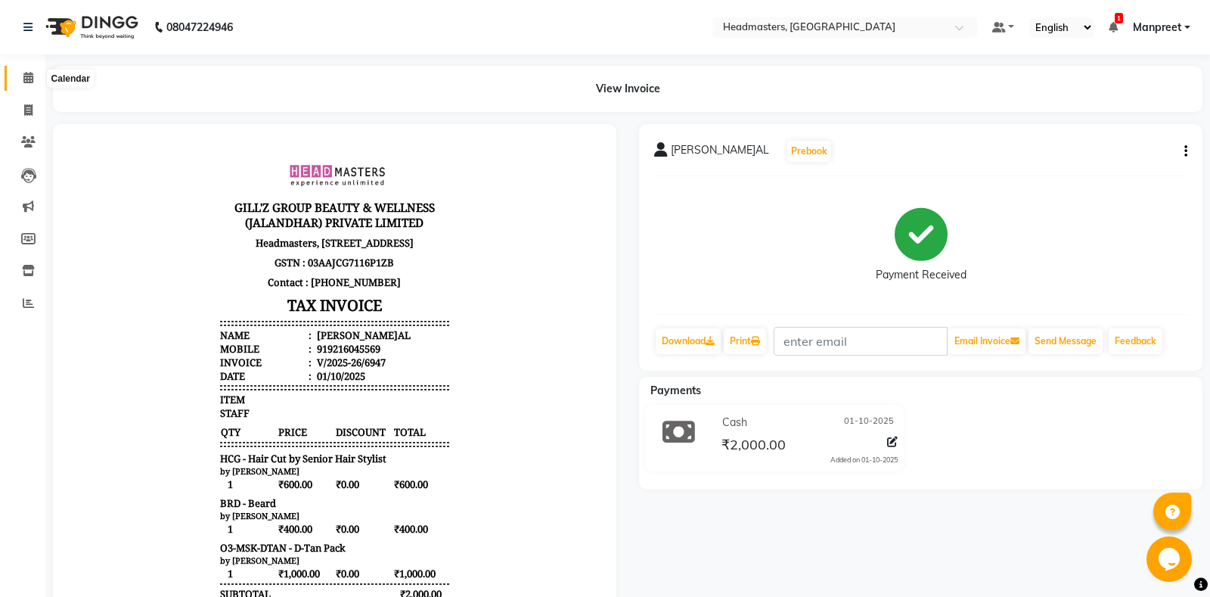
click at [21, 71] on span at bounding box center [28, 78] width 26 height 17
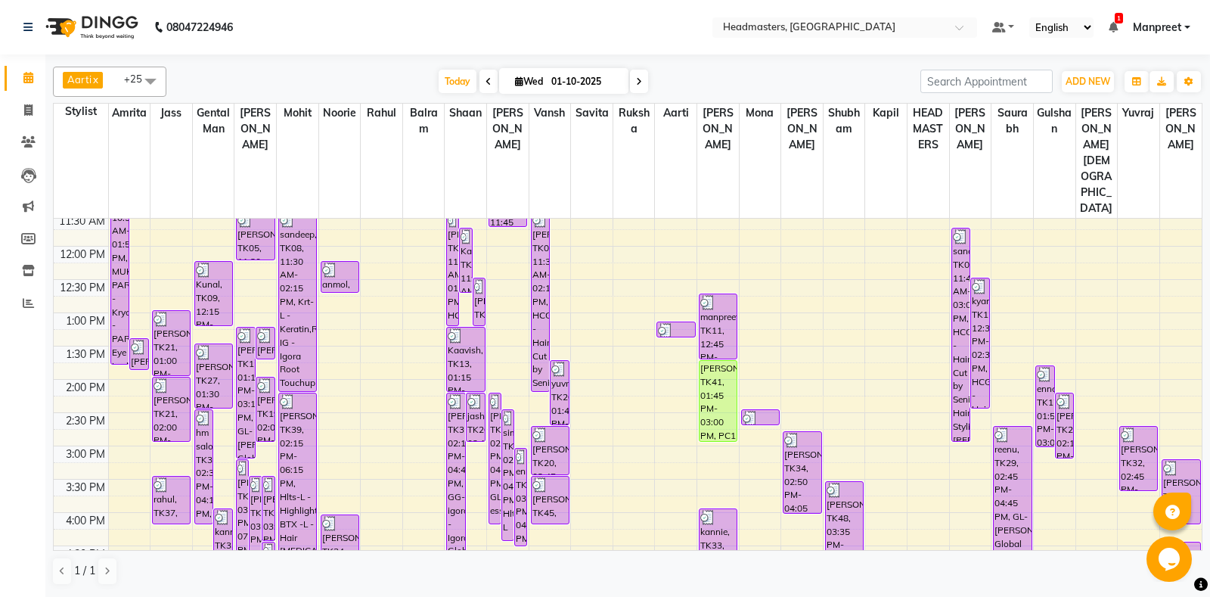
scroll to position [544, 0]
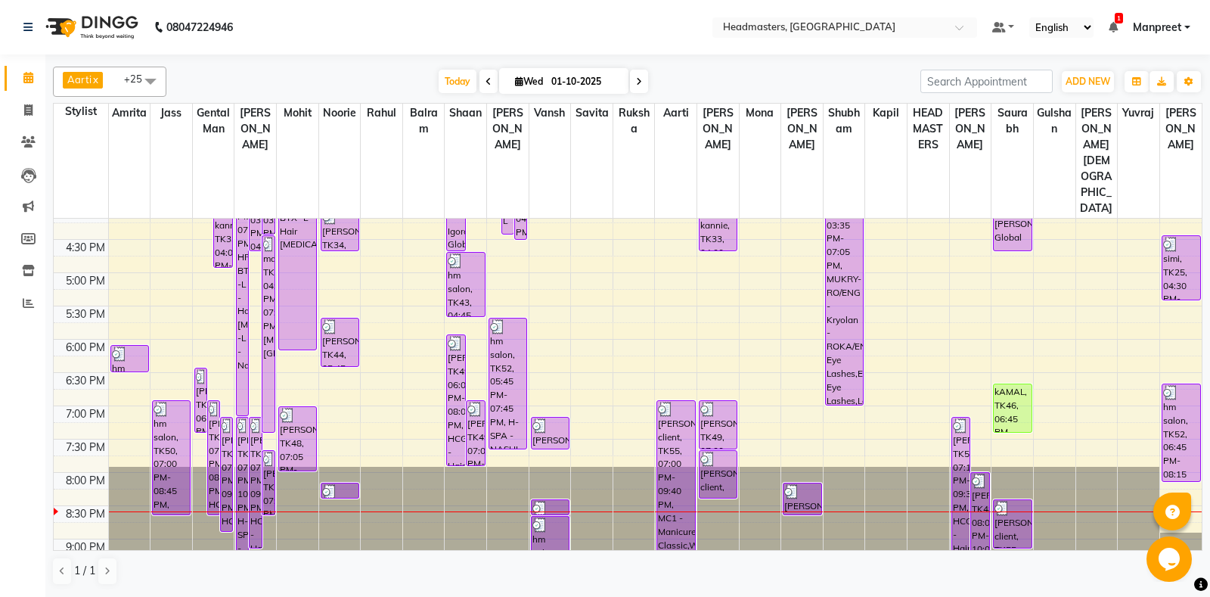
click at [395, 373] on div "8:00 AM 8:30 AM 9:00 AM 9:30 AM 10:00 AM 10:30 AM 11:00 AM 11:30 AM 12:00 PM 12…" at bounding box center [628, 139] width 1148 height 931
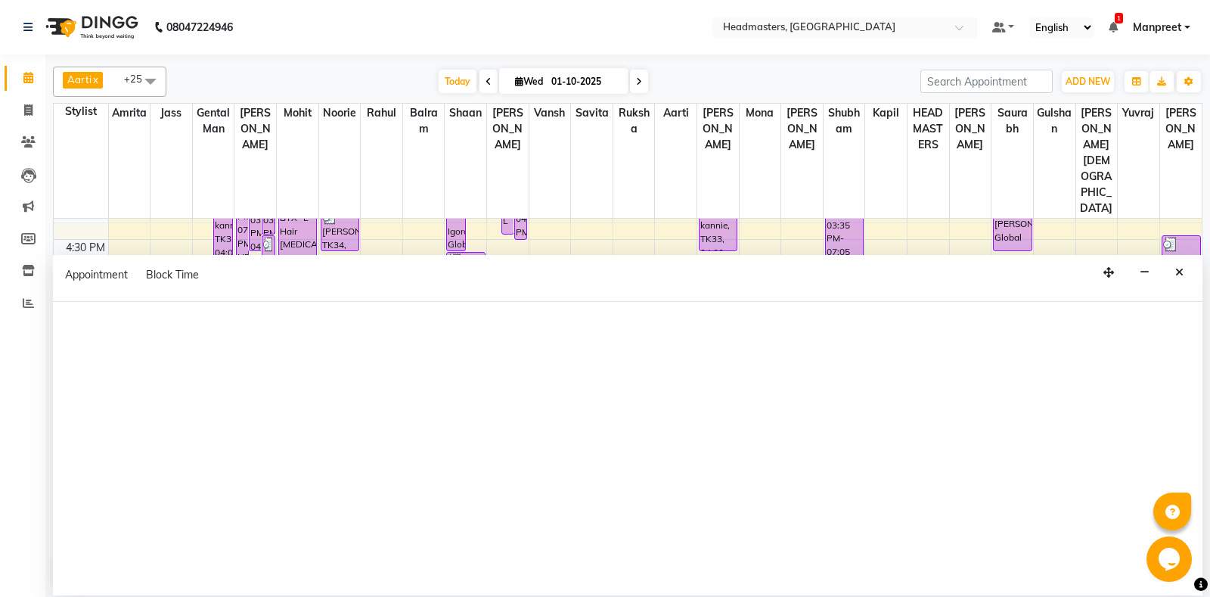
select select "60725"
select select "tentative"
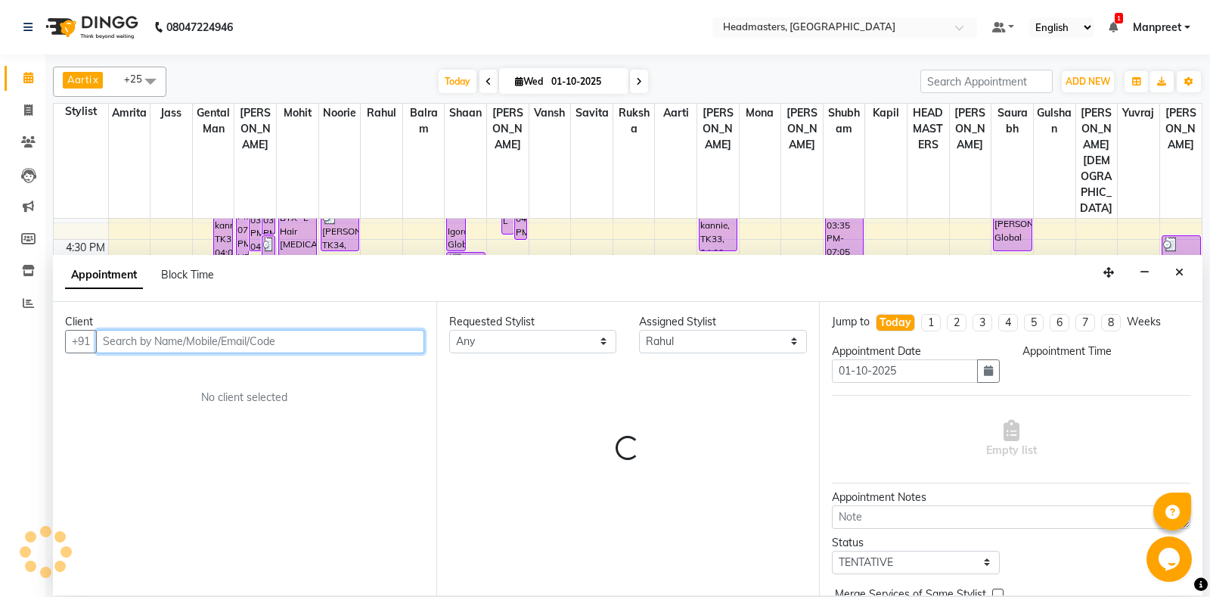
select select "1155"
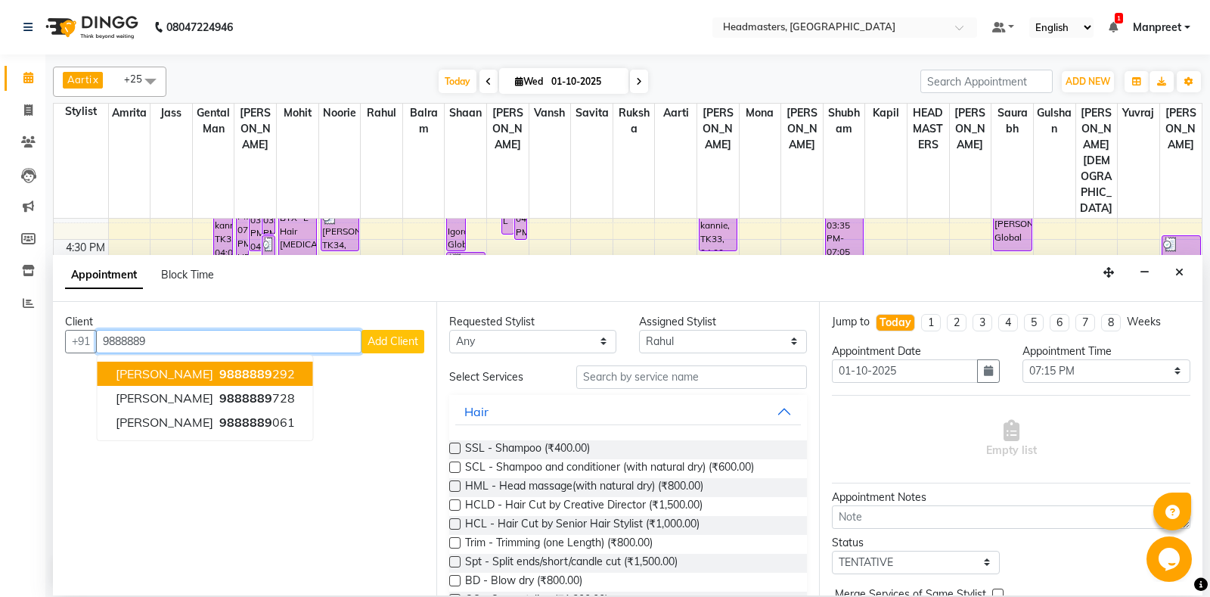
click at [253, 377] on ngb-highlight "9888889 292" at bounding box center [255, 373] width 79 height 15
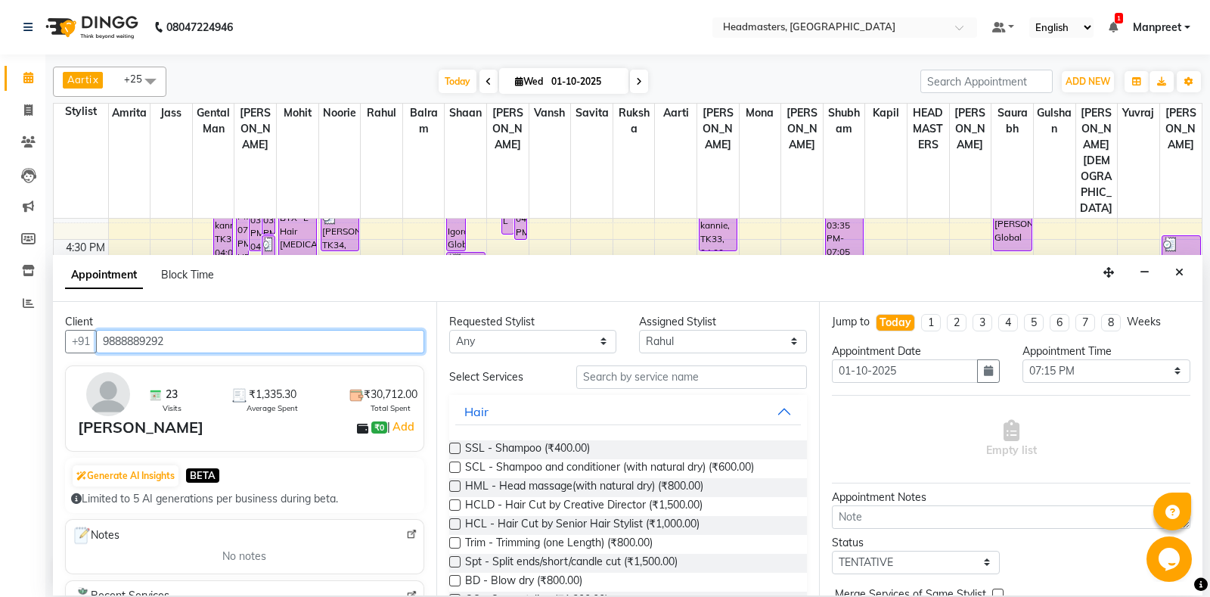
type input "9888889292"
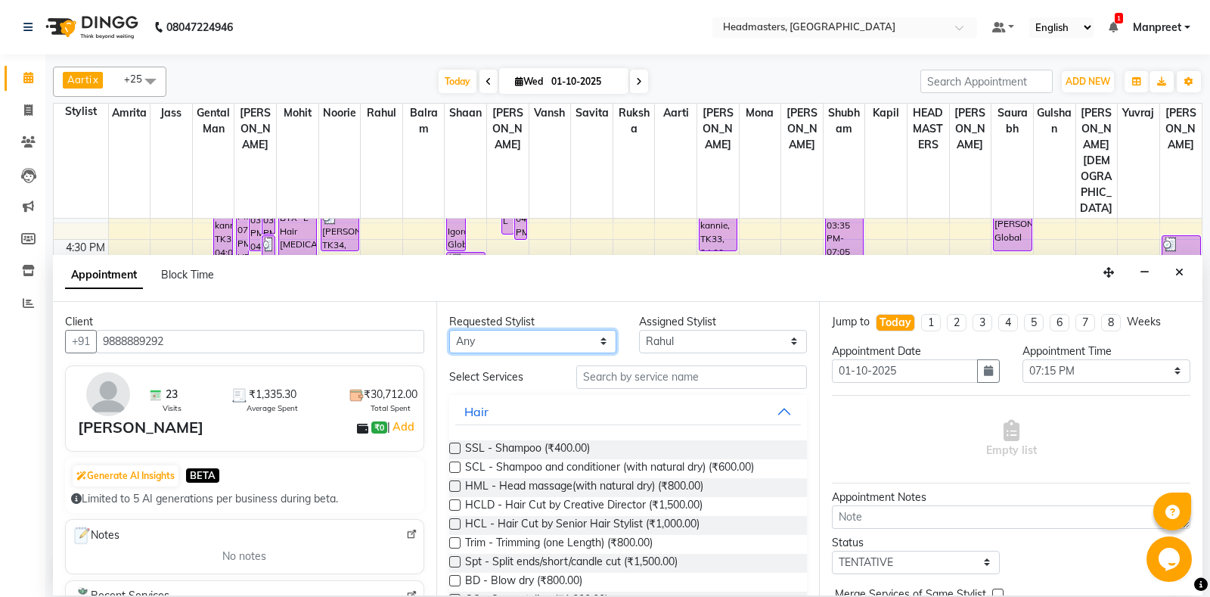
click at [449, 330] on select "An[PERSON_NAME] Amrit[PERSON_NAME]am Gental Man Gulshan HEADMASTER[PERSON_NAME]…" at bounding box center [533, 341] width 168 height 23
select select "60714"
click option "Jass" at bounding box center [0, 0] width 0 height 0
select select "60714"
click at [651, 384] on input "text" at bounding box center [691, 376] width 231 height 23
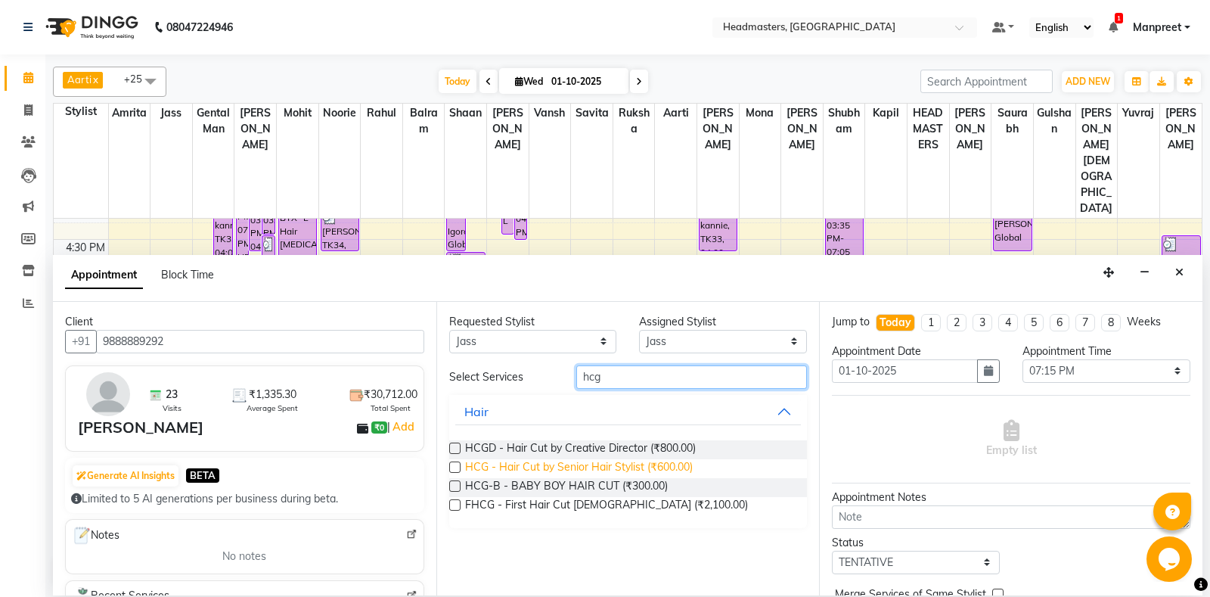
type input "hcg"
click at [668, 463] on span "HCG - Hair Cut by Senior Hair Stylist (₹600.00)" at bounding box center [579, 468] width 228 height 19
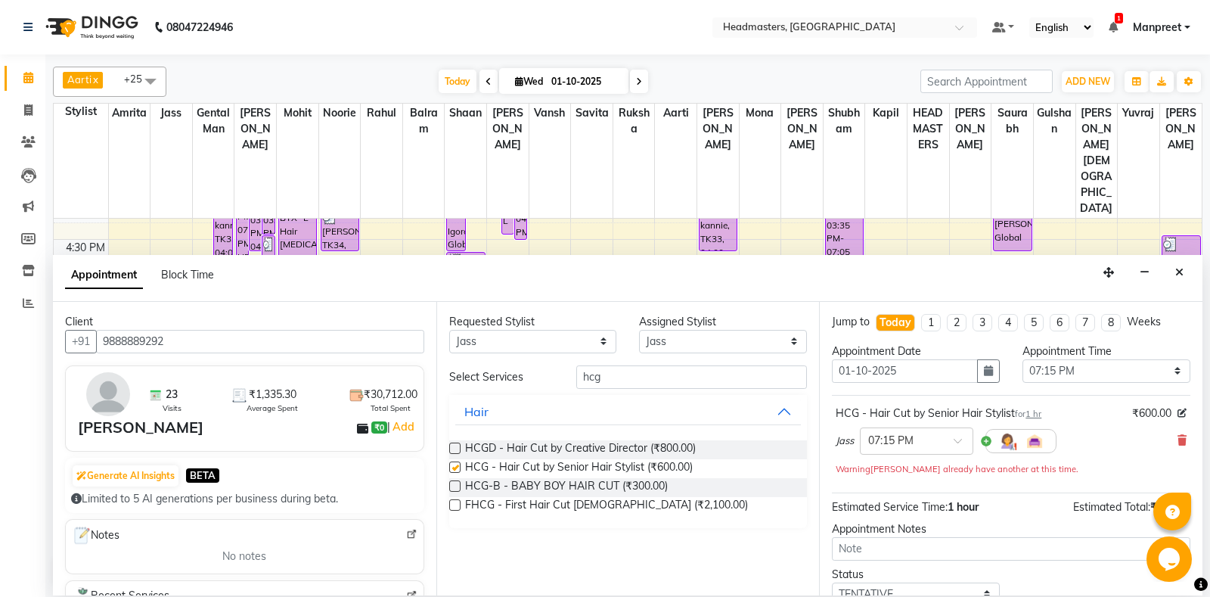
checkbox input "false"
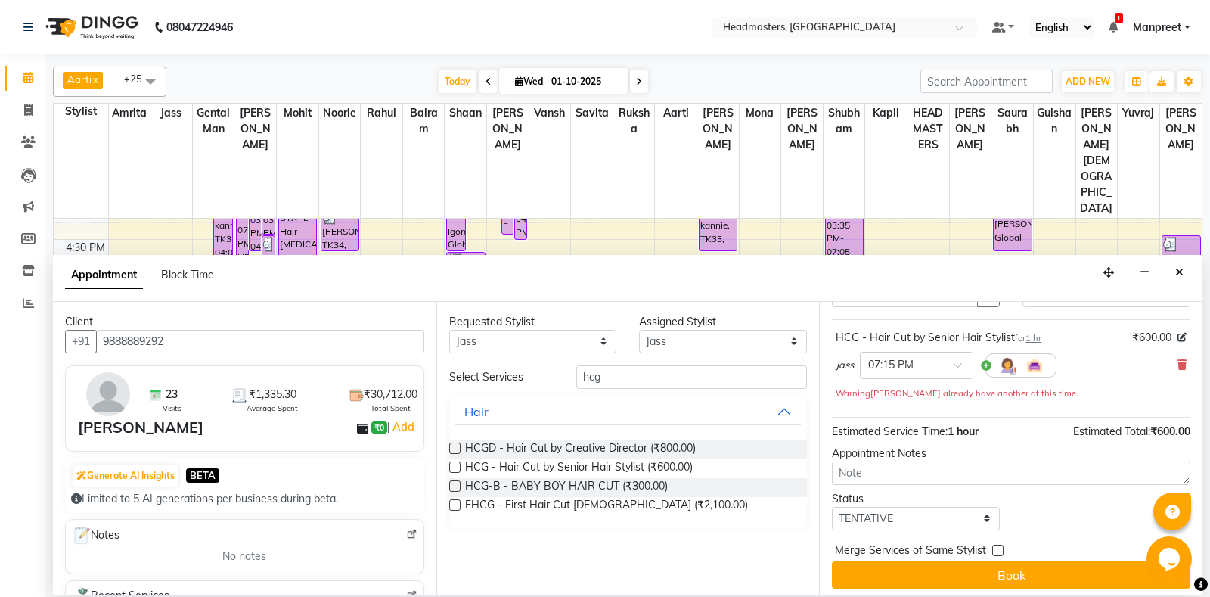
scroll to position [80, 0]
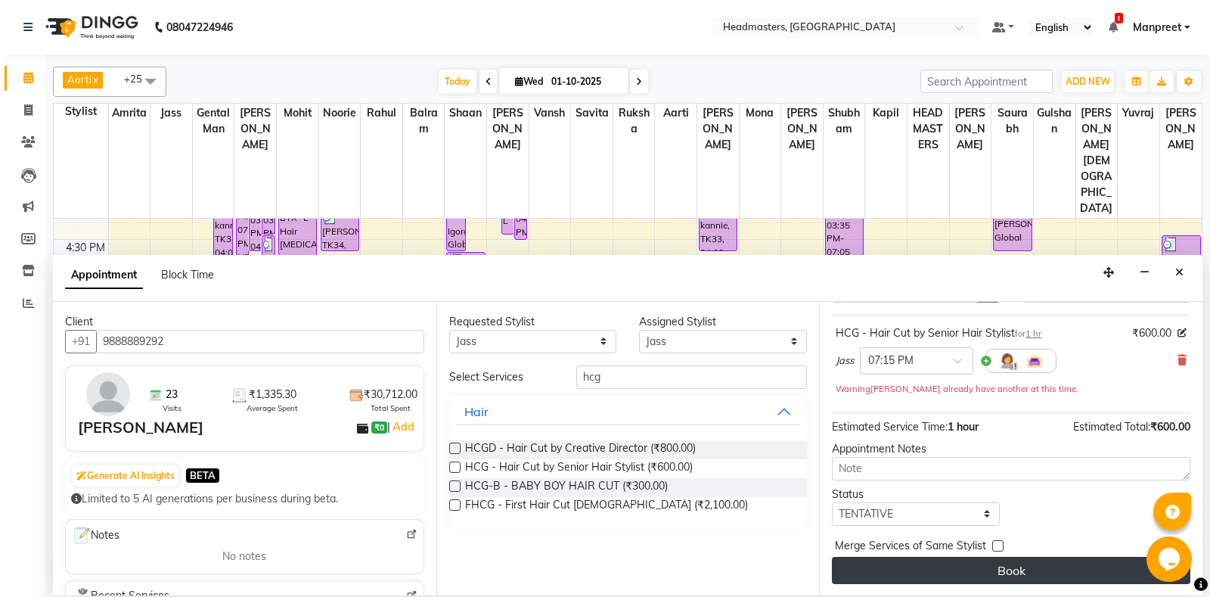
click at [965, 566] on button "Book" at bounding box center [1011, 570] width 358 height 27
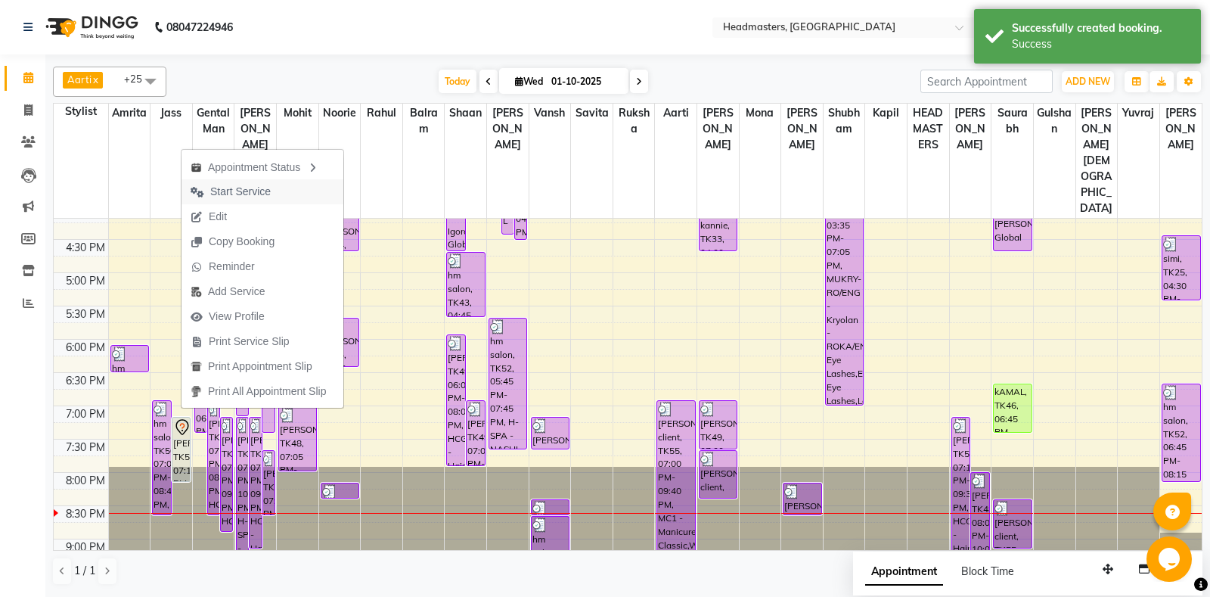
click at [254, 191] on span "Start Service" at bounding box center [240, 192] width 60 height 16
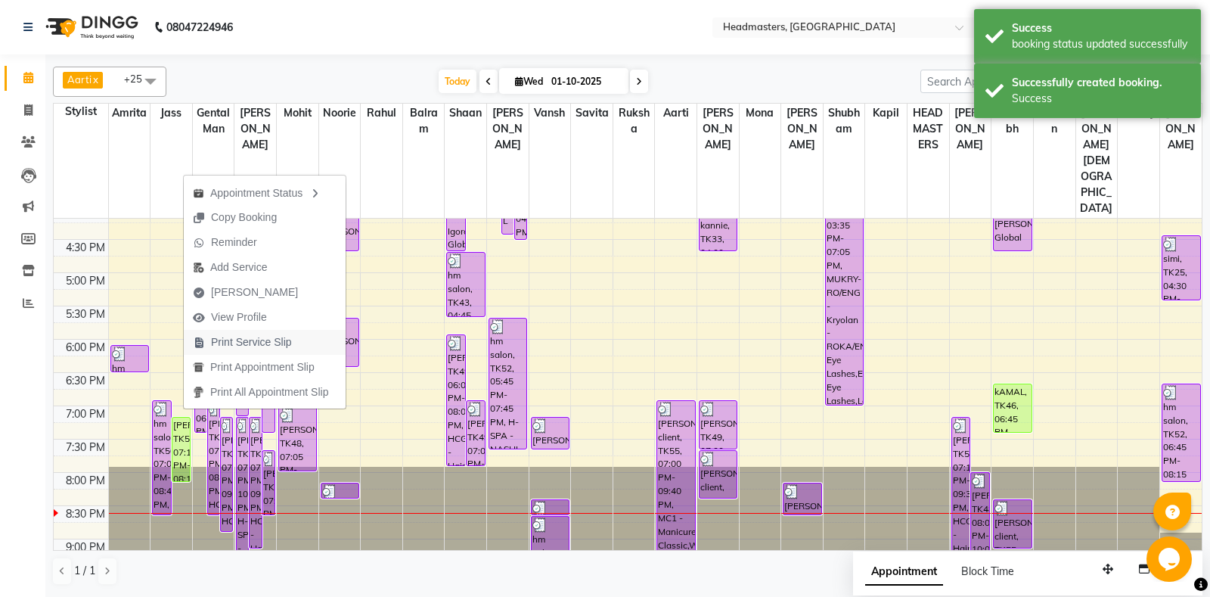
click at [312, 334] on button "Print Service Slip" at bounding box center [265, 342] width 162 height 25
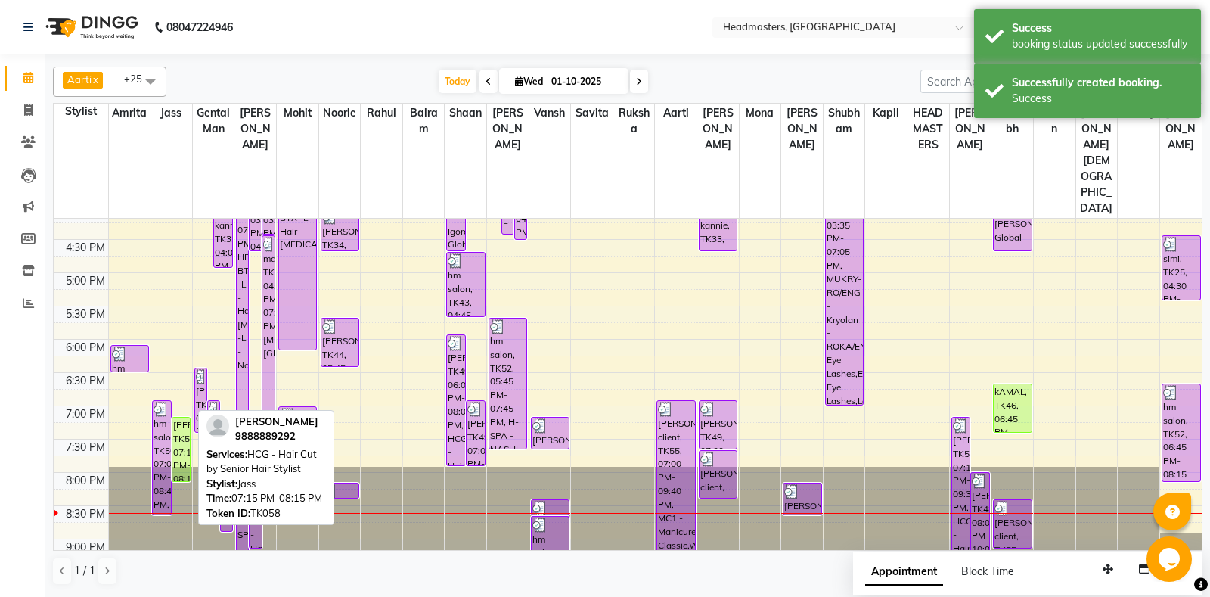
click at [188, 417] on div "prabhdeep, TK58, 07:15 PM-08:15 PM, HCG - Hair Cut by Senior Hair Stylist" at bounding box center [181, 449] width 18 height 64
select select "1"
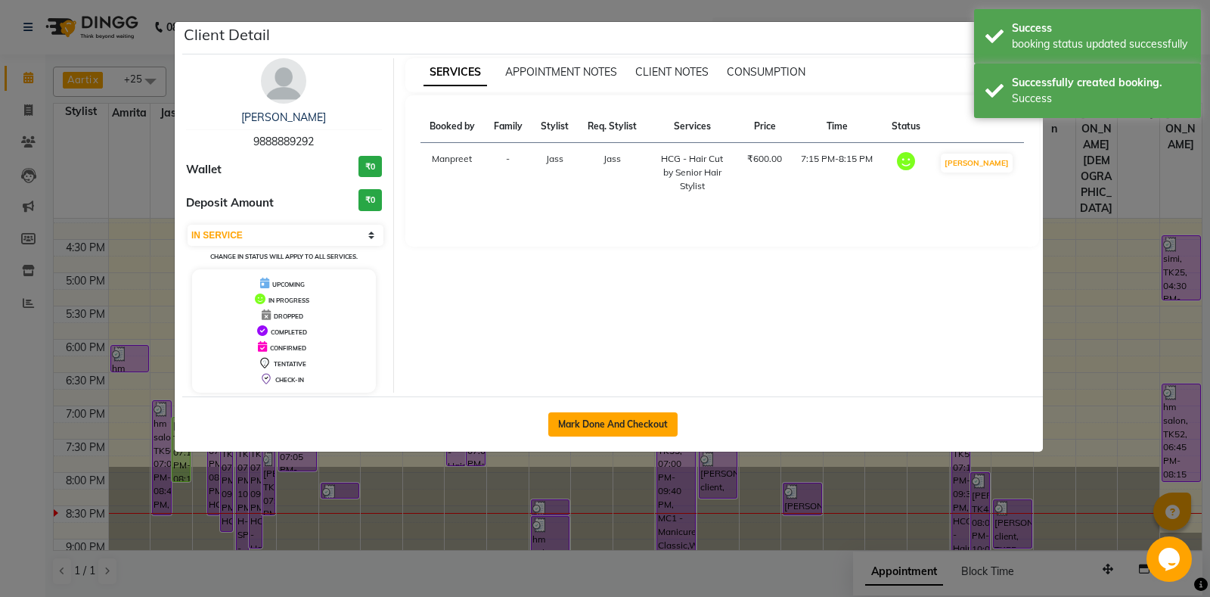
click at [625, 425] on button "Mark Done And Checkout" at bounding box center [612, 424] width 129 height 24
select select "service"
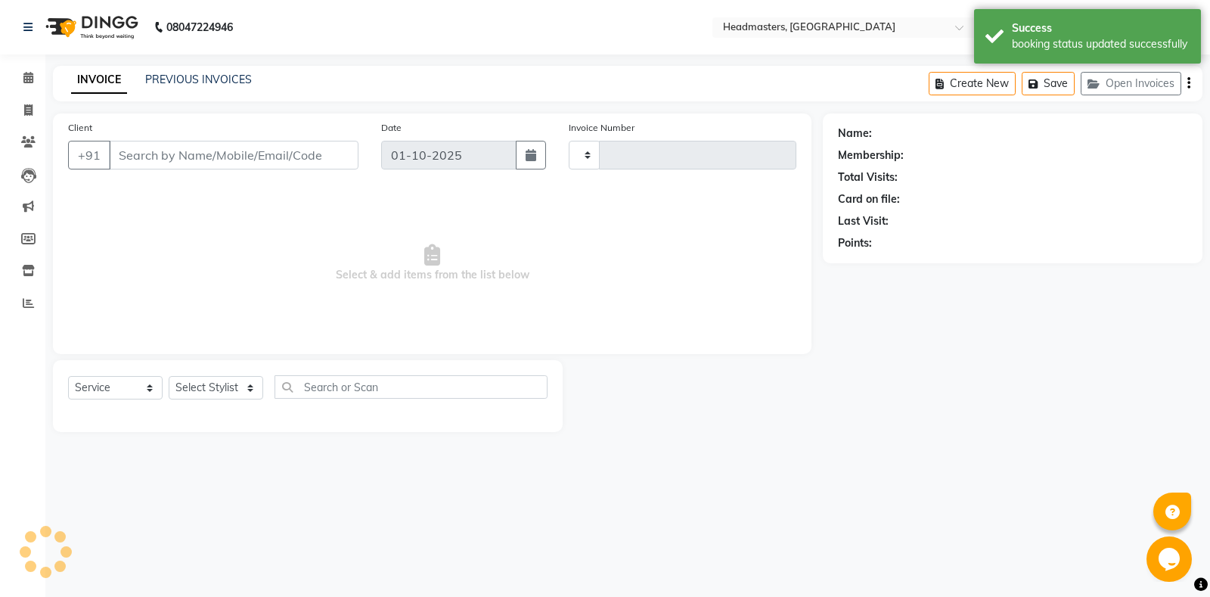
type input "6948"
select select "7130"
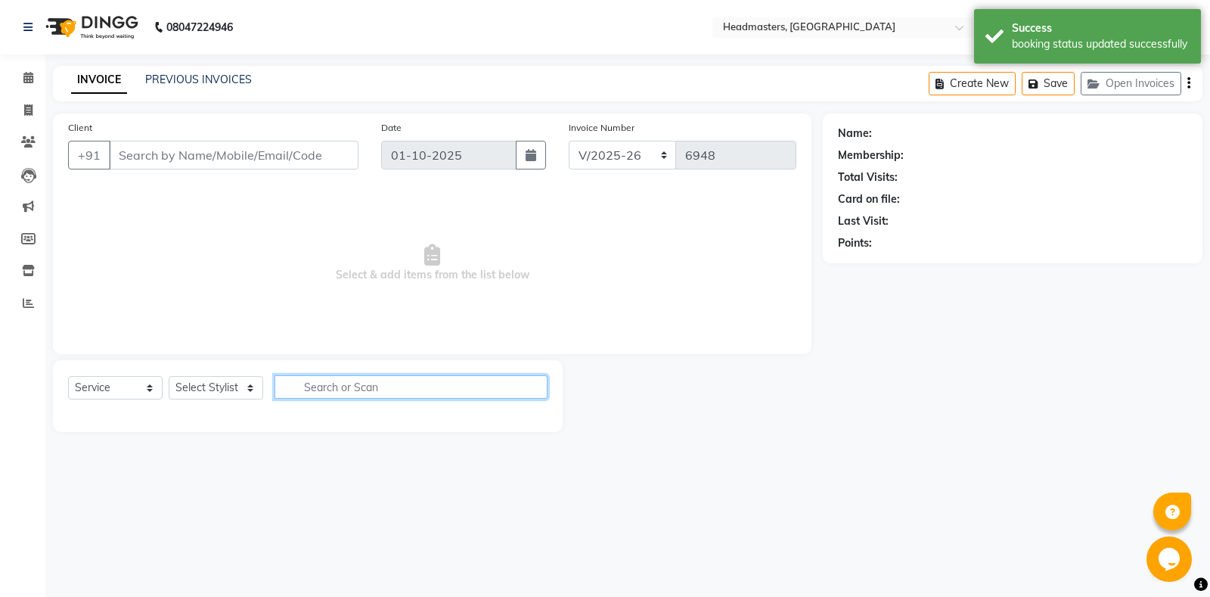
click at [367, 387] on input "text" at bounding box center [410, 386] width 273 height 23
type input "9888889292"
select select "60714"
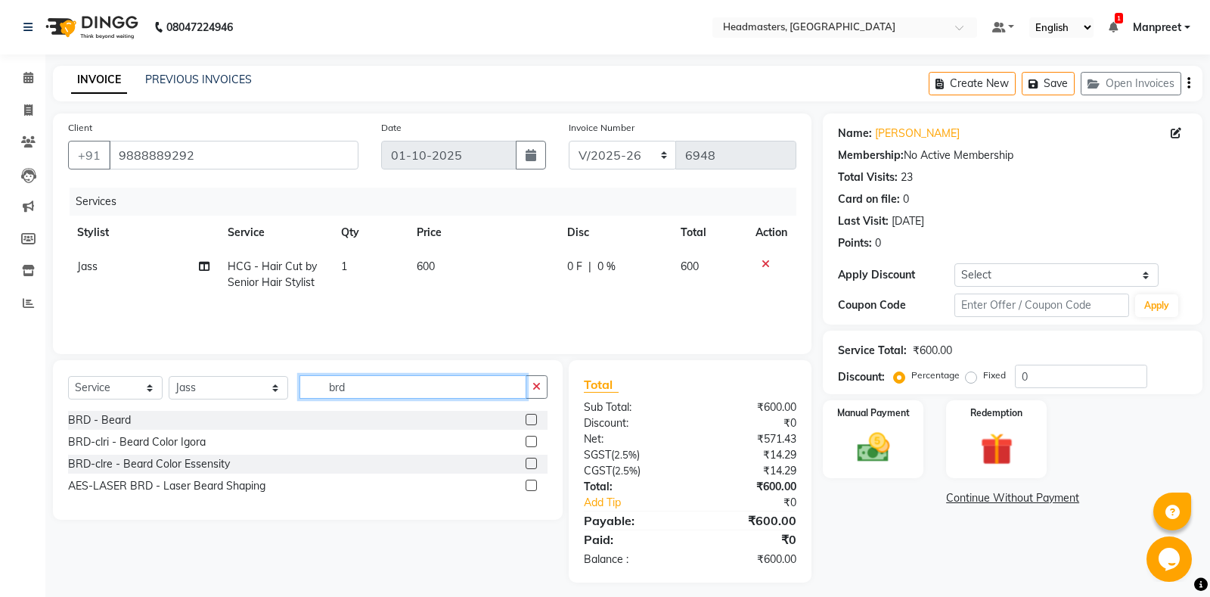
type input "brd"
click at [526, 421] on label at bounding box center [531, 419] width 11 height 11
click at [526, 421] on input "checkbox" at bounding box center [531, 420] width 10 height 10
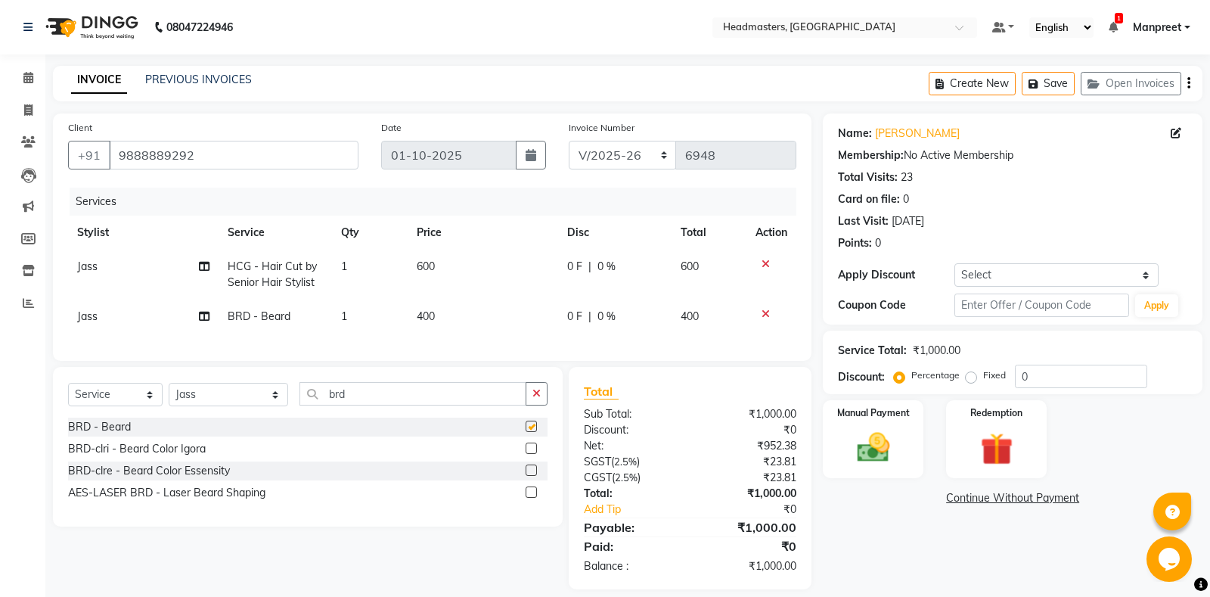
checkbox input "false"
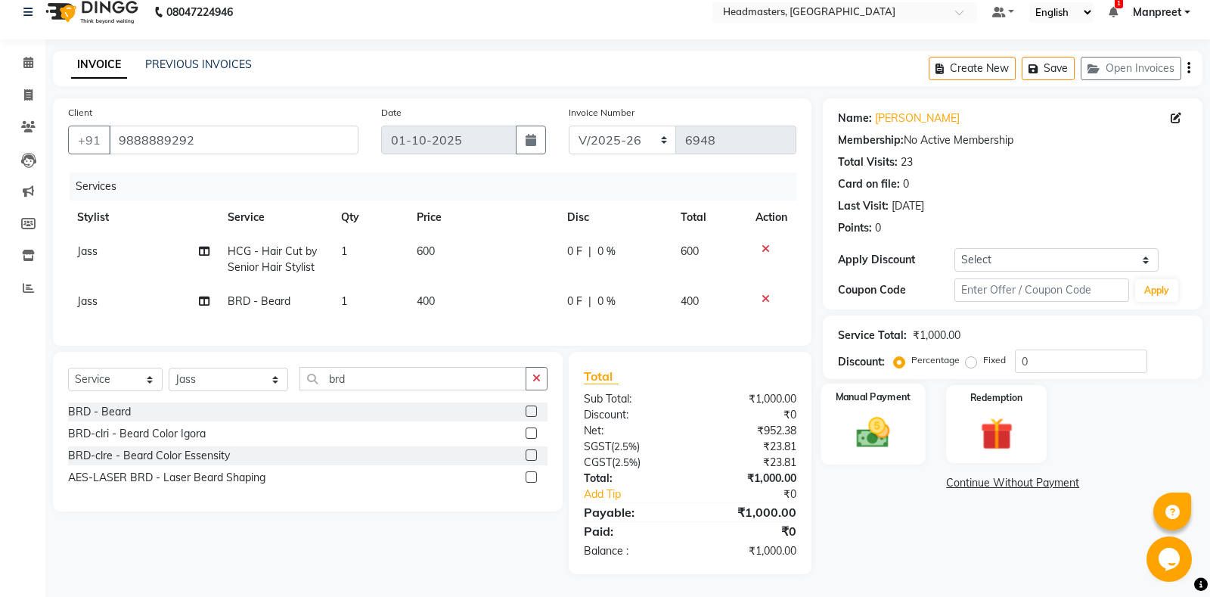
click at [846, 438] on img at bounding box center [873, 432] width 54 height 39
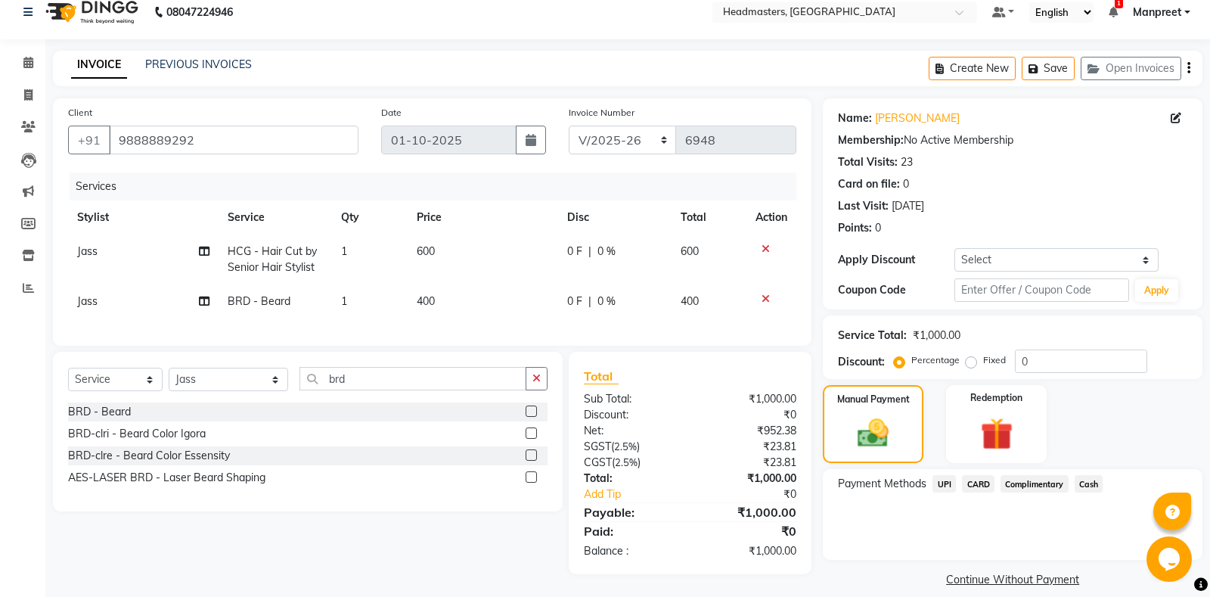
scroll to position [31, 0]
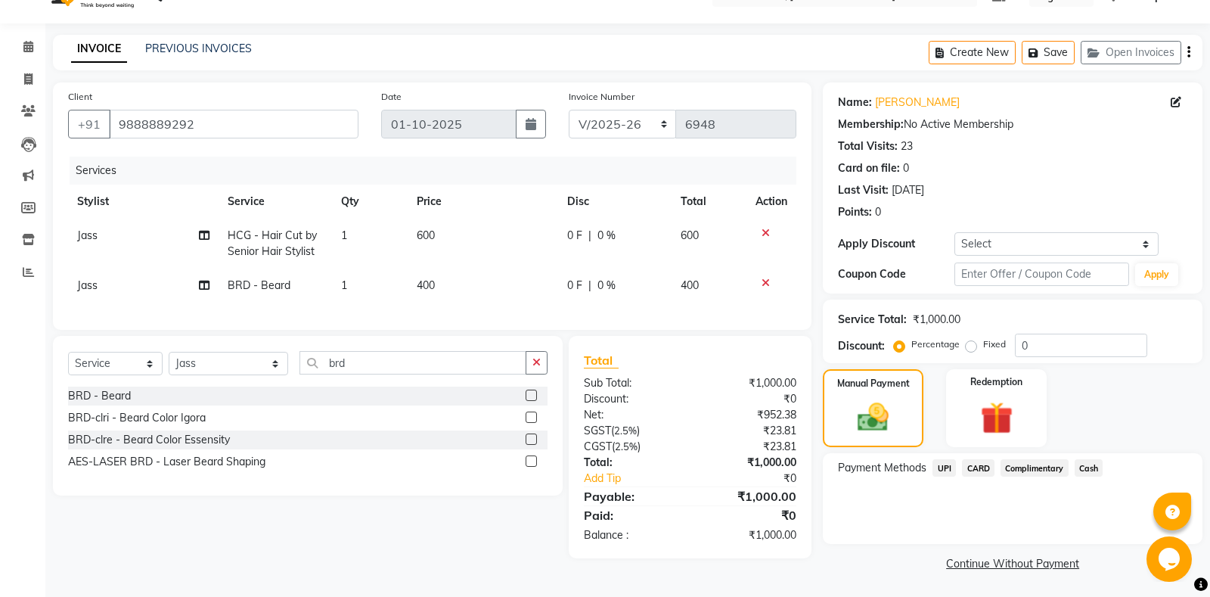
click at [1084, 468] on span "Cash" at bounding box center [1088, 467] width 29 height 17
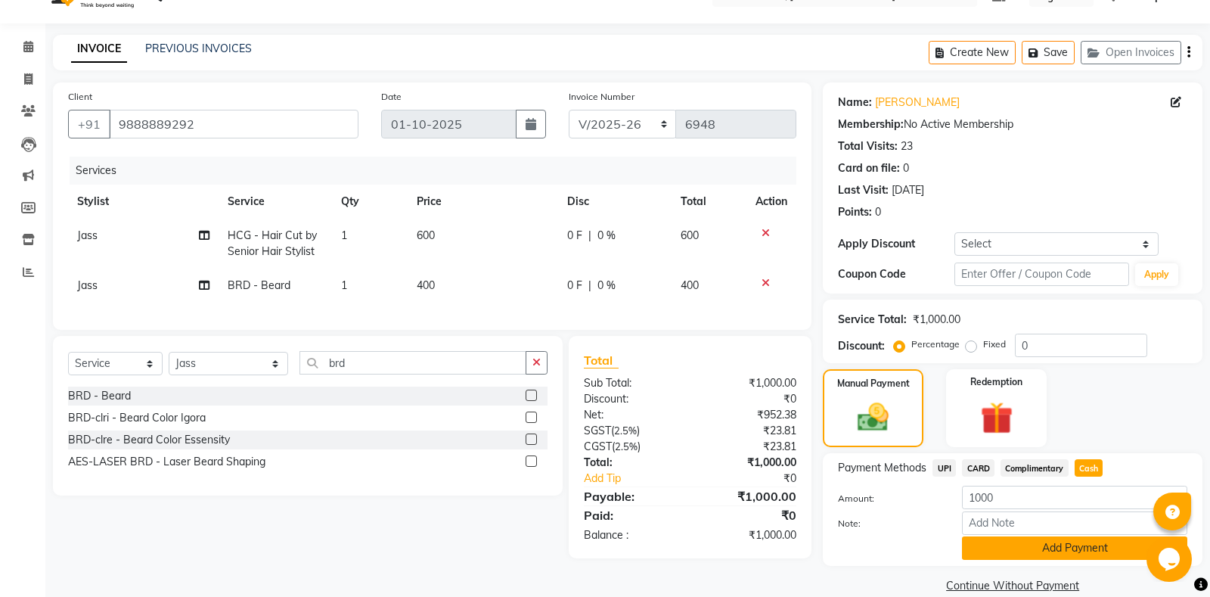
click at [1040, 548] on button "Add Payment" at bounding box center [1074, 547] width 225 height 23
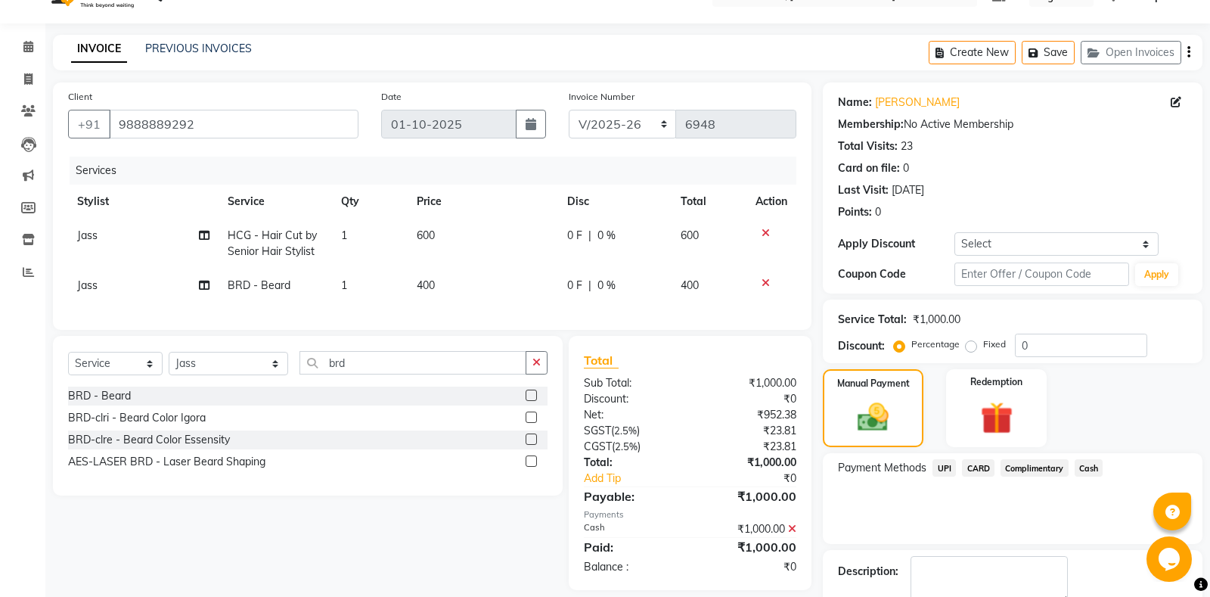
scroll to position [95, 0]
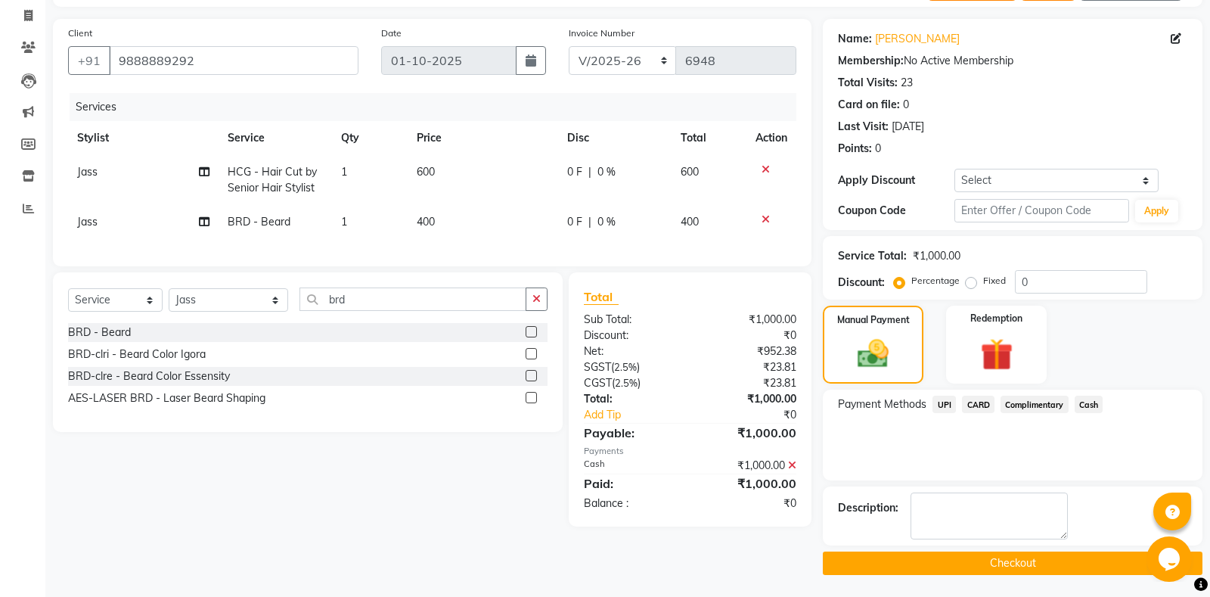
click at [969, 562] on button "Checkout" at bounding box center [1013, 562] width 380 height 23
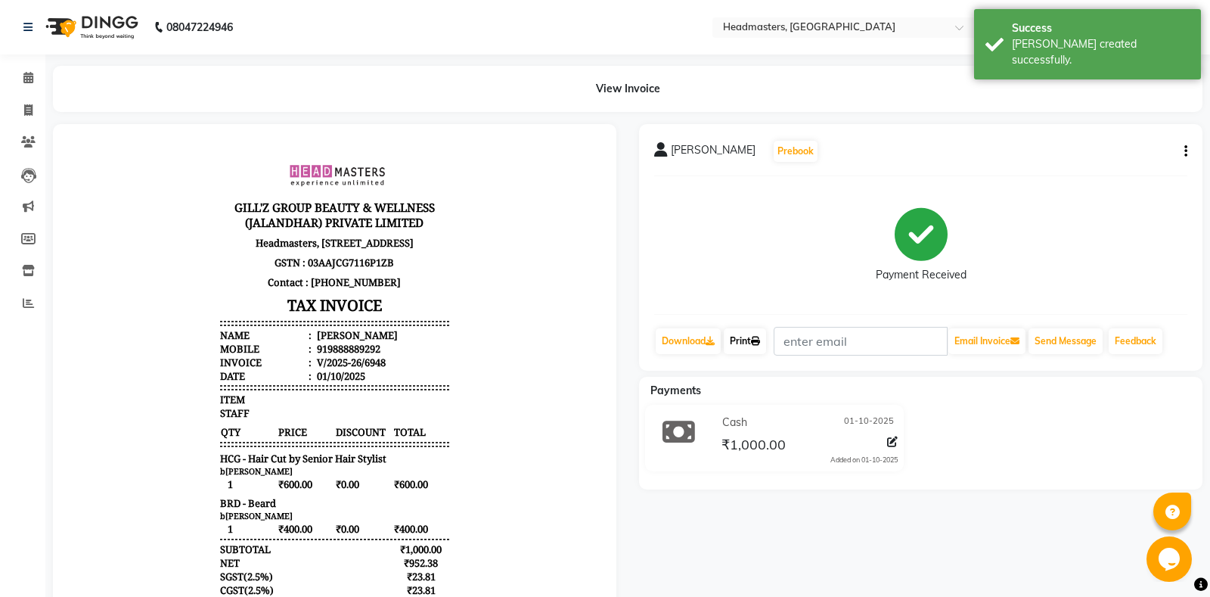
click at [748, 348] on link "Print" at bounding box center [745, 341] width 42 height 26
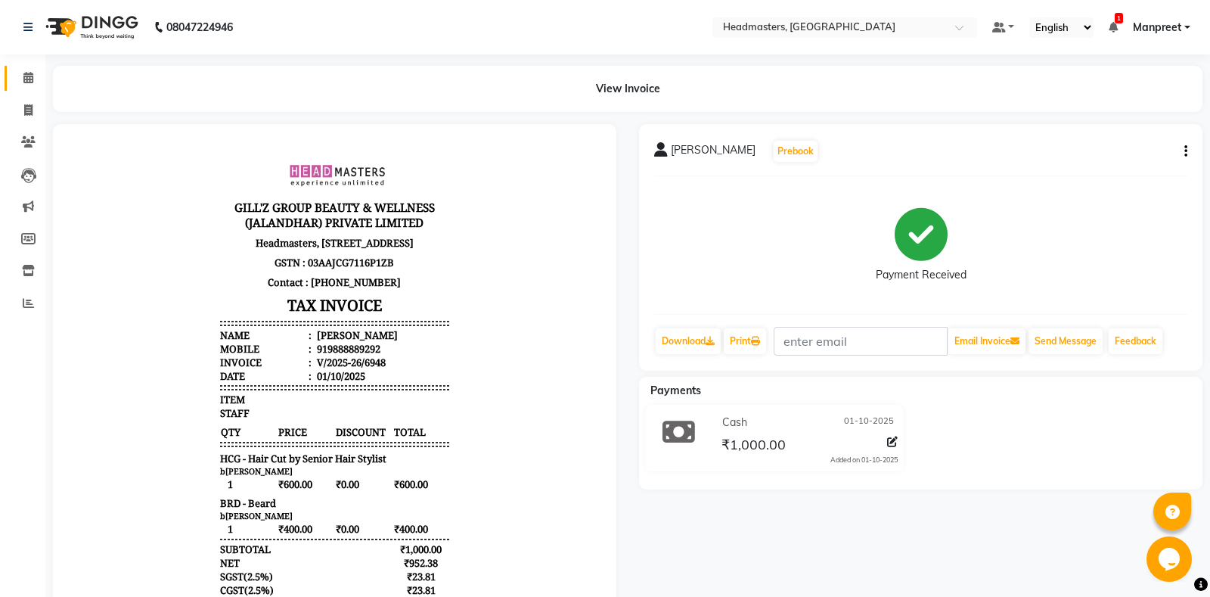
click at [27, 79] on icon at bounding box center [28, 77] width 10 height 11
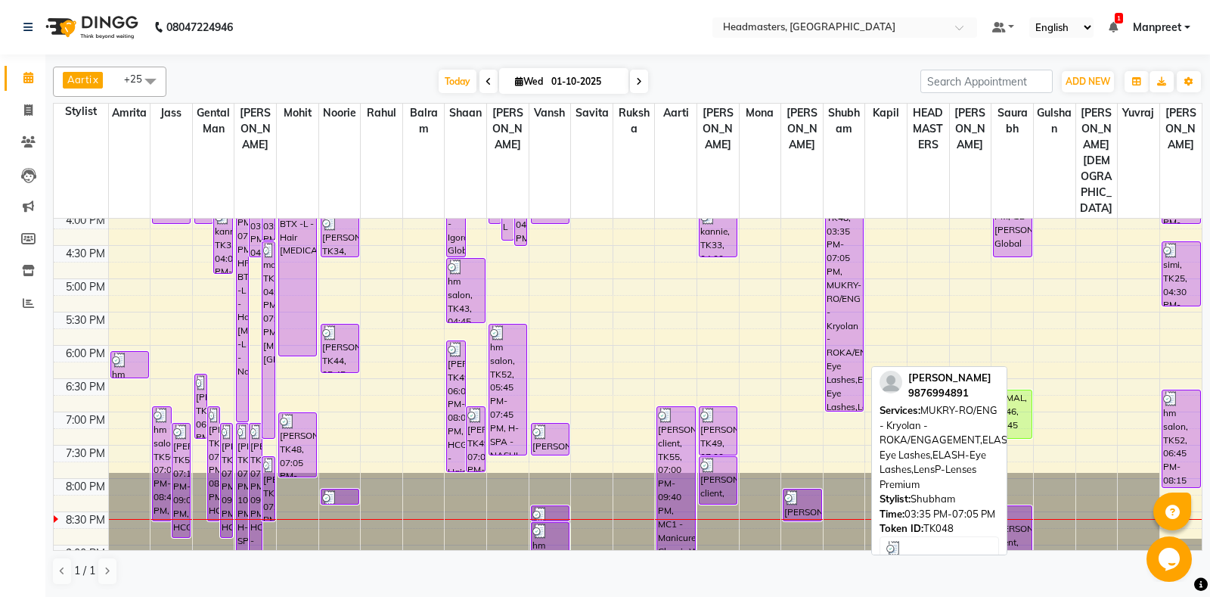
scroll to position [544, 0]
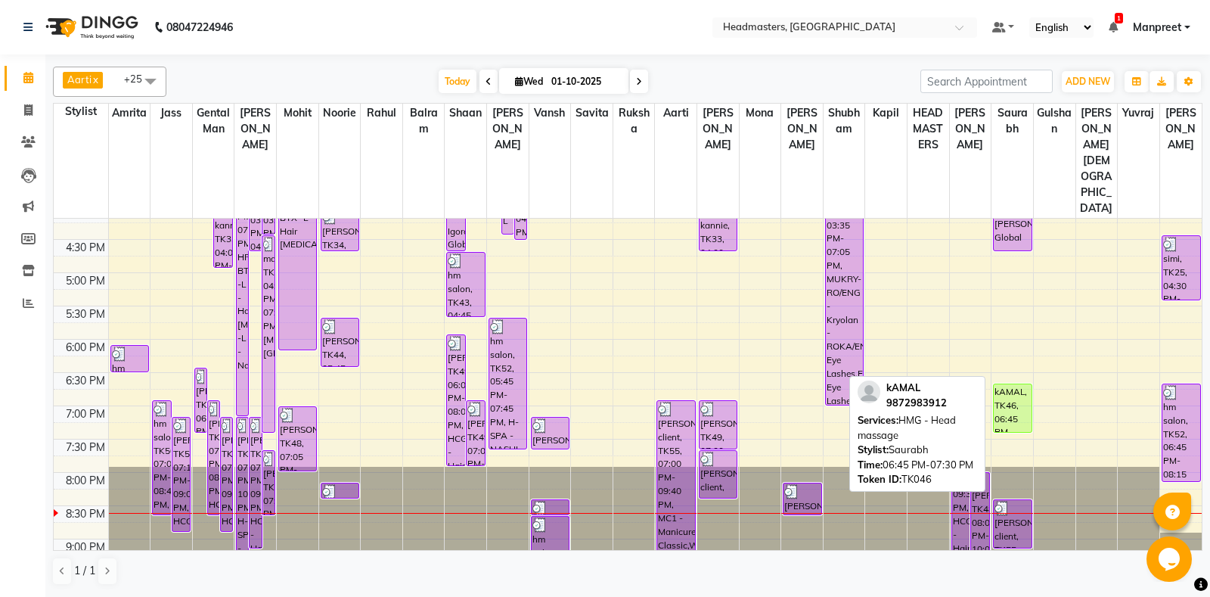
click at [1004, 384] on div "kAMAL, TK46, 06:45 PM-07:30 PM, HMG - Head massage" at bounding box center [1012, 408] width 37 height 48
select select "1"
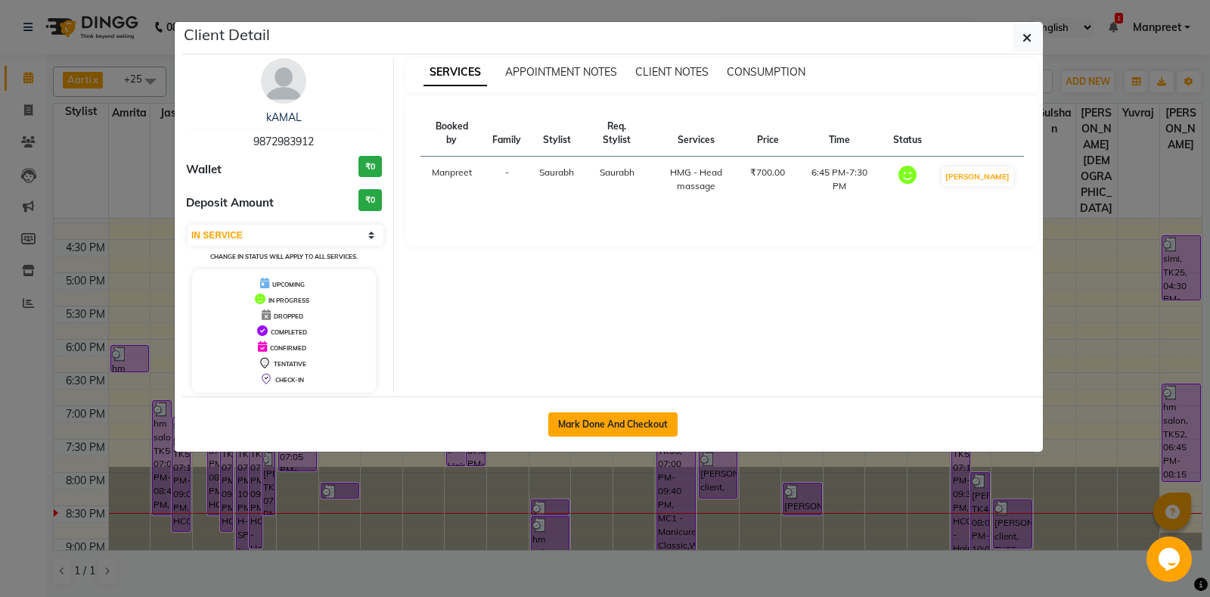
click at [605, 425] on button "Mark Done And Checkout" at bounding box center [612, 424] width 129 height 24
select select "service"
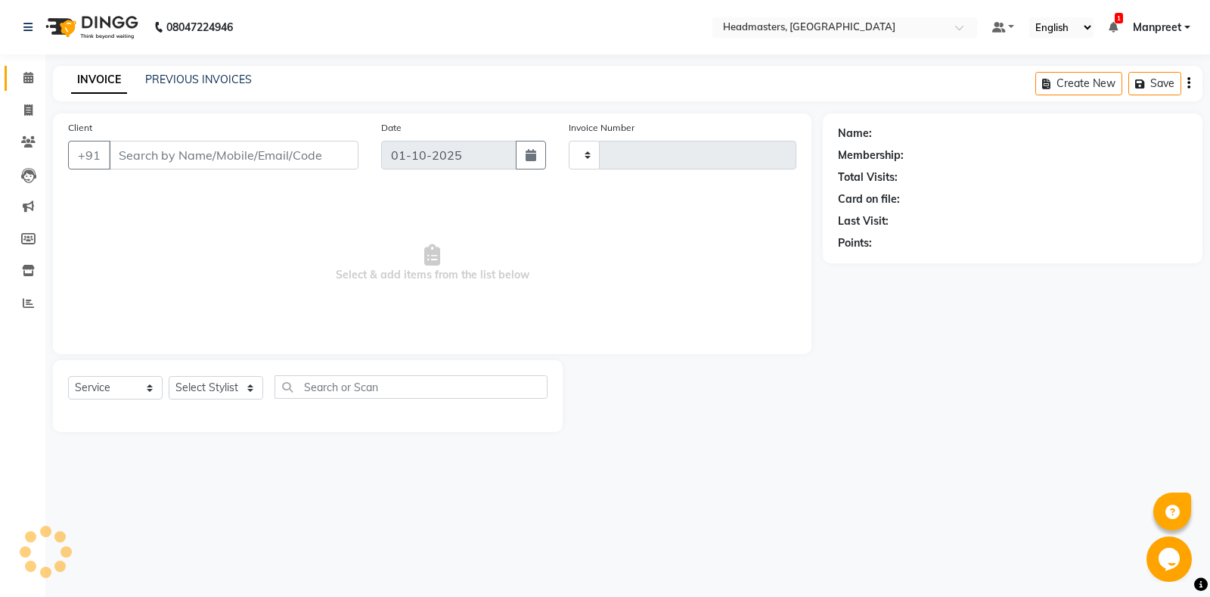
type input "6949"
select select "7130"
type input "9872983912"
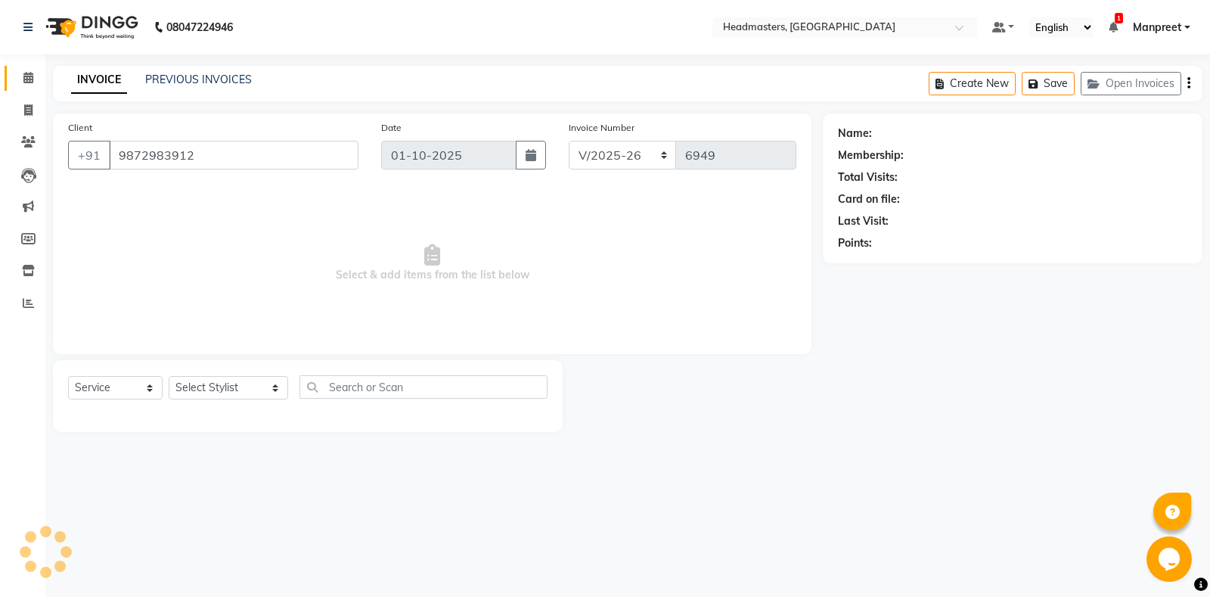
select select "64332"
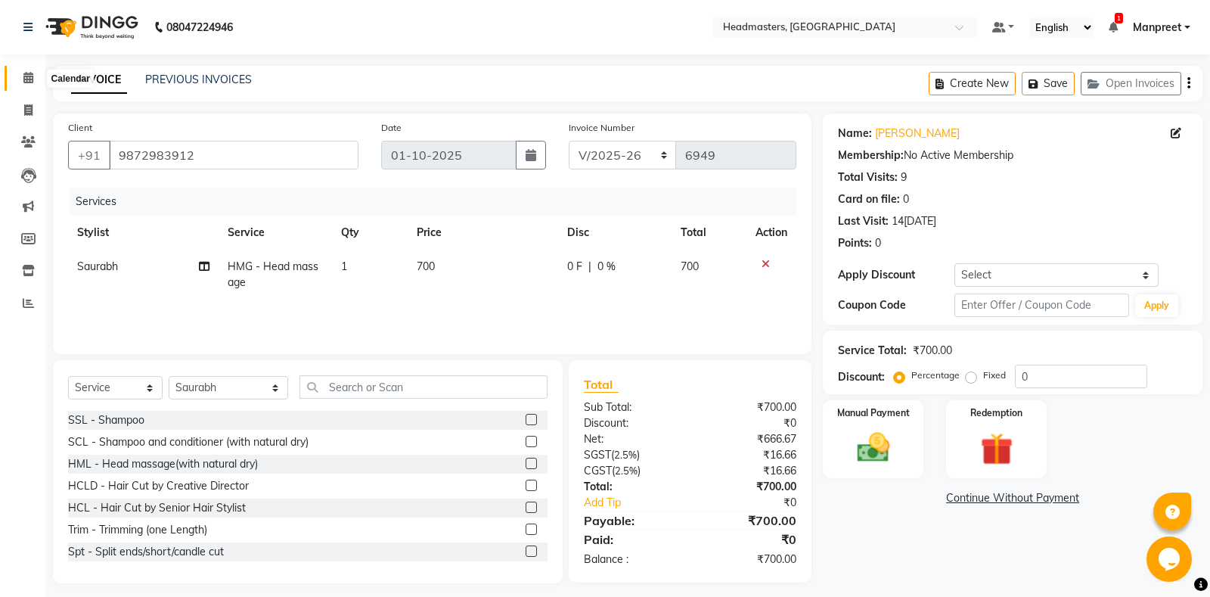
click at [26, 79] on icon at bounding box center [28, 77] width 10 height 11
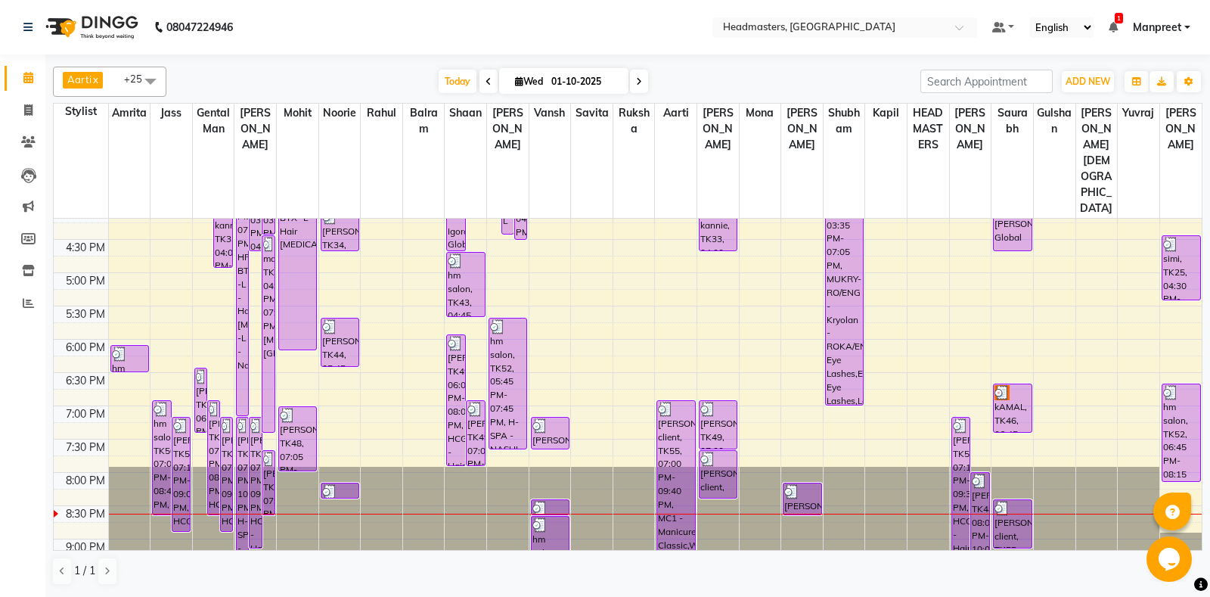
scroll to position [306, 0]
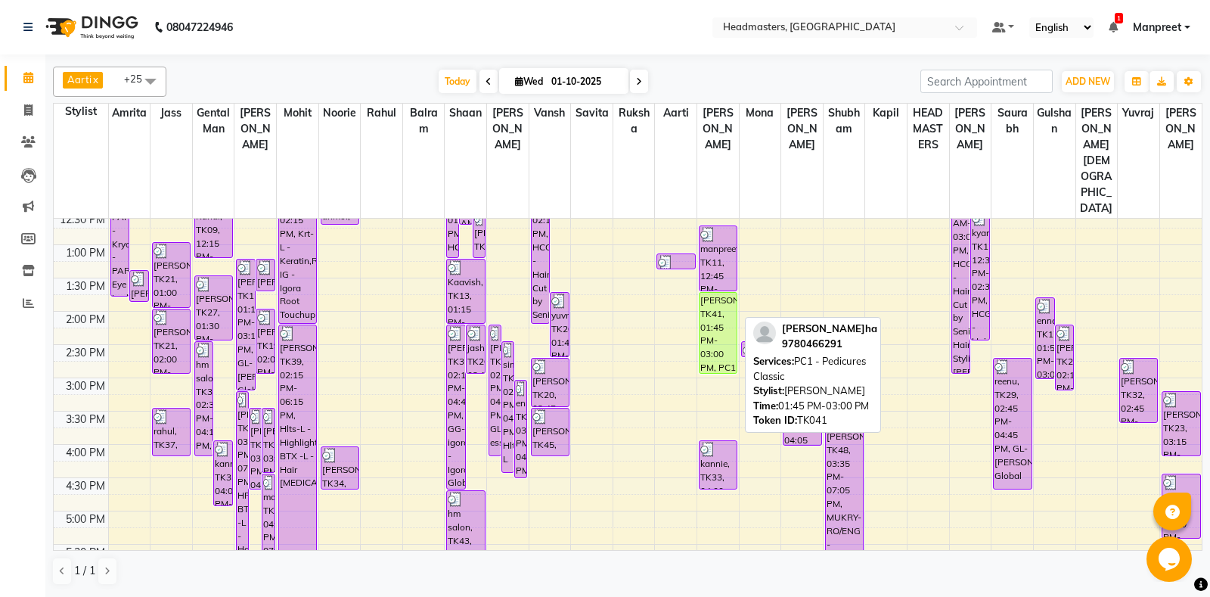
click at [714, 293] on div "Aastha, TK41, 01:45 PM-03:00 PM, PC1 - Pedicures Classic" at bounding box center [717, 333] width 37 height 80
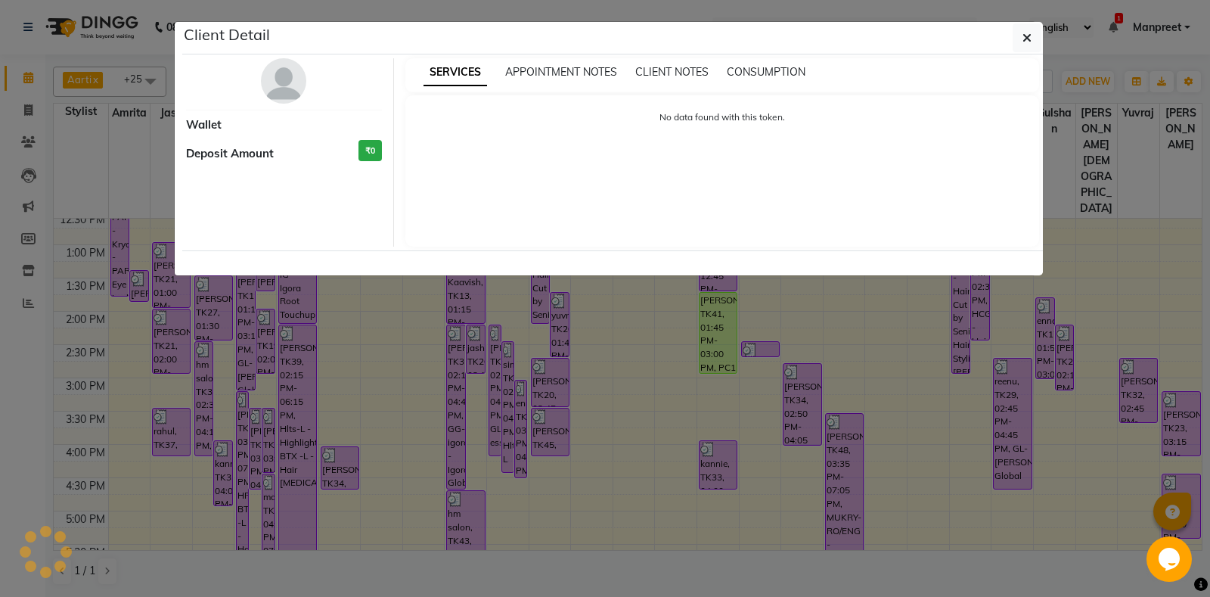
select select "1"
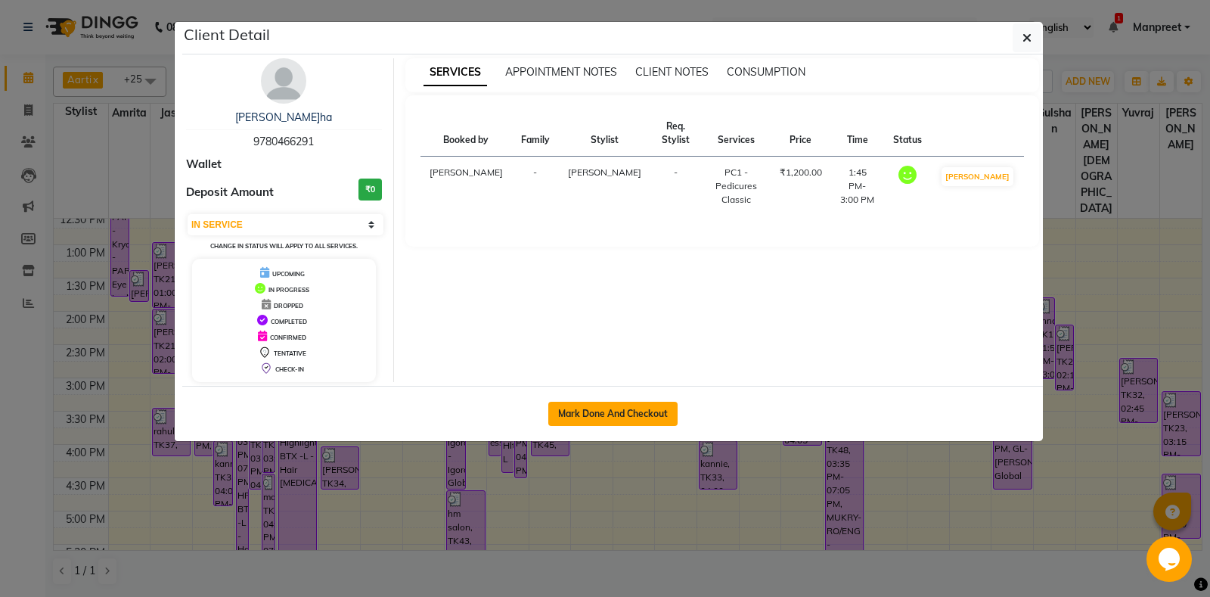
click at [618, 424] on button "Mark Done And Checkout" at bounding box center [612, 414] width 129 height 24
select select "service"
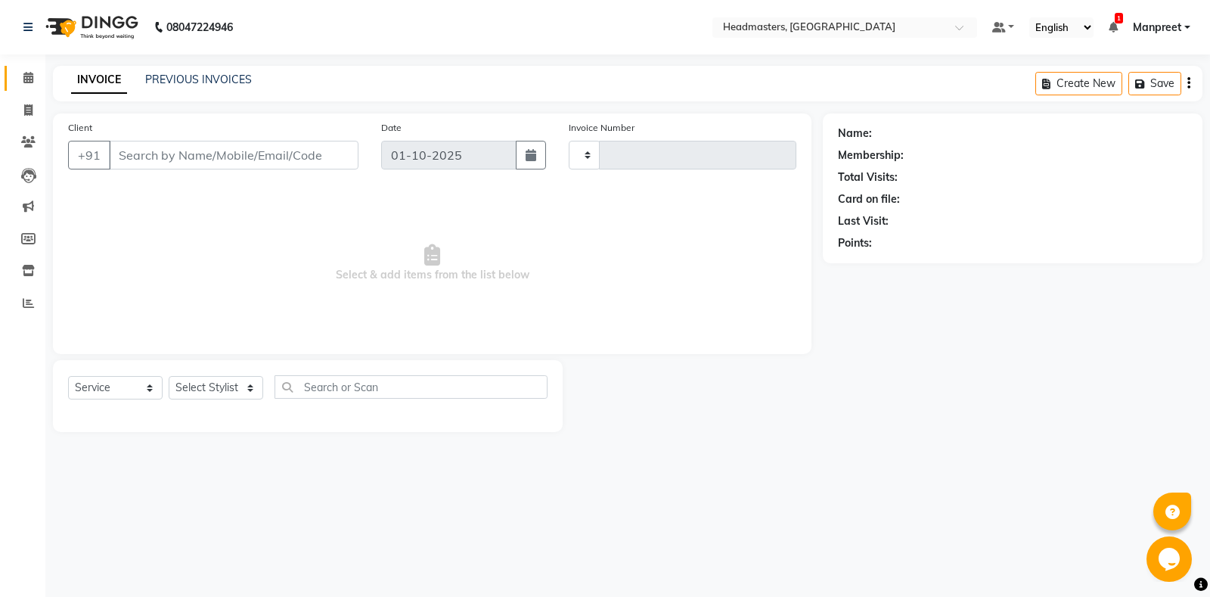
type input "6949"
select select "7130"
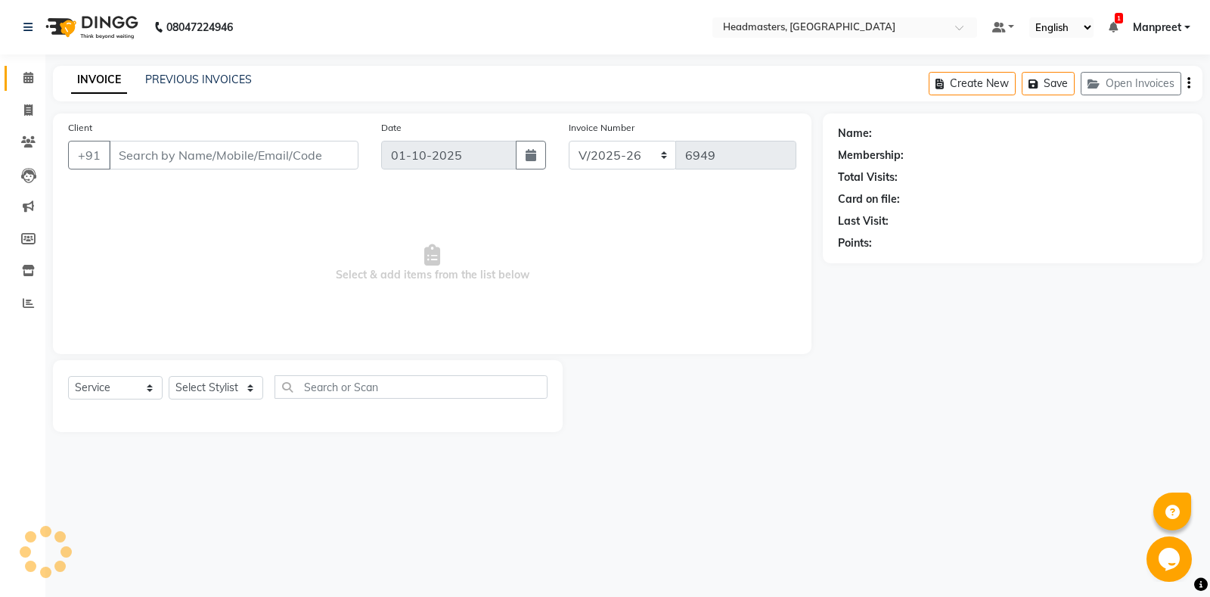
type input "9780466291"
select select "60737"
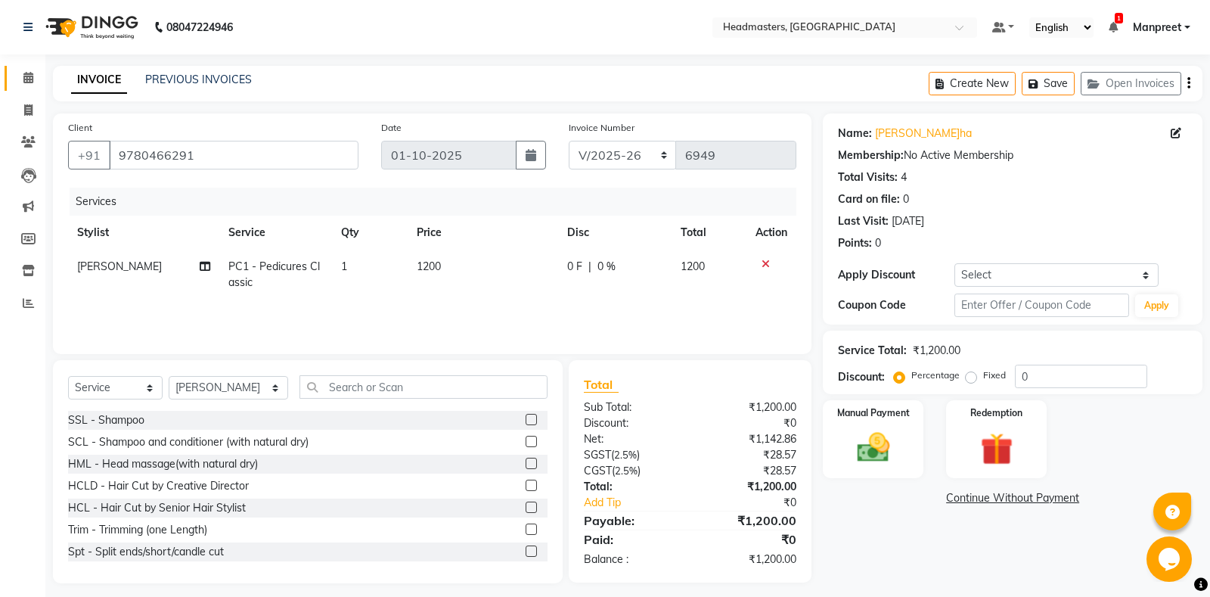
scroll to position [9, 0]
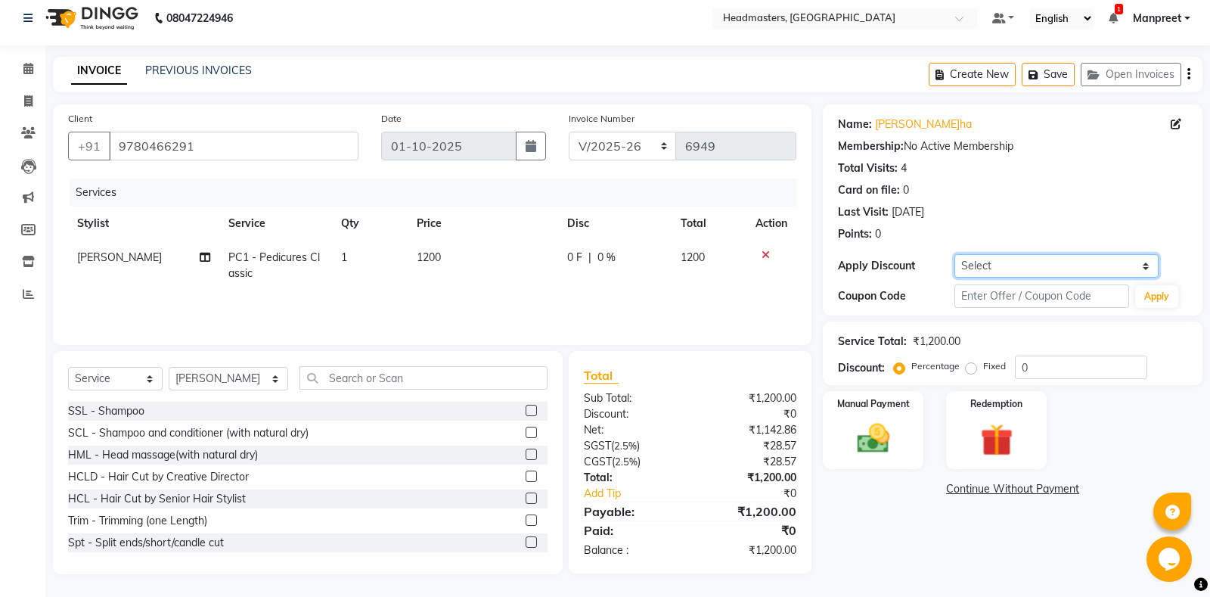
click at [954, 254] on select "Select Coupon → Us Polo - Arvind Fashion Coupon → Ttl Holidays Services Coupon …" at bounding box center [1055, 265] width 203 height 23
select select "5: Object"
click option "Coupon → Complimentary" at bounding box center [0, 0] width 0 height 0
type input "100"
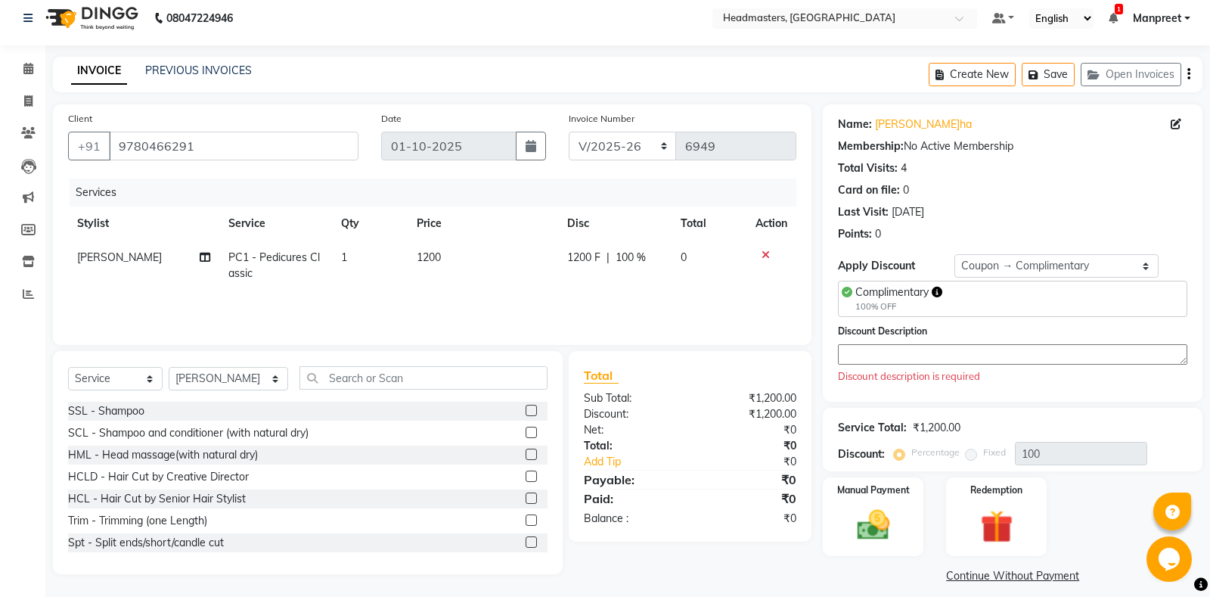
click at [895, 358] on textarea at bounding box center [1012, 354] width 349 height 20
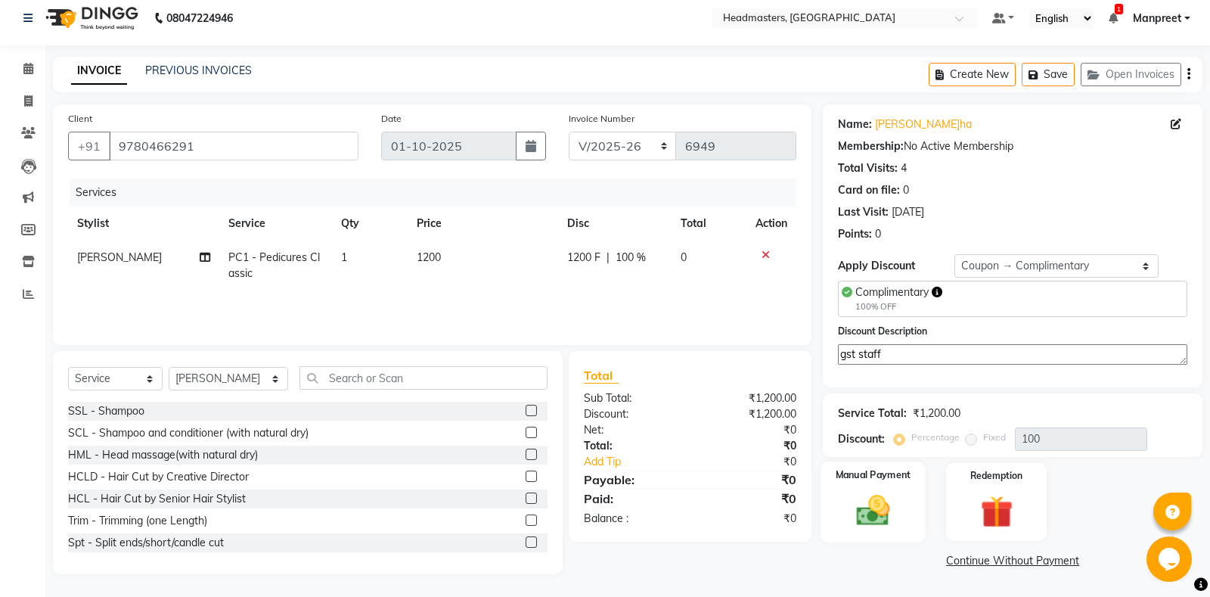
type textarea "gst staff"
click at [885, 494] on img at bounding box center [873, 510] width 54 height 39
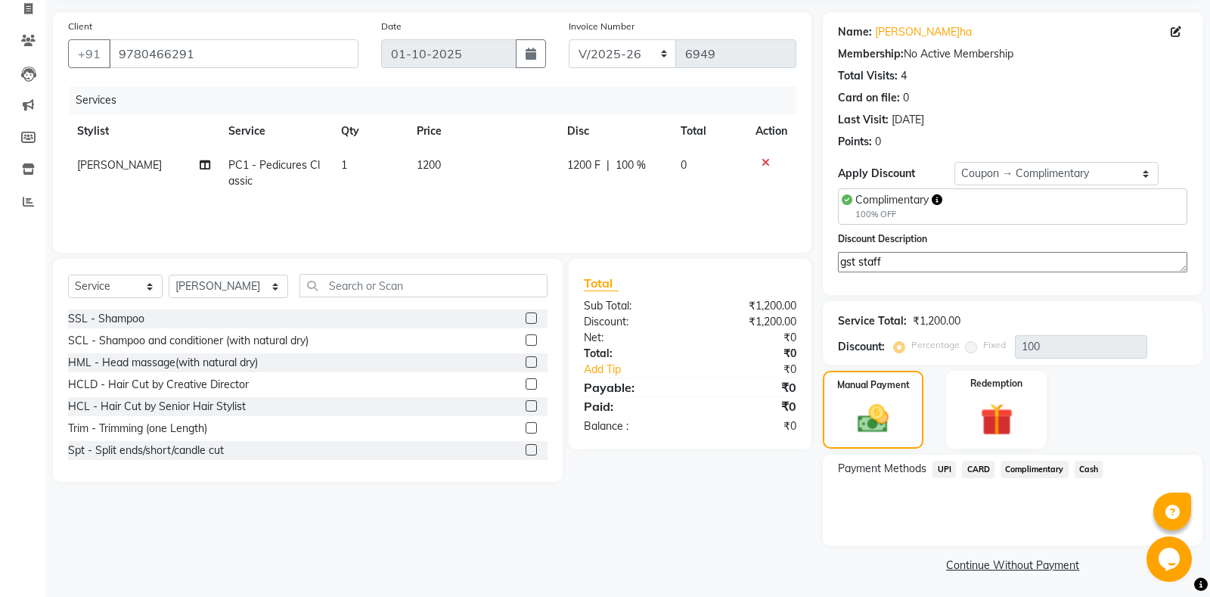
click at [1036, 460] on span "Complimentary" at bounding box center [1034, 468] width 68 height 17
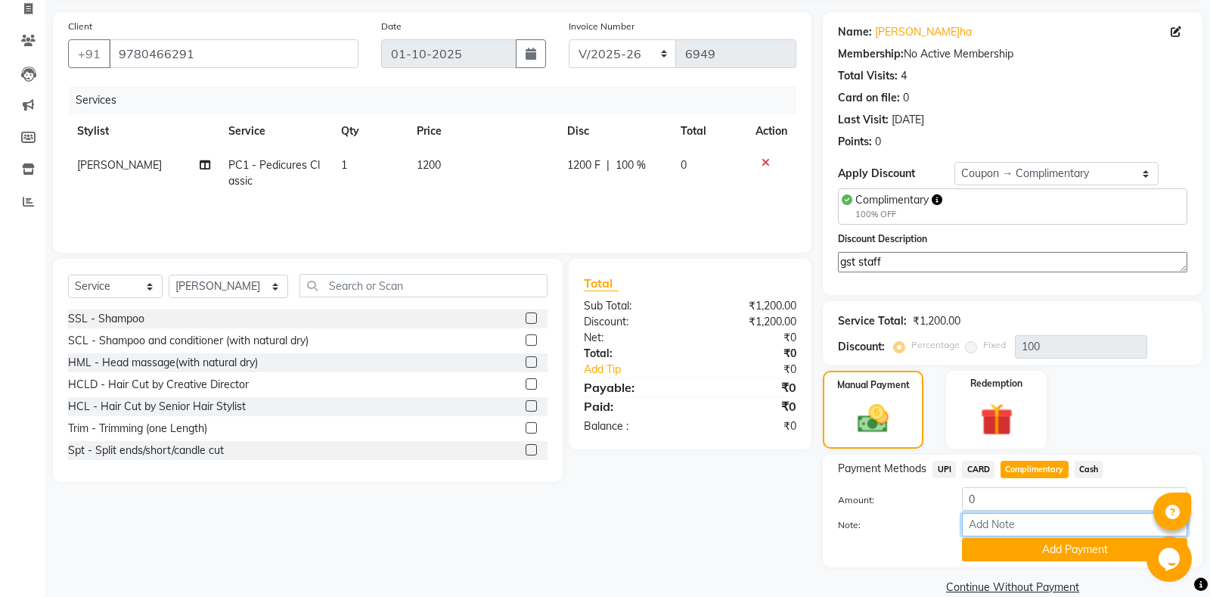
click at [1015, 524] on input "Note:" at bounding box center [1074, 524] width 225 height 23
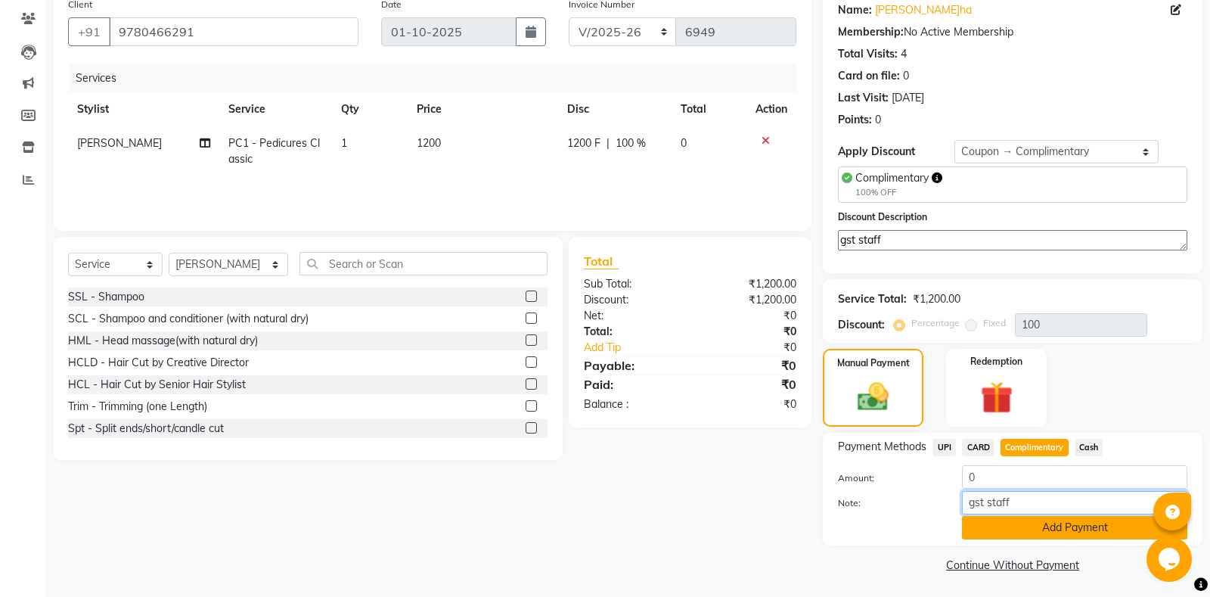
type input "gst staff"
click at [1033, 536] on button "Add Payment" at bounding box center [1074, 527] width 225 height 23
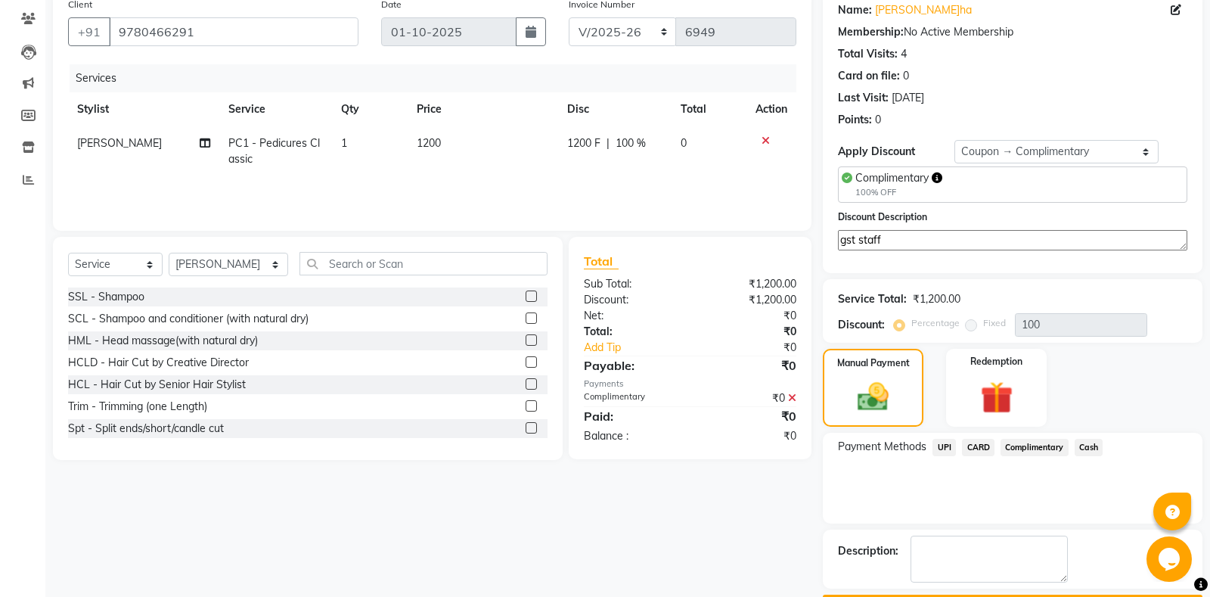
scroll to position [164, 0]
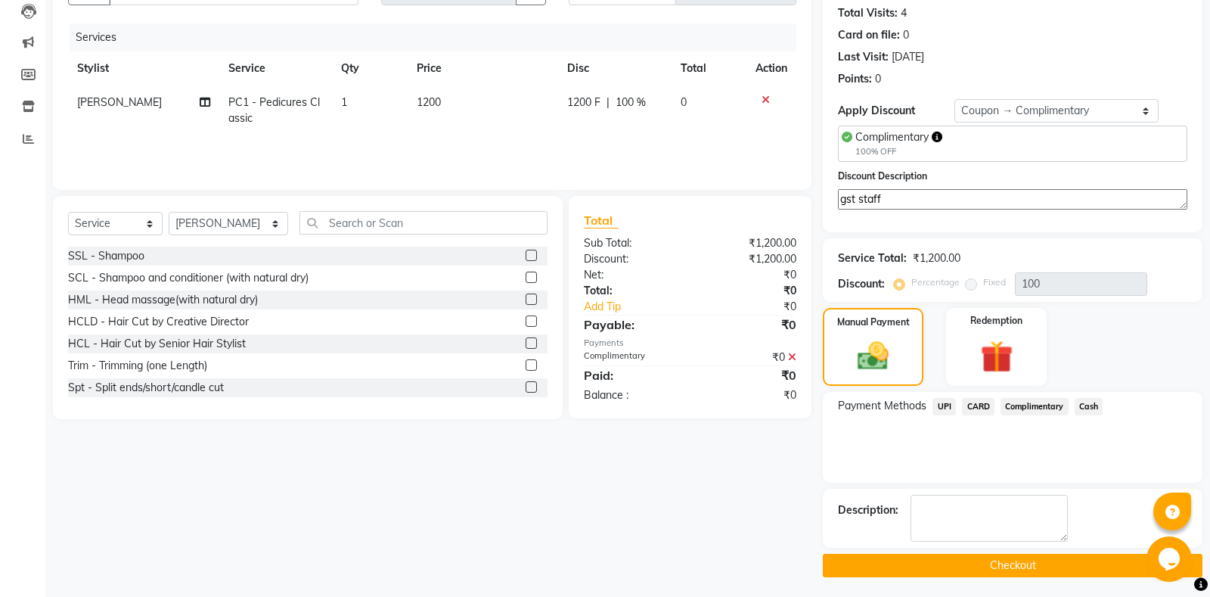
click at [1003, 562] on button "Checkout" at bounding box center [1013, 564] width 380 height 23
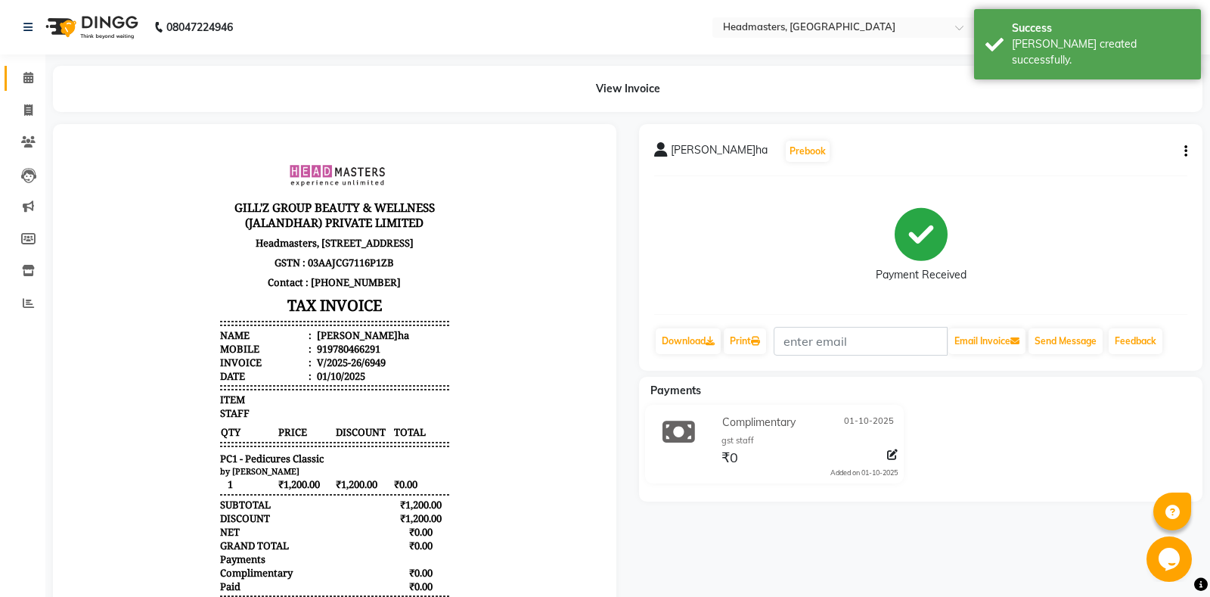
click at [29, 74] on icon at bounding box center [28, 77] width 10 height 11
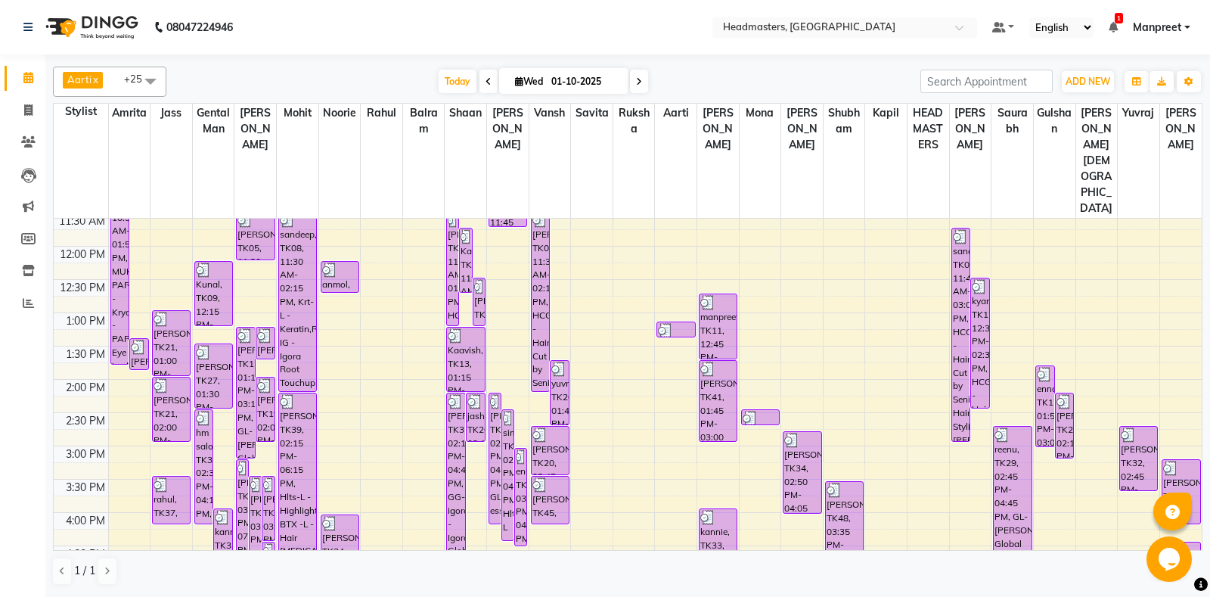
scroll to position [544, 0]
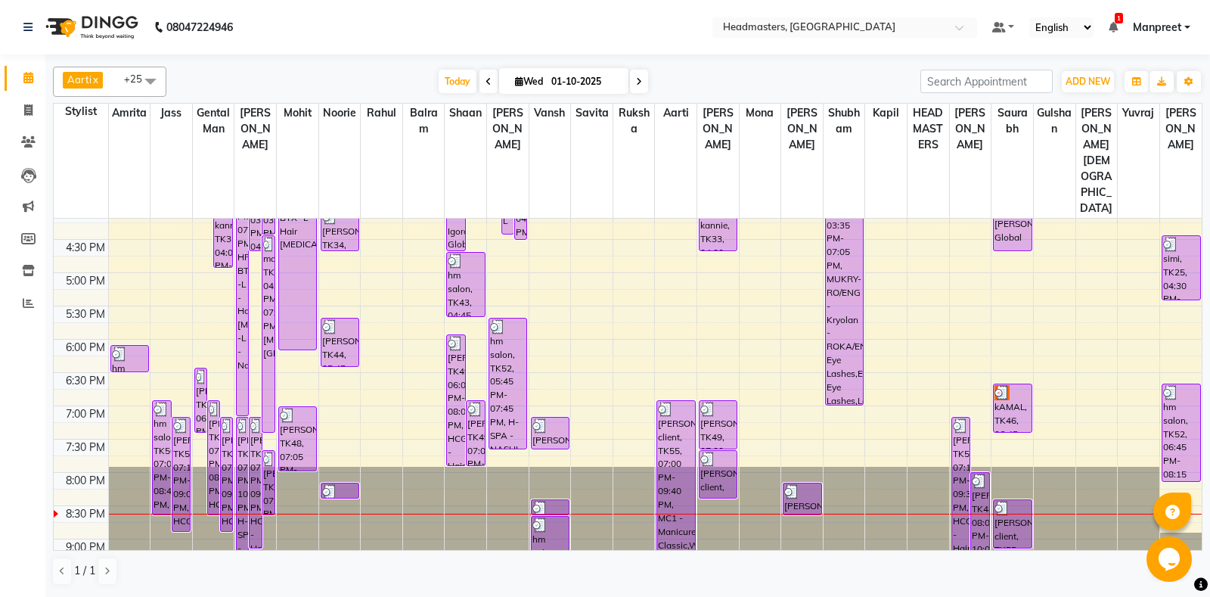
click at [625, 313] on div "8:00 AM 8:30 AM 9:00 AM 9:30 AM 10:00 AM 10:30 AM 11:00 AM 11:30 AM 12:00 PM 12…" at bounding box center [628, 139] width 1148 height 931
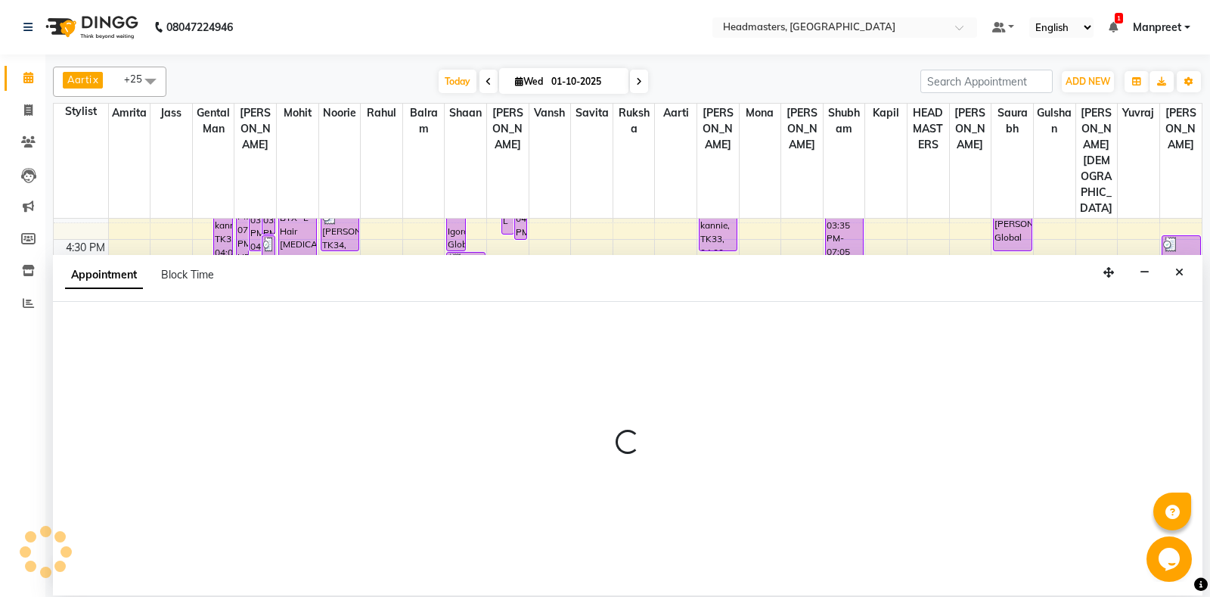
select select "60733"
select select "1095"
select select "tentative"
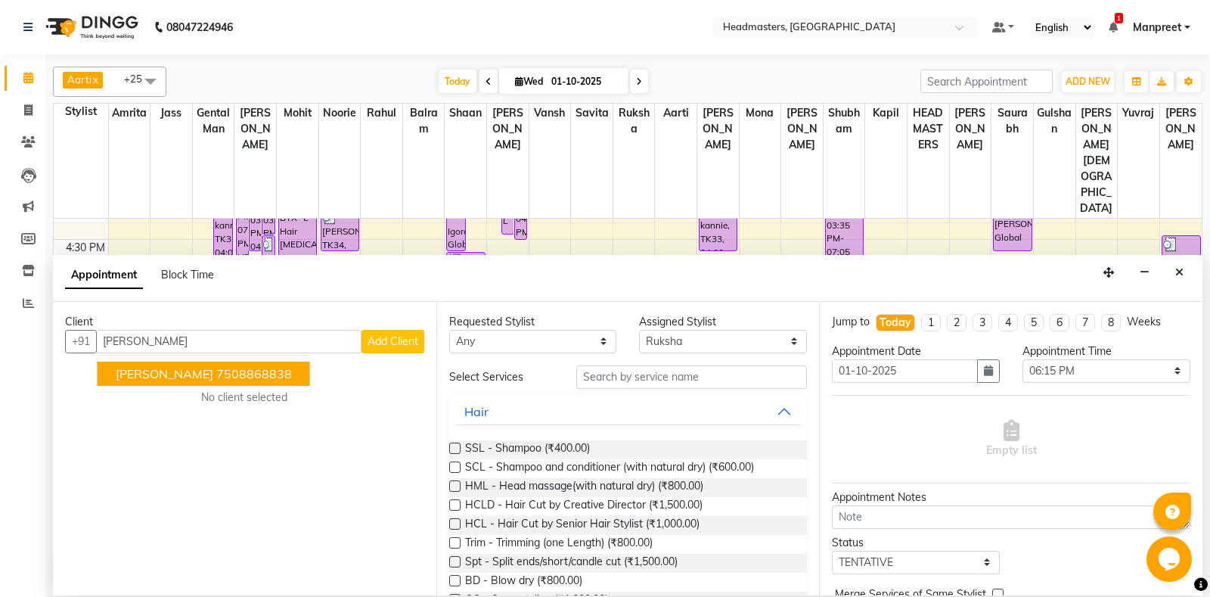
click at [216, 380] on ngb-highlight "7508868838" at bounding box center [254, 373] width 76 height 15
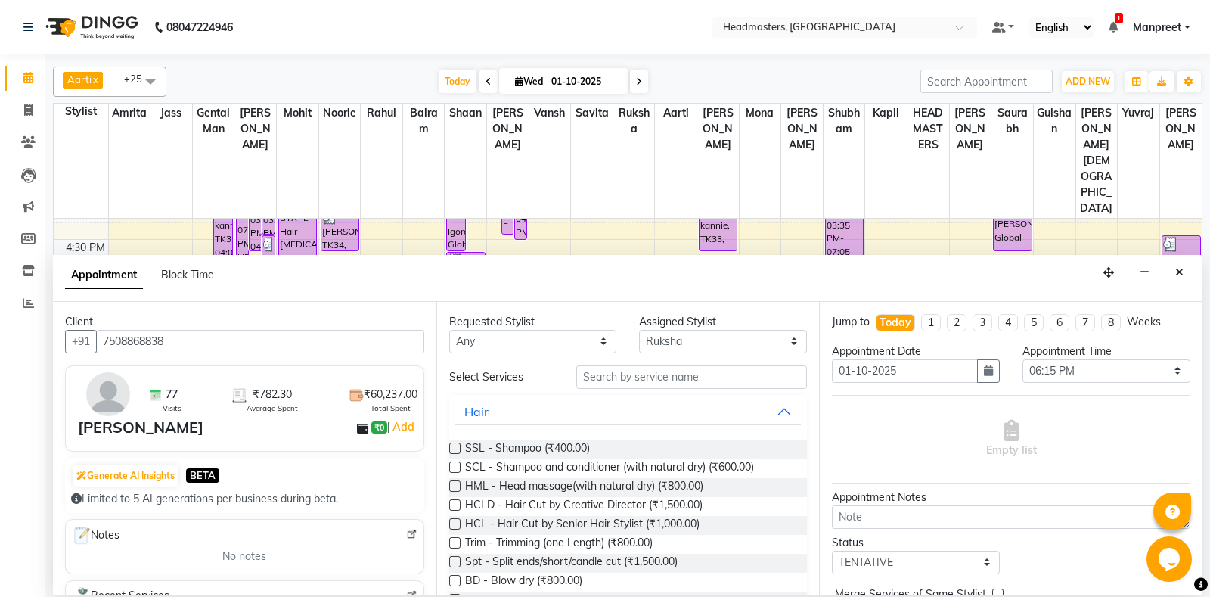
type input "7508868838"
click at [449, 330] on select "An[PERSON_NAME] Amrit[PERSON_NAME]am Gental Man Gulshan HEADMASTER[PERSON_NAME]…" at bounding box center [533, 341] width 168 height 23
select select "60721"
click option "[PERSON_NAME]" at bounding box center [0, 0] width 0 height 0
select select "60721"
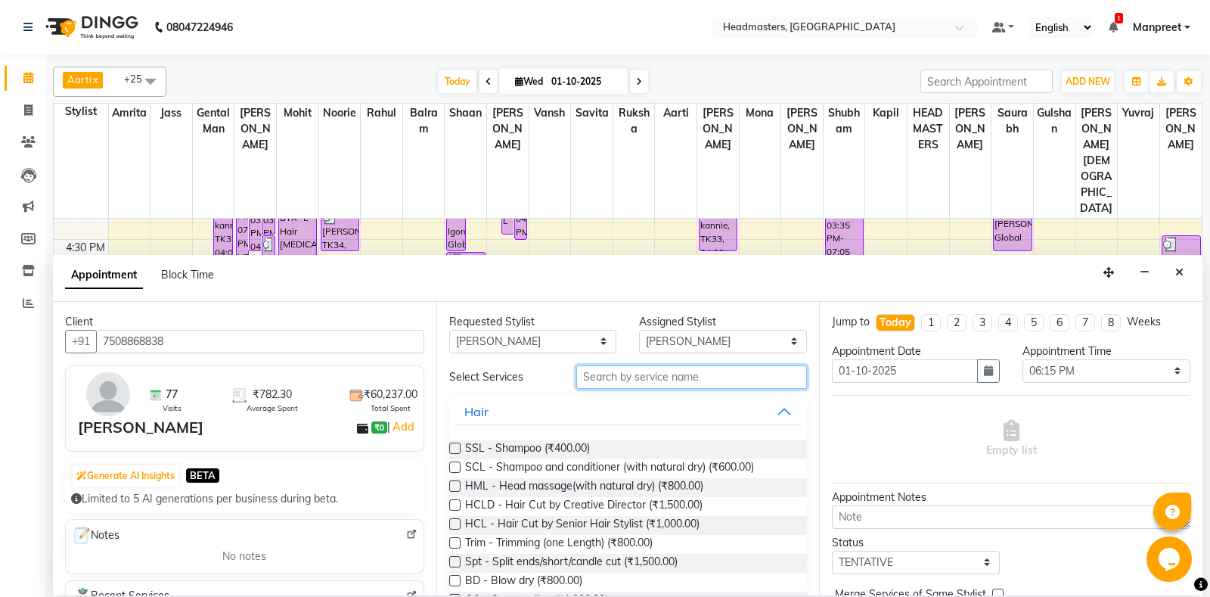
click at [637, 367] on input "text" at bounding box center [691, 376] width 231 height 23
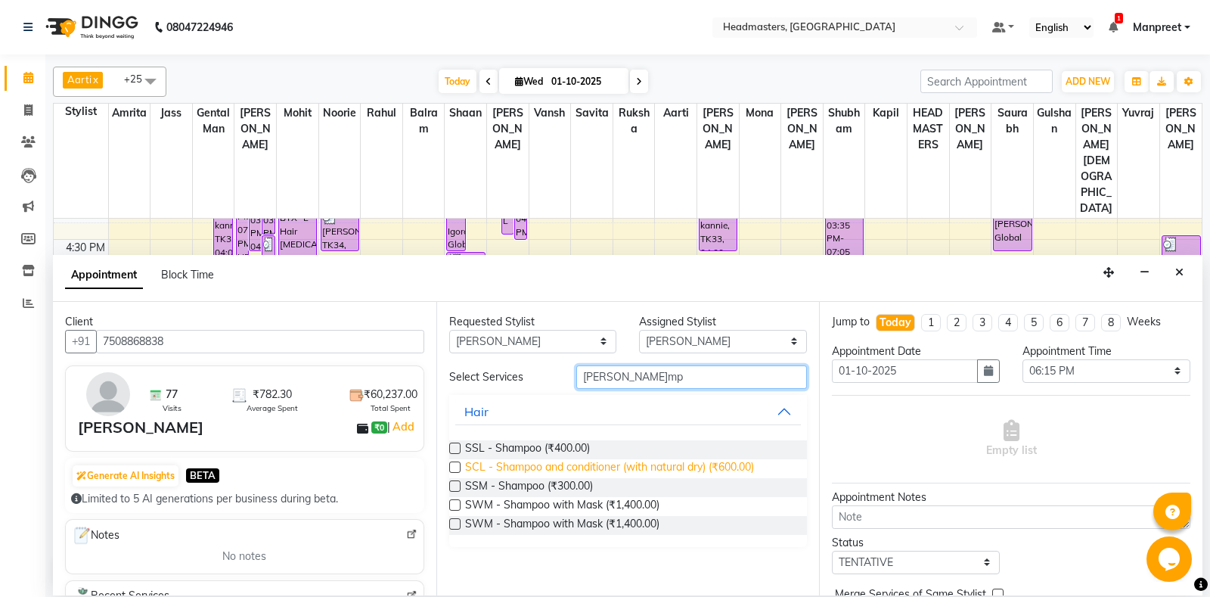
type input "shamp"
click at [717, 467] on span "SCL - Shampoo and conditioner (with natural dry) (₹600.00)" at bounding box center [609, 468] width 289 height 19
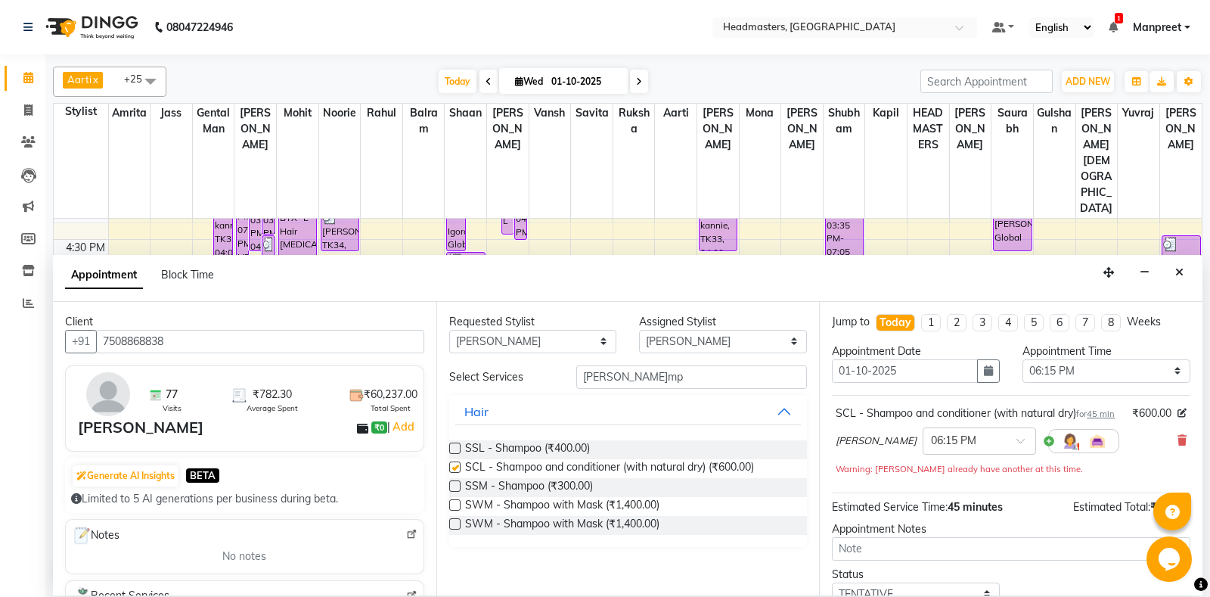
checkbox input "false"
click at [1067, 385] on div "Appointment Time Select 09:00 AM 09:15 AM 09:30 AM 09:45 AM 10:00 AM 10:15 AM 1…" at bounding box center [1106, 368] width 191 height 51
click at [1022, 359] on select "Select 09:00 AM 09:15 AM 09:30 AM 09:45 AM 10:00 AM 10:15 AM 10:30 AM 10:45 AM …" at bounding box center [1106, 370] width 168 height 23
click at [1084, 436] on div "Ali × 06:15 PM" at bounding box center [1011, 440] width 351 height 39
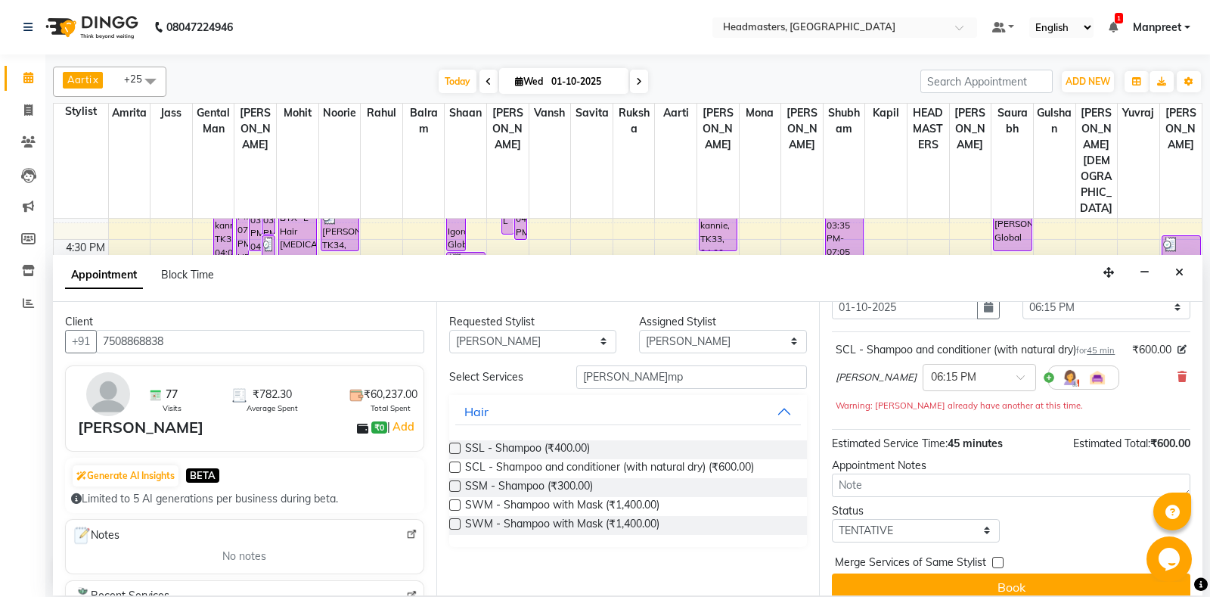
scroll to position [80, 0]
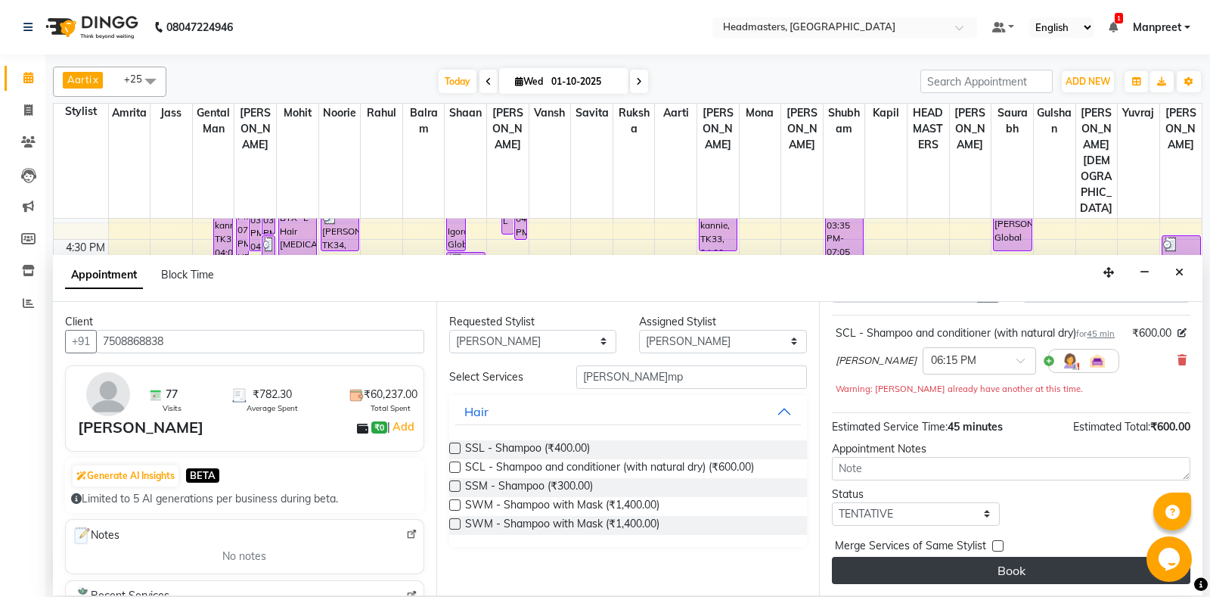
click at [1038, 569] on button "Book" at bounding box center [1011, 570] width 358 height 27
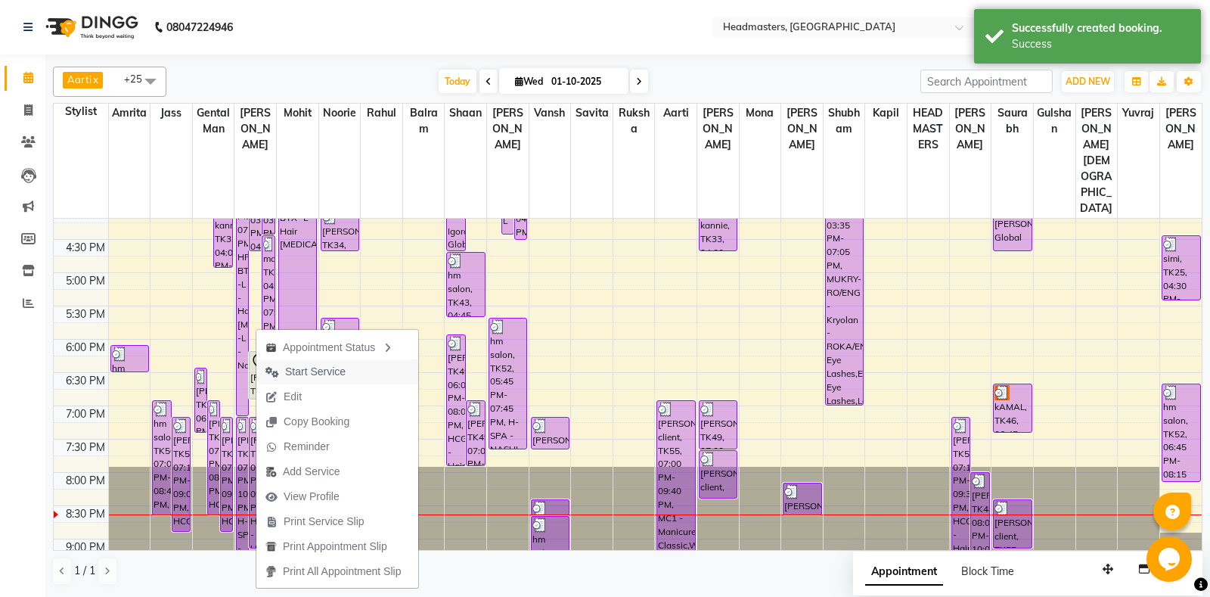
click at [362, 372] on button "Start Service" at bounding box center [337, 371] width 162 height 25
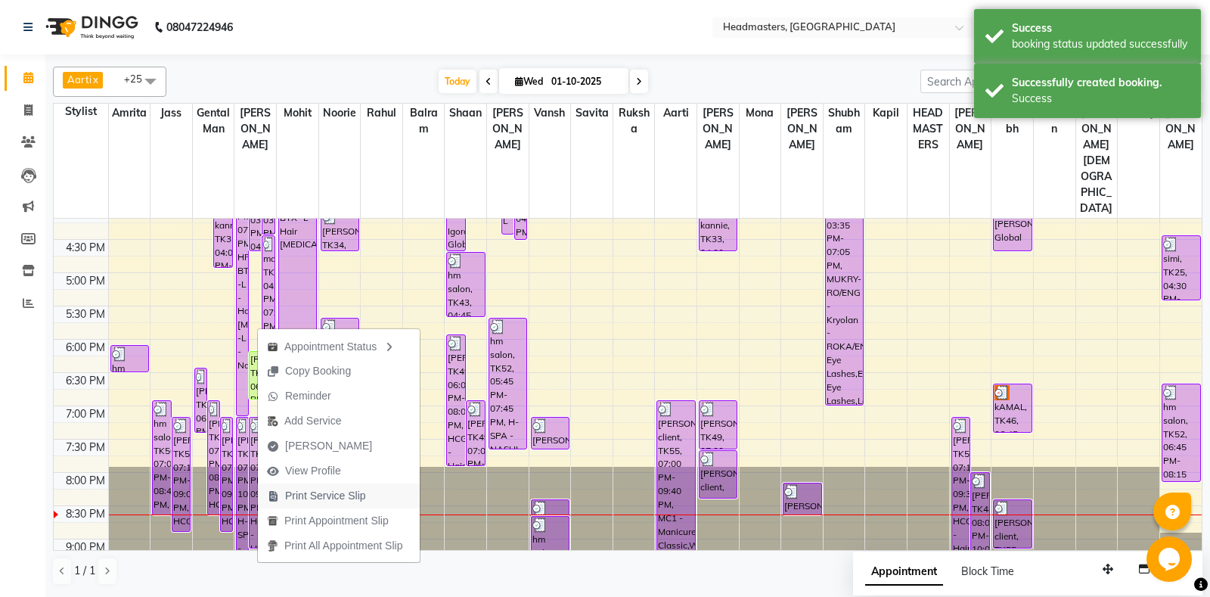
click at [339, 501] on span "Print Service Slip" at bounding box center [325, 496] width 81 height 16
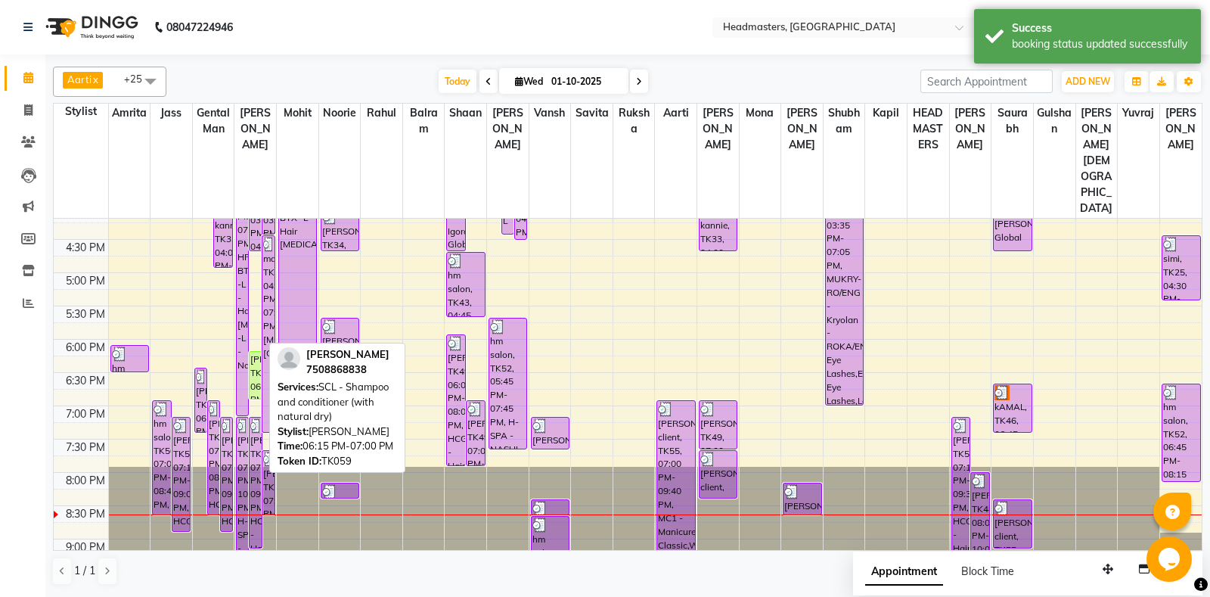
click at [256, 352] on div "Isha Goyal, TK59, 06:15 PM-07:00 PM, SCL - Shampoo and conditioner (with natura…" at bounding box center [255, 375] width 11 height 47
select select "1"
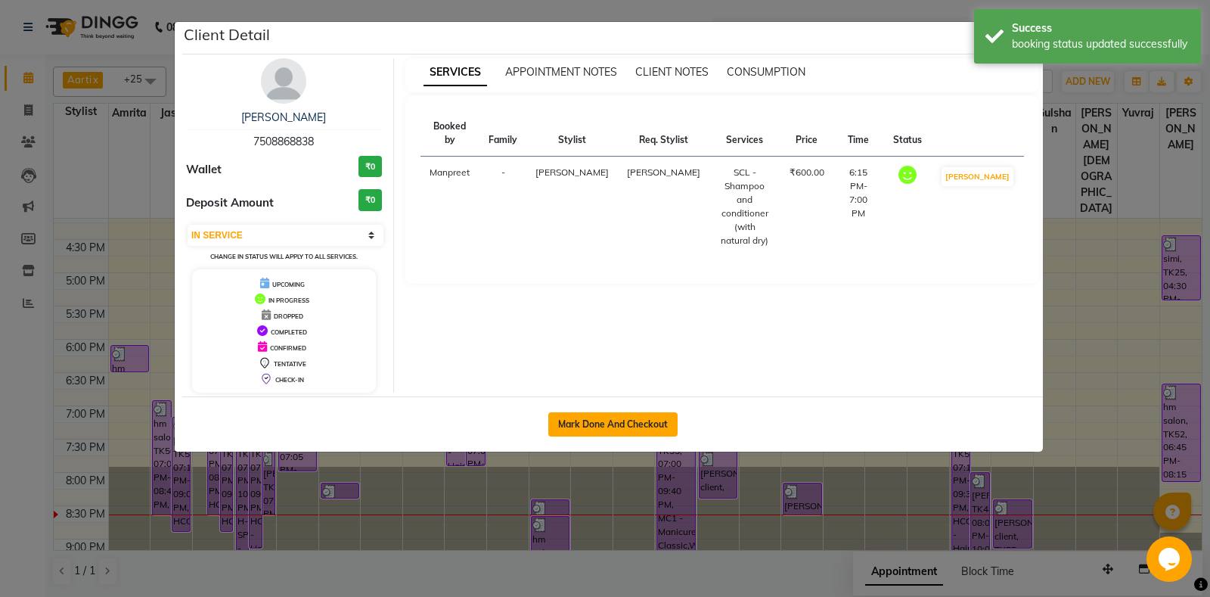
click at [615, 415] on button "Mark Done And Checkout" at bounding box center [612, 424] width 129 height 24
select select "7130"
select select "service"
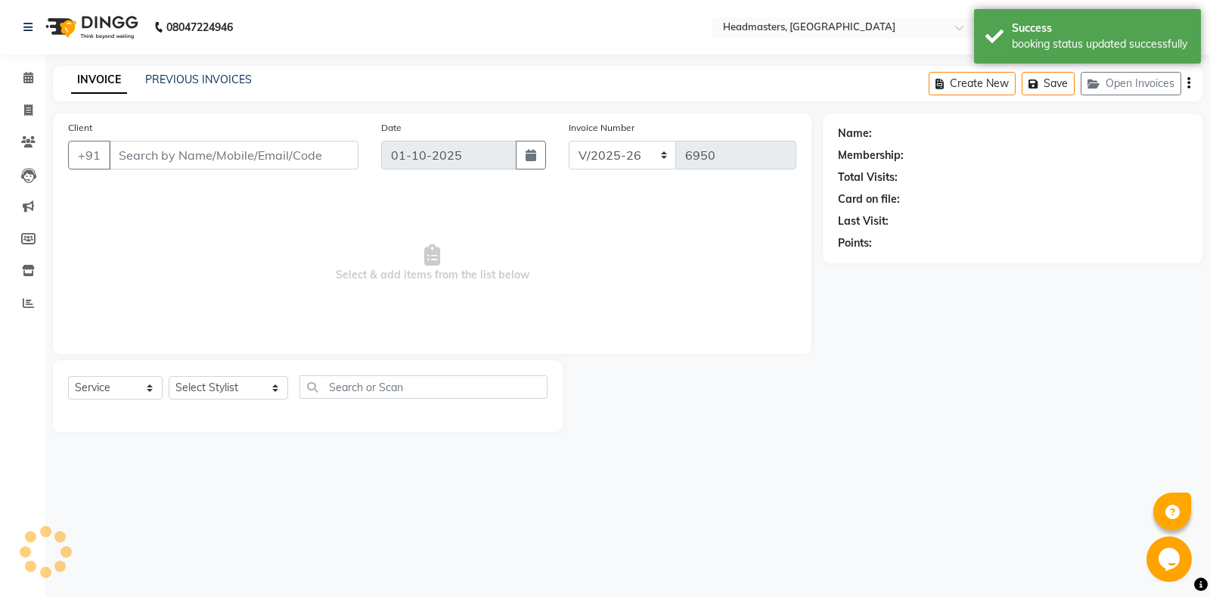
type input "7508868838"
select select "60721"
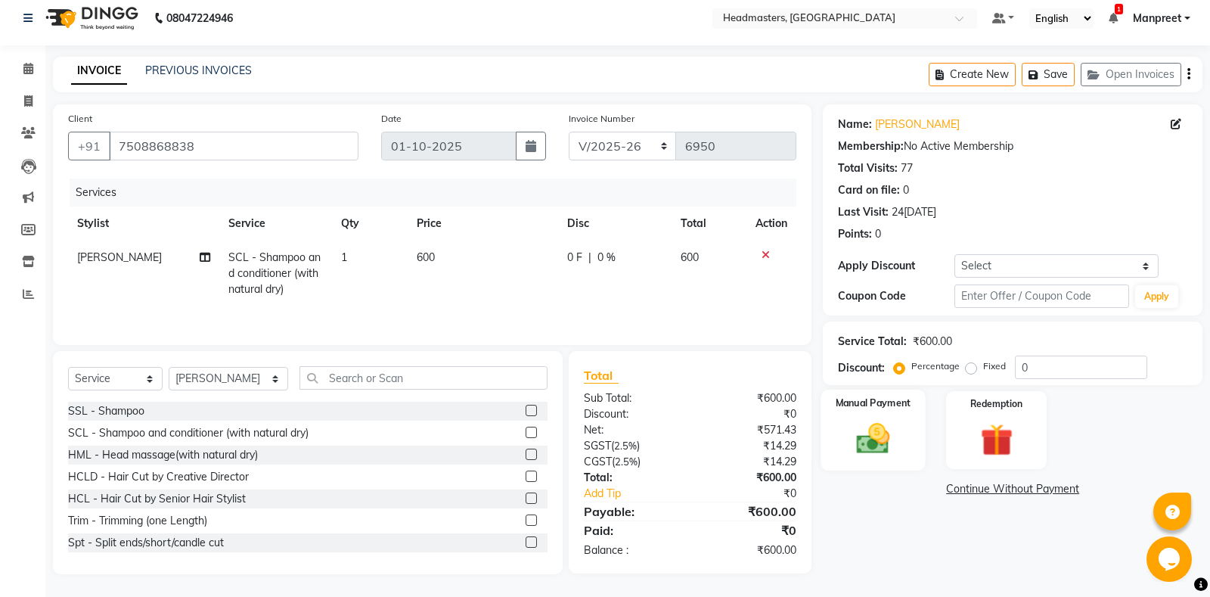
click at [891, 452] on img at bounding box center [873, 438] width 54 height 39
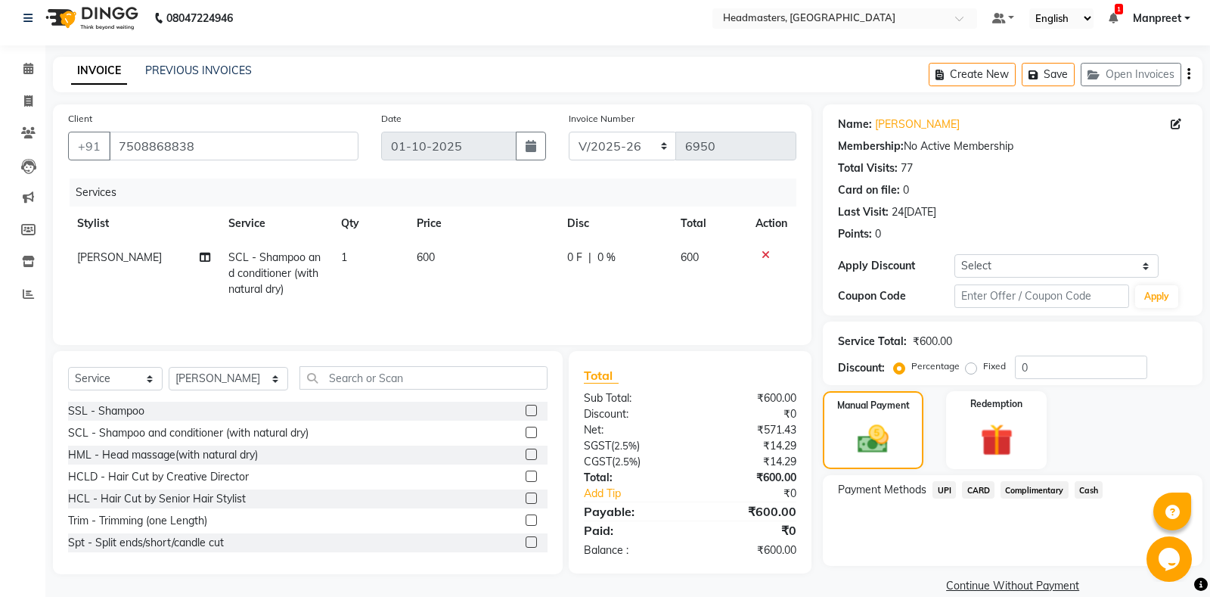
scroll to position [31, 0]
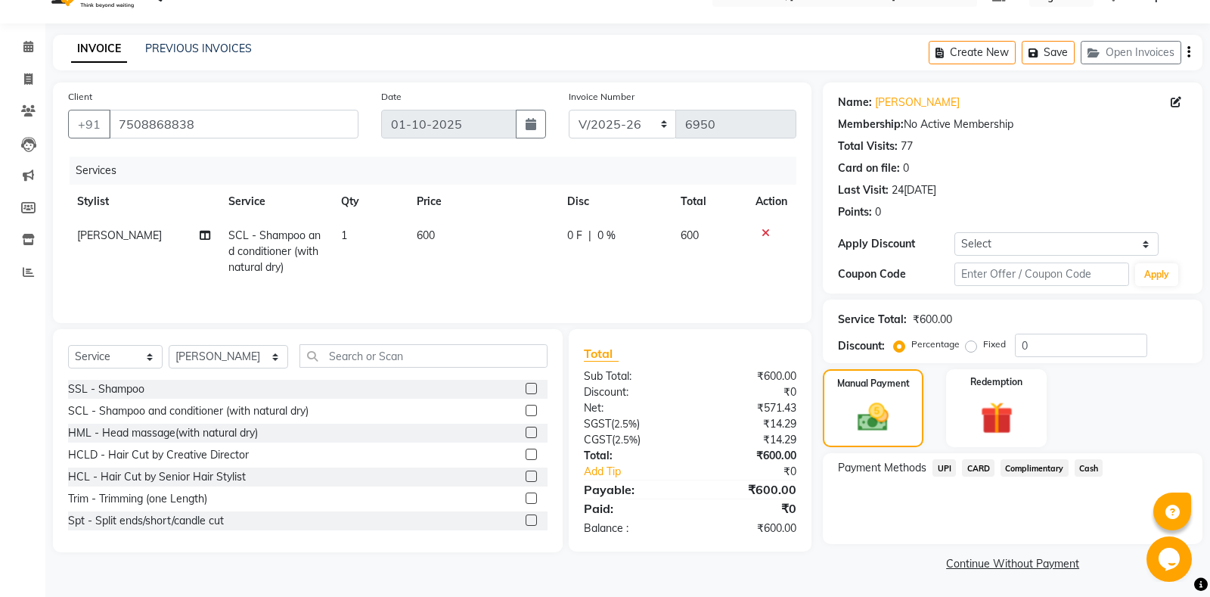
click at [1083, 466] on span "Cash" at bounding box center [1088, 467] width 29 height 17
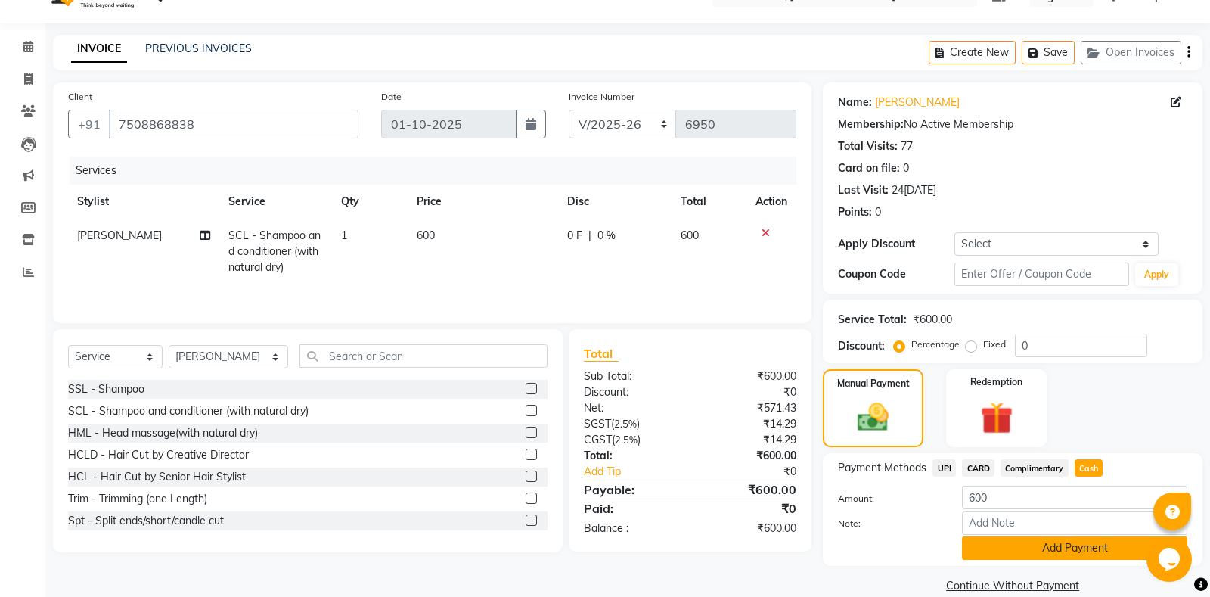
click at [1046, 542] on button "Add Payment" at bounding box center [1074, 547] width 225 height 23
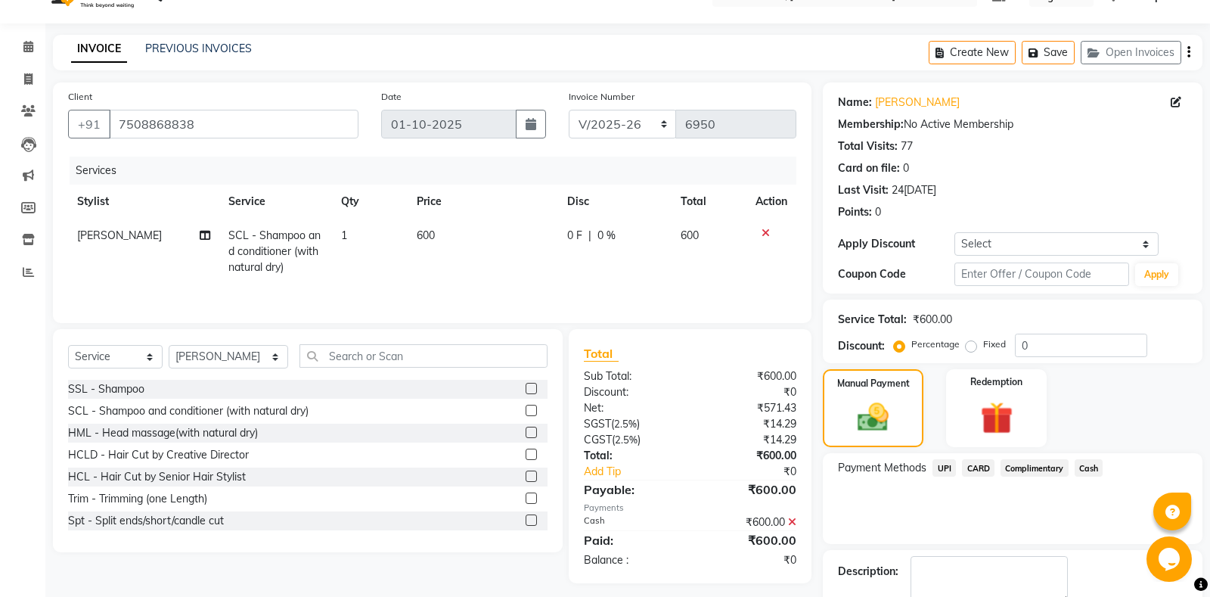
scroll to position [95, 0]
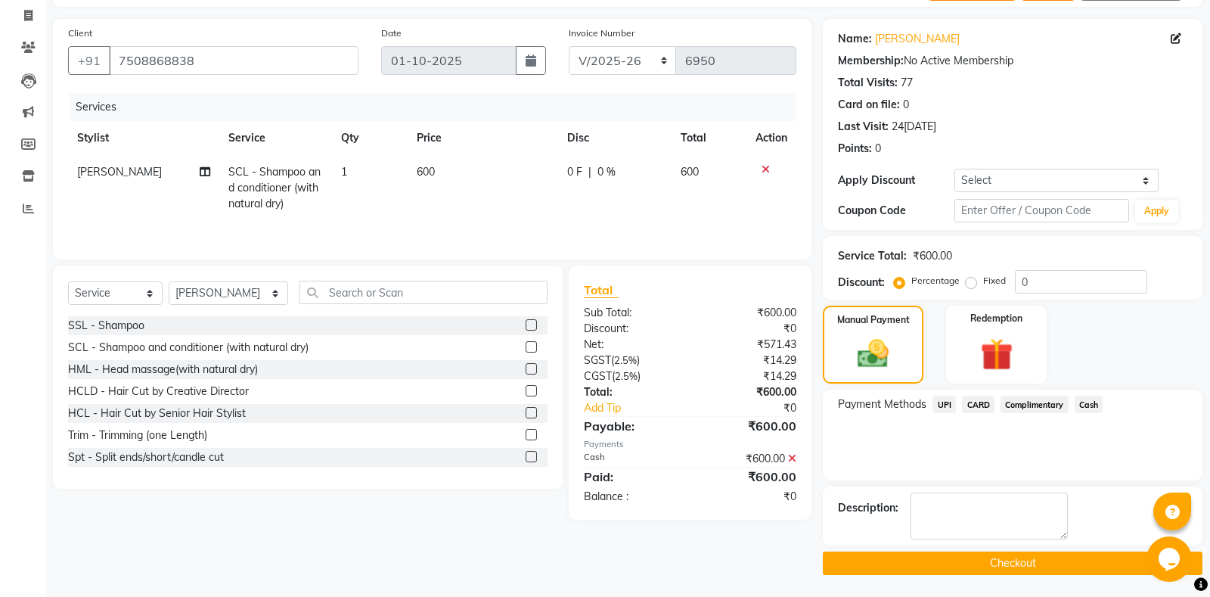
click at [977, 565] on button "Checkout" at bounding box center [1013, 562] width 380 height 23
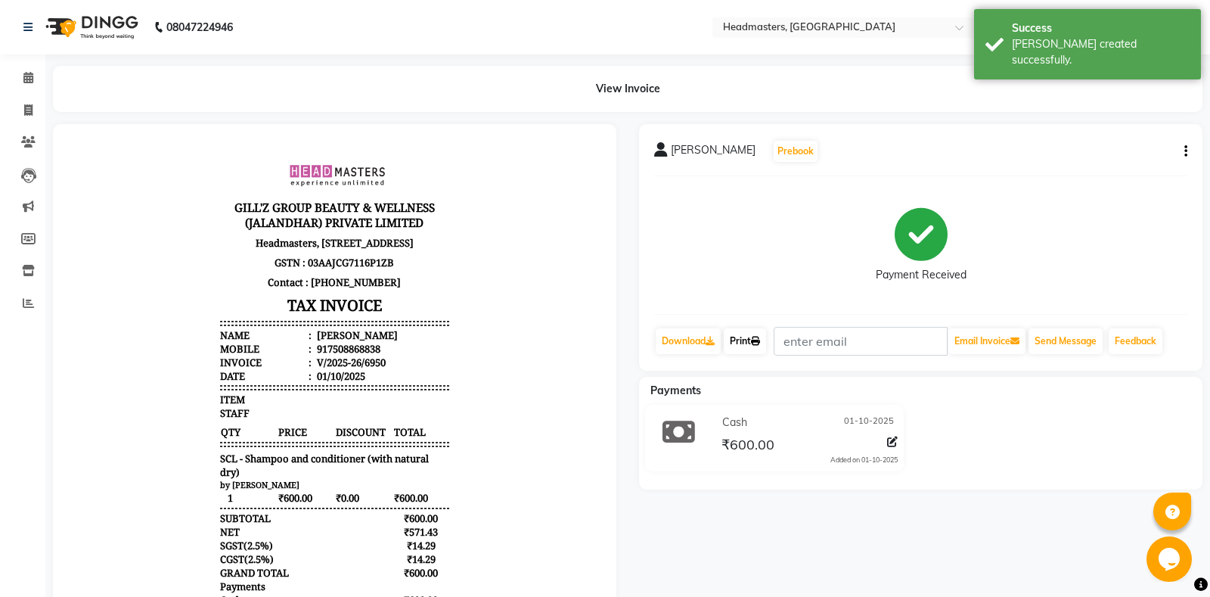
click at [766, 335] on link "Print" at bounding box center [745, 341] width 42 height 26
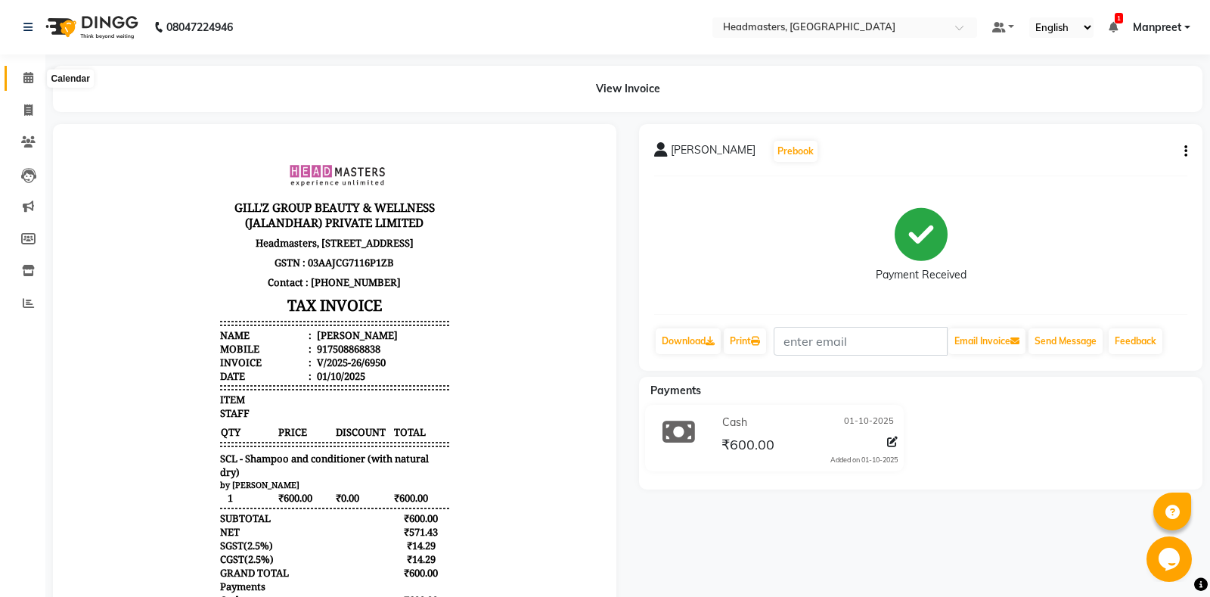
click at [24, 79] on icon at bounding box center [28, 77] width 10 height 11
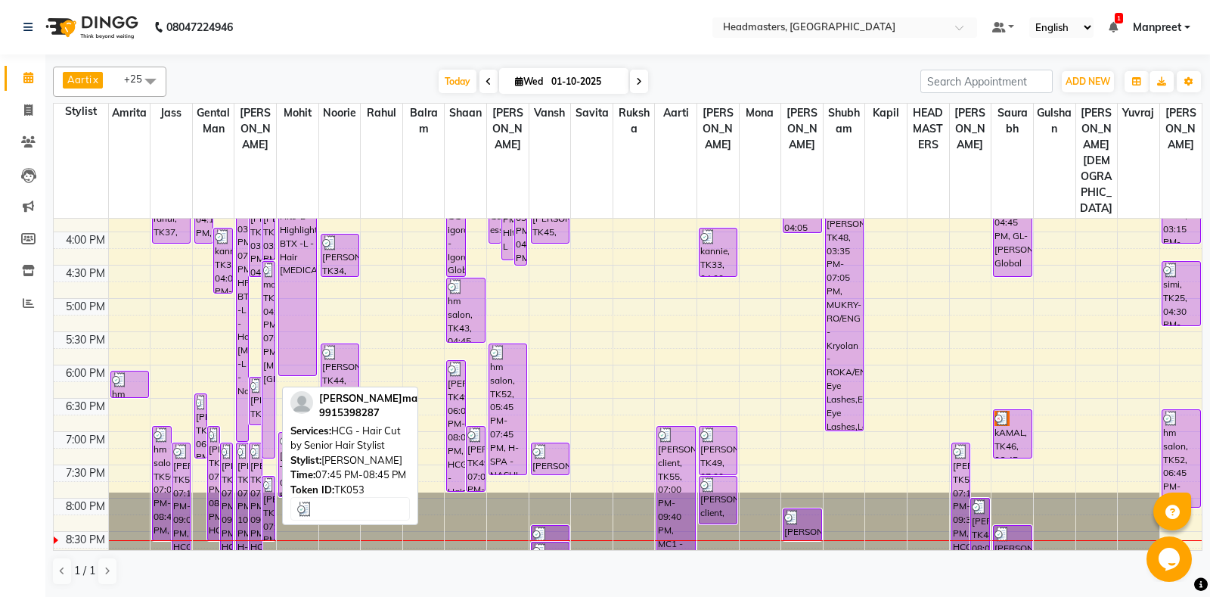
scroll to position [544, 0]
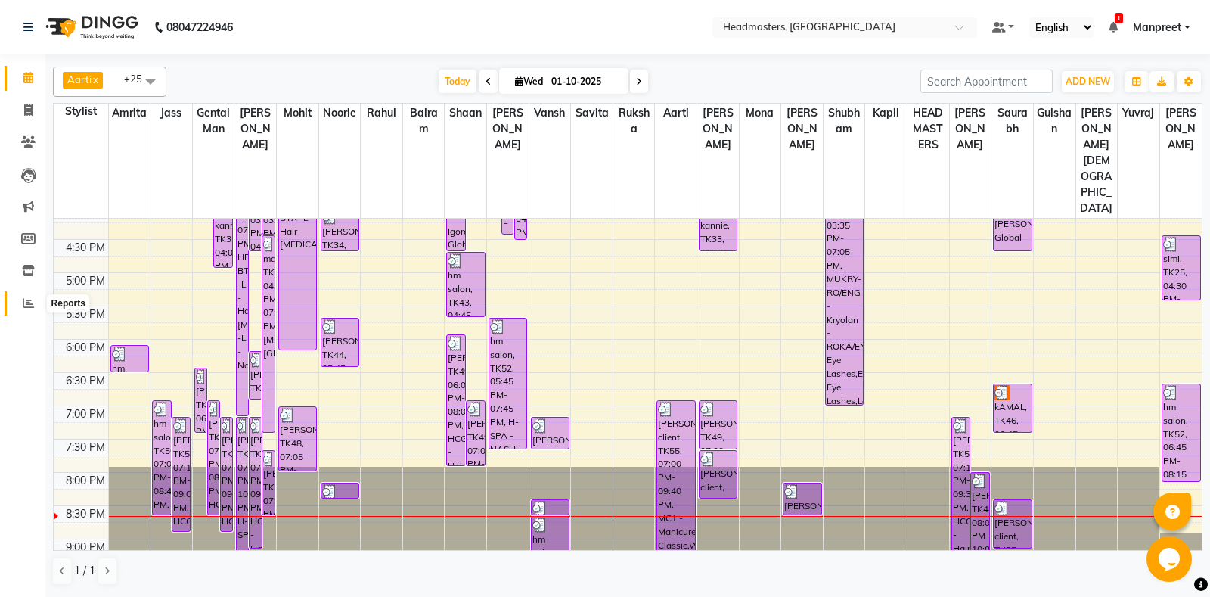
click at [35, 301] on span at bounding box center [28, 303] width 26 height 17
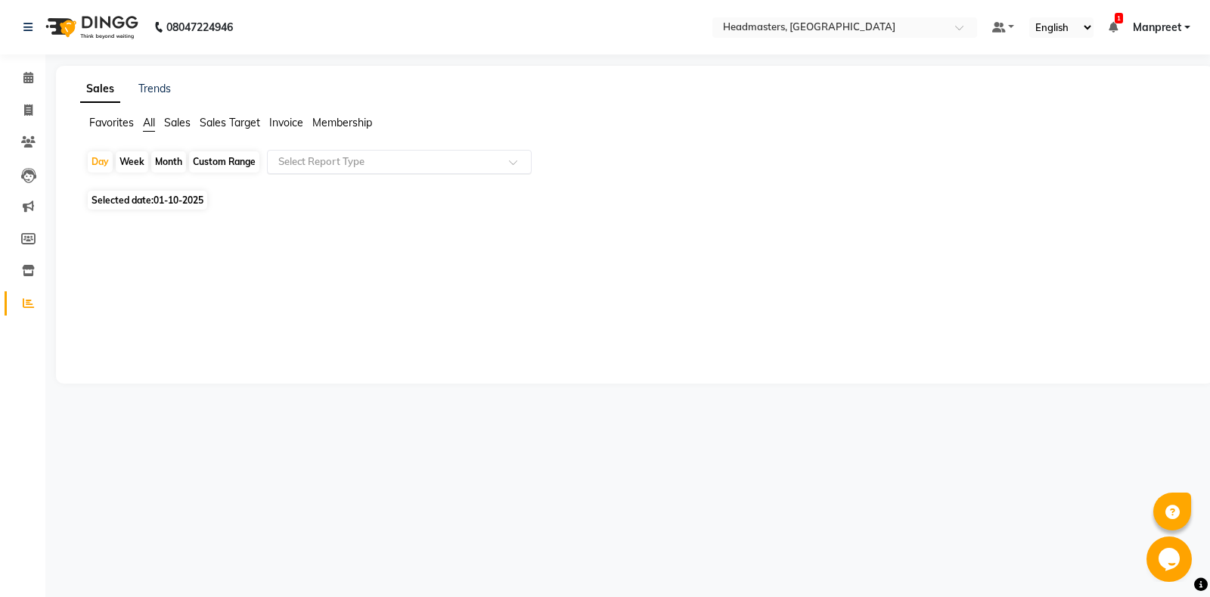
click at [374, 165] on input "text" at bounding box center [384, 161] width 218 height 15
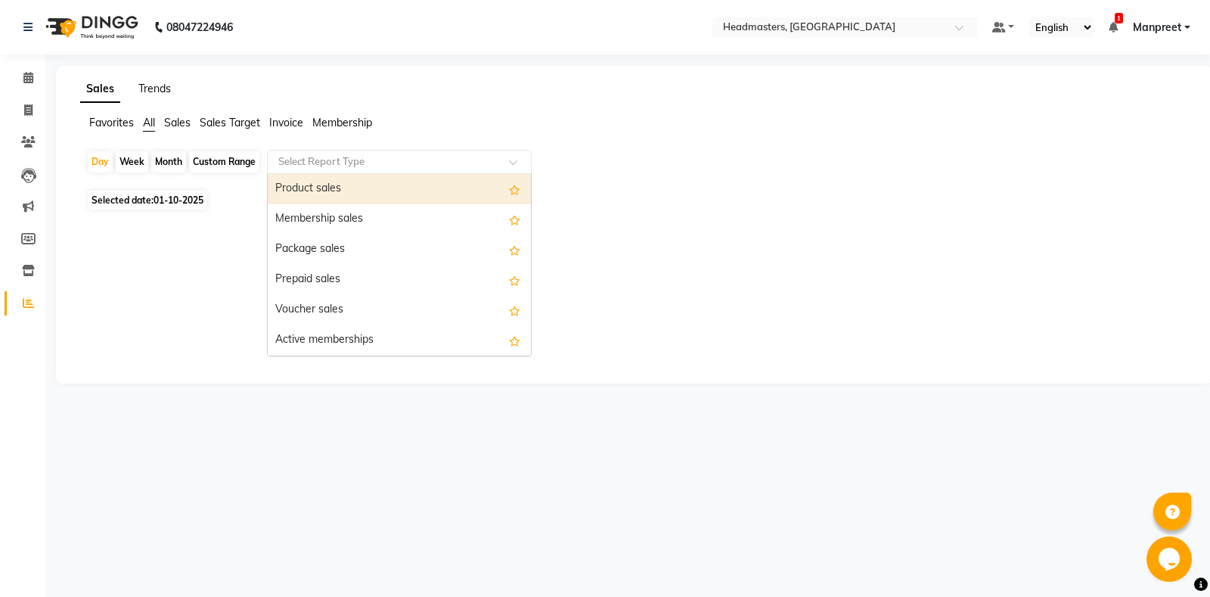
click at [165, 88] on link "Trends" at bounding box center [154, 89] width 33 height 14
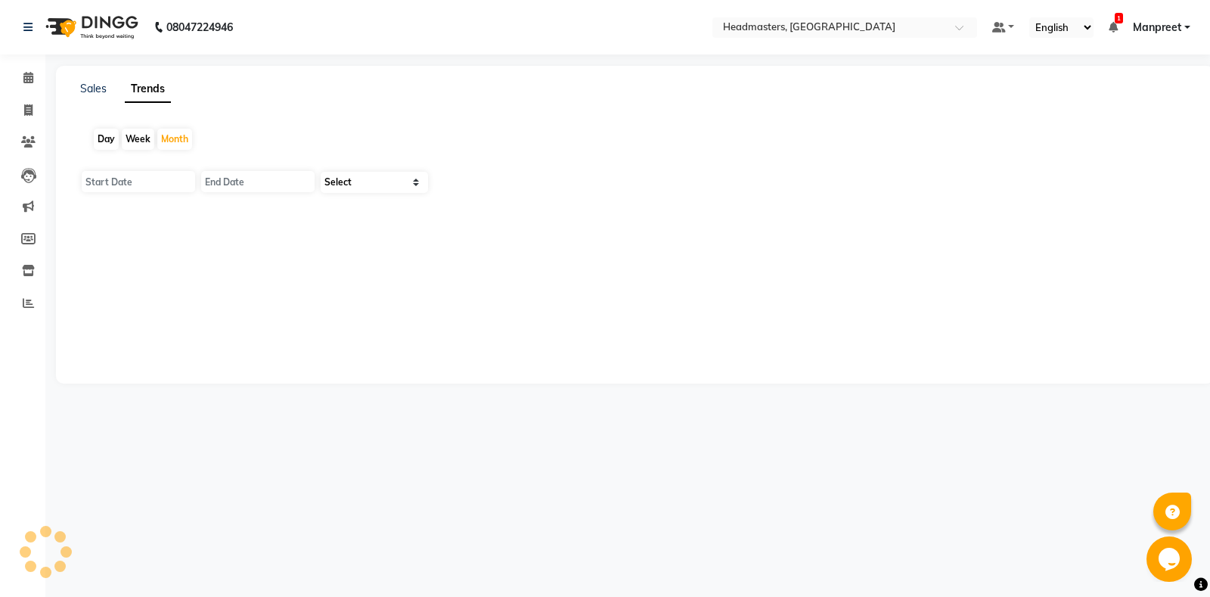
type input "01-10-2025"
type input "31-10-2025"
click at [321, 172] on select "Select Clients" at bounding box center [374, 182] width 107 height 21
click at [104, 91] on link "Sales" at bounding box center [93, 89] width 26 height 14
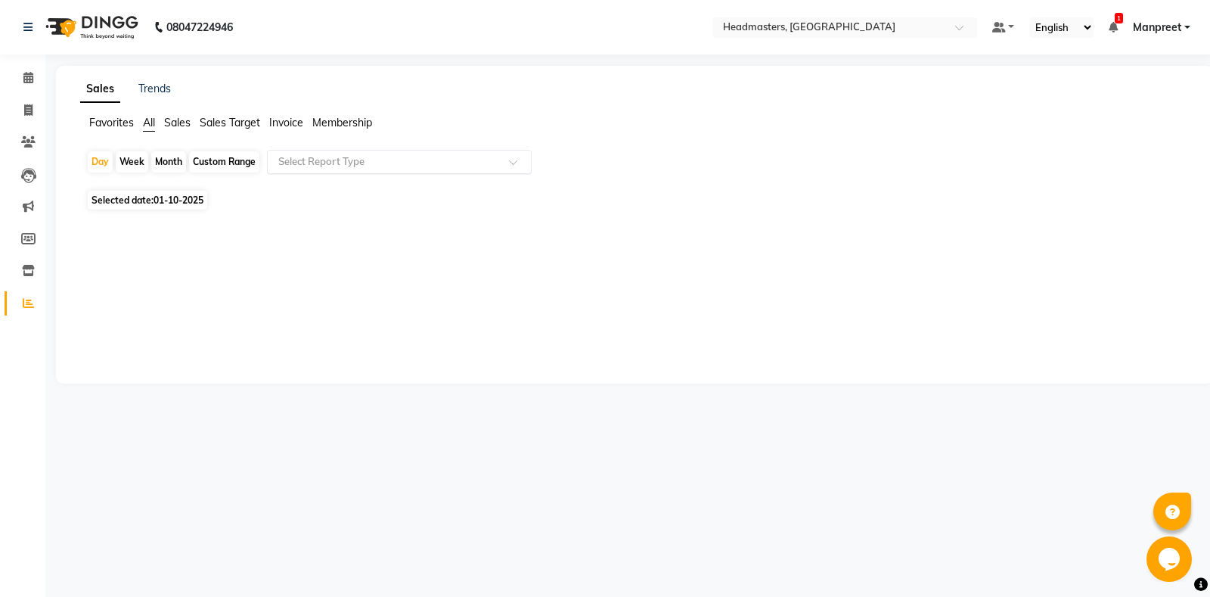
click at [410, 163] on input "text" at bounding box center [384, 161] width 218 height 15
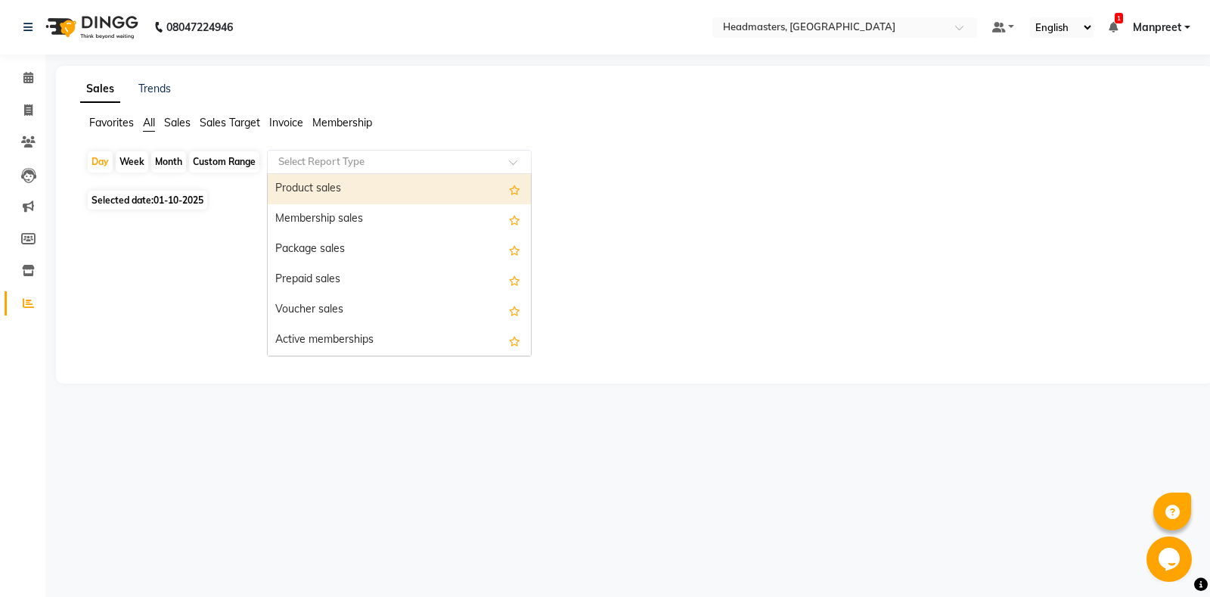
click at [391, 194] on div "Product sales" at bounding box center [399, 189] width 263 height 30
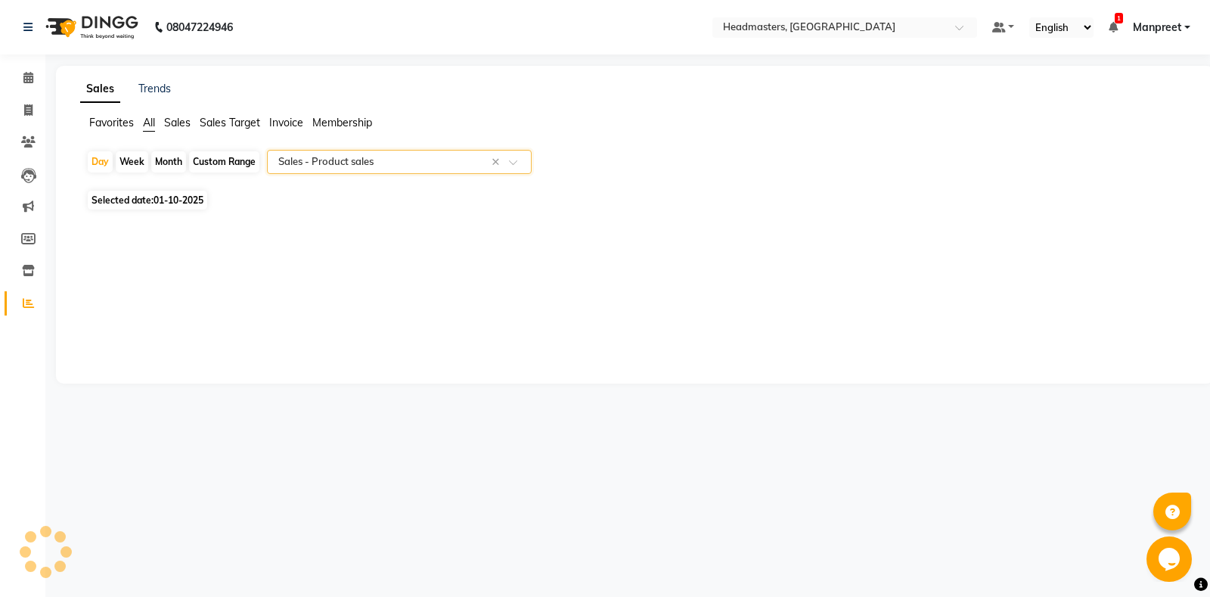
select select "csv"
click at [160, 93] on link "Trends" at bounding box center [154, 89] width 33 height 14
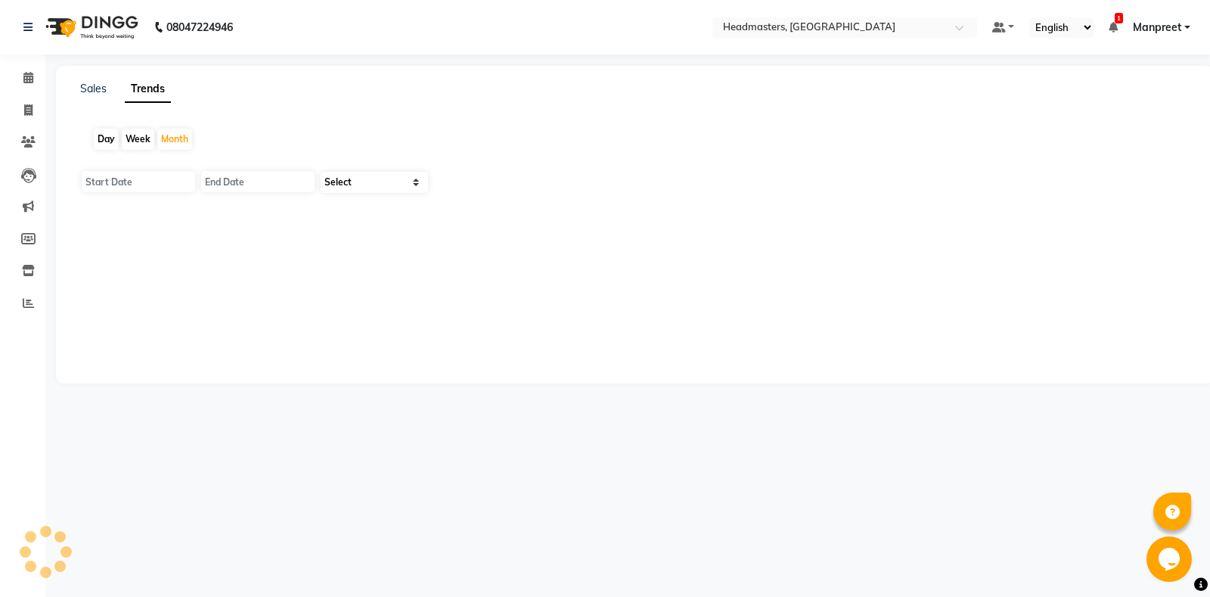
type input "01-10-2025"
type input "31-10-2025"
click at [321, 172] on select "Select Clients" at bounding box center [374, 182] width 107 height 21
select select "by_client"
click option "Clients" at bounding box center [0, 0] width 0 height 0
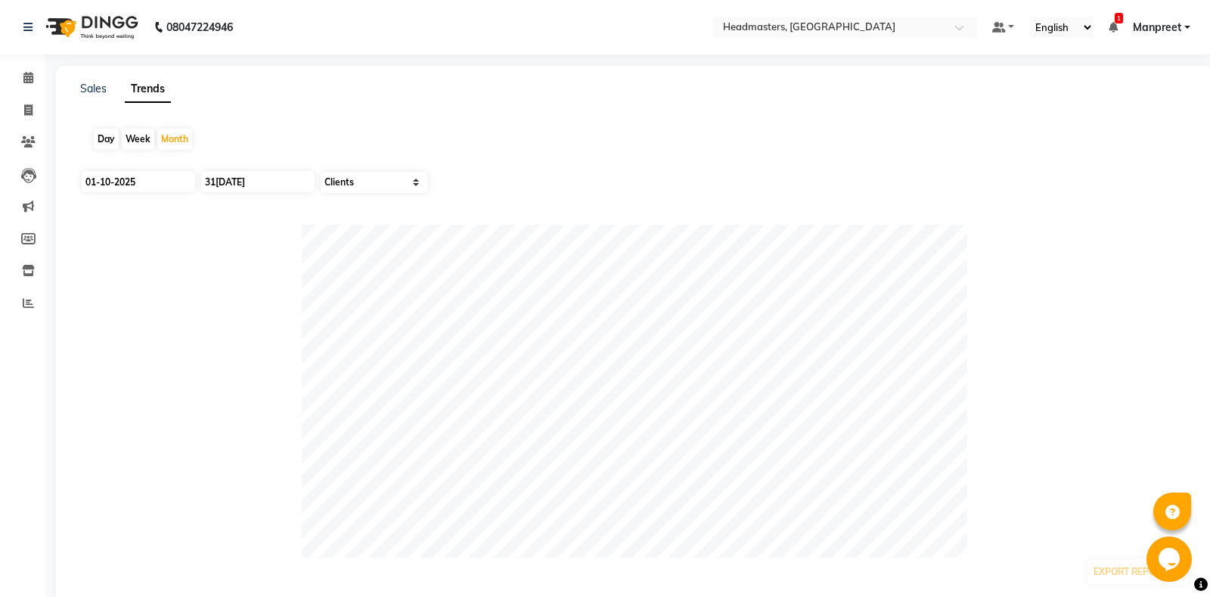
click at [103, 136] on div "Day" at bounding box center [106, 139] width 25 height 21
type input "01-10-2025"
click at [29, 73] on icon at bounding box center [28, 77] width 10 height 11
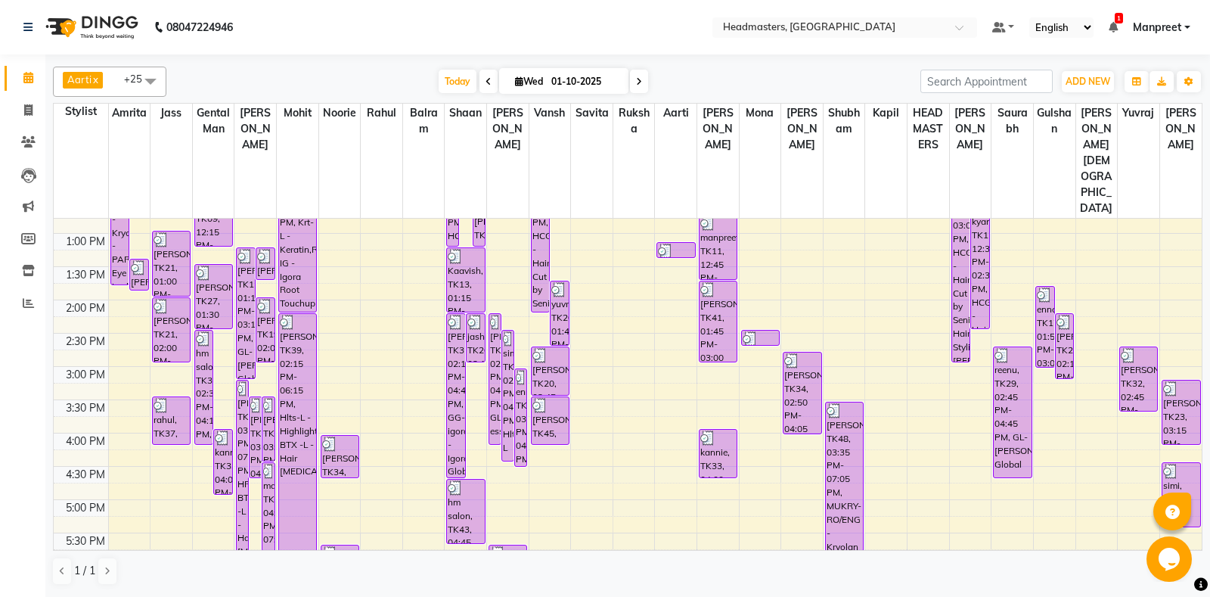
scroll to position [544, 0]
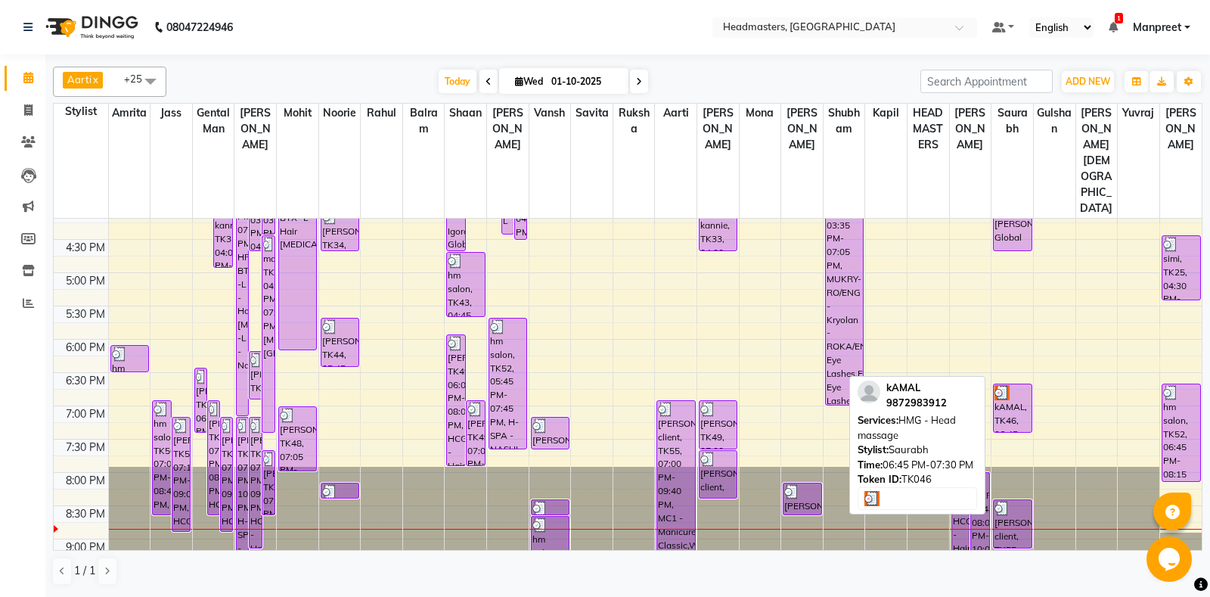
click at [1019, 384] on div "kAMAL, TK46, 06:45 PM-07:30 PM, HMG - Head massage" at bounding box center [1012, 408] width 37 height 48
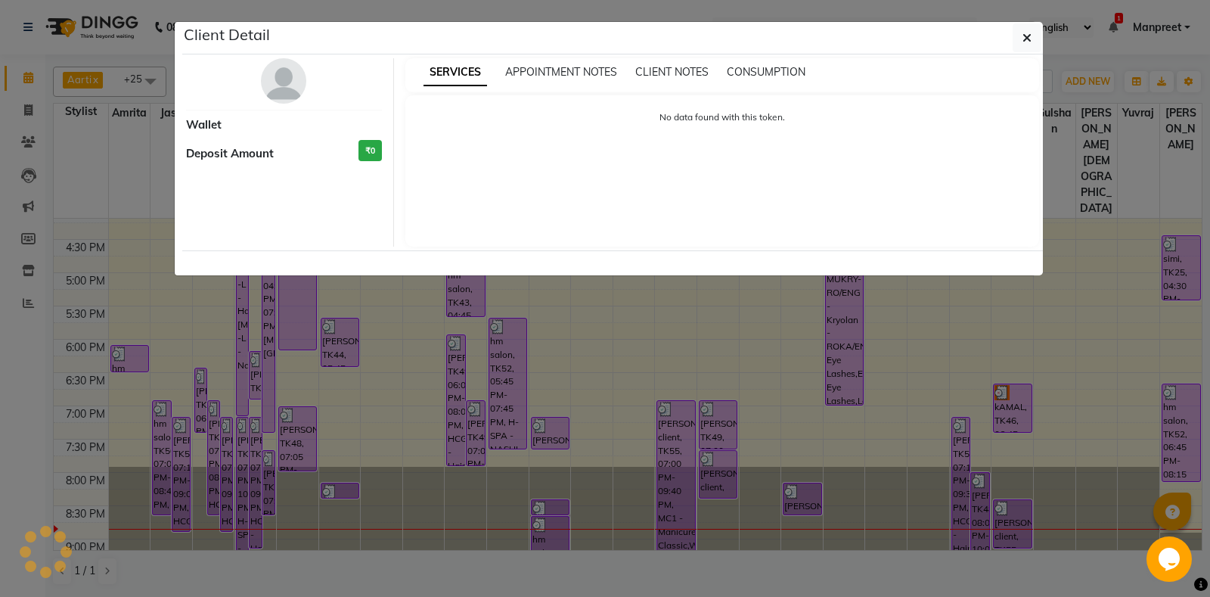
select select "3"
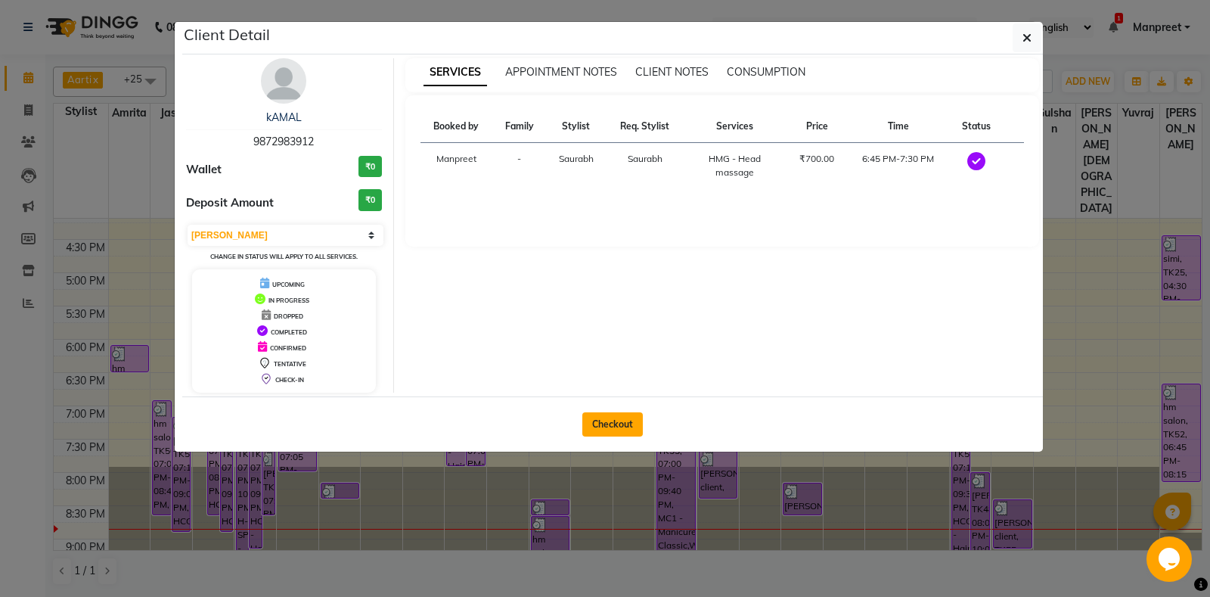
click at [619, 419] on button "Checkout" at bounding box center [612, 424] width 60 height 24
select select "service"
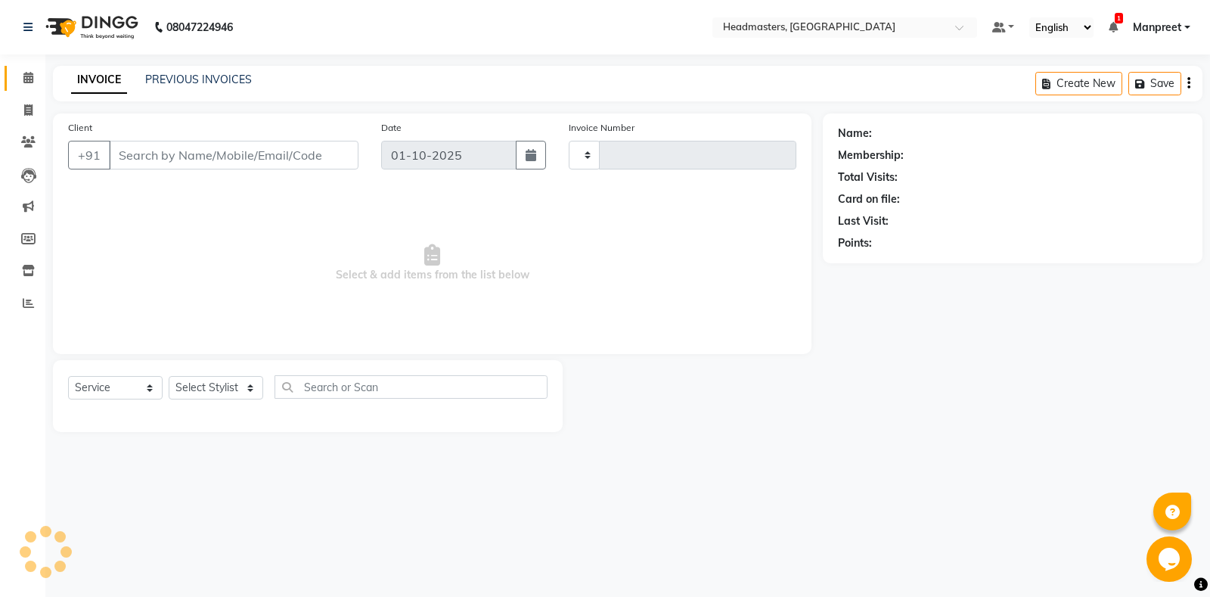
type input "6951"
select select "7130"
type input "9872983912"
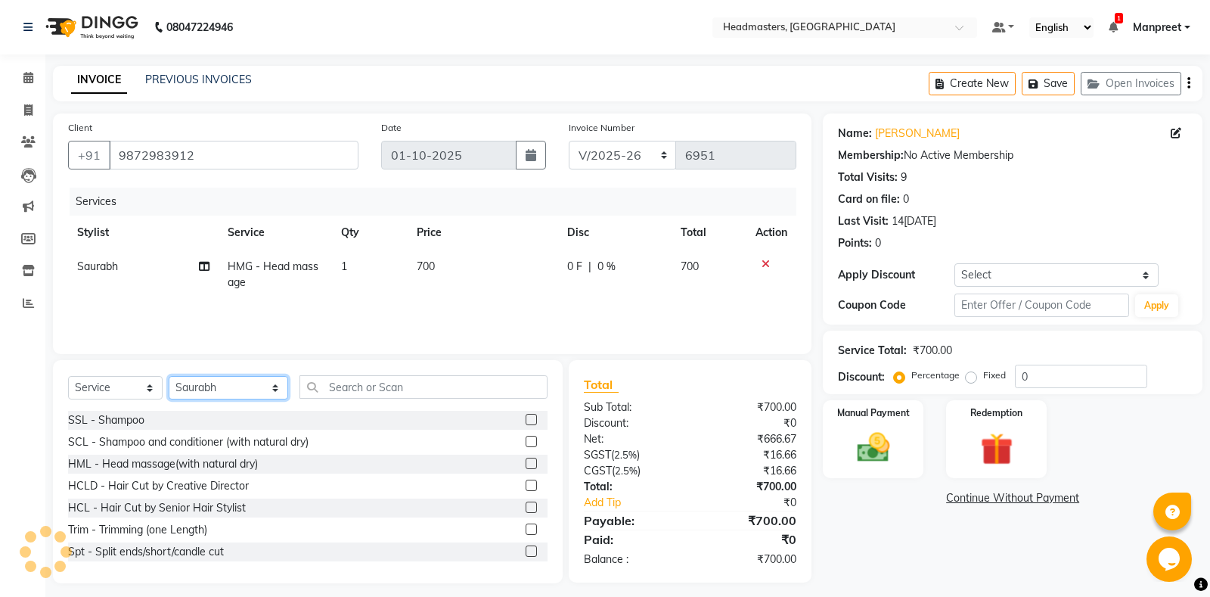
click at [169, 376] on select "Select Stylist [PERSON_NAME] Amrita - Front Desk [PERSON_NAME] Gental Man Gulsh…" at bounding box center [228, 387] width 119 height 23
select select "64331"
click option "[PERSON_NAME]" at bounding box center [0, 0] width 0 height 0
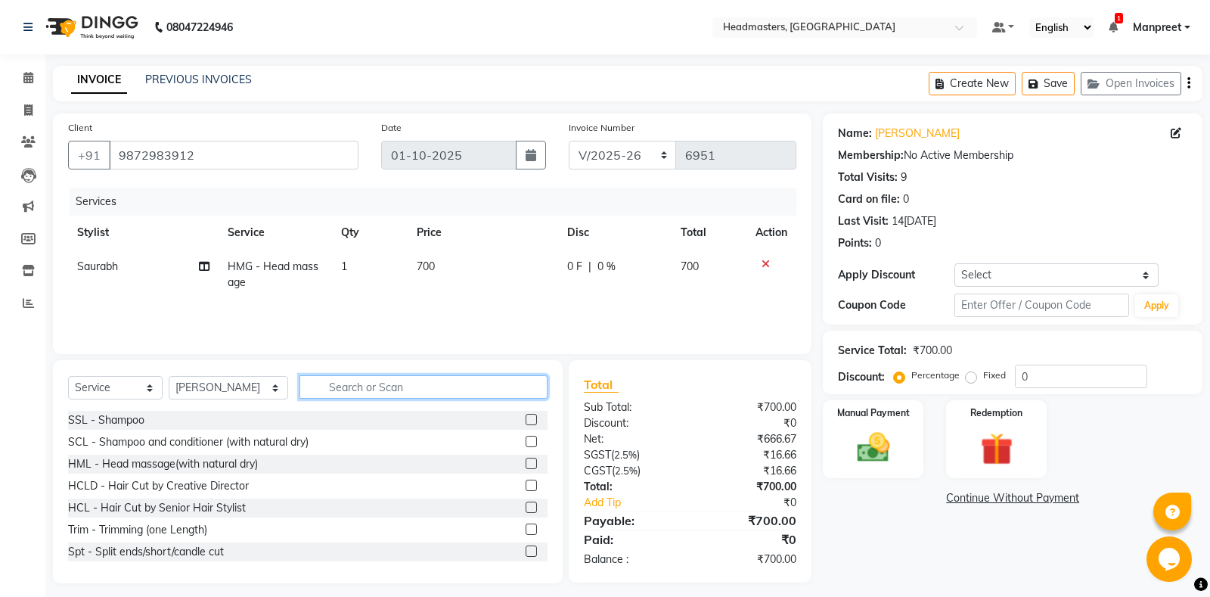
click at [392, 398] on input "text" at bounding box center [423, 386] width 248 height 23
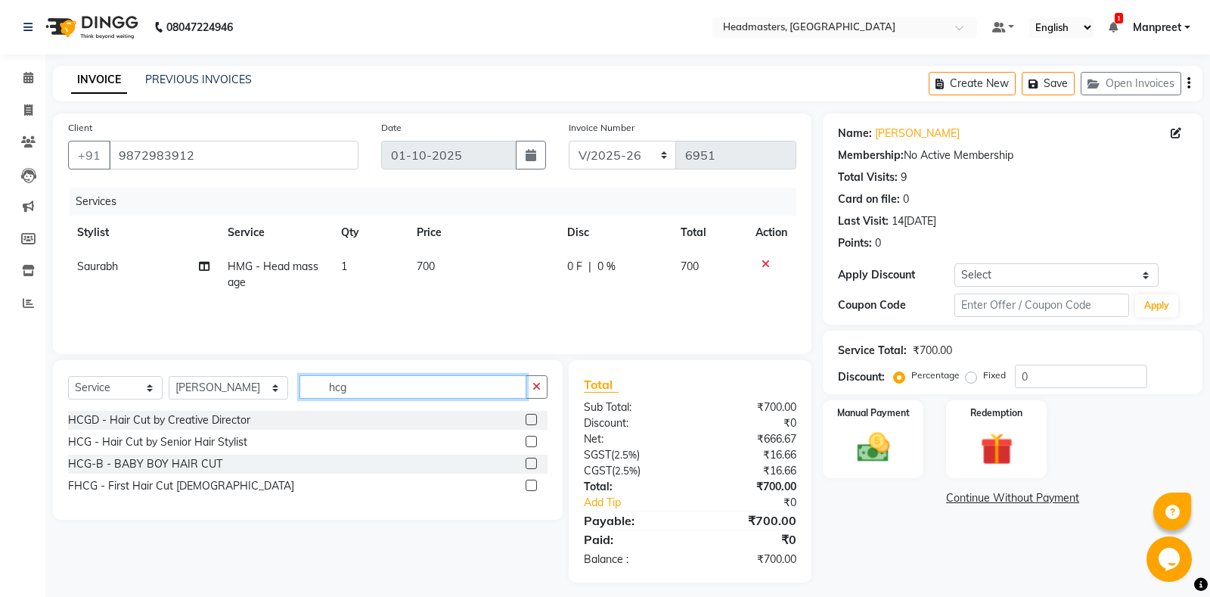
type input "hcg"
click at [531, 444] on label at bounding box center [531, 441] width 11 height 11
click at [531, 444] on input "checkbox" at bounding box center [531, 442] width 10 height 10
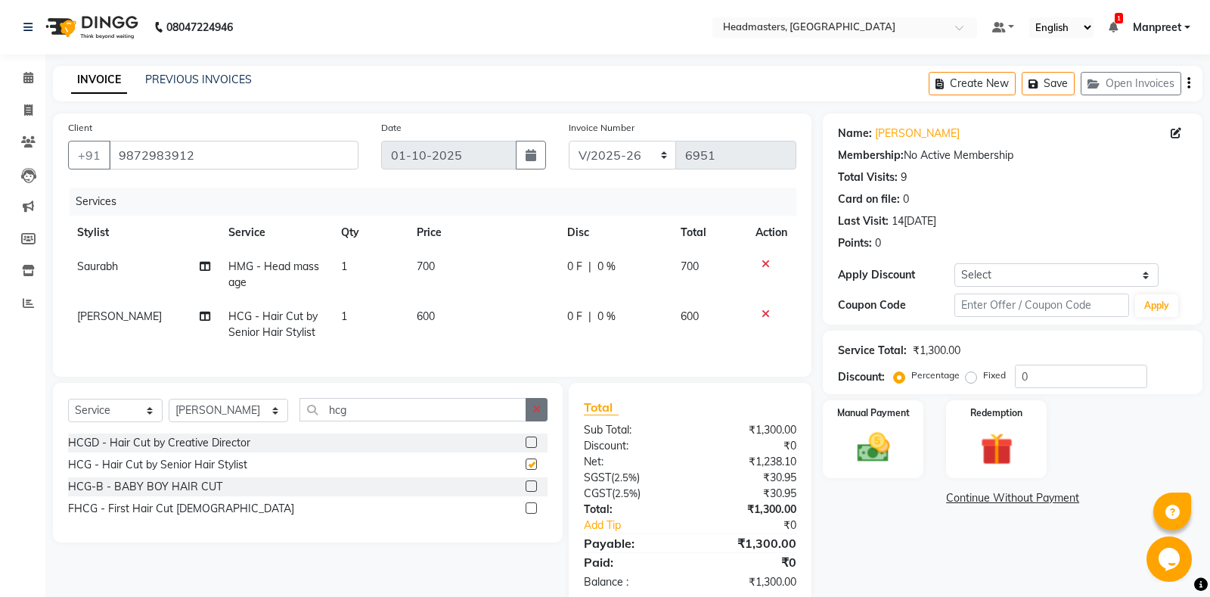
checkbox input "false"
drag, startPoint x: 538, startPoint y: 411, endPoint x: 489, endPoint y: 414, distance: 49.2
click at [535, 411] on icon "button" at bounding box center [536, 409] width 8 height 11
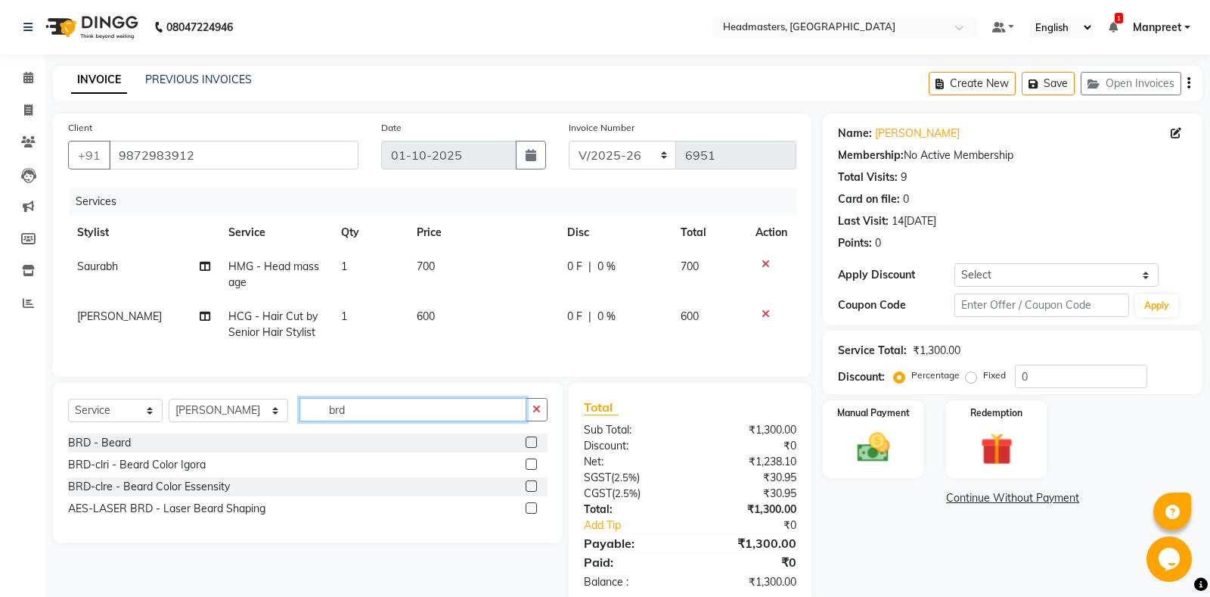
type input "brd"
click at [526, 444] on label at bounding box center [531, 441] width 11 height 11
click at [526, 444] on input "checkbox" at bounding box center [531, 443] width 10 height 10
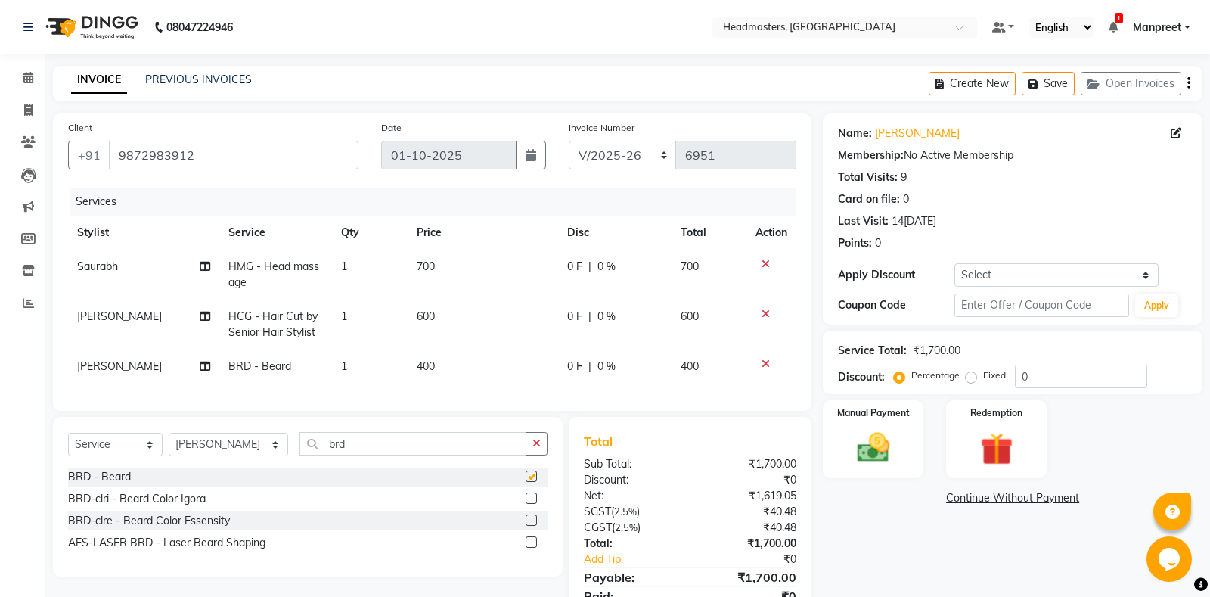
scroll to position [64, 0]
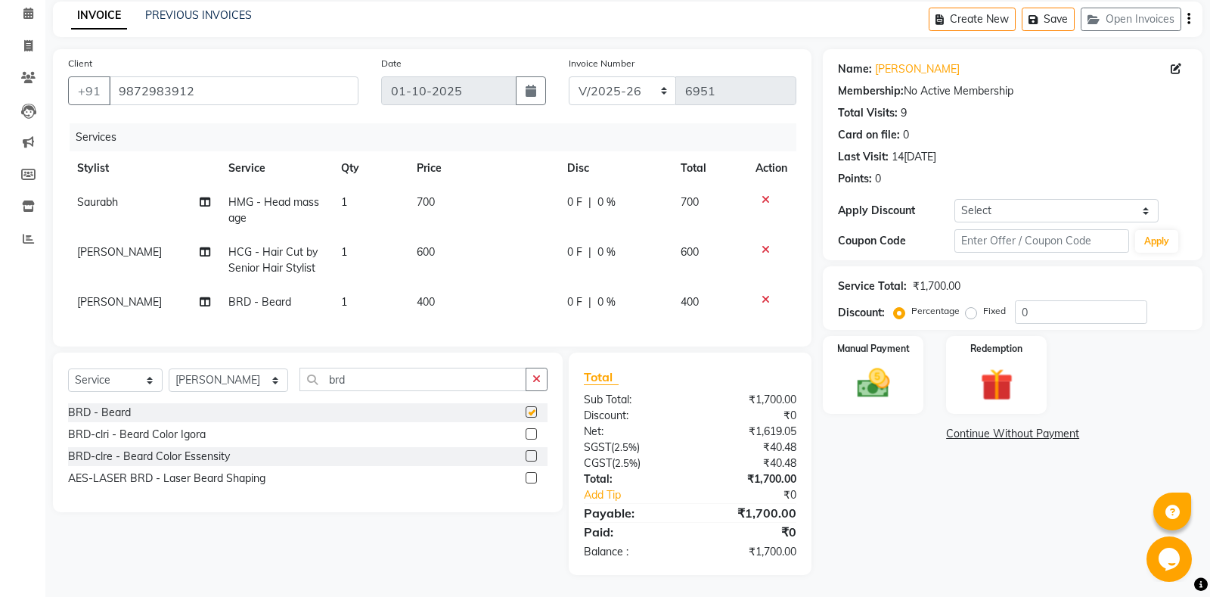
checkbox input "false"
click at [888, 362] on div "Manual Payment" at bounding box center [873, 374] width 104 height 81
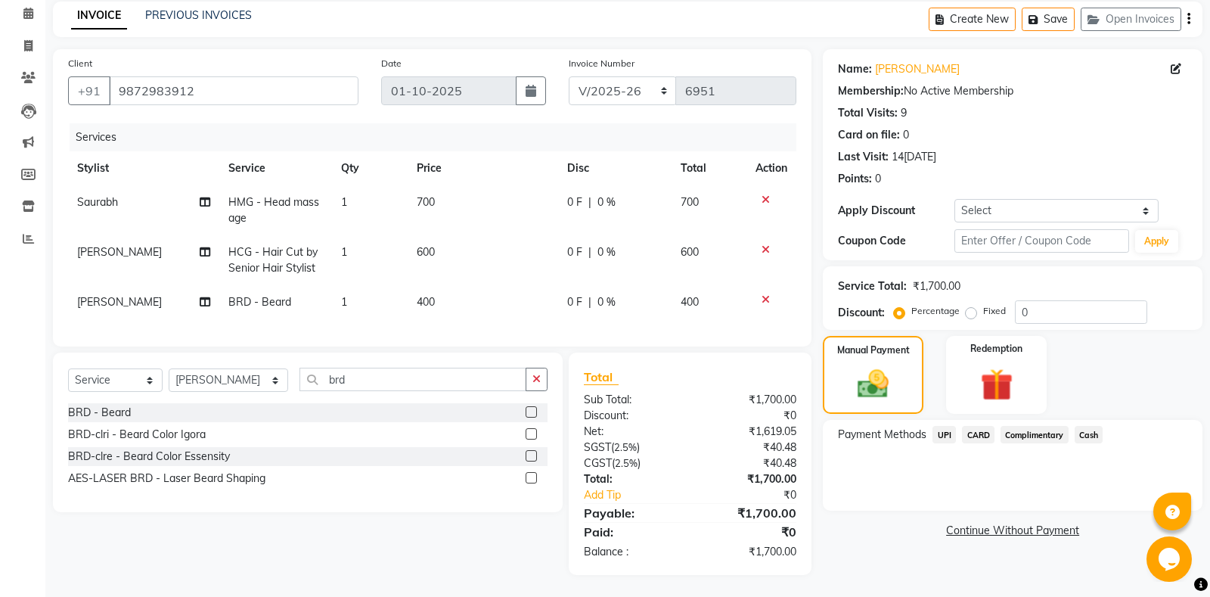
click at [988, 436] on span "CARD" at bounding box center [978, 434] width 33 height 17
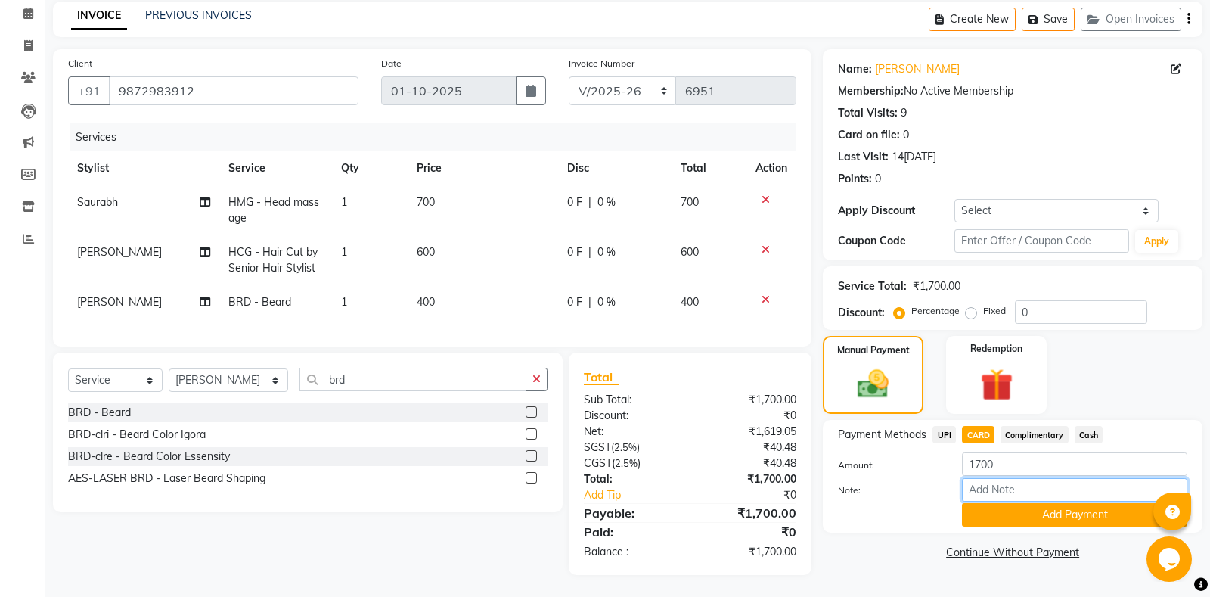
click at [1027, 497] on input "Note:" at bounding box center [1074, 489] width 225 height 23
click at [1029, 519] on button "Add Payment" at bounding box center [1074, 514] width 225 height 23
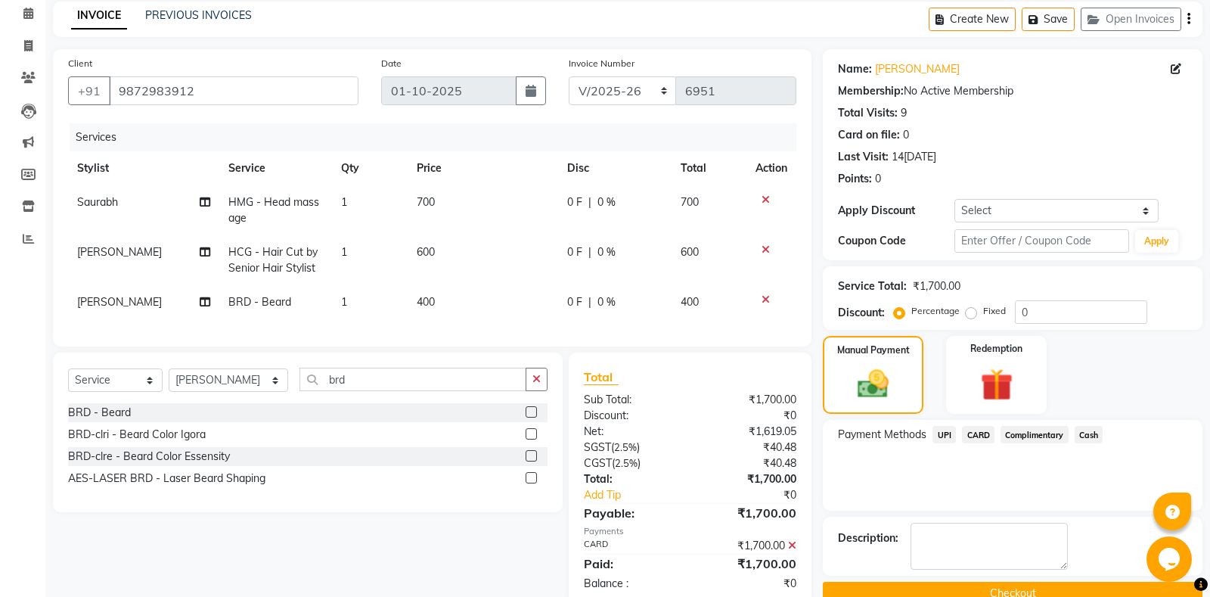
scroll to position [96, 0]
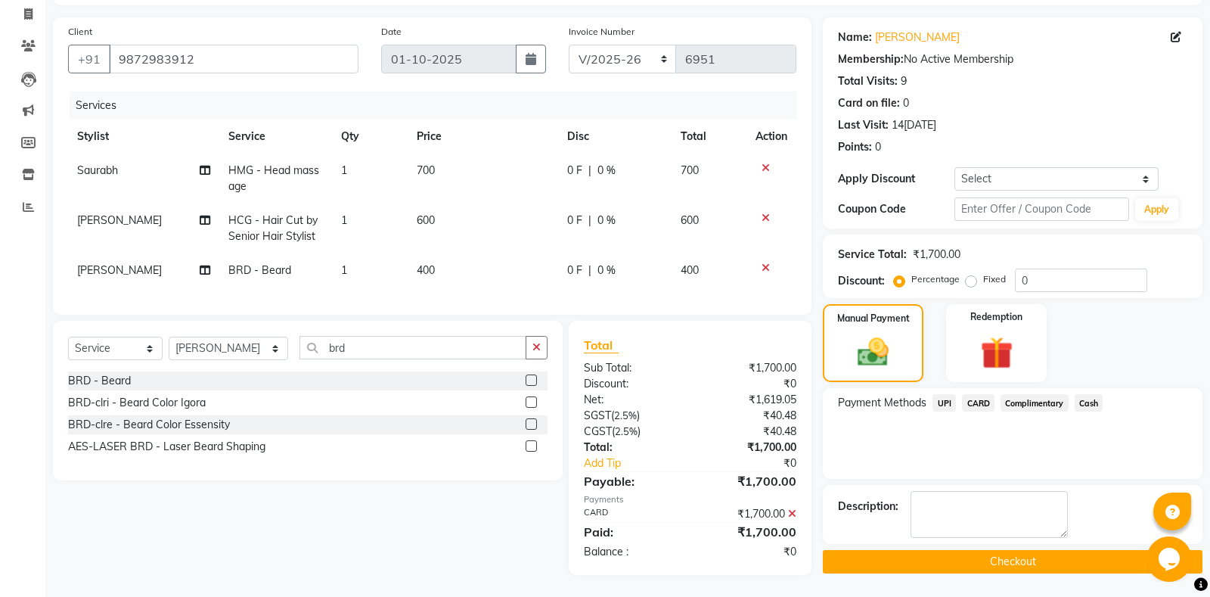
click at [983, 557] on button "Checkout" at bounding box center [1013, 561] width 380 height 23
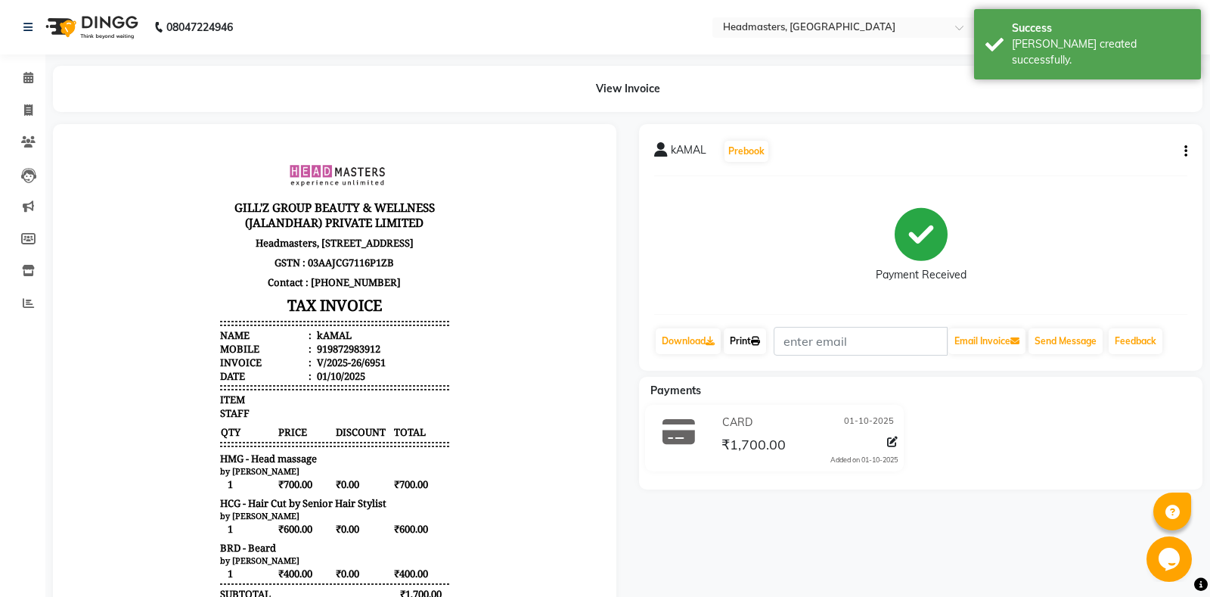
click at [762, 346] on link "Print" at bounding box center [745, 341] width 42 height 26
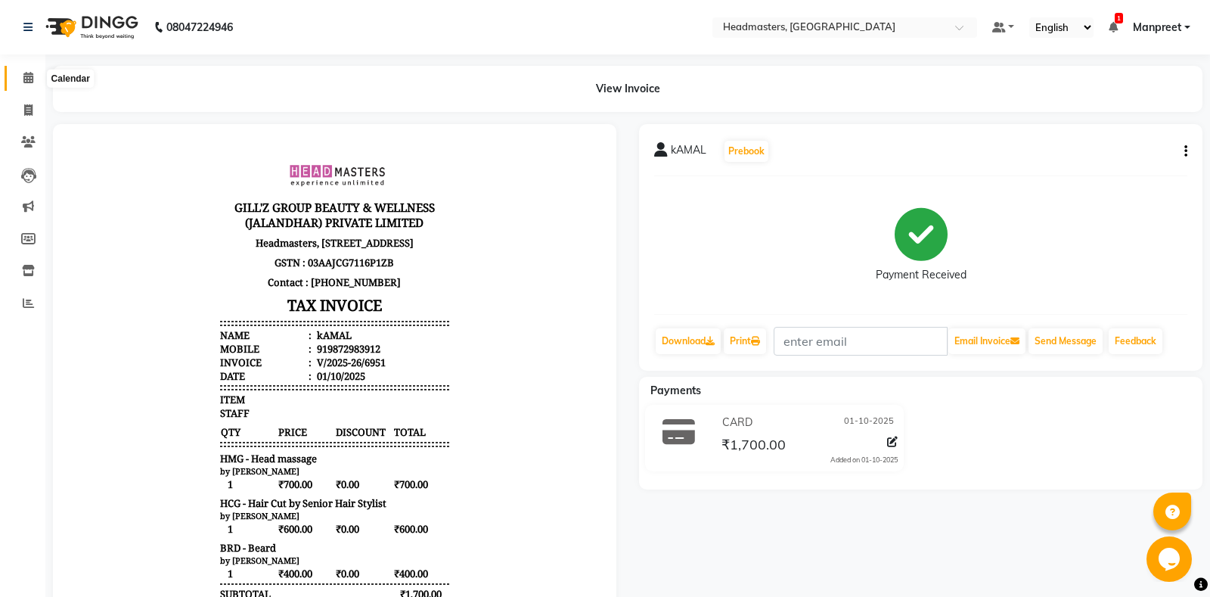
click at [26, 83] on icon at bounding box center [28, 77] width 10 height 11
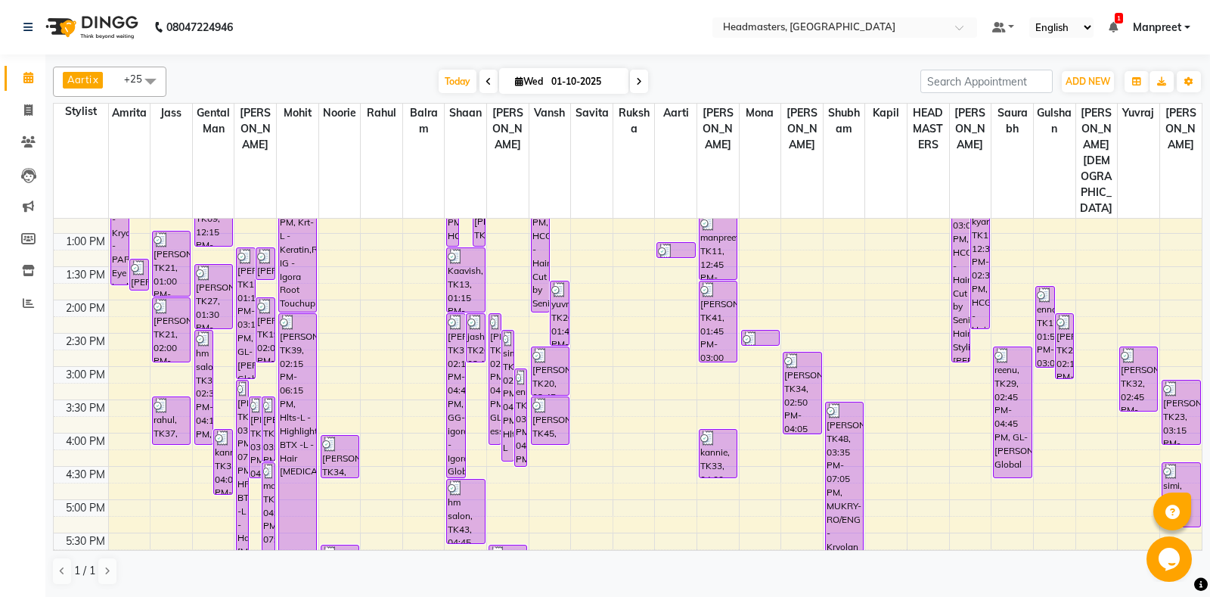
scroll to position [544, 0]
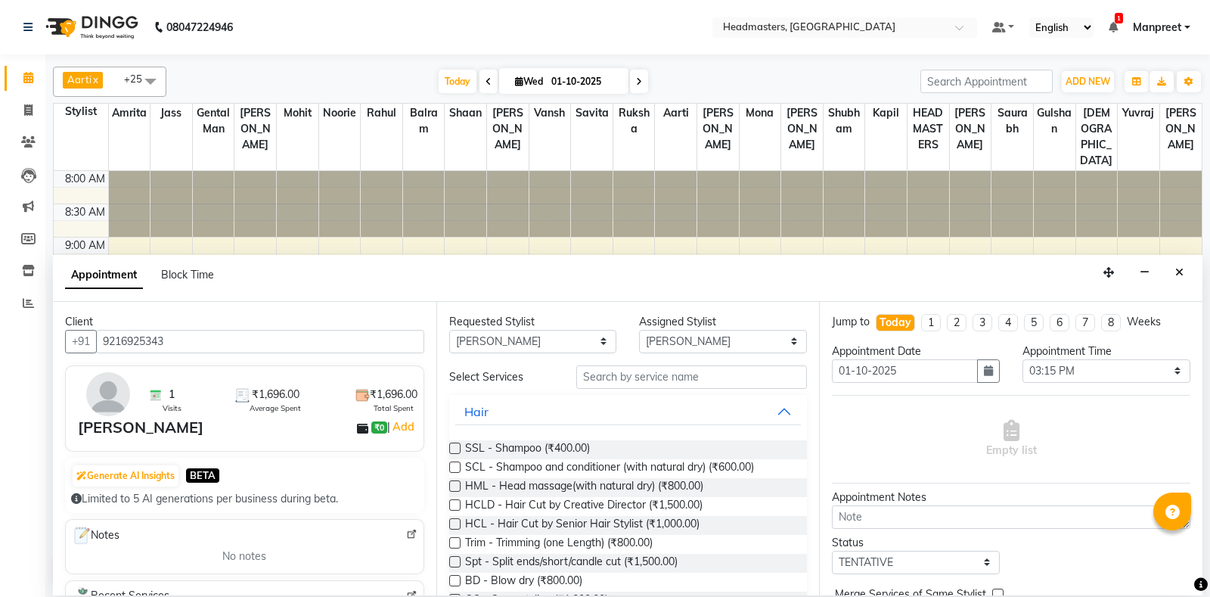
select select "60721"
select select "915"
select select "tentative"
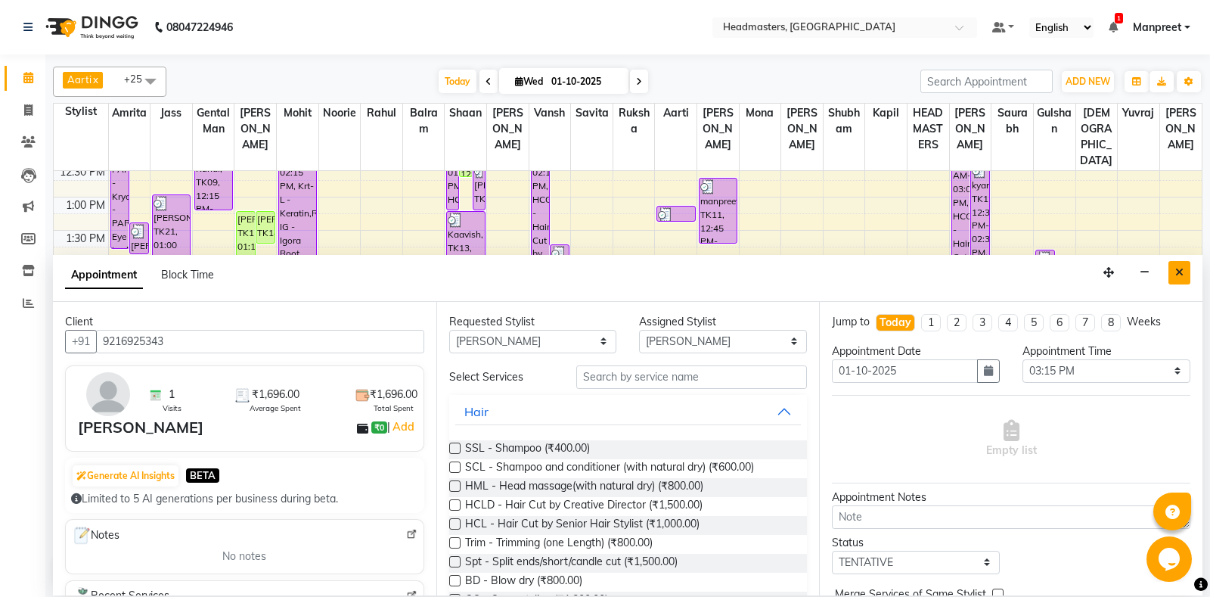
click at [1180, 280] on button "Close" at bounding box center [1179, 272] width 22 height 23
